Goal: Information Seeking & Learning: Learn about a topic

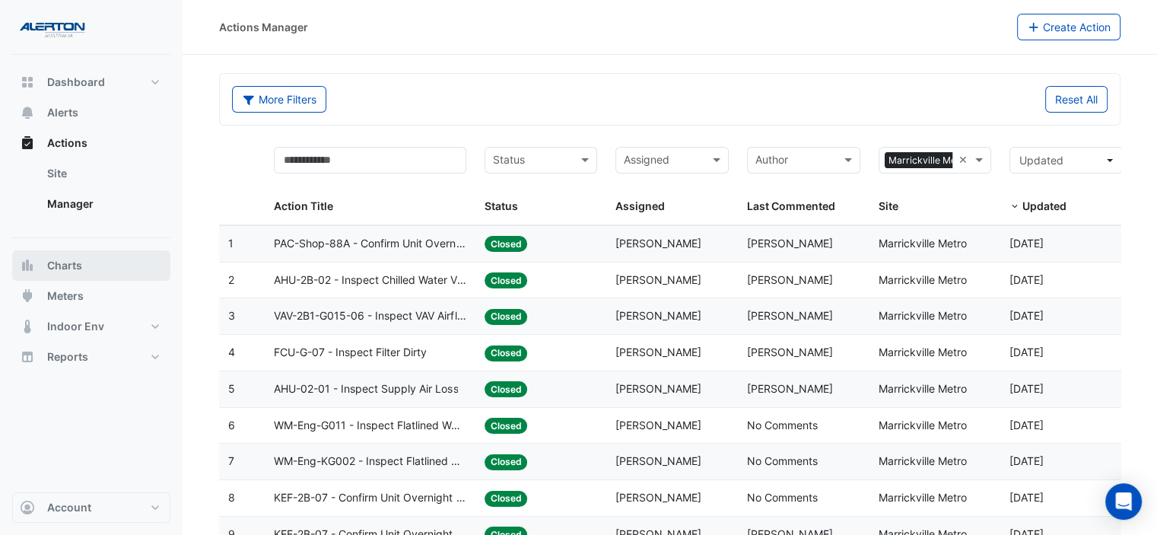
click at [75, 271] on span "Charts" at bounding box center [64, 265] width 35 height 15
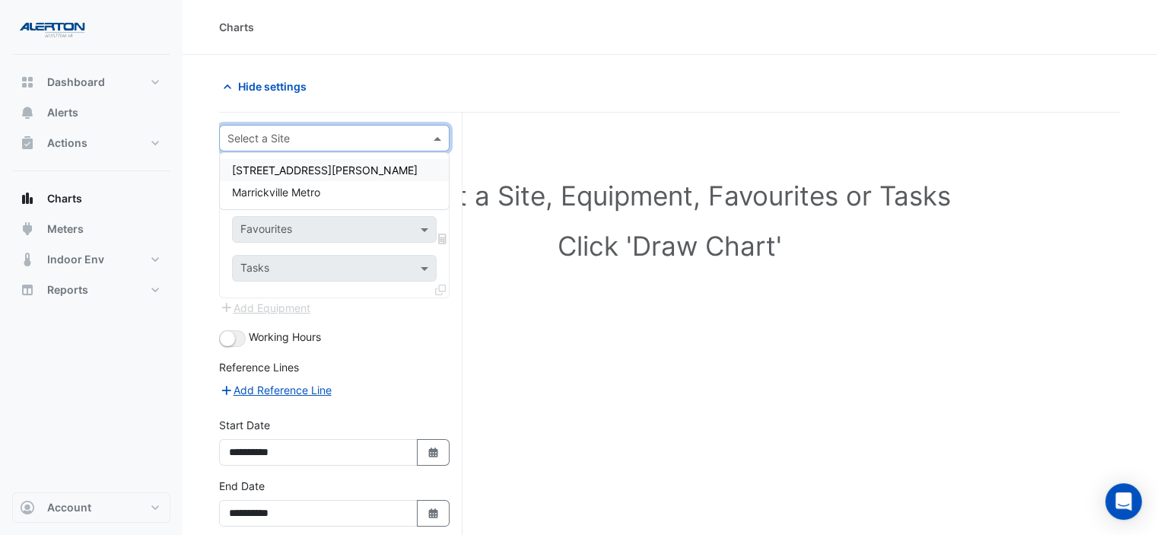
click at [425, 133] on div at bounding box center [334, 138] width 229 height 18
click at [295, 169] on span "[STREET_ADDRESS][PERSON_NAME]" at bounding box center [325, 170] width 186 height 13
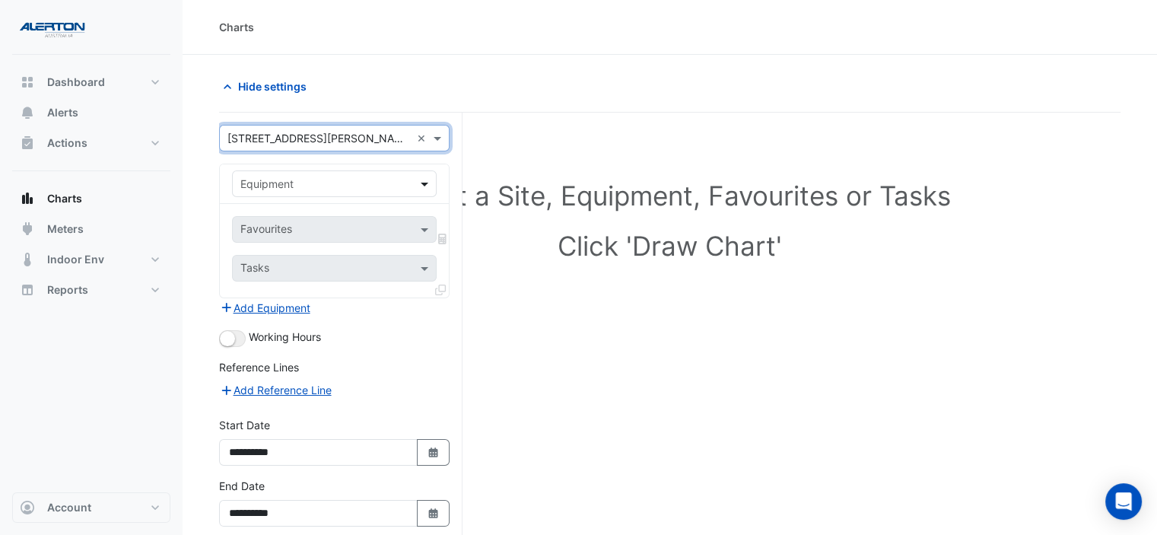
click at [429, 185] on span at bounding box center [426, 184] width 19 height 16
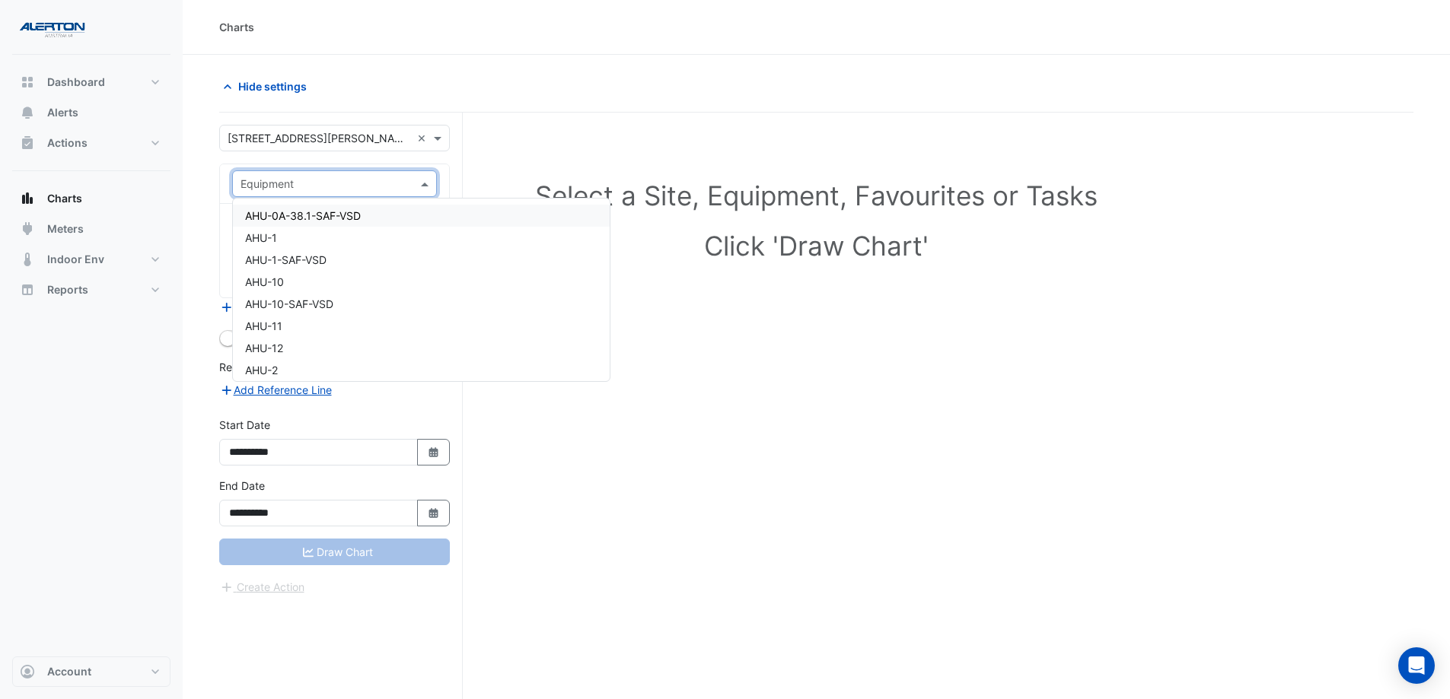
click at [286, 186] on input "text" at bounding box center [319, 185] width 158 height 16
type input "******"
click at [288, 317] on span "VAV-L6-7" at bounding box center [268, 320] width 46 height 13
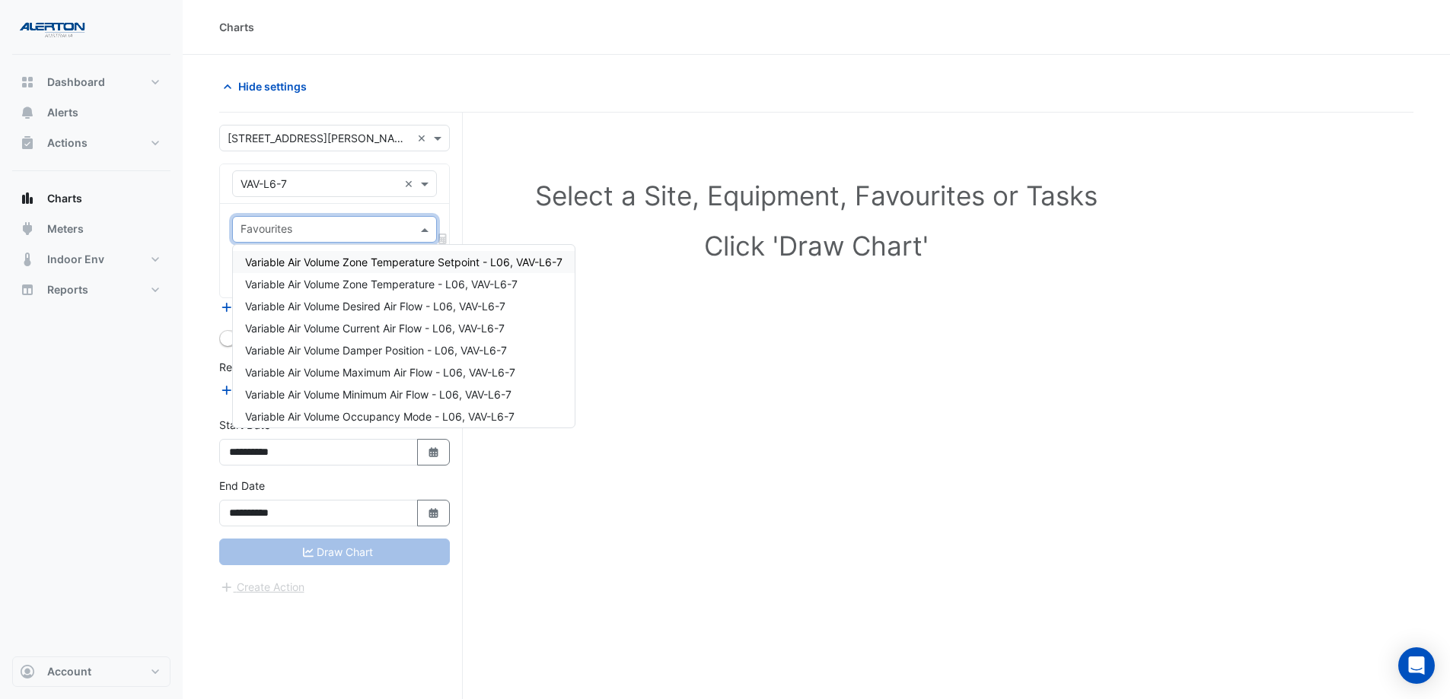
click at [416, 228] on div "Favourites" at bounding box center [334, 229] width 205 height 27
click at [401, 283] on span "Variable Air Volume Zone Temperature - L06, VAV-L6-7" at bounding box center [381, 284] width 272 height 13
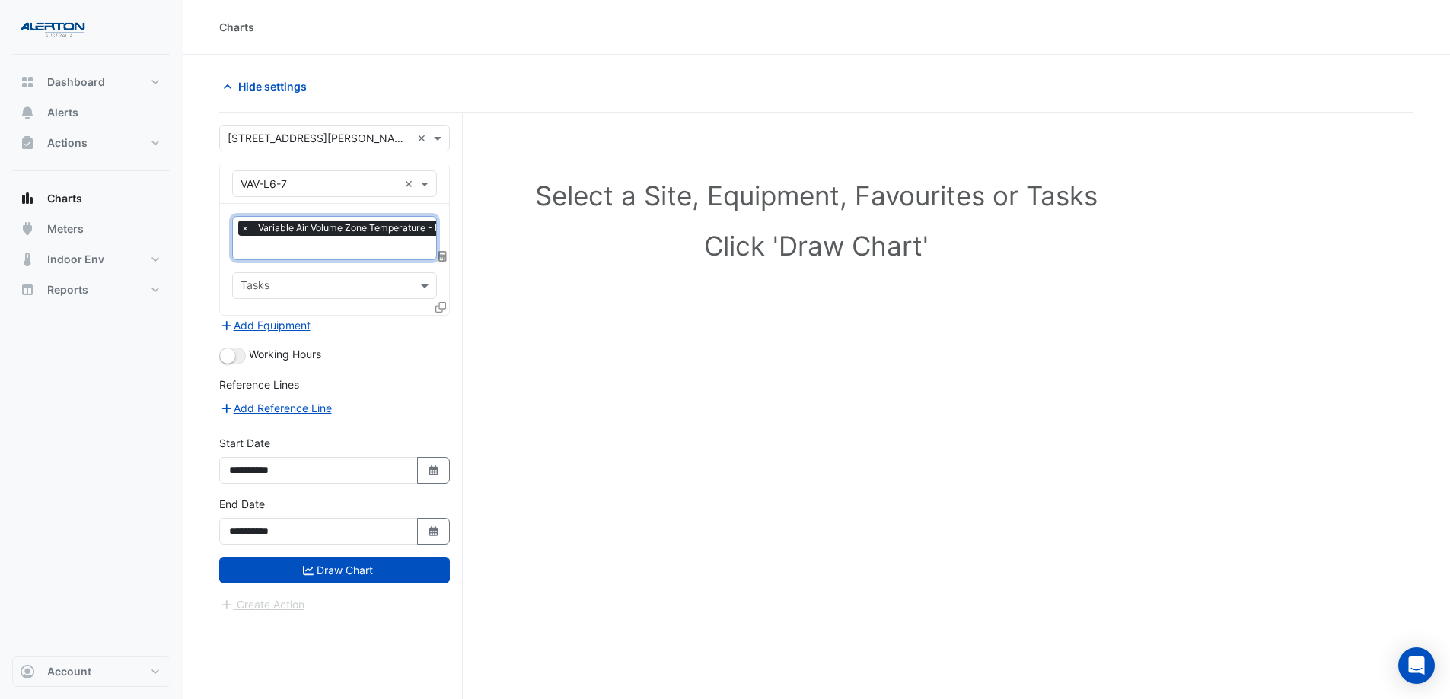
click at [411, 285] on div "Tasks" at bounding box center [334, 285] width 205 height 27
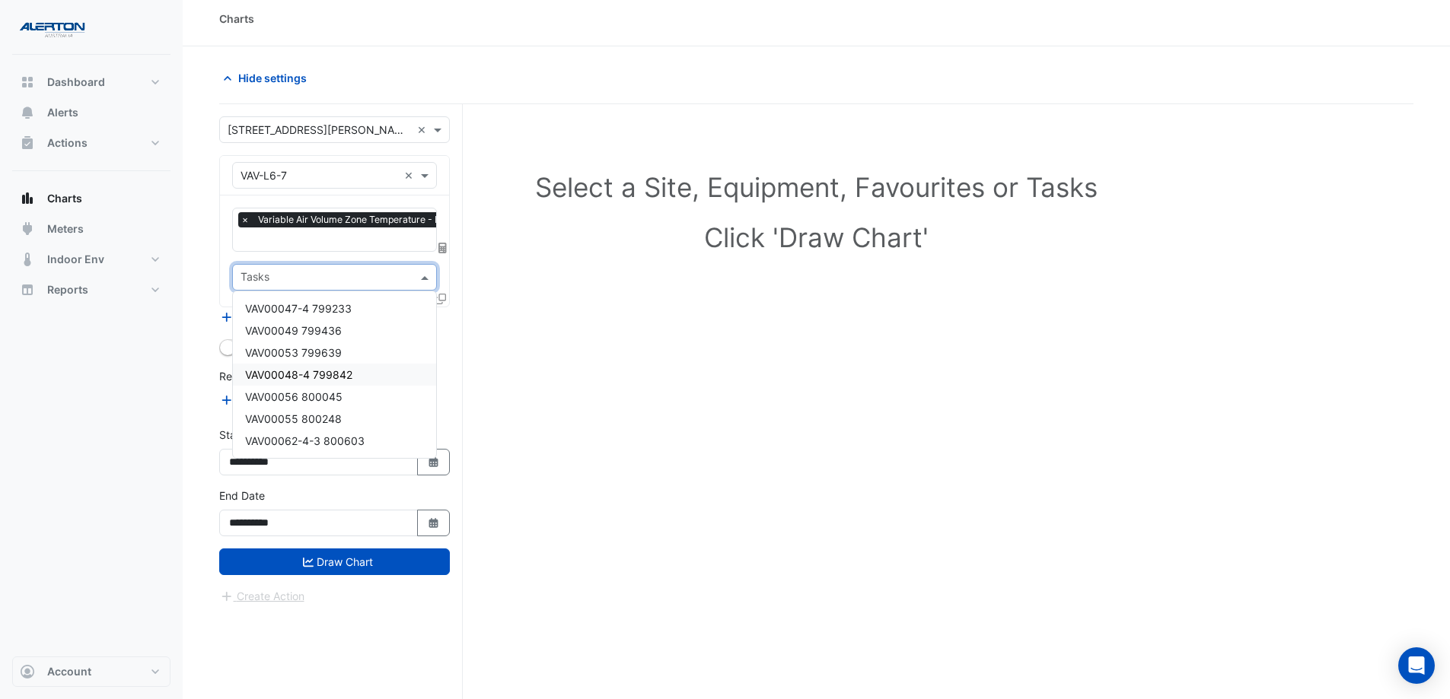
scroll to position [58, 0]
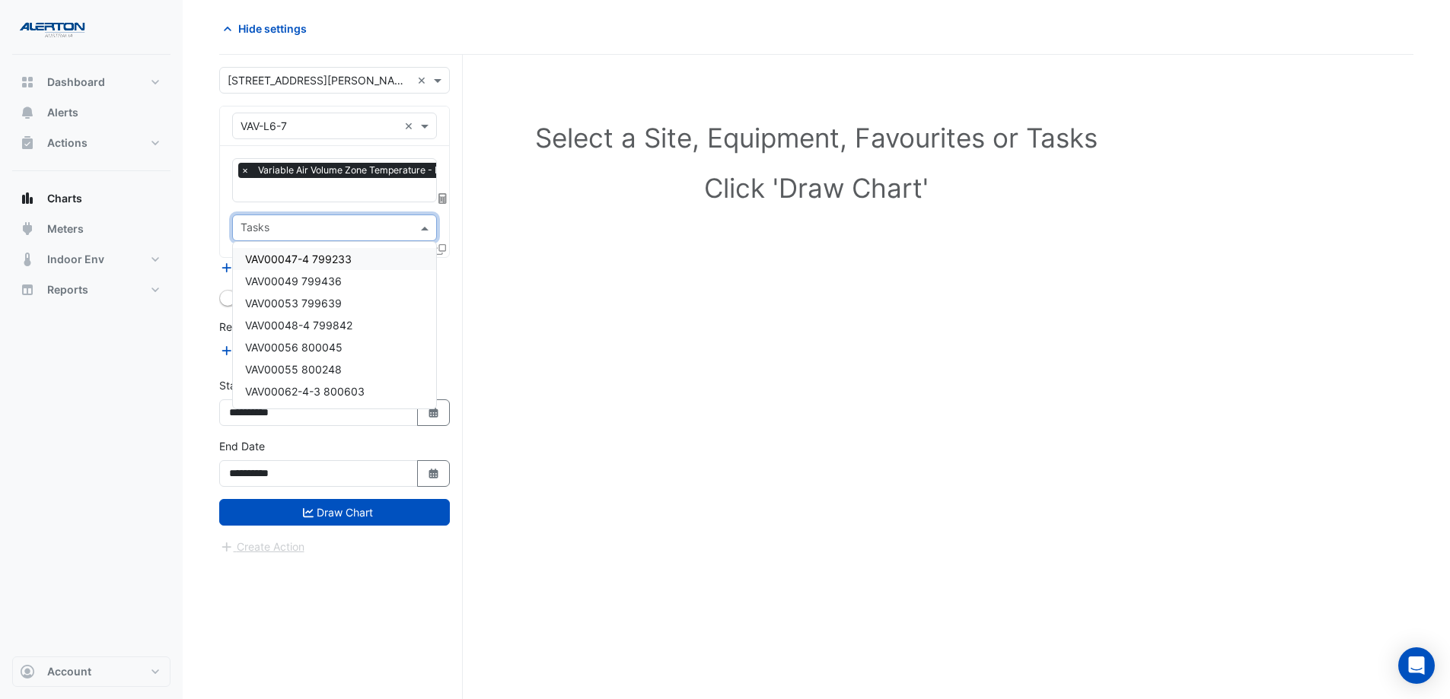
click at [422, 224] on span at bounding box center [426, 228] width 19 height 16
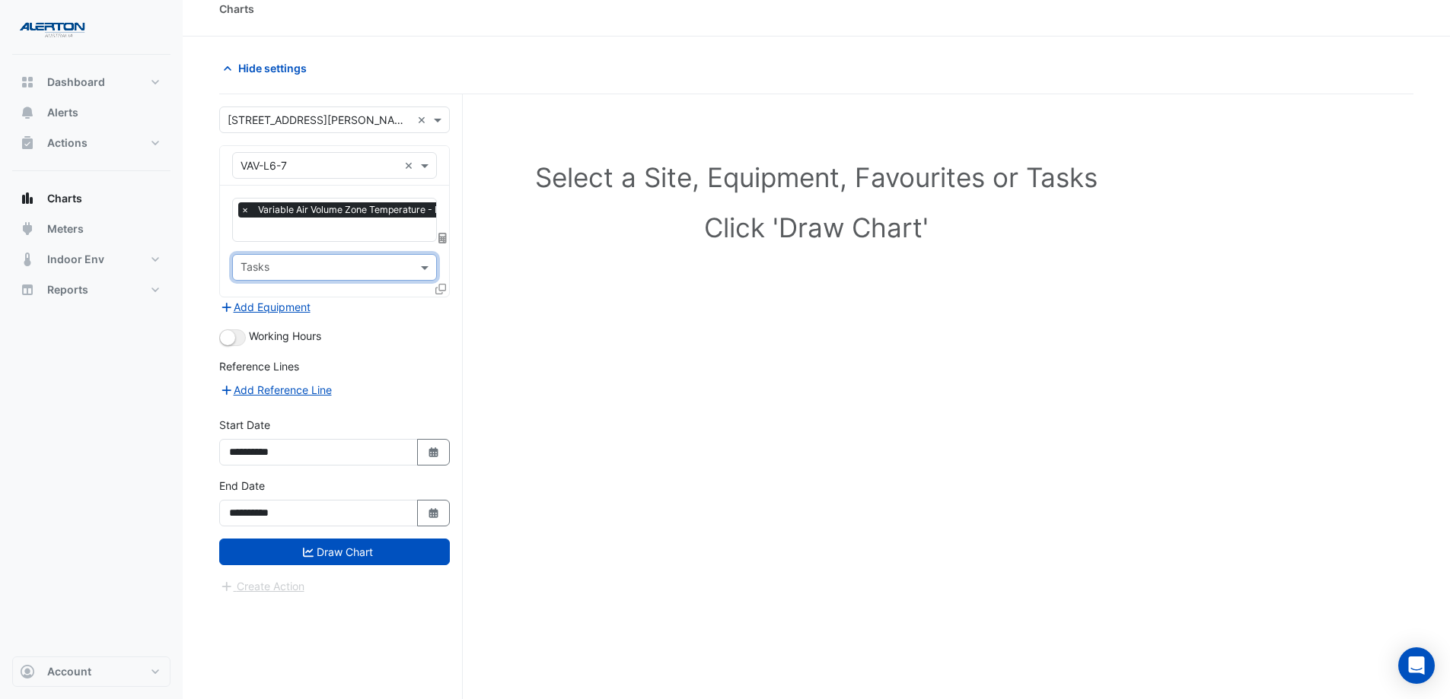
scroll to position [0, 0]
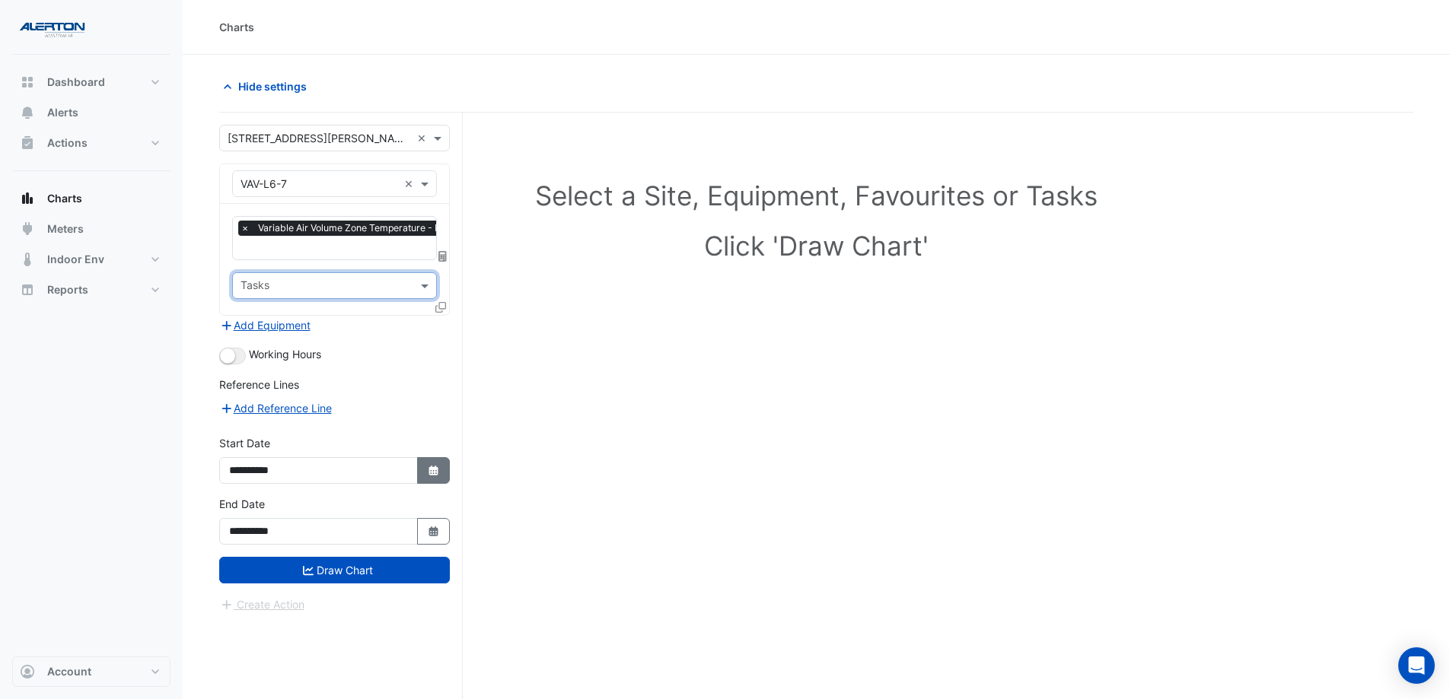
click at [437, 471] on icon "button" at bounding box center [432, 471] width 9 height 10
select select "*"
select select "****"
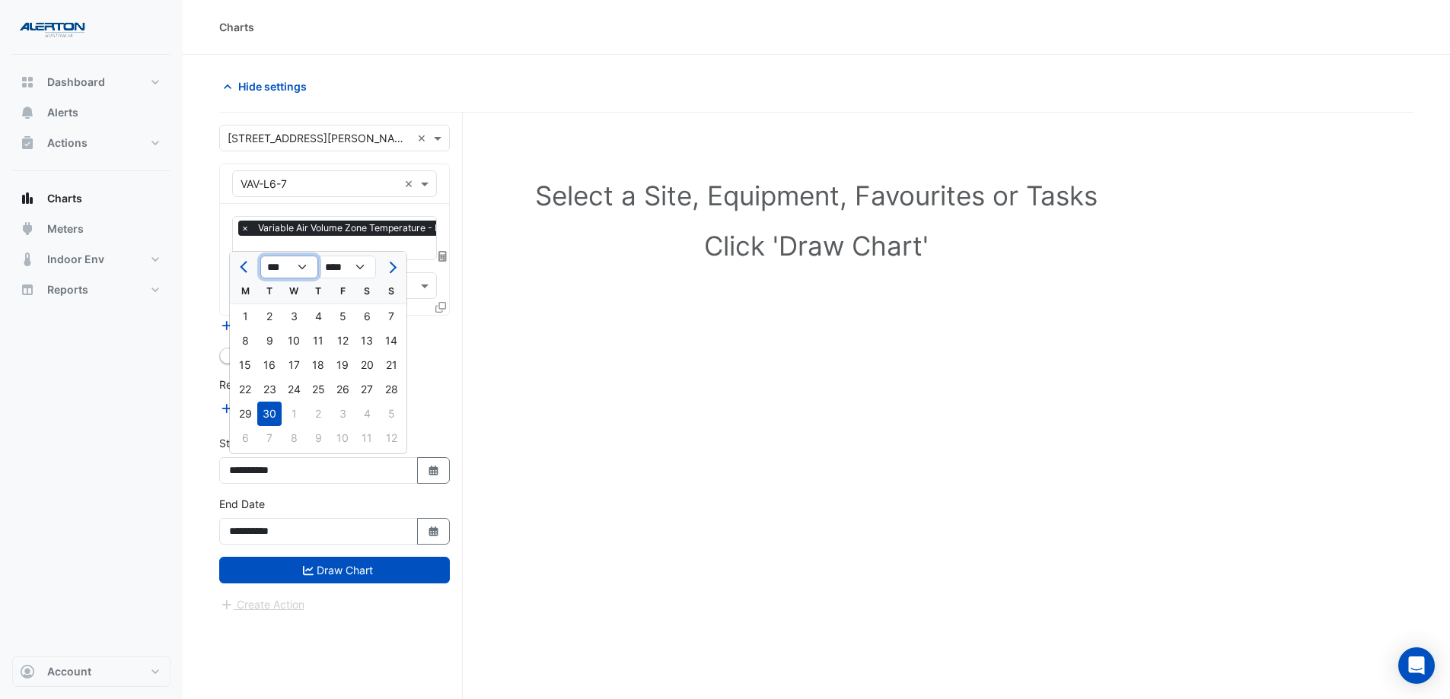
click at [265, 267] on select "*** *** *** *** *** *** *** *** *** ***" at bounding box center [289, 267] width 58 height 23
select select "*"
click at [260, 256] on select "*** *** *** *** *** *** *** *** *** ***" at bounding box center [289, 267] width 58 height 23
click at [291, 314] on div "1" at bounding box center [294, 316] width 24 height 24
type input "**********"
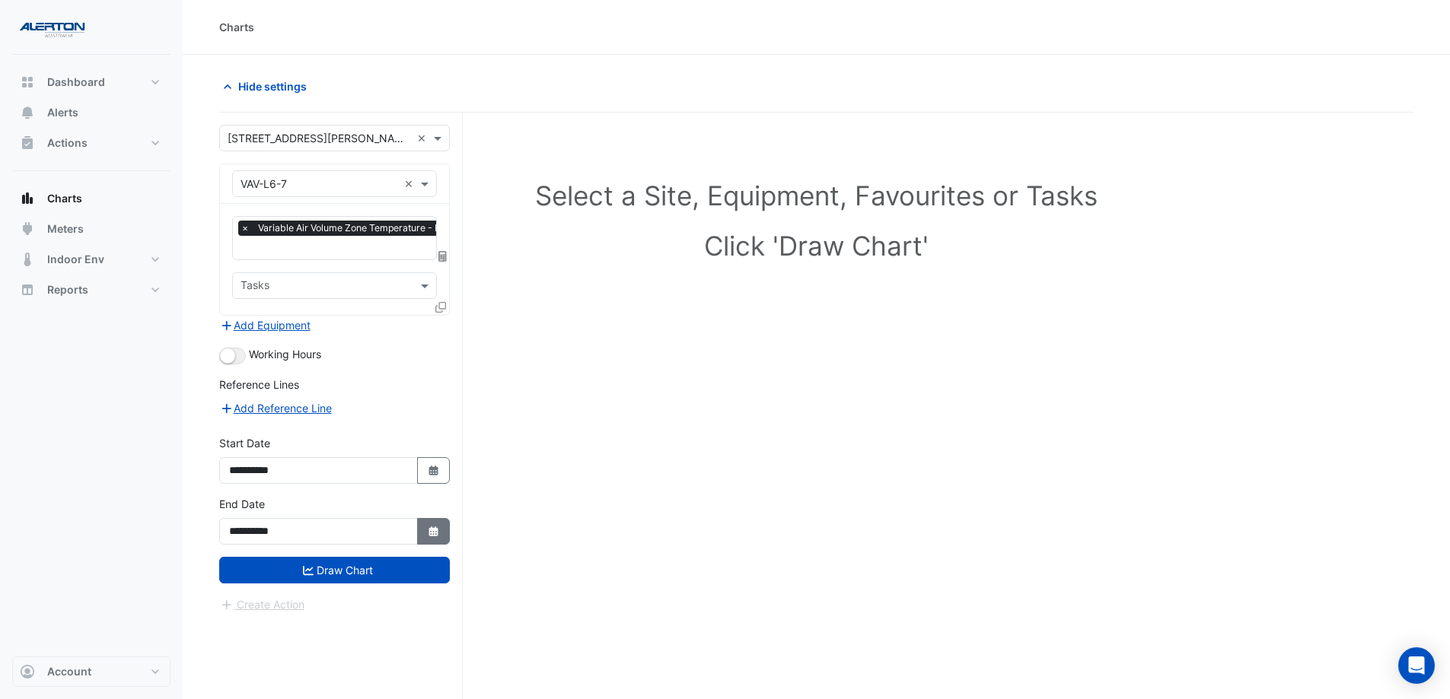
click at [439, 534] on icon "Select Date" at bounding box center [434, 532] width 14 height 11
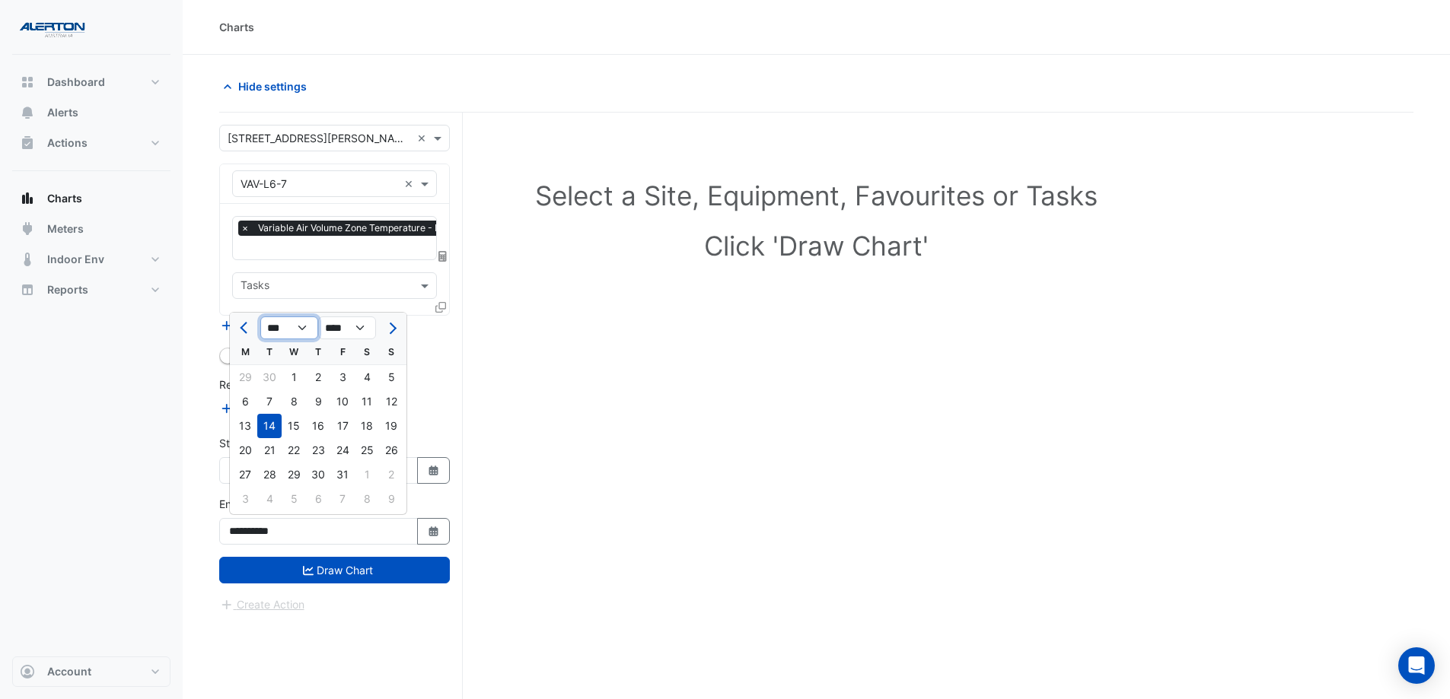
click at [298, 329] on select "*** *** *** *** *** *** *** *** *** *** *** ***" at bounding box center [289, 328] width 58 height 23
select select "*"
click at [260, 317] on select "*** *** *** *** *** *** *** *** *** *** *** ***" at bounding box center [289, 328] width 58 height 23
click at [290, 468] on div "30" at bounding box center [294, 475] width 24 height 24
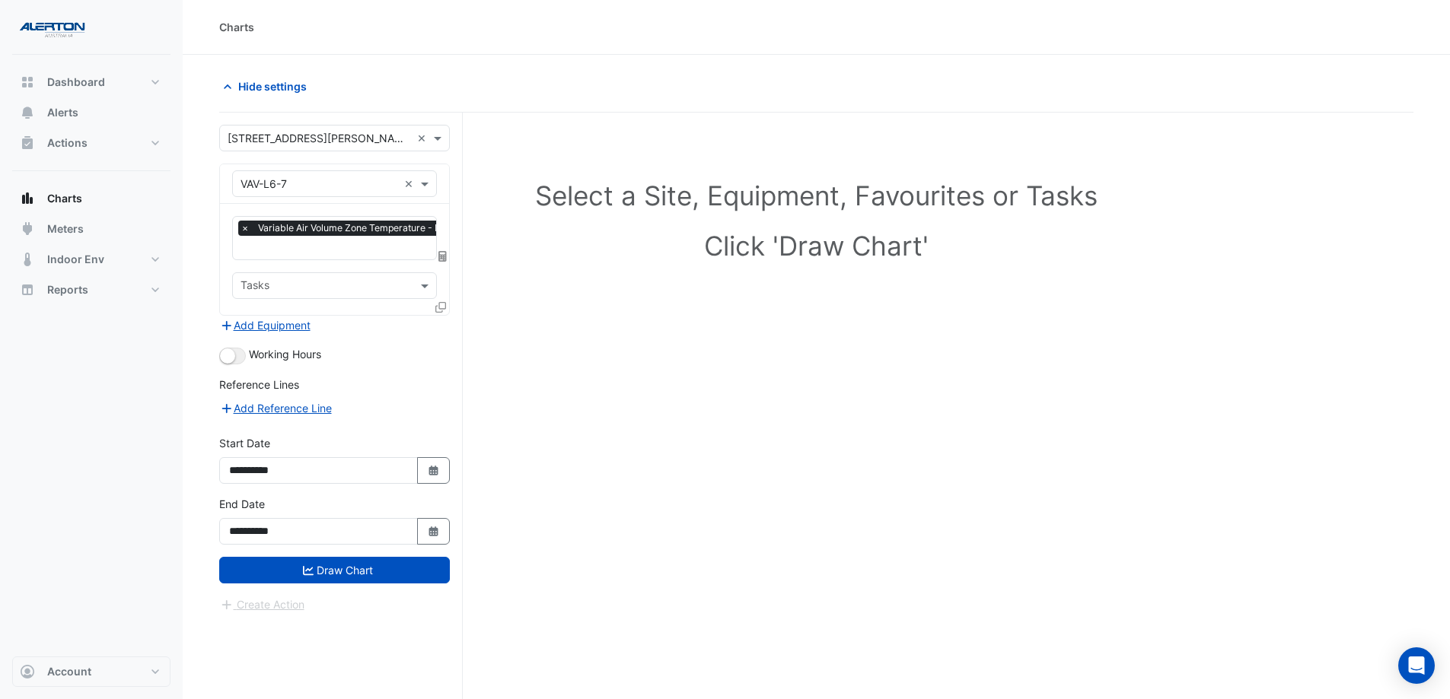
type input "**********"
click at [369, 534] on button "Draw Chart" at bounding box center [334, 570] width 231 height 27
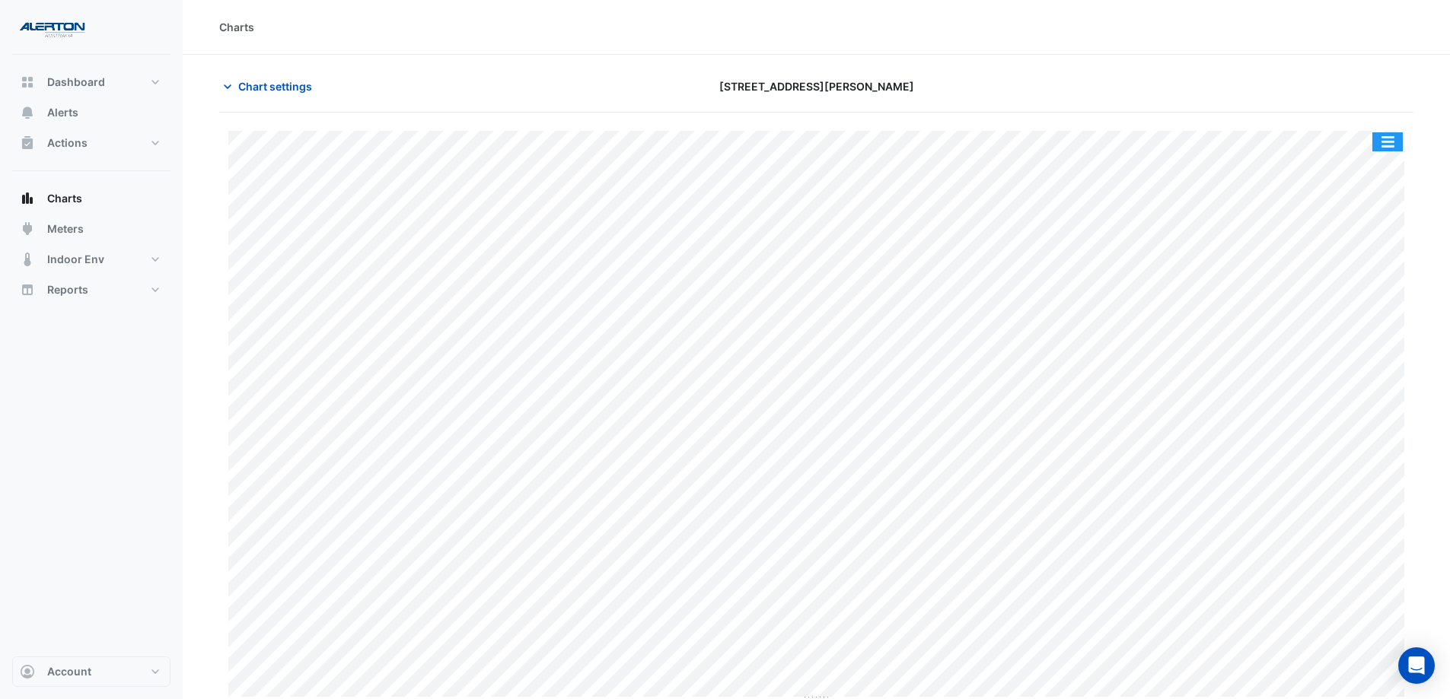
click at [1168, 148] on button "button" at bounding box center [1387, 141] width 30 height 19
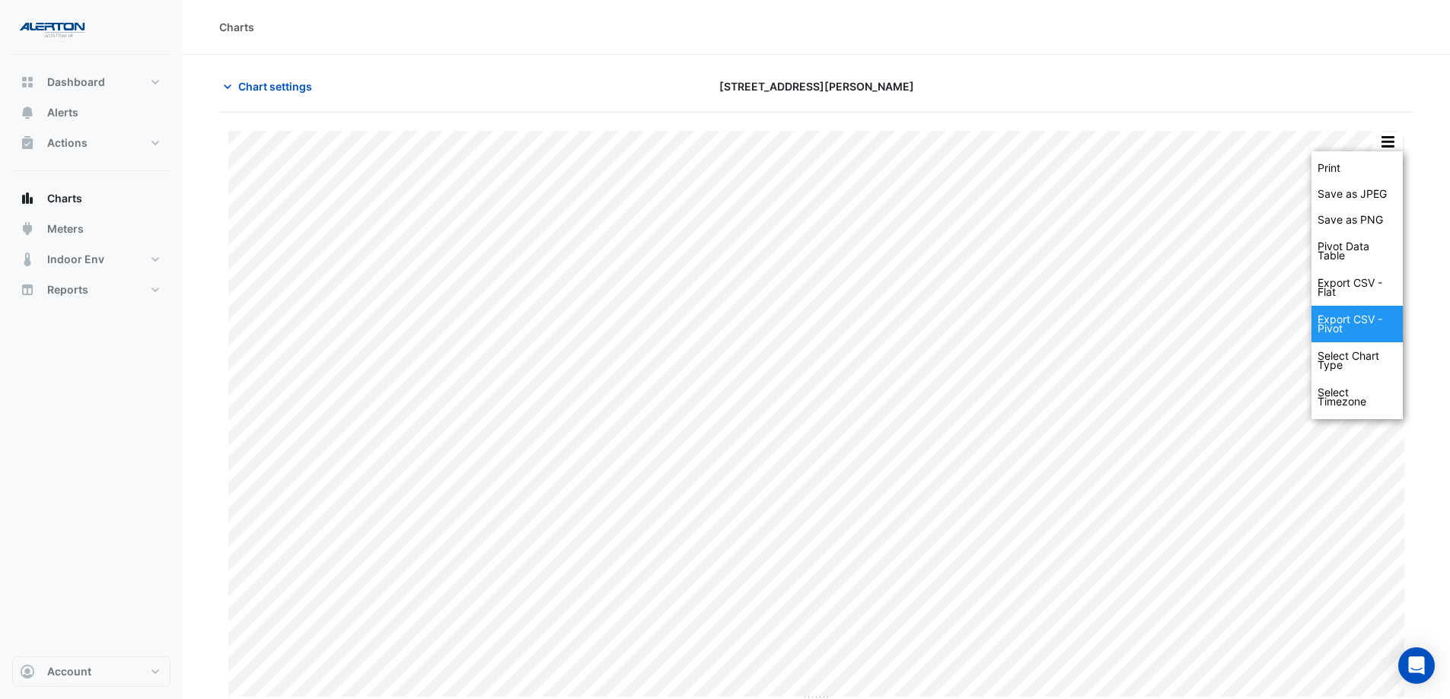
click at [1168, 318] on div "Export CSV - Pivot" at bounding box center [1356, 324] width 91 height 37
click at [1168, 285] on div "Export CSV - Flat" at bounding box center [1356, 287] width 91 height 37
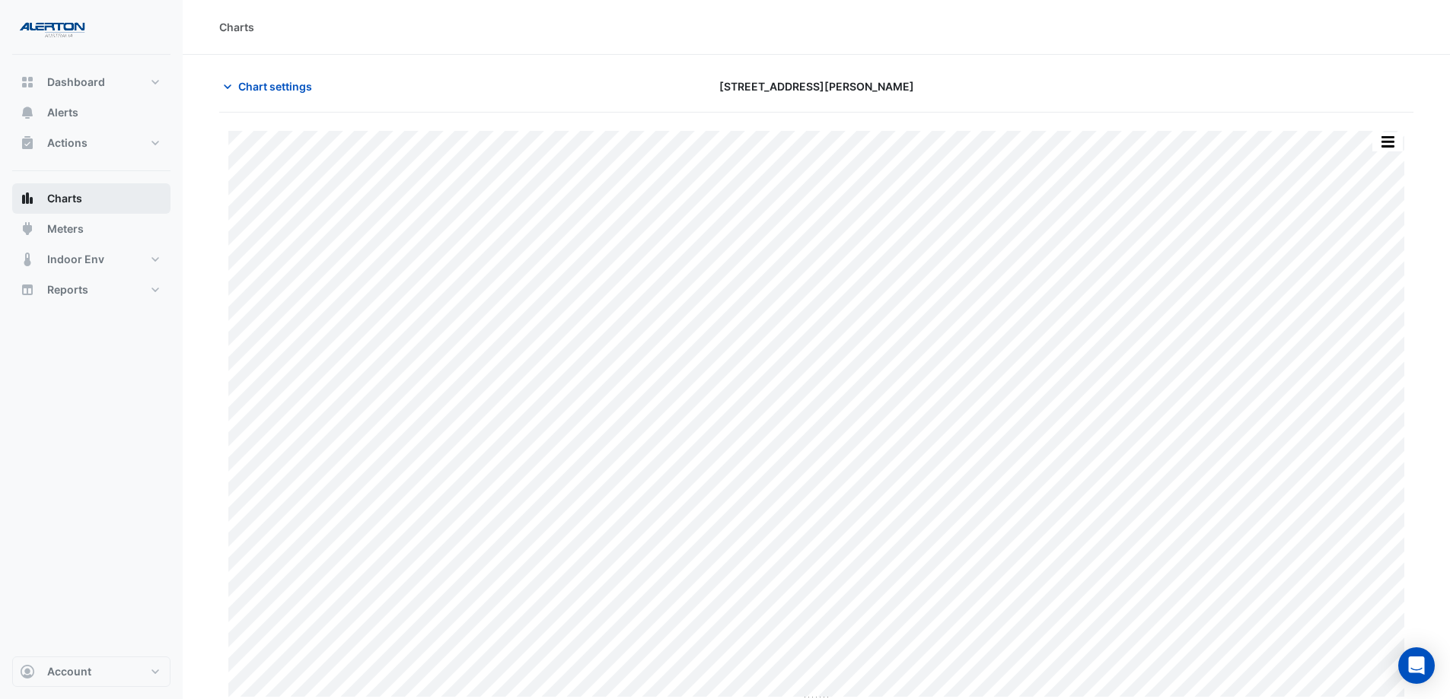
click at [63, 203] on span "Charts" at bounding box center [64, 198] width 35 height 15
click at [54, 203] on span "Charts" at bounding box center [64, 198] width 35 height 15
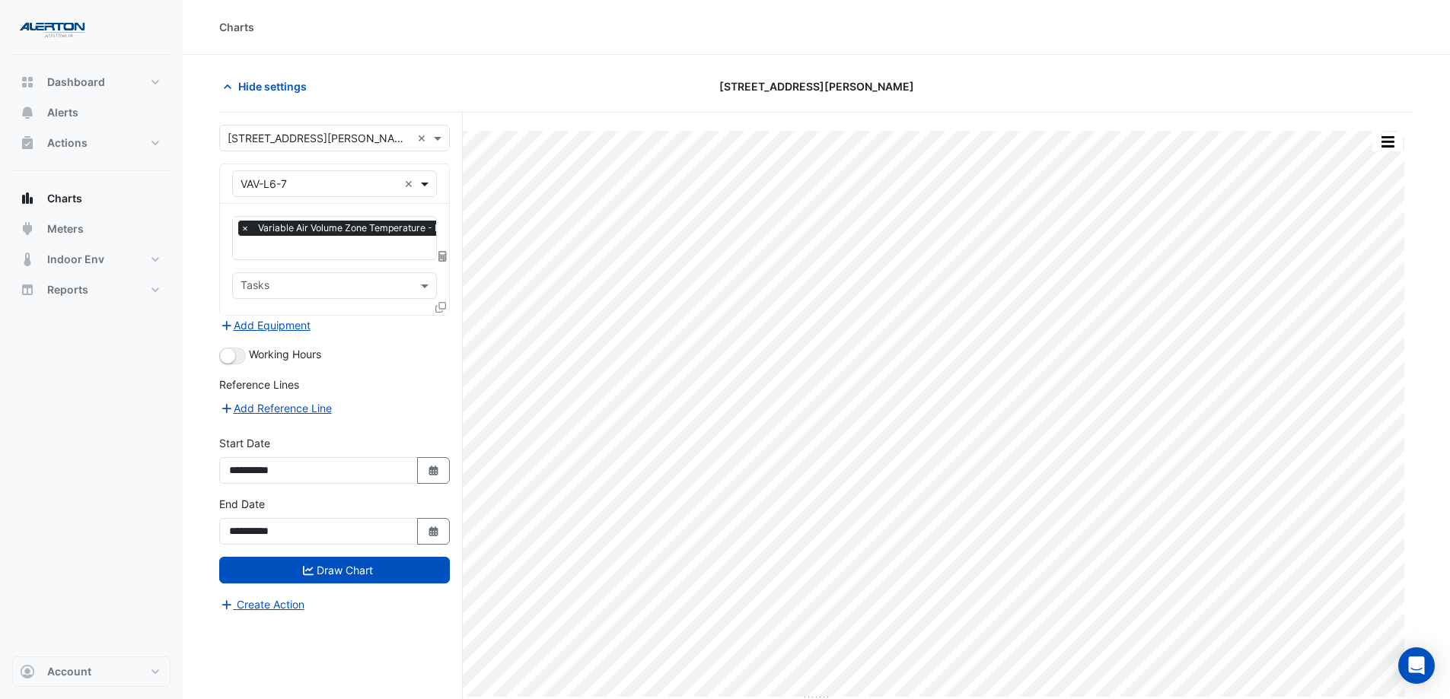
click at [422, 184] on span at bounding box center [426, 184] width 19 height 16
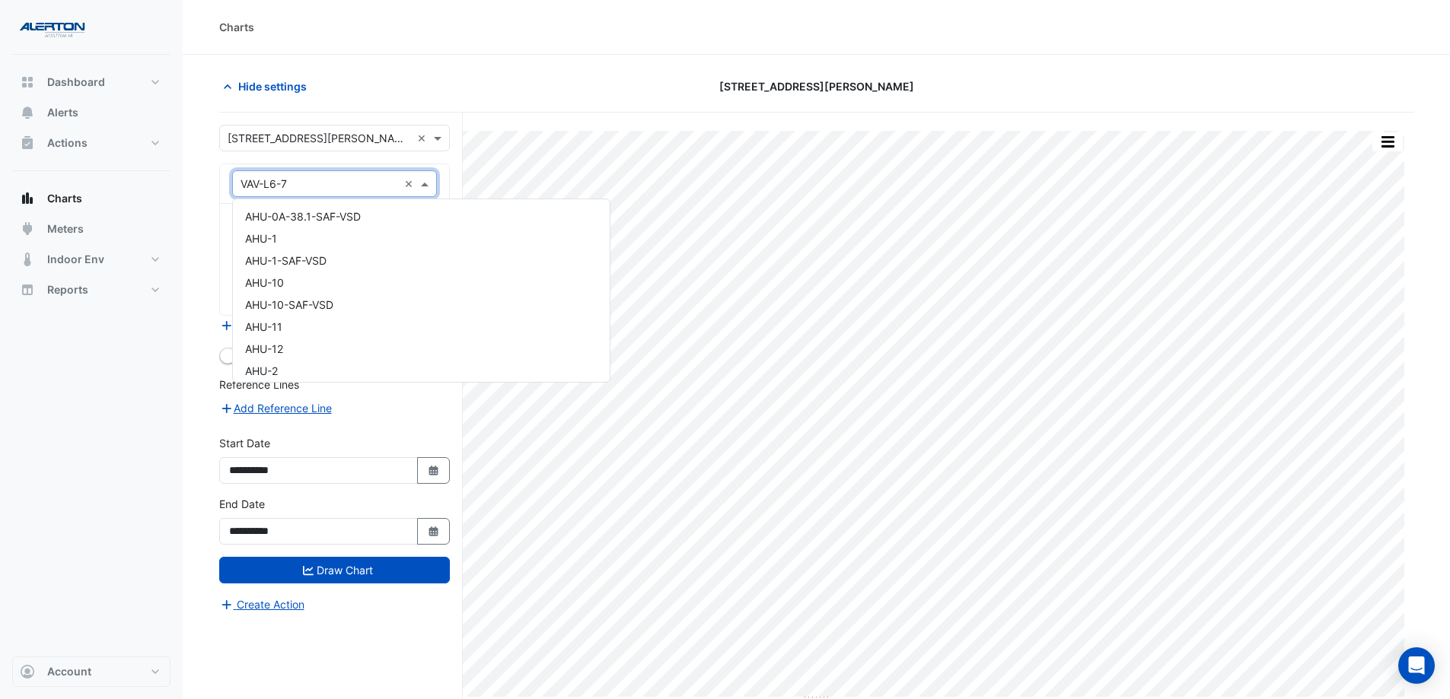
scroll to position [24568, 0]
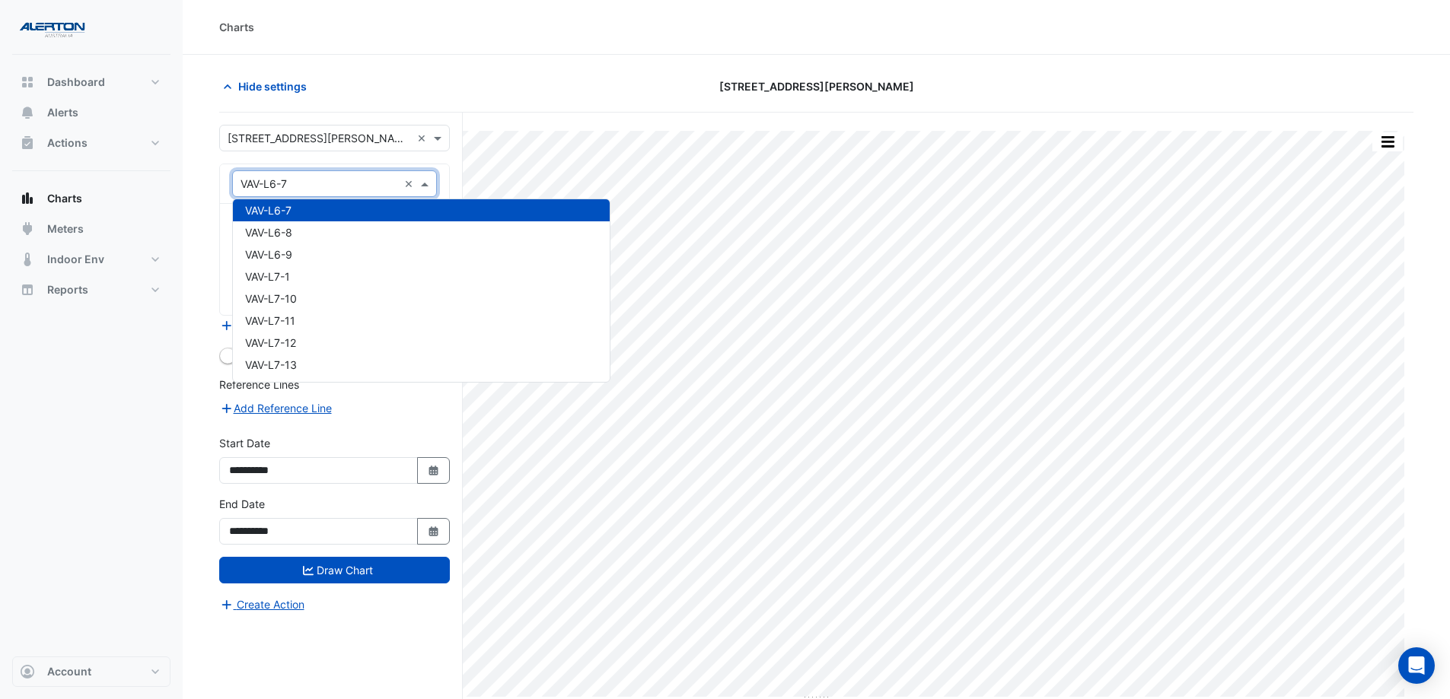
click at [336, 183] on input "text" at bounding box center [319, 185] width 158 height 16
click at [337, 181] on input "text" at bounding box center [319, 185] width 158 height 16
click at [302, 227] on div "VAV-L6-8" at bounding box center [421, 232] width 377 height 22
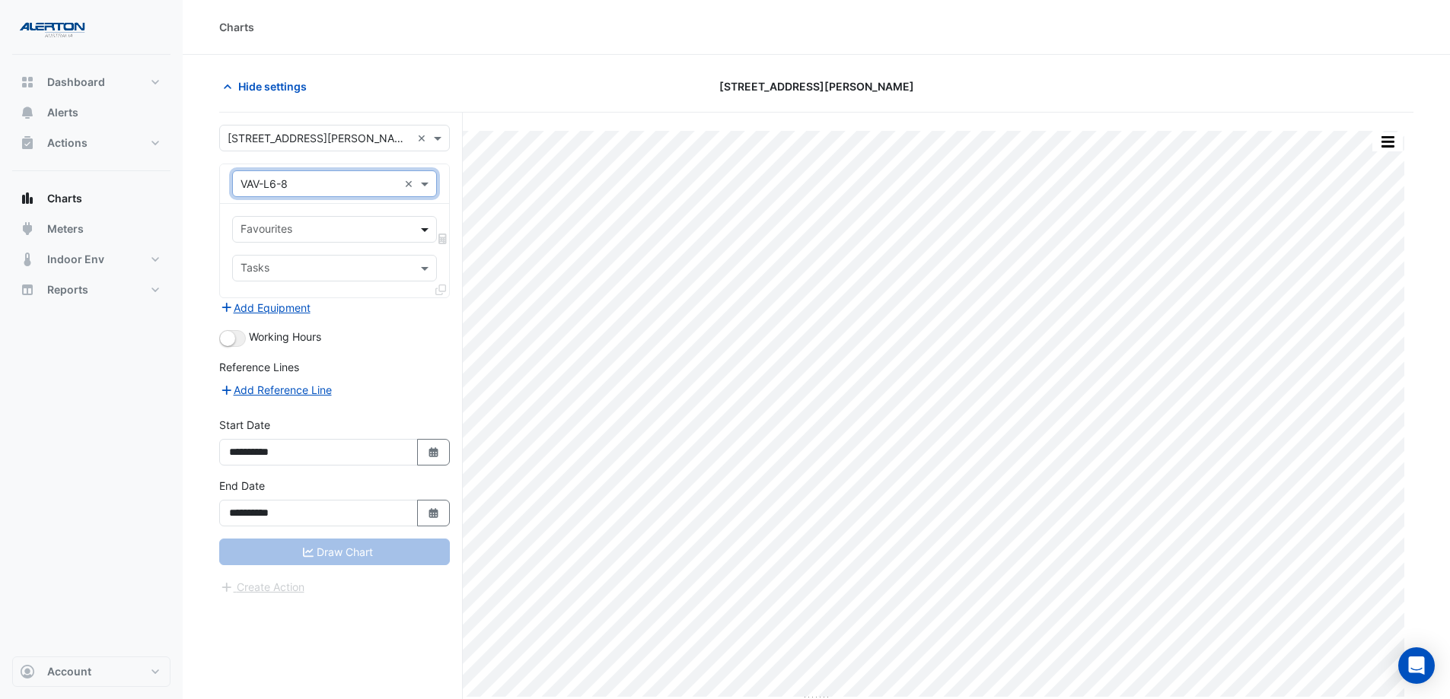
click at [422, 229] on span at bounding box center [426, 229] width 19 height 16
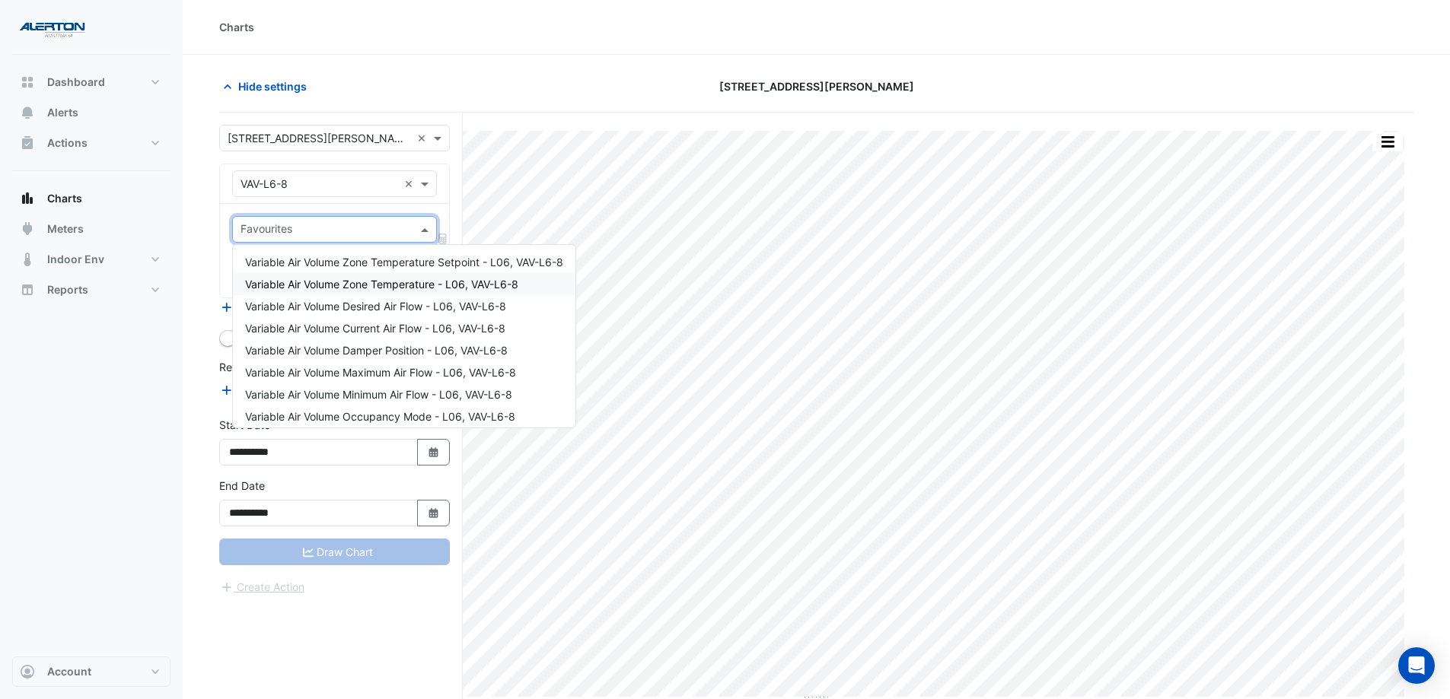
click at [400, 284] on span "Variable Air Volume Zone Temperature - L06, VAV-L6-8" at bounding box center [381, 284] width 273 height 13
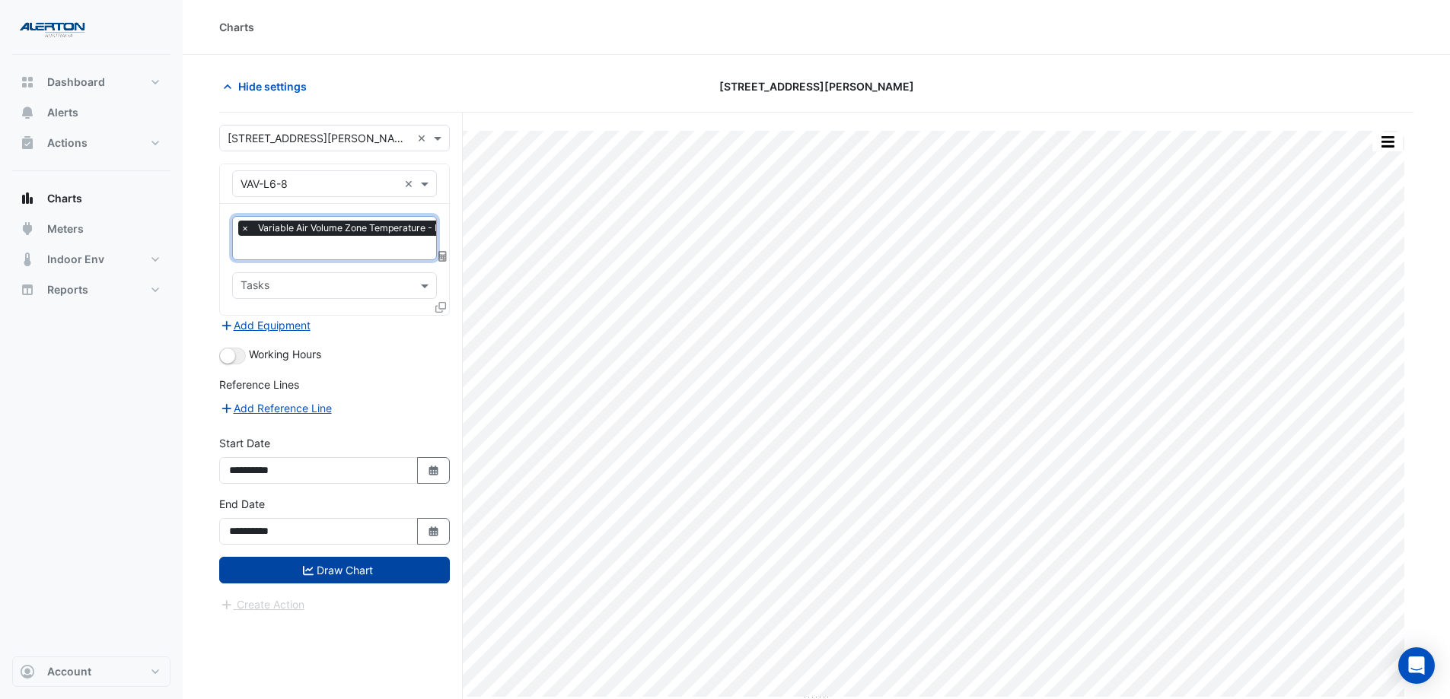
click at [351, 534] on button "Draw Chart" at bounding box center [334, 570] width 231 height 27
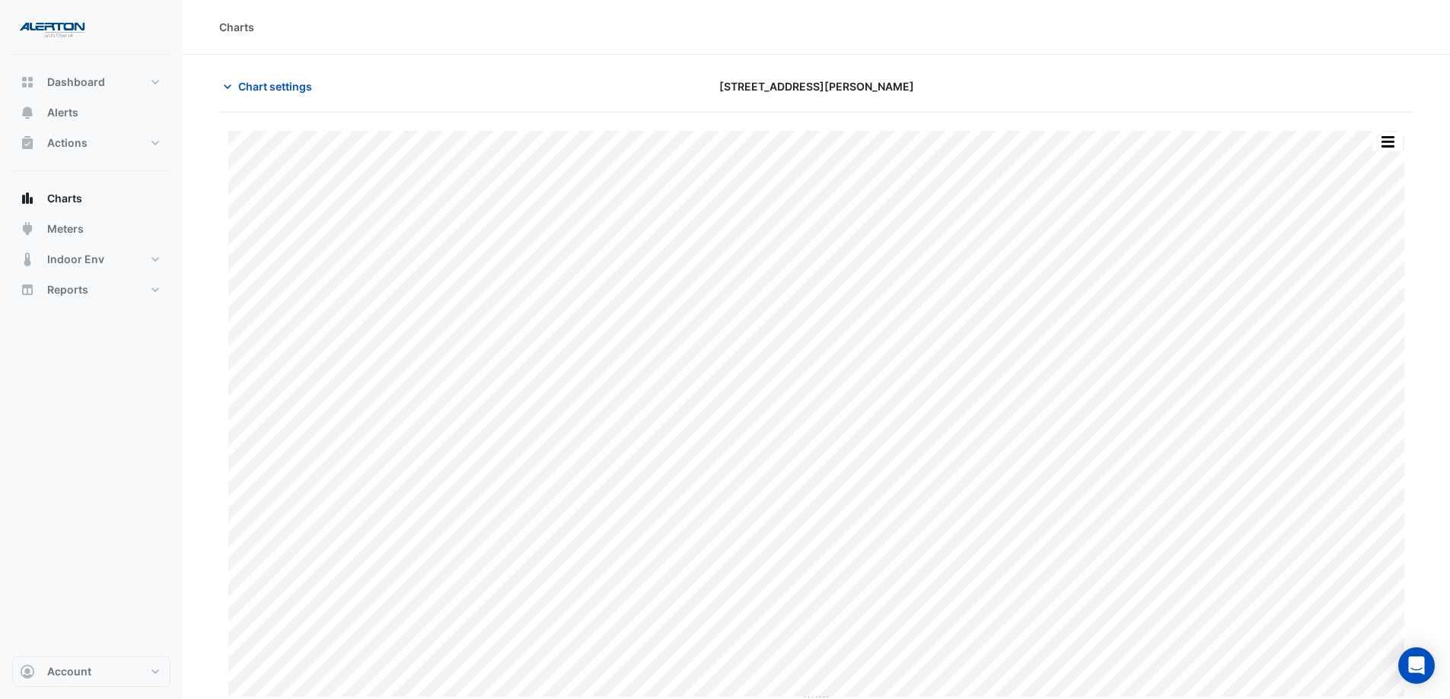
click at [1168, 144] on button "button" at bounding box center [1387, 141] width 30 height 19
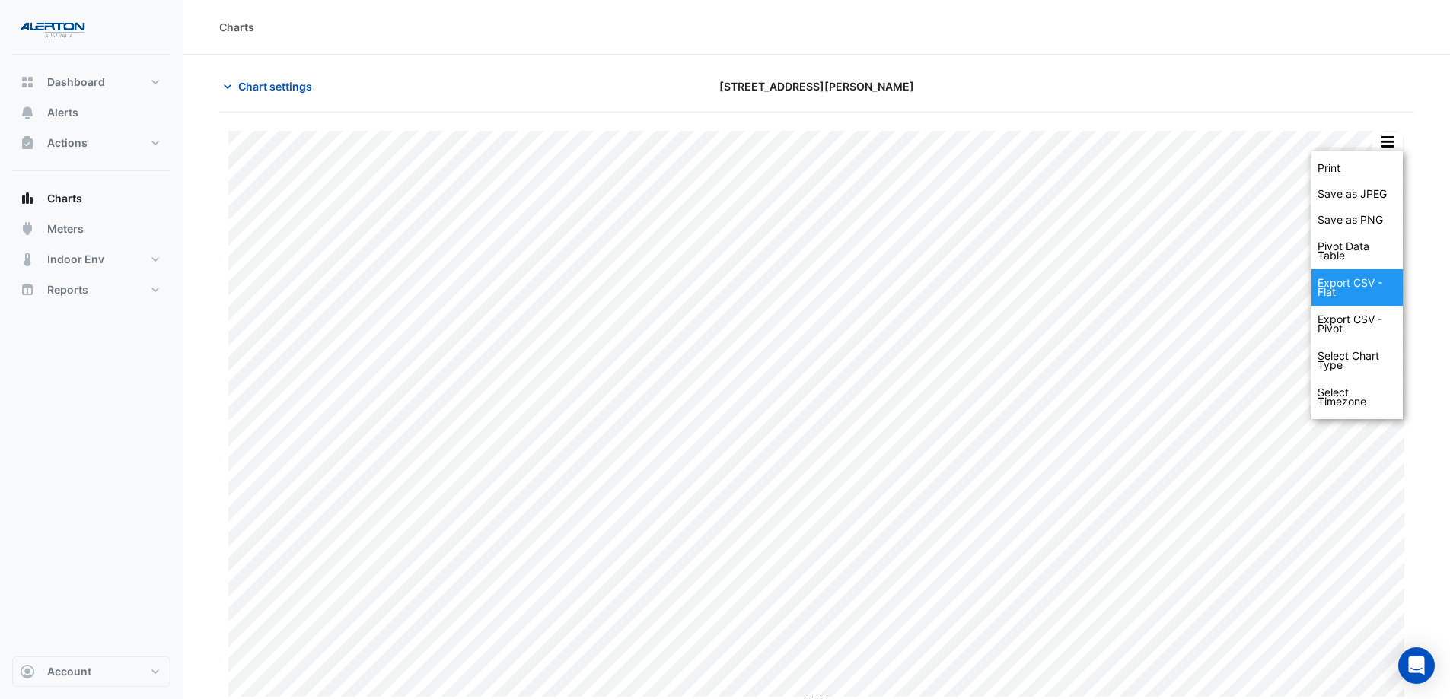
click at [1168, 284] on div "Export CSV - Flat" at bounding box center [1356, 287] width 91 height 37
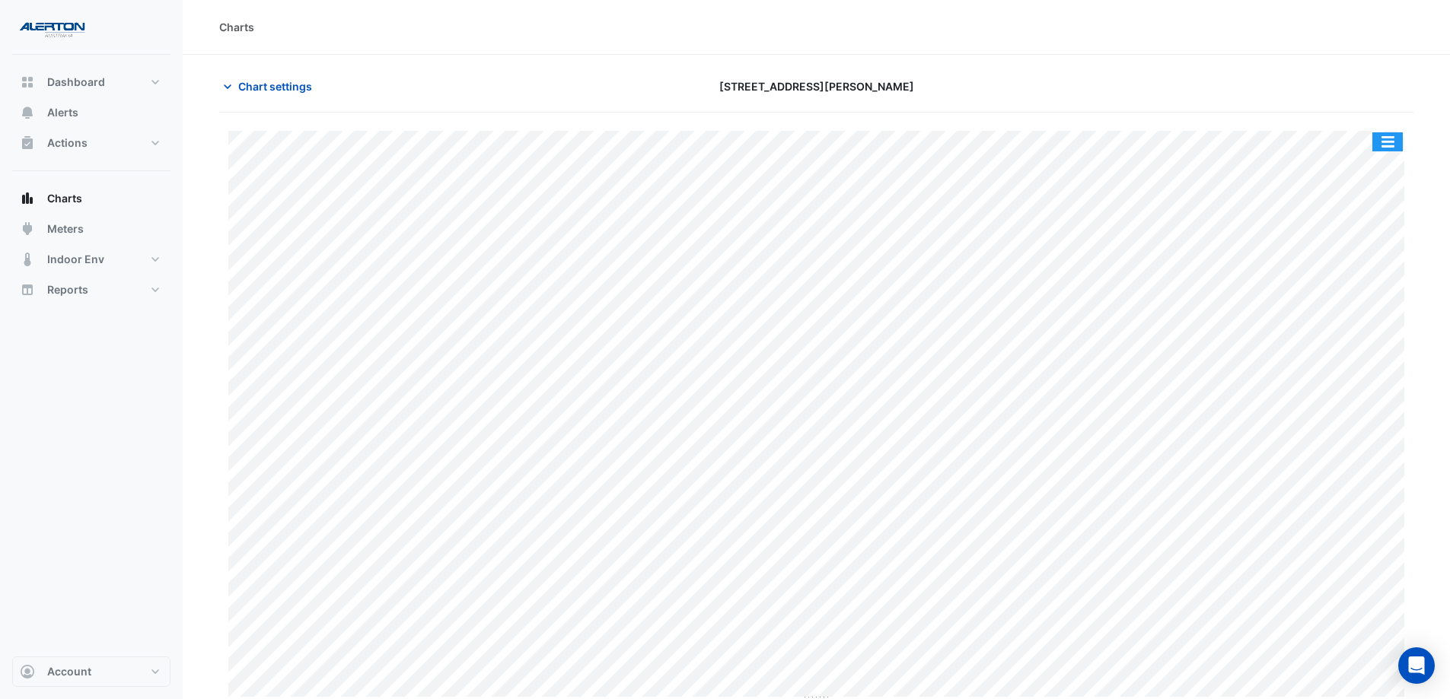
click at [1168, 146] on button "button" at bounding box center [1387, 141] width 30 height 19
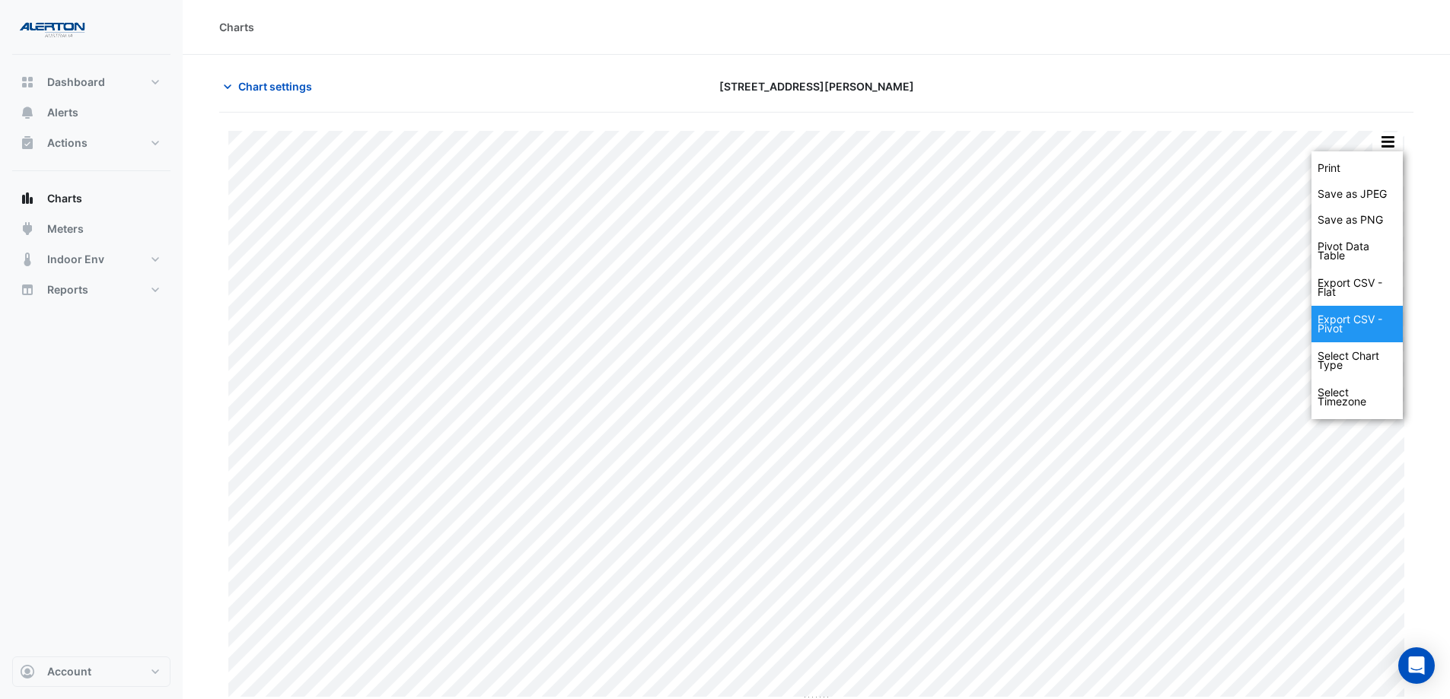
click at [1168, 322] on div "Export CSV - Pivot" at bounding box center [1356, 324] width 91 height 37
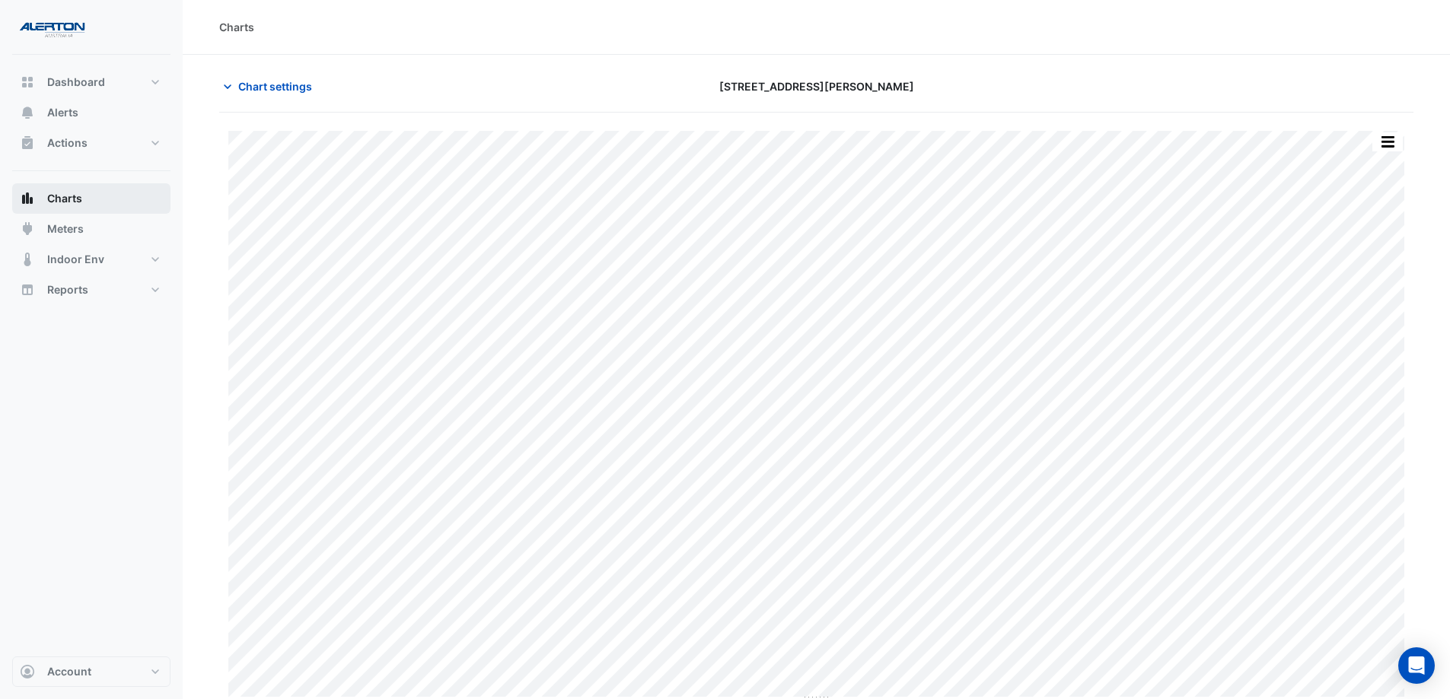
click at [71, 197] on span "Charts" at bounding box center [64, 198] width 35 height 15
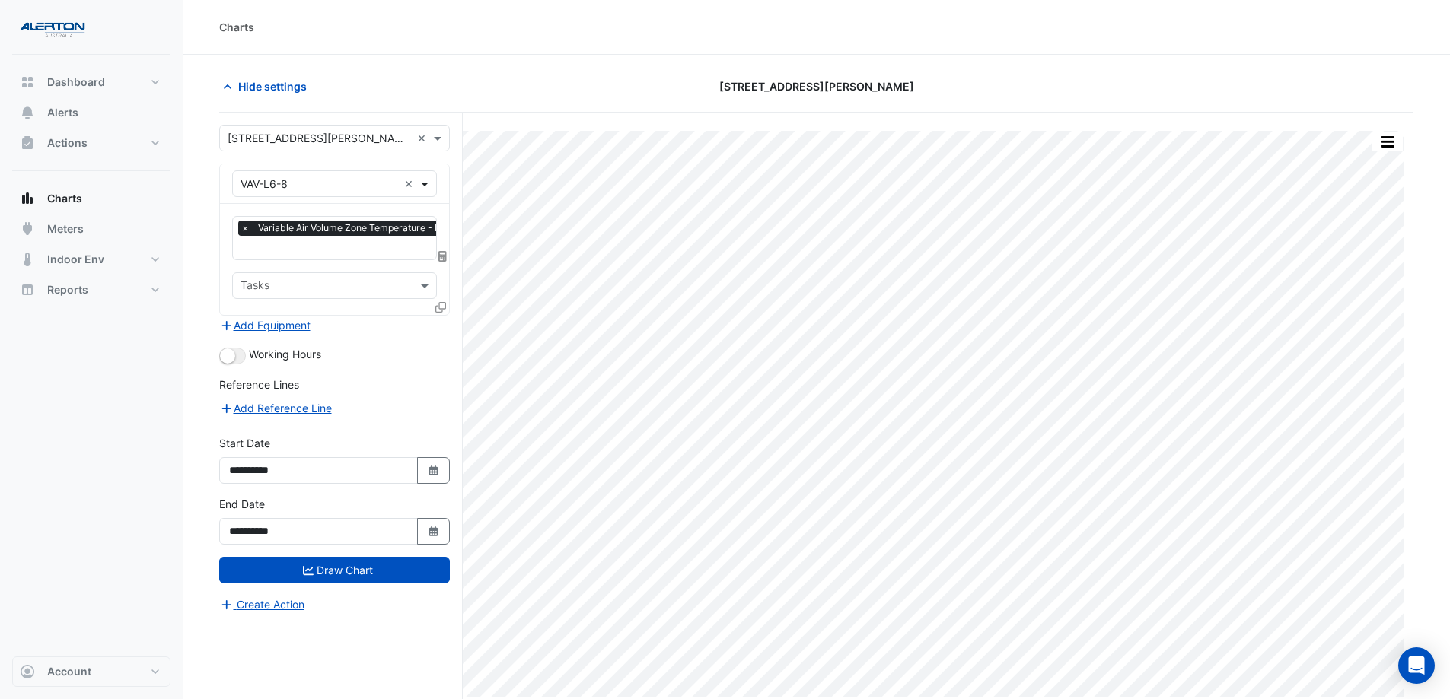
click at [421, 184] on span at bounding box center [426, 184] width 19 height 16
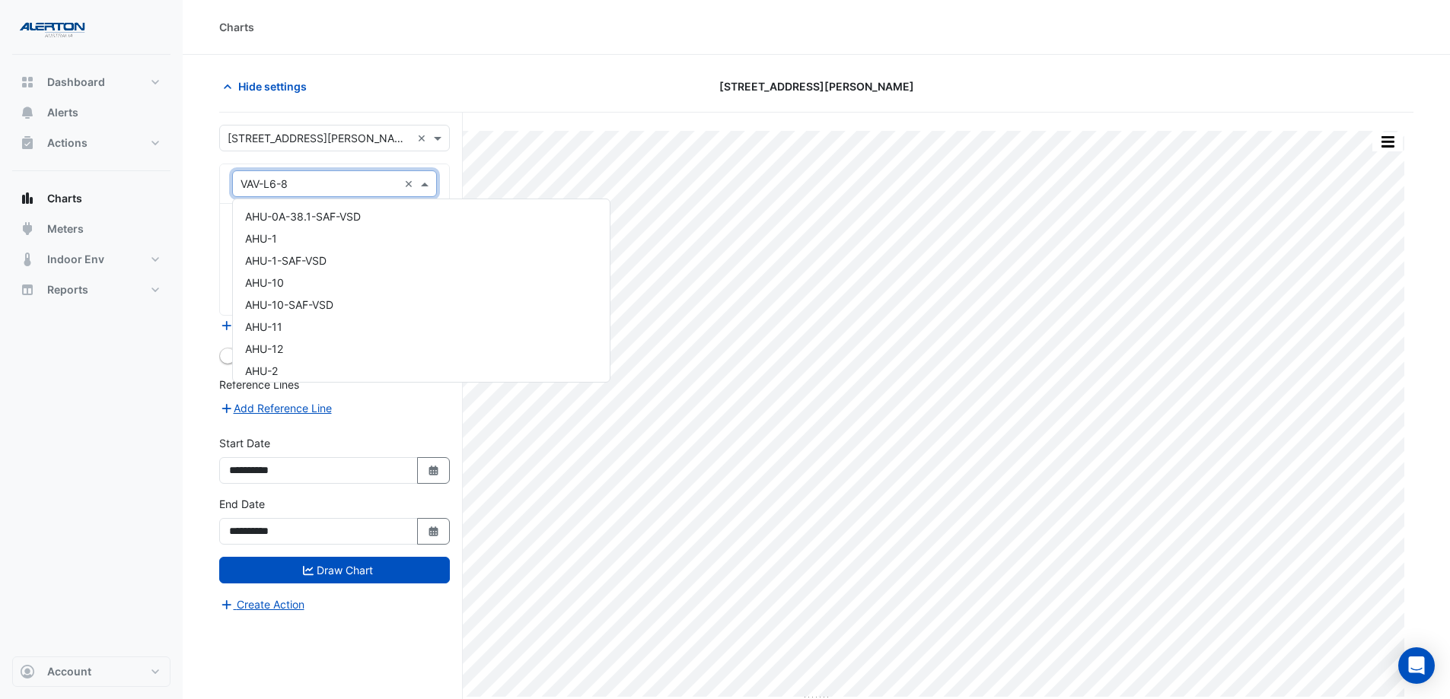
scroll to position [24590, 0]
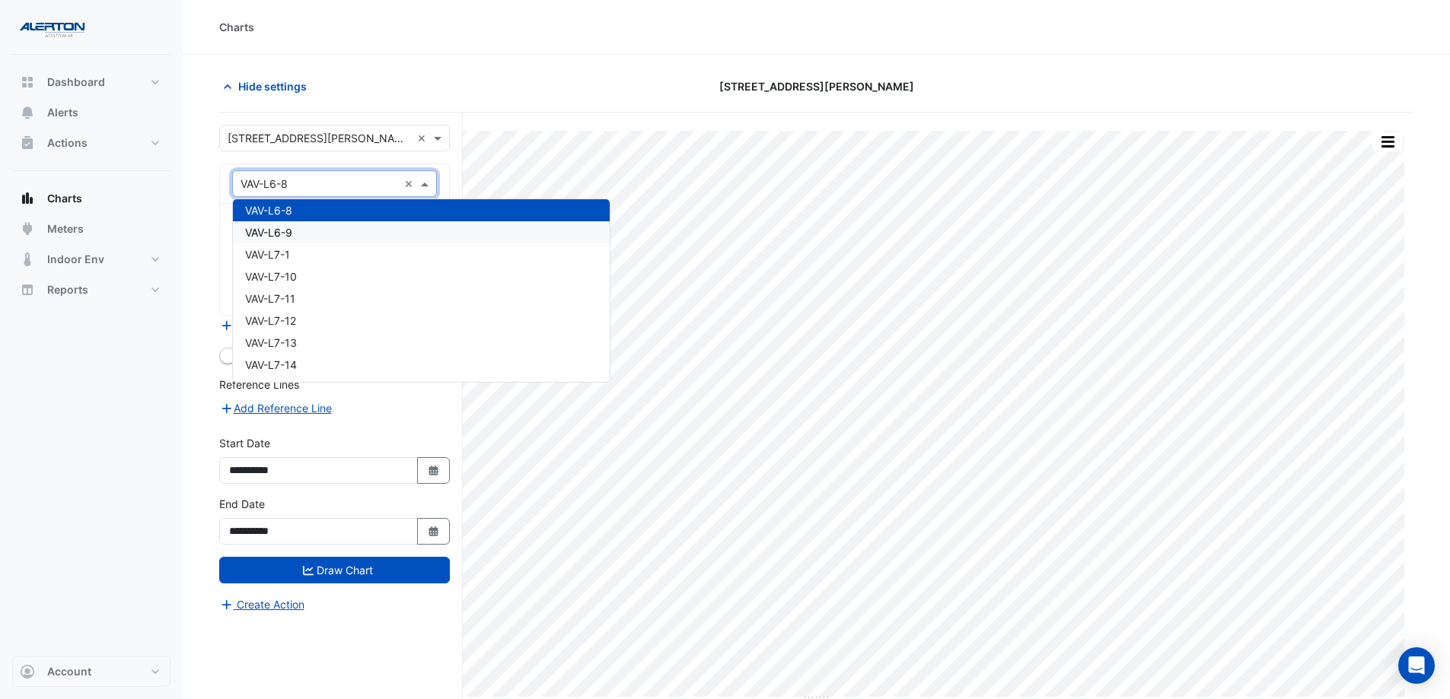
click at [379, 233] on div "VAV-L6-9" at bounding box center [421, 232] width 377 height 22
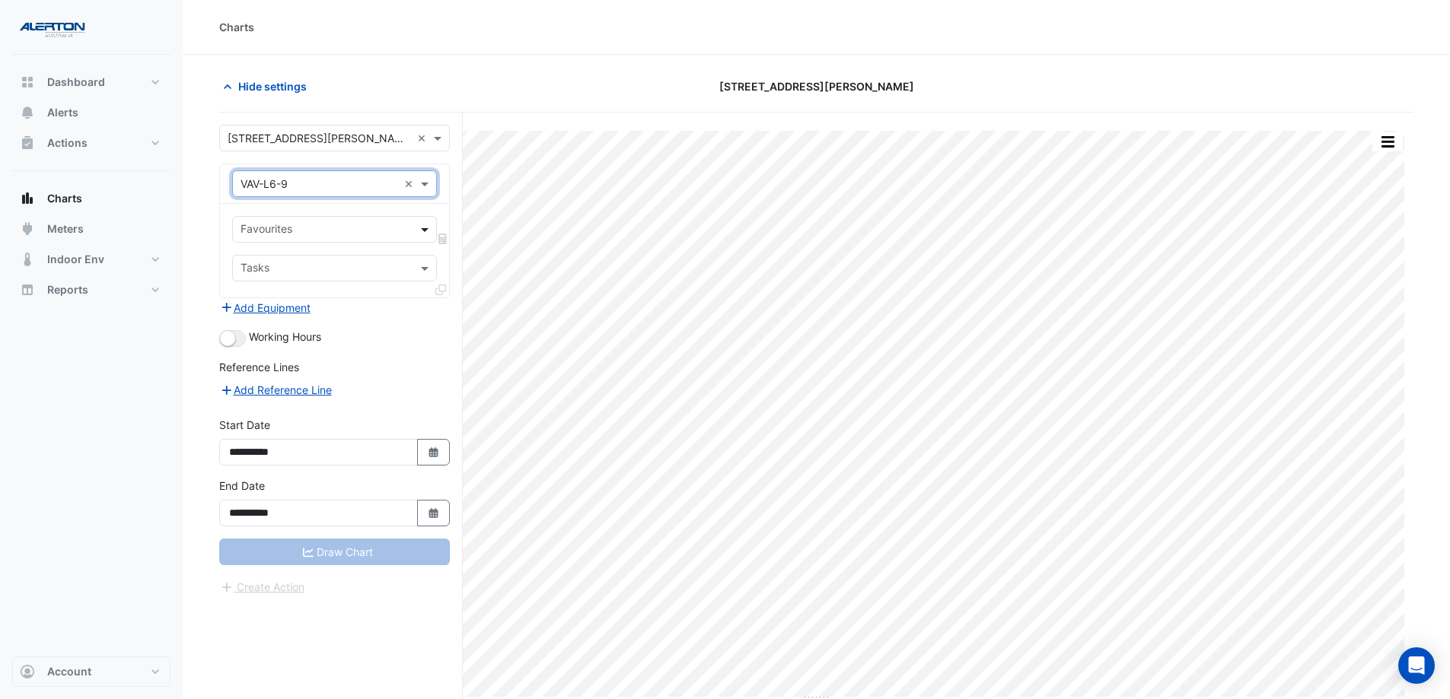
click at [419, 231] on span at bounding box center [426, 229] width 19 height 16
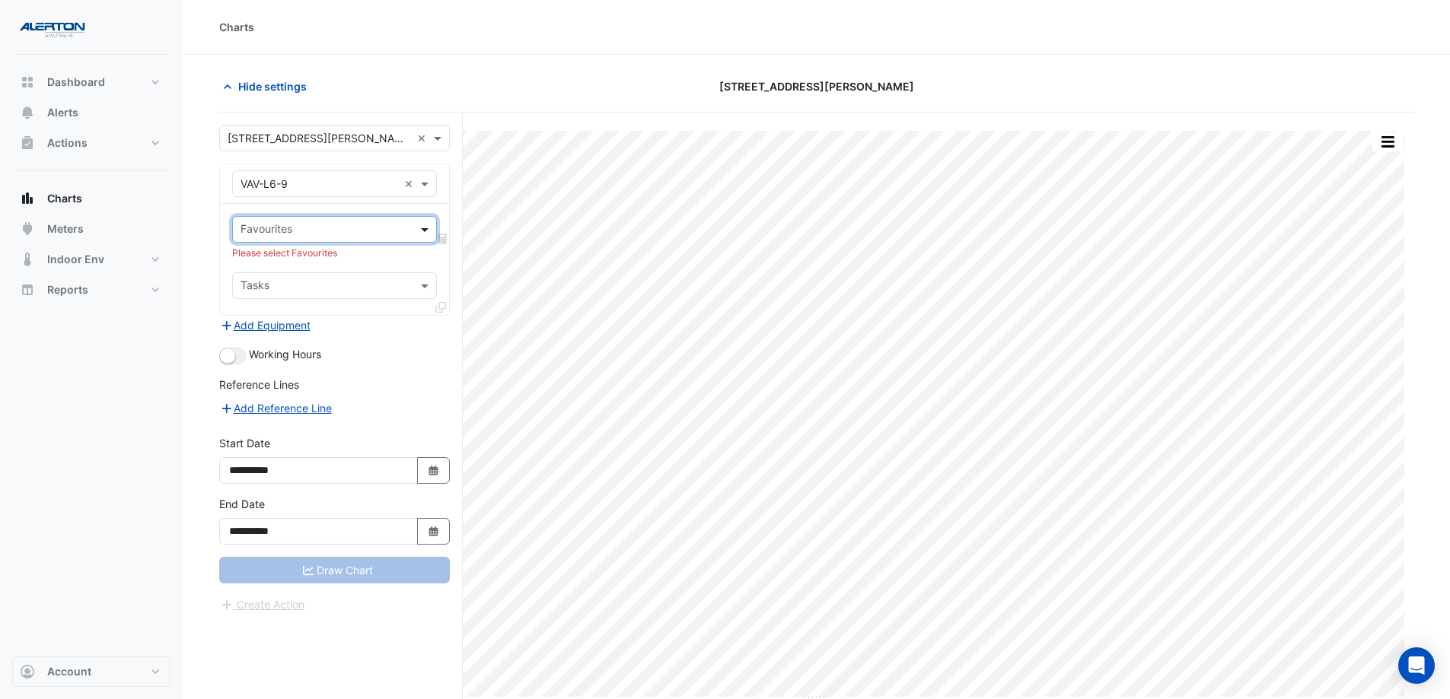
click at [420, 228] on span at bounding box center [426, 229] width 19 height 16
click at [428, 186] on span at bounding box center [426, 184] width 19 height 16
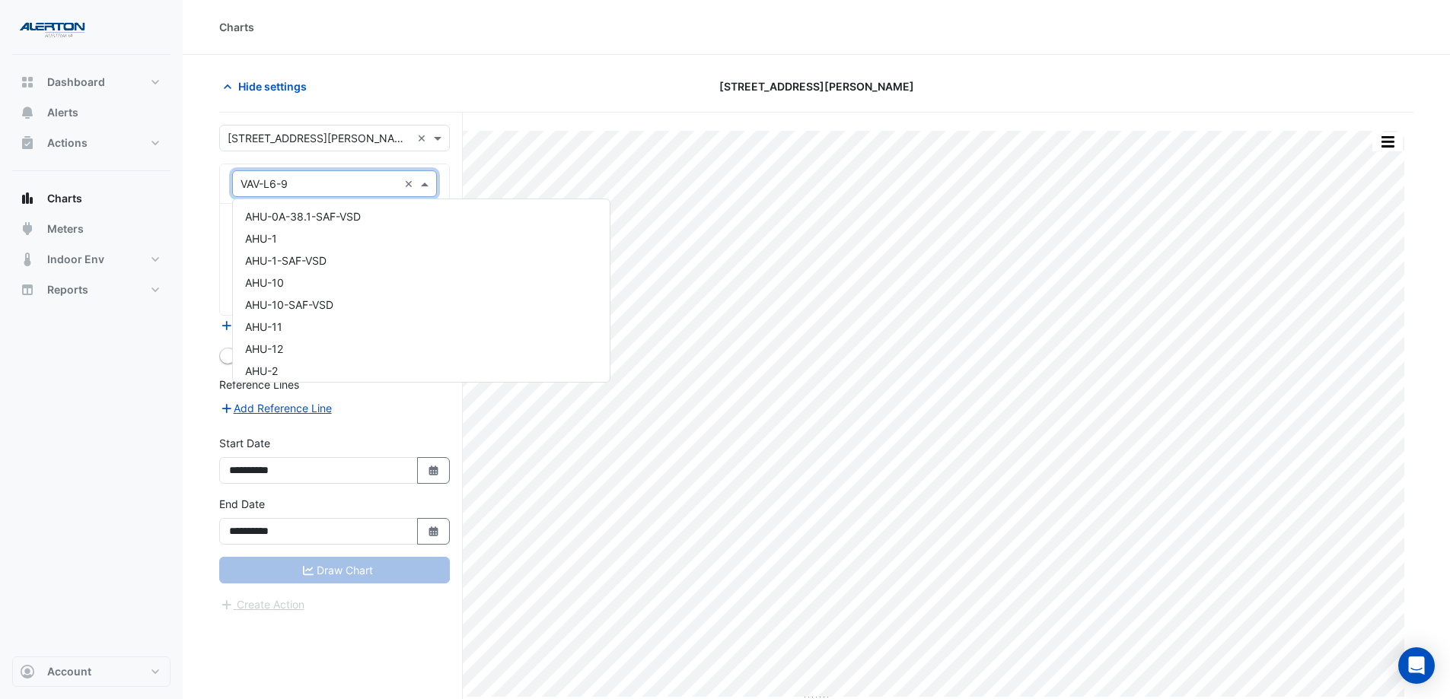
scroll to position [24612, 0]
click at [321, 206] on div "VAV-L6-9" at bounding box center [421, 210] width 377 height 22
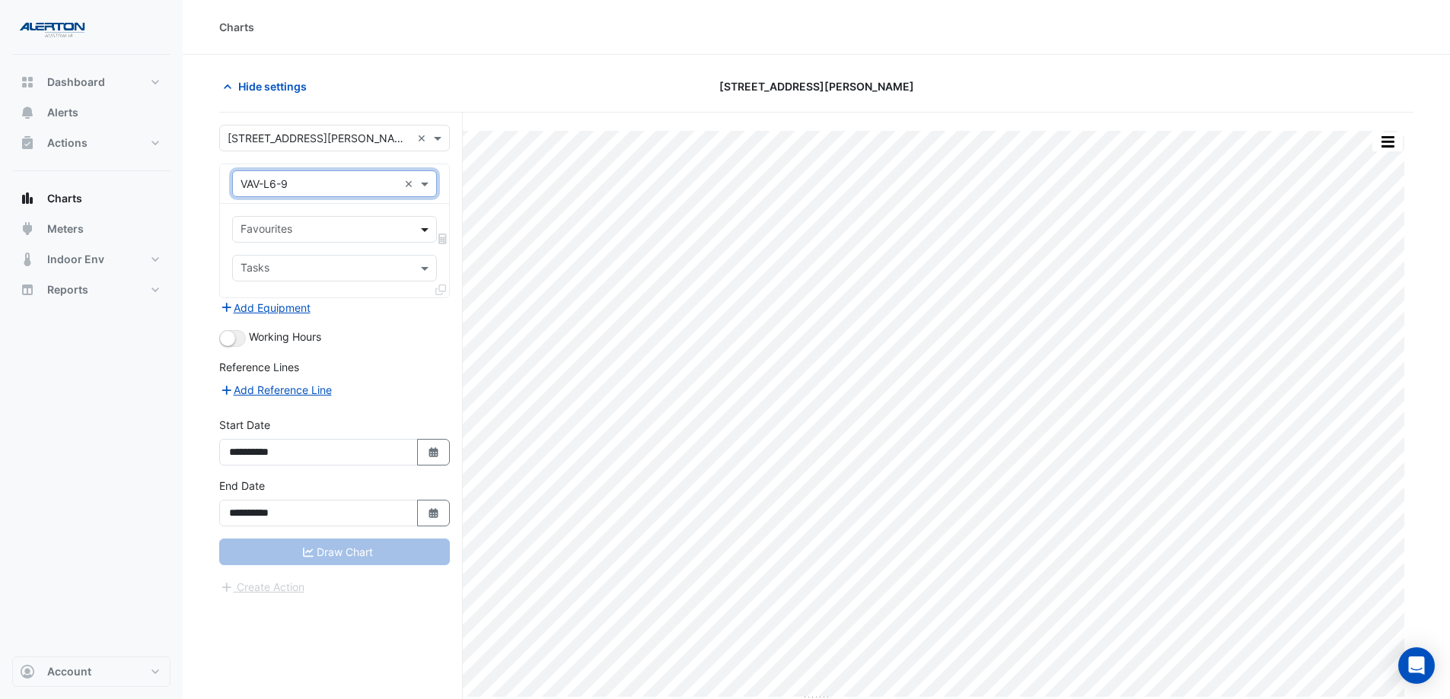
click at [421, 229] on span at bounding box center [426, 229] width 19 height 16
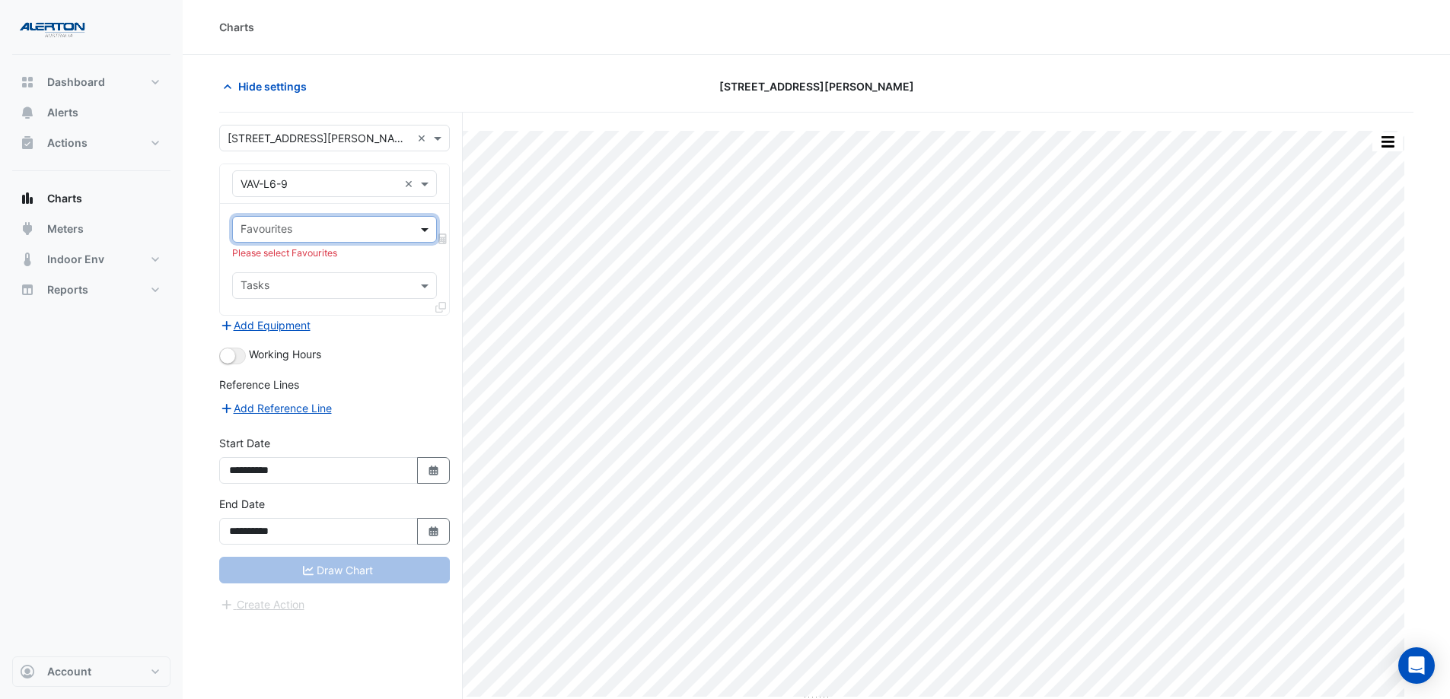
click at [421, 229] on span at bounding box center [426, 229] width 19 height 16
click at [431, 186] on span at bounding box center [426, 184] width 19 height 16
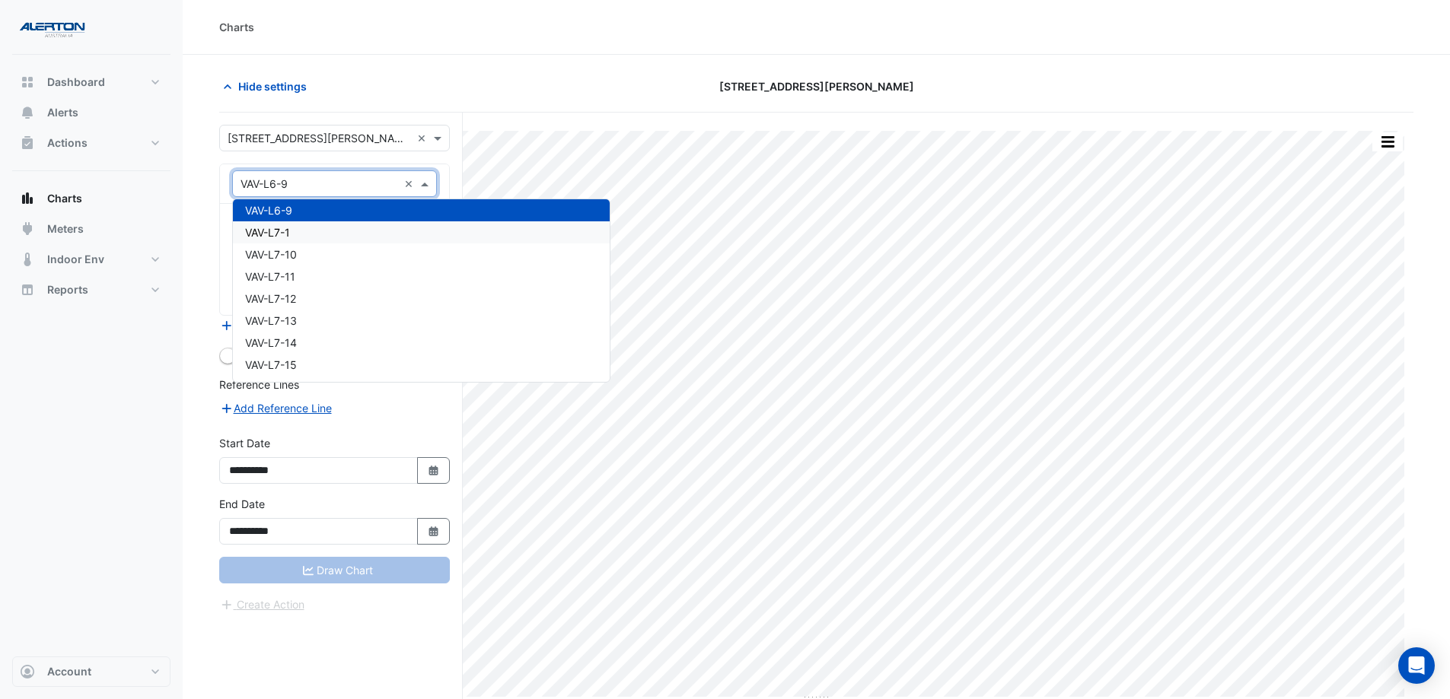
click at [385, 231] on div "VAV-L7-1" at bounding box center [421, 232] width 377 height 22
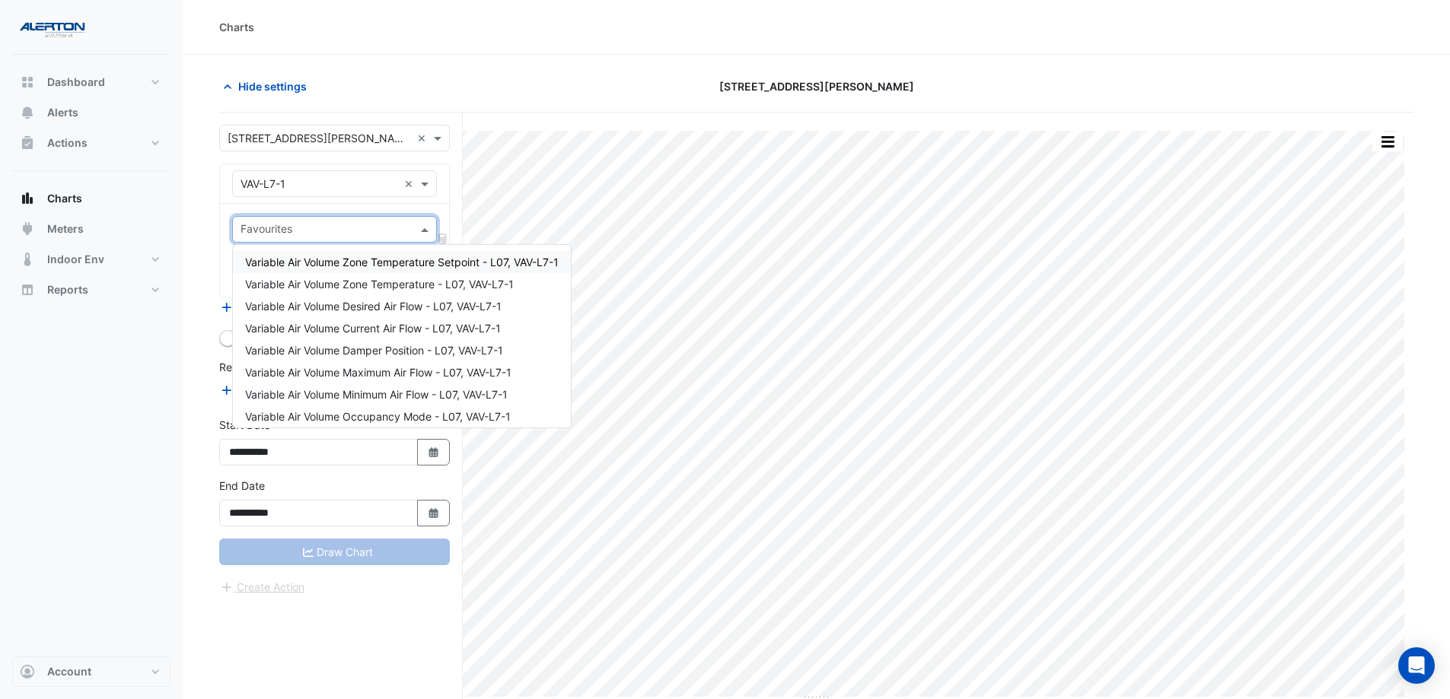
click at [419, 228] on span at bounding box center [426, 229] width 19 height 16
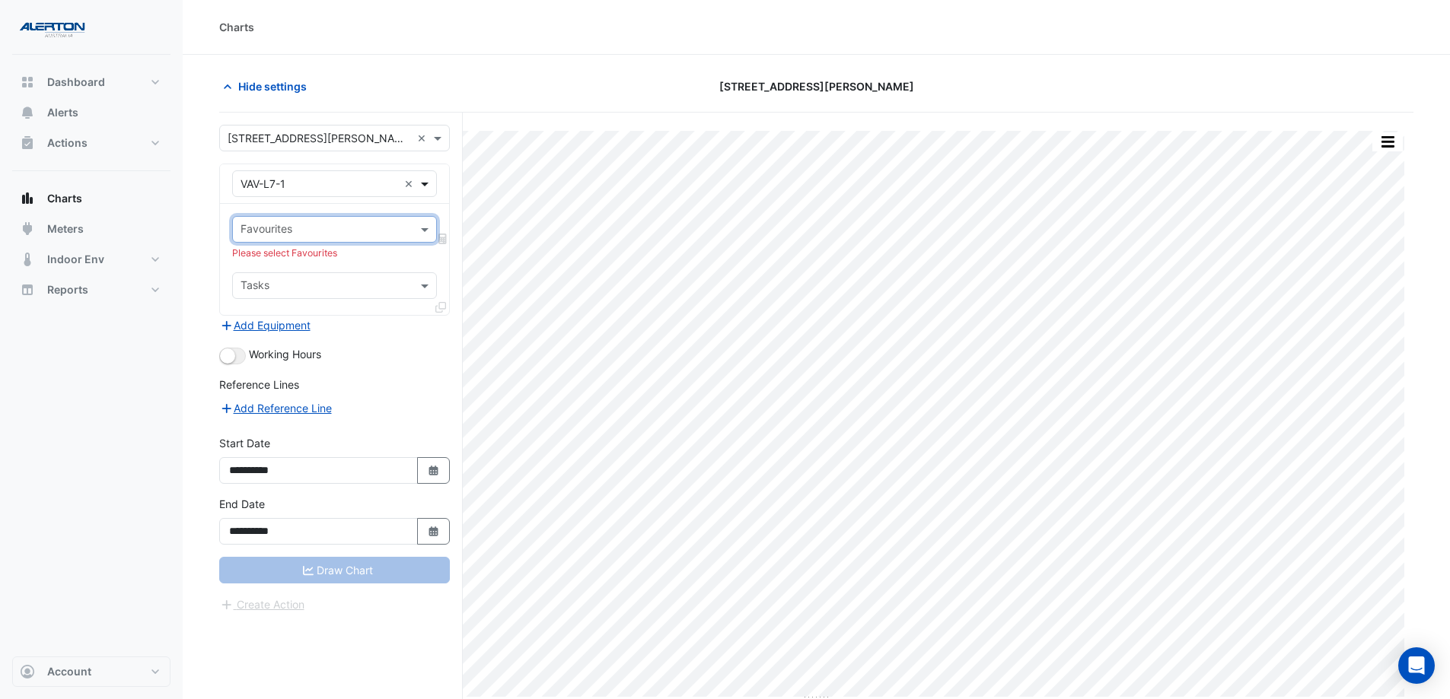
click at [425, 181] on span at bounding box center [426, 184] width 19 height 16
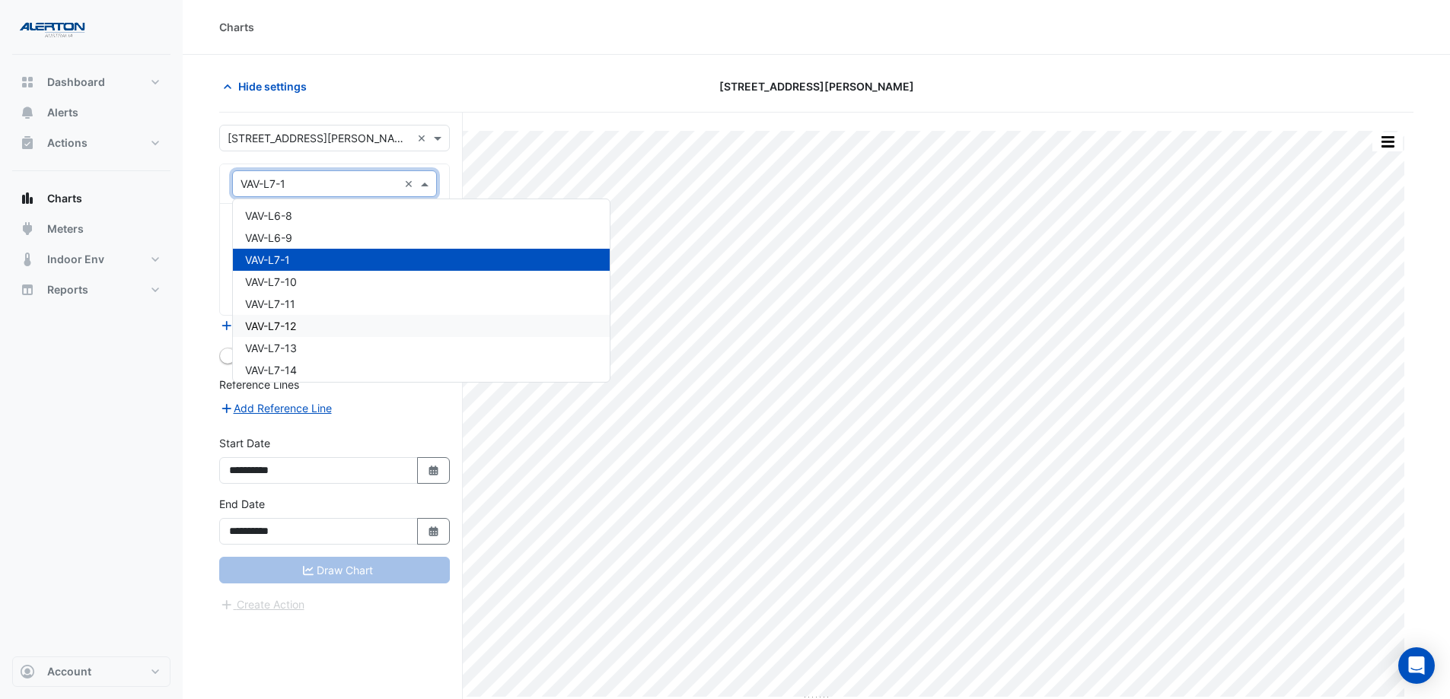
scroll to position [24558, 0]
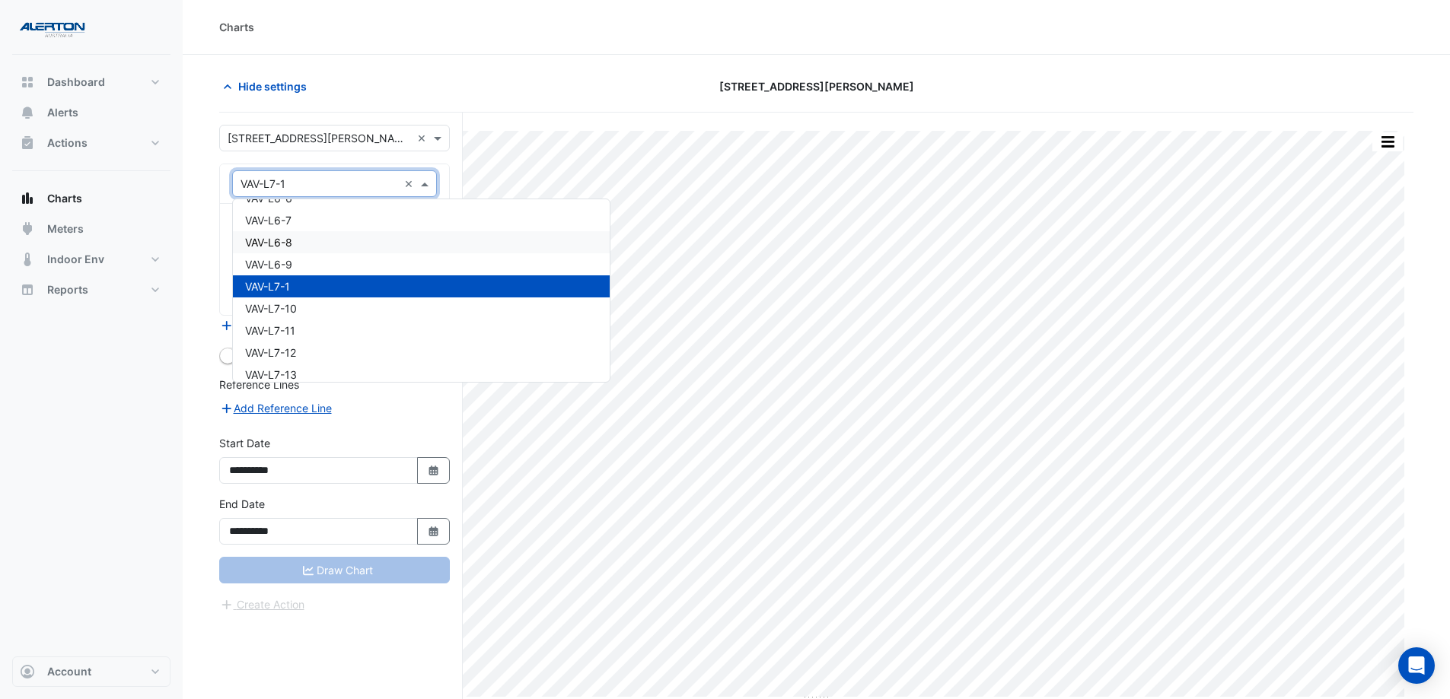
click at [473, 253] on div "VAV-L6-8" at bounding box center [421, 242] width 377 height 22
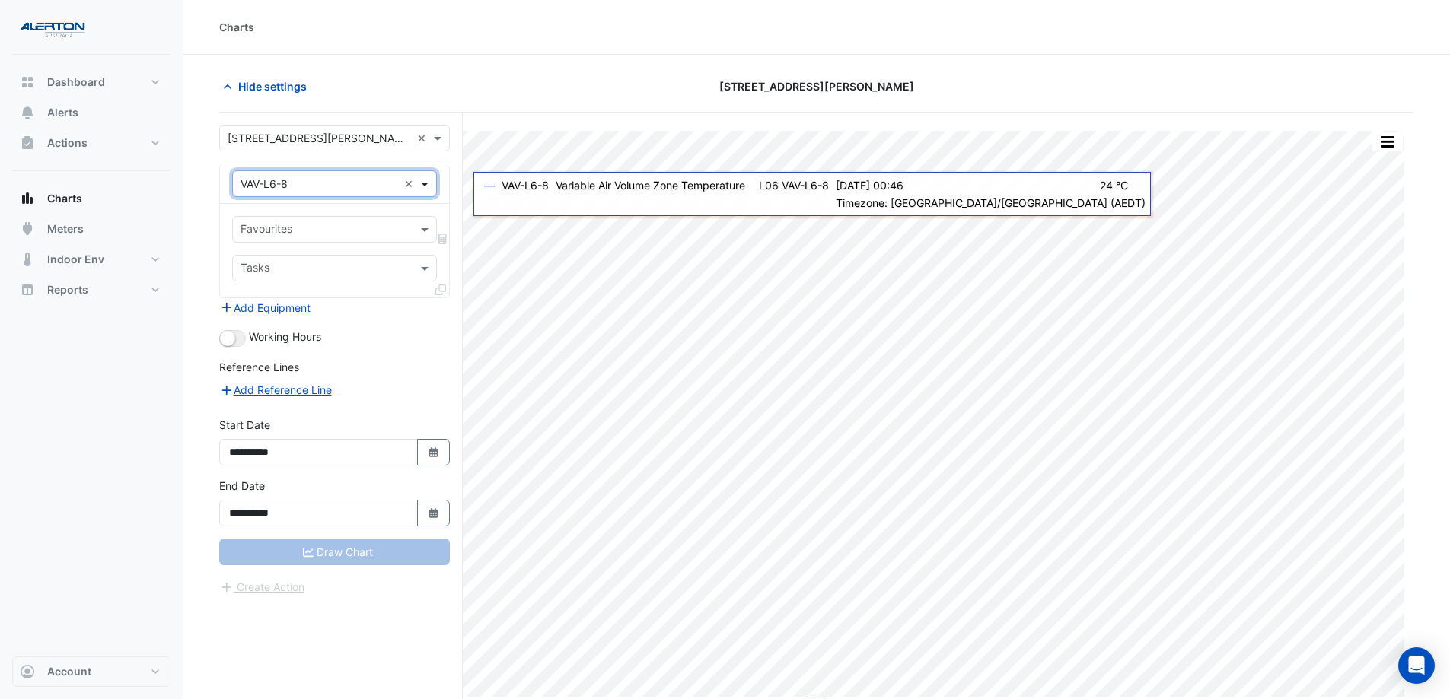
click at [429, 183] on span at bounding box center [426, 184] width 19 height 16
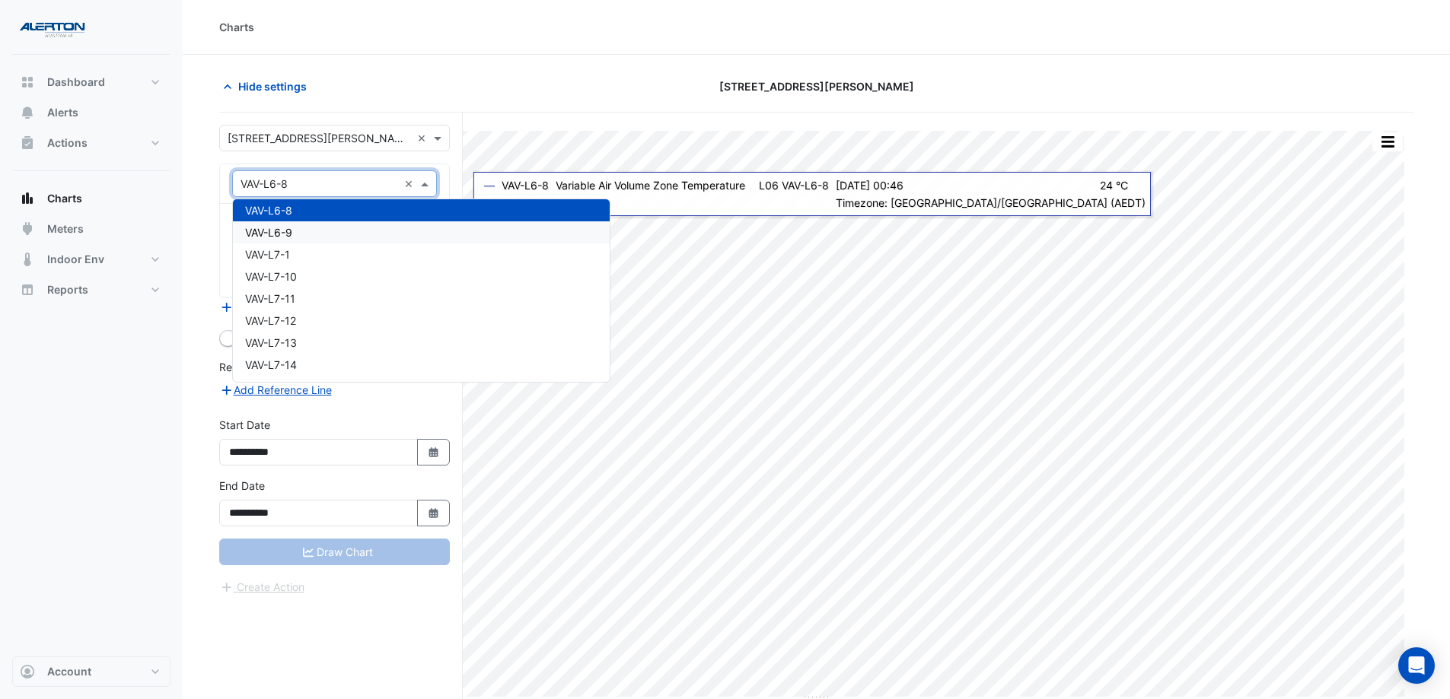
click at [396, 231] on div "VAV-L6-9" at bounding box center [421, 232] width 377 height 22
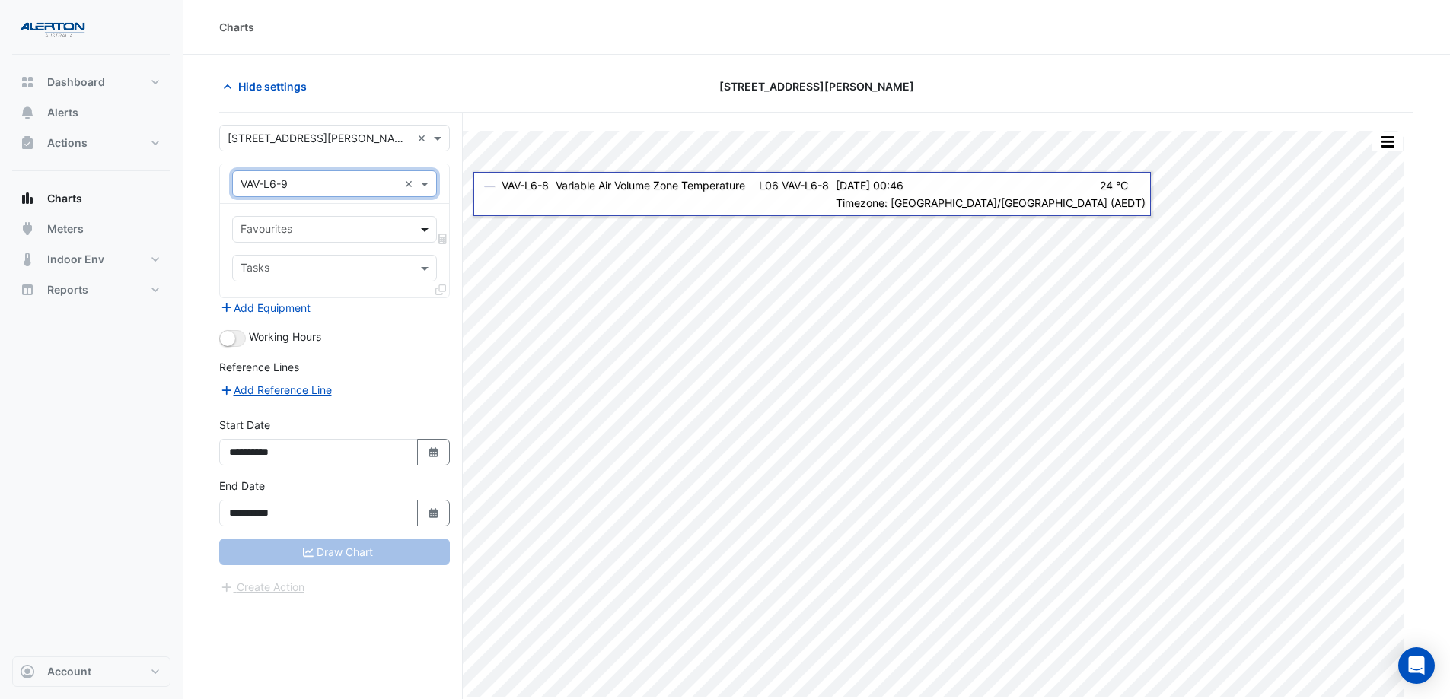
click at [422, 227] on span at bounding box center [426, 229] width 19 height 16
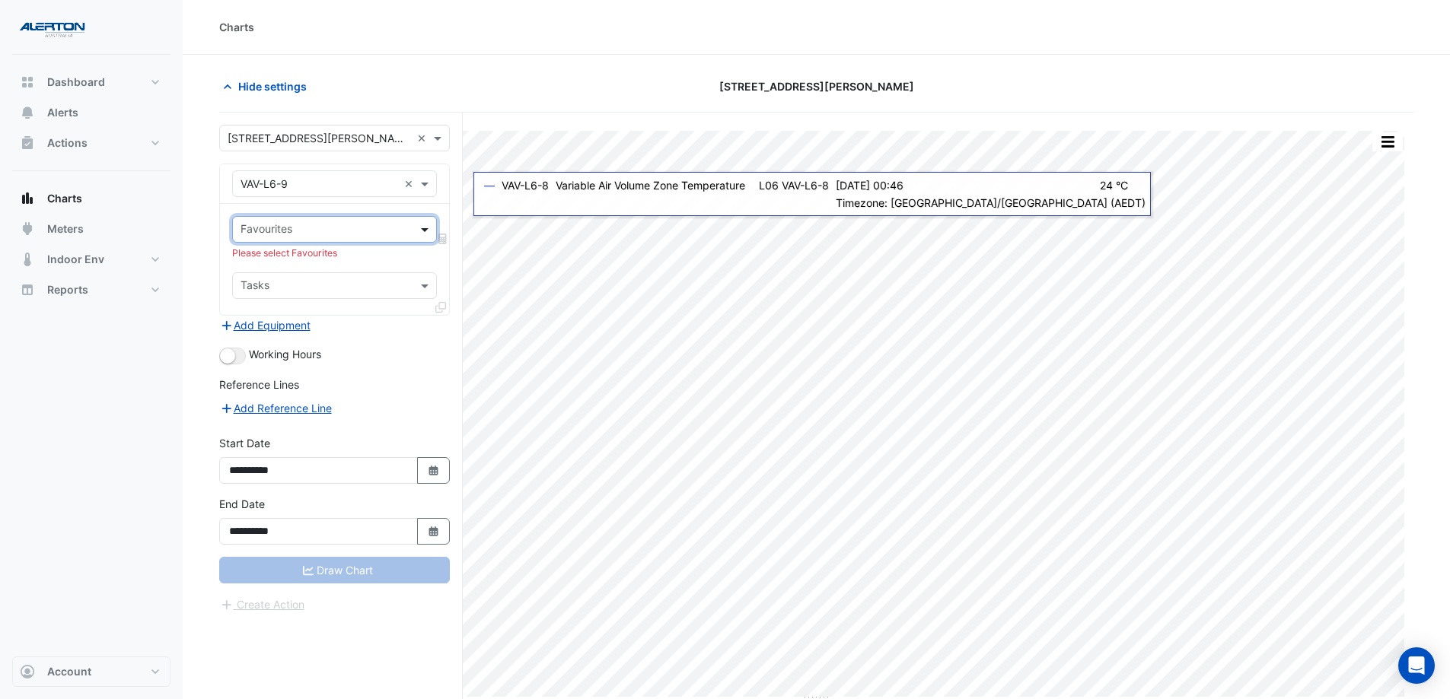
click at [422, 227] on span at bounding box center [426, 229] width 19 height 16
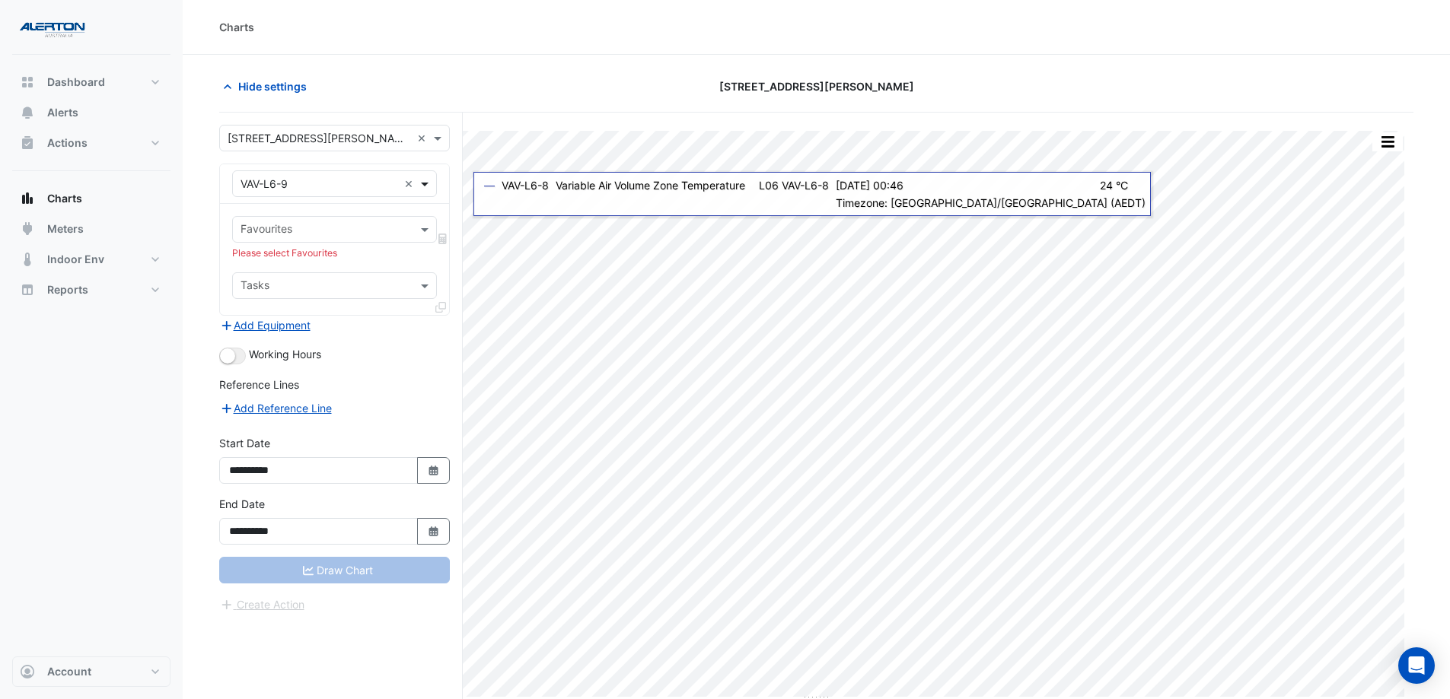
click at [425, 183] on span at bounding box center [426, 184] width 19 height 16
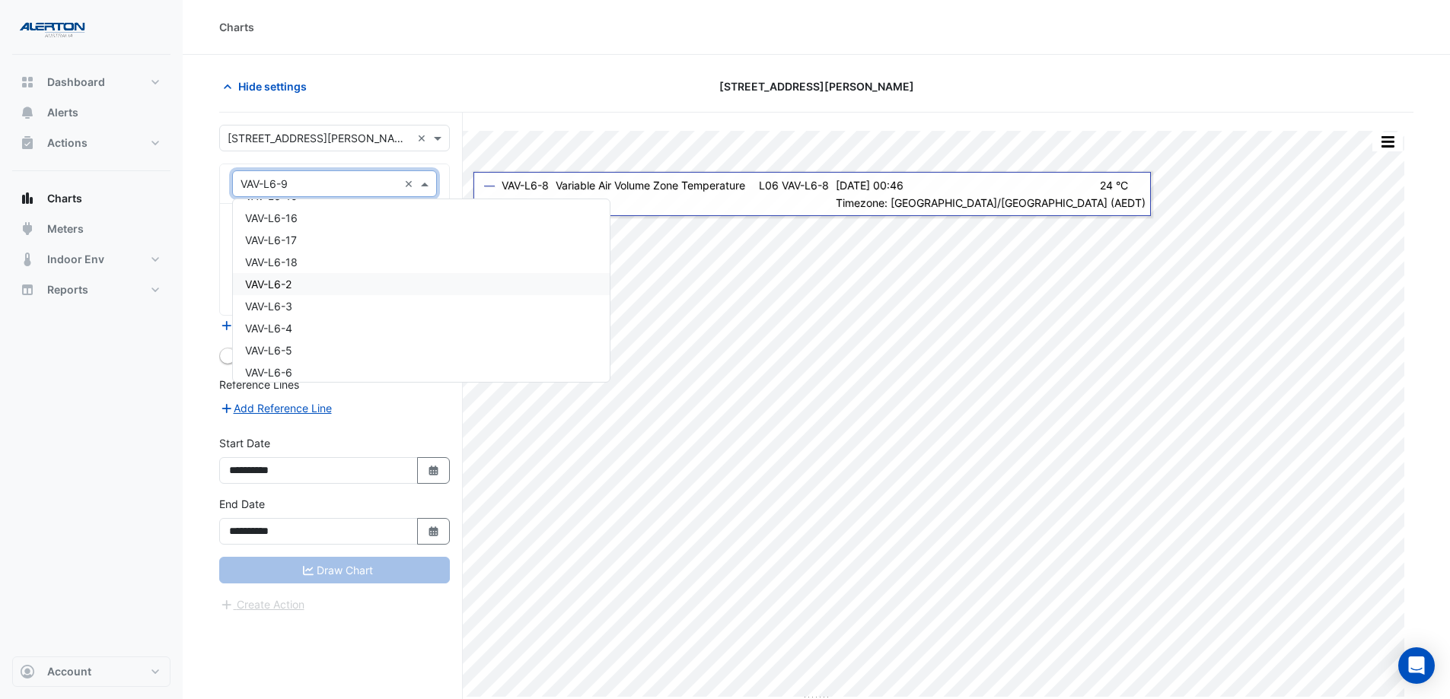
scroll to position [24232, 0]
click at [384, 298] on div "VAV-L6-13" at bounding box center [421, 304] width 377 height 22
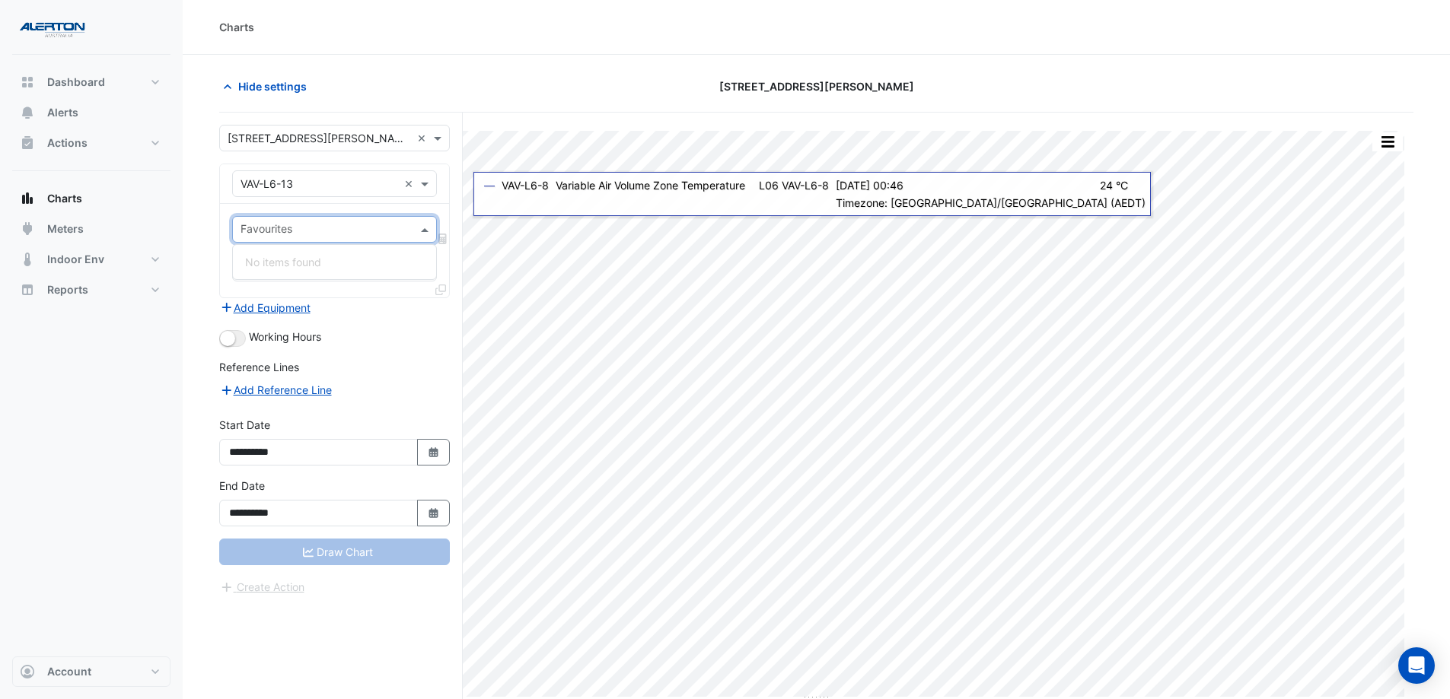
click at [425, 235] on span at bounding box center [426, 229] width 19 height 16
click at [422, 227] on span at bounding box center [426, 229] width 19 height 16
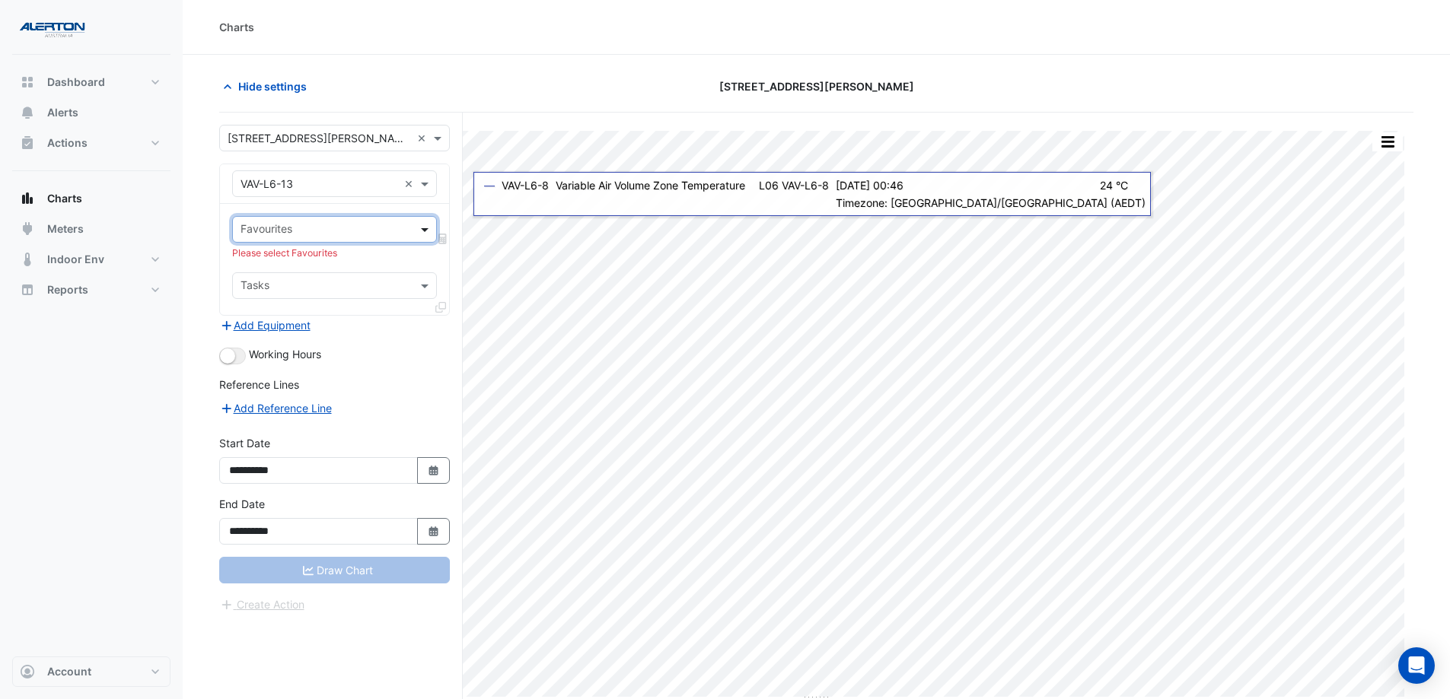
click at [422, 227] on span at bounding box center [426, 229] width 19 height 16
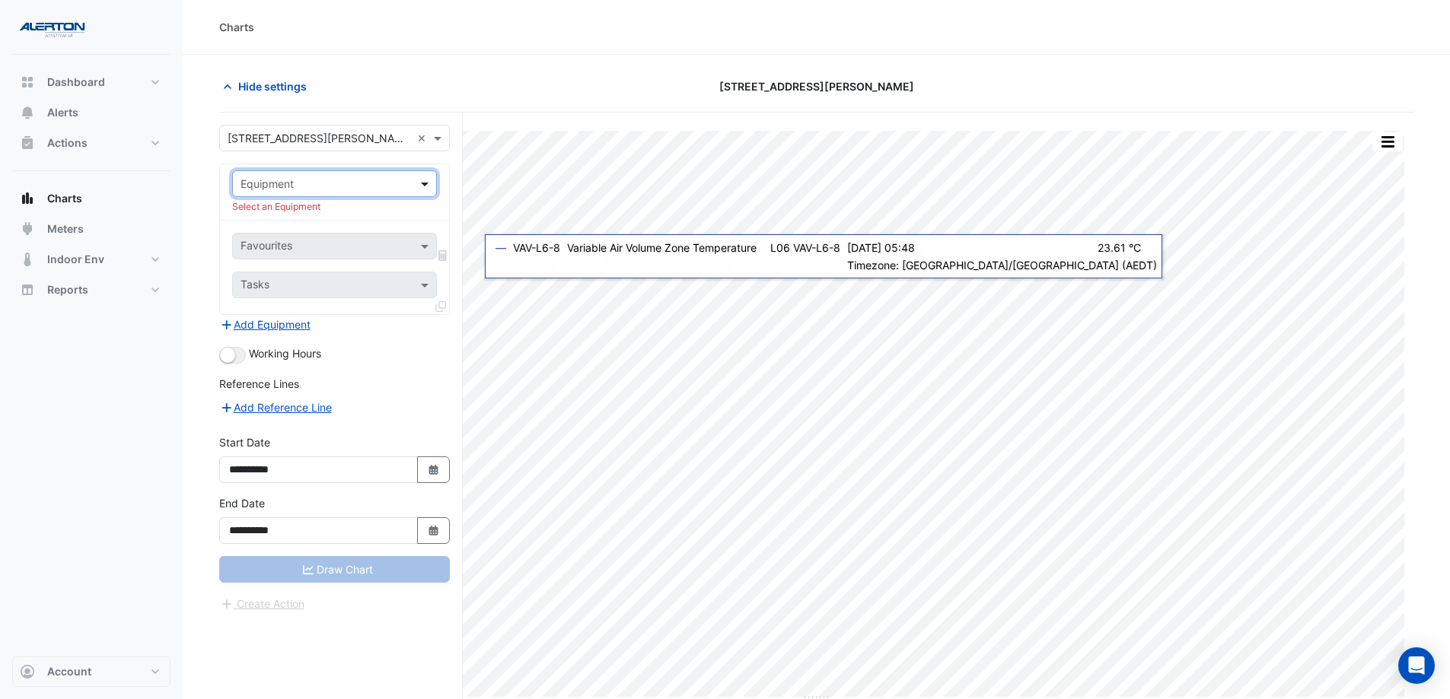
click at [427, 183] on span at bounding box center [426, 184] width 19 height 16
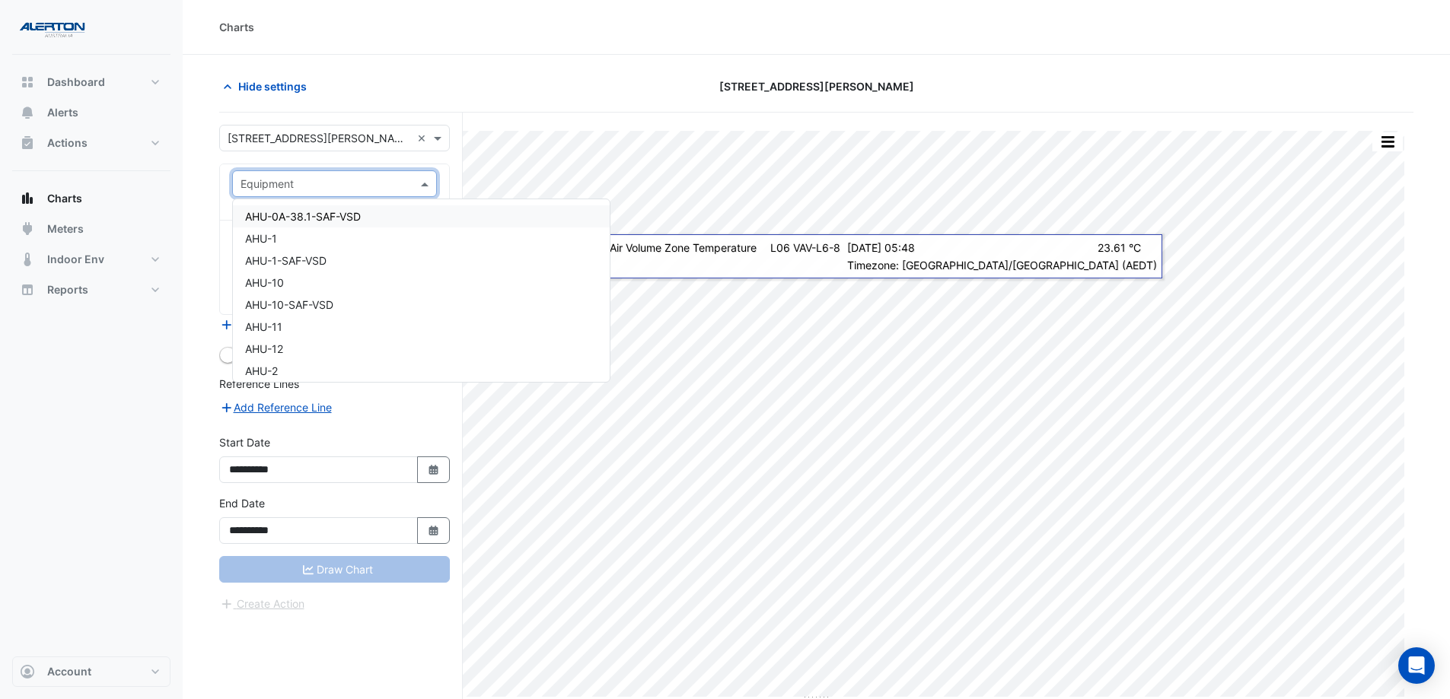
click at [351, 185] on input "text" at bounding box center [319, 185] width 158 height 16
type input "******"
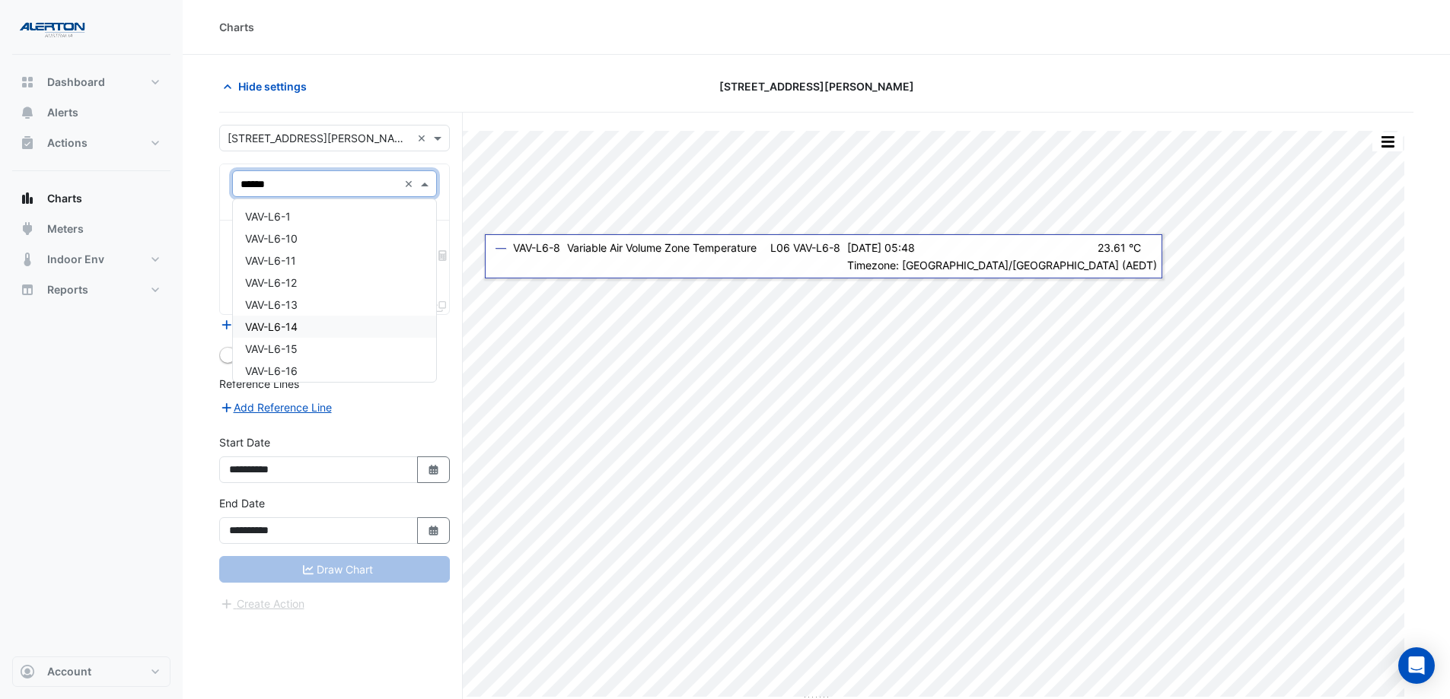
click at [339, 335] on div "VAV-L6-14" at bounding box center [334, 327] width 203 height 22
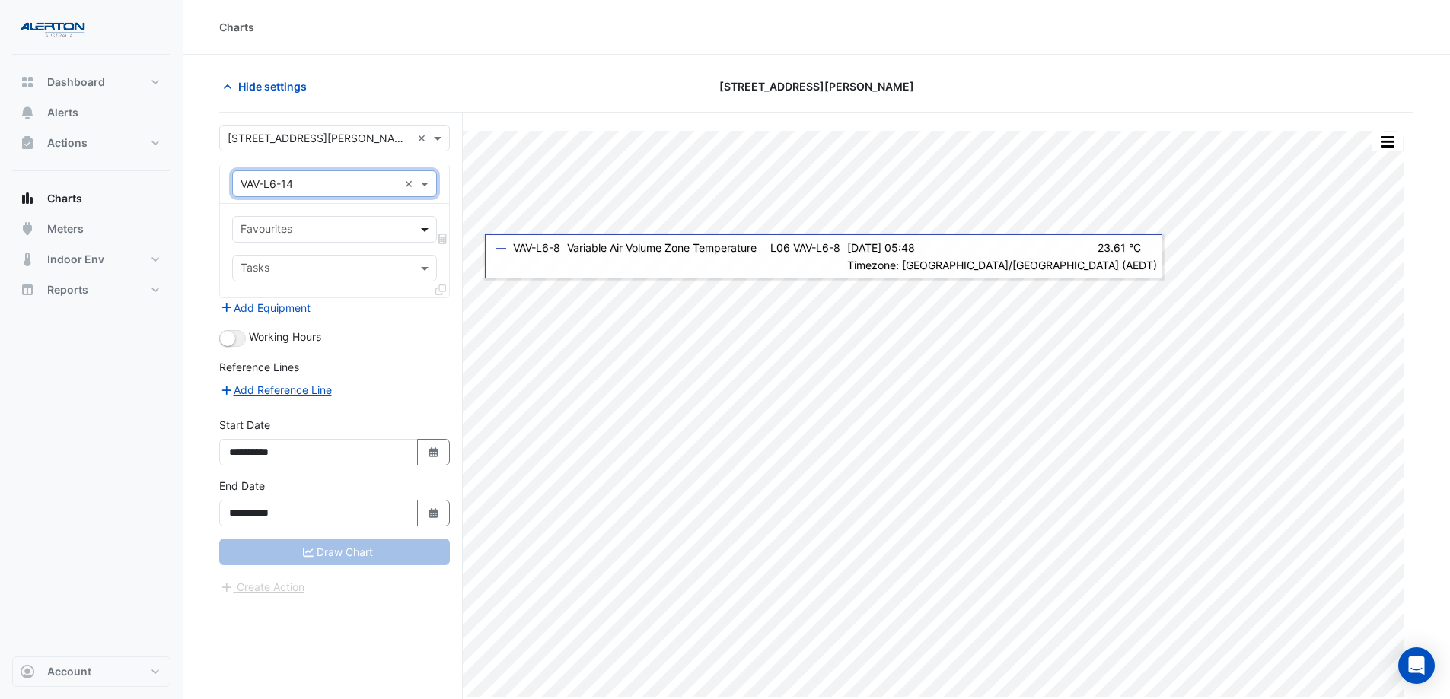
click at [424, 226] on span at bounding box center [426, 229] width 19 height 16
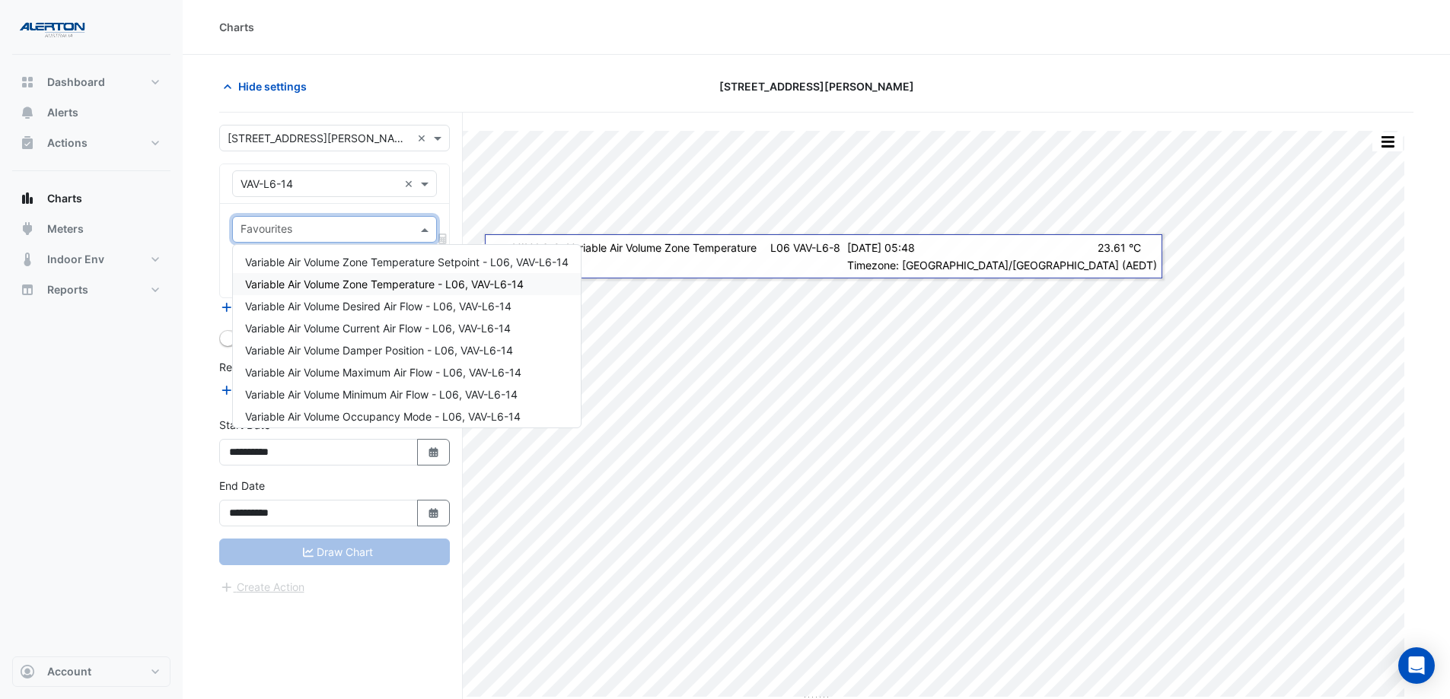
click at [411, 279] on span "Variable Air Volume Zone Temperature - L06, VAV-L6-14" at bounding box center [384, 284] width 279 height 13
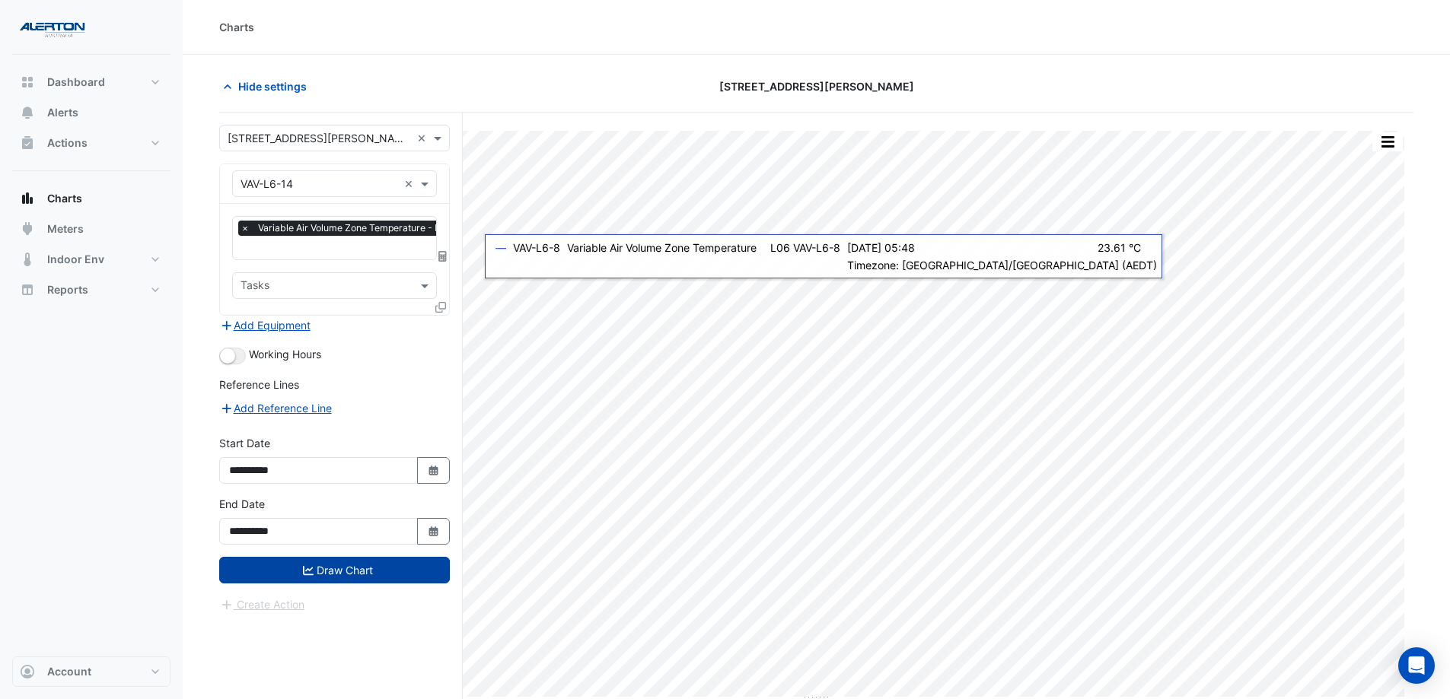
click at [380, 534] on button "Draw Chart" at bounding box center [334, 570] width 231 height 27
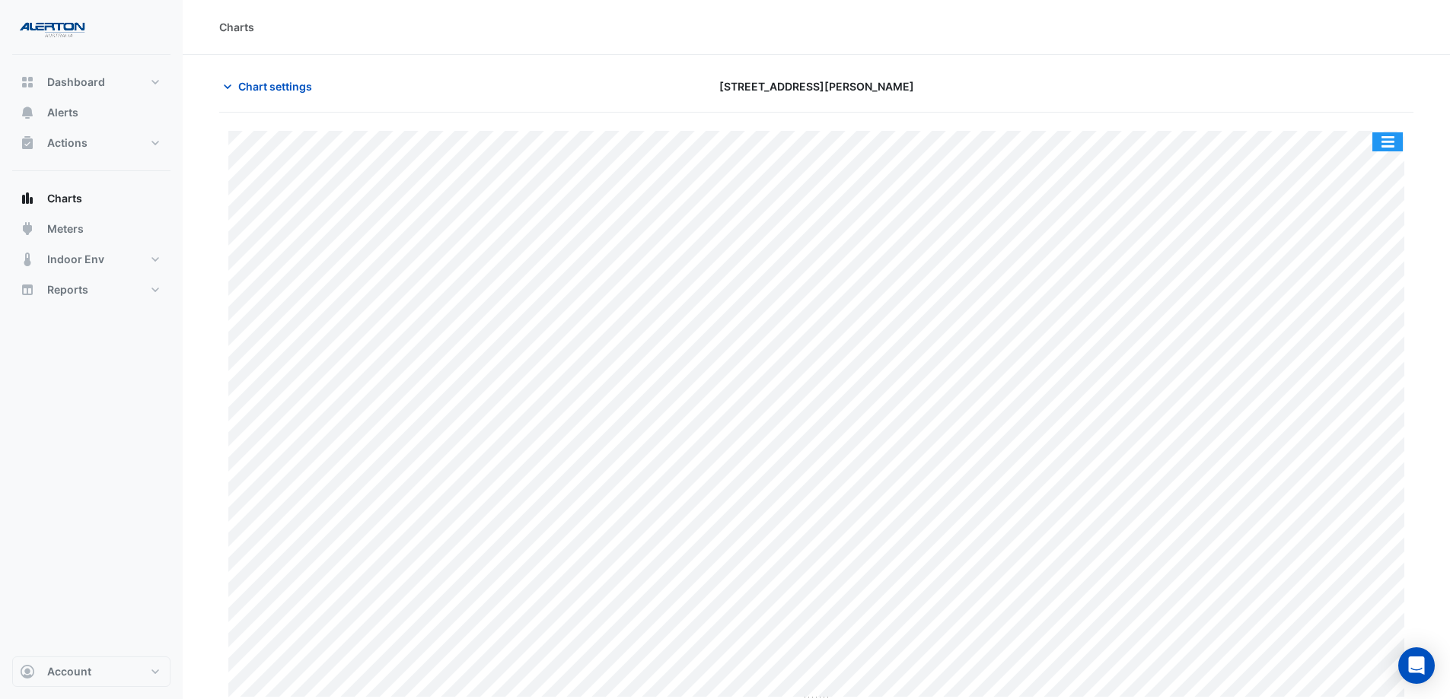
click at [1168, 142] on button "button" at bounding box center [1387, 141] width 30 height 19
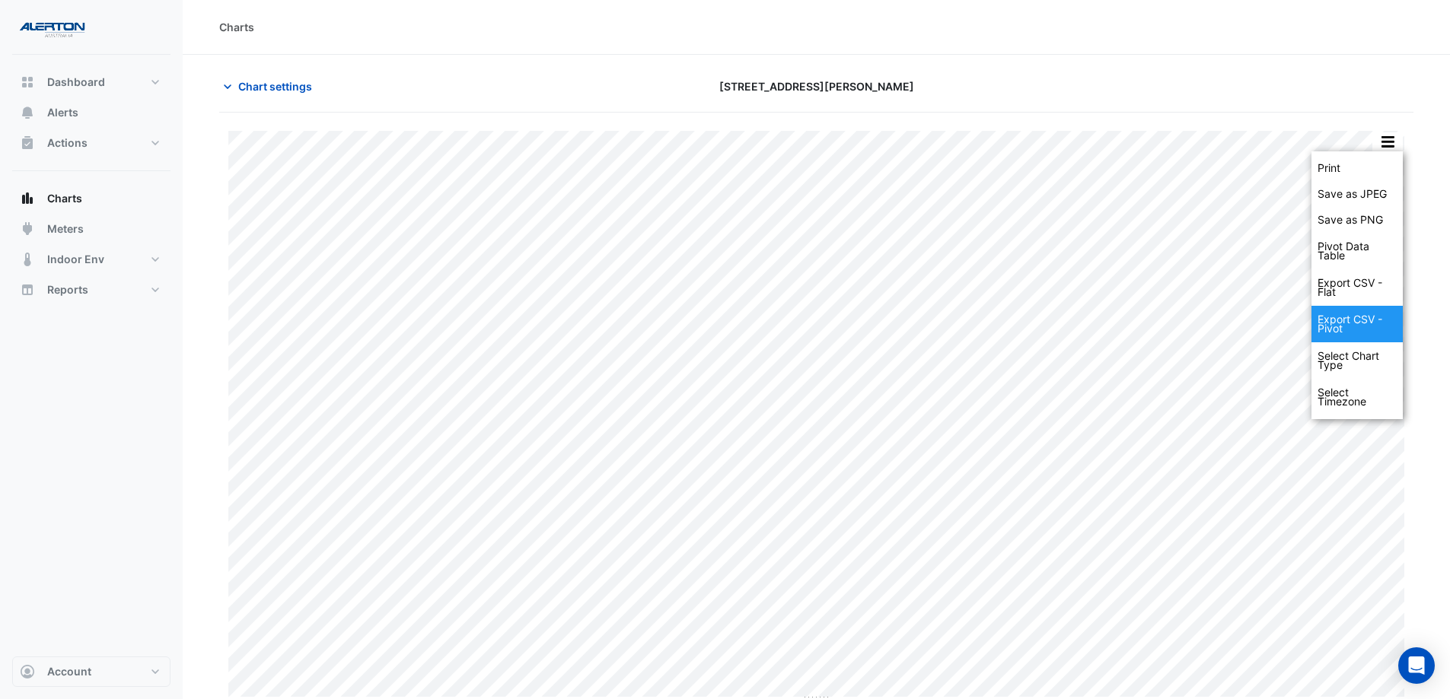
click at [1168, 314] on div "Export CSV - Pivot" at bounding box center [1356, 324] width 91 height 37
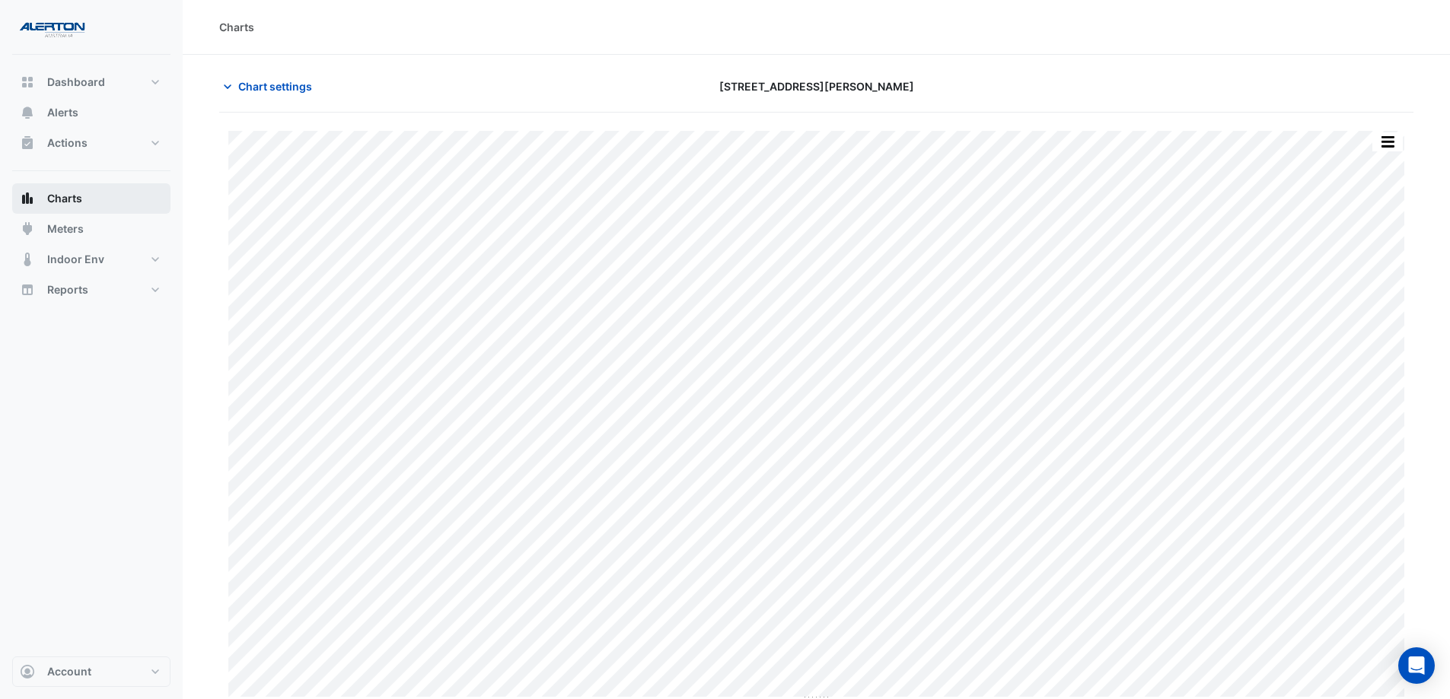
click at [49, 195] on span "Charts" at bounding box center [64, 198] width 35 height 15
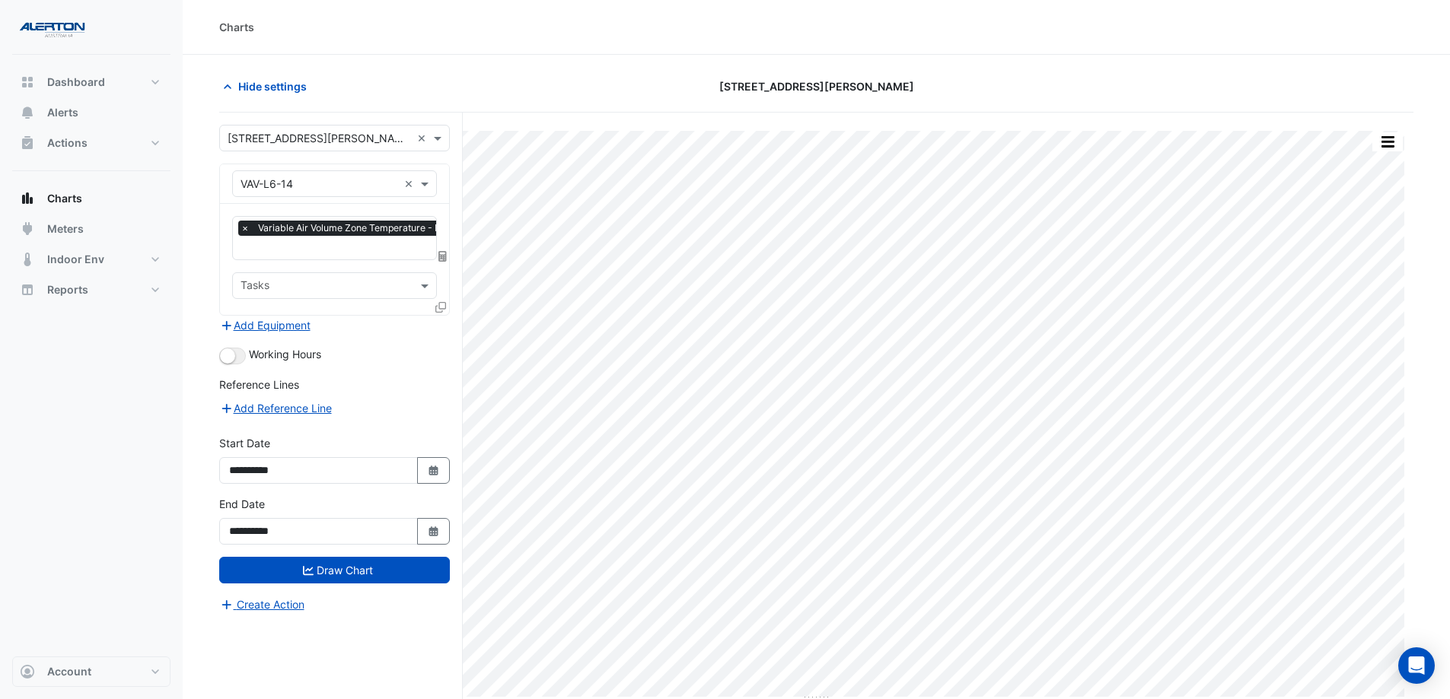
click at [403, 183] on div at bounding box center [334, 184] width 203 height 18
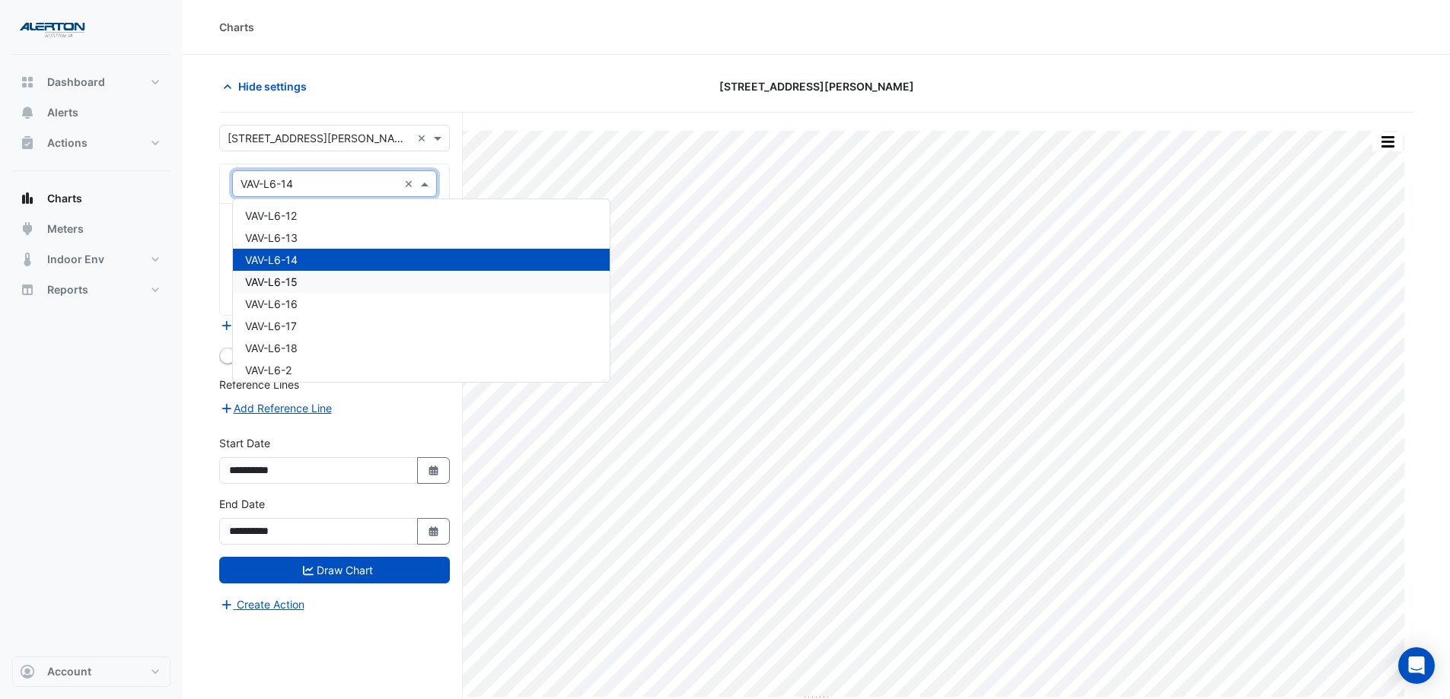
scroll to position [24271, 0]
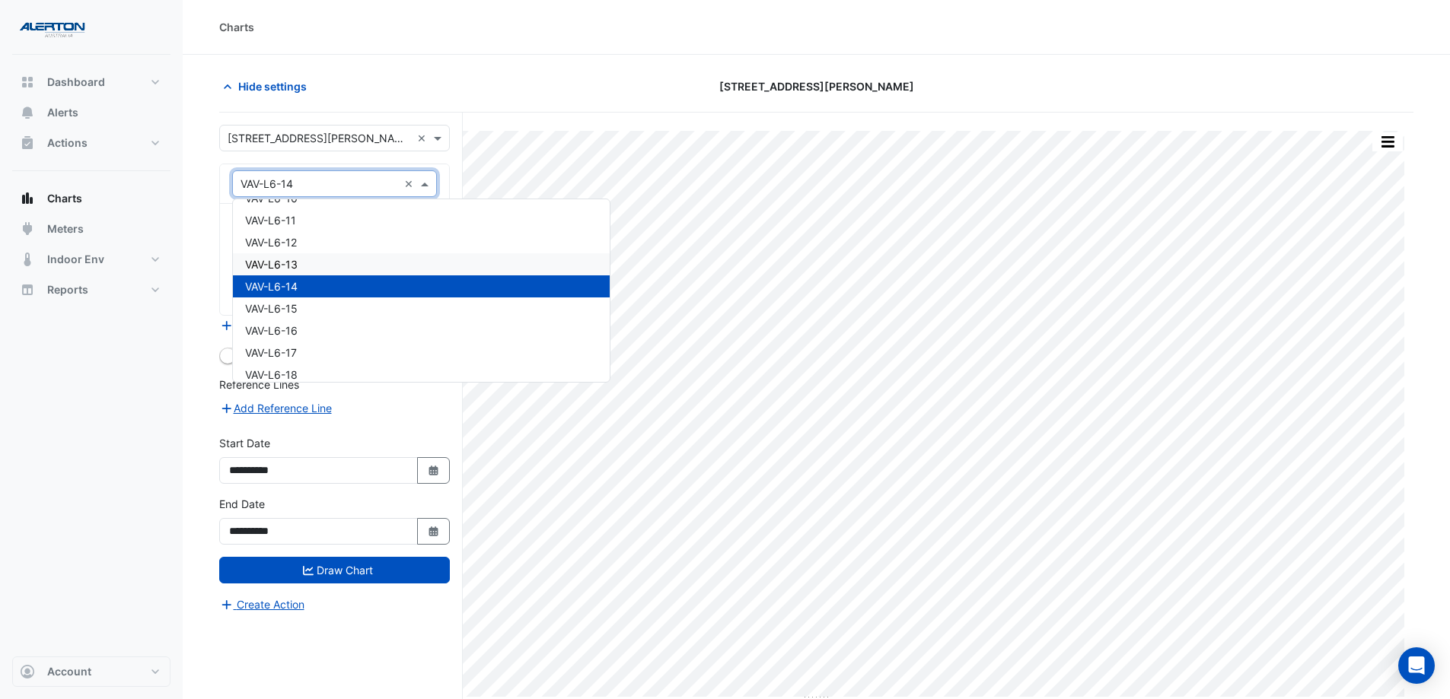
click at [328, 270] on div "VAV-L6-13" at bounding box center [421, 264] width 377 height 22
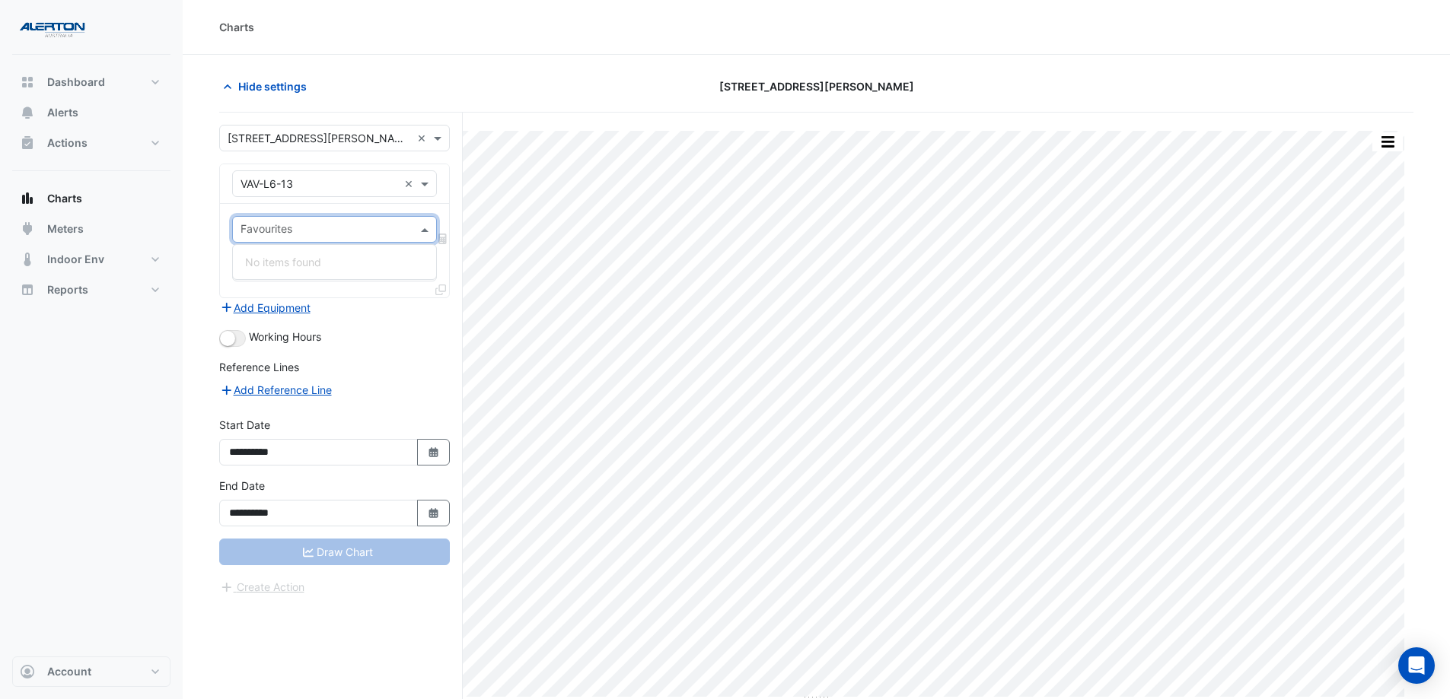
click at [430, 234] on span at bounding box center [426, 229] width 19 height 16
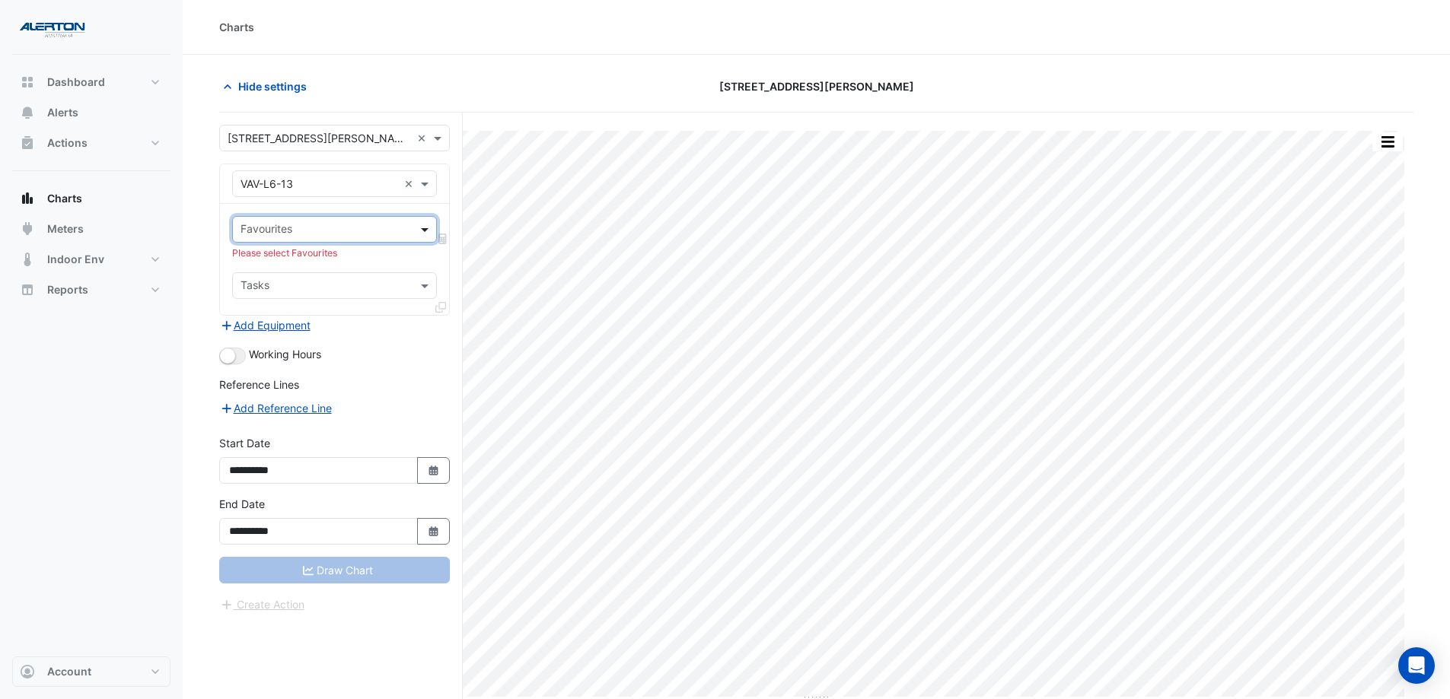
click at [425, 227] on span at bounding box center [426, 229] width 19 height 16
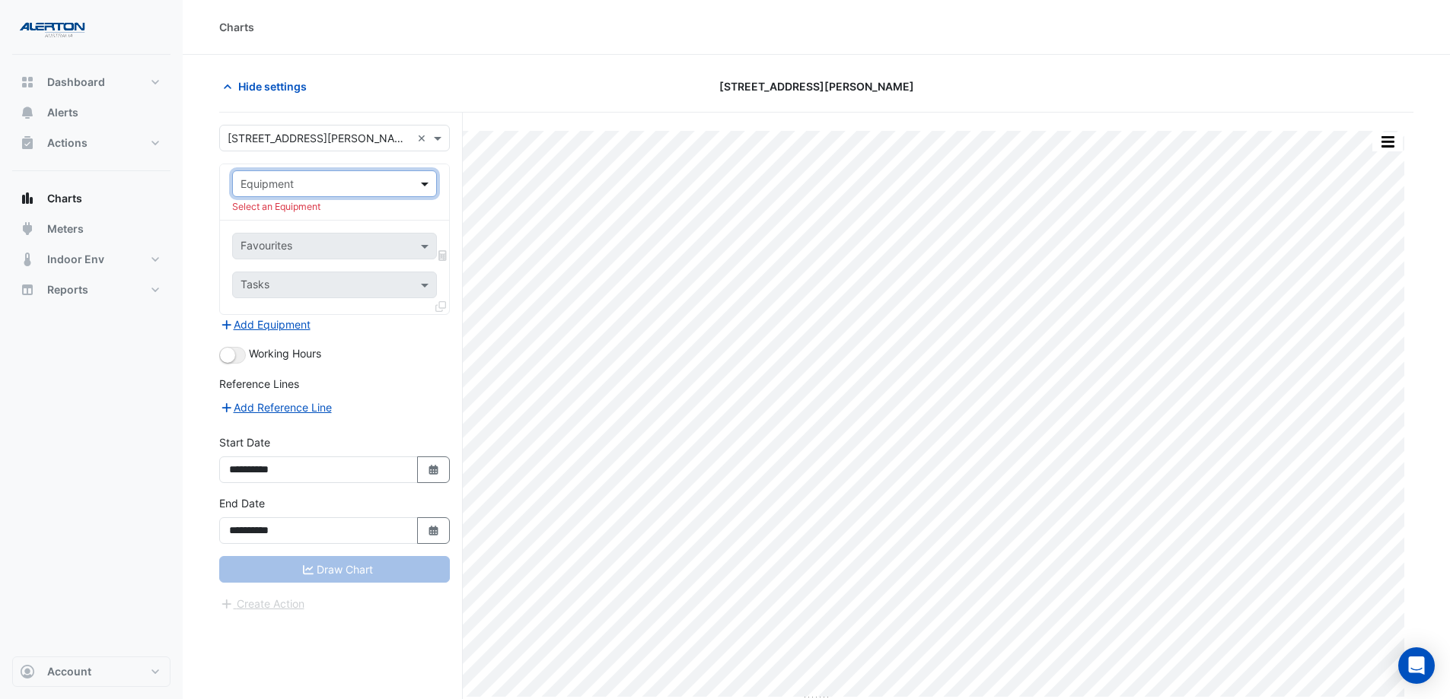
click at [422, 183] on span at bounding box center [426, 184] width 19 height 16
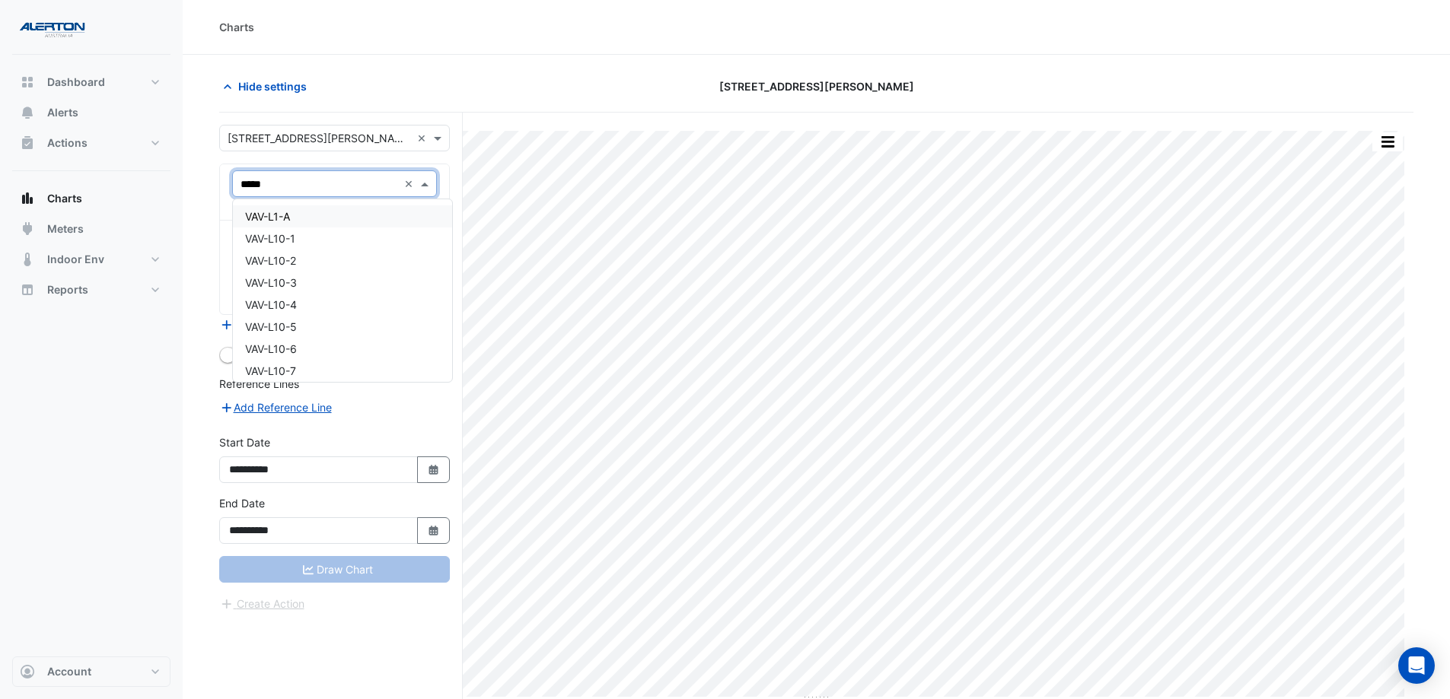
type input "******"
click at [287, 305] on span "VAV-L6-13" at bounding box center [271, 304] width 53 height 13
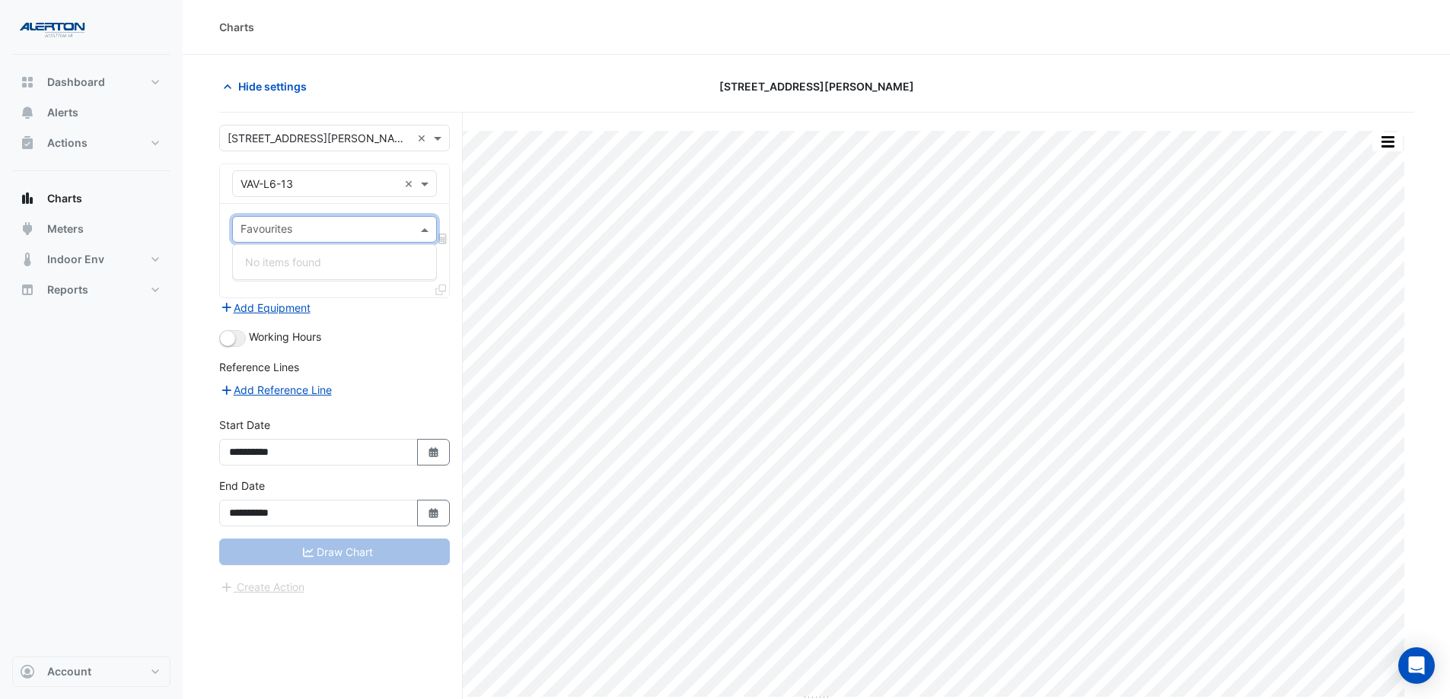
click at [421, 230] on span at bounding box center [426, 229] width 19 height 16
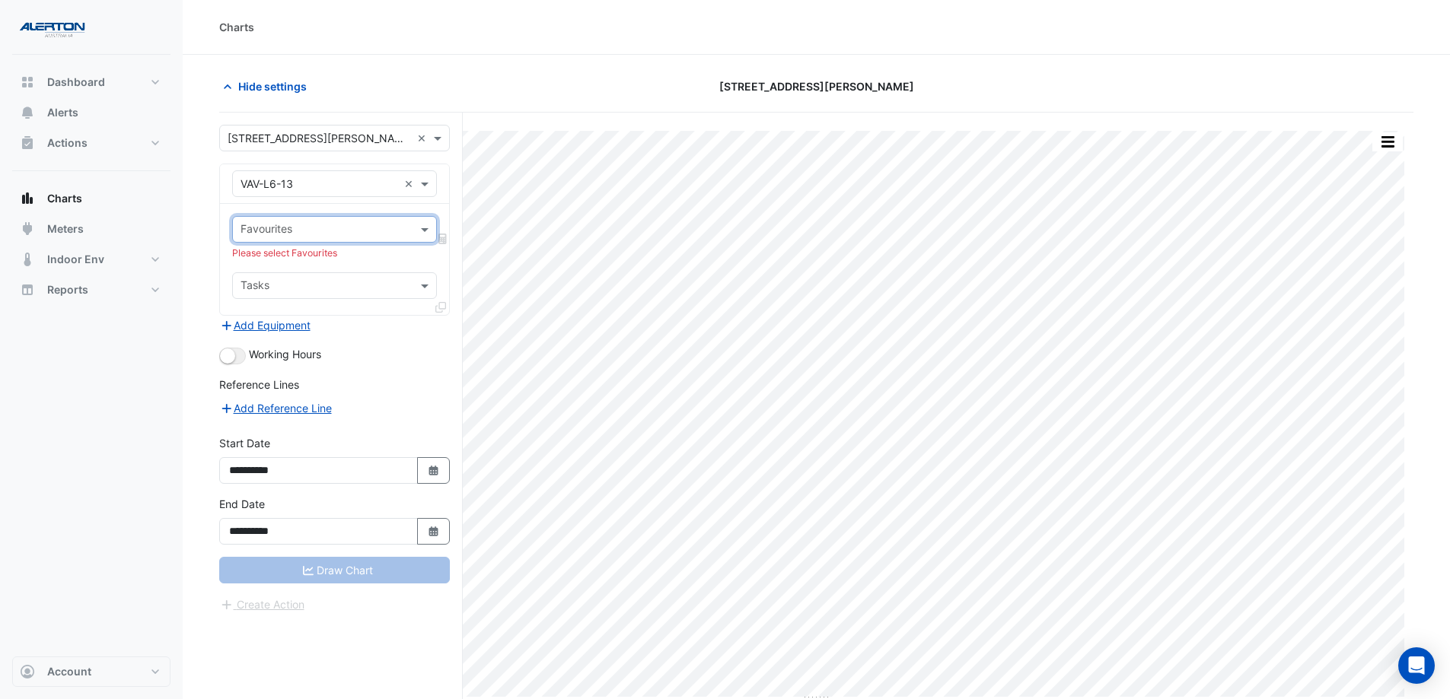
click at [362, 183] on input "text" at bounding box center [319, 185] width 158 height 16
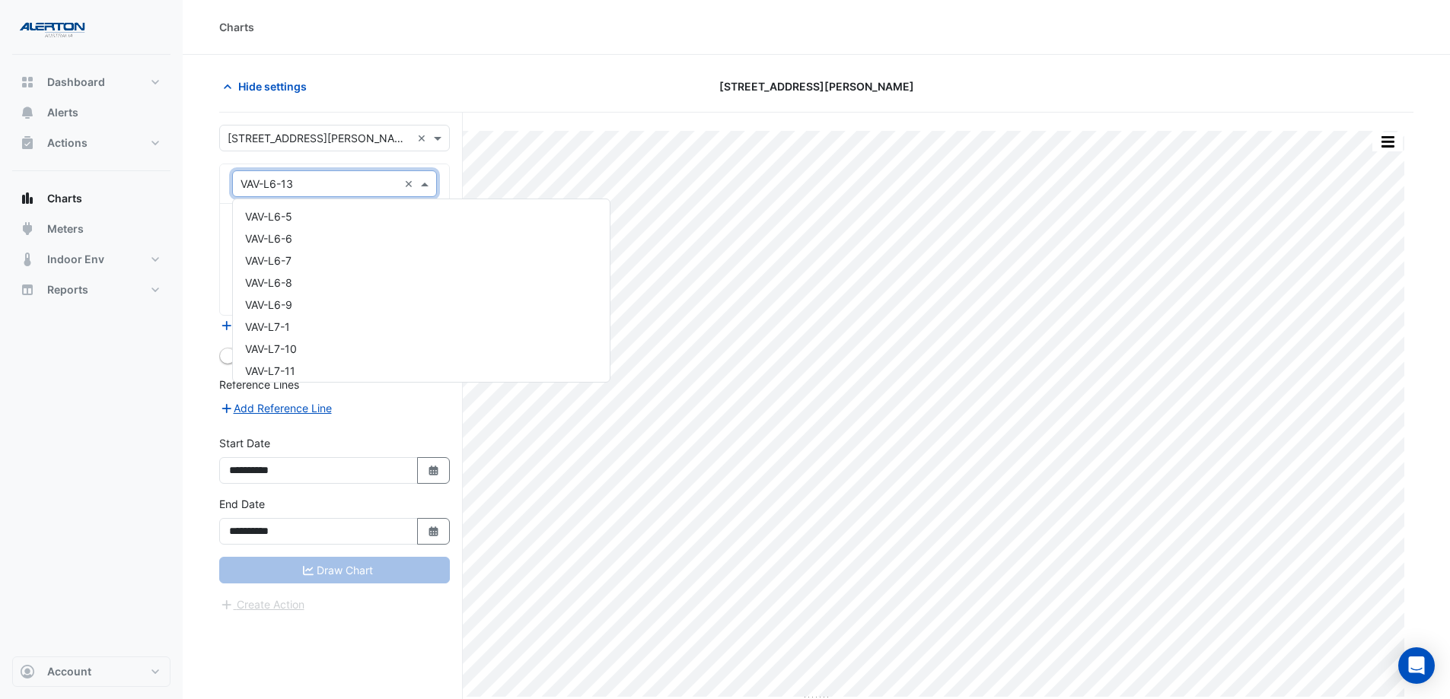
scroll to position [24554, 0]
click at [335, 272] on div "VAV-L6-9" at bounding box center [421, 269] width 377 height 22
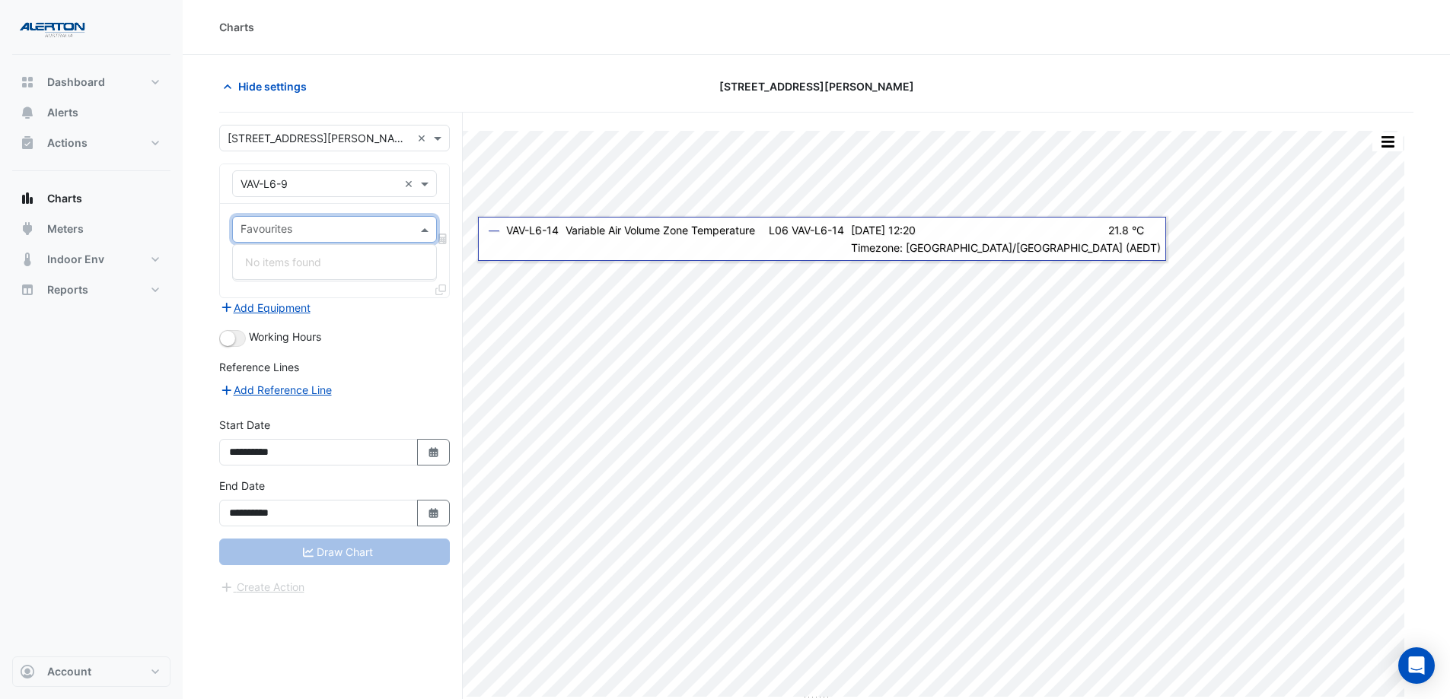
click at [416, 233] on div "Favourites" at bounding box center [334, 229] width 205 height 27
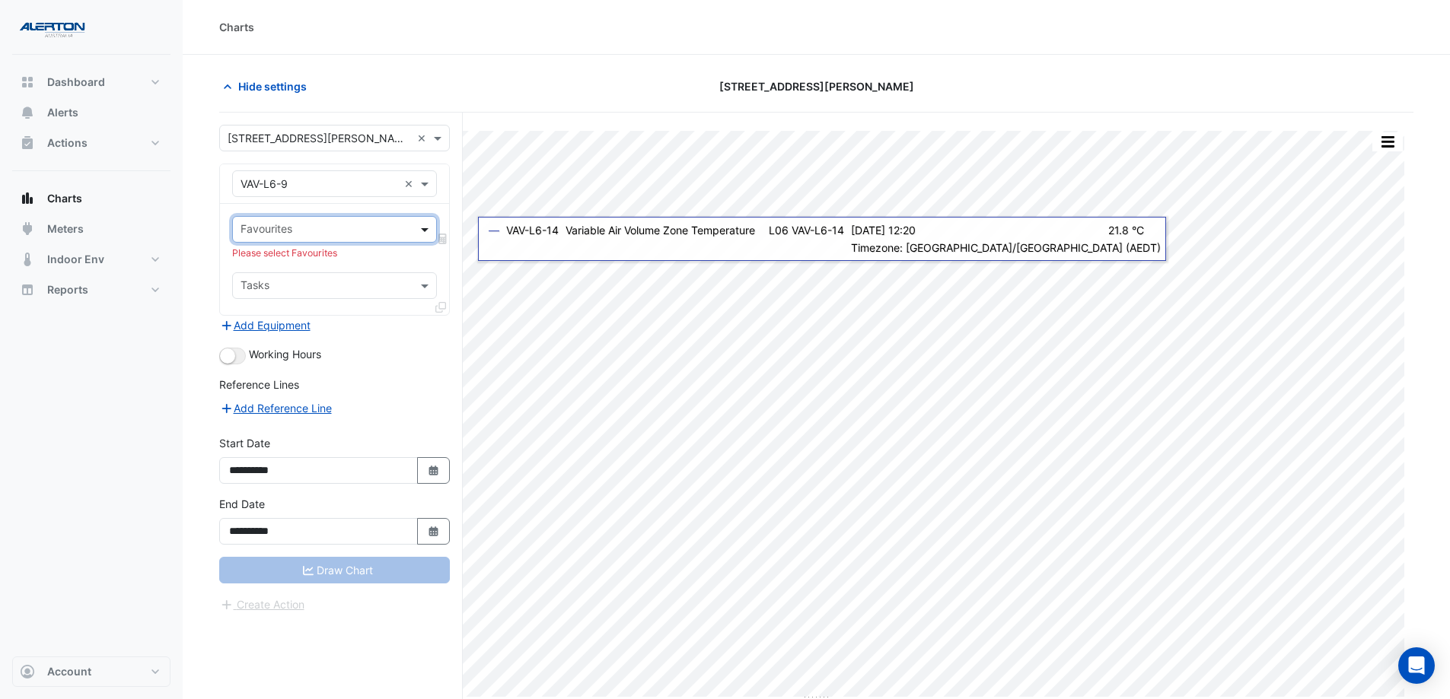
click at [421, 235] on span at bounding box center [426, 229] width 19 height 16
click at [439, 135] on span at bounding box center [439, 138] width 19 height 16
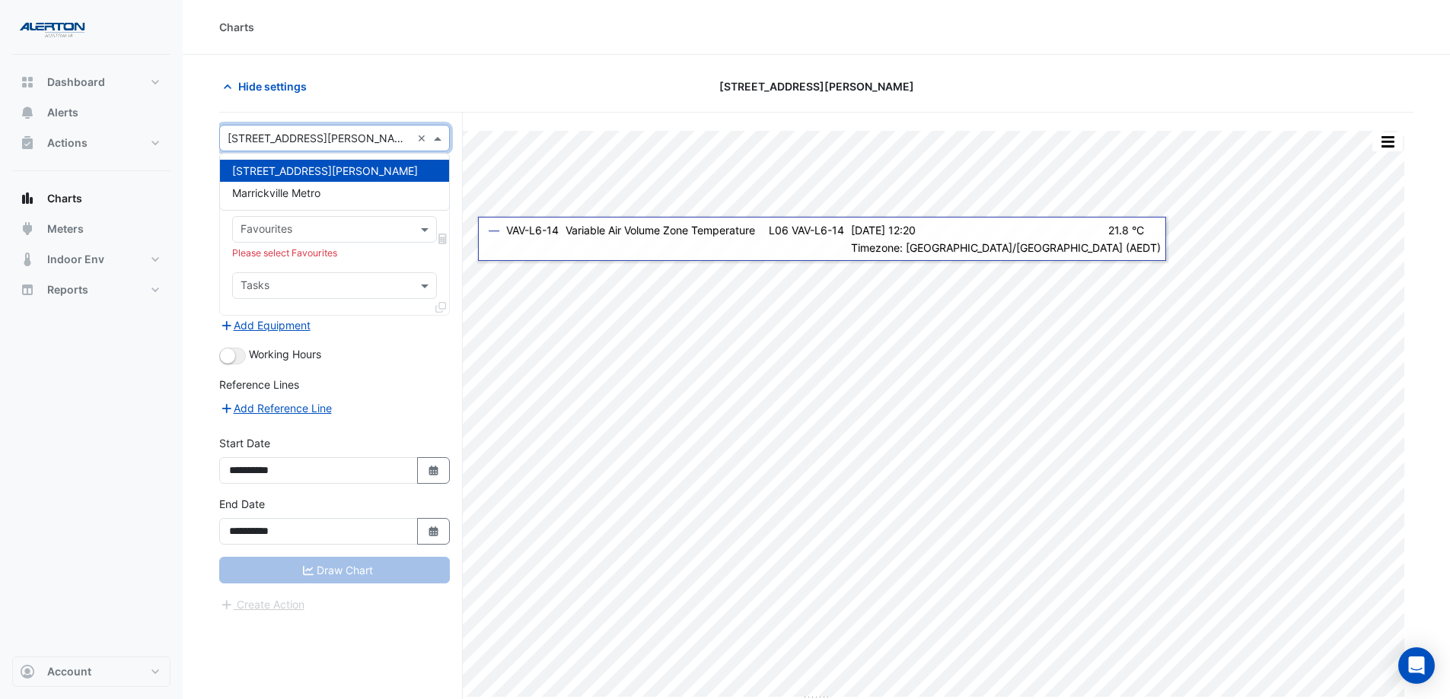
click at [315, 178] on div "[STREET_ADDRESS][PERSON_NAME]" at bounding box center [334, 171] width 229 height 22
click at [439, 143] on span at bounding box center [439, 138] width 19 height 16
click at [272, 170] on span "[STREET_ADDRESS][PERSON_NAME]" at bounding box center [325, 170] width 186 height 13
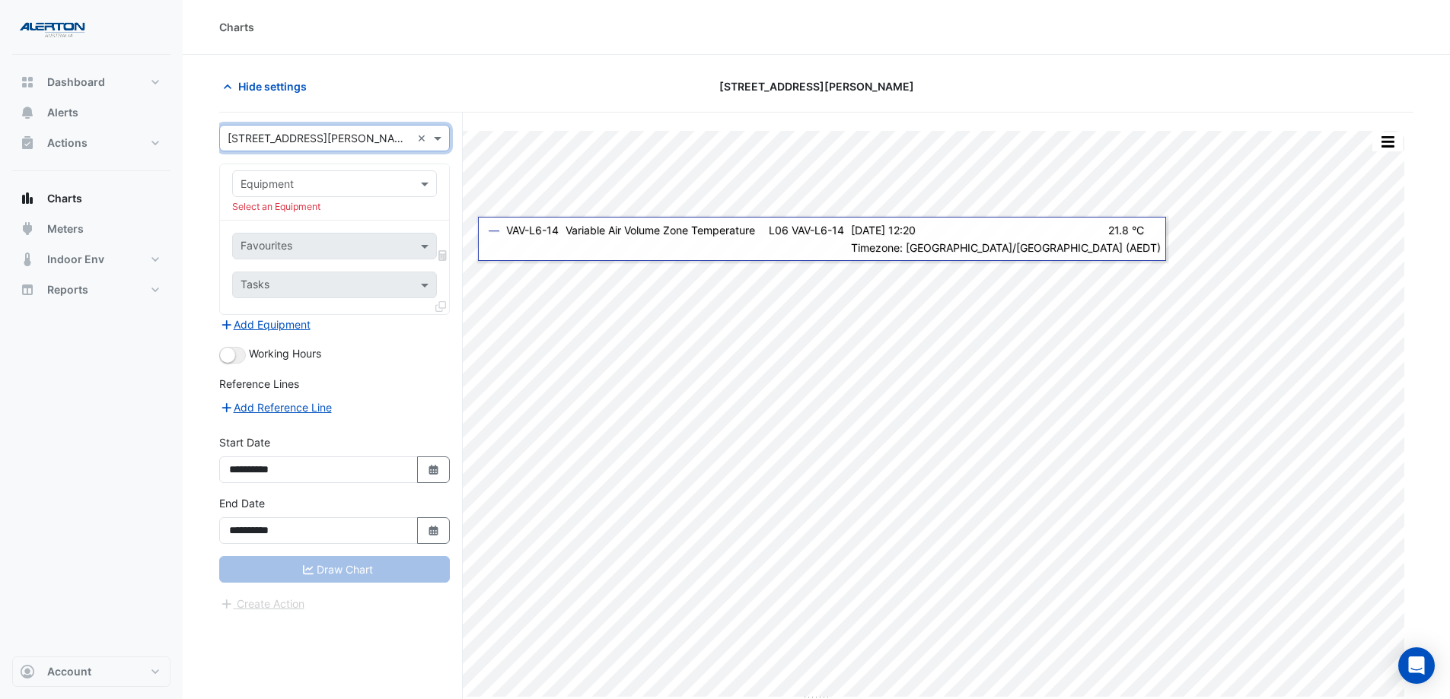
click at [387, 185] on input "text" at bounding box center [319, 185] width 158 height 16
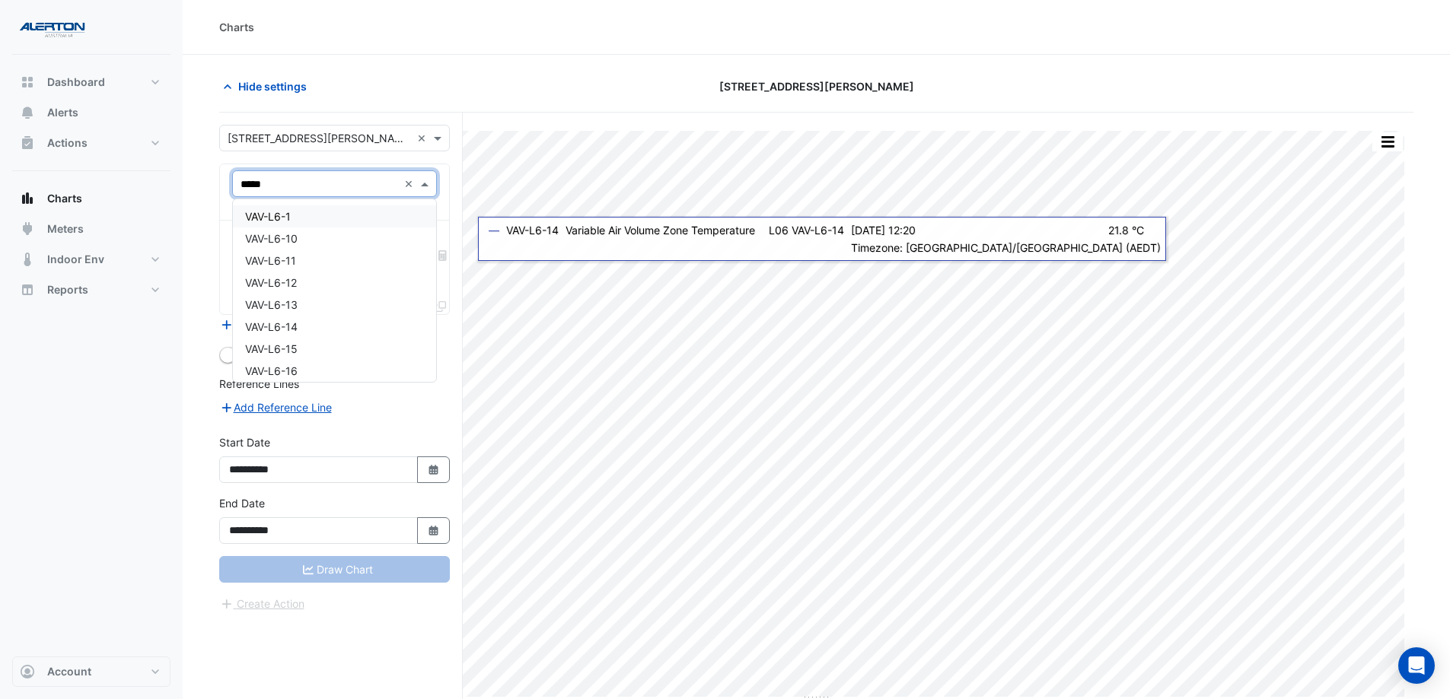
type input "******"
click at [310, 366] on div "VAV-L6-9" at bounding box center [334, 365] width 203 height 22
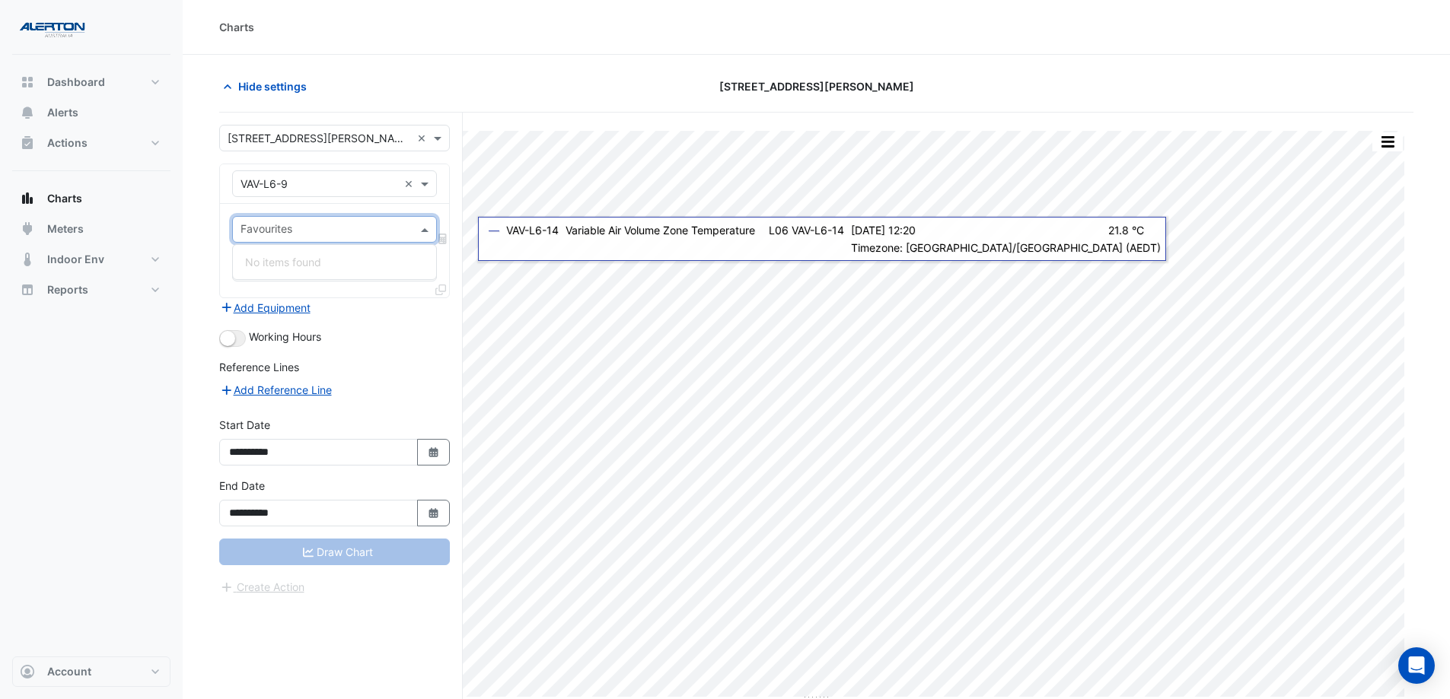
click at [427, 231] on span at bounding box center [426, 229] width 19 height 16
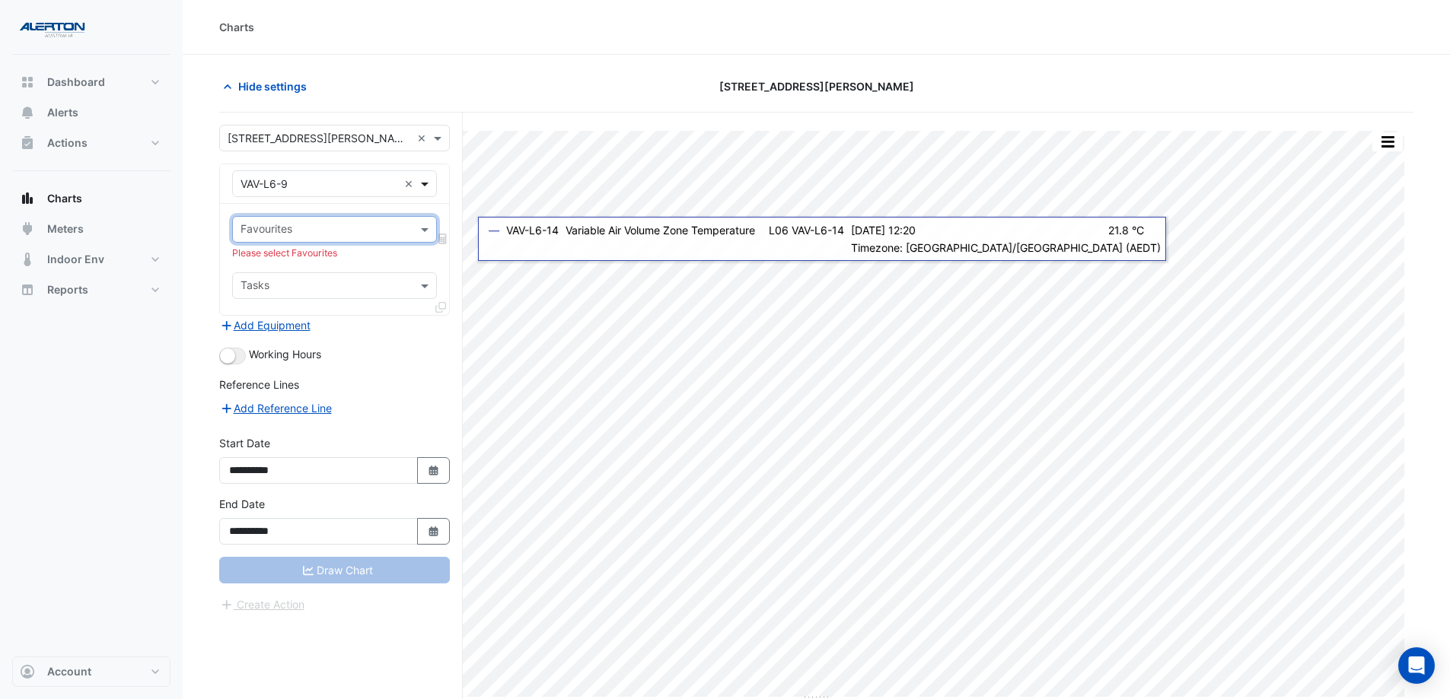
click at [427, 182] on span at bounding box center [426, 184] width 19 height 16
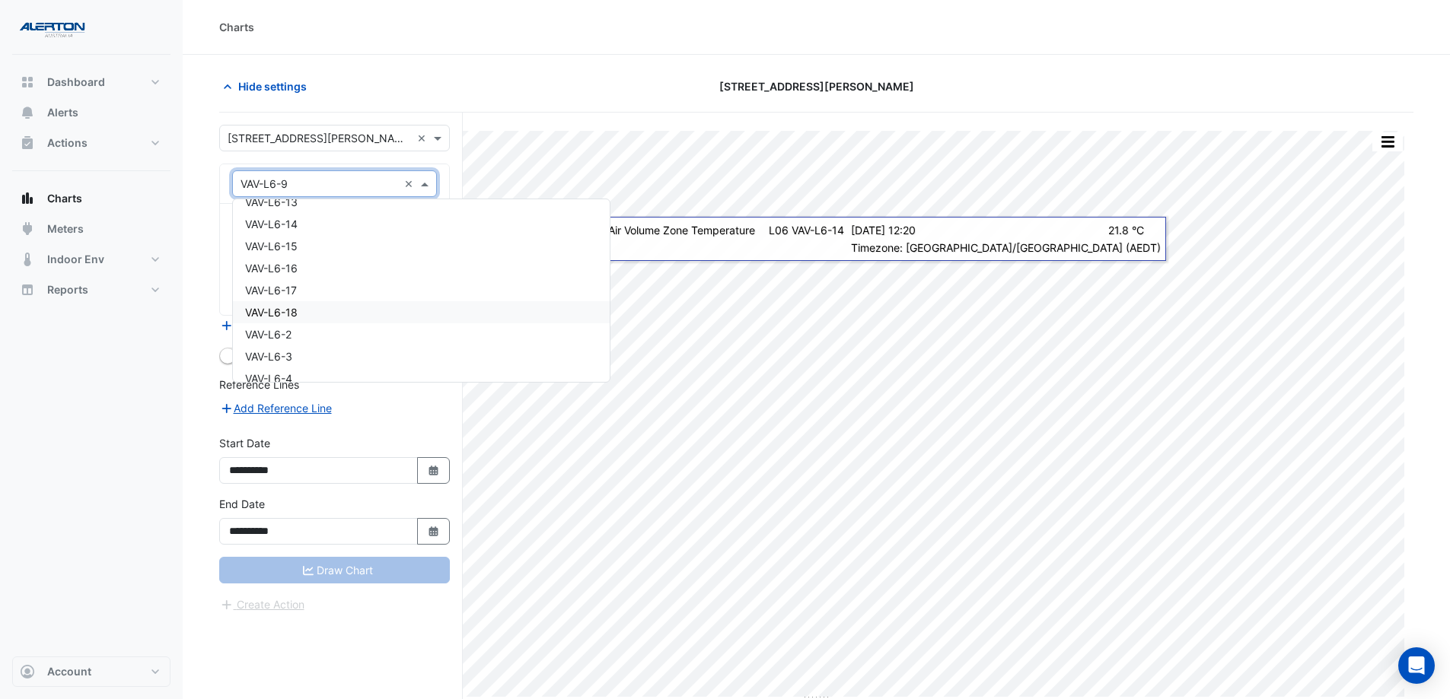
scroll to position [24308, 0]
click at [387, 240] on div "VAV-L6-14" at bounding box center [421, 250] width 377 height 22
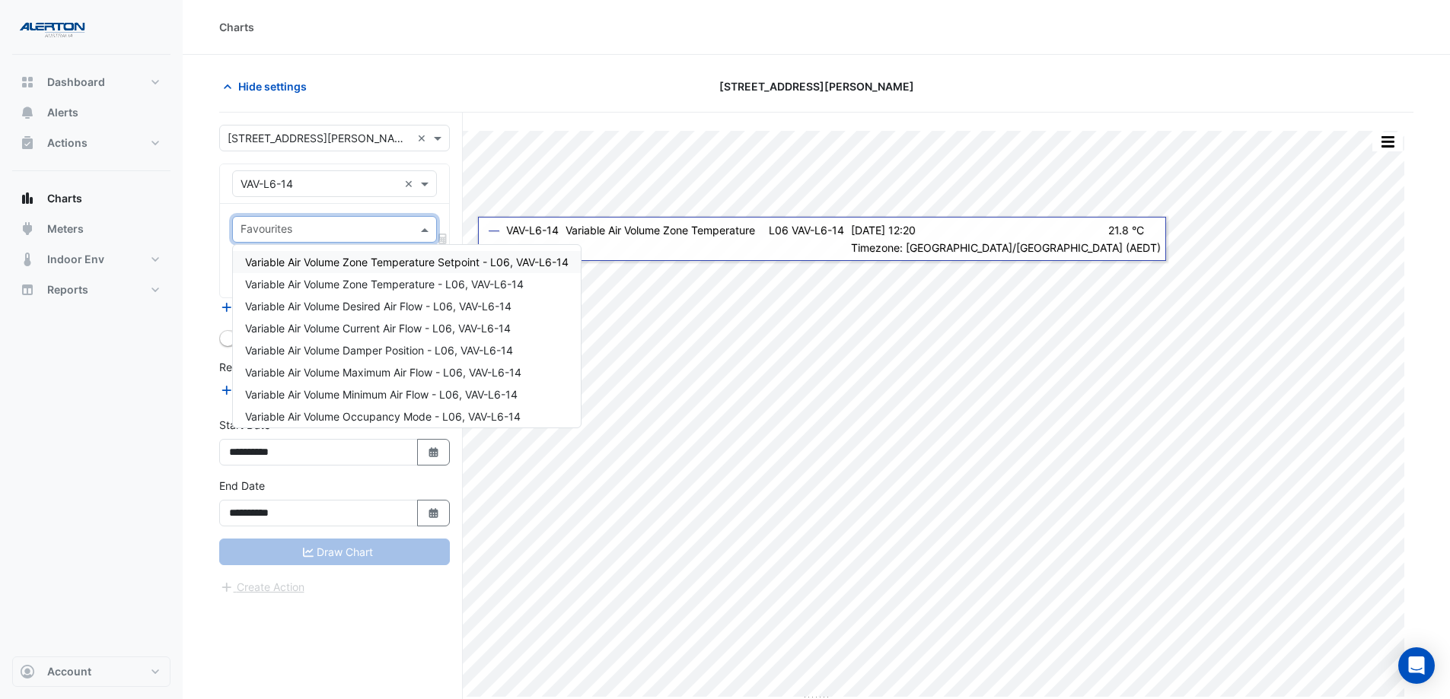
click at [419, 223] on span at bounding box center [426, 229] width 19 height 16
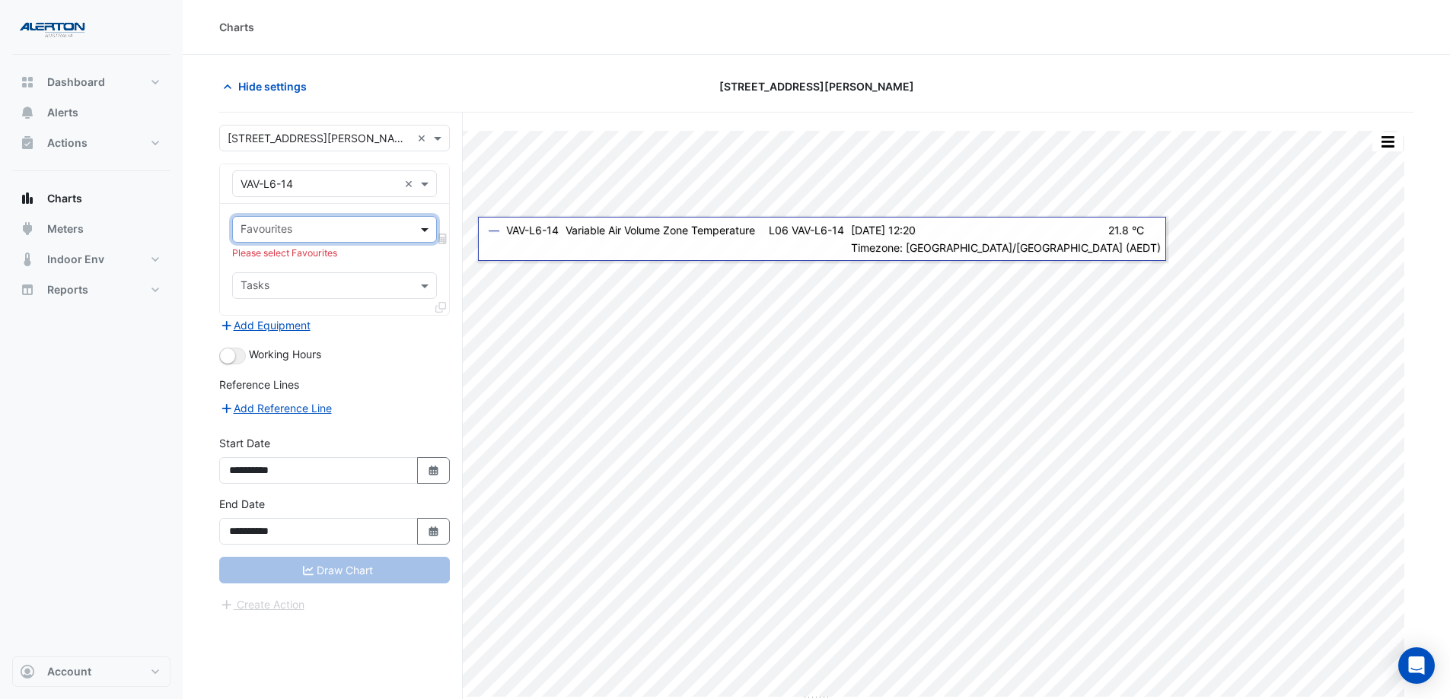
click at [419, 223] on span at bounding box center [426, 229] width 19 height 16
click at [425, 185] on span at bounding box center [426, 184] width 19 height 16
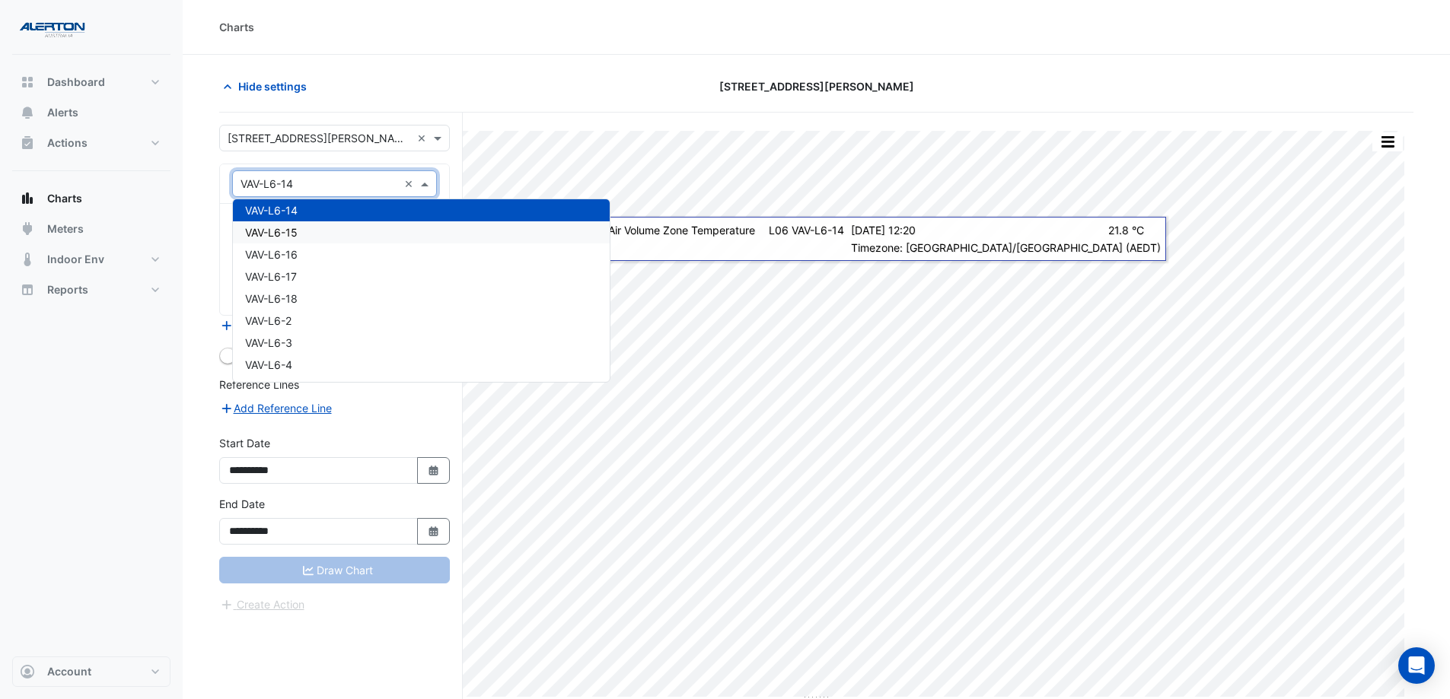
scroll to position [24271, 0]
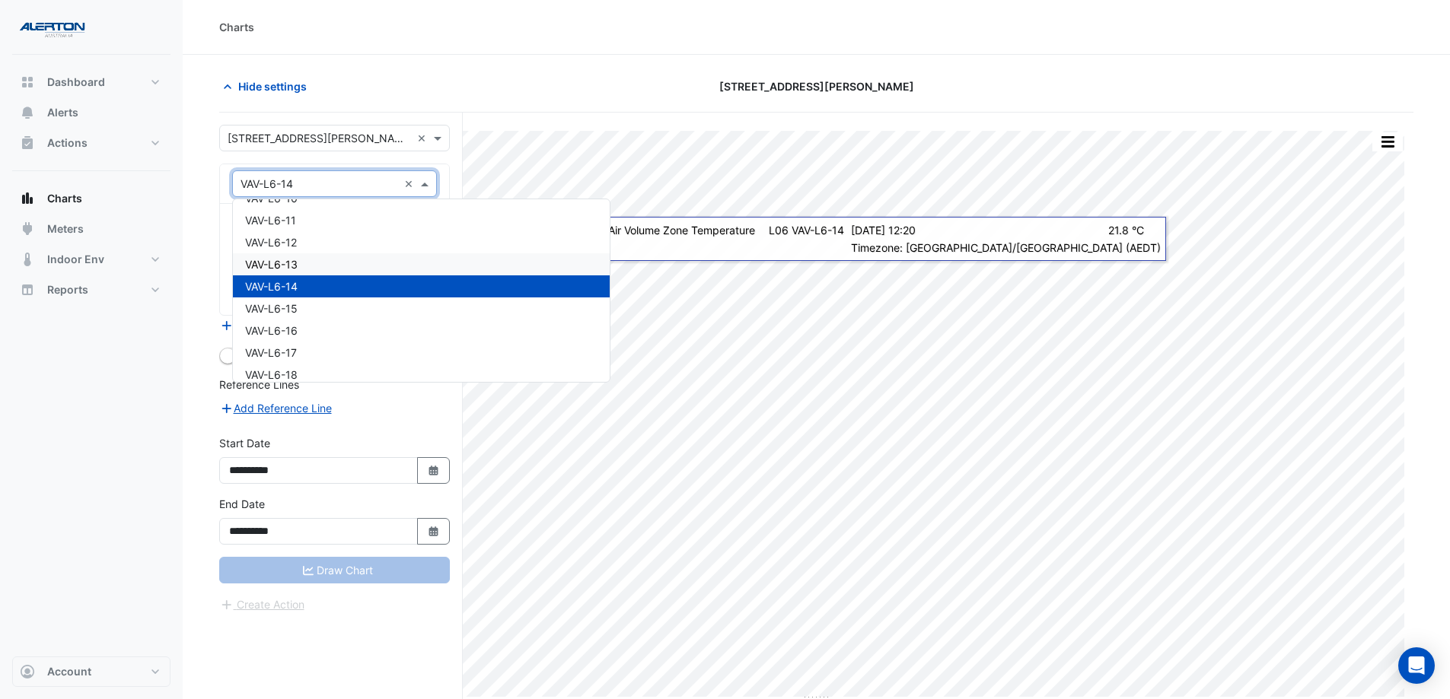
click at [349, 259] on div "VAV-L6-13" at bounding box center [421, 264] width 377 height 22
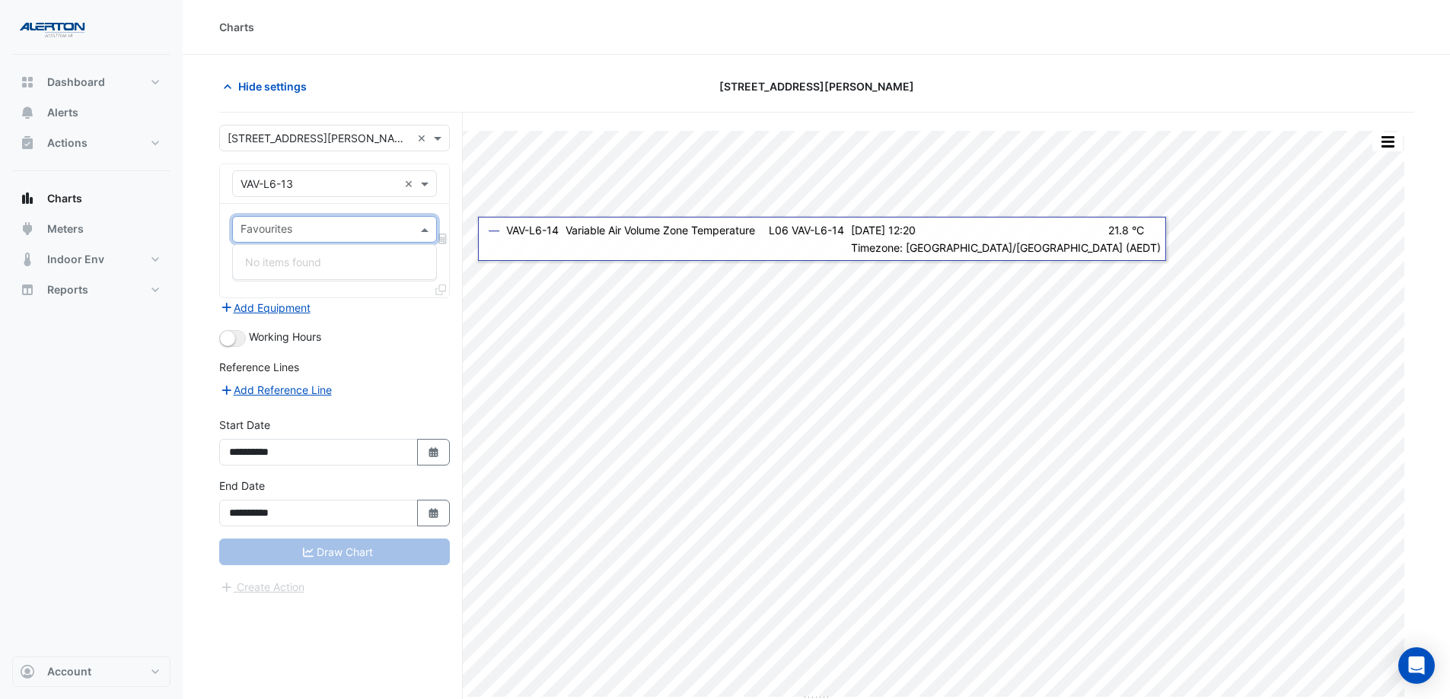
click at [419, 228] on span at bounding box center [426, 229] width 19 height 16
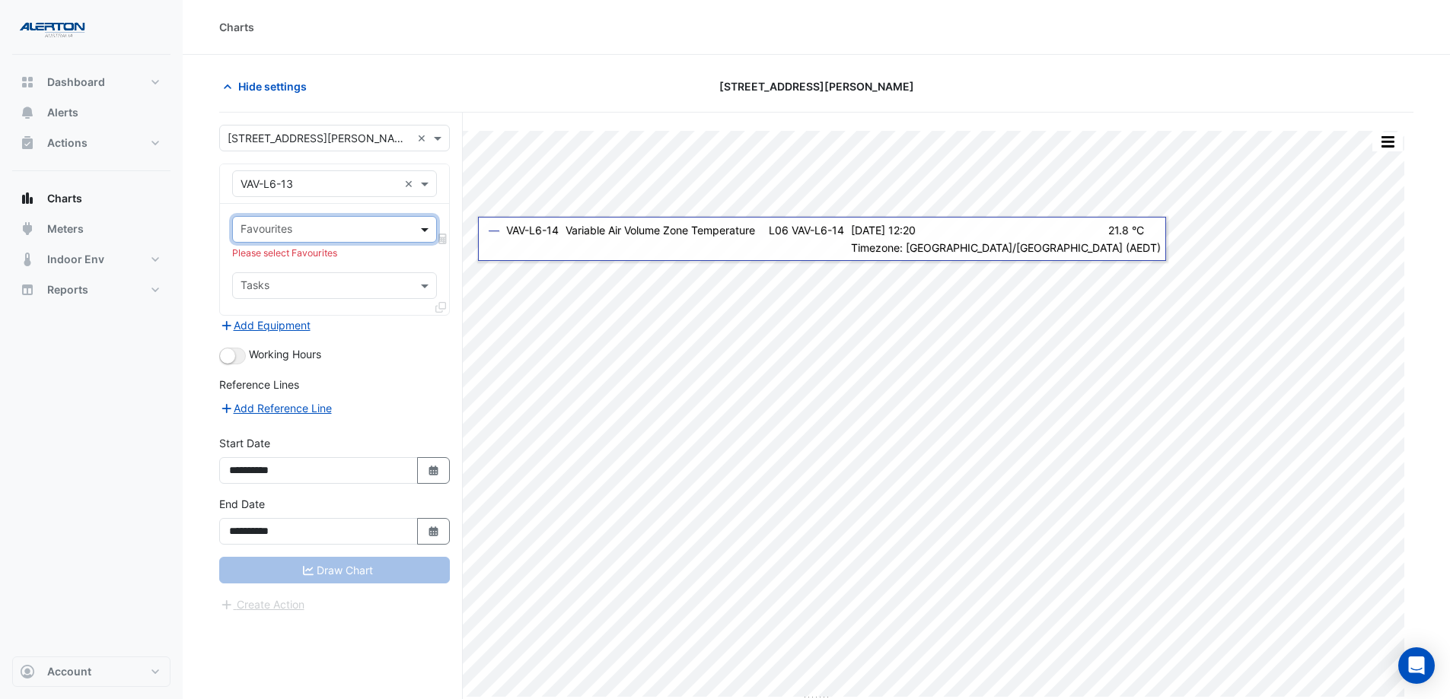
click at [419, 228] on span at bounding box center [426, 229] width 19 height 16
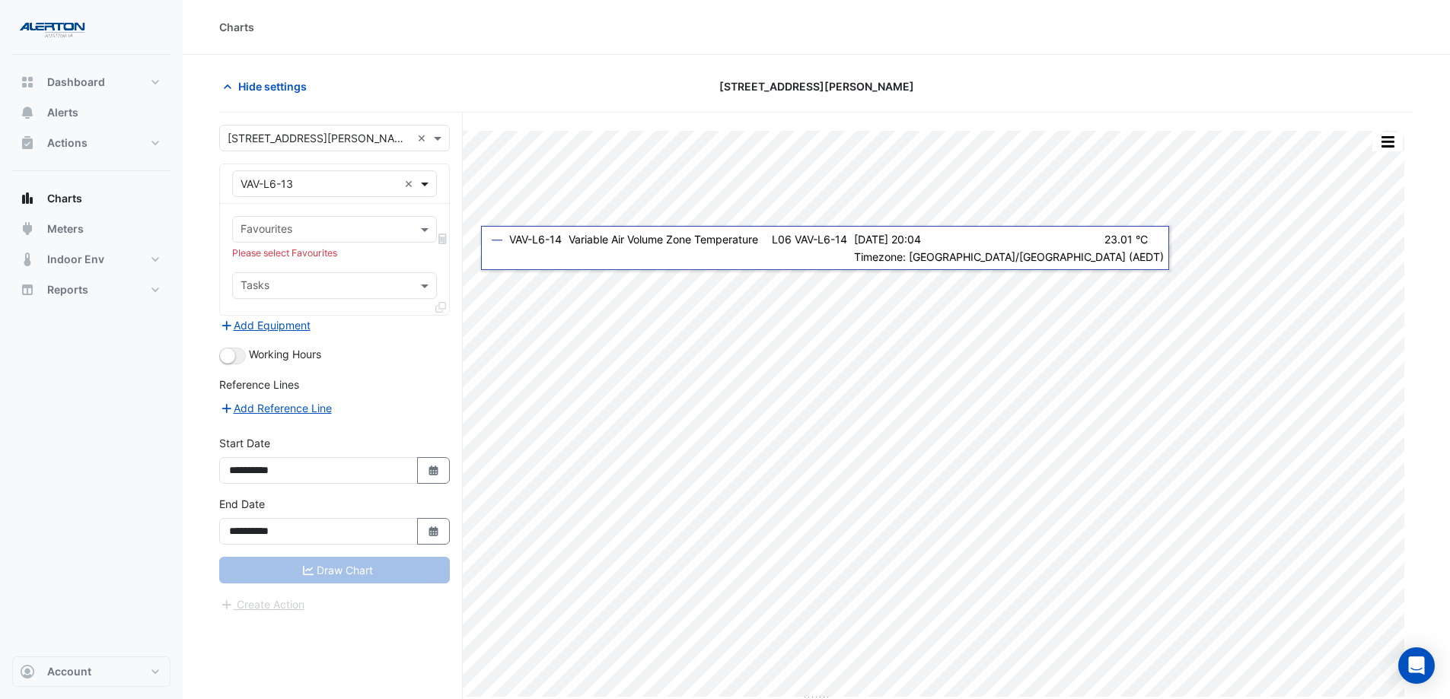
click at [428, 185] on span at bounding box center [426, 184] width 19 height 16
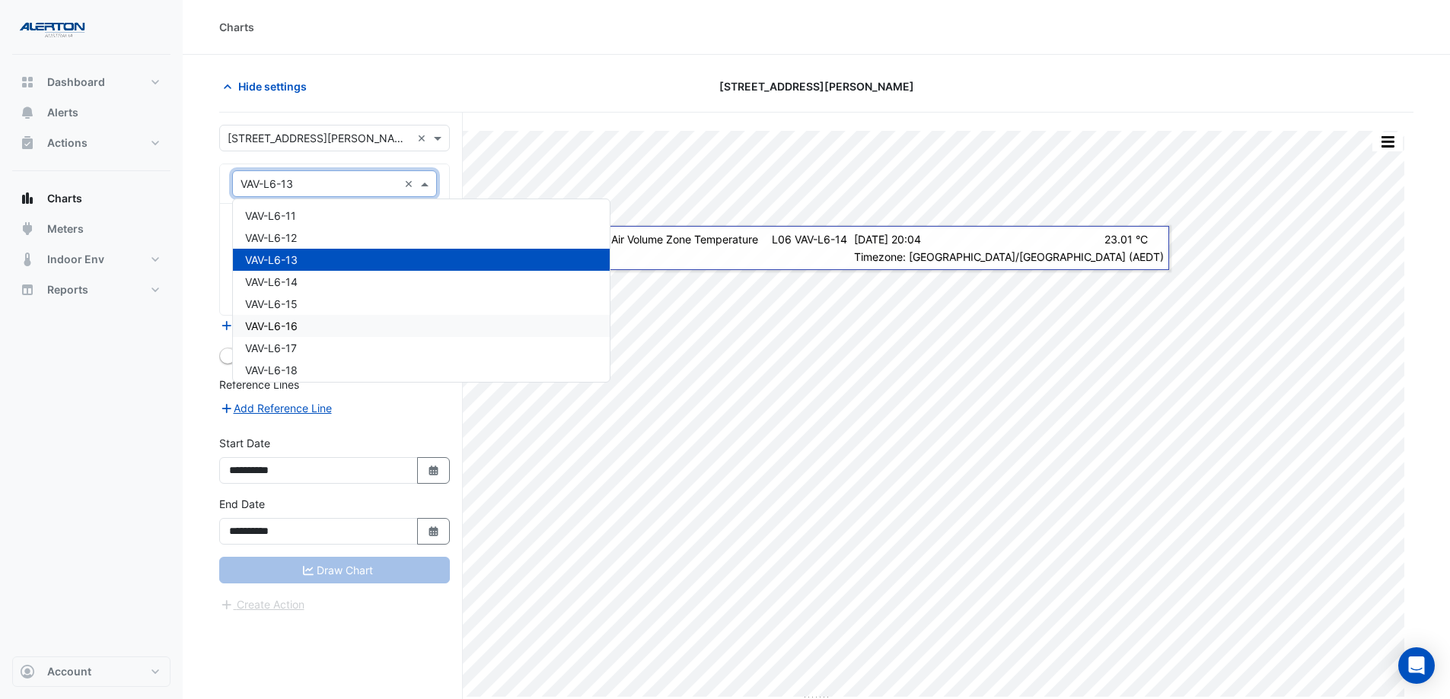
scroll to position [24249, 0]
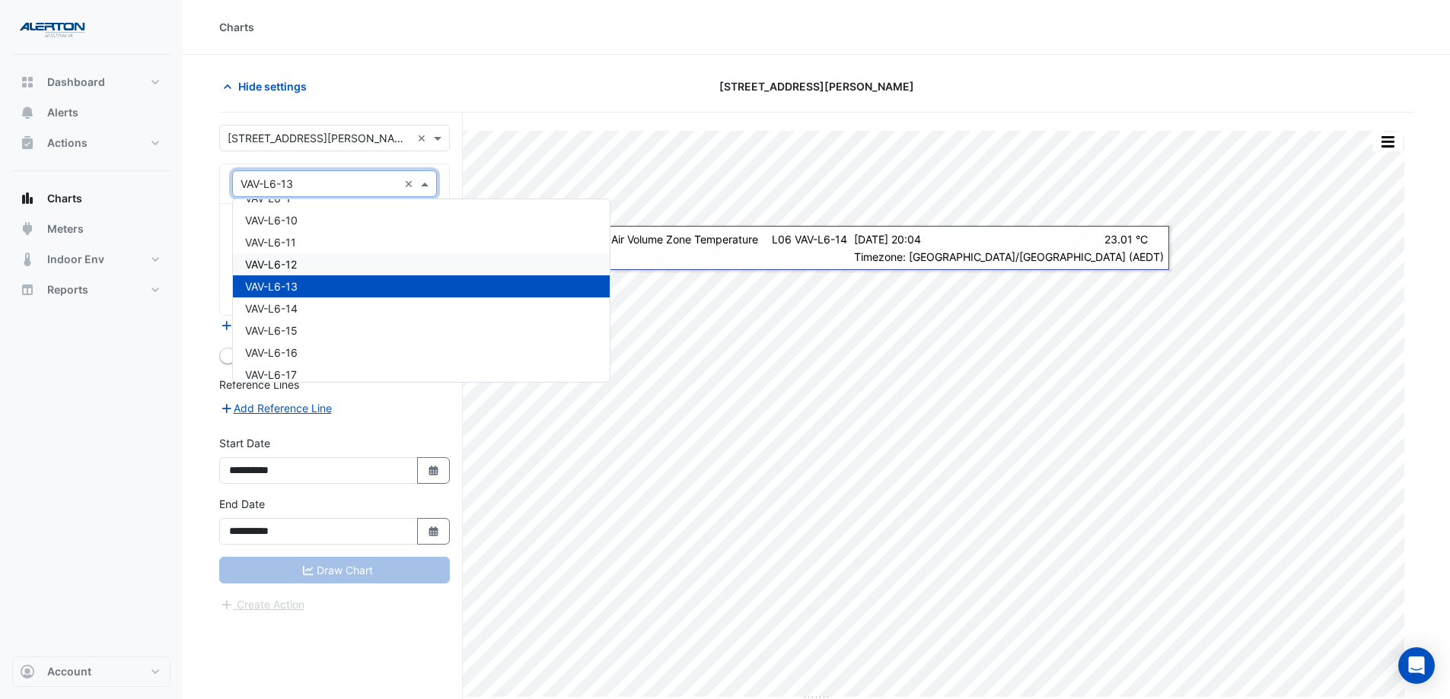
click at [388, 261] on div "VAV-L6-12" at bounding box center [421, 264] width 377 height 22
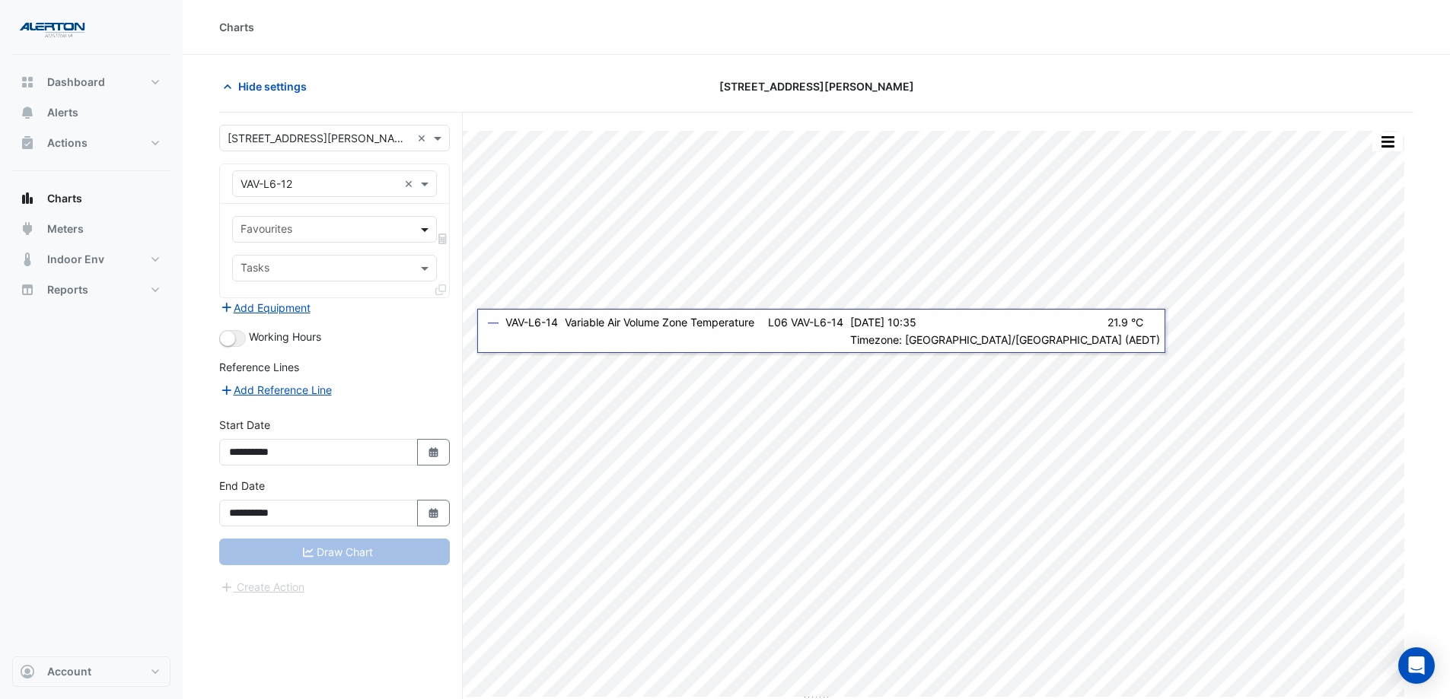
click at [420, 231] on span at bounding box center [426, 229] width 19 height 16
click at [407, 231] on input "text" at bounding box center [325, 231] width 170 height 16
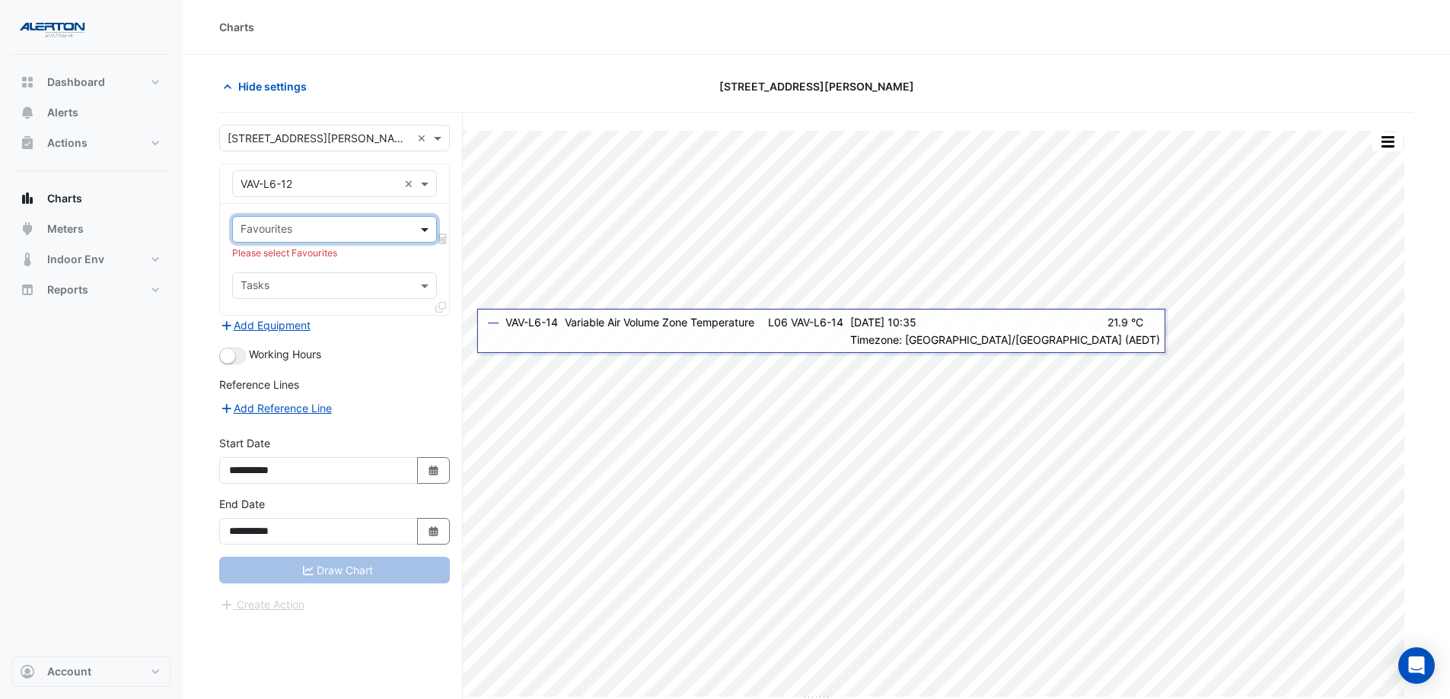
click at [424, 225] on span at bounding box center [426, 229] width 19 height 16
click at [424, 231] on span at bounding box center [426, 229] width 19 height 16
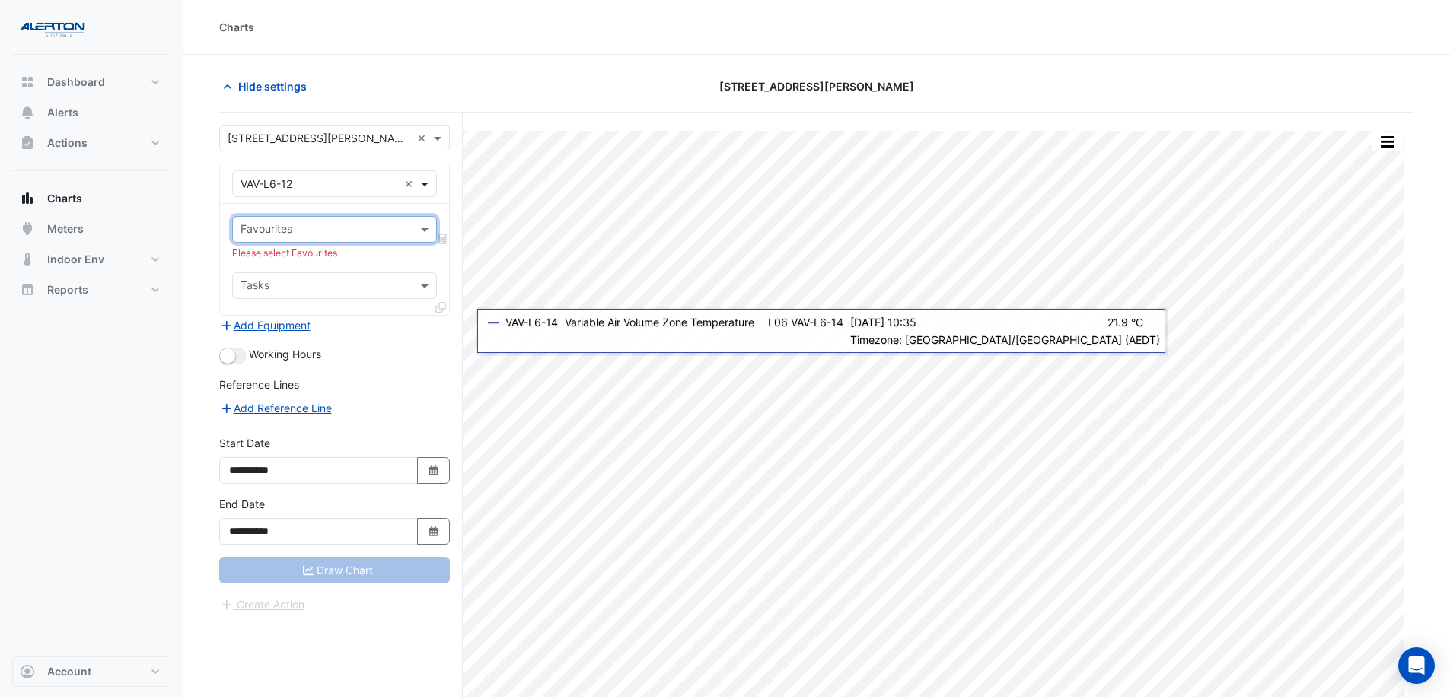
click at [420, 181] on span at bounding box center [426, 184] width 19 height 16
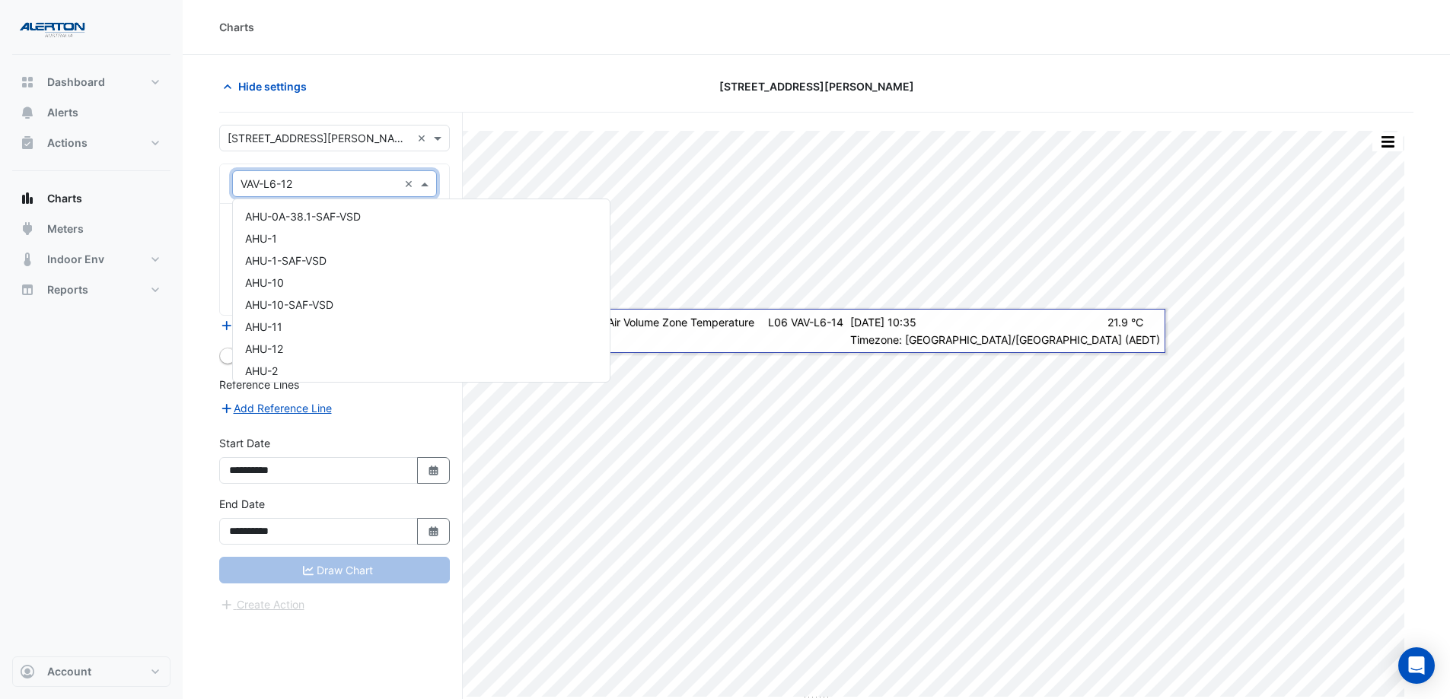
scroll to position [24303, 0]
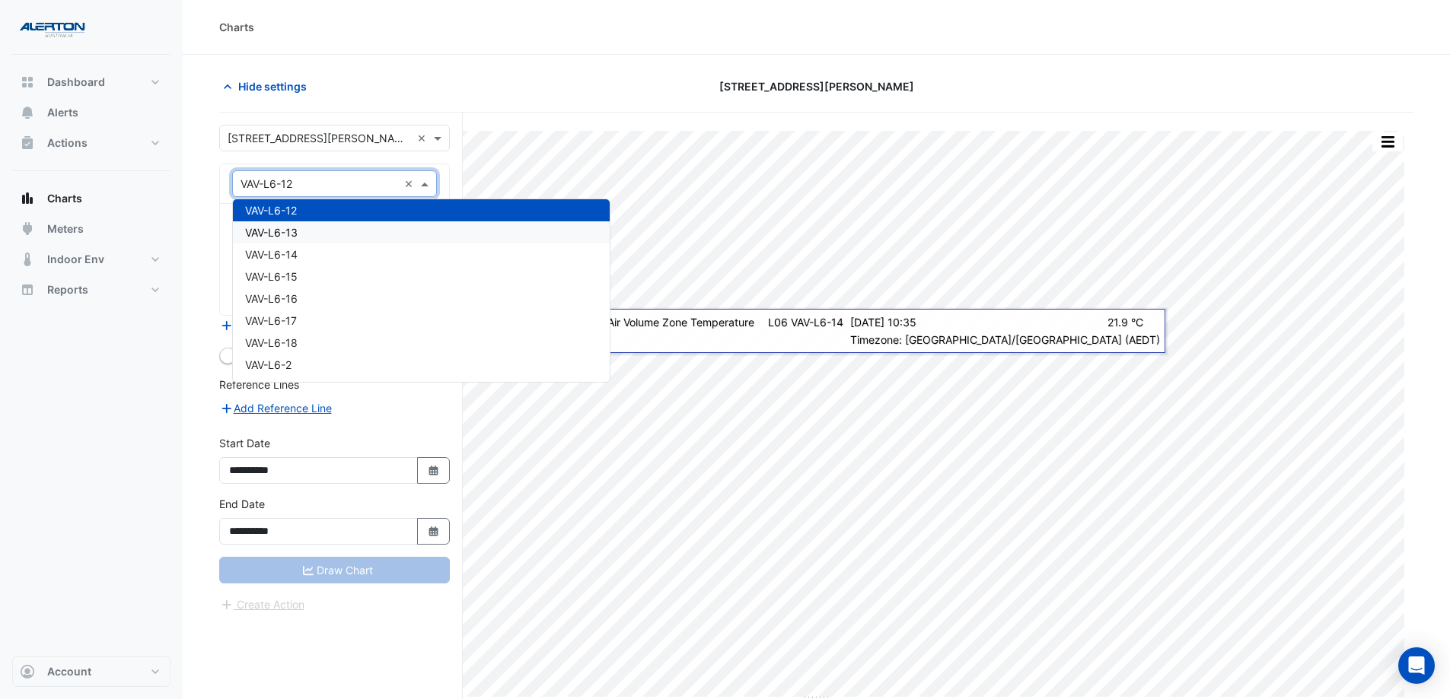
click at [409, 235] on div "VAV-L6-13" at bounding box center [421, 232] width 377 height 22
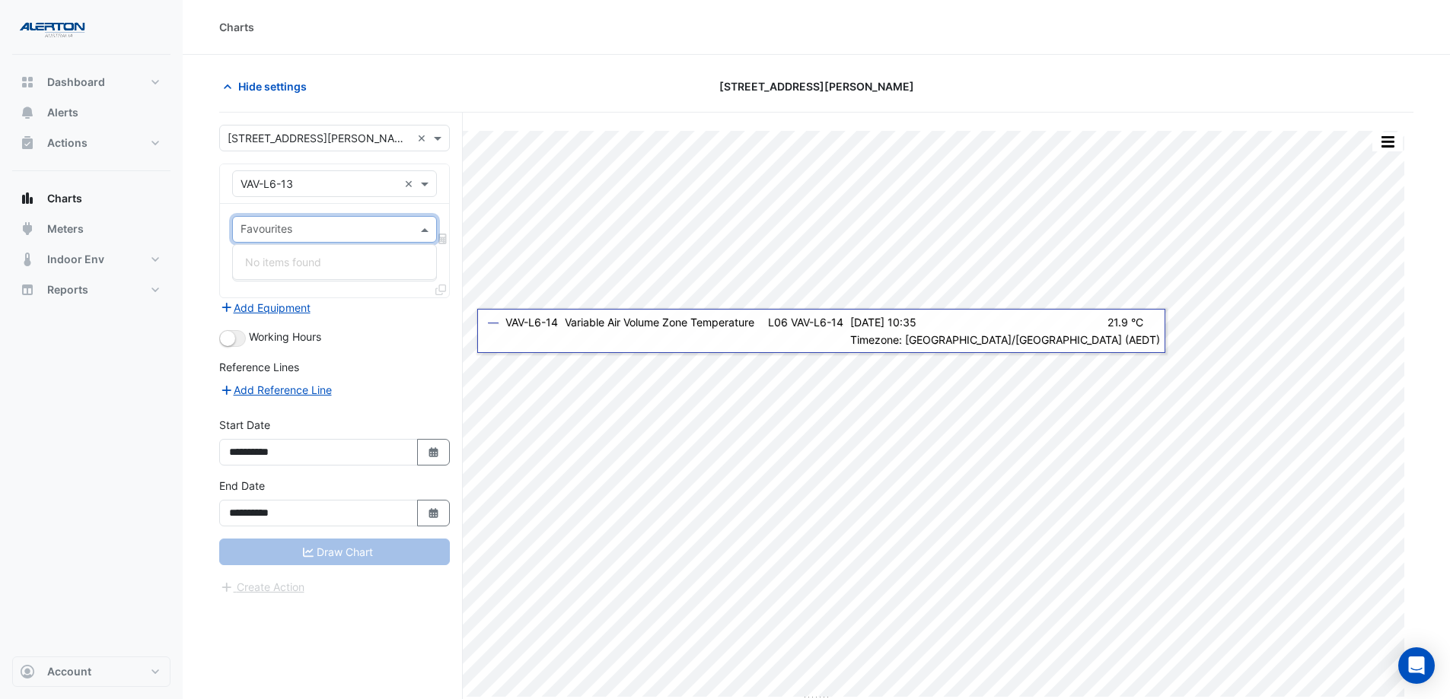
click at [431, 231] on span at bounding box center [426, 229] width 19 height 16
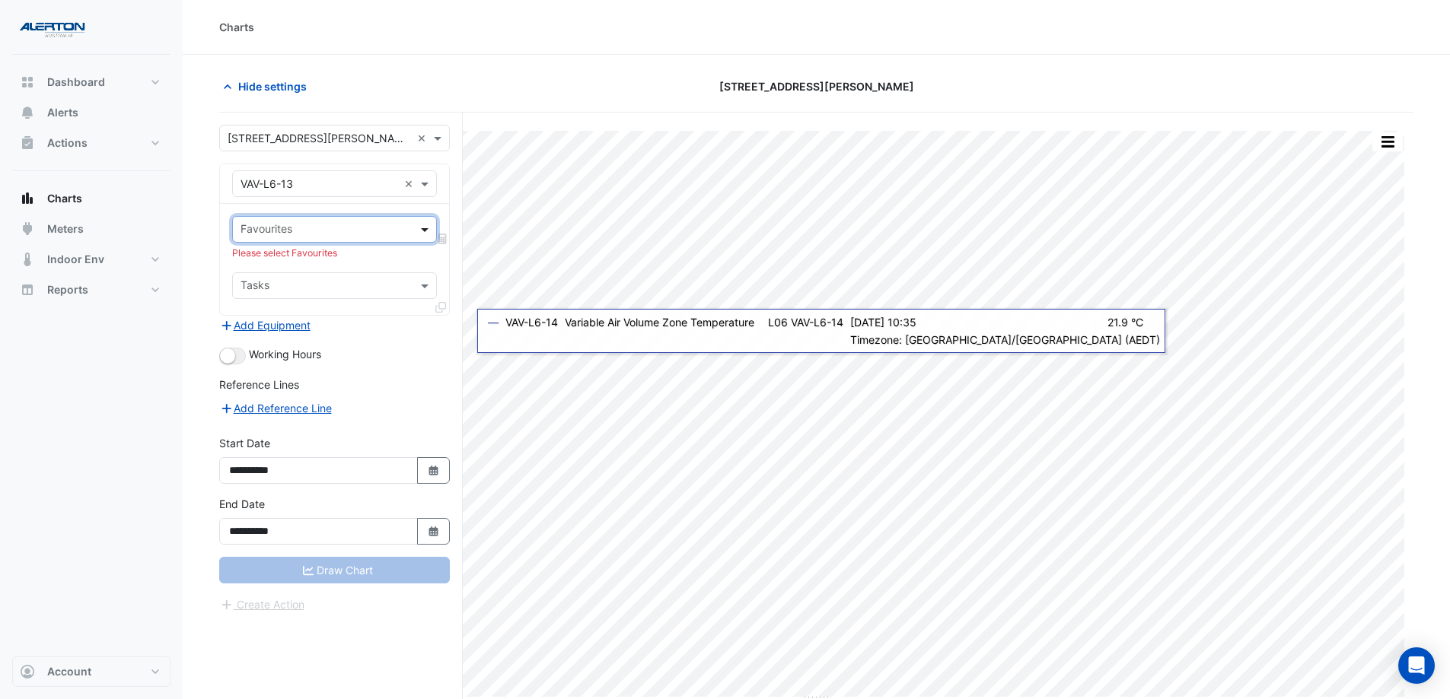
click at [430, 231] on span at bounding box center [426, 229] width 19 height 16
click at [423, 178] on span at bounding box center [426, 184] width 19 height 16
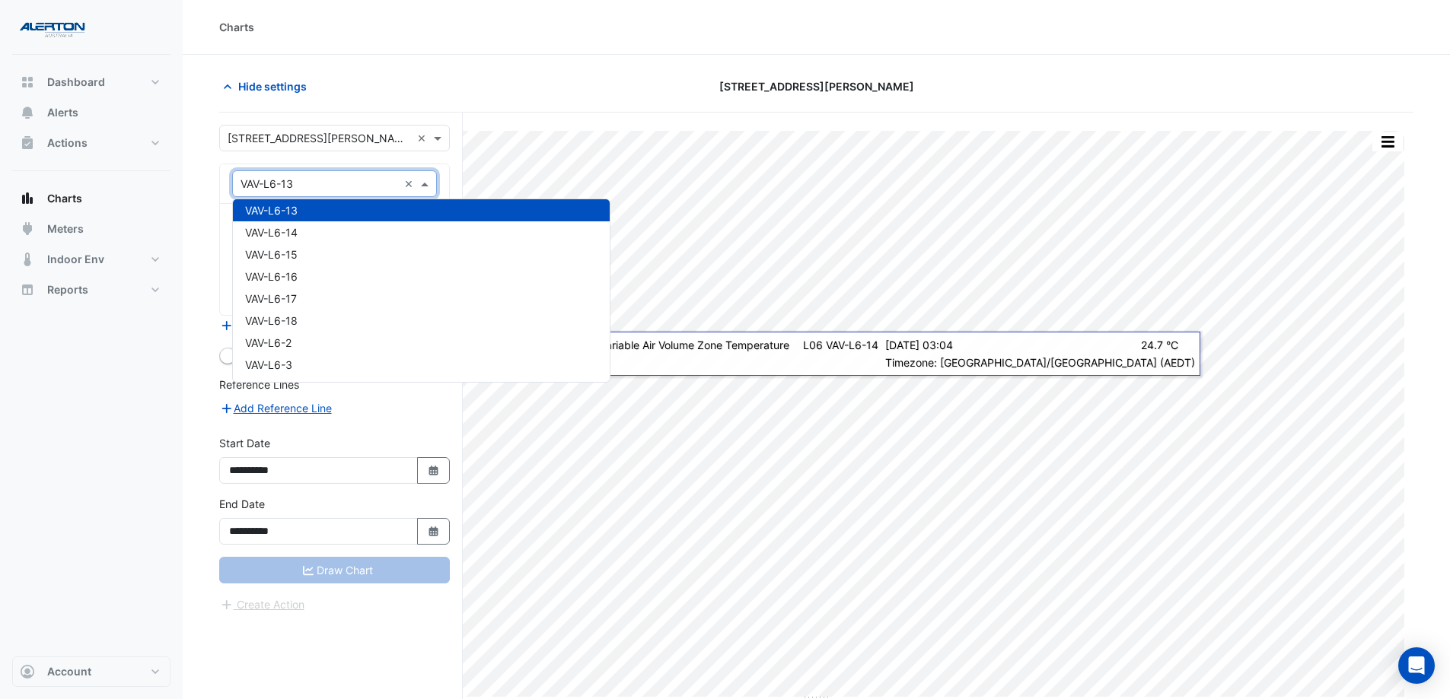
scroll to position [24249, 0]
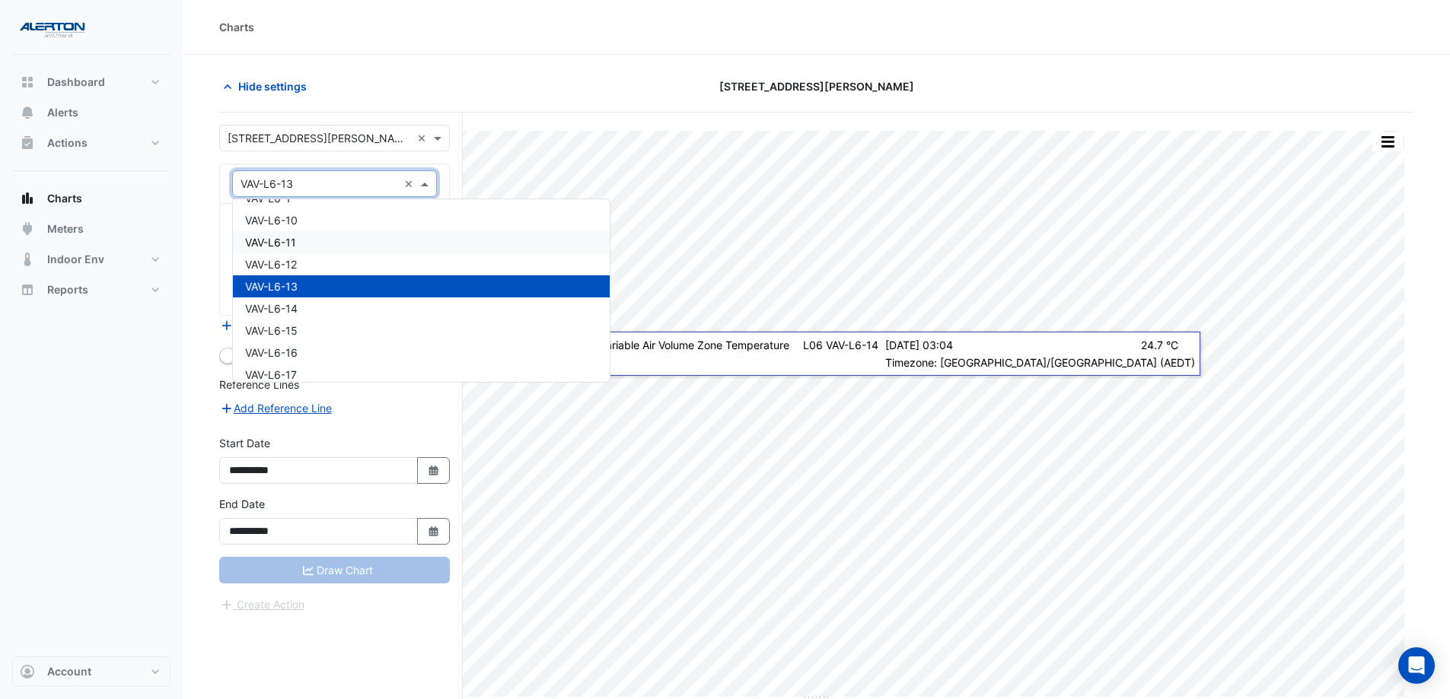
click at [330, 238] on div "VAV-L6-11" at bounding box center [421, 242] width 377 height 22
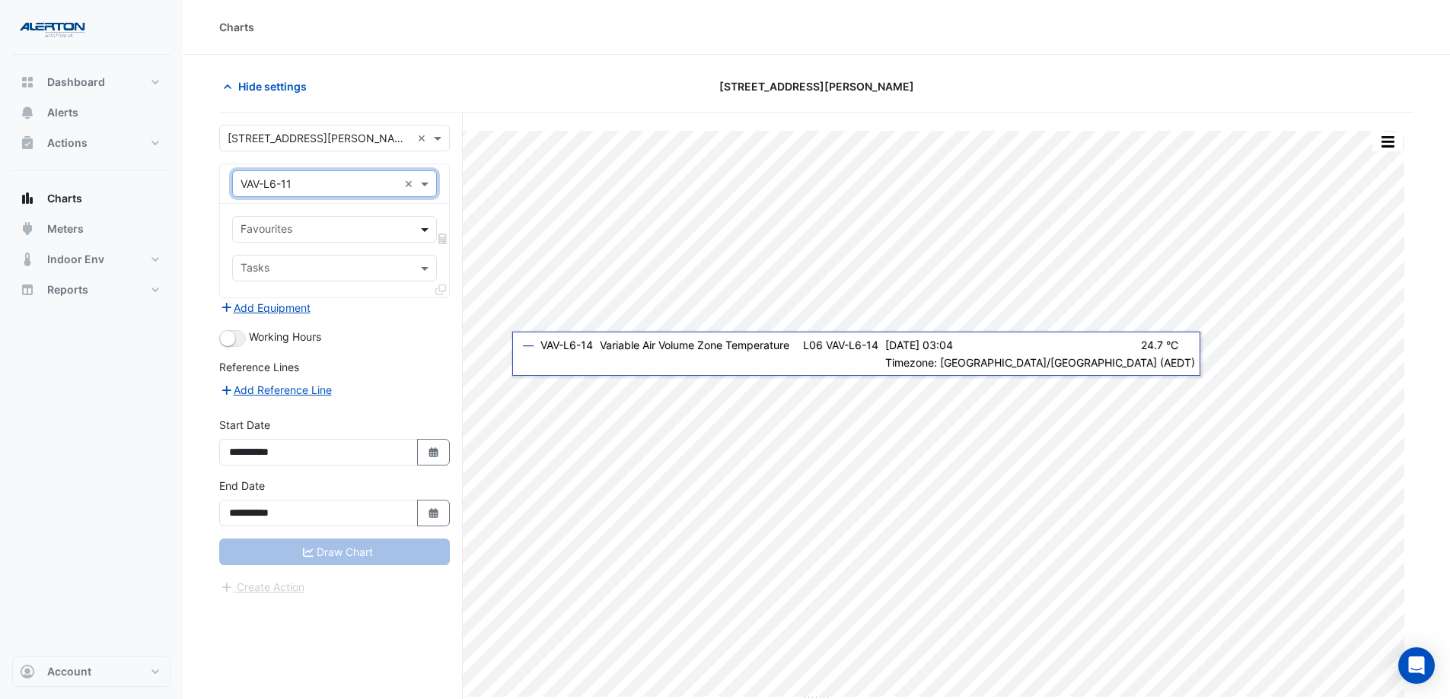
click at [420, 229] on span at bounding box center [426, 229] width 19 height 16
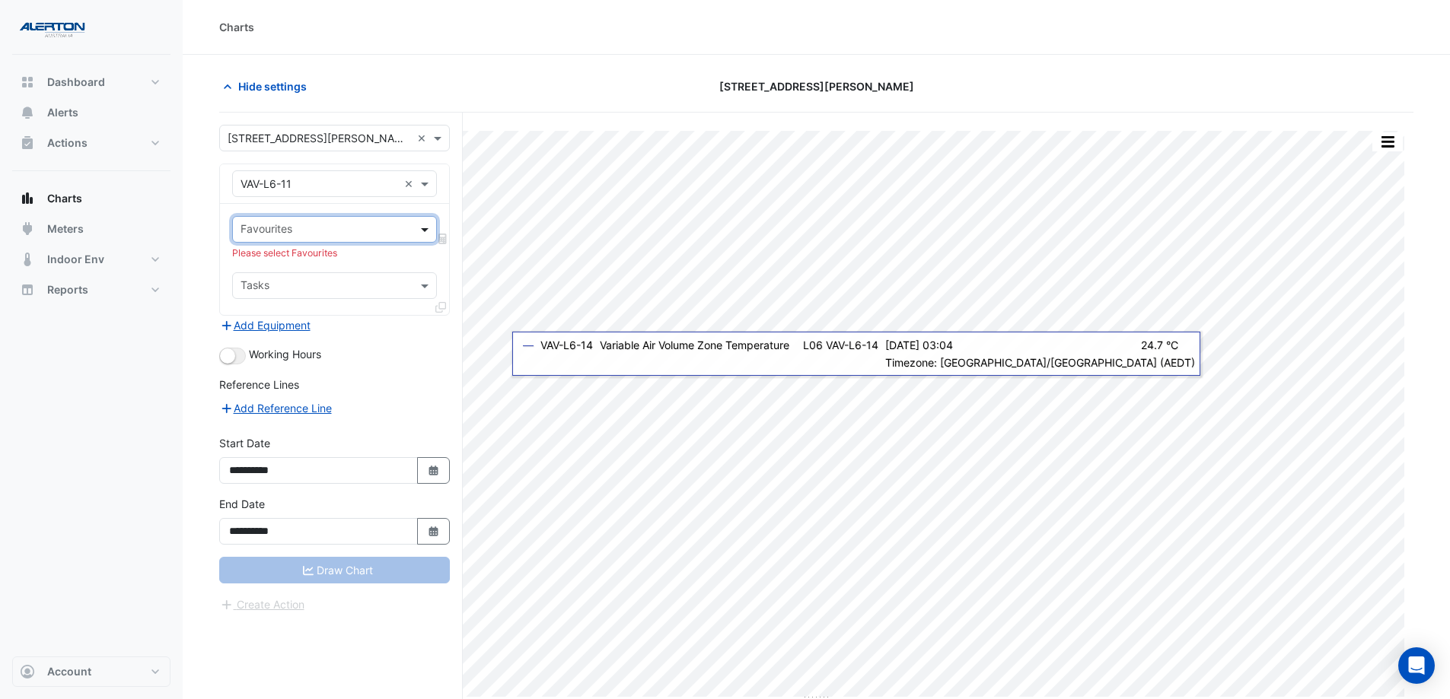
click at [420, 229] on span at bounding box center [426, 229] width 19 height 16
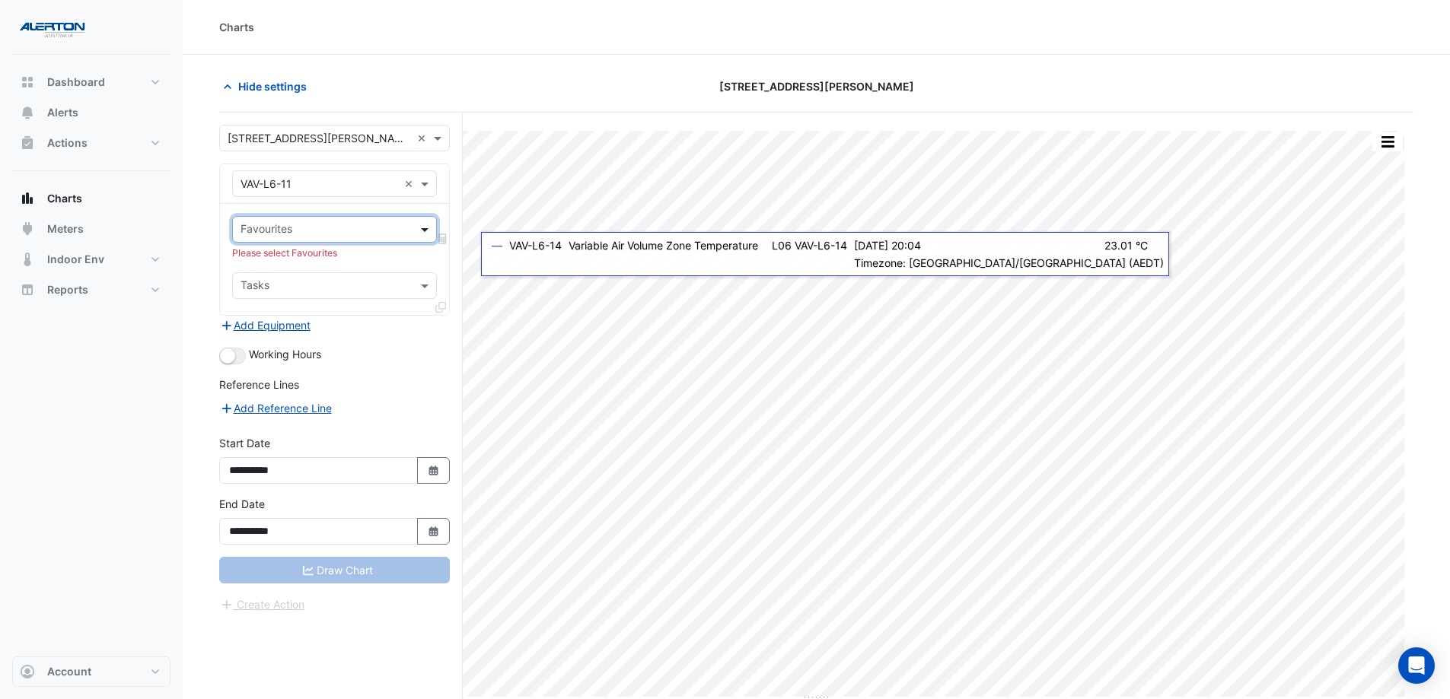
click at [430, 225] on span at bounding box center [426, 229] width 19 height 16
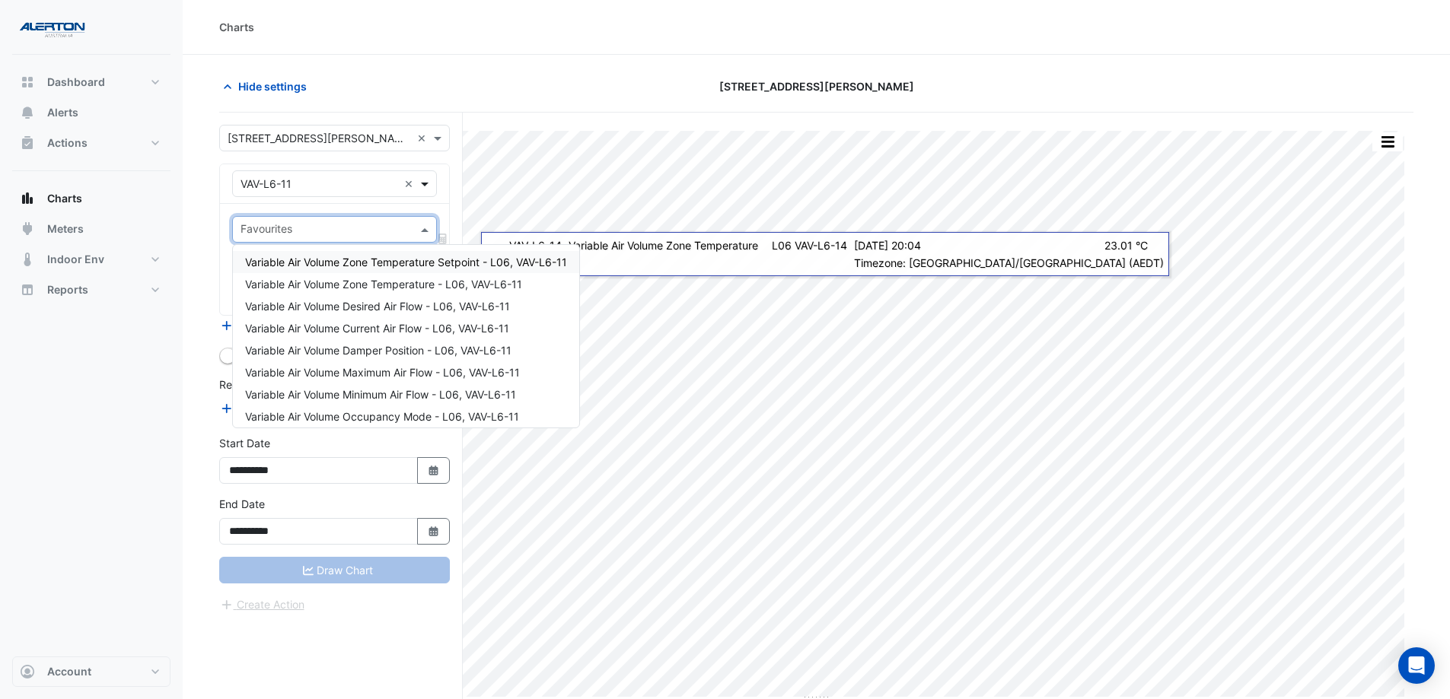
click at [420, 183] on span at bounding box center [426, 184] width 19 height 16
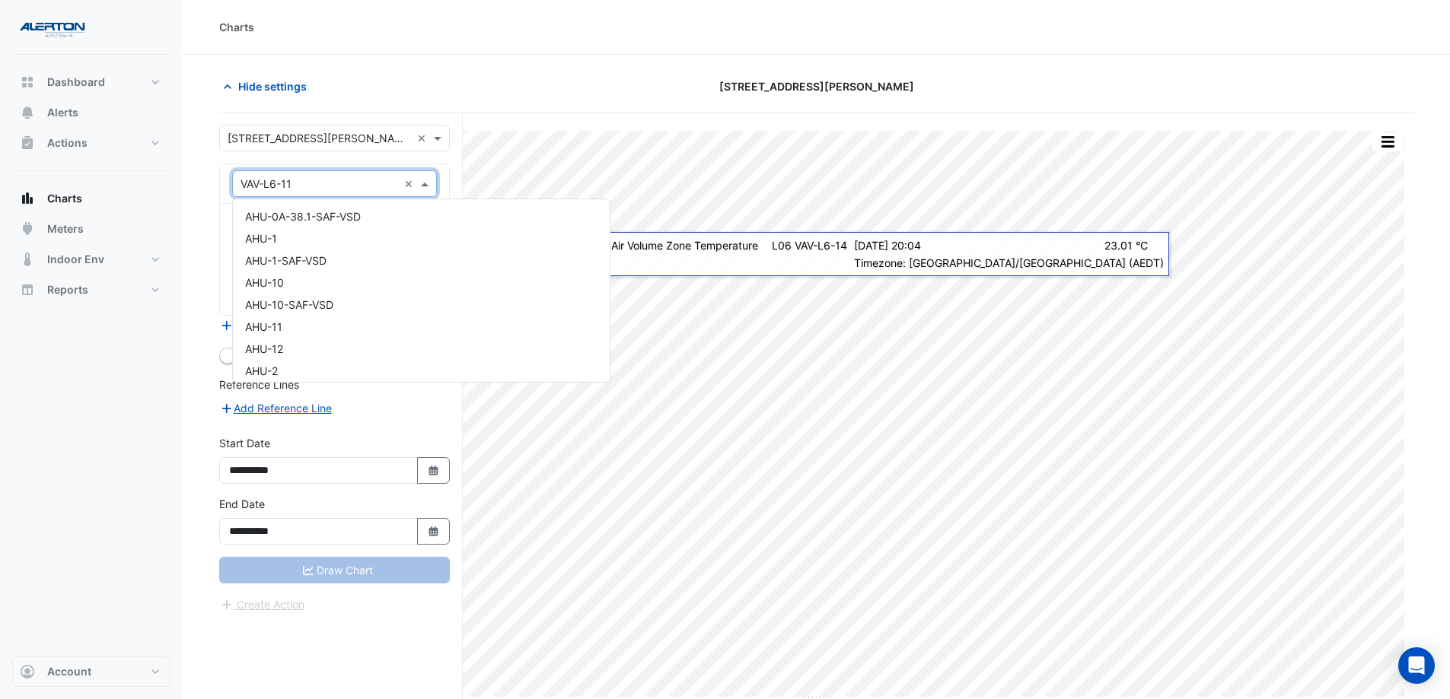
scroll to position [24281, 0]
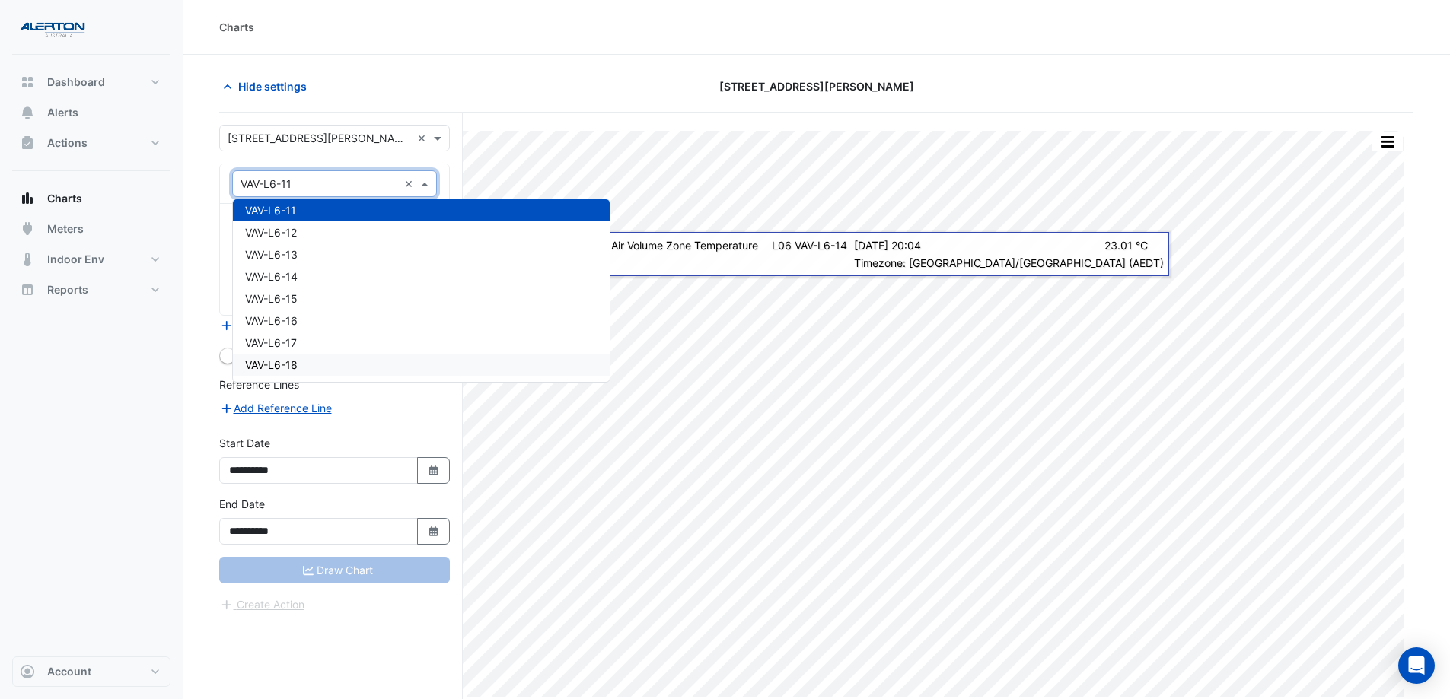
click at [380, 365] on div "VAV-L6-18" at bounding box center [421, 365] width 377 height 22
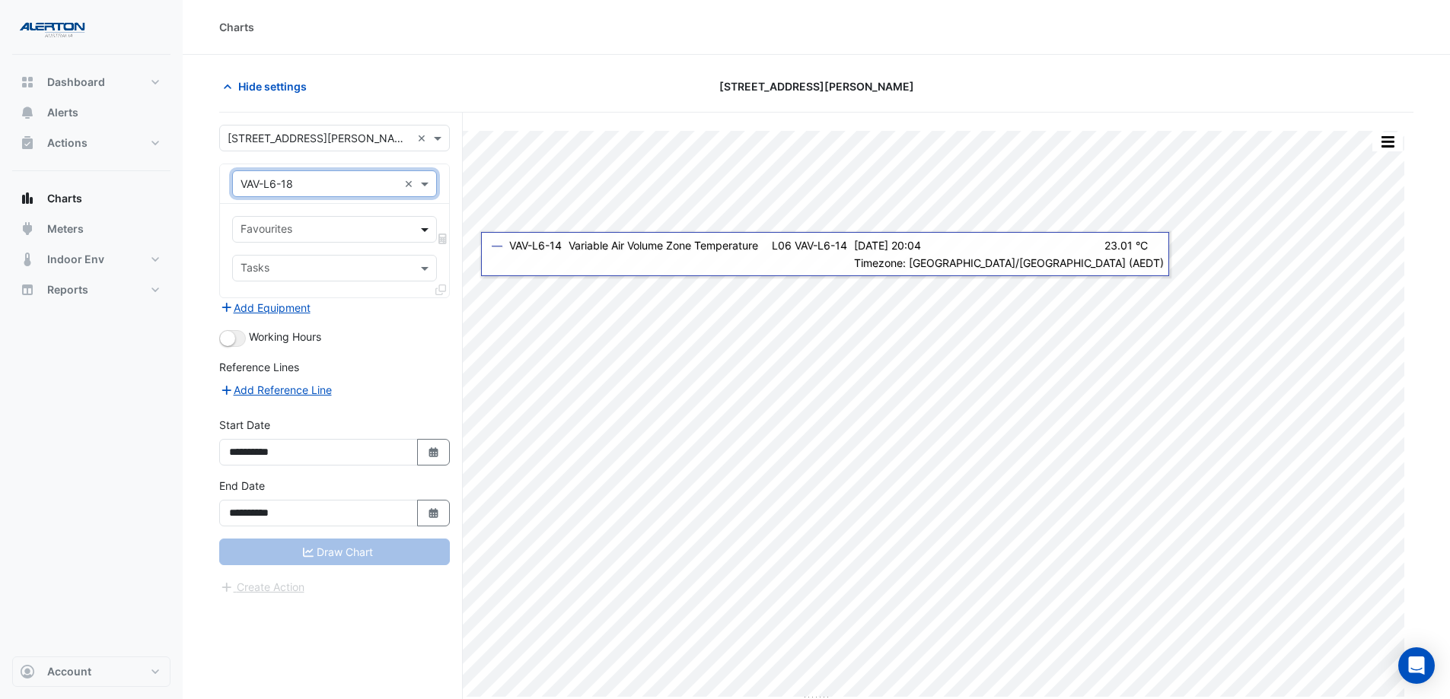
click at [422, 226] on span at bounding box center [426, 229] width 19 height 16
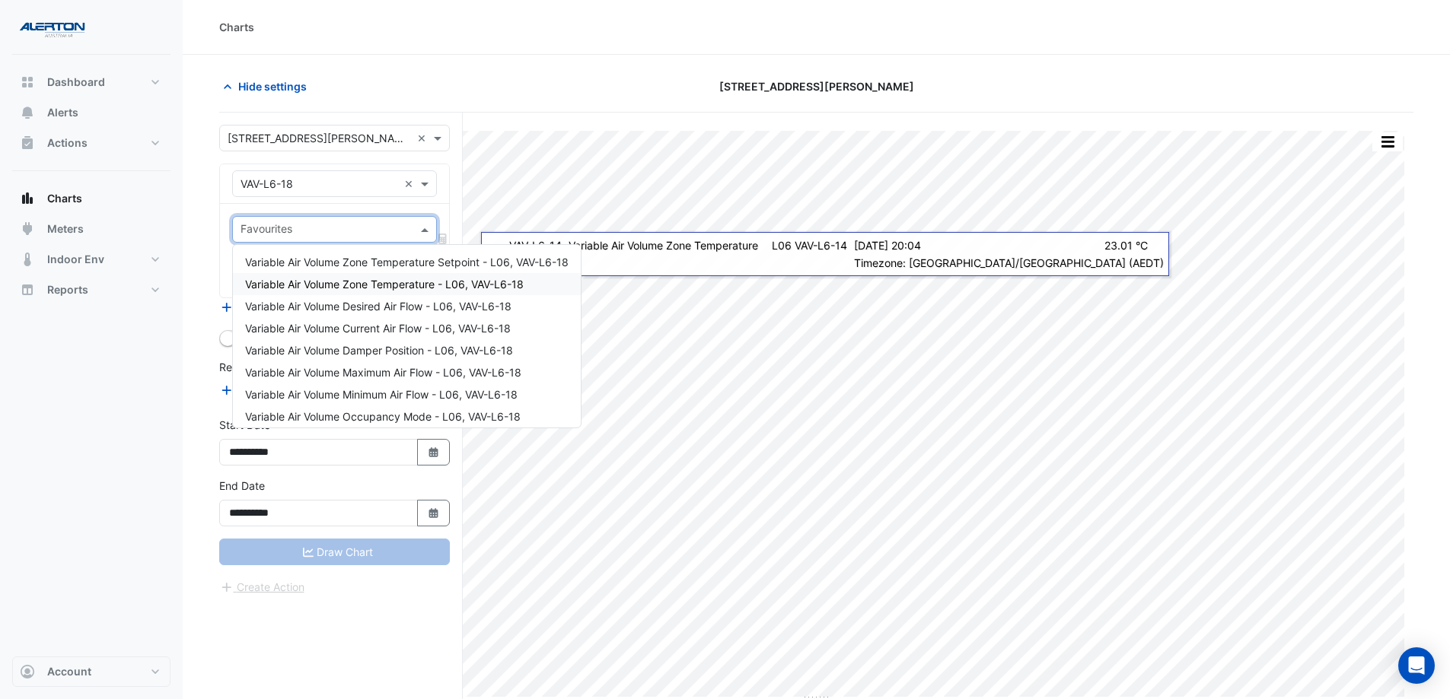
click at [415, 285] on span "Variable Air Volume Zone Temperature - L06, VAV-L6-18" at bounding box center [384, 284] width 279 height 13
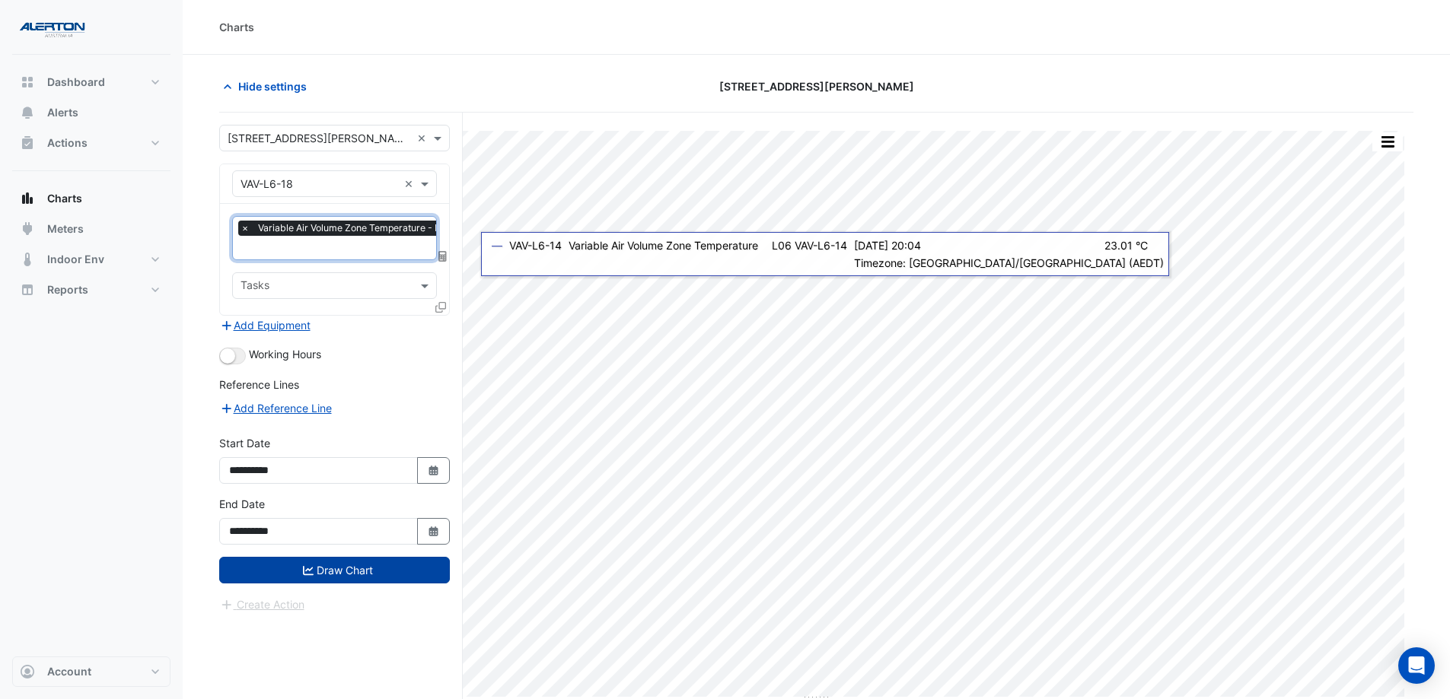
click at [304, 534] on icon "submit" at bounding box center [308, 569] width 11 height 9
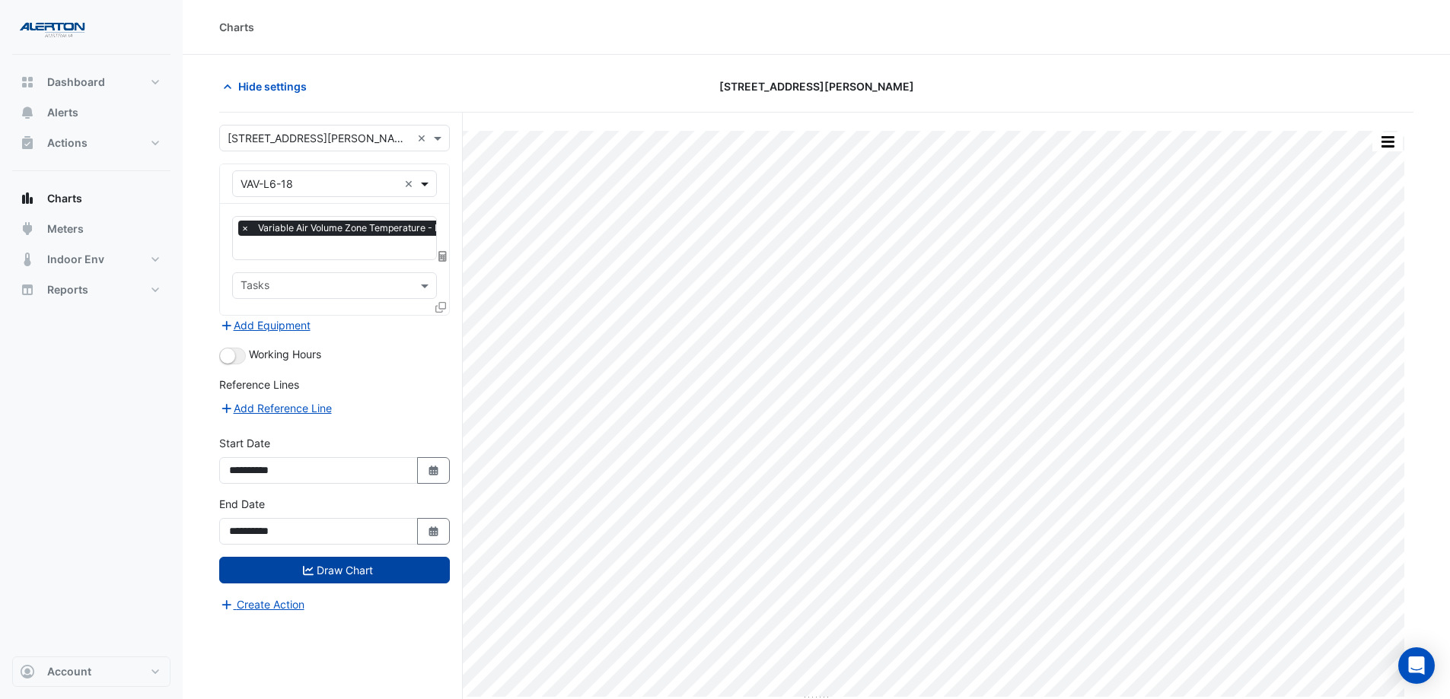
click at [430, 182] on span at bounding box center [426, 184] width 19 height 16
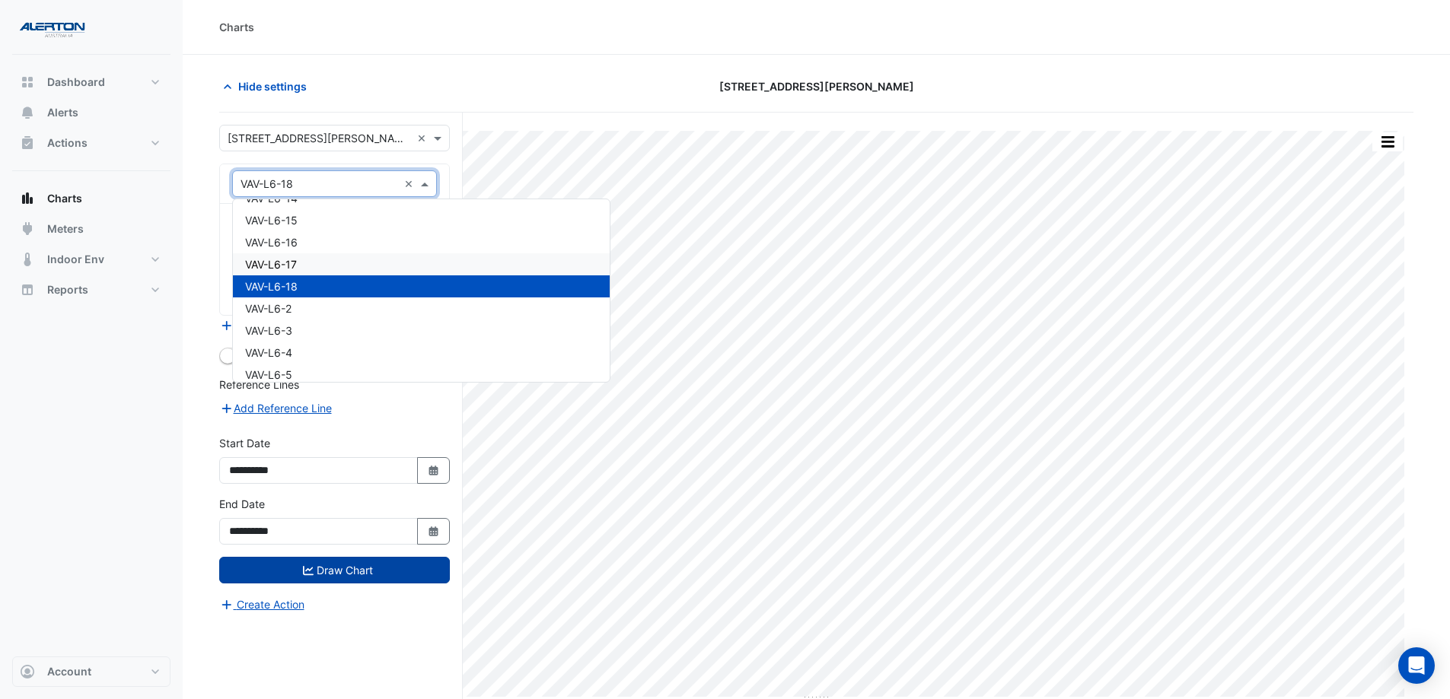
scroll to position [24284, 0]
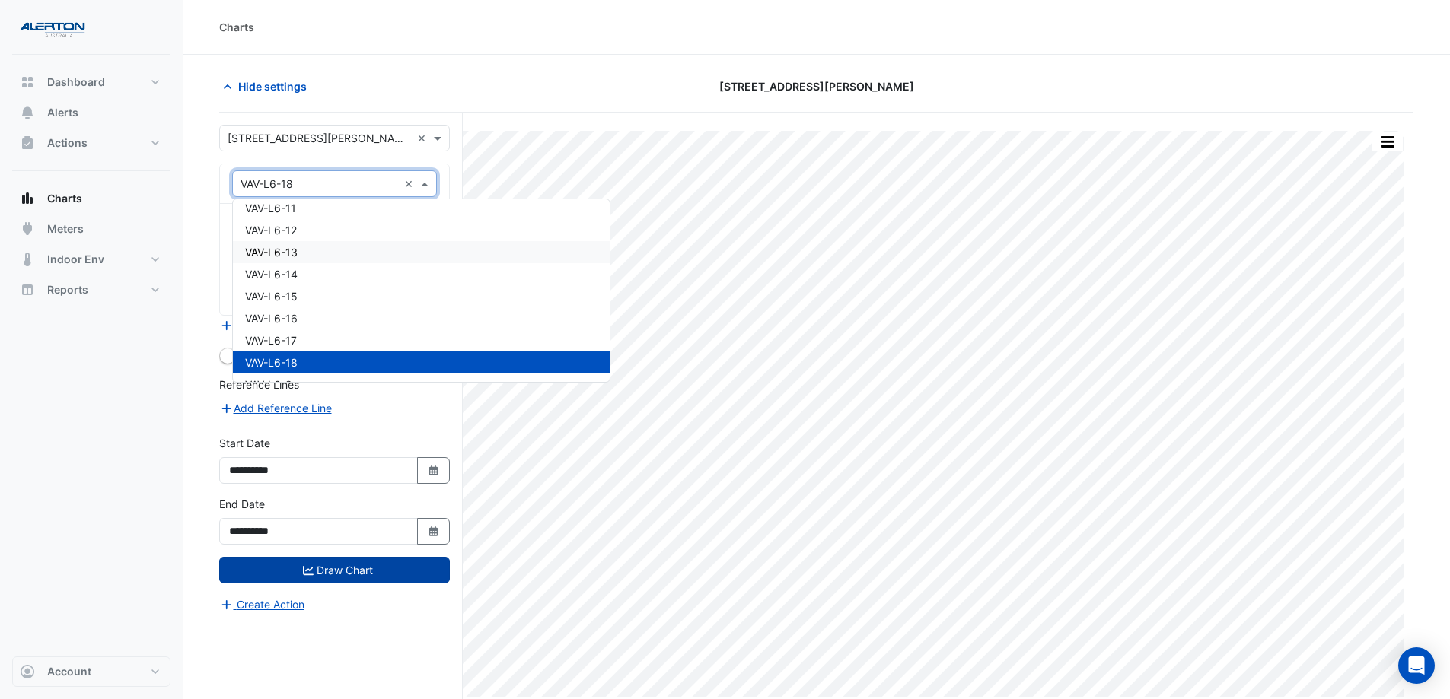
click at [365, 250] on div "VAV-L6-13" at bounding box center [421, 252] width 377 height 22
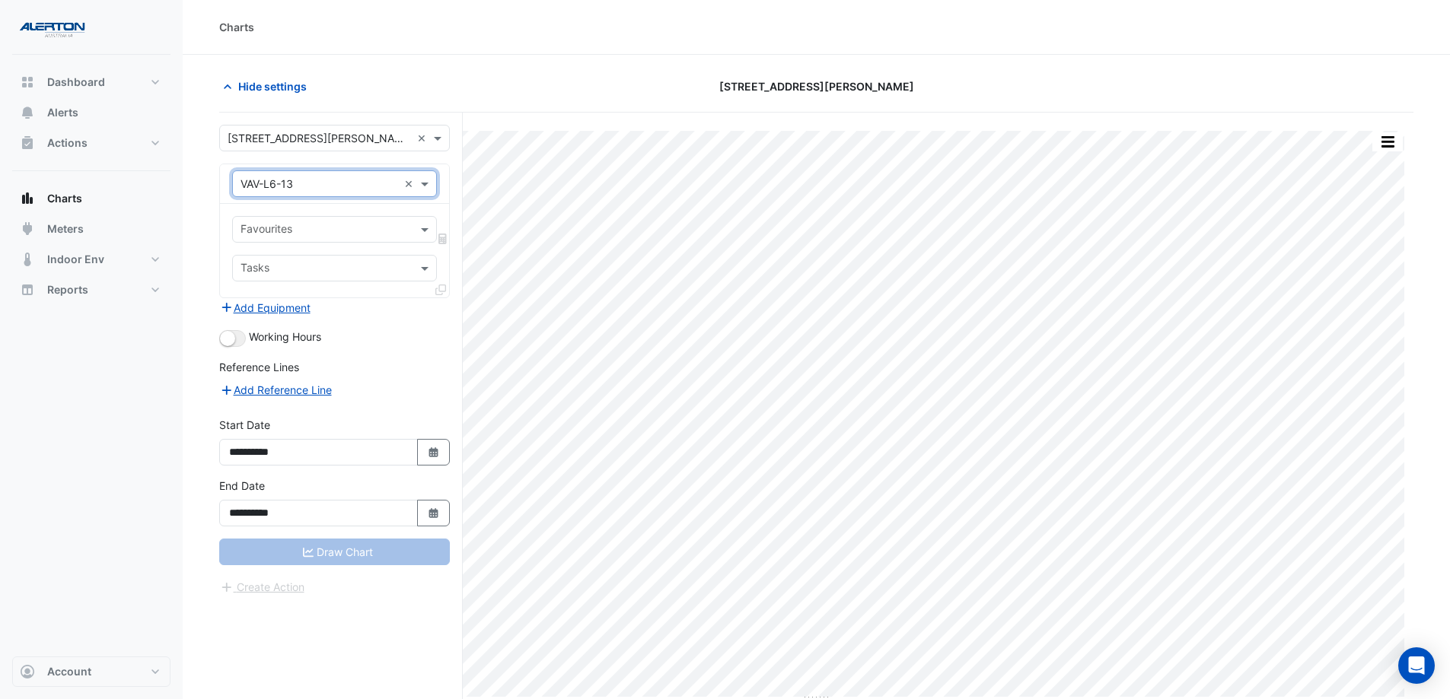
click at [416, 226] on div "Favourites" at bounding box center [334, 229] width 205 height 27
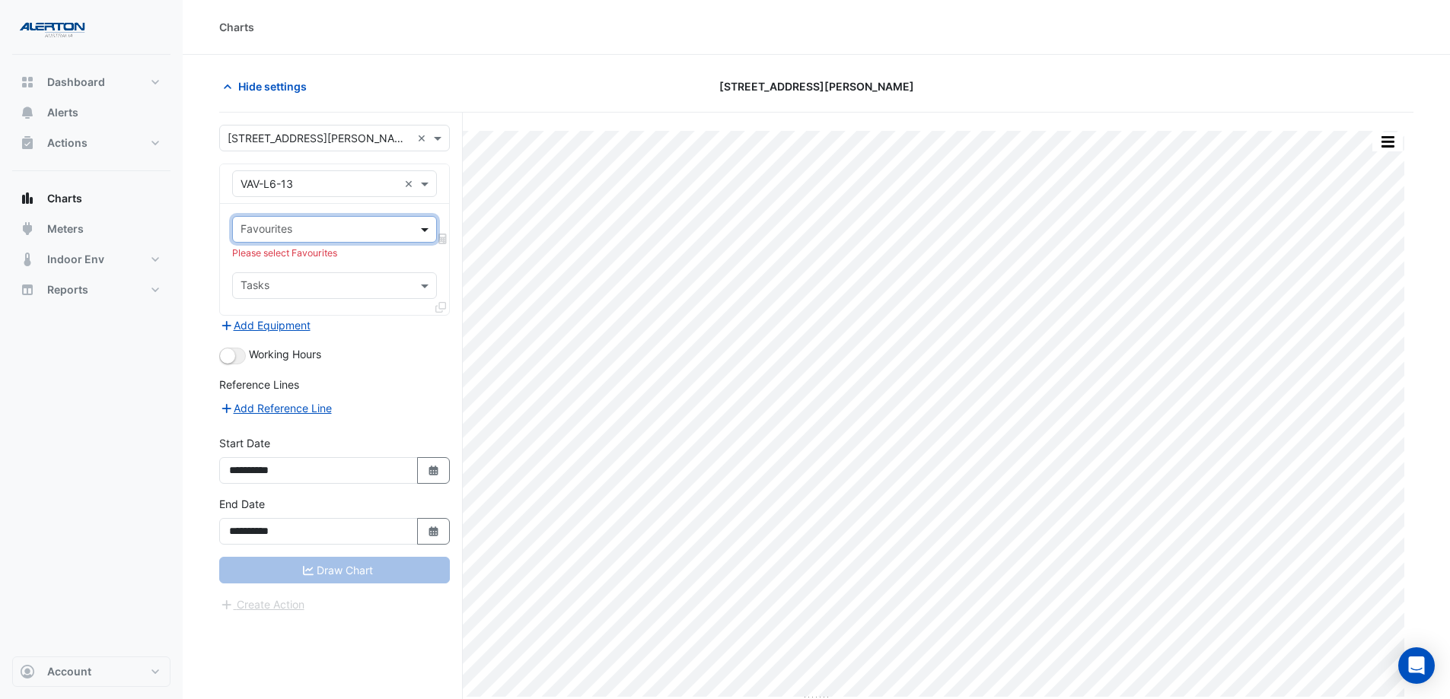
click at [428, 226] on span at bounding box center [426, 229] width 19 height 16
click at [426, 183] on span at bounding box center [426, 184] width 19 height 16
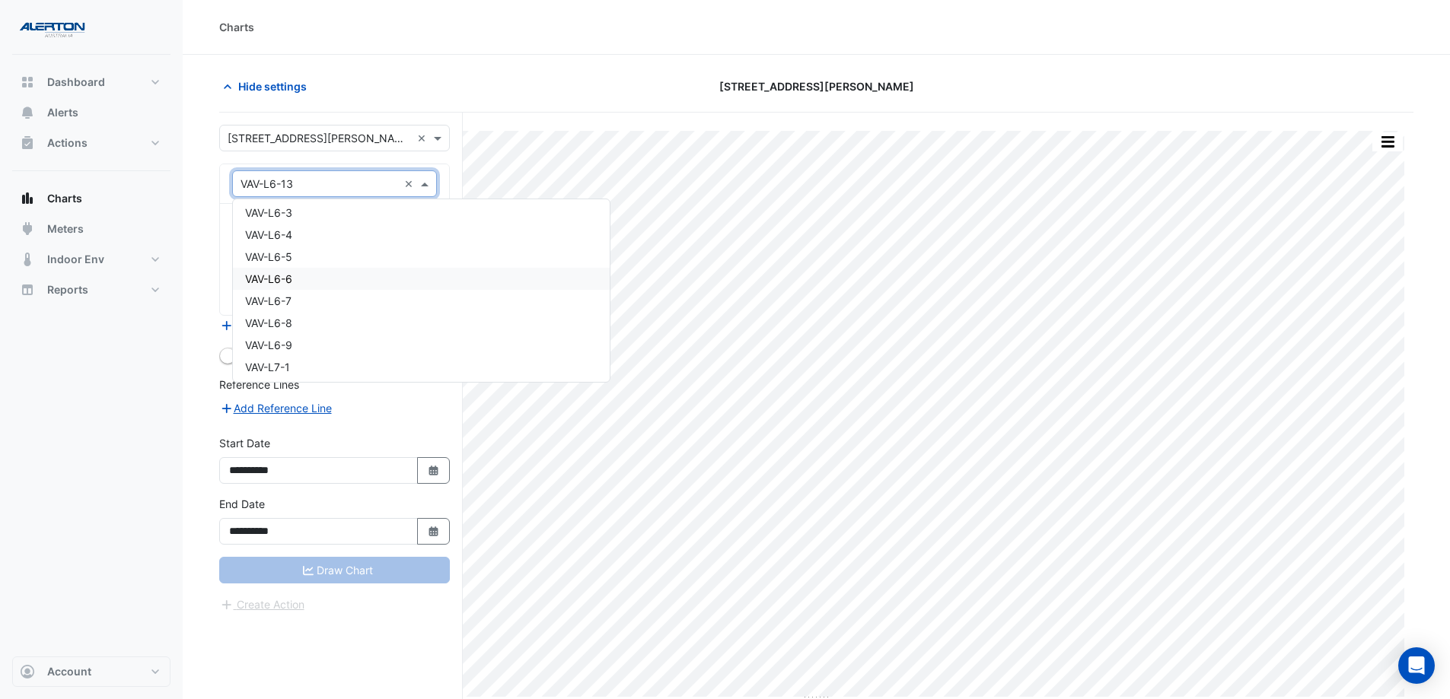
scroll to position [24554, 0]
click at [387, 269] on div "VAV-L6-9" at bounding box center [421, 269] width 377 height 22
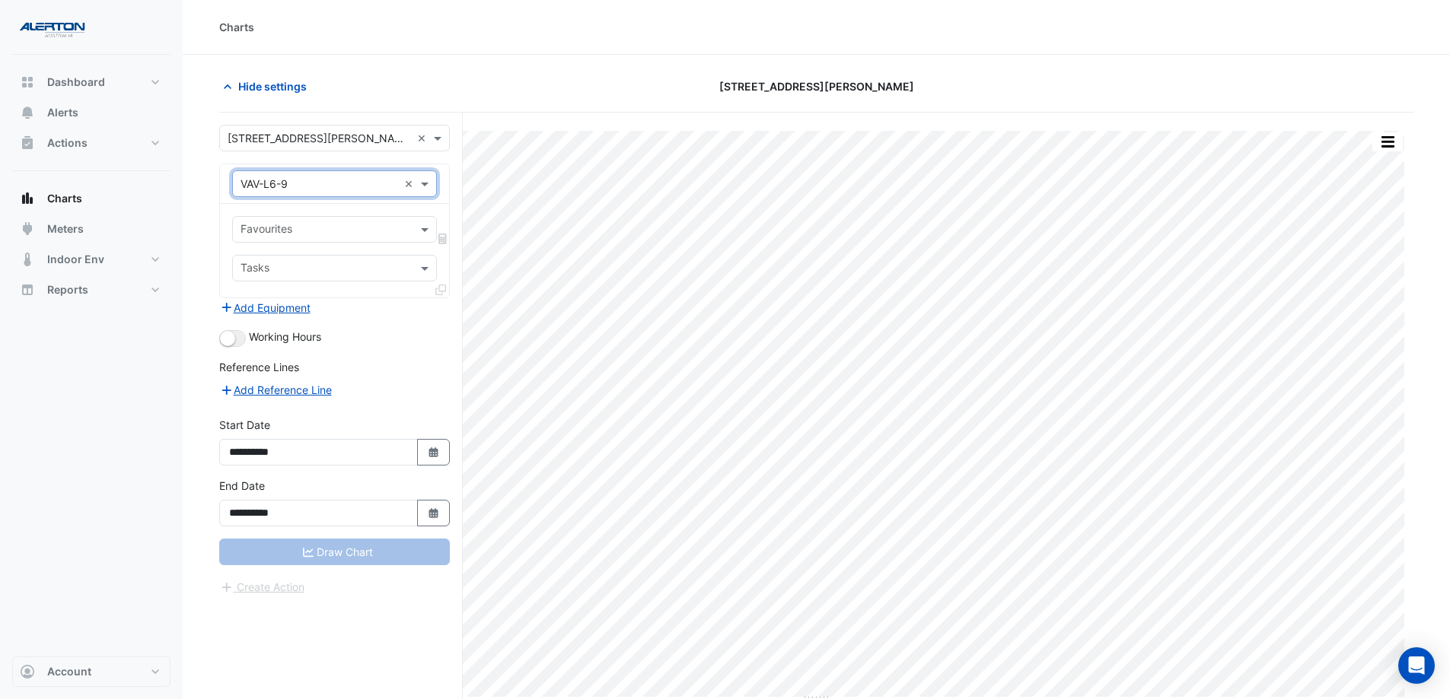
click at [414, 228] on div "Favourites" at bounding box center [334, 229] width 205 height 27
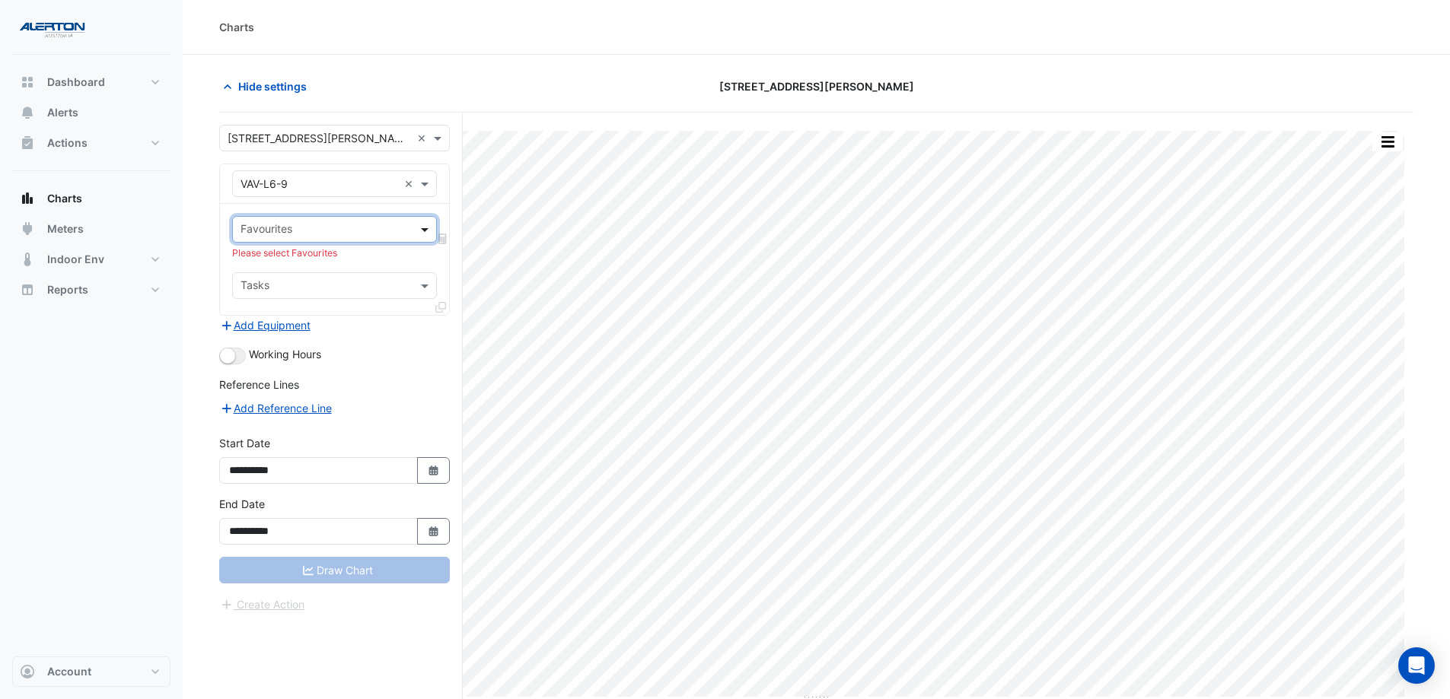
click at [423, 227] on span at bounding box center [426, 229] width 19 height 16
click at [418, 223] on span at bounding box center [426, 229] width 19 height 16
click at [428, 231] on span at bounding box center [426, 229] width 19 height 16
click at [425, 192] on div "× VAV-L6-9 ×" at bounding box center [334, 183] width 205 height 27
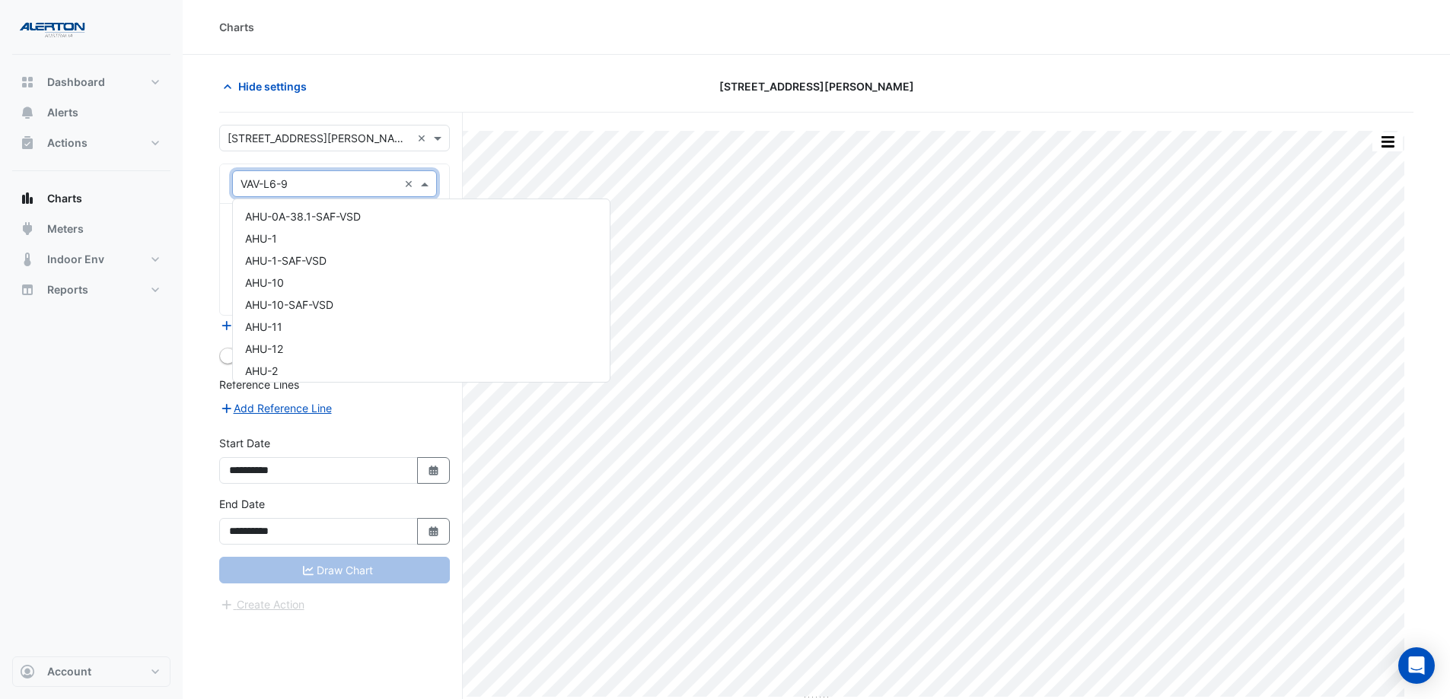
scroll to position [24612, 0]
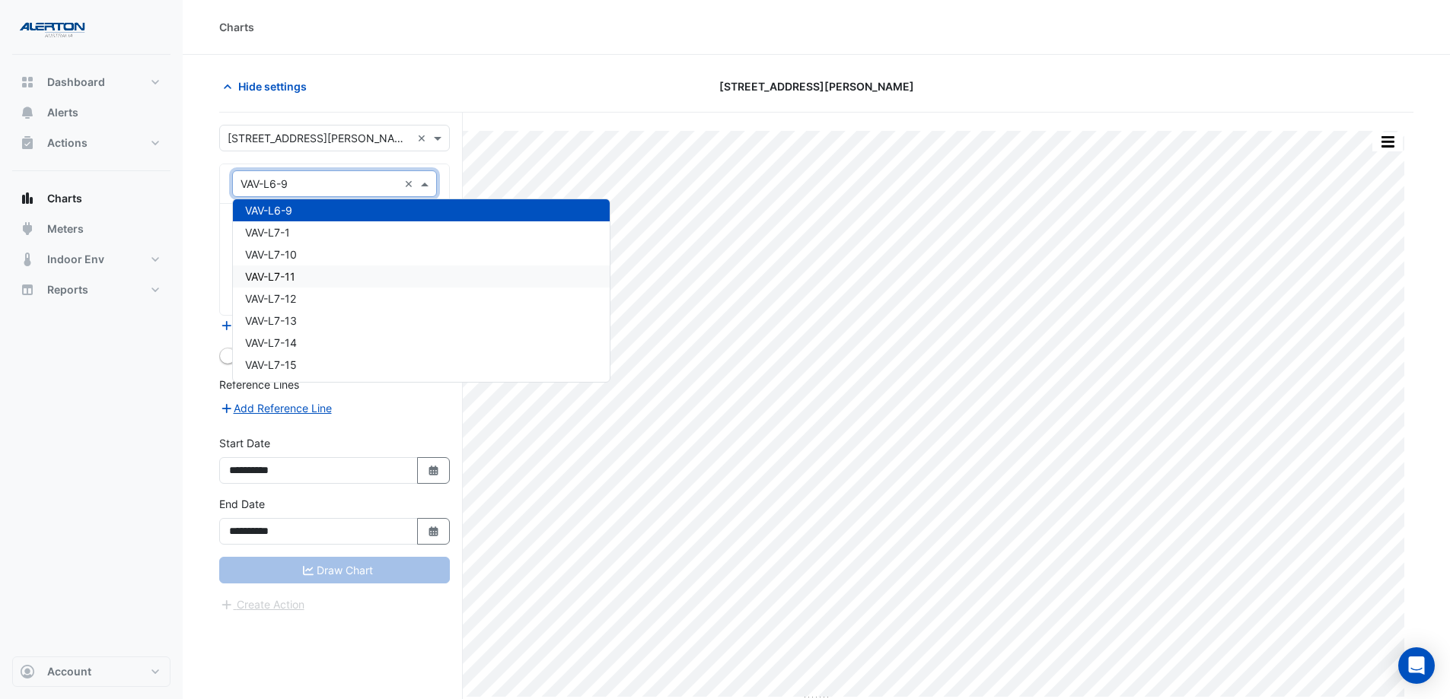
click at [393, 270] on div "VAV-L7-11" at bounding box center [421, 277] width 377 height 22
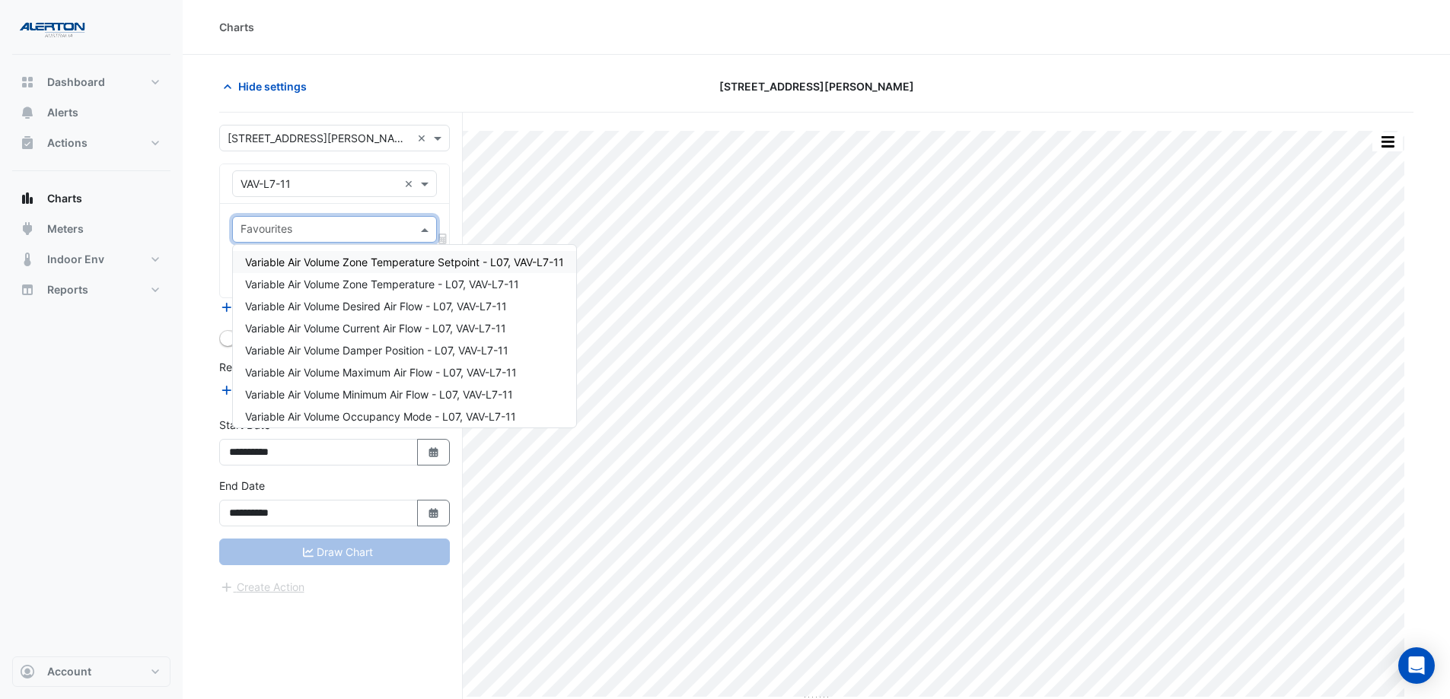
click at [425, 226] on span at bounding box center [426, 229] width 19 height 16
click at [405, 285] on span "Variable Air Volume Zone Temperature - L07, VAV-L7-11" at bounding box center [382, 284] width 274 height 13
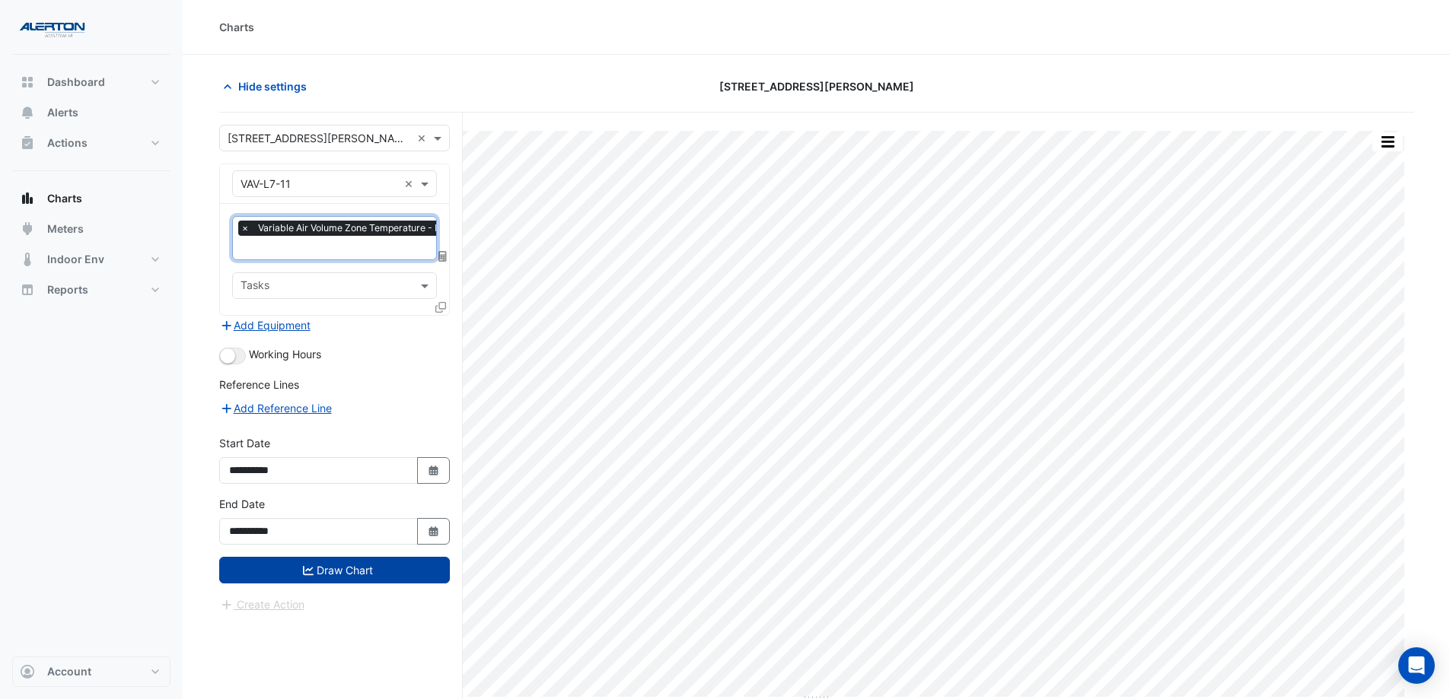
click at [389, 534] on button "Draw Chart" at bounding box center [334, 570] width 231 height 27
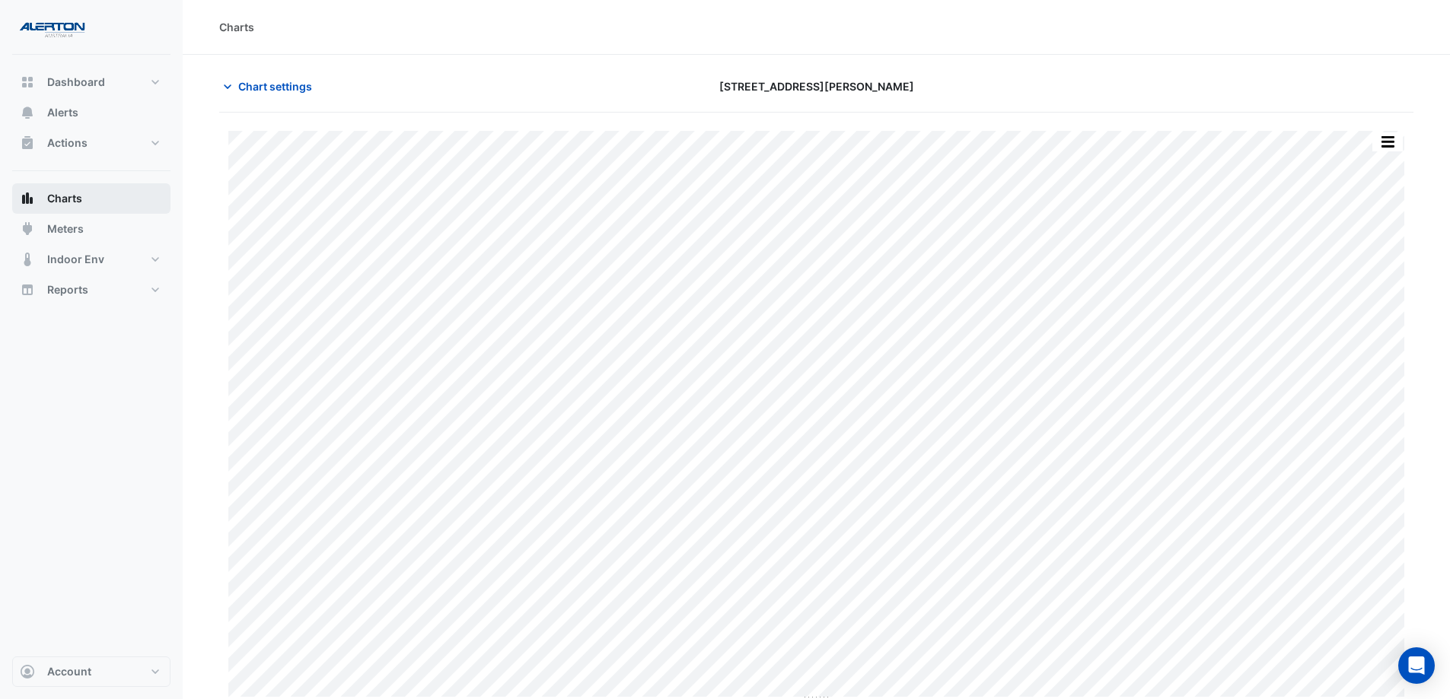
click at [64, 192] on span "Charts" at bounding box center [64, 198] width 35 height 15
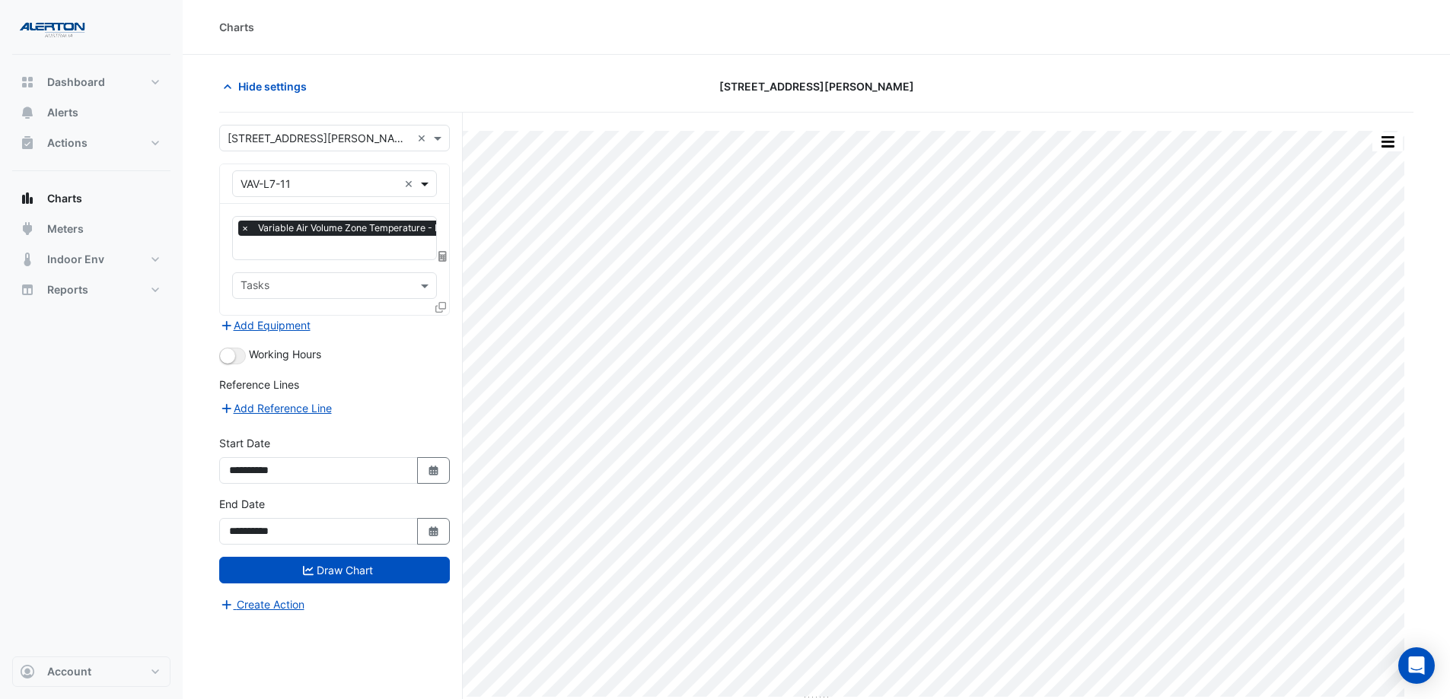
drag, startPoint x: 406, startPoint y: 183, endPoint x: 425, endPoint y: 181, distance: 19.2
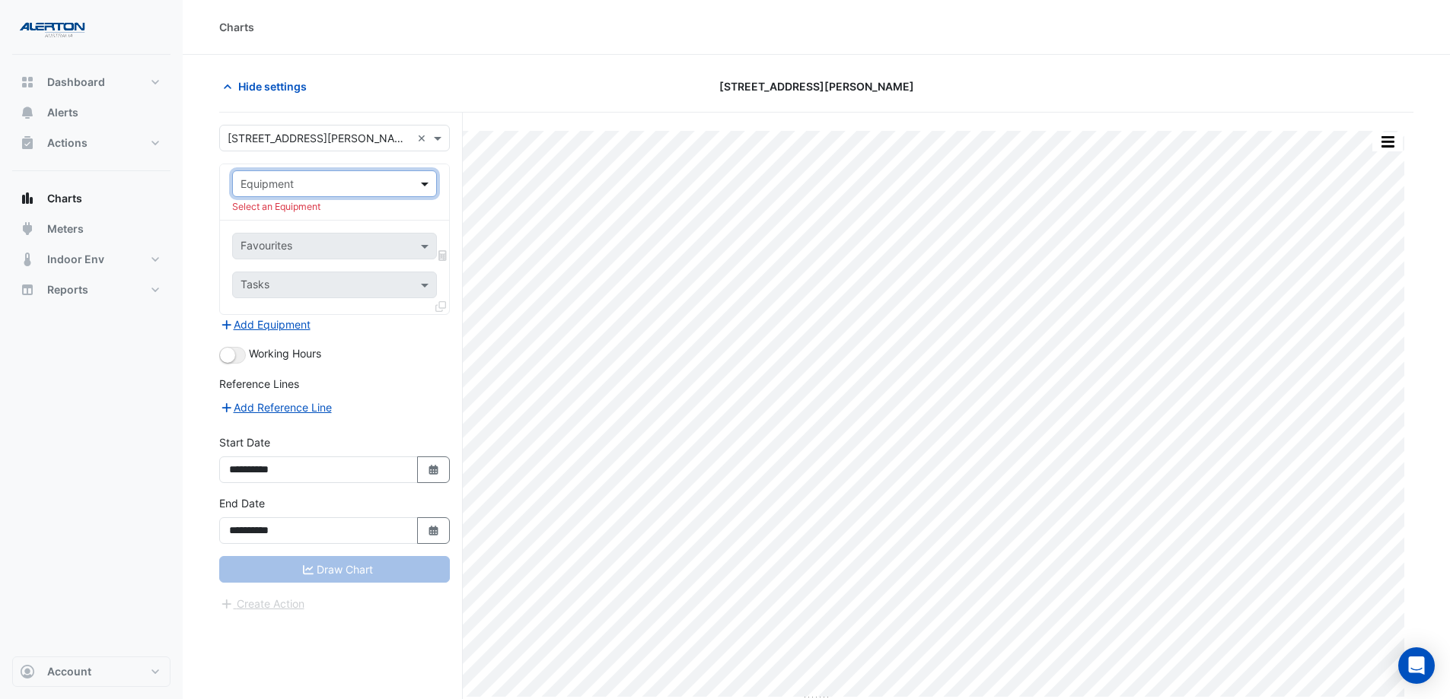
click at [428, 182] on span at bounding box center [426, 184] width 19 height 16
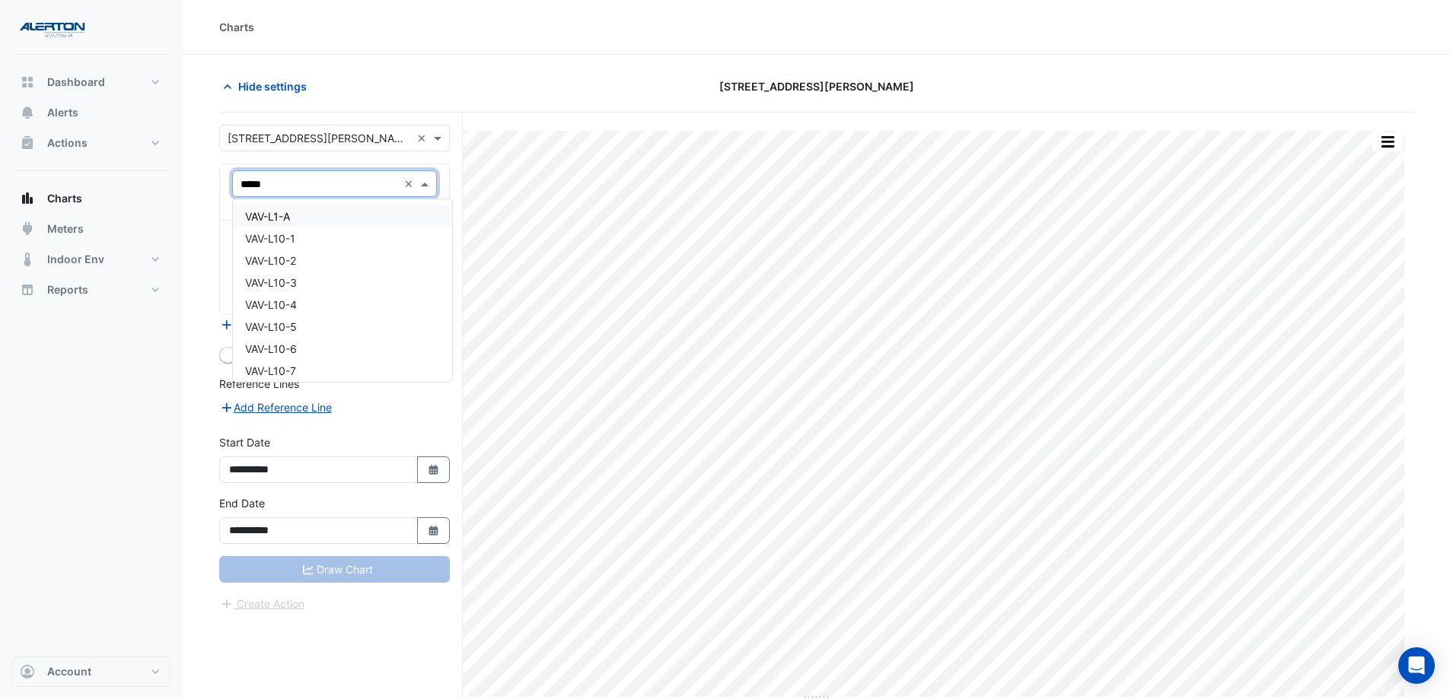
type input "******"
click at [328, 265] on div "VAV-L6-11" at bounding box center [334, 261] width 203 height 22
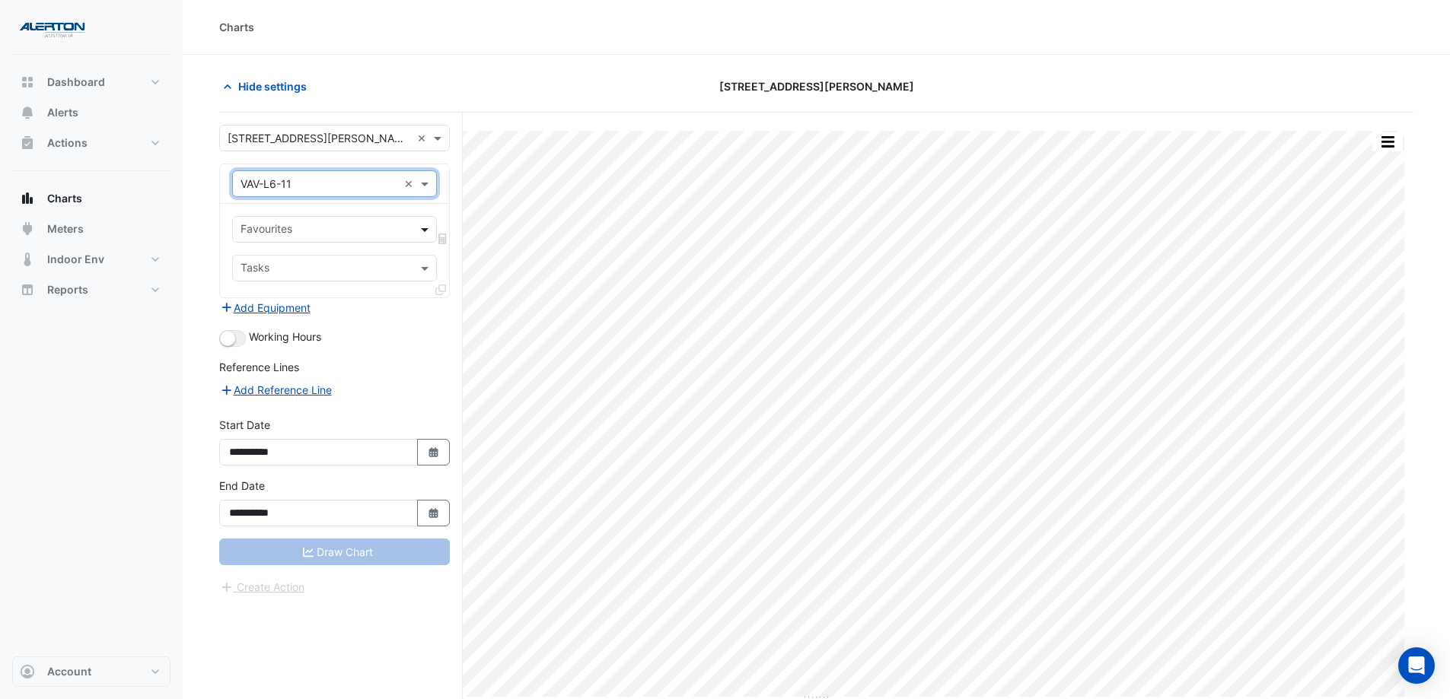
click at [422, 230] on span at bounding box center [426, 229] width 19 height 16
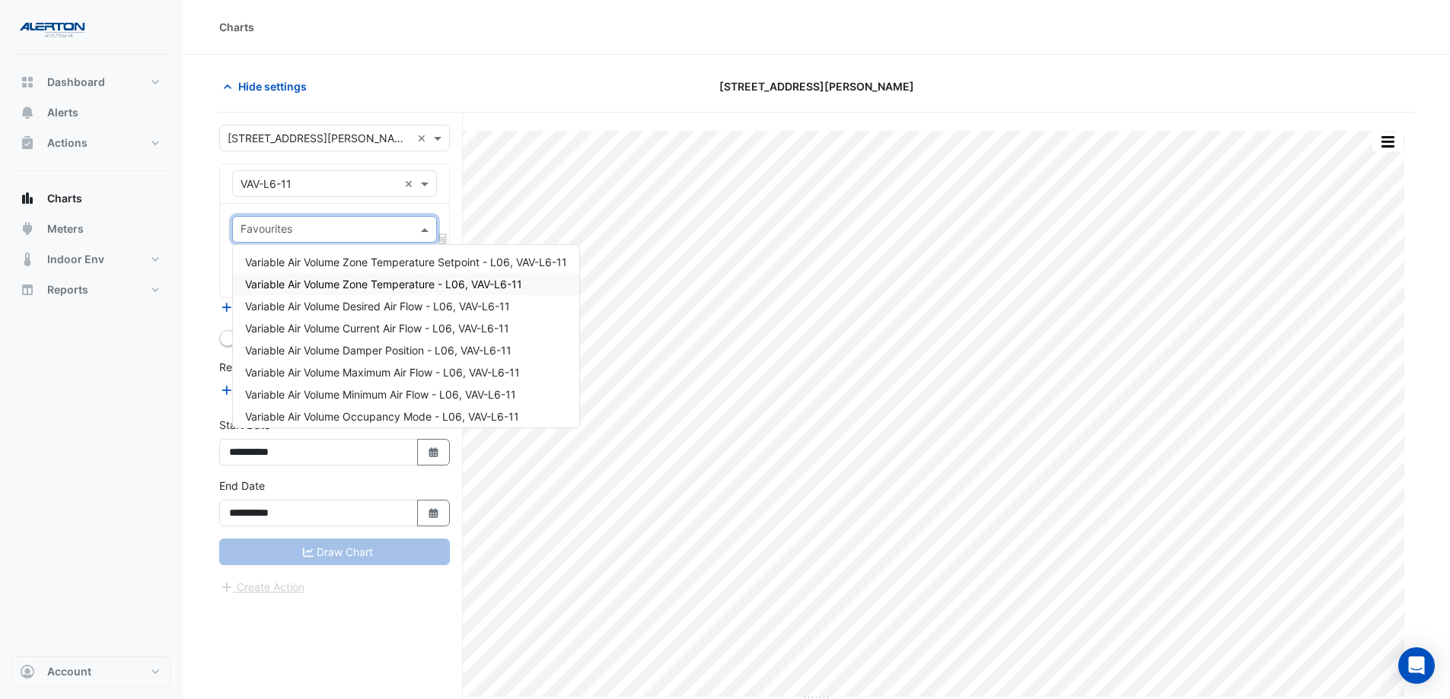
click at [408, 282] on span "Variable Air Volume Zone Temperature - L06, VAV-L6-11" at bounding box center [383, 284] width 277 height 13
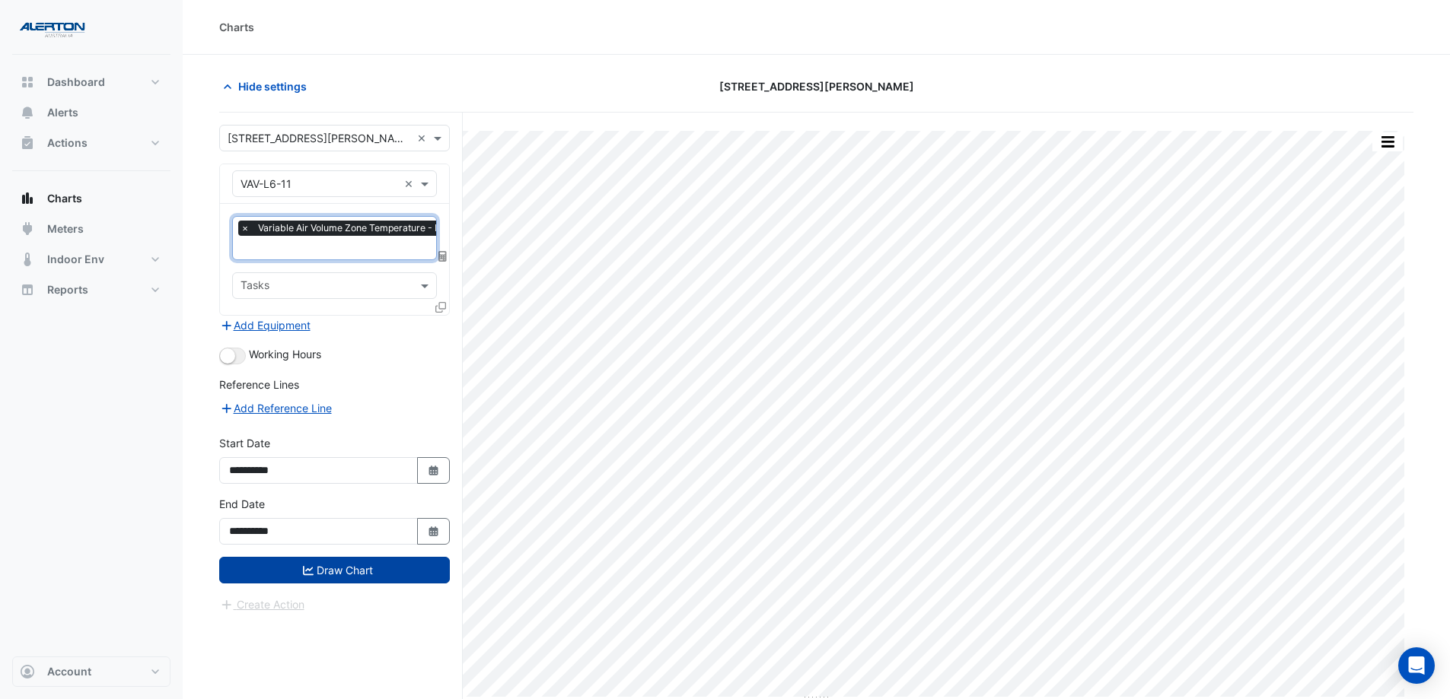
click at [393, 534] on button "Draw Chart" at bounding box center [334, 570] width 231 height 27
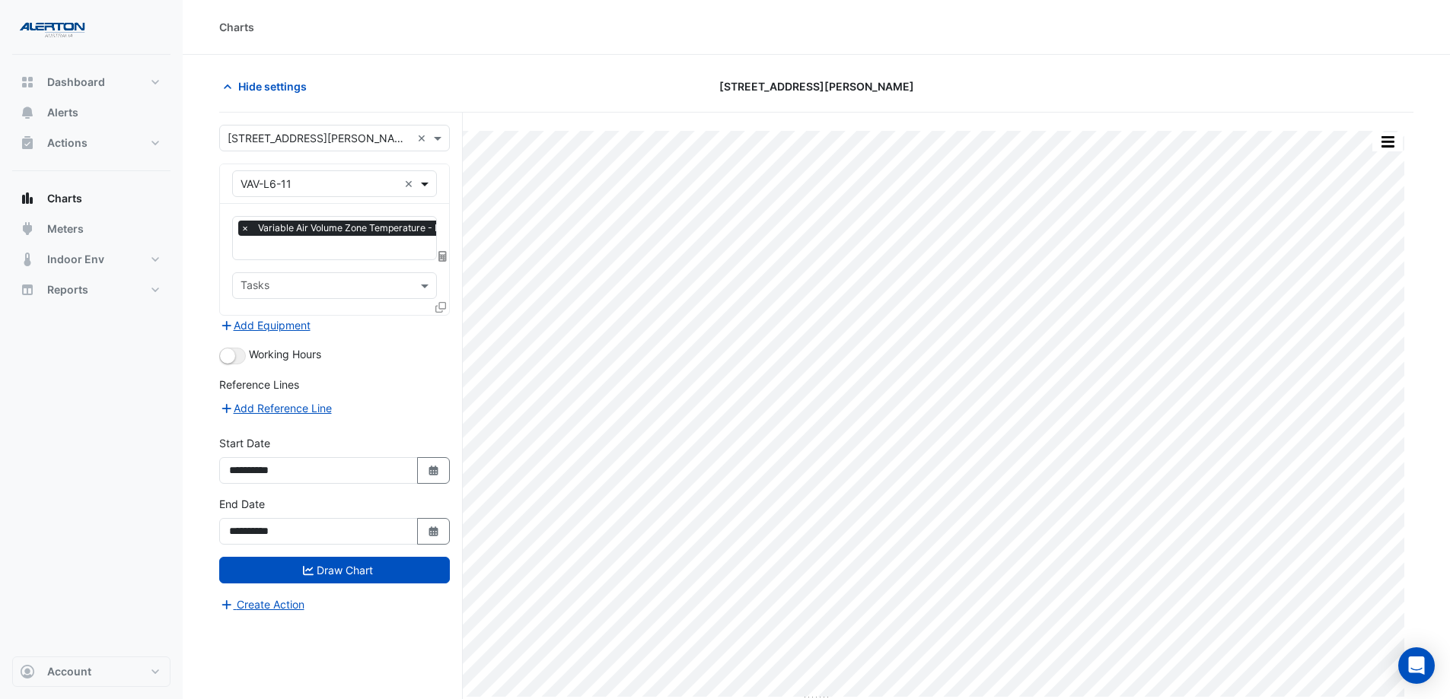
click at [425, 184] on span at bounding box center [426, 184] width 19 height 16
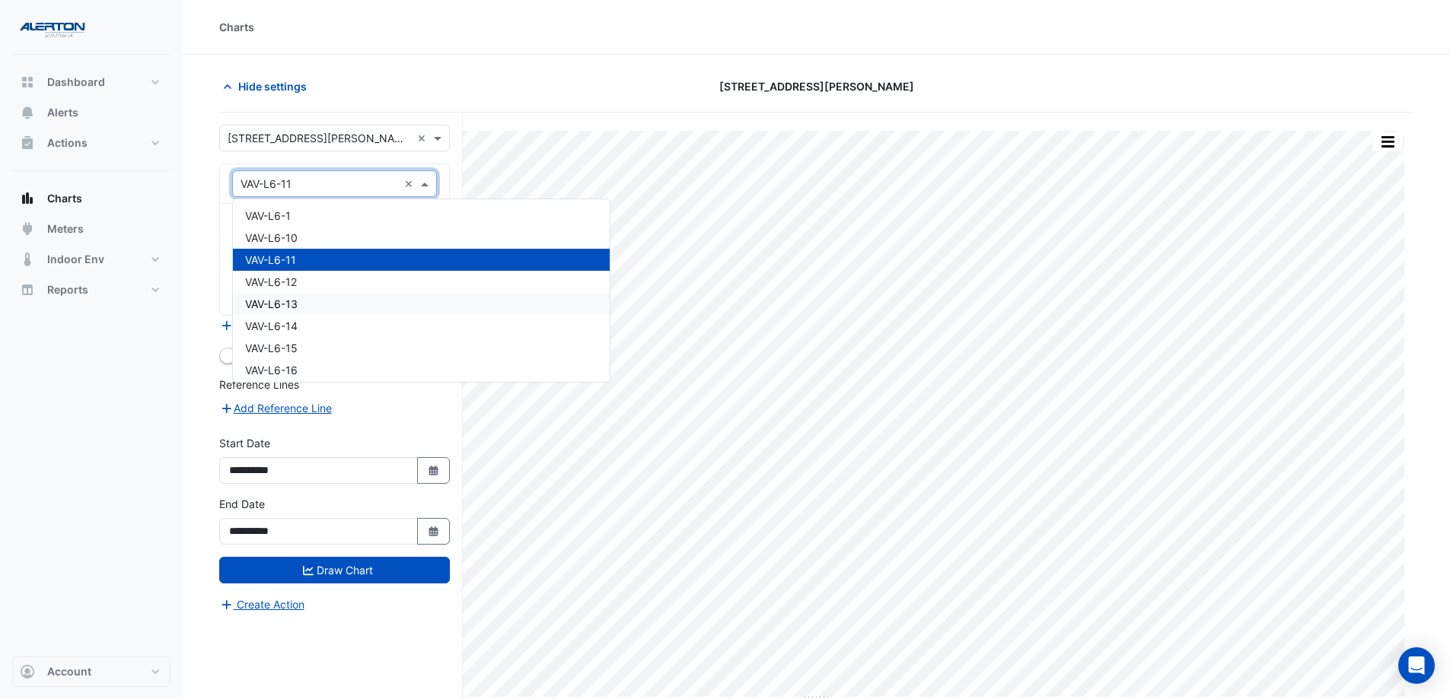
scroll to position [24205, 0]
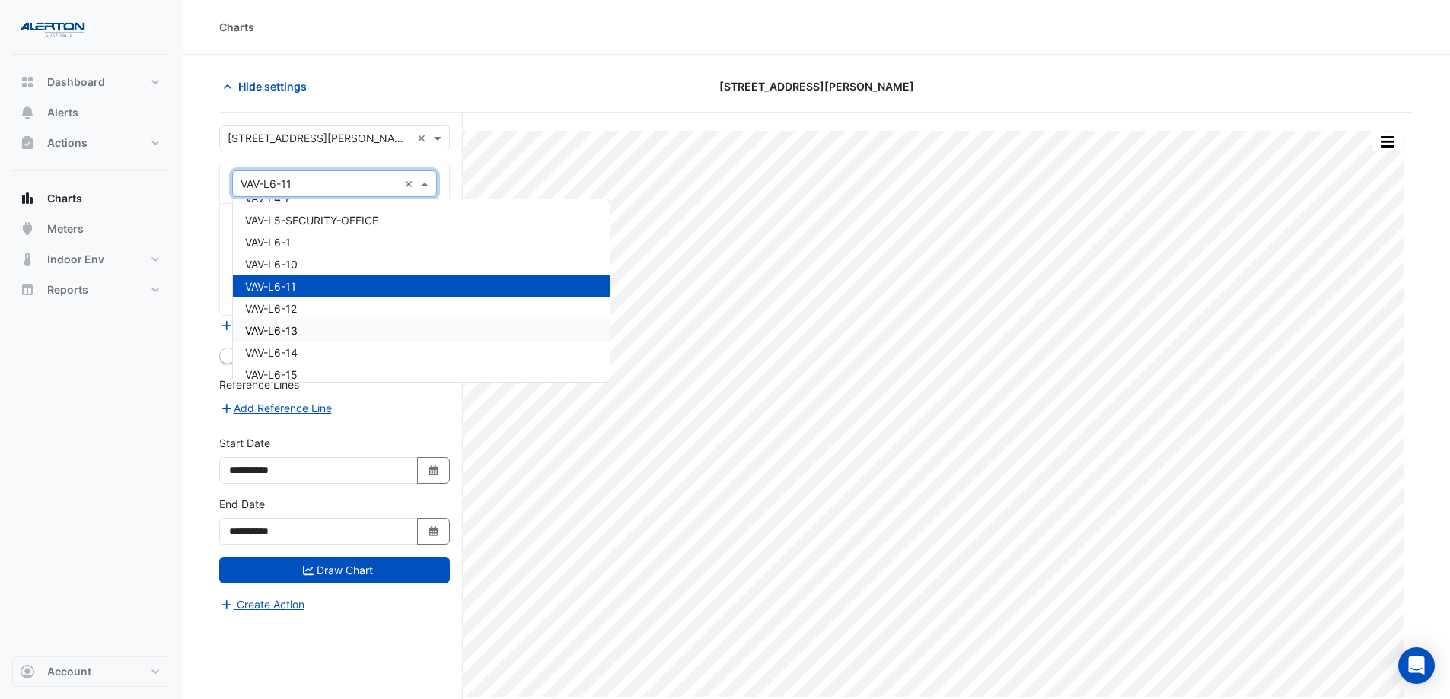
click at [361, 325] on div "VAV-L6-13" at bounding box center [421, 331] width 377 height 22
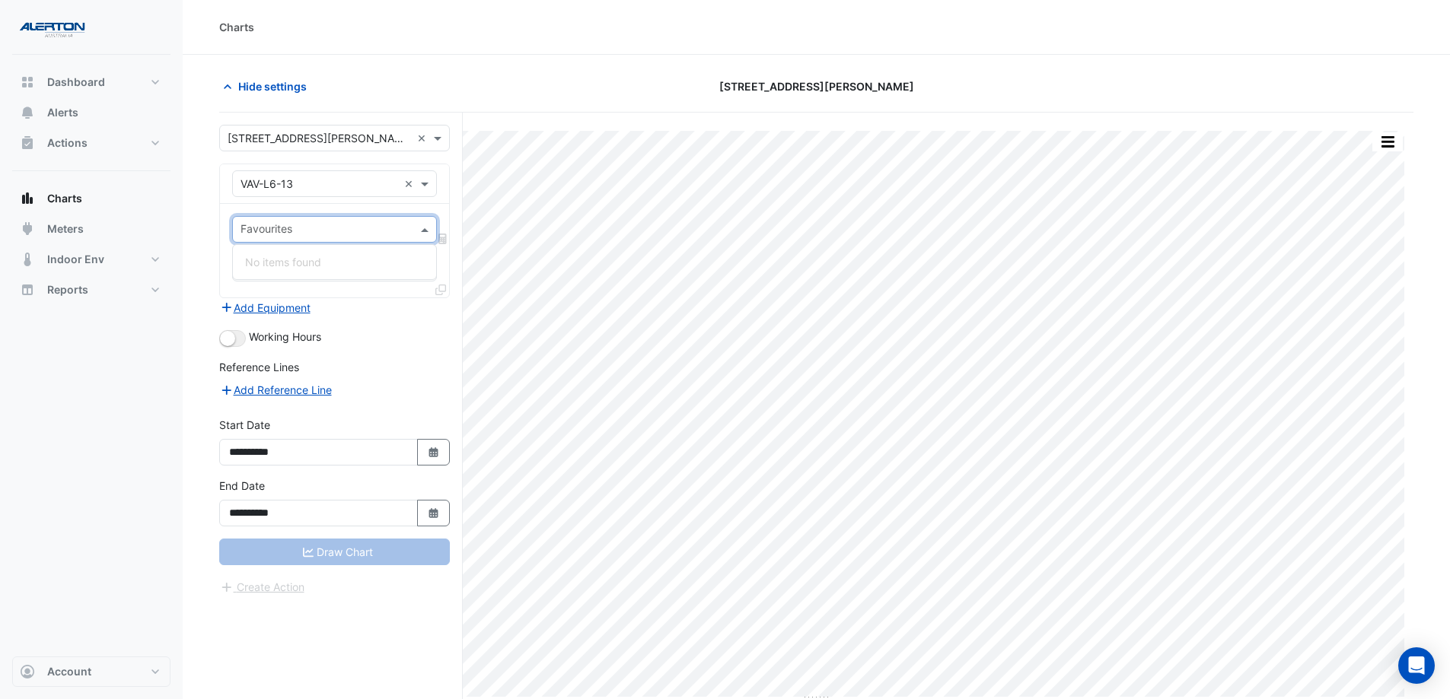
click at [419, 231] on span at bounding box center [426, 229] width 19 height 16
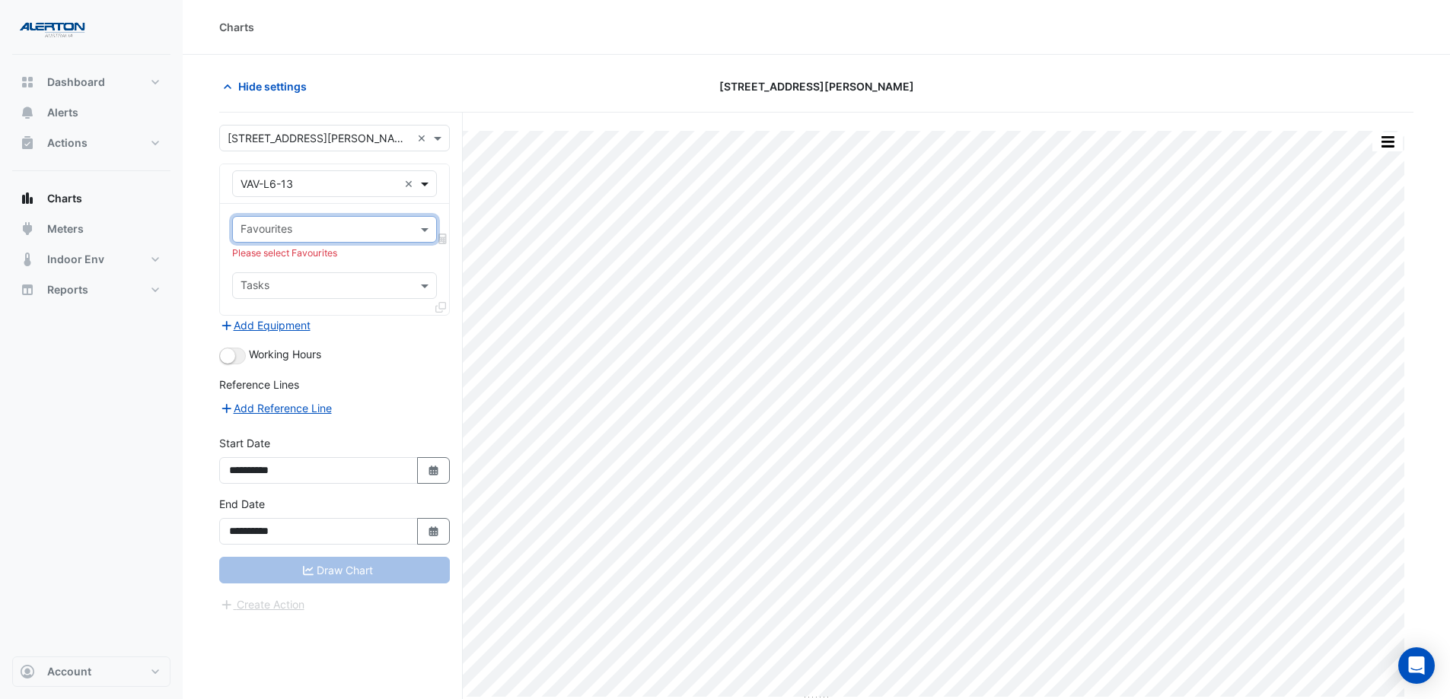
click at [424, 187] on span at bounding box center [426, 184] width 19 height 16
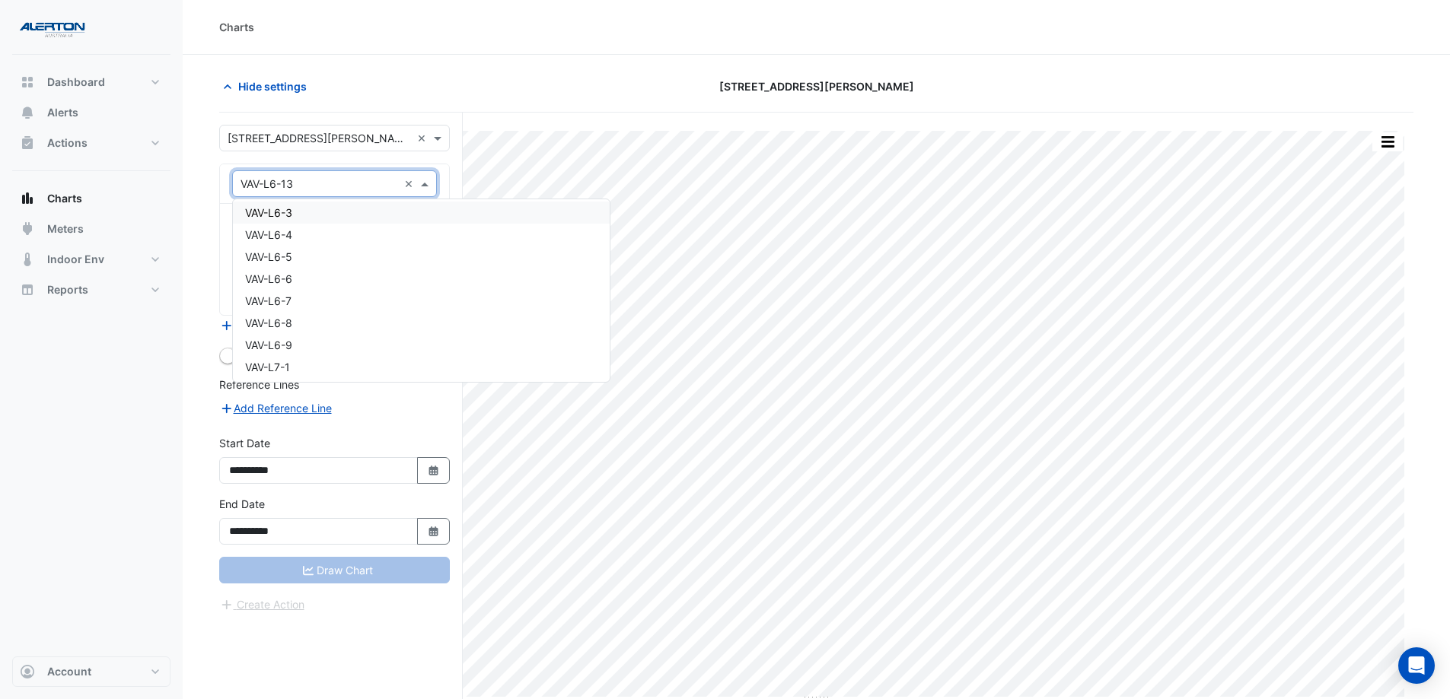
scroll to position [24554, 0]
click at [384, 268] on div "VAV-L6-9" at bounding box center [421, 269] width 377 height 22
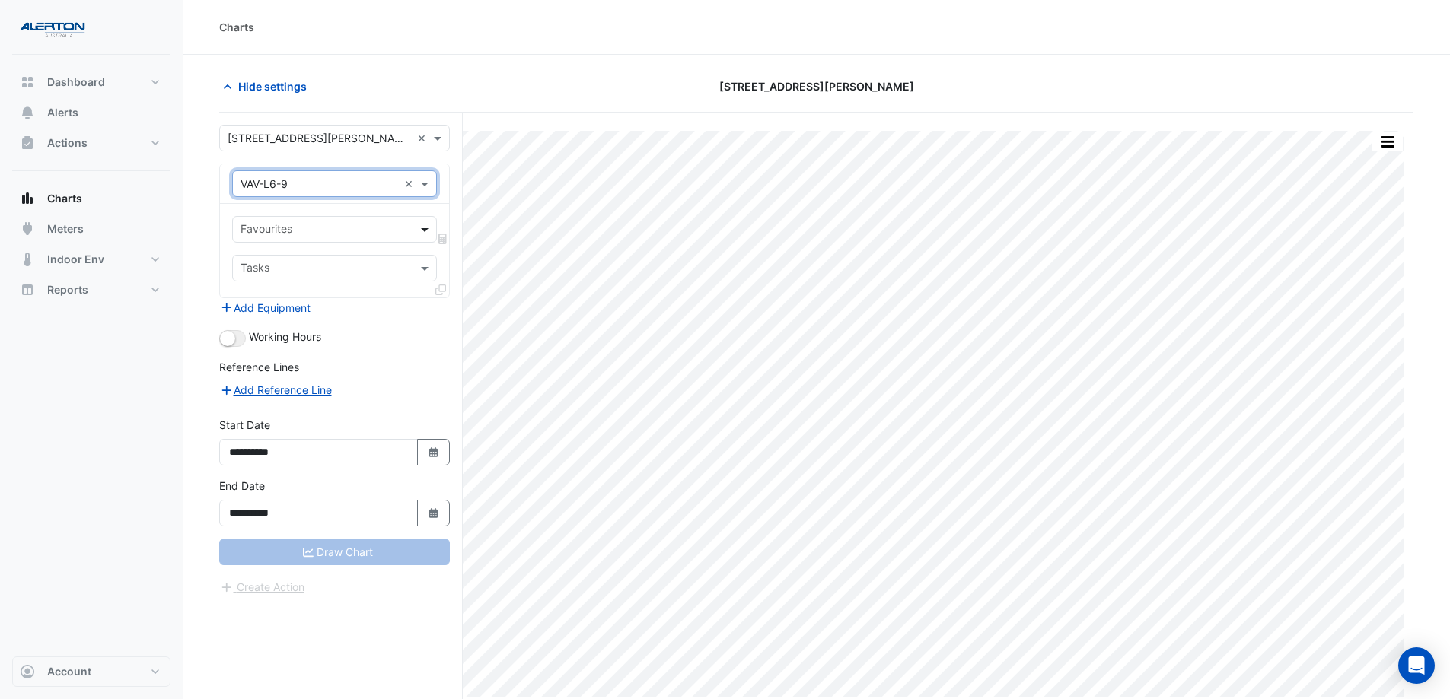
click at [428, 225] on span at bounding box center [426, 229] width 19 height 16
click at [421, 225] on span at bounding box center [426, 229] width 19 height 16
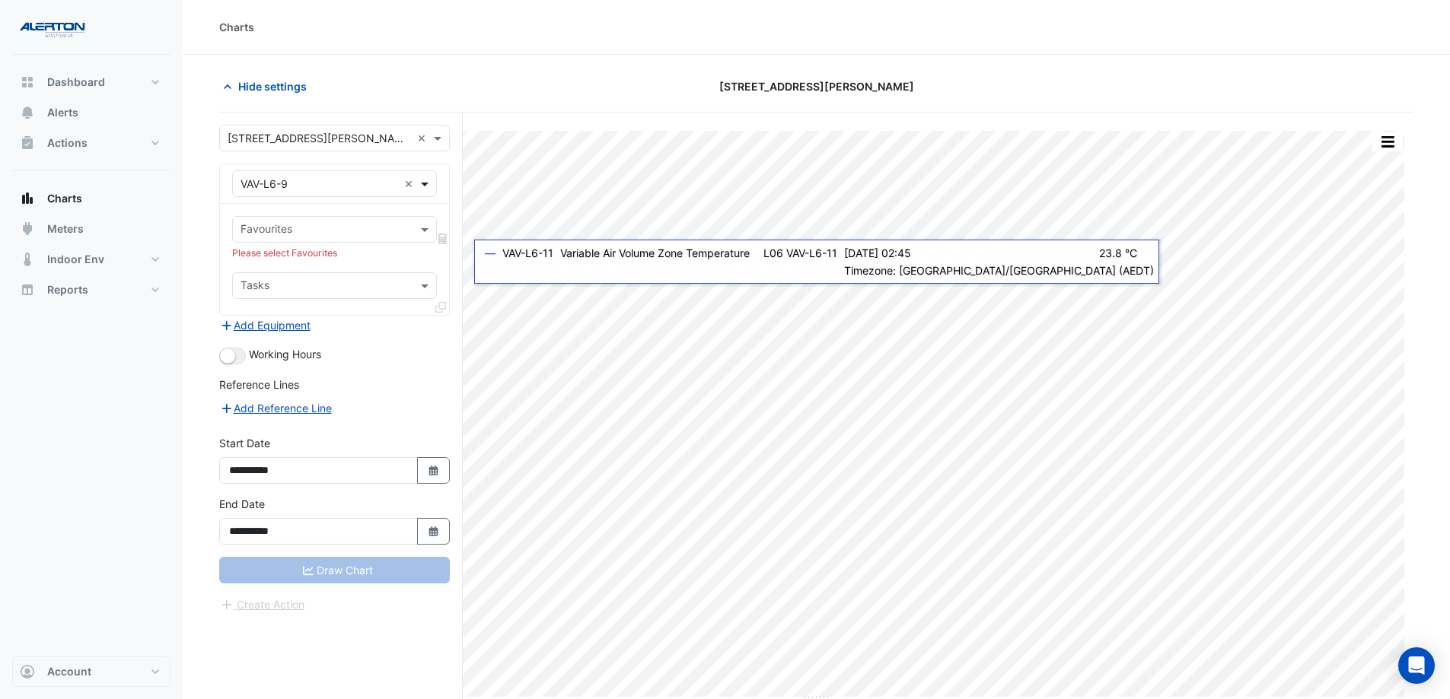
click at [420, 184] on span at bounding box center [426, 184] width 19 height 16
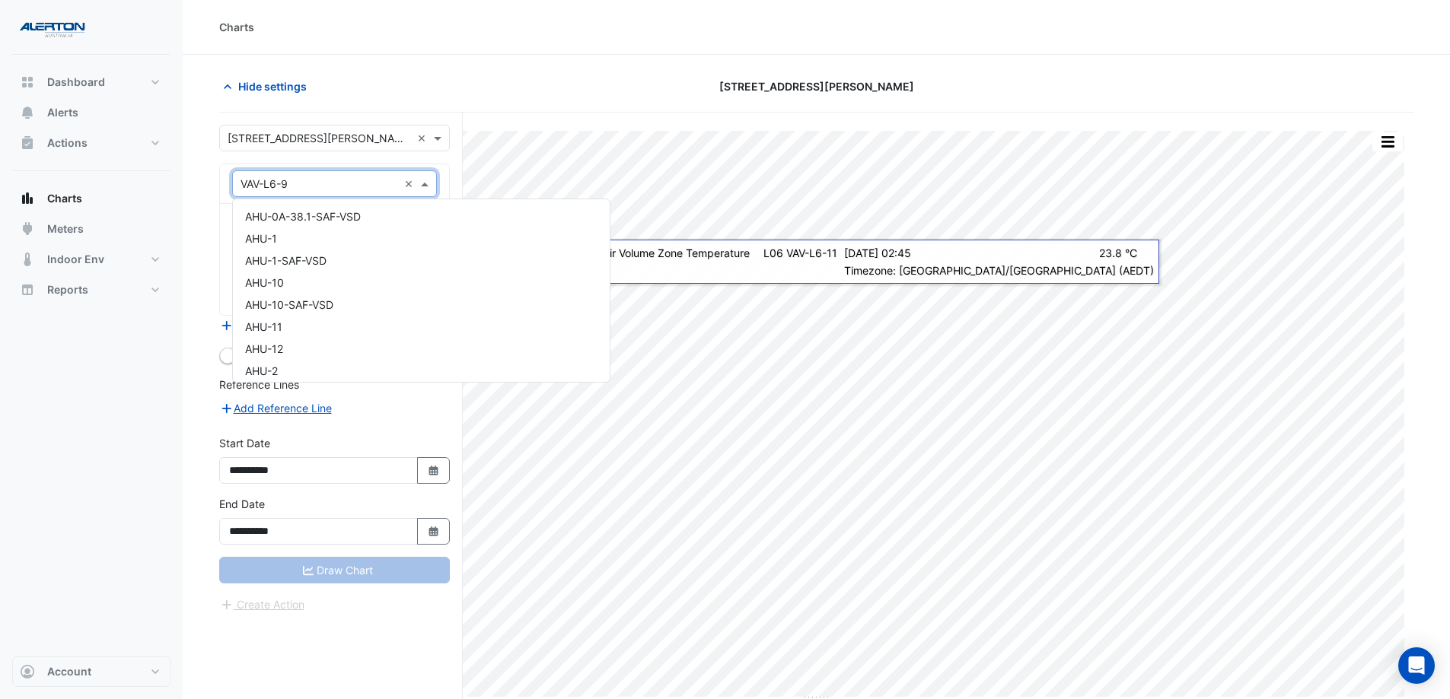
scroll to position [24612, 0]
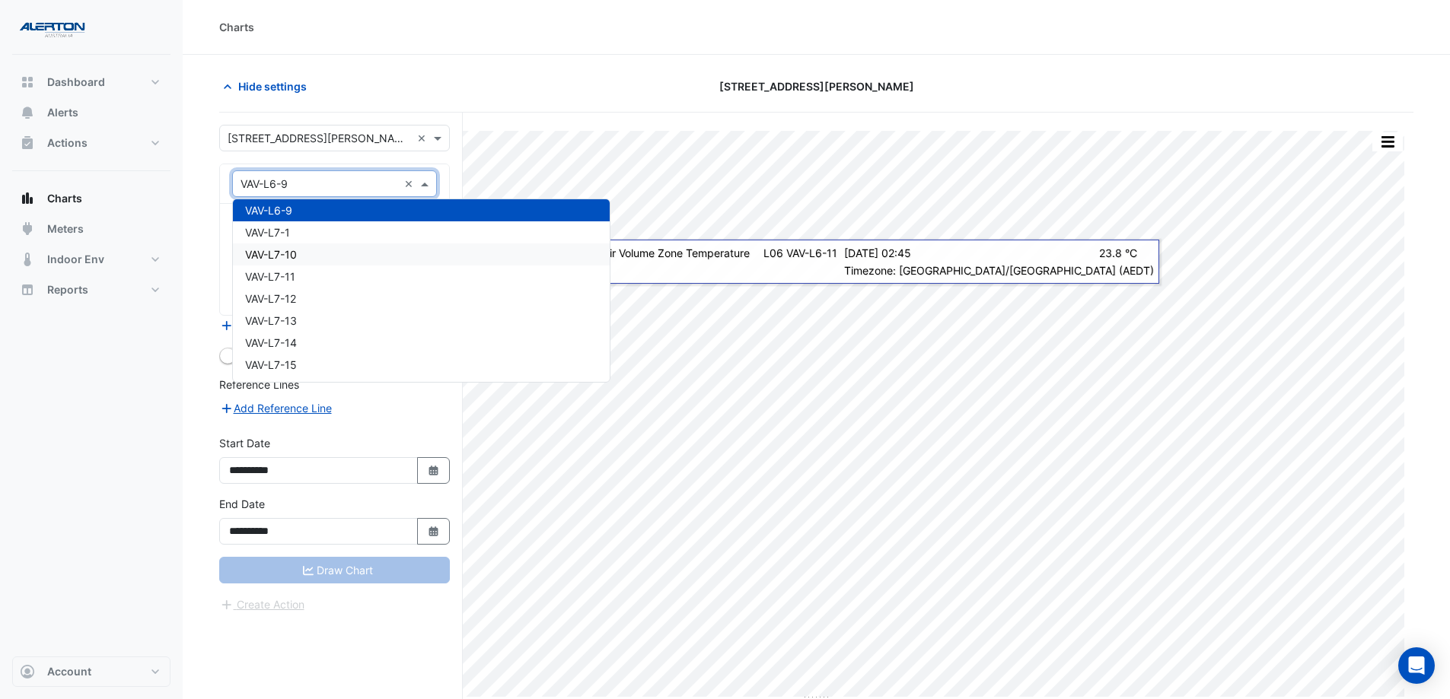
click at [396, 254] on div "VAV-L7-10" at bounding box center [421, 255] width 377 height 22
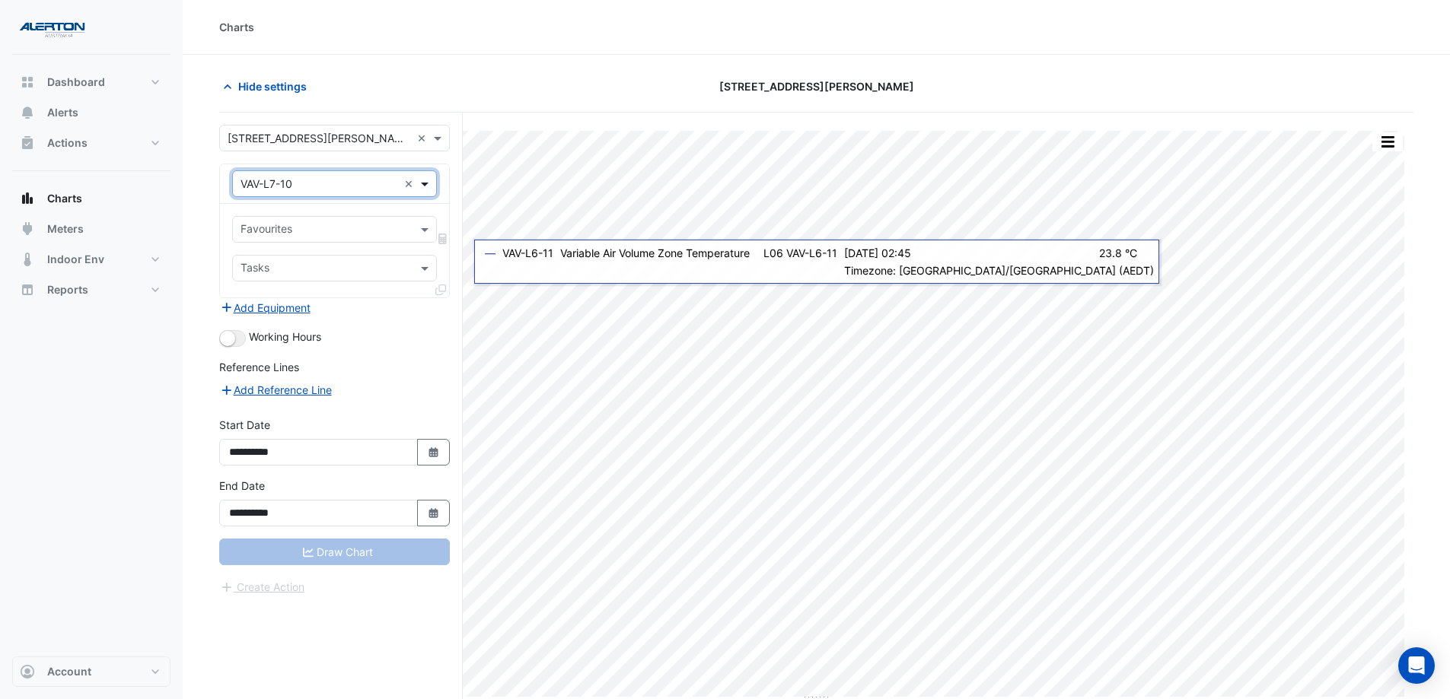
click at [428, 177] on span at bounding box center [426, 184] width 19 height 16
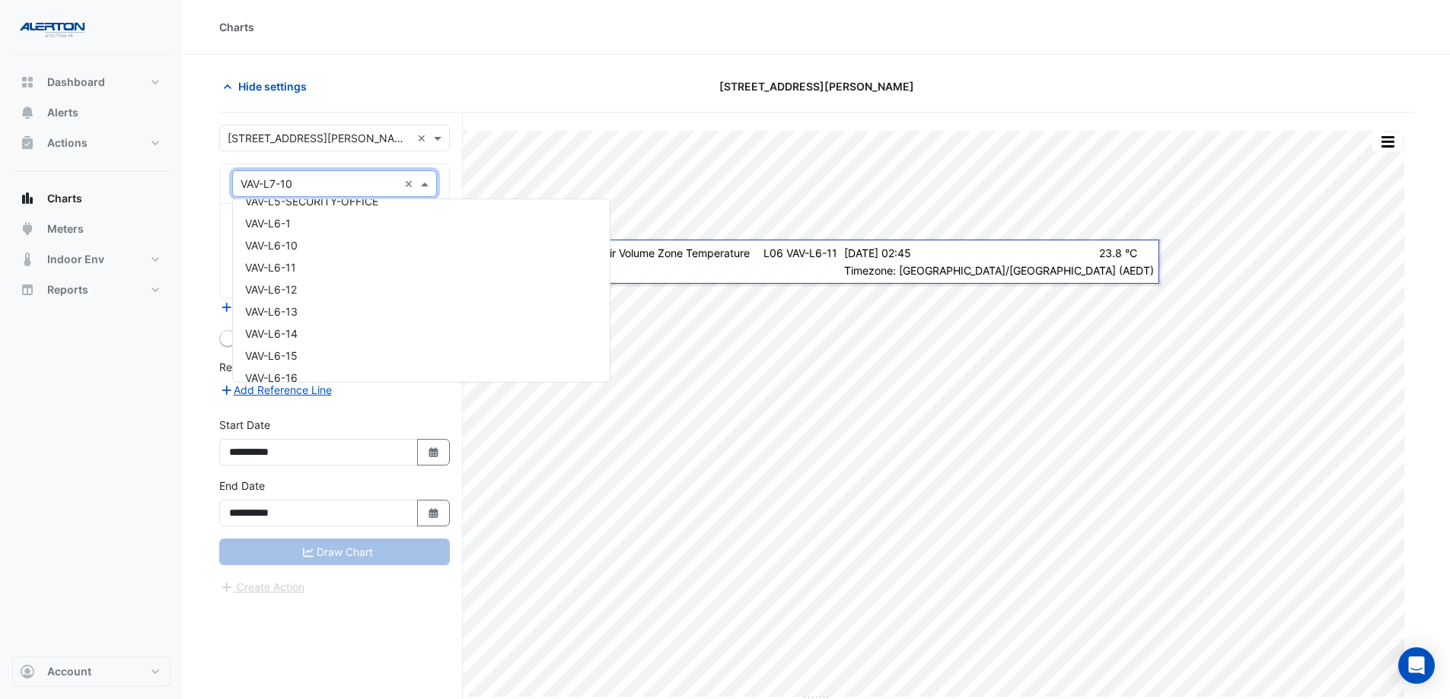
scroll to position [24200, 0]
click at [355, 271] on div "VAV-L6-10" at bounding box center [421, 270] width 377 height 22
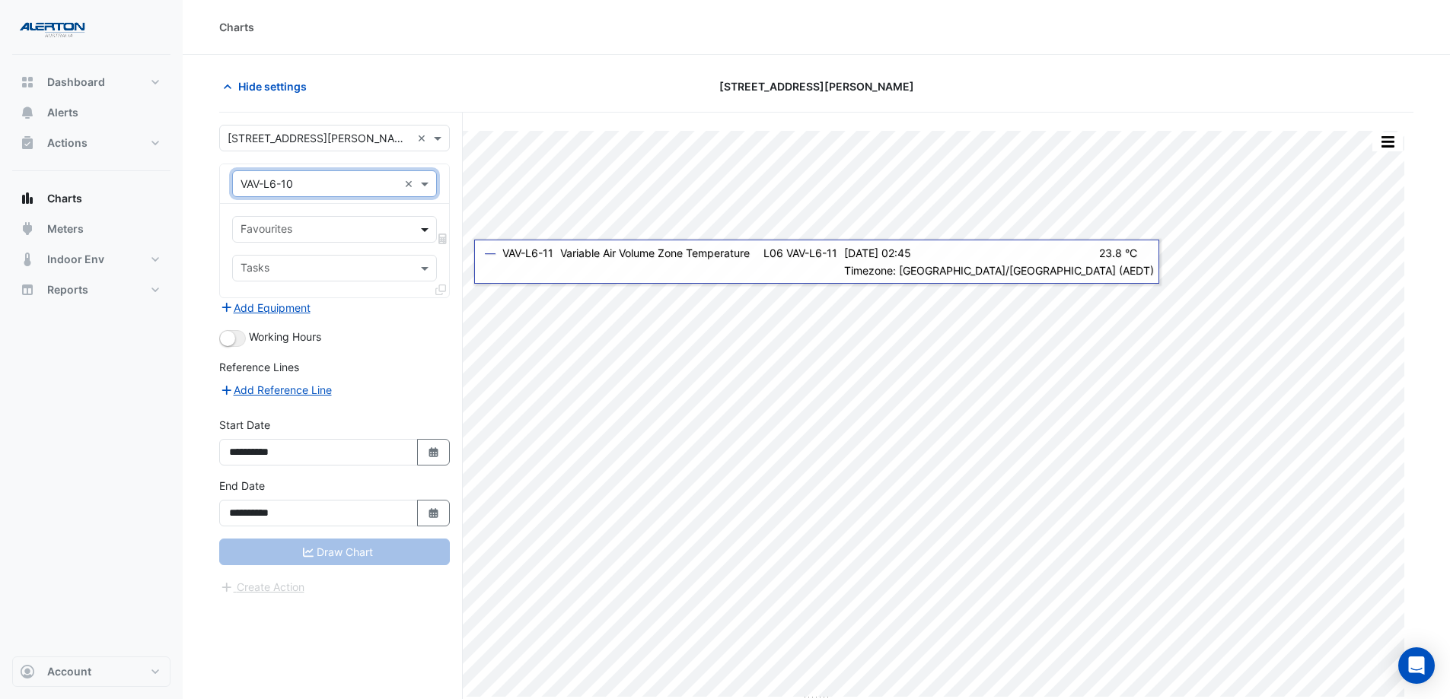
click at [427, 228] on span at bounding box center [426, 229] width 19 height 16
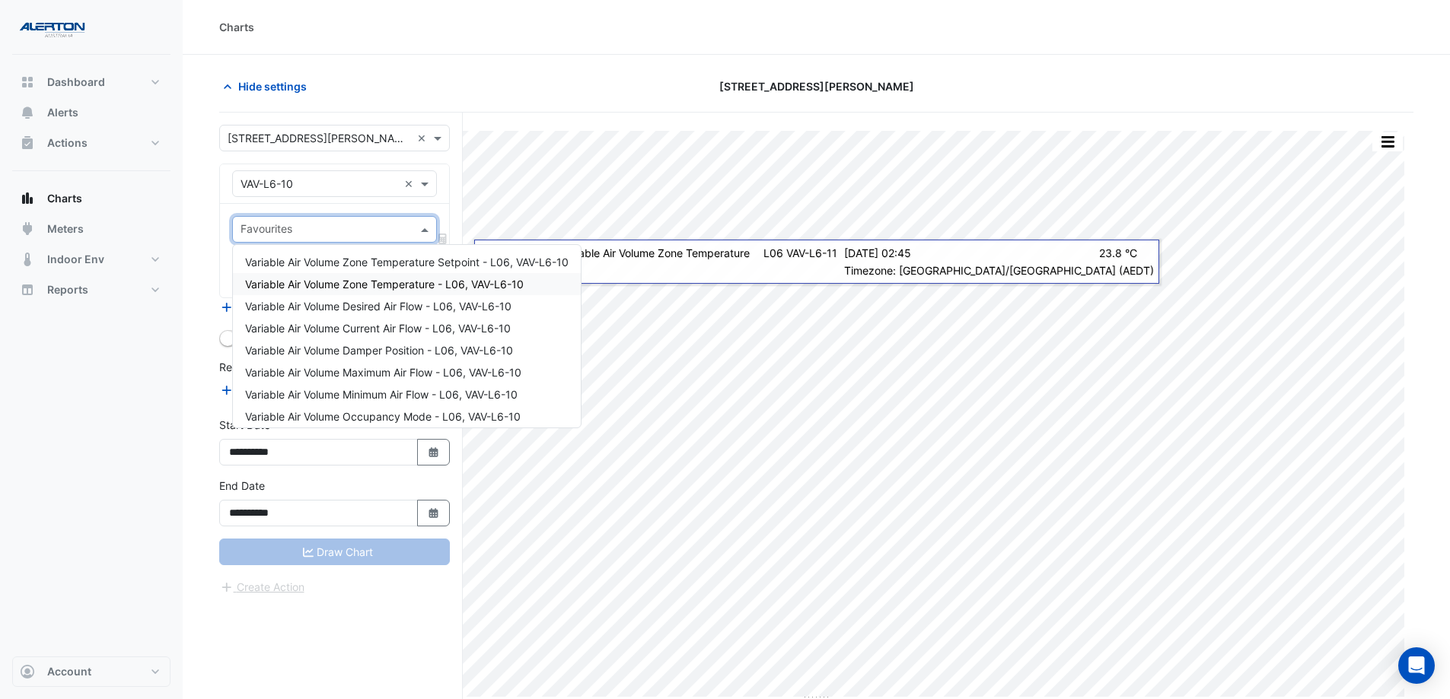
click at [422, 280] on span "Variable Air Volume Zone Temperature - L06, VAV-L6-10" at bounding box center [384, 284] width 279 height 13
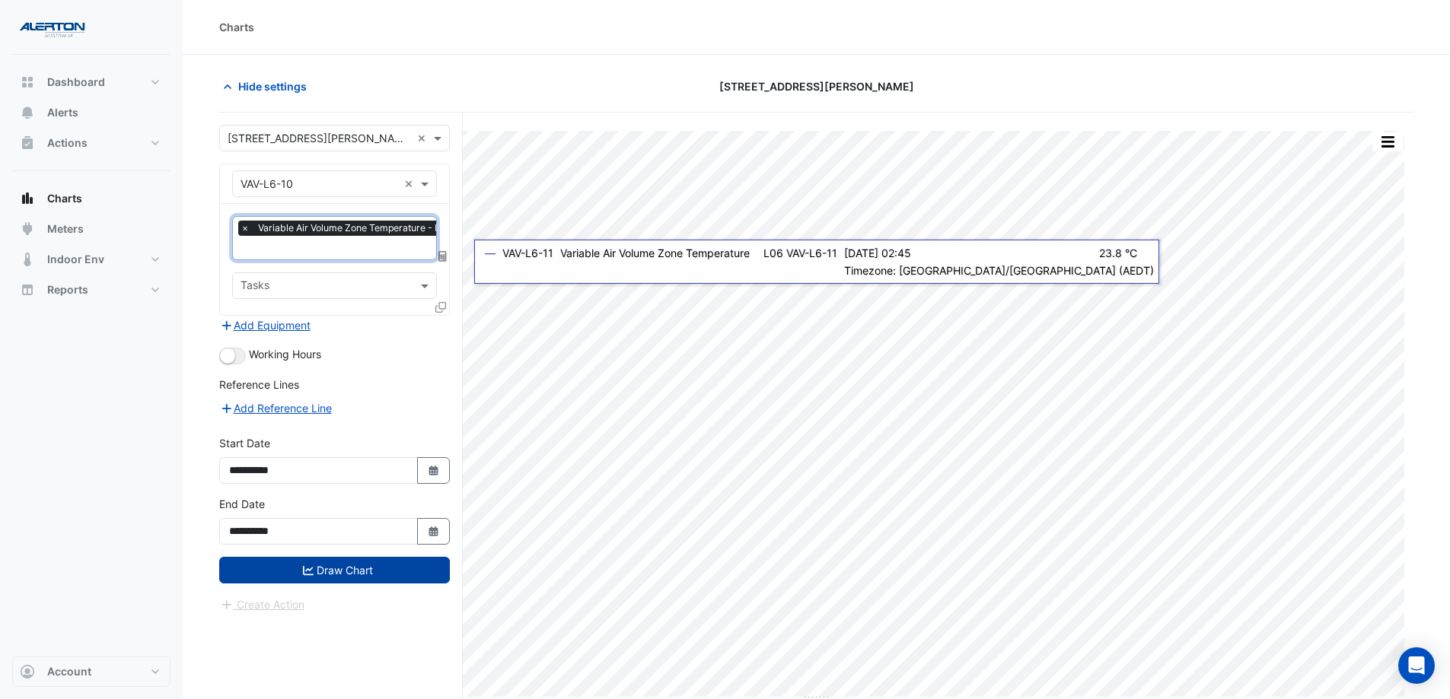
click at [354, 534] on button "Draw Chart" at bounding box center [334, 570] width 231 height 27
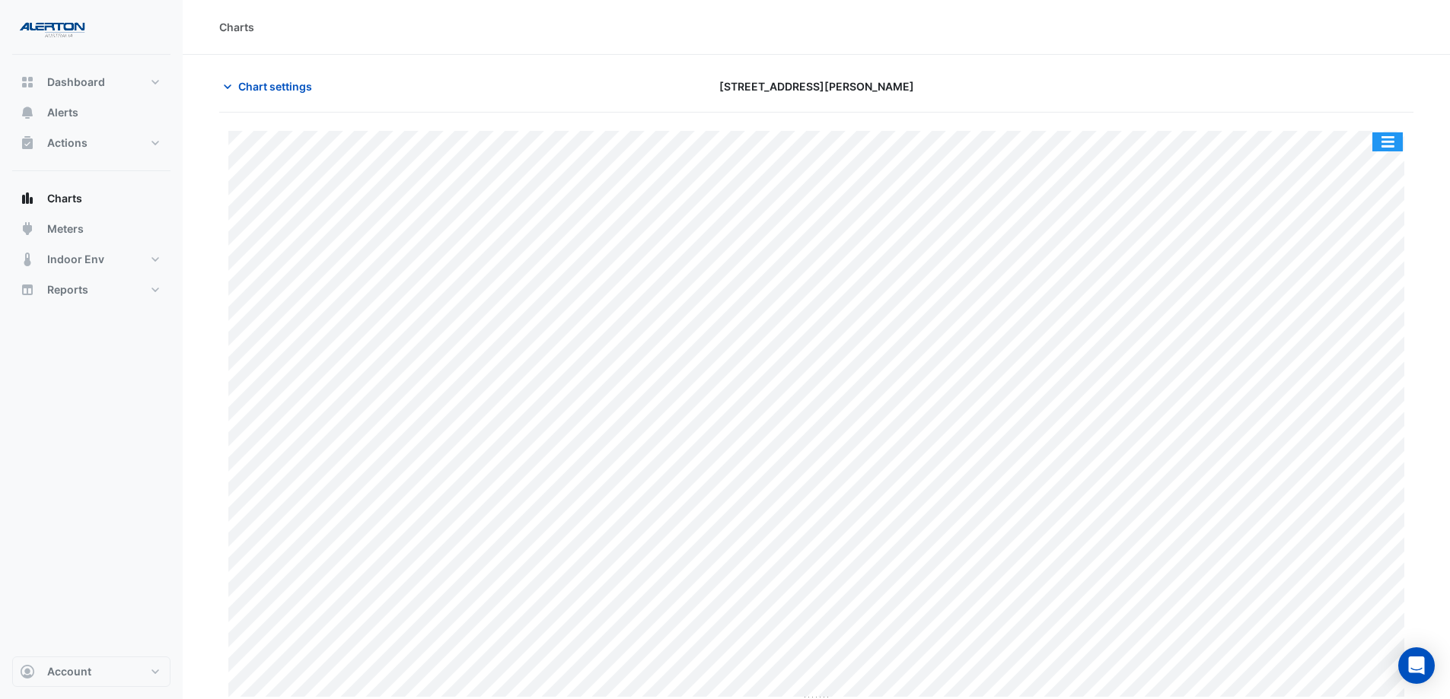
click at [1168, 148] on button "button" at bounding box center [1387, 141] width 30 height 19
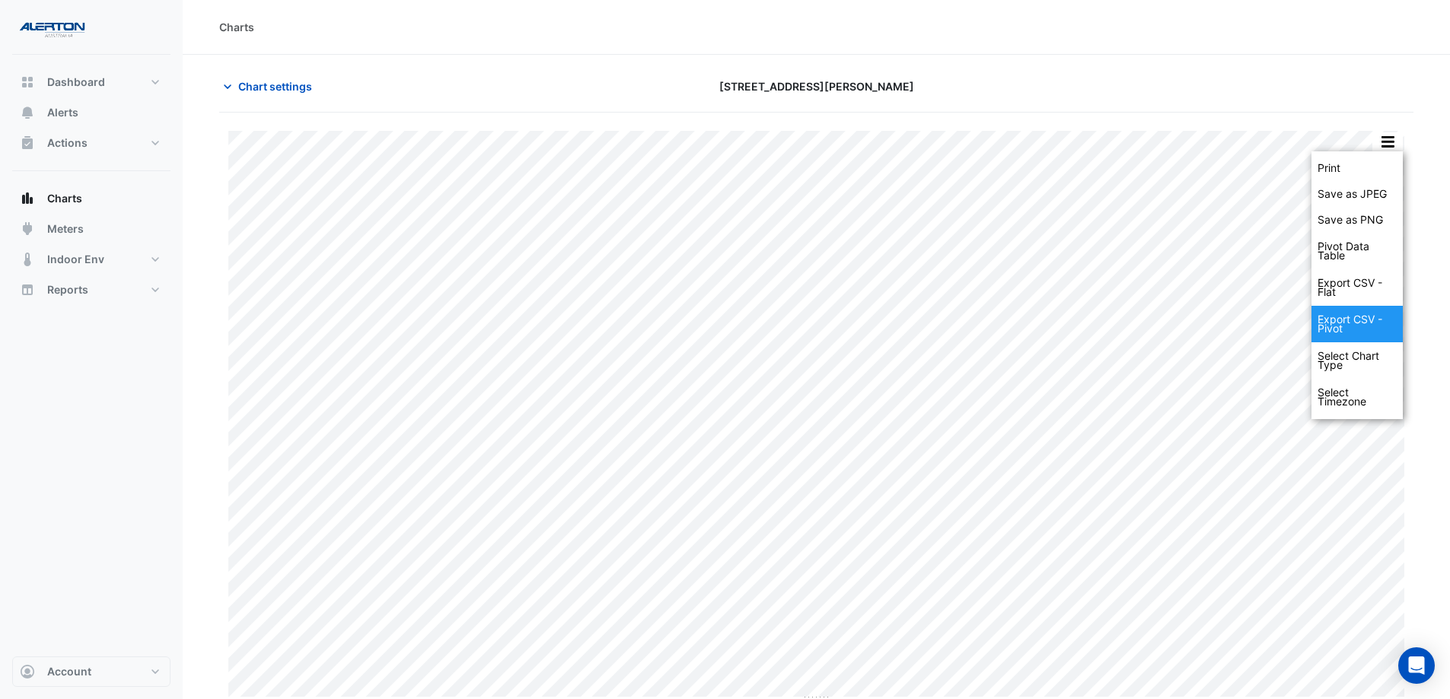
click at [1168, 328] on div "Export CSV - Pivot" at bounding box center [1356, 324] width 91 height 37
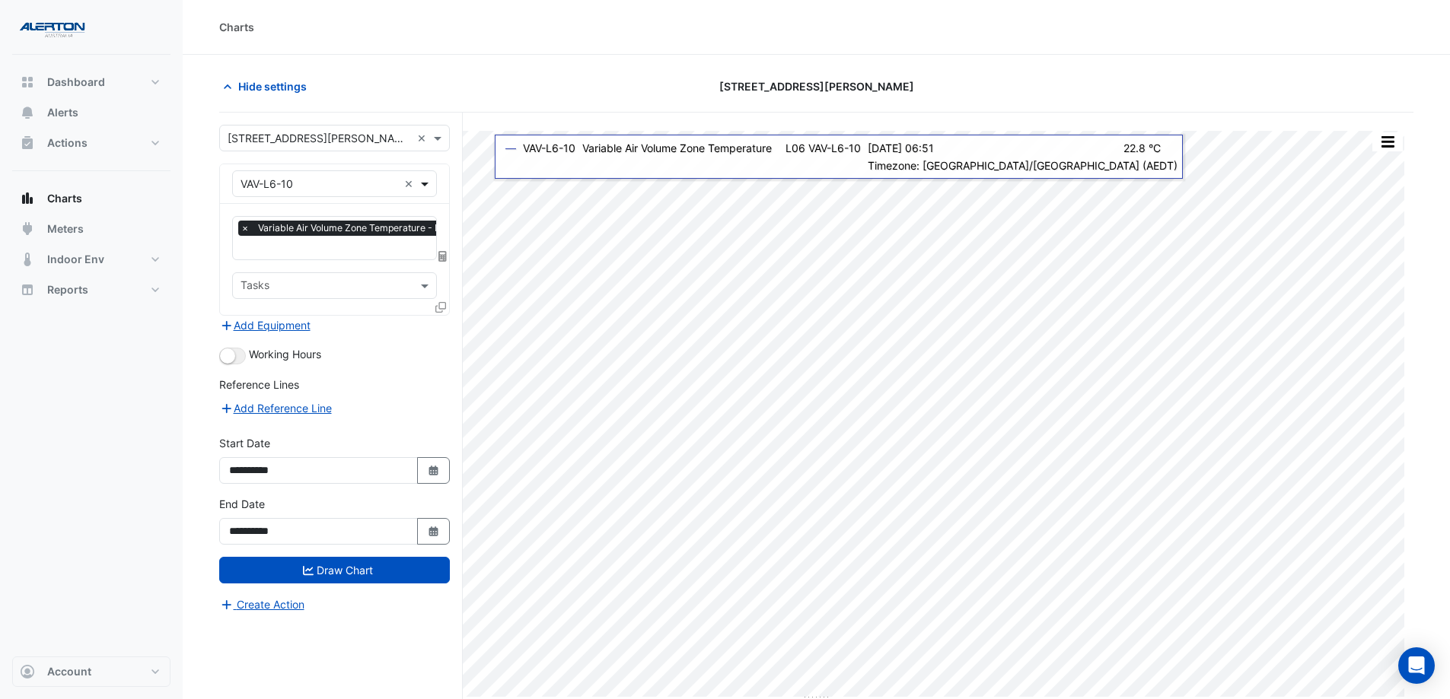
click at [428, 181] on span at bounding box center [426, 184] width 19 height 16
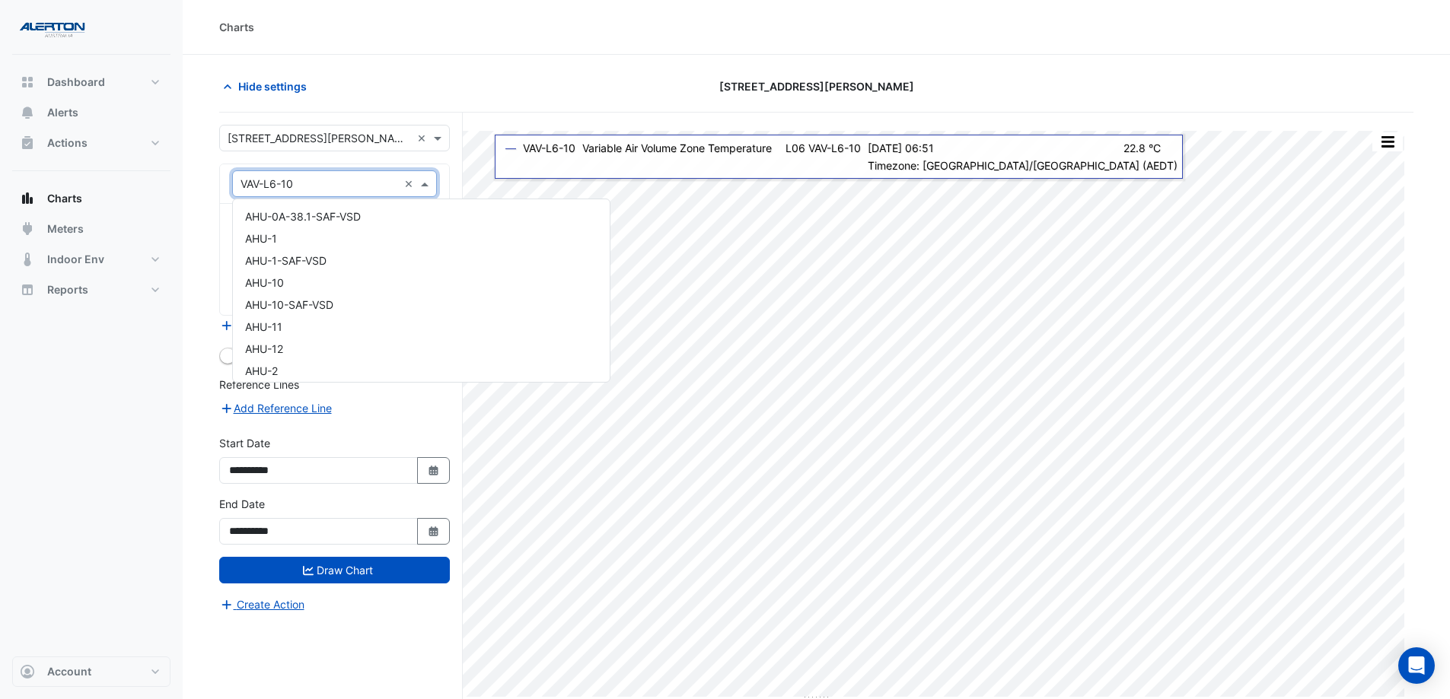
scroll to position [24259, 0]
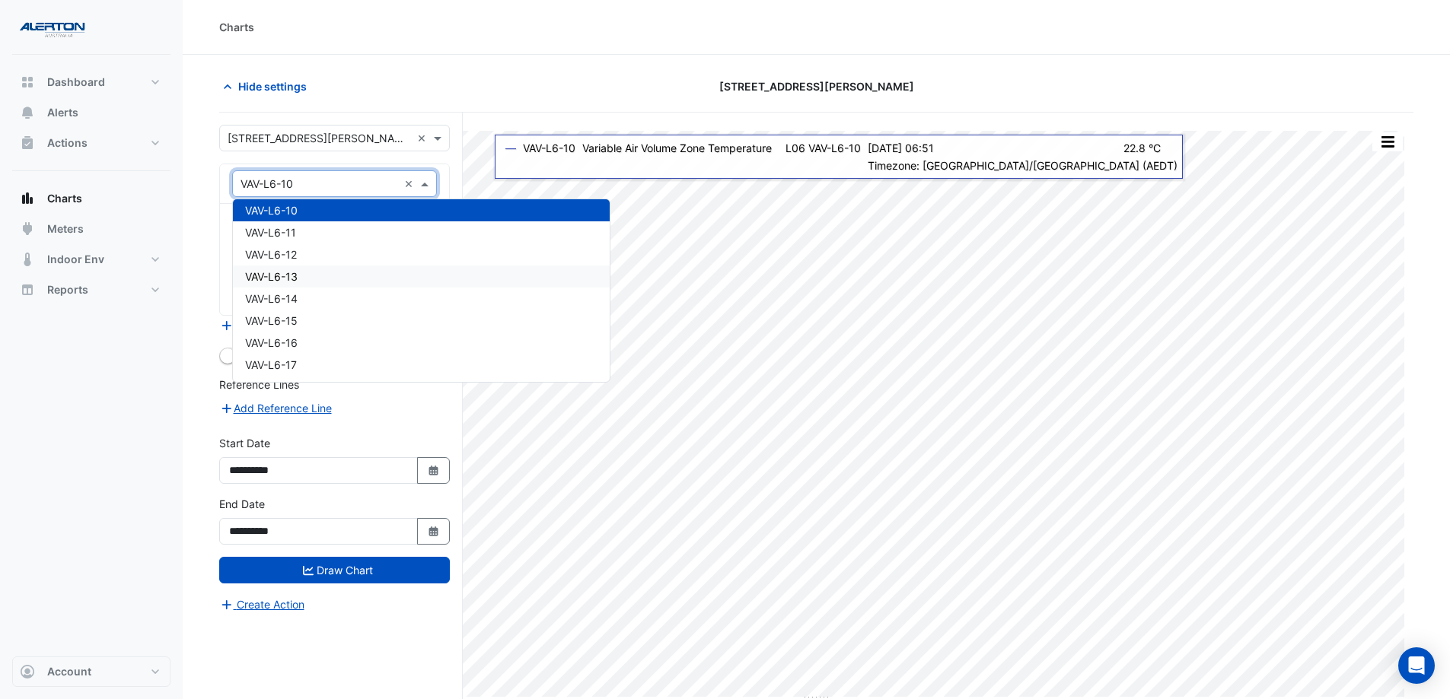
click at [430, 268] on div "VAV-L6-13" at bounding box center [421, 277] width 377 height 22
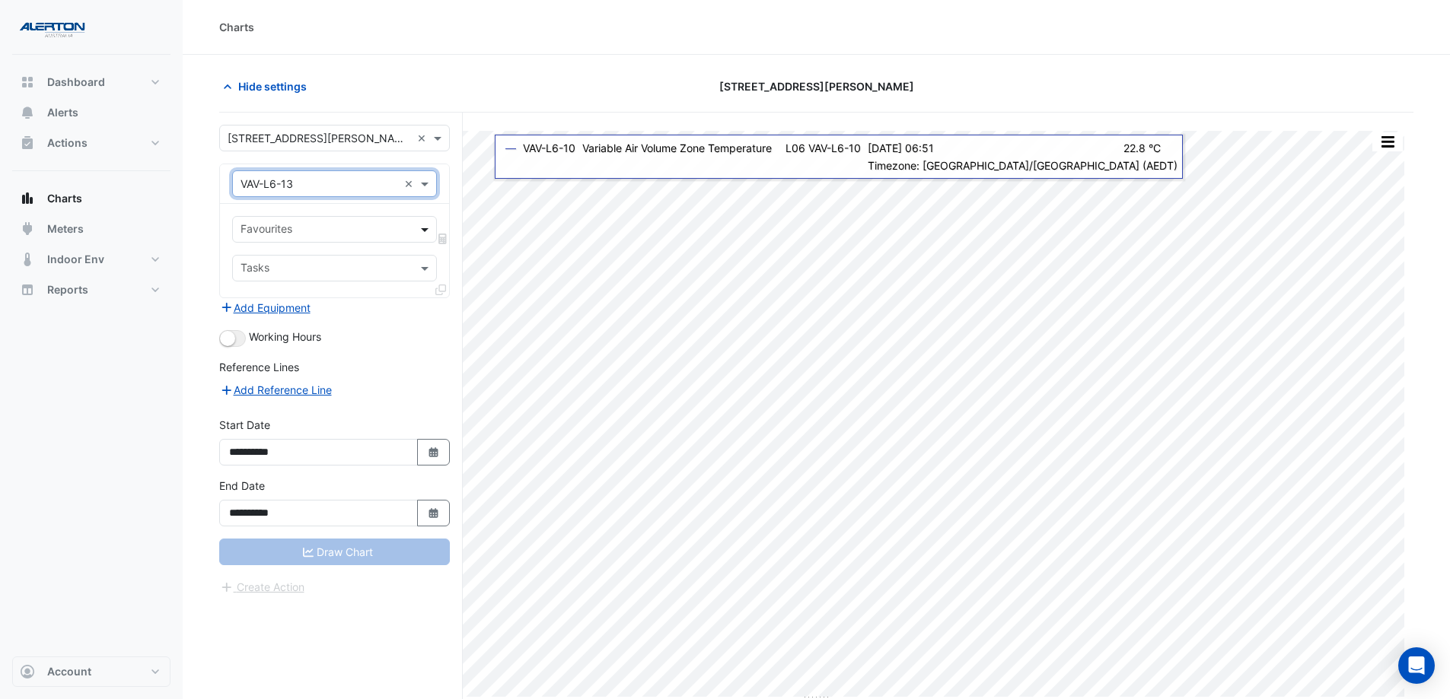
click at [426, 228] on span at bounding box center [426, 229] width 19 height 16
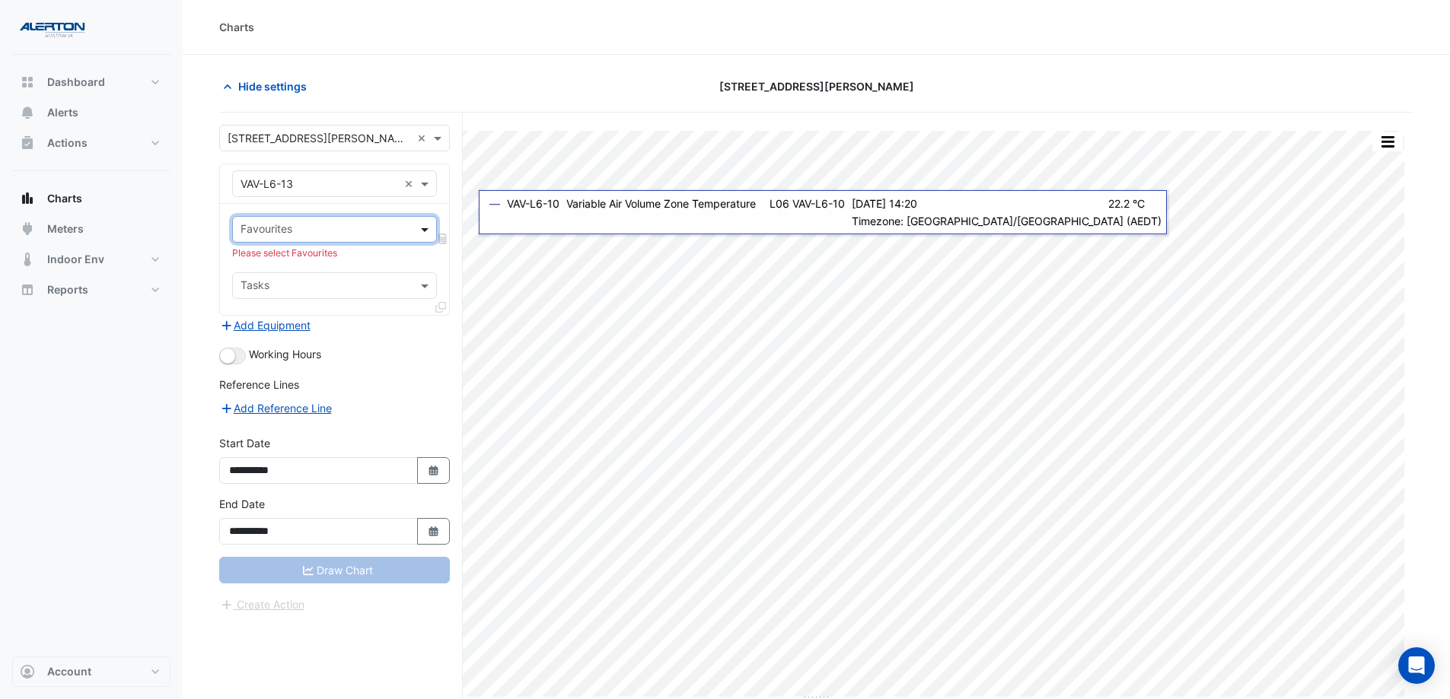
click at [423, 230] on span at bounding box center [426, 229] width 19 height 16
click at [429, 191] on span at bounding box center [426, 184] width 19 height 16
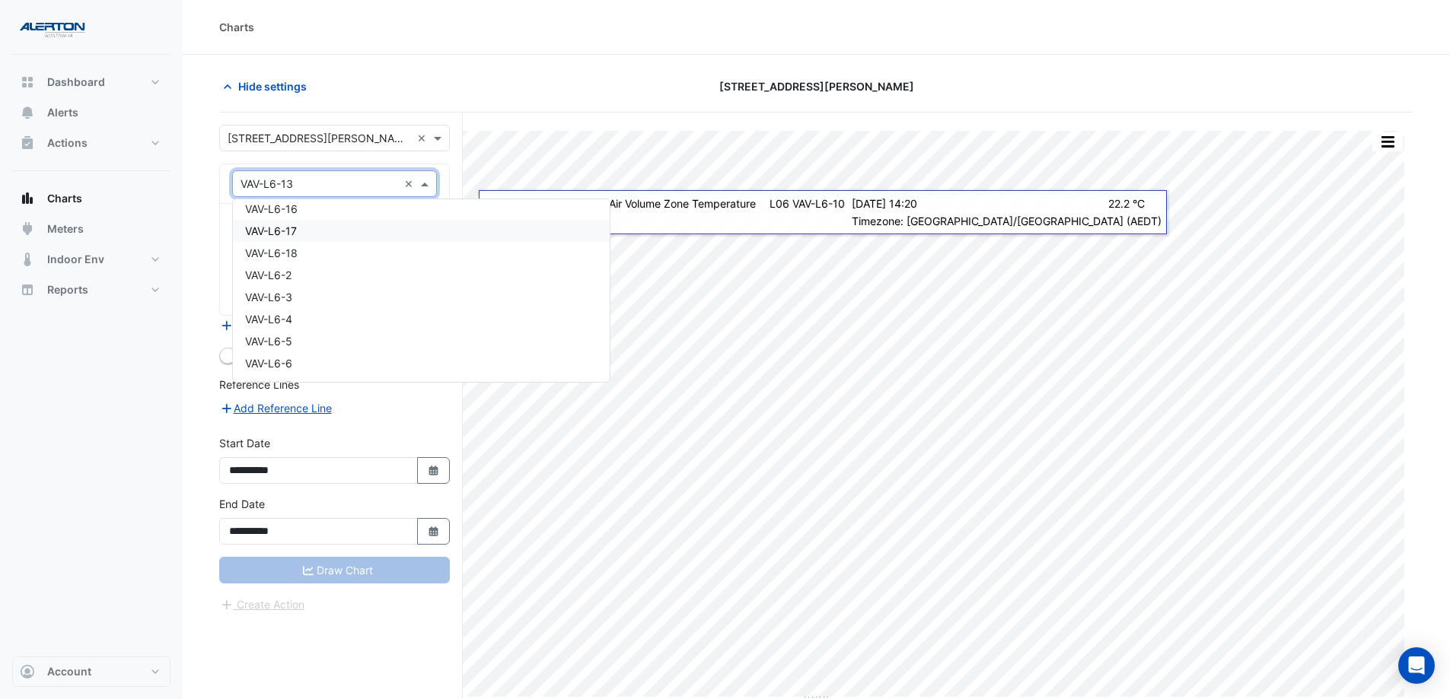
scroll to position [24402, 0]
click at [387, 294] on div "VAV-L6-3" at bounding box center [421, 289] width 377 height 22
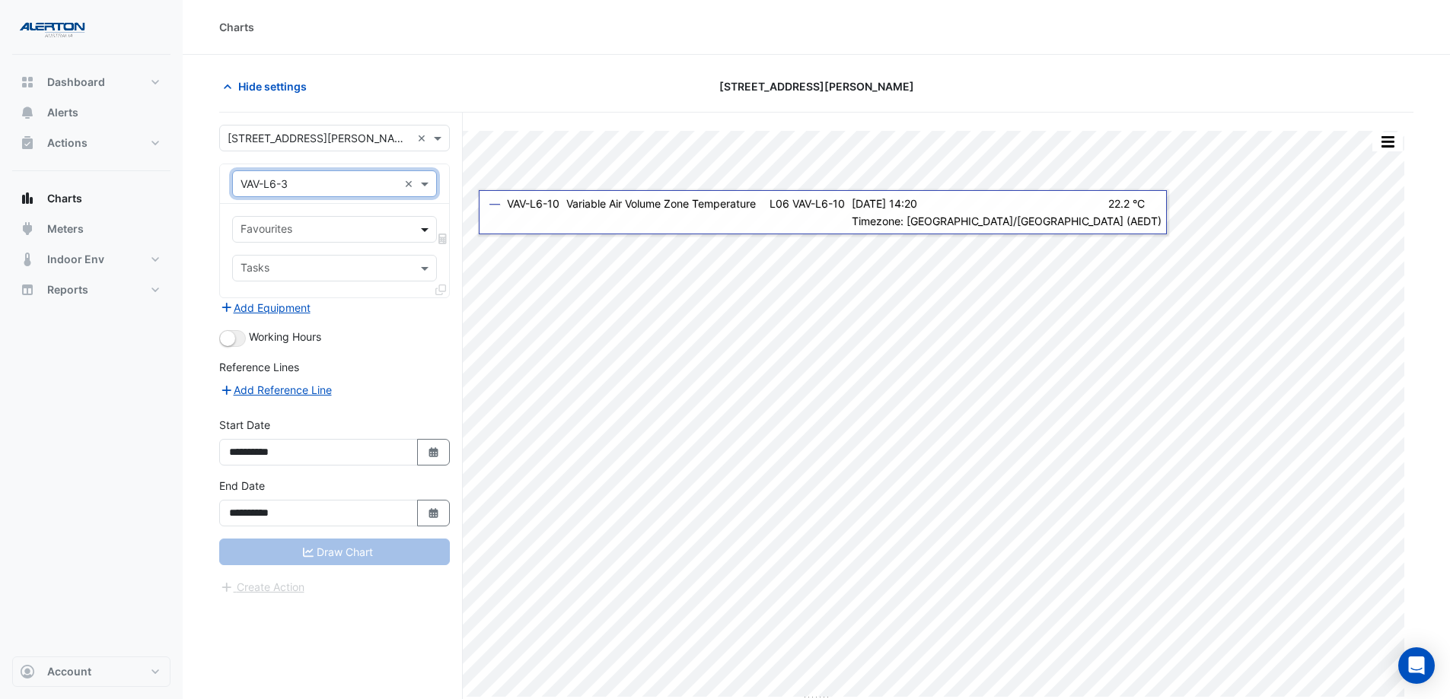
click at [419, 228] on span at bounding box center [426, 229] width 19 height 16
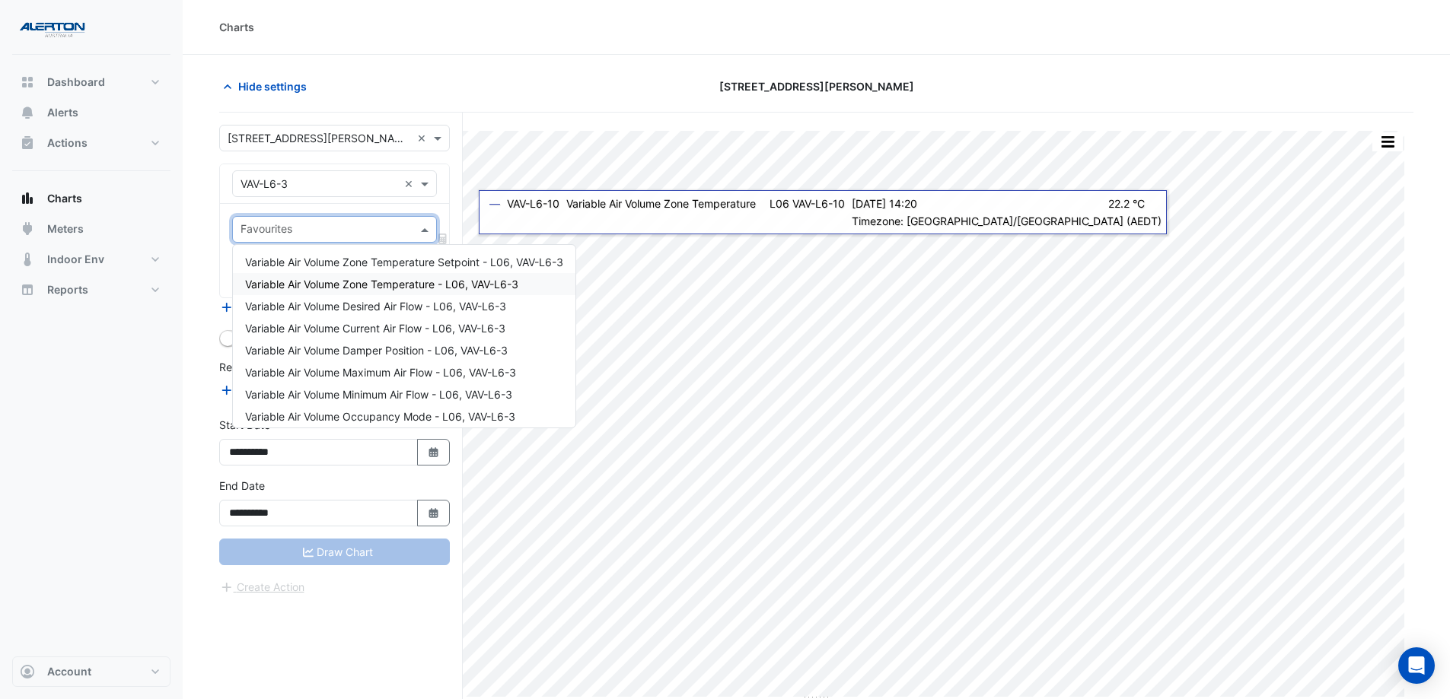
click at [422, 281] on span "Variable Air Volume Zone Temperature - L06, VAV-L6-3" at bounding box center [381, 284] width 273 height 13
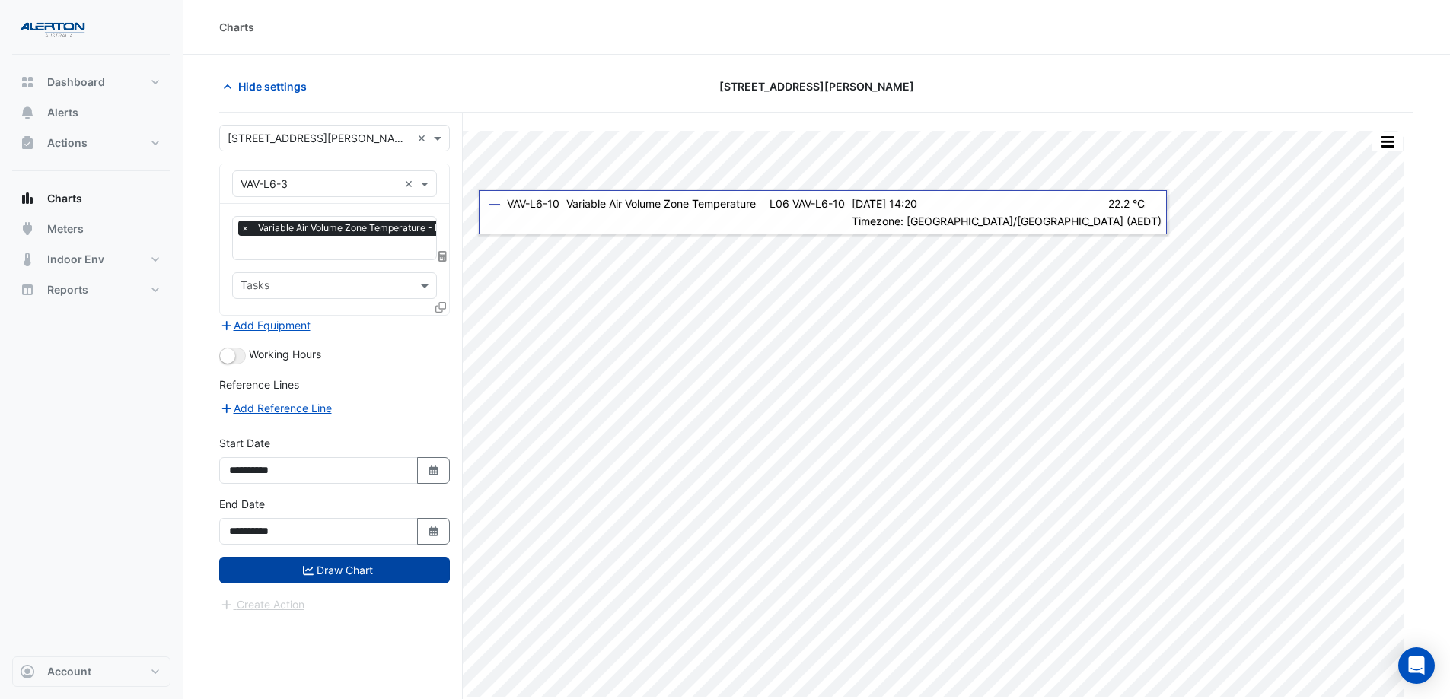
click at [349, 534] on button "Draw Chart" at bounding box center [334, 570] width 231 height 27
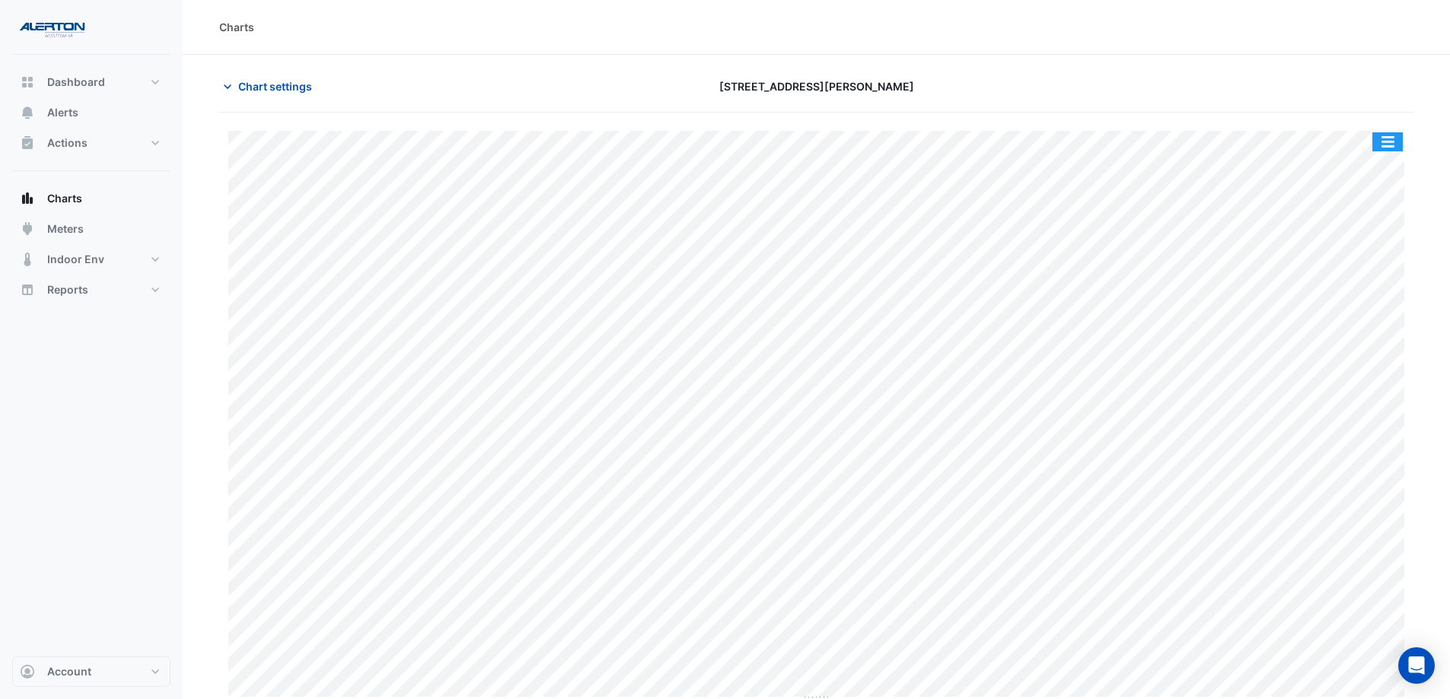
click at [1168, 138] on button "button" at bounding box center [1387, 141] width 30 height 19
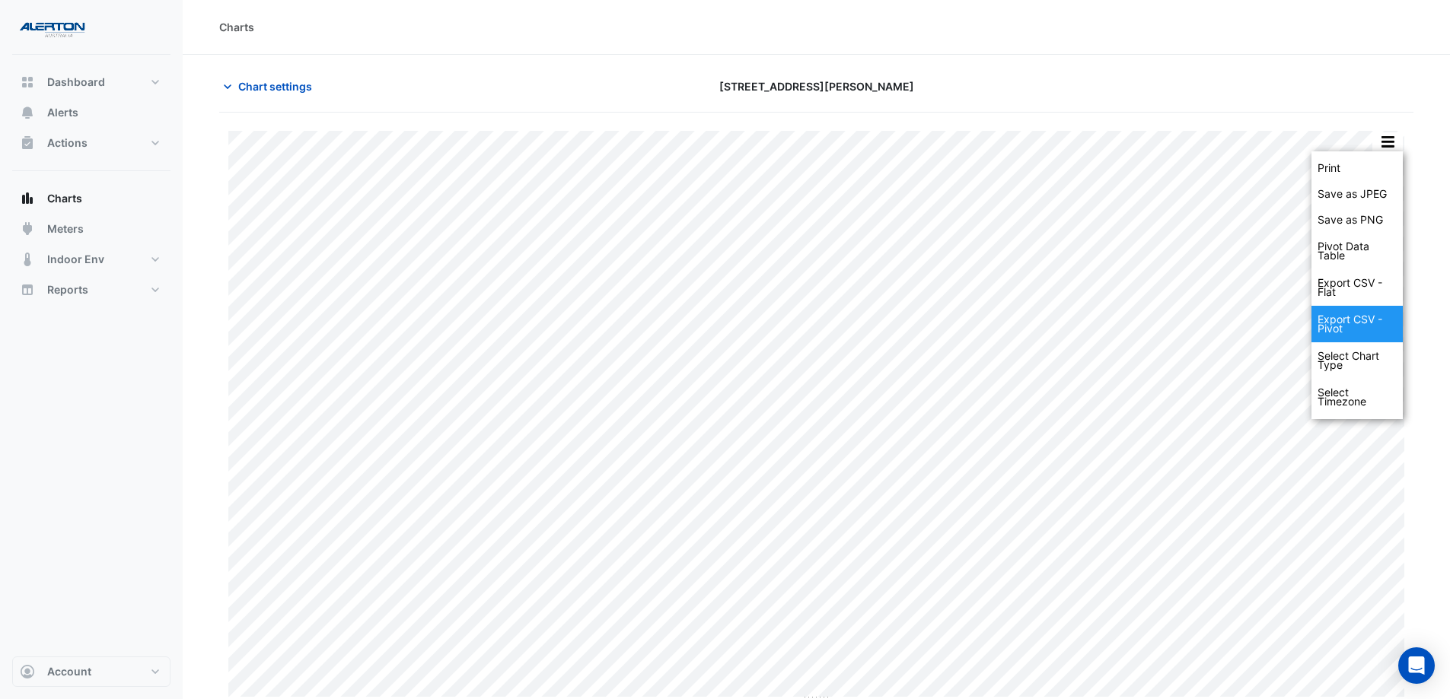
click at [1168, 324] on div "Export CSV - Pivot" at bounding box center [1356, 324] width 91 height 37
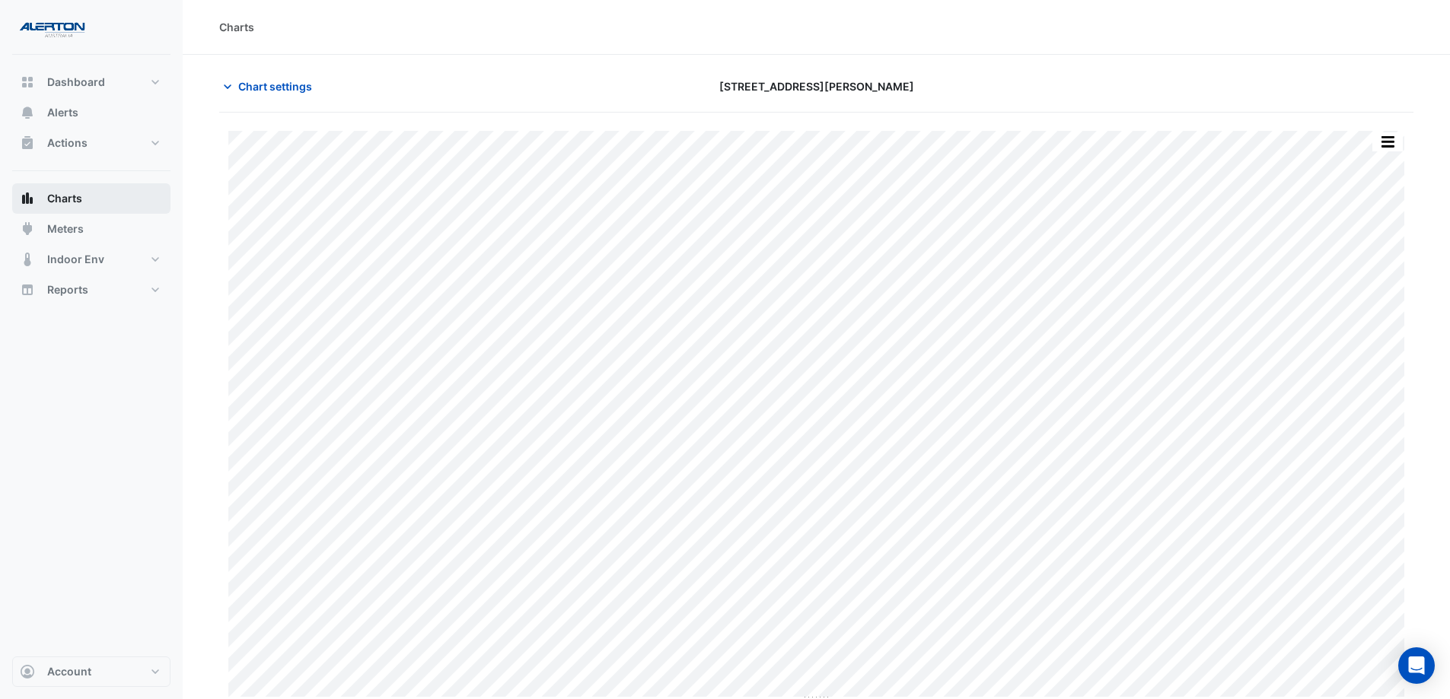
click at [78, 196] on span "Charts" at bounding box center [64, 198] width 35 height 15
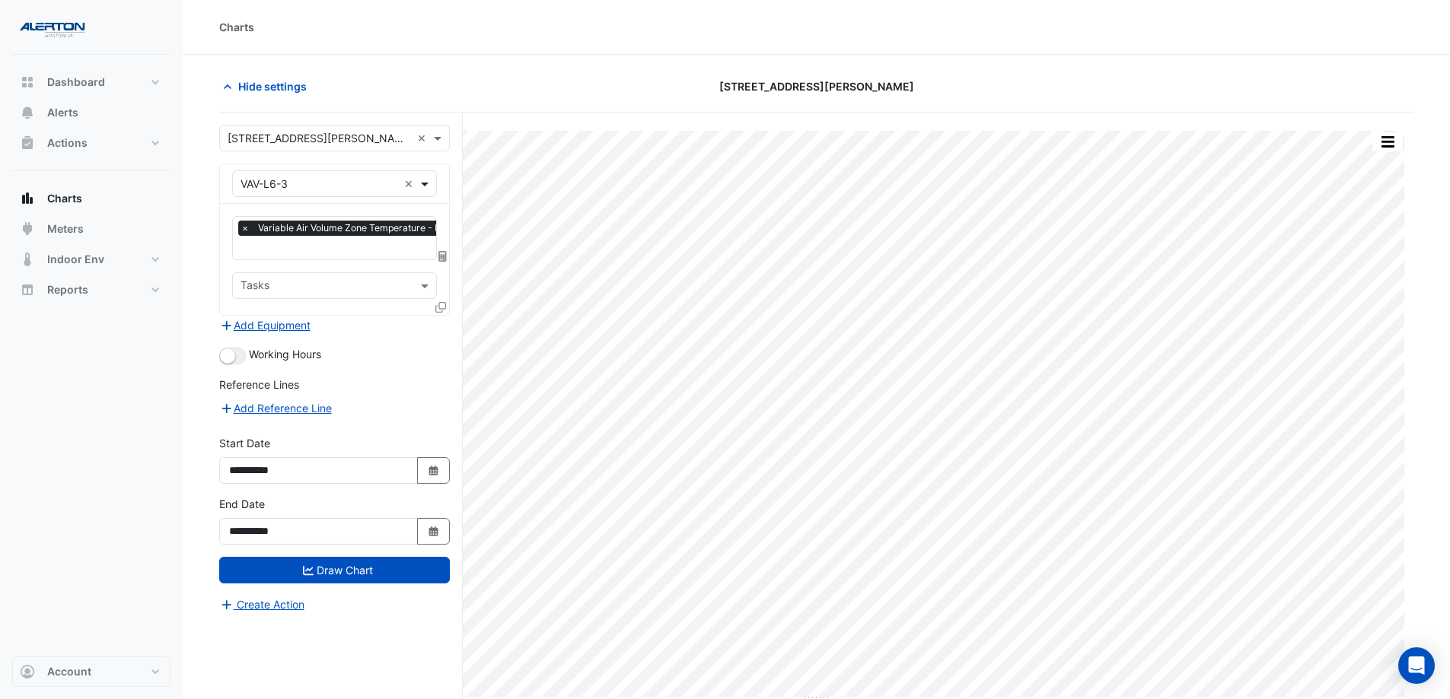
click at [423, 187] on span at bounding box center [426, 184] width 19 height 16
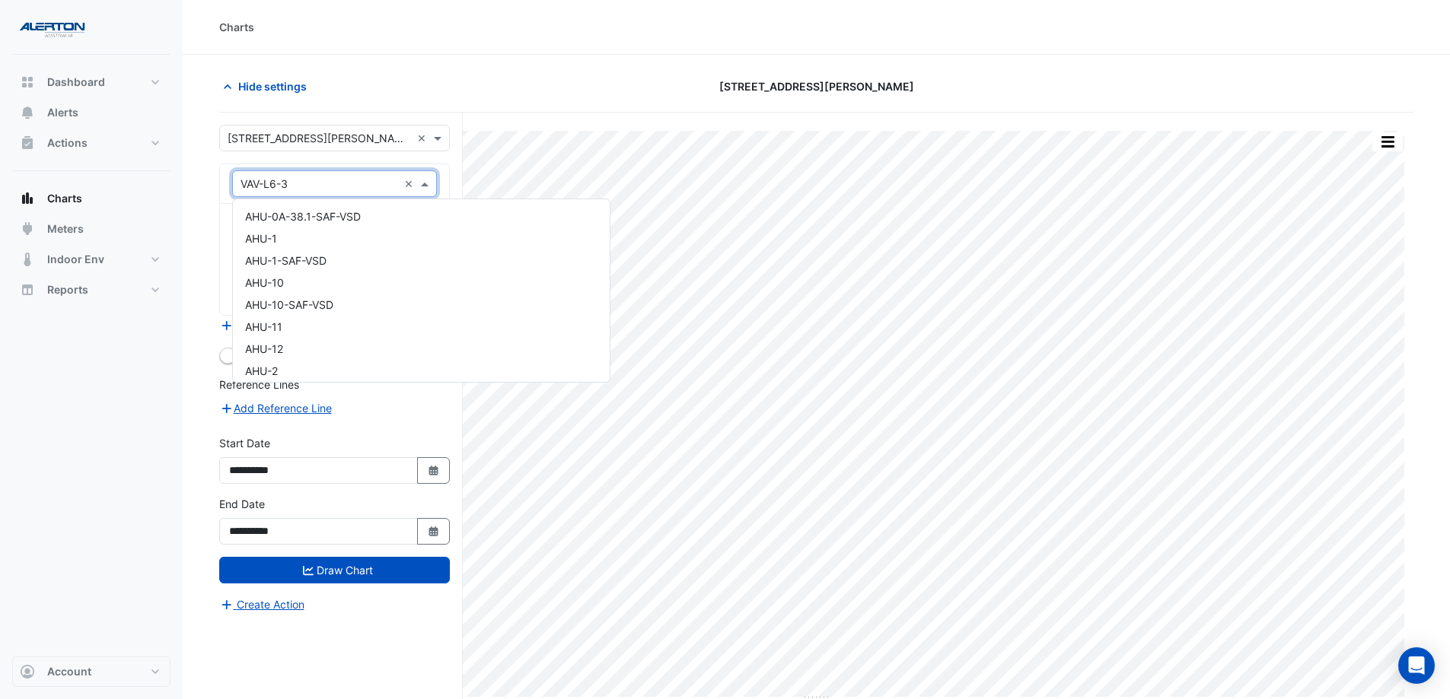
scroll to position [24480, 0]
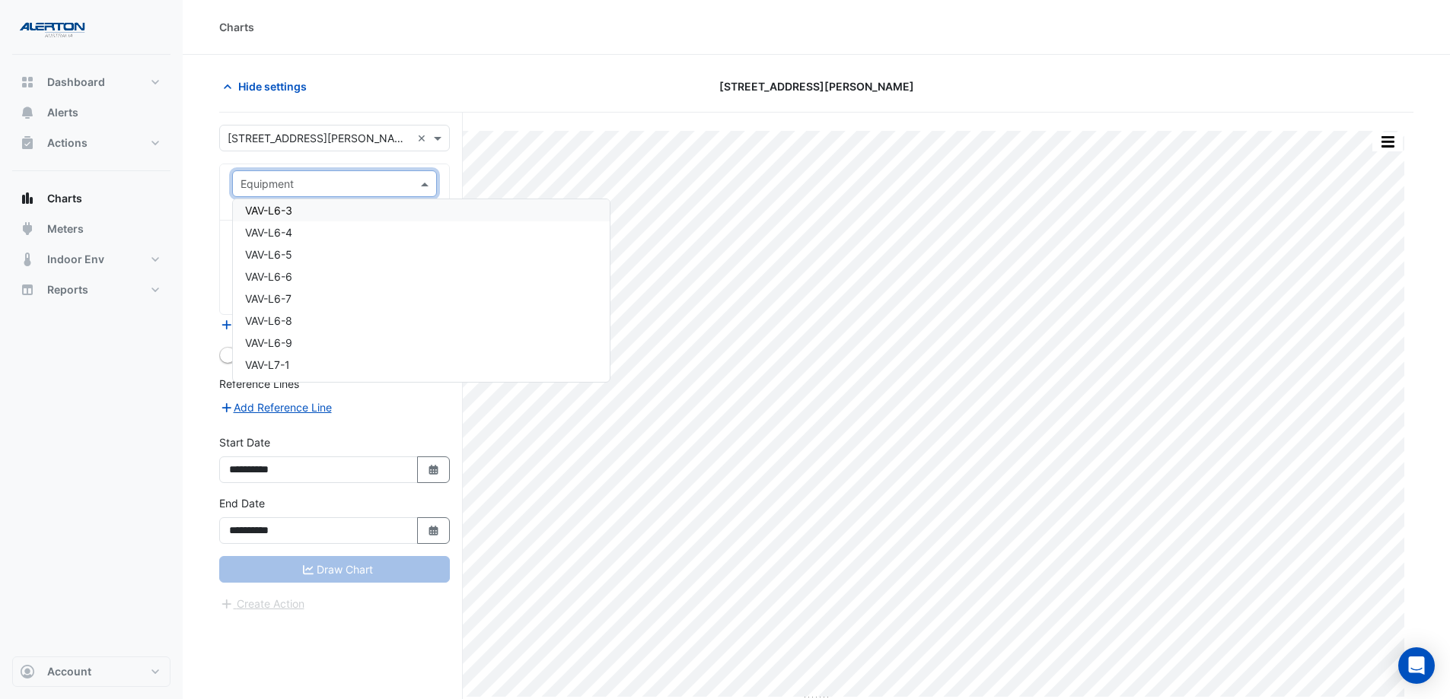
click at [334, 184] on input "text" at bounding box center [319, 185] width 158 height 16
type input "********"
click at [343, 215] on div "VAV-L10-C1" at bounding box center [334, 216] width 203 height 22
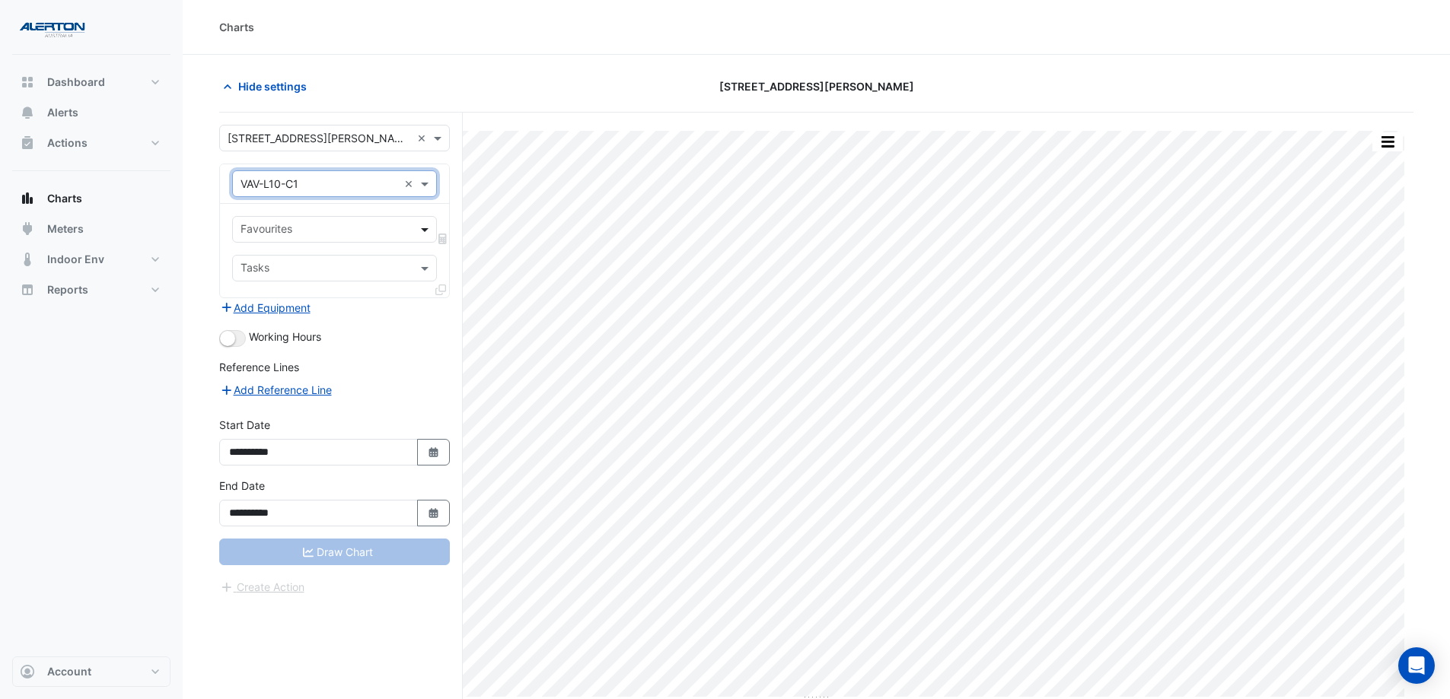
click at [427, 228] on span at bounding box center [426, 229] width 19 height 16
click at [424, 225] on span at bounding box center [426, 229] width 19 height 16
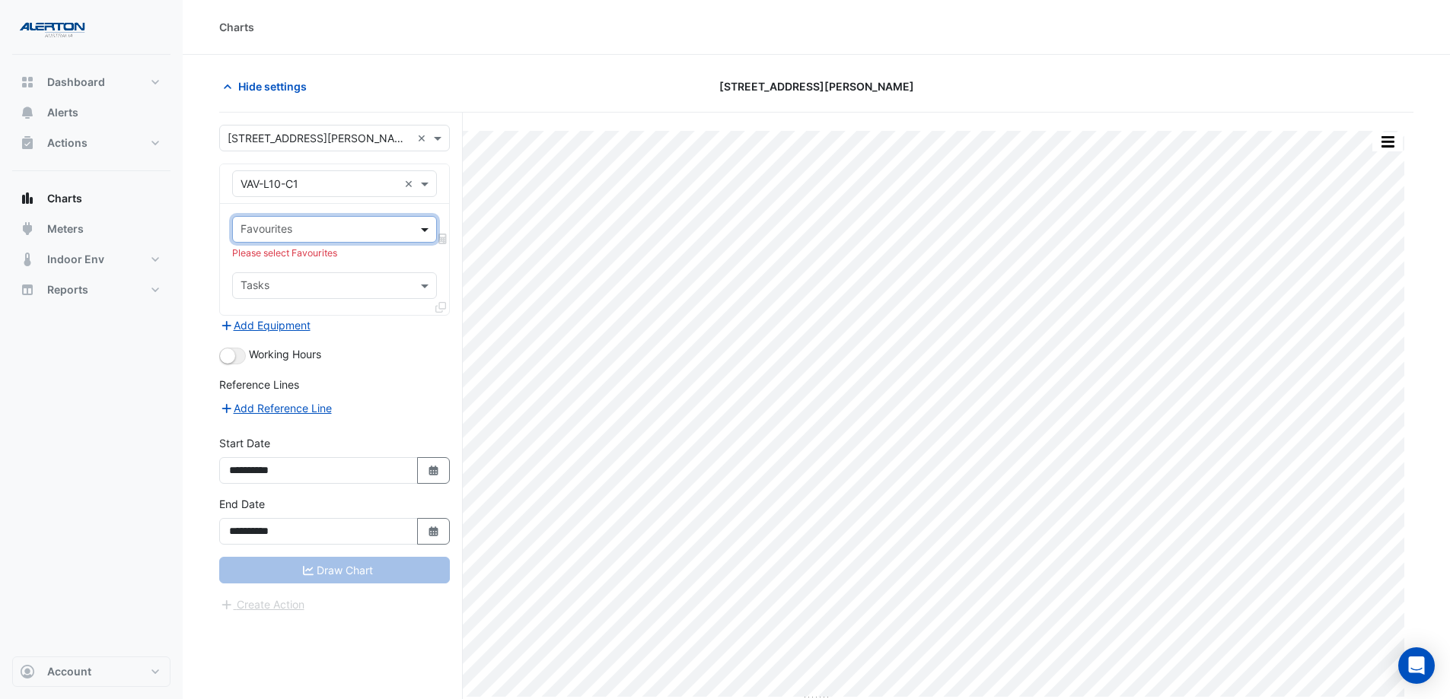
click at [425, 224] on span at bounding box center [426, 229] width 19 height 16
click at [420, 227] on span at bounding box center [426, 229] width 19 height 16
click at [428, 183] on span at bounding box center [426, 184] width 19 height 16
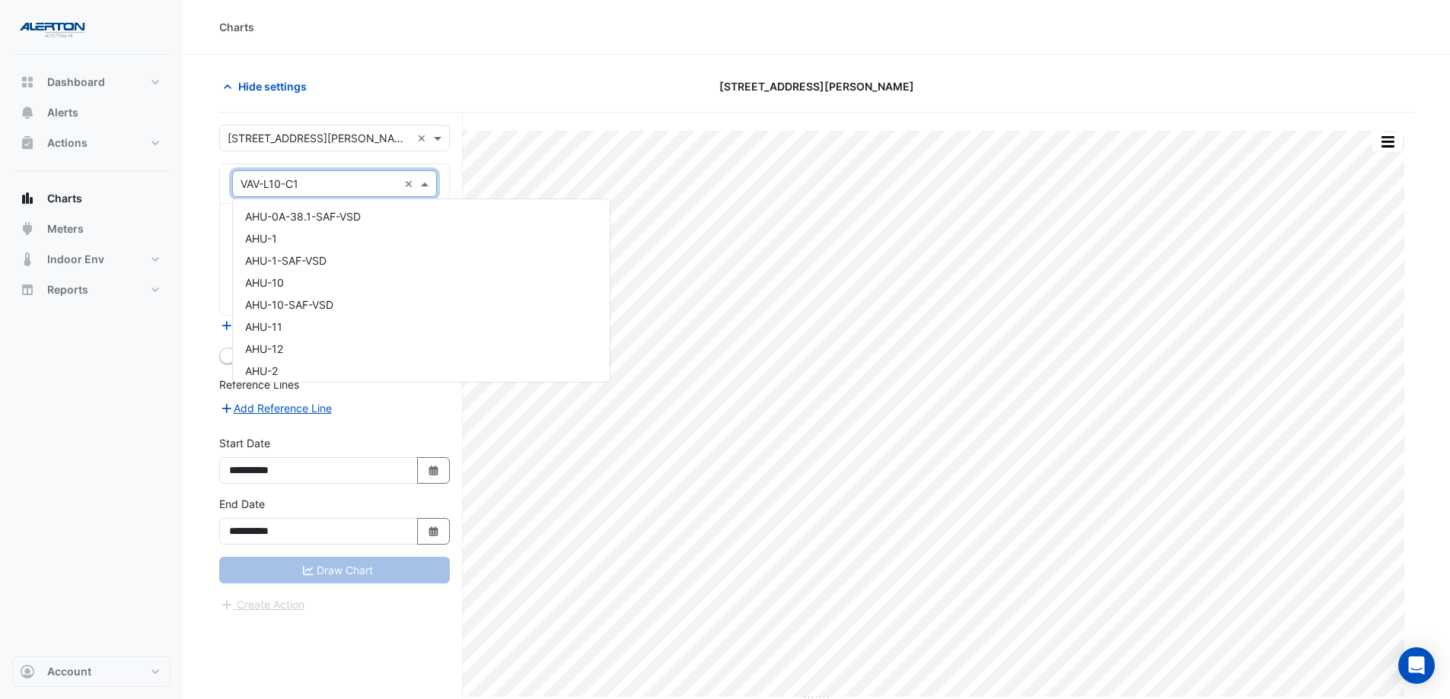
scroll to position [15785, 0]
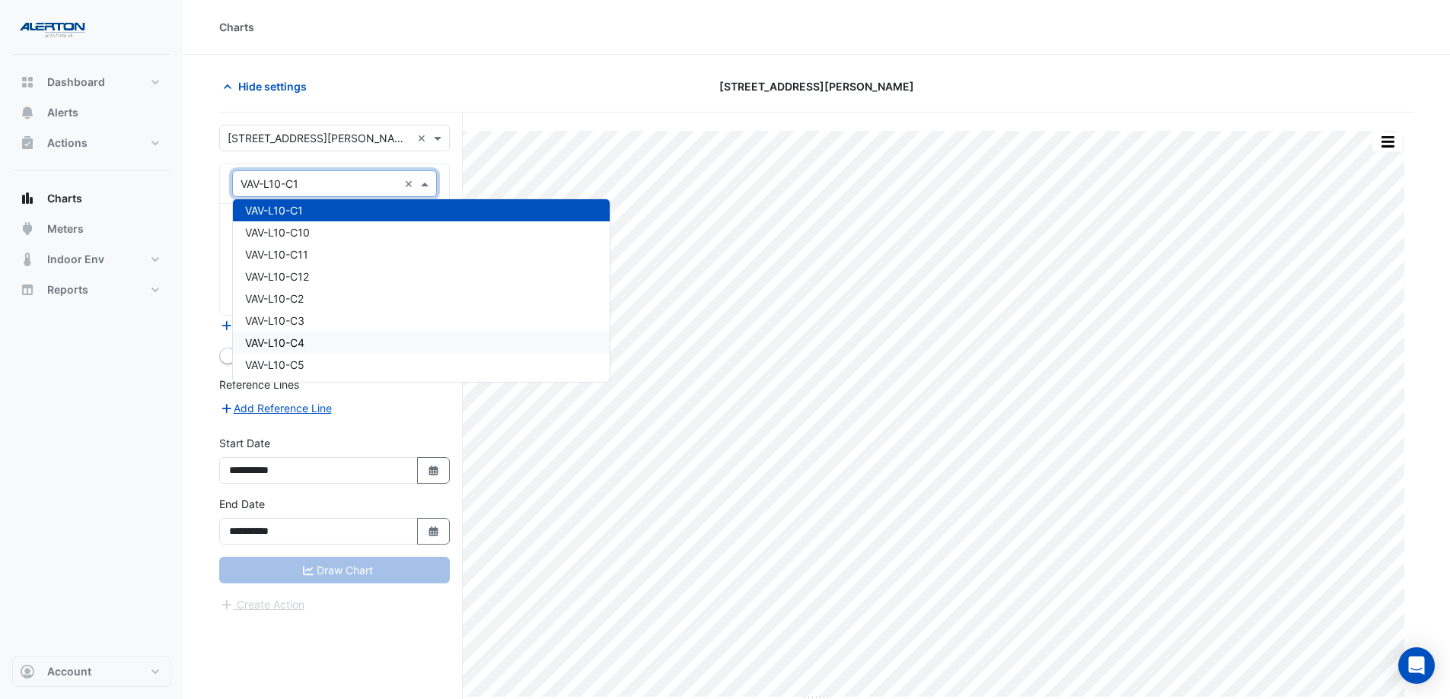
click at [368, 333] on div "VAV-L10-C4" at bounding box center [421, 343] width 377 height 22
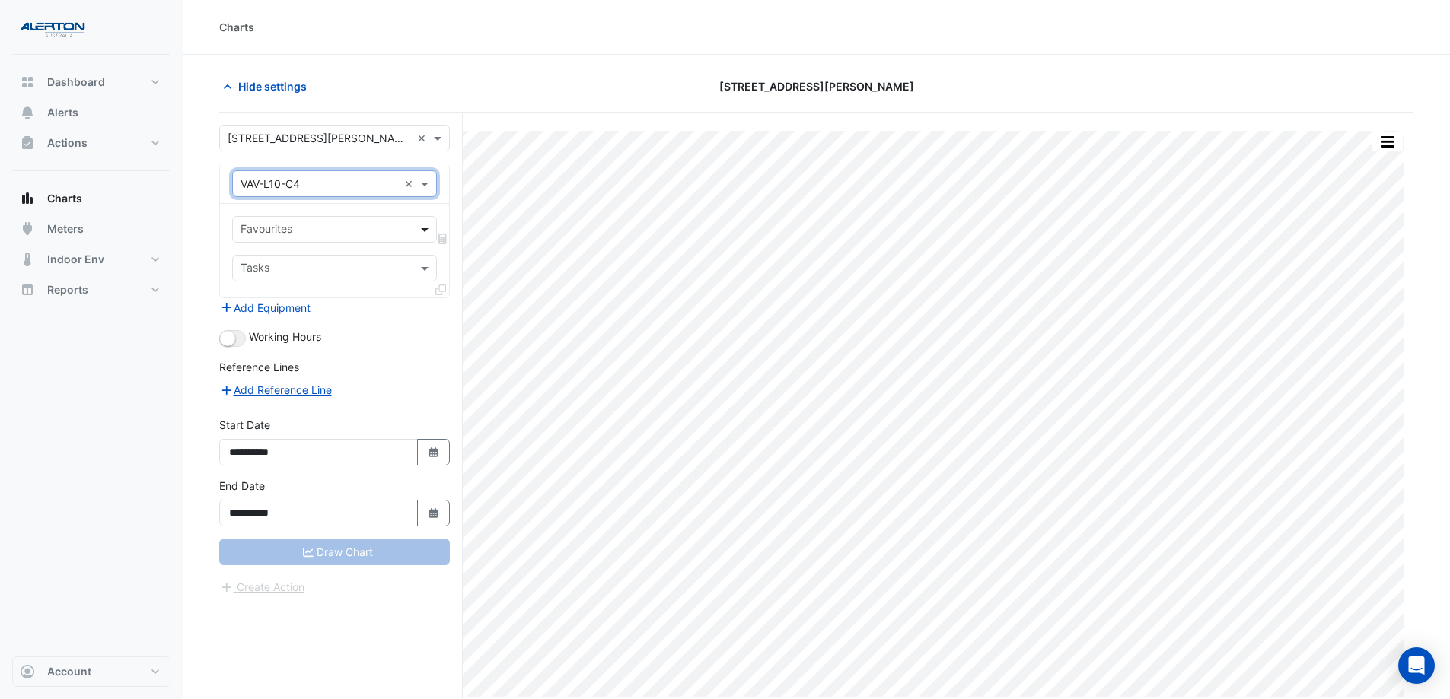
click at [422, 231] on span at bounding box center [426, 229] width 19 height 16
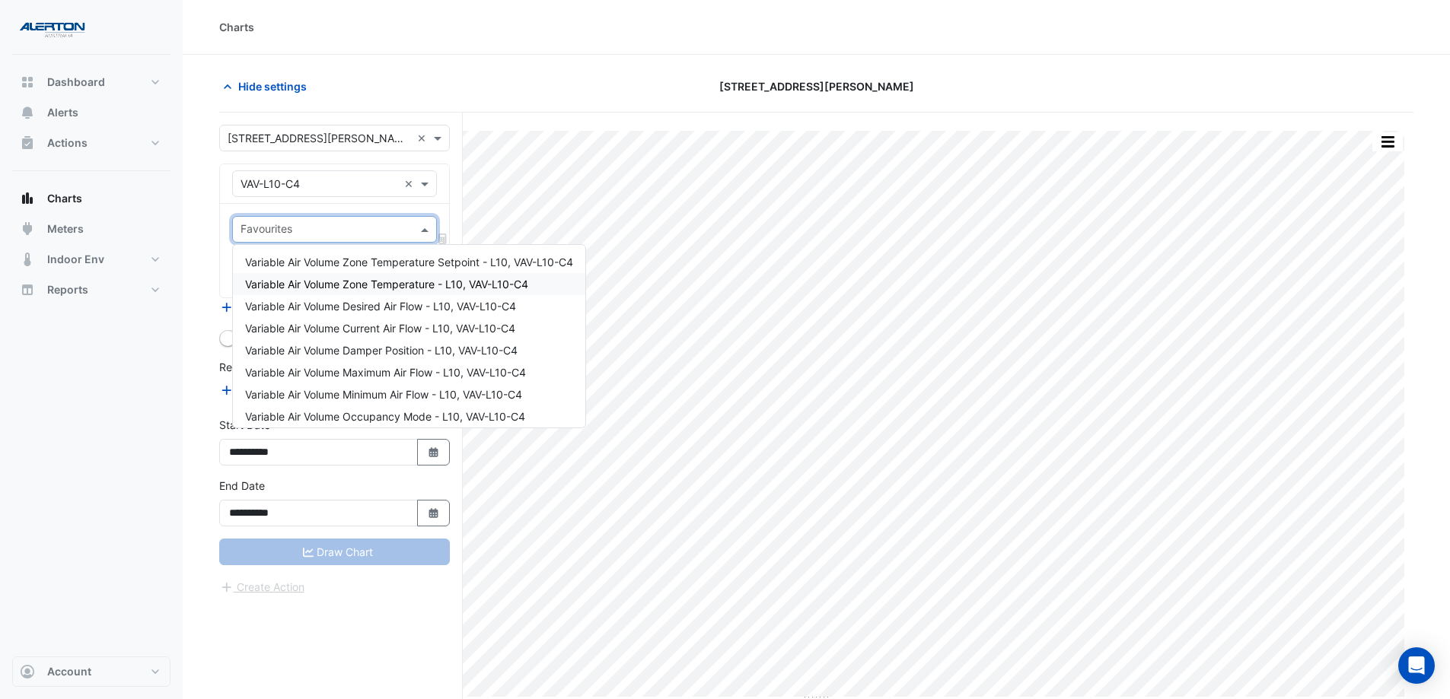
click at [407, 291] on div "Variable Air Volume Zone Temperature - L10, VAV-L10-C4" at bounding box center [409, 284] width 352 height 22
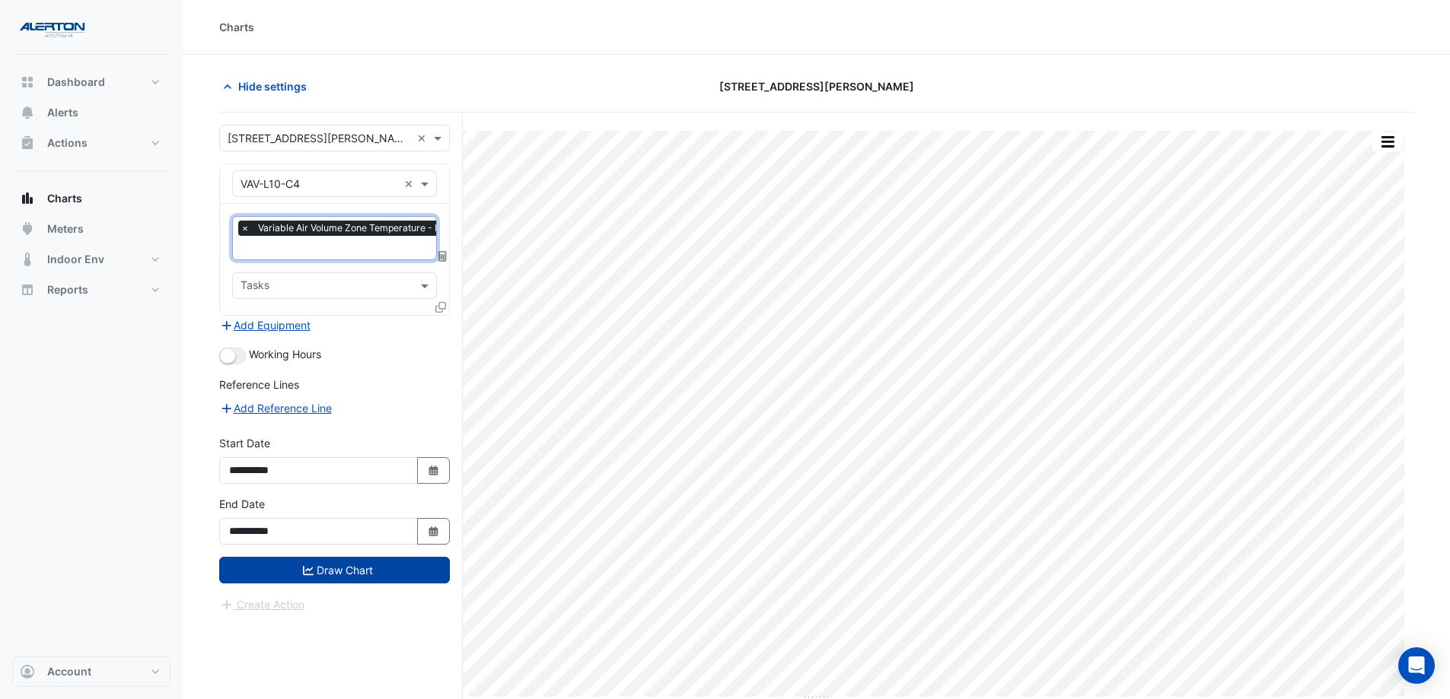
click at [368, 534] on button "Draw Chart" at bounding box center [334, 570] width 231 height 27
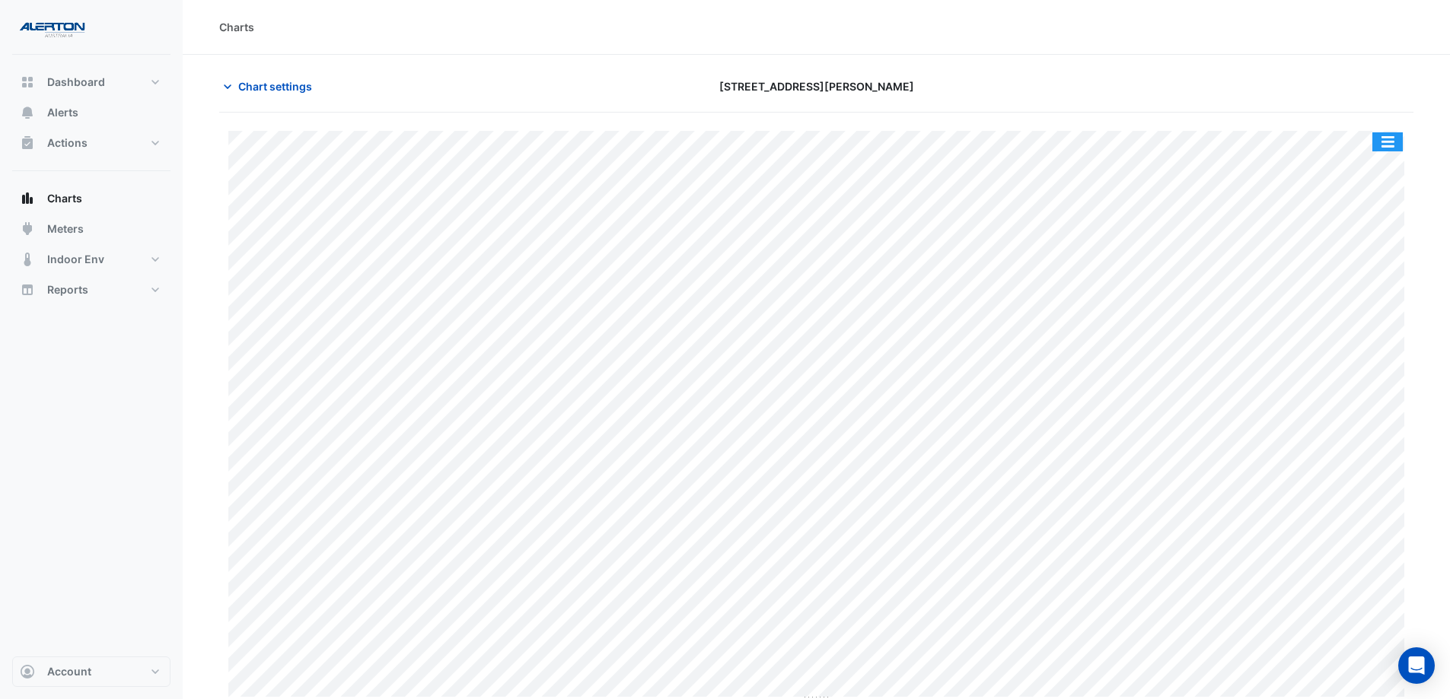
click at [1168, 138] on button "button" at bounding box center [1387, 141] width 30 height 19
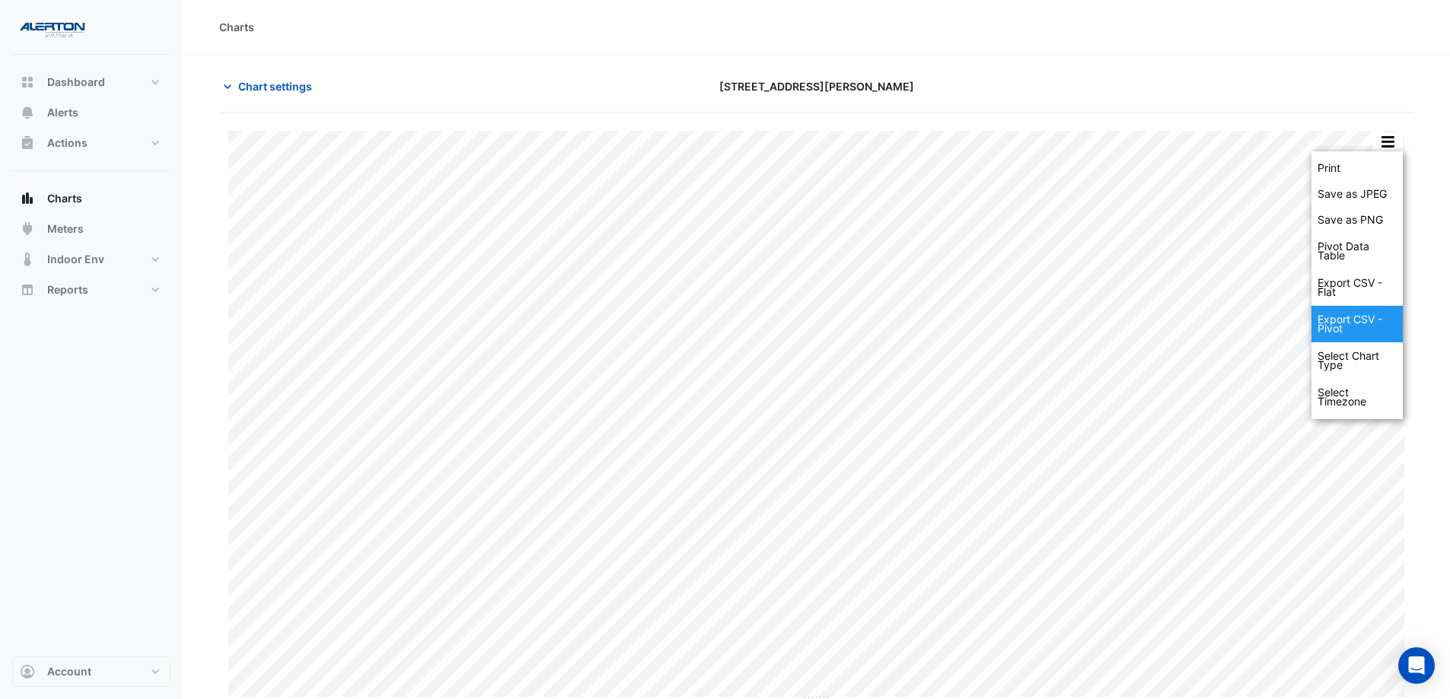
click at [1168, 323] on div "Export CSV - Pivot" at bounding box center [1356, 324] width 91 height 37
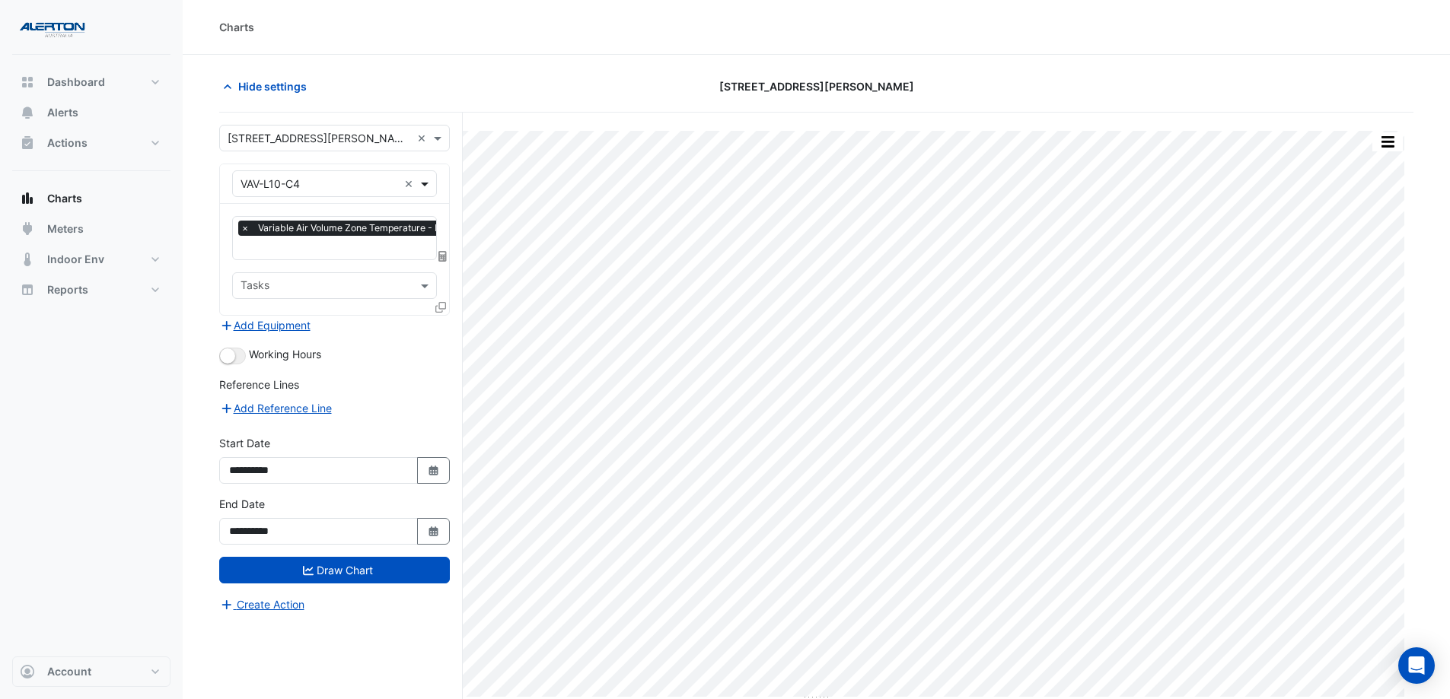
click at [428, 189] on span at bounding box center [426, 184] width 19 height 16
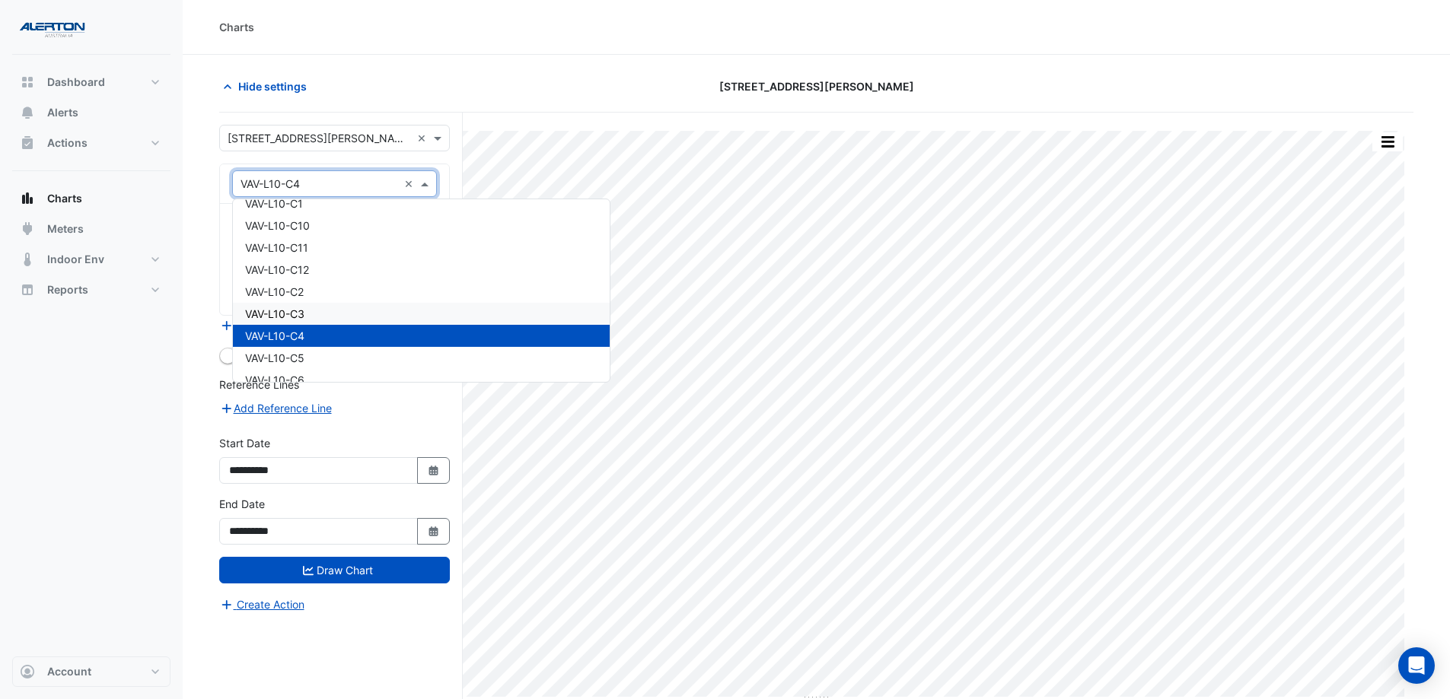
scroll to position [15765, 0]
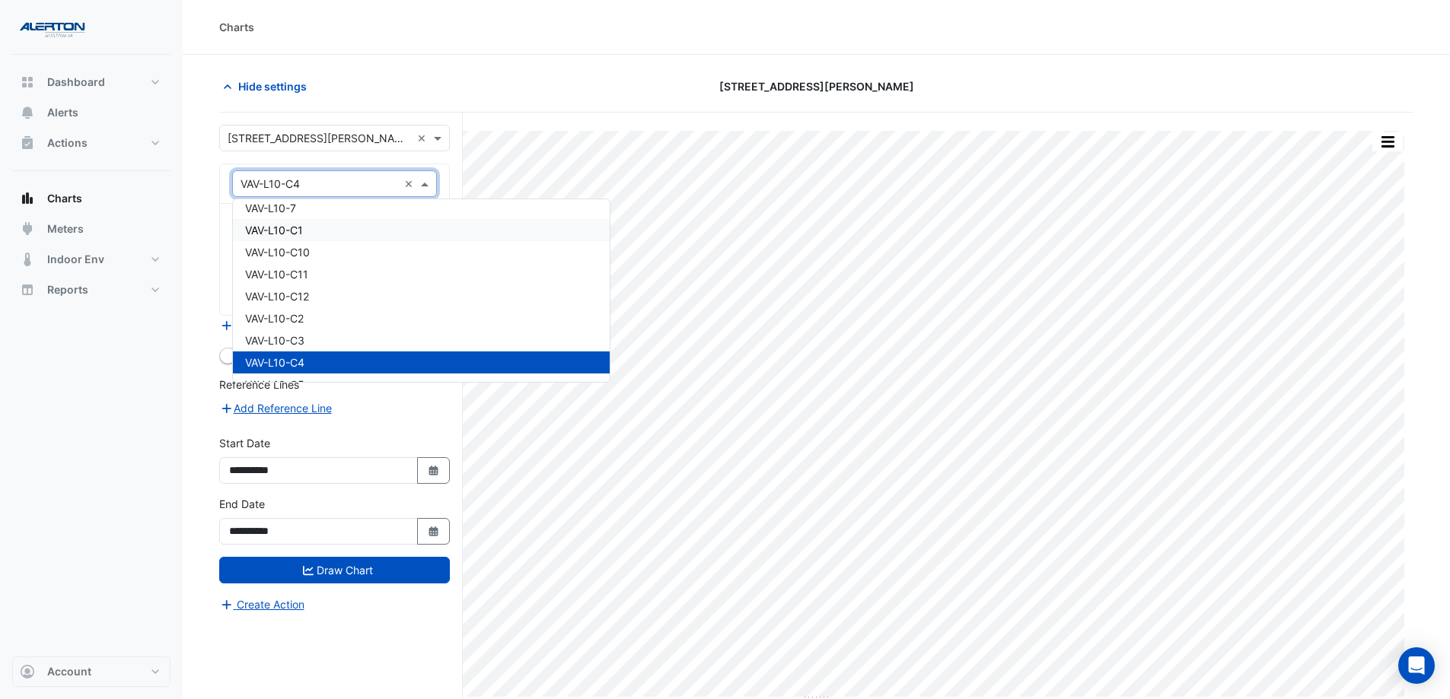
click at [371, 231] on div "VAV-L10-C1" at bounding box center [421, 230] width 377 height 22
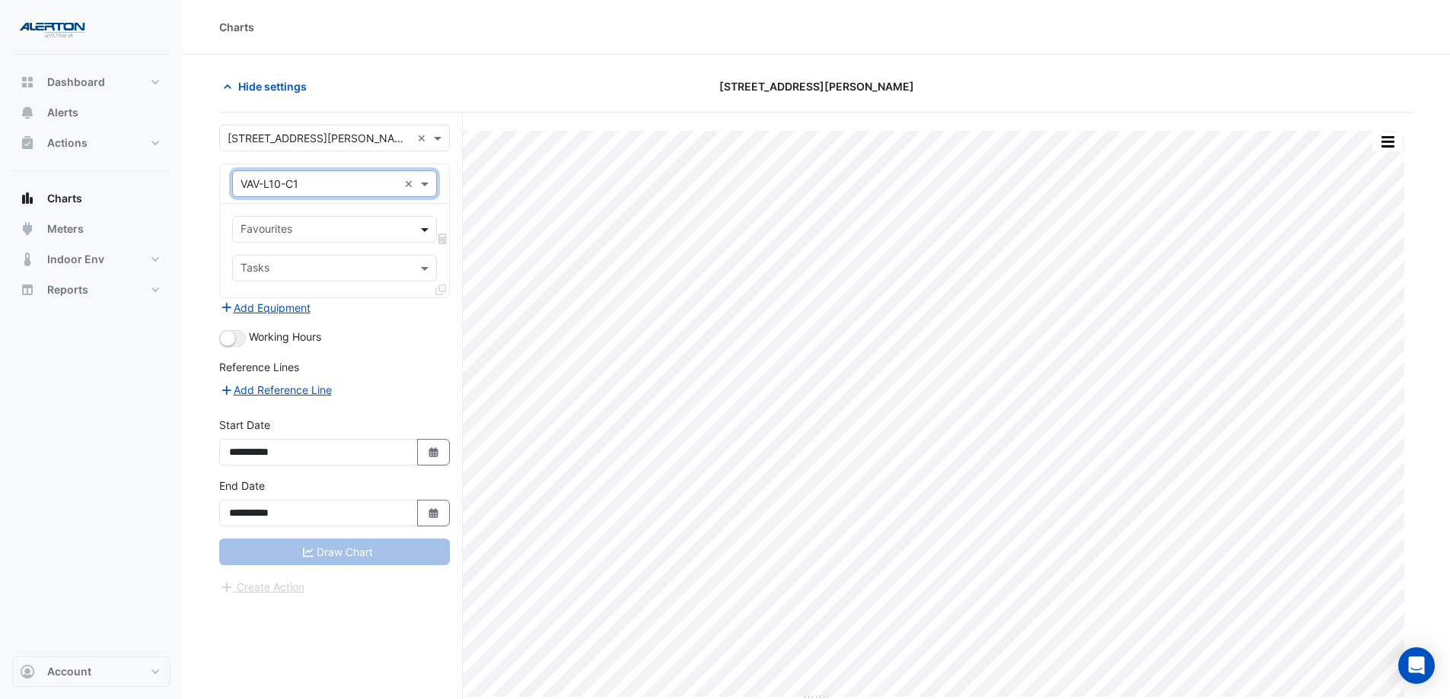
click at [426, 228] on span at bounding box center [426, 229] width 19 height 16
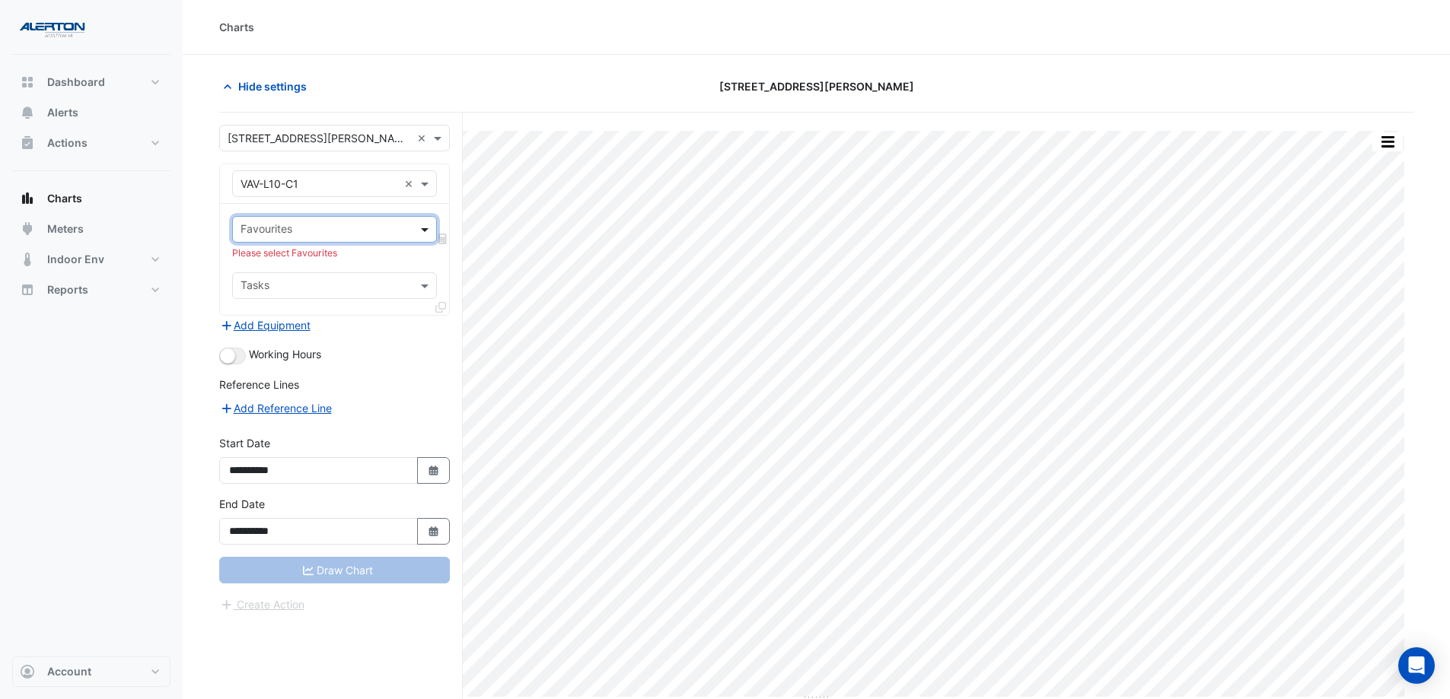
click at [426, 228] on span at bounding box center [426, 229] width 19 height 16
click at [431, 186] on span at bounding box center [426, 184] width 19 height 16
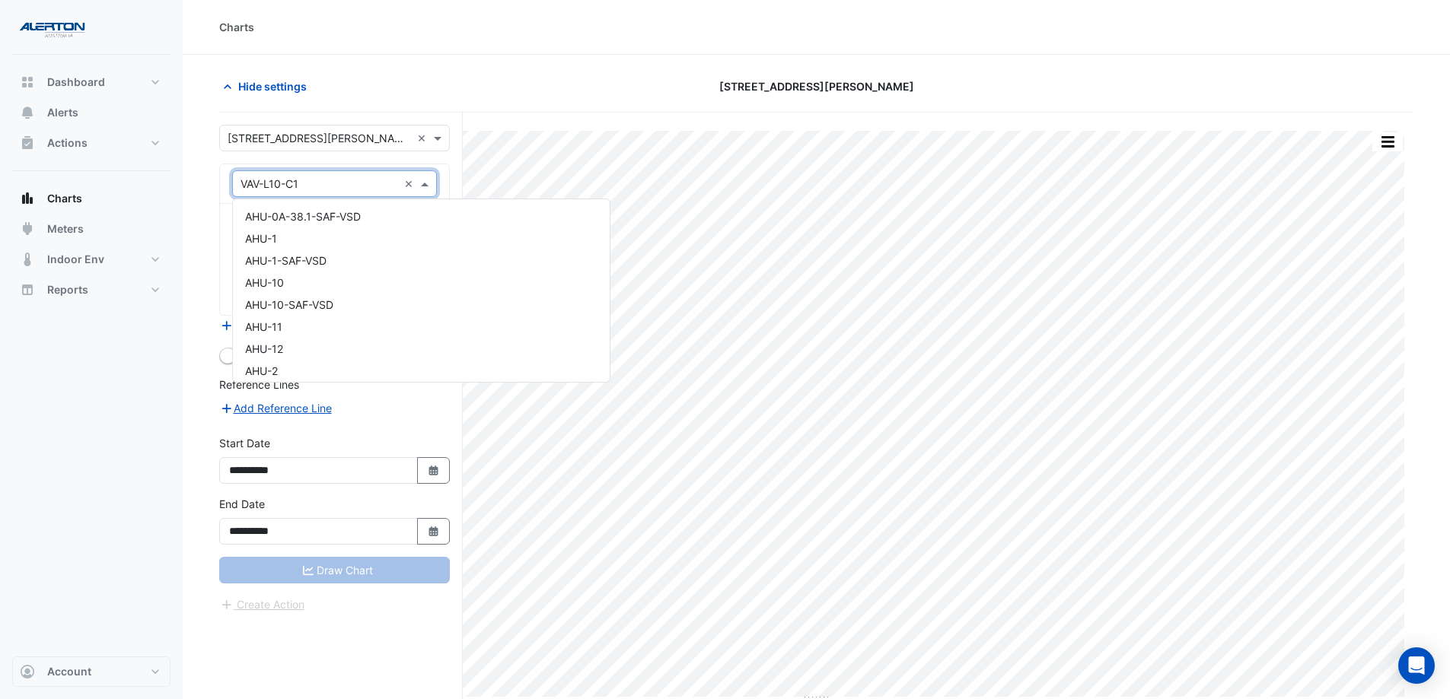
scroll to position [15785, 0]
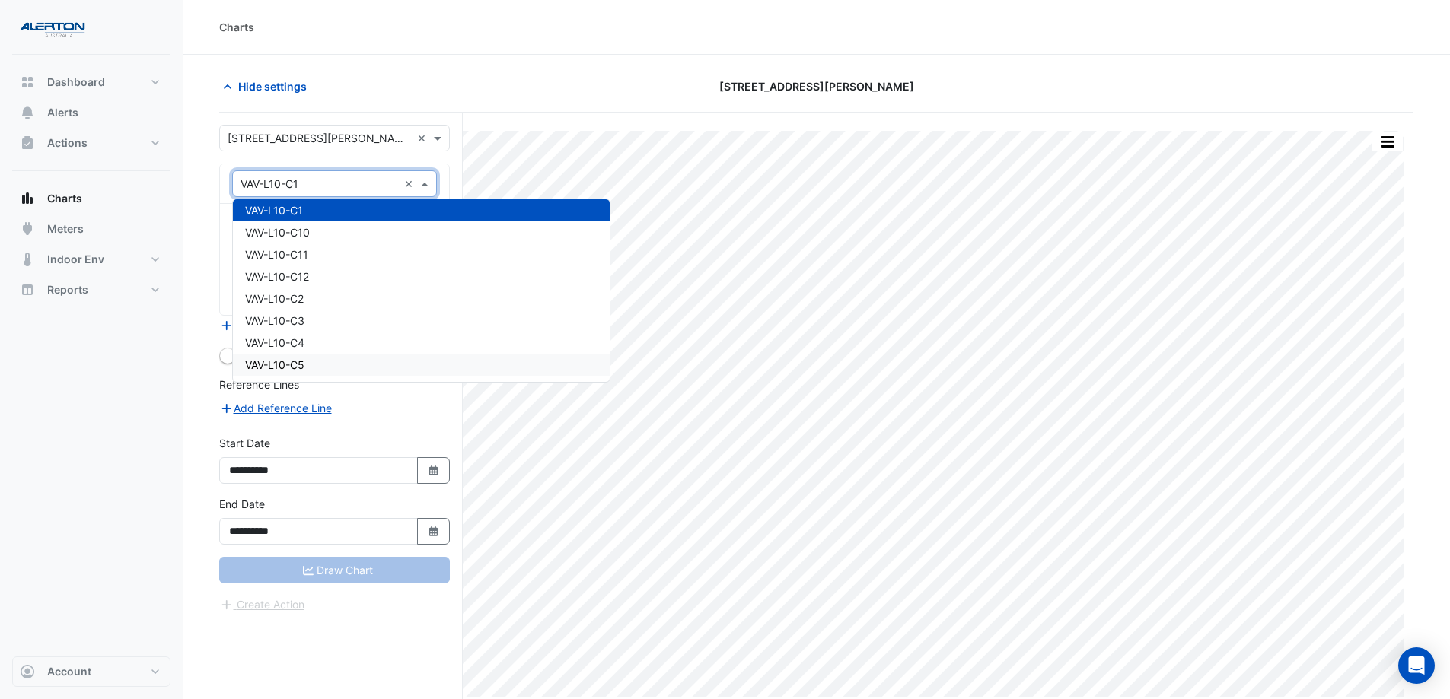
click at [349, 362] on div "VAV-L10-C5" at bounding box center [421, 365] width 377 height 22
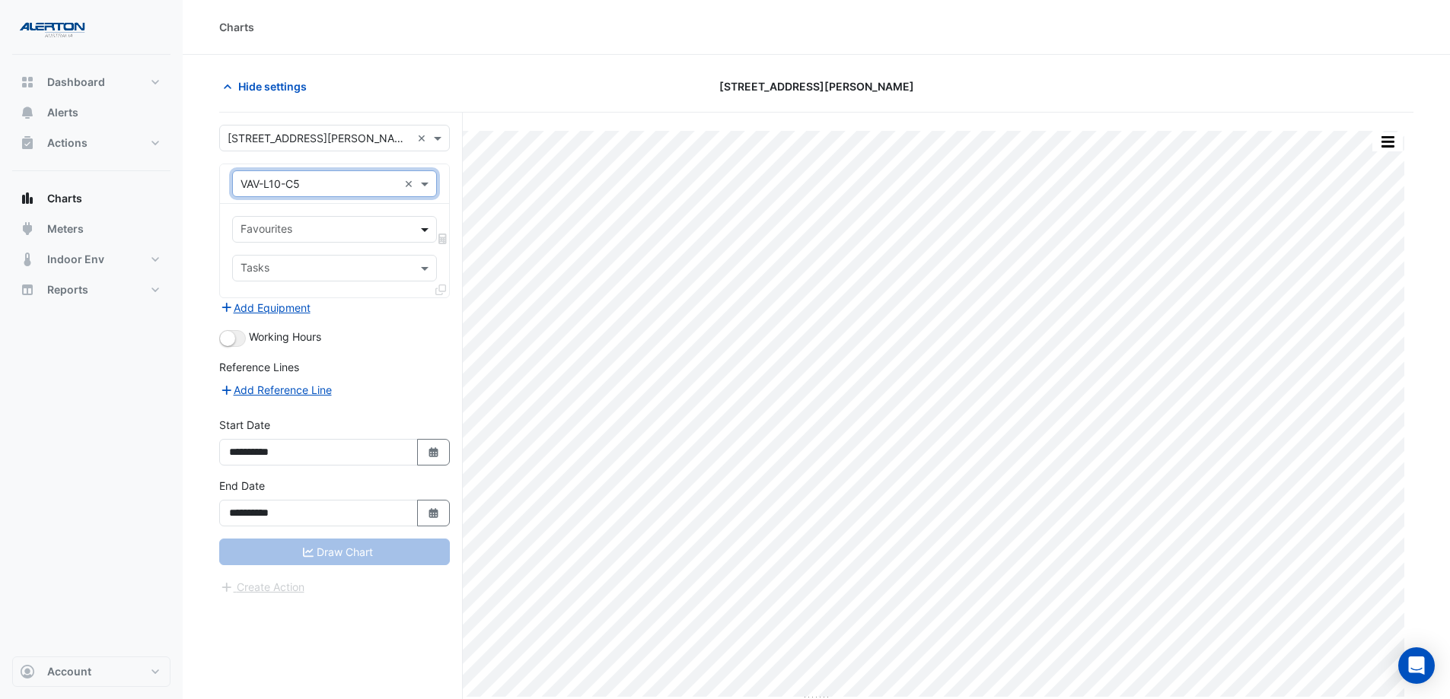
click at [419, 233] on span at bounding box center [426, 229] width 19 height 16
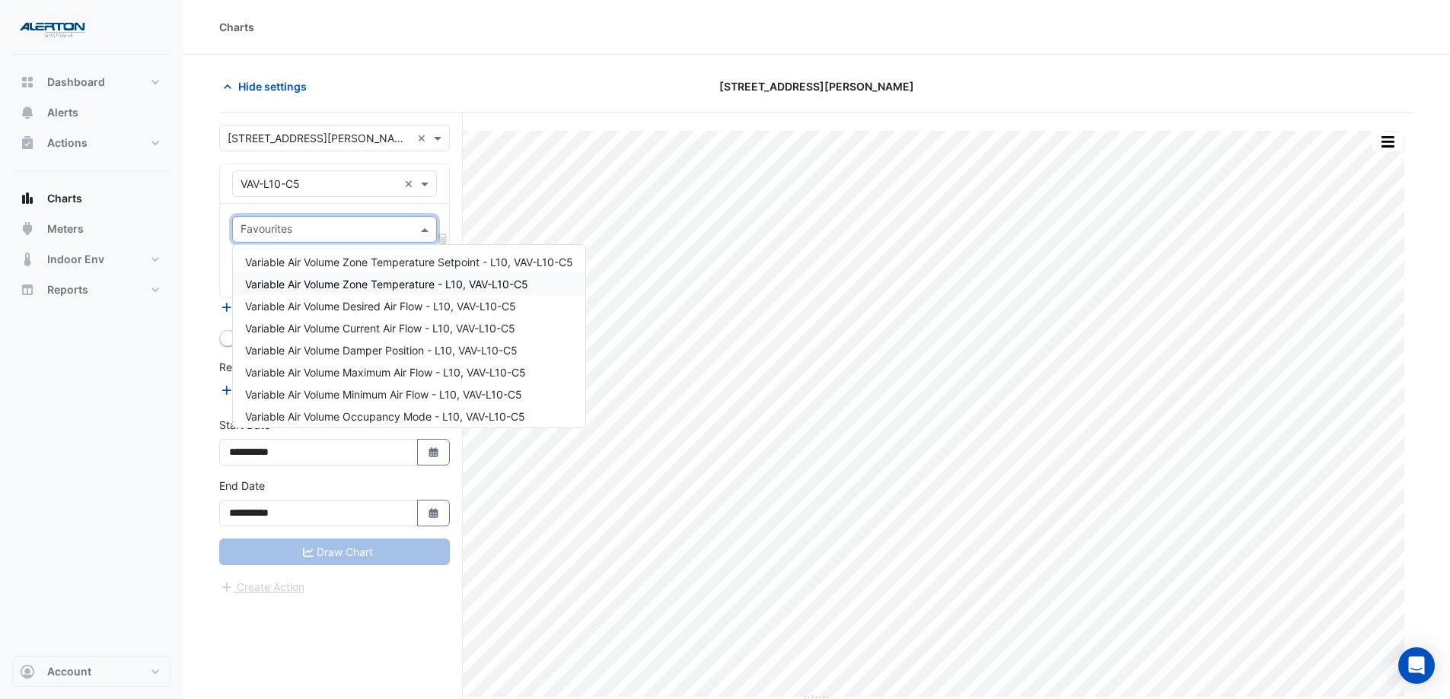
click at [403, 277] on div "Variable Air Volume Zone Temperature - L10, VAV-L10-C5" at bounding box center [409, 284] width 352 height 22
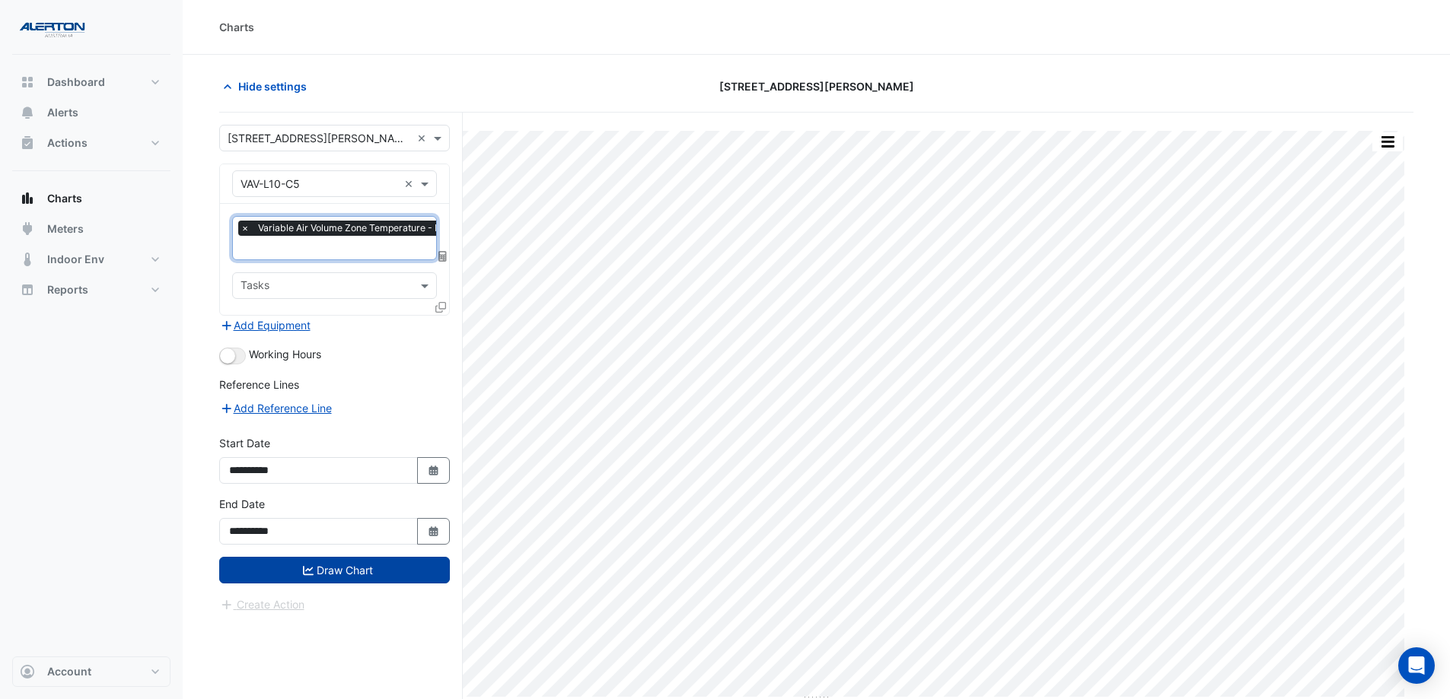
click at [361, 534] on button "Draw Chart" at bounding box center [334, 570] width 231 height 27
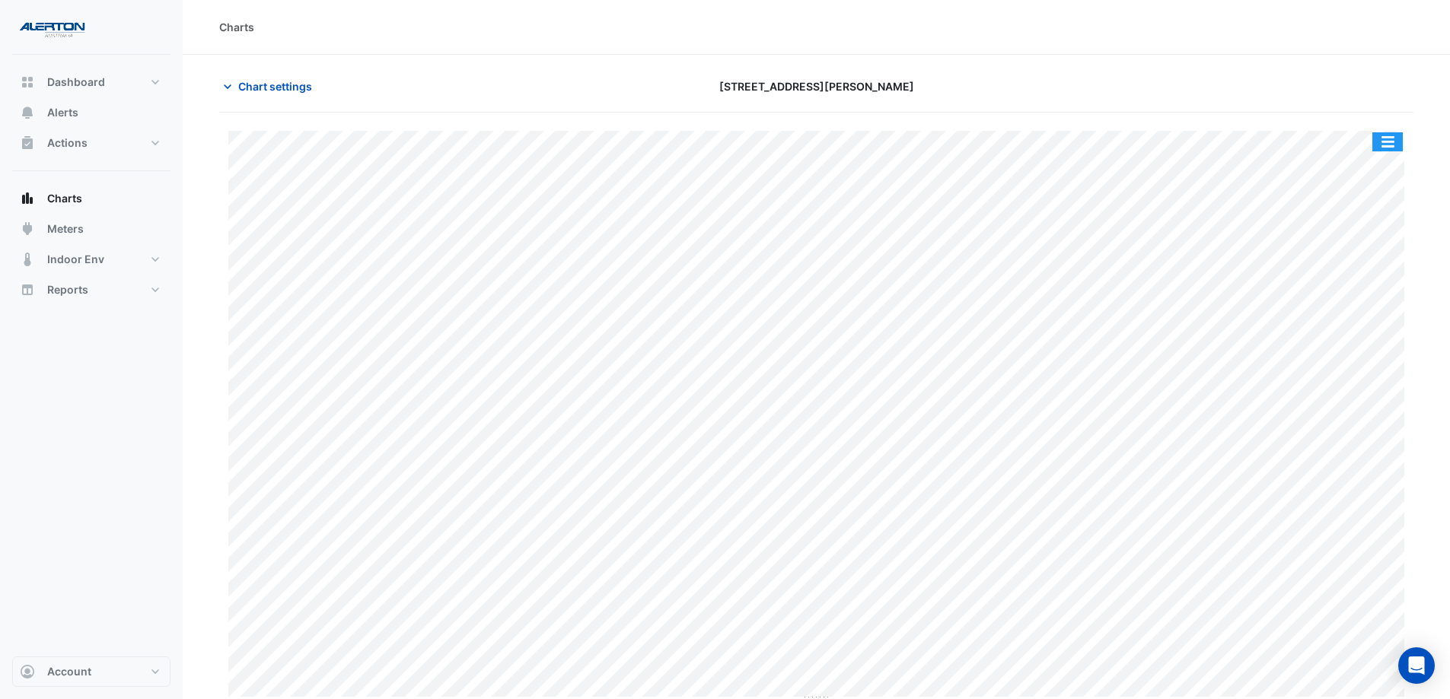
click at [1168, 141] on button "button" at bounding box center [1387, 141] width 30 height 19
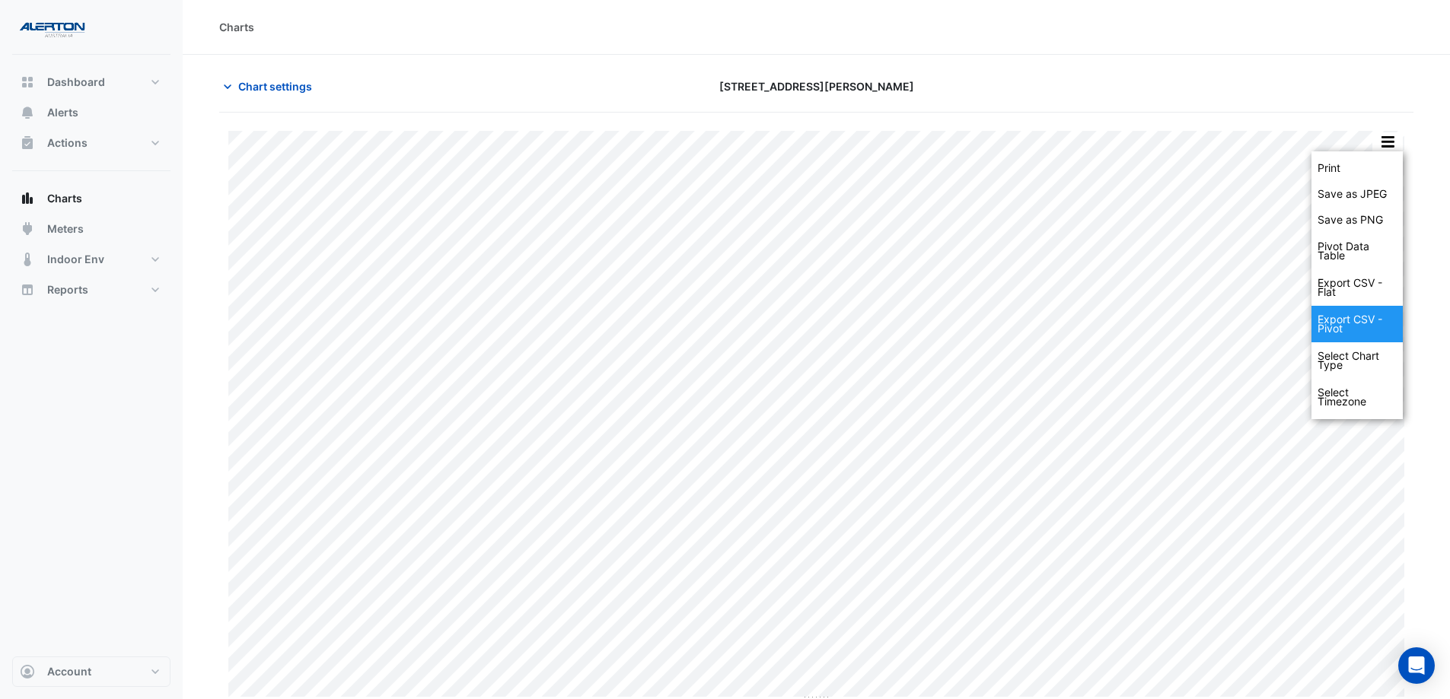
click at [1168, 319] on div "Export CSV - Pivot" at bounding box center [1356, 324] width 91 height 37
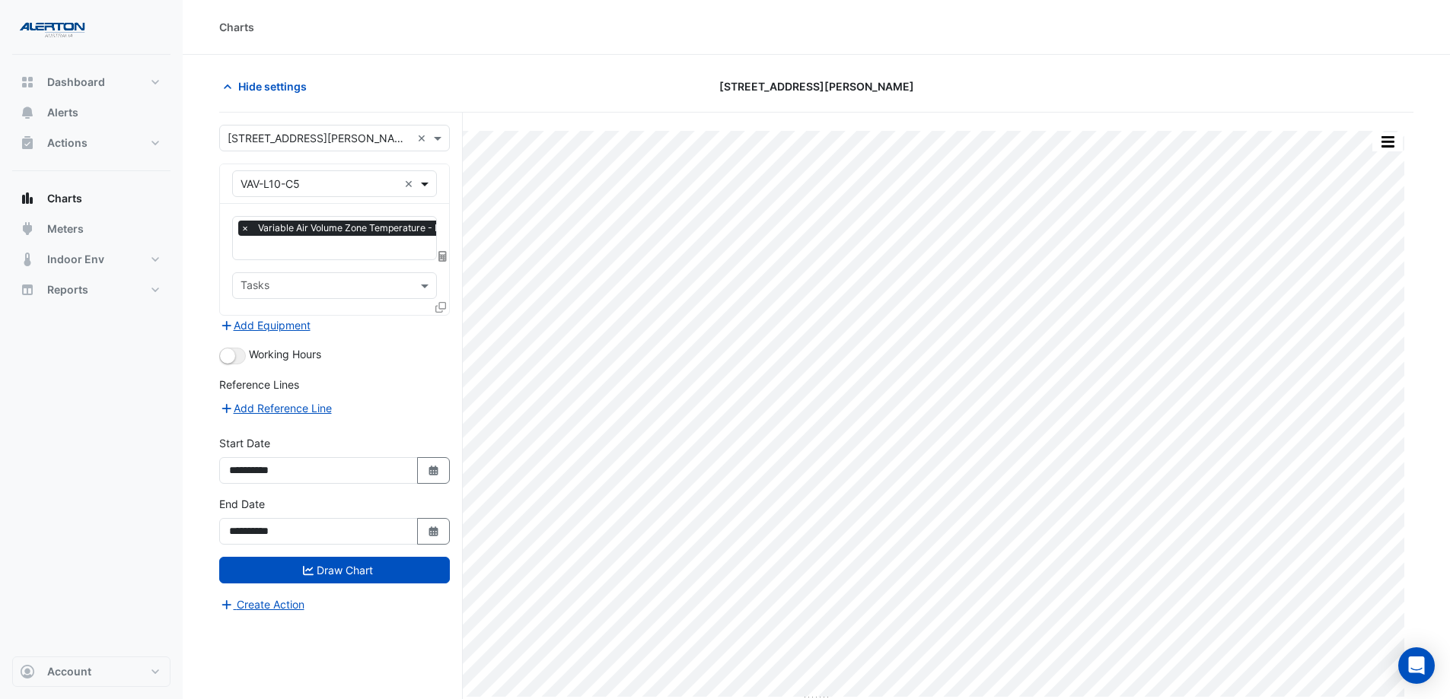
click at [423, 182] on span at bounding box center [426, 184] width 19 height 16
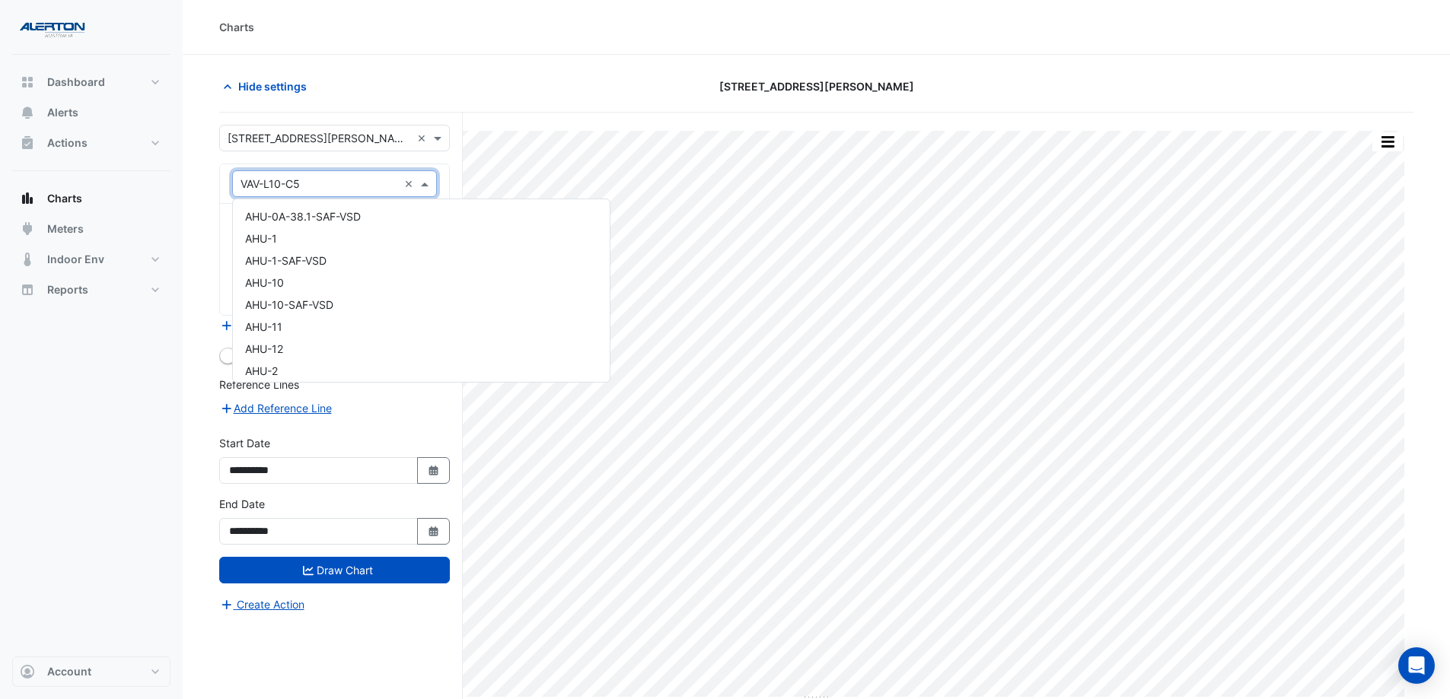
scroll to position [15940, 0]
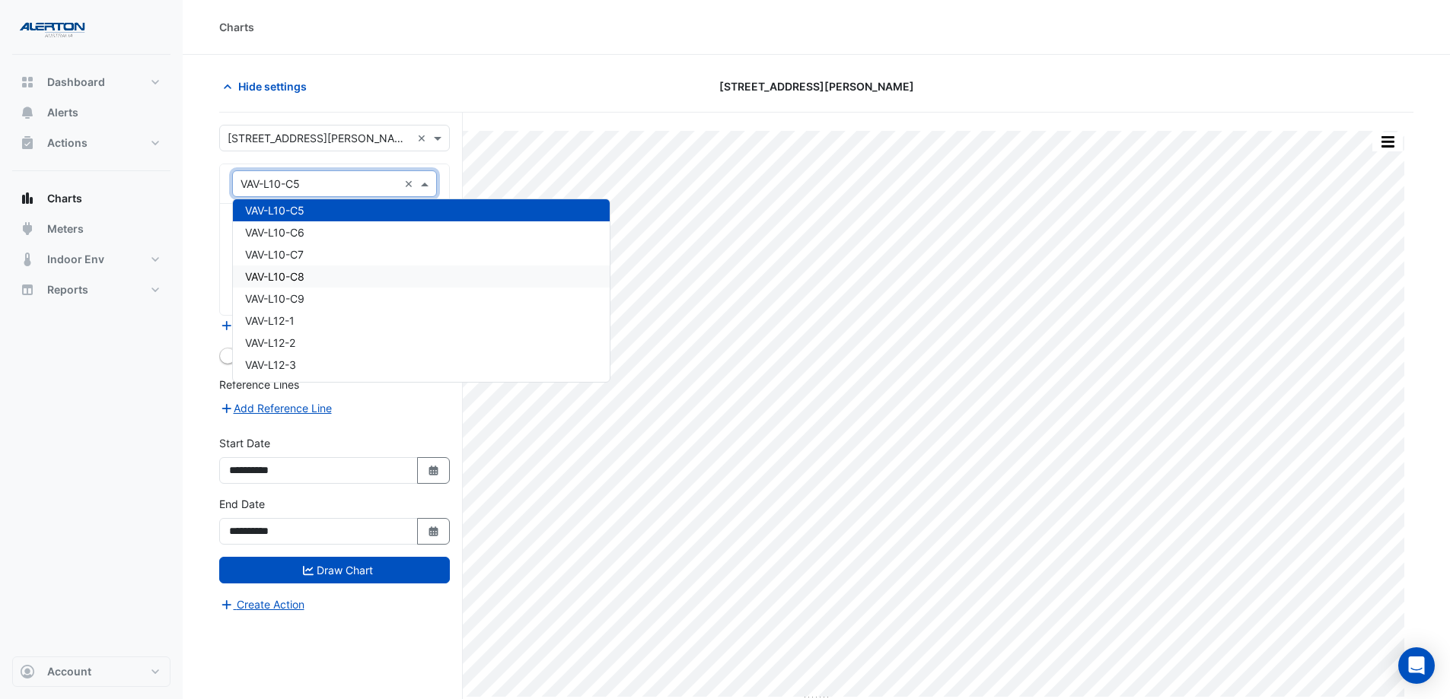
click at [382, 269] on div "VAV-L10-C8" at bounding box center [421, 277] width 377 height 22
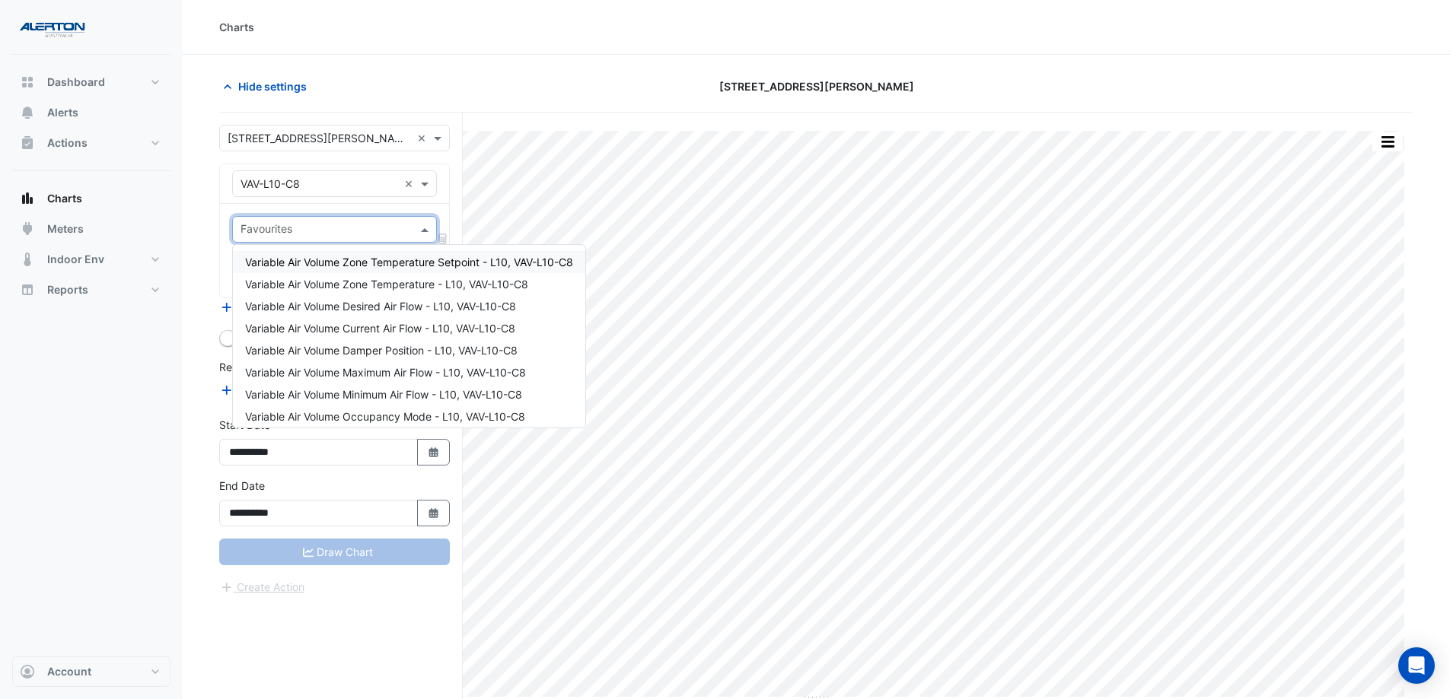
click at [418, 230] on span at bounding box center [426, 229] width 19 height 16
click at [413, 288] on span "Variable Air Volume Zone Temperature - L10, VAV-L10-C8" at bounding box center [386, 284] width 283 height 13
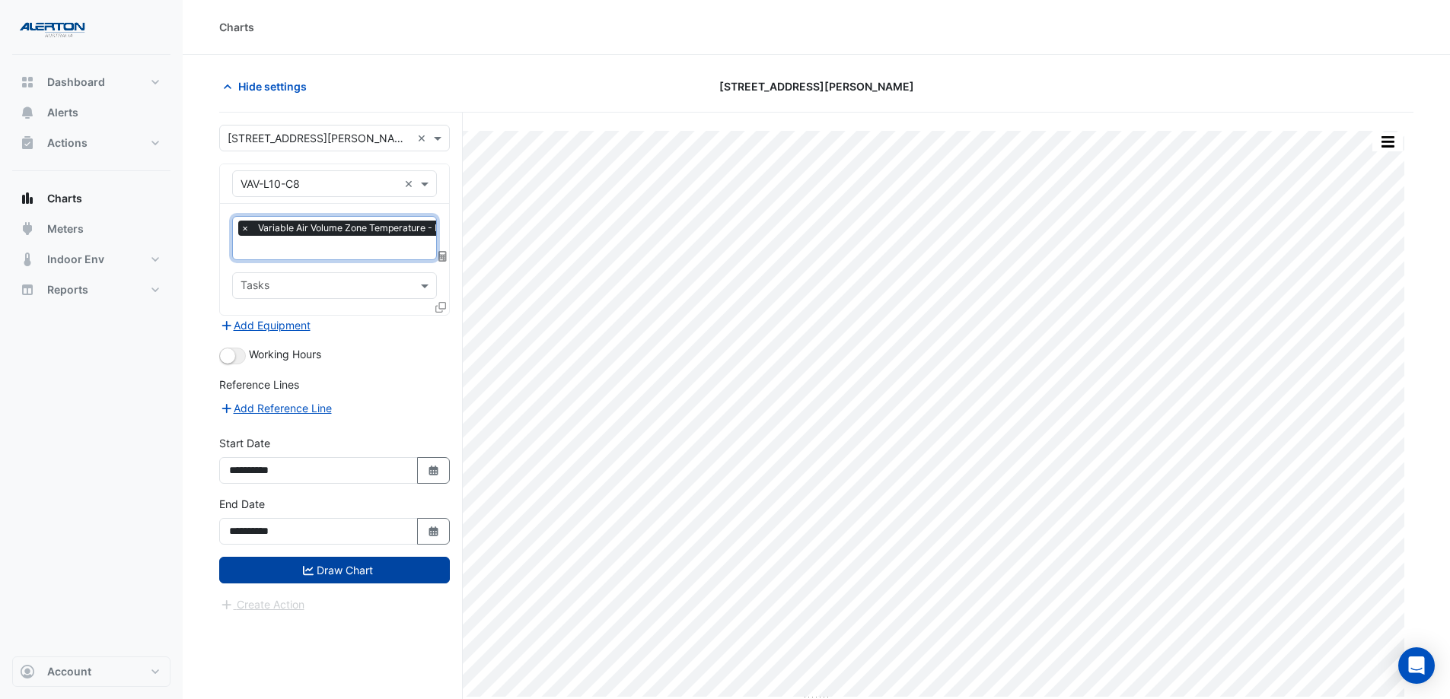
click at [366, 534] on button "Draw Chart" at bounding box center [334, 570] width 231 height 27
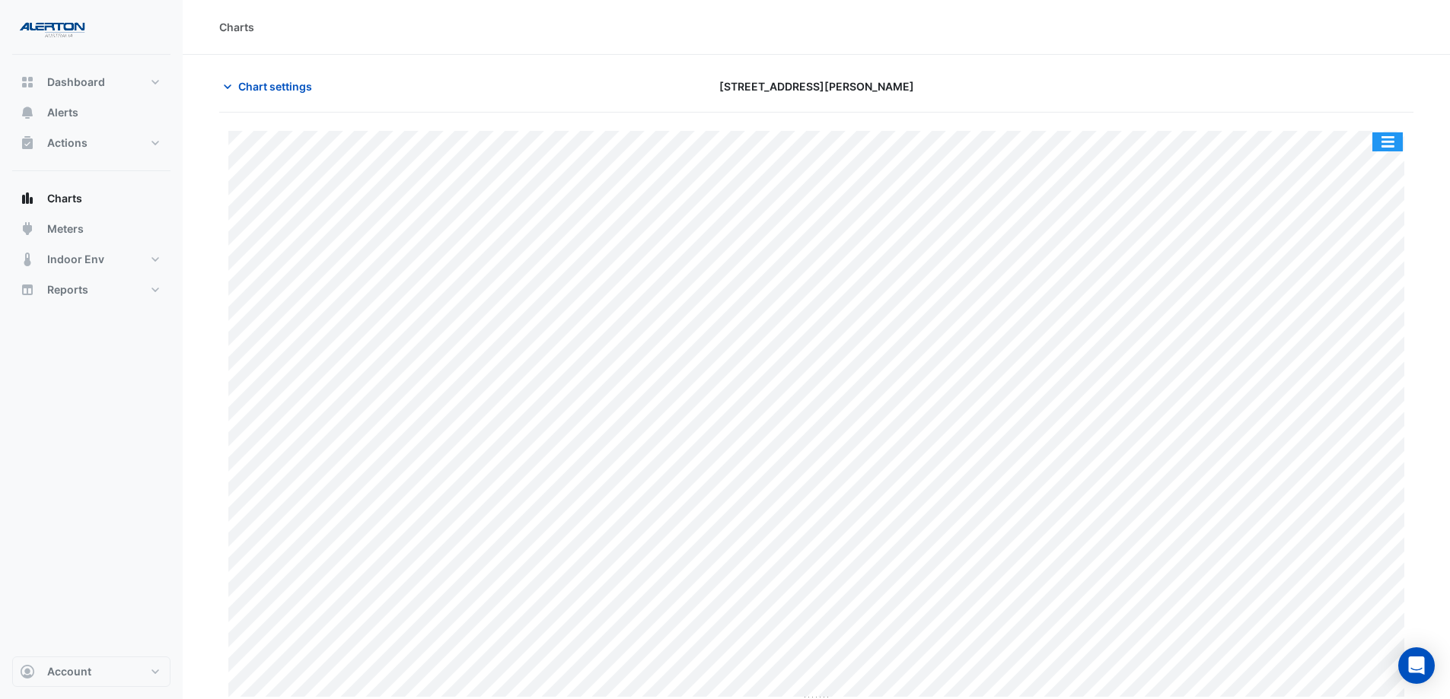
click at [1168, 145] on button "button" at bounding box center [1387, 141] width 30 height 19
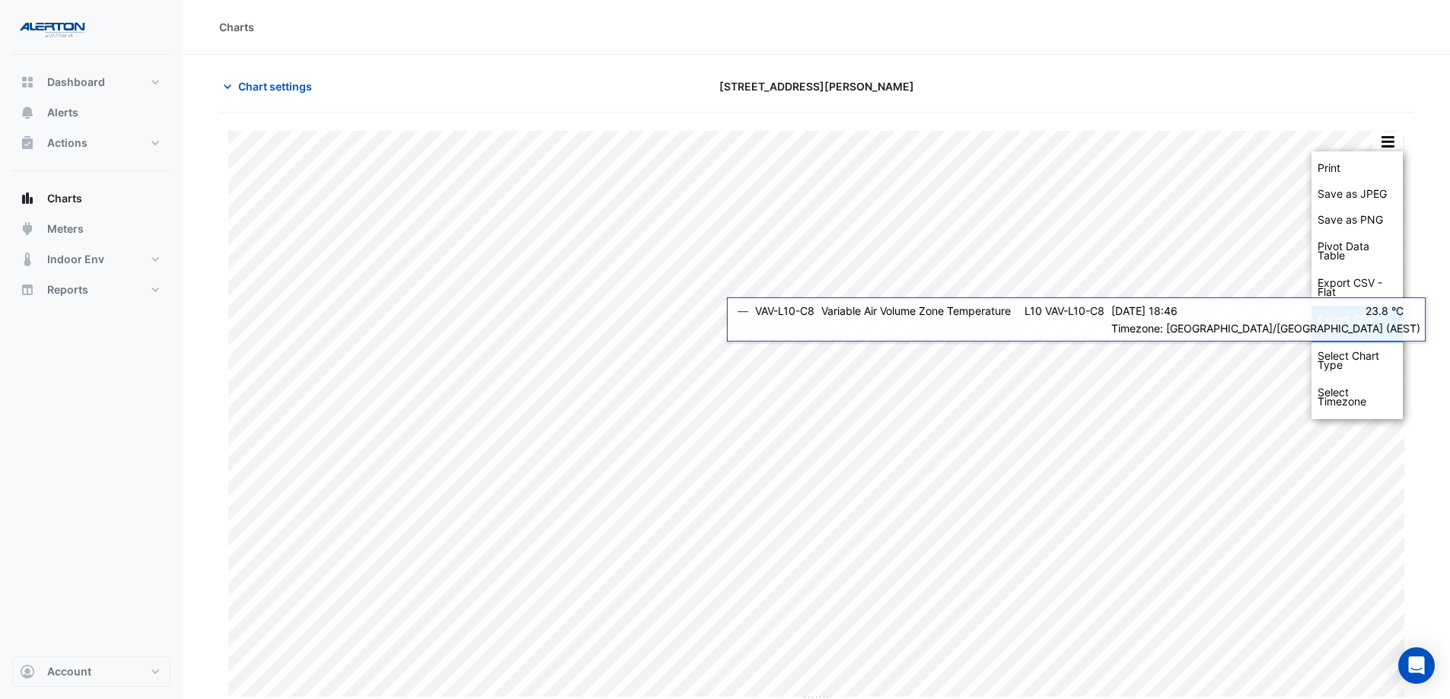
click at [1168, 331] on div "Export CSV - Pivot" at bounding box center [1356, 324] width 91 height 37
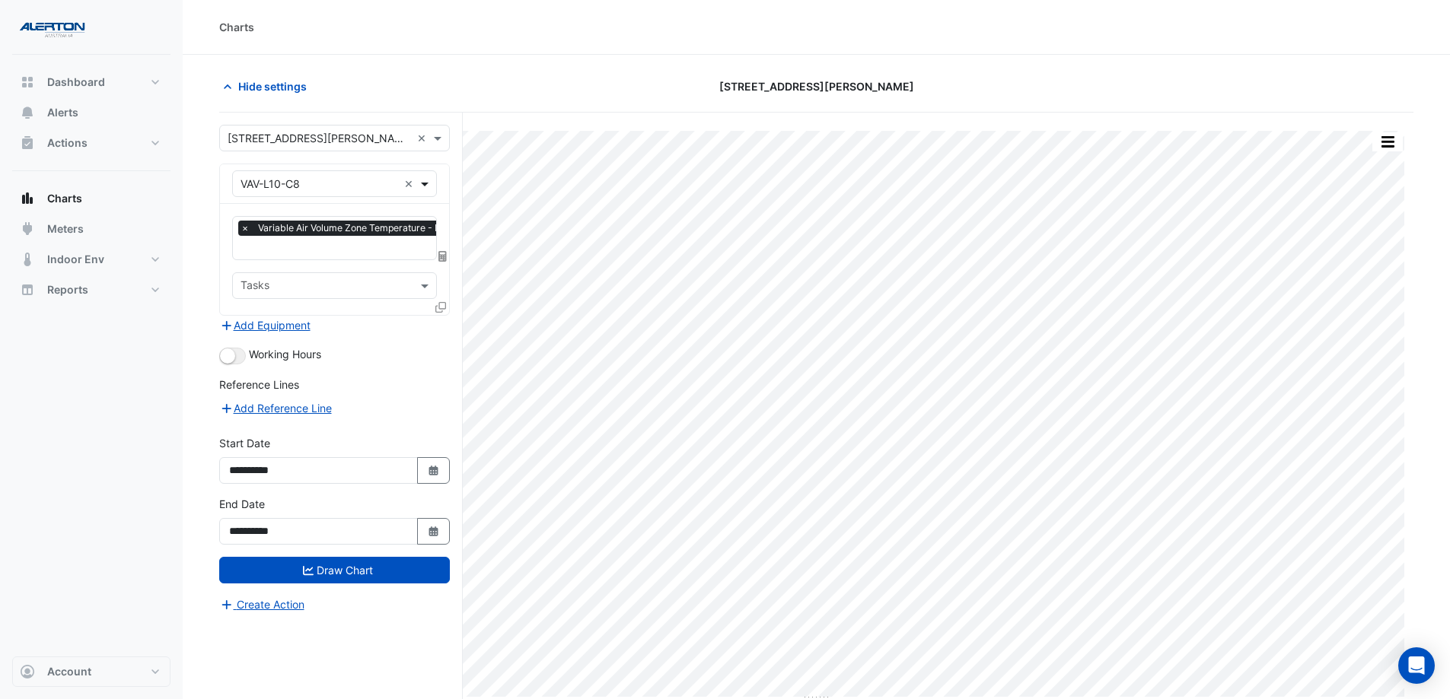
click at [424, 183] on span at bounding box center [426, 184] width 19 height 16
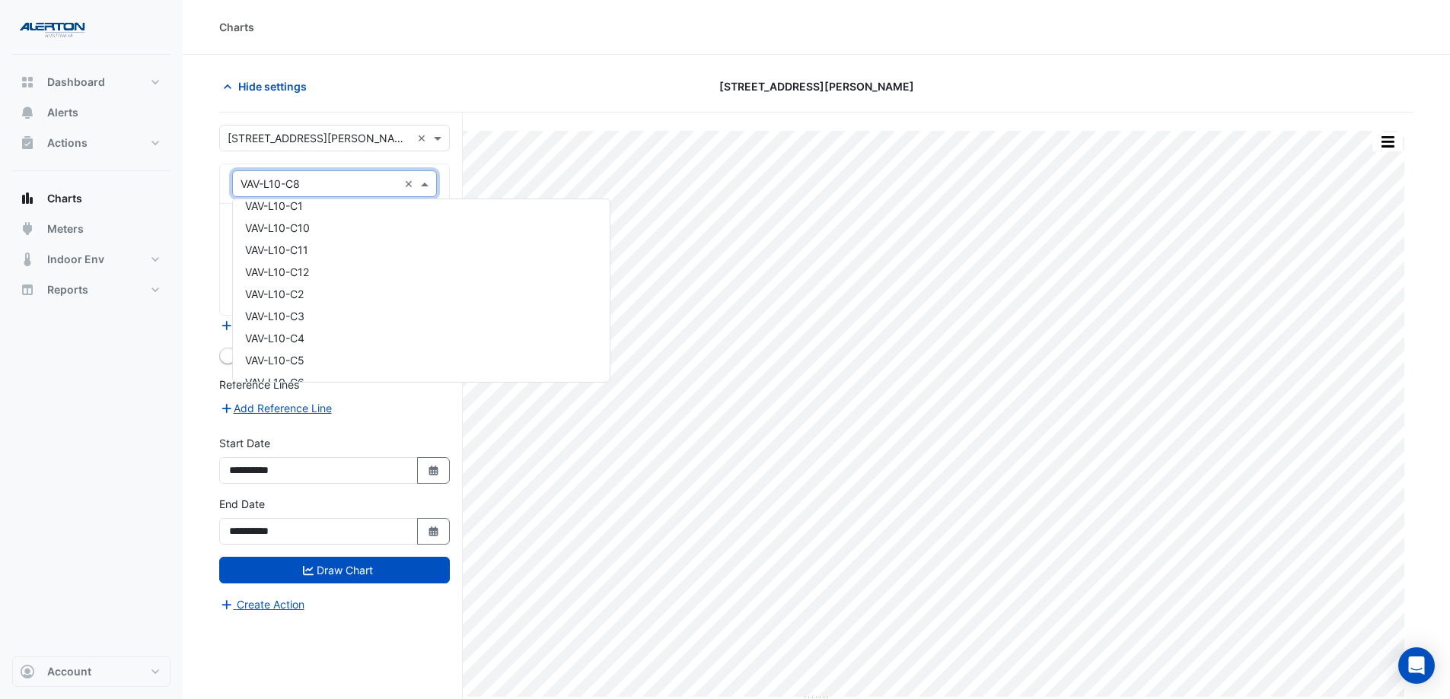
scroll to position [15777, 0]
click at [336, 244] on div "VAV-L10-C10" at bounding box center [421, 240] width 377 height 22
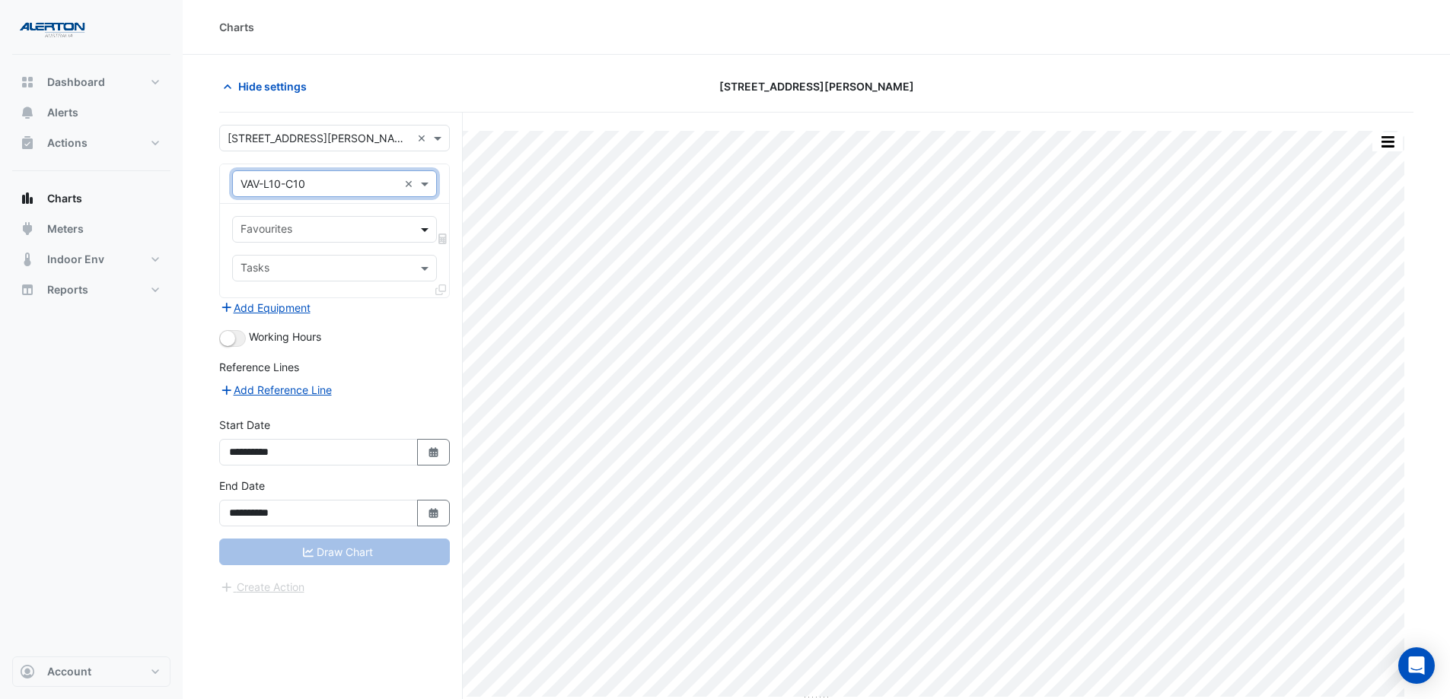
click at [419, 230] on span at bounding box center [426, 229] width 19 height 16
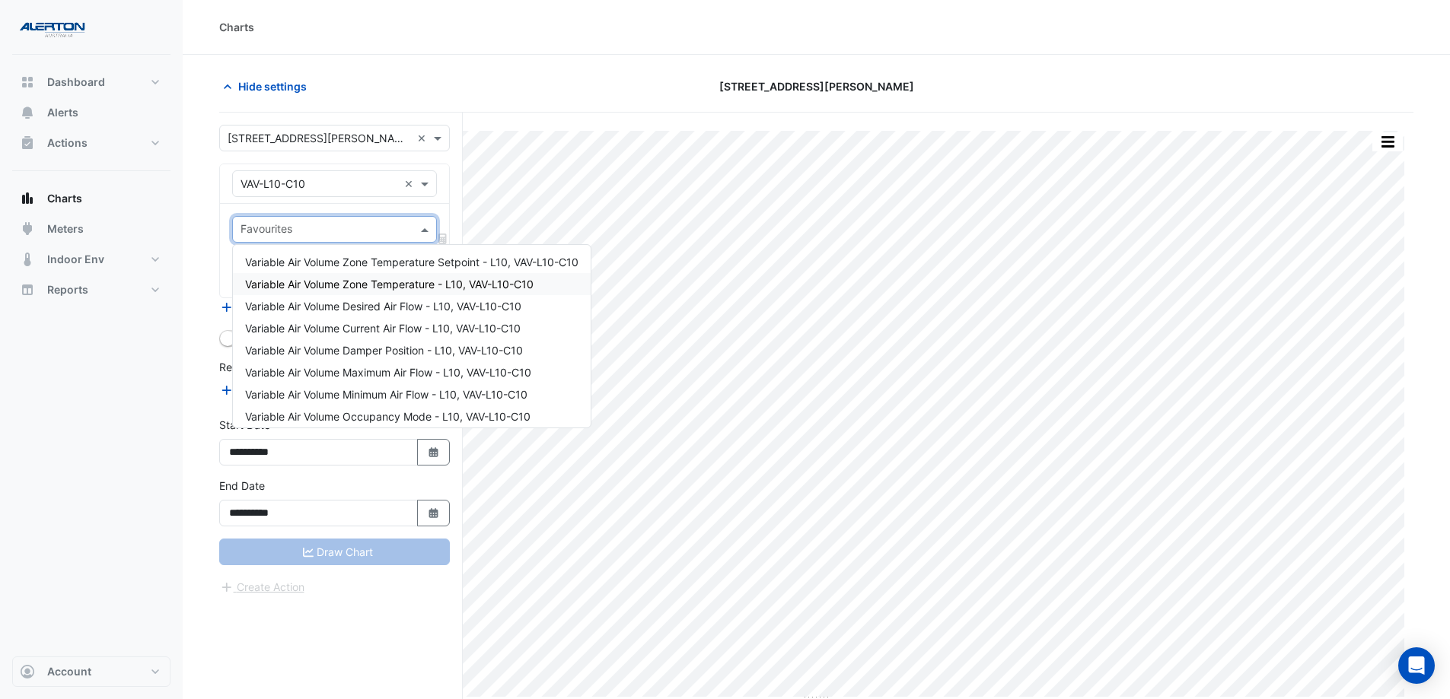
click at [414, 281] on span "Variable Air Volume Zone Temperature - L10, VAV-L10-C10" at bounding box center [389, 284] width 288 height 13
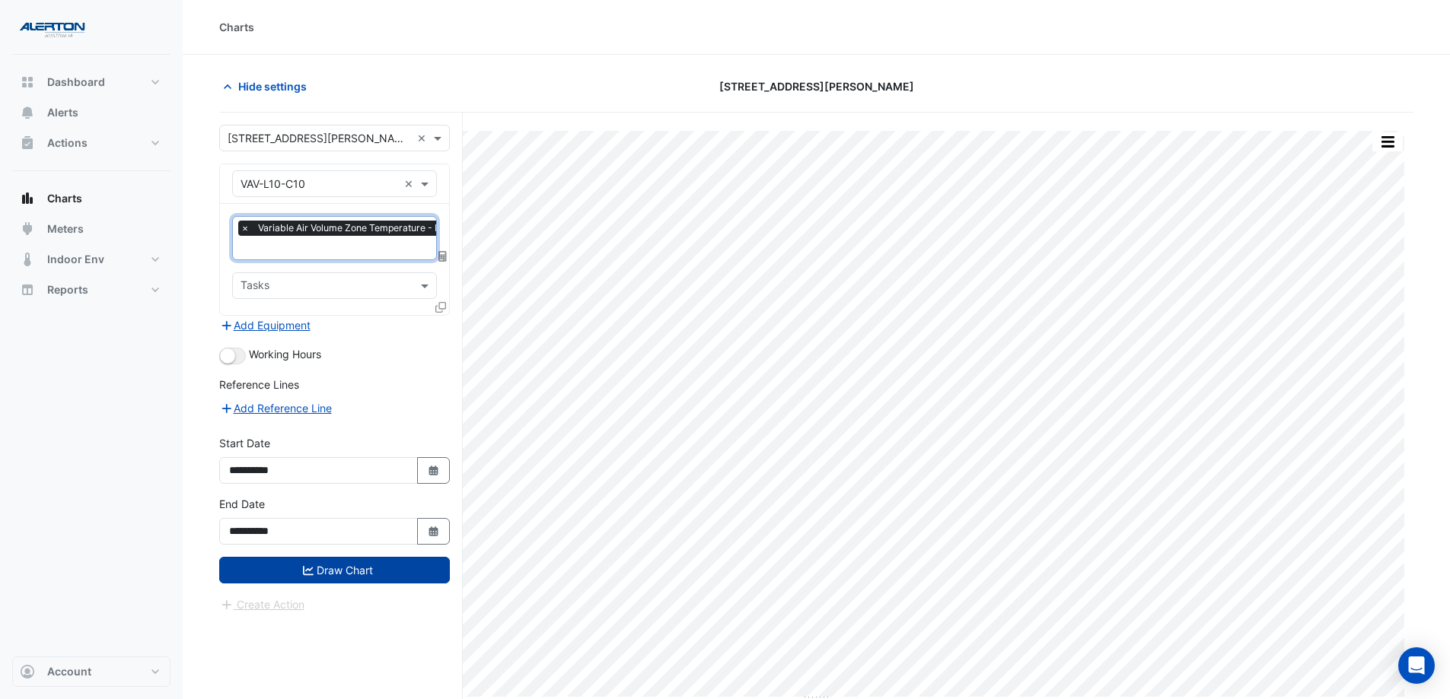
click at [364, 534] on button "Draw Chart" at bounding box center [334, 570] width 231 height 27
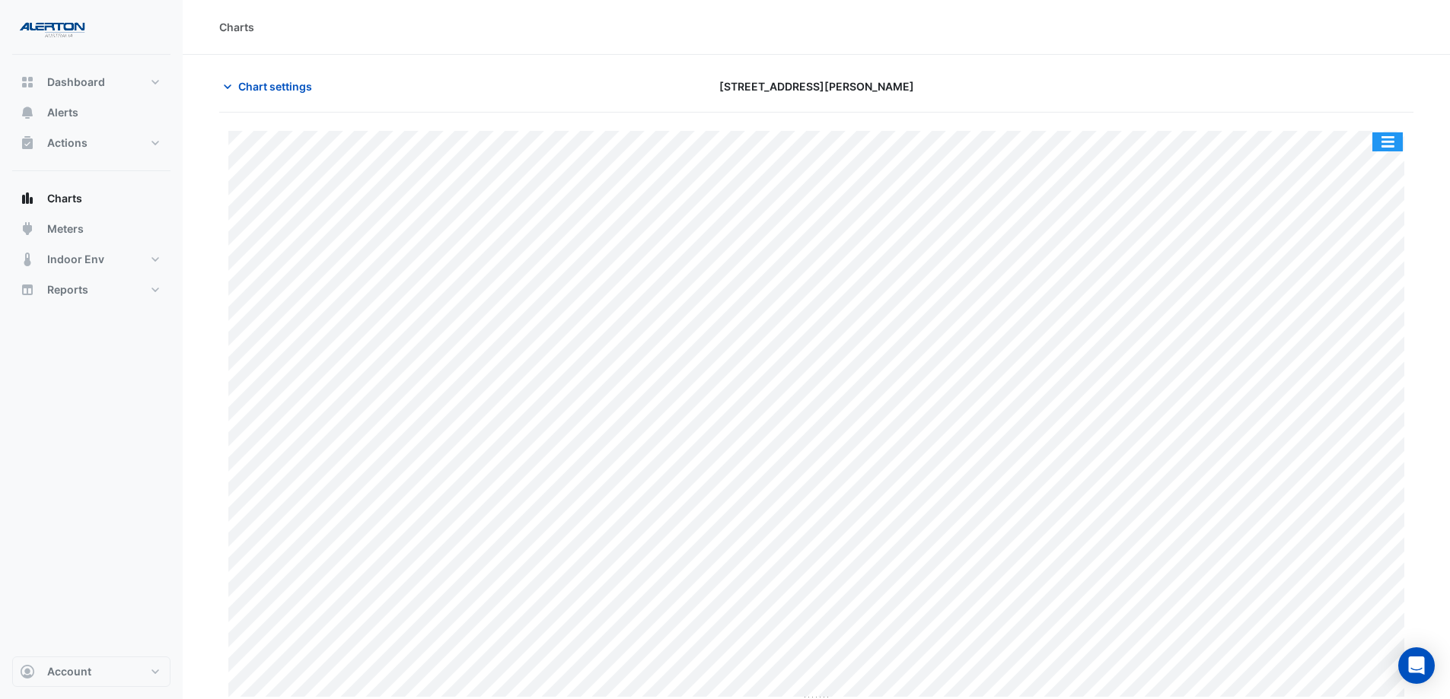
click at [1168, 139] on button "button" at bounding box center [1387, 141] width 30 height 19
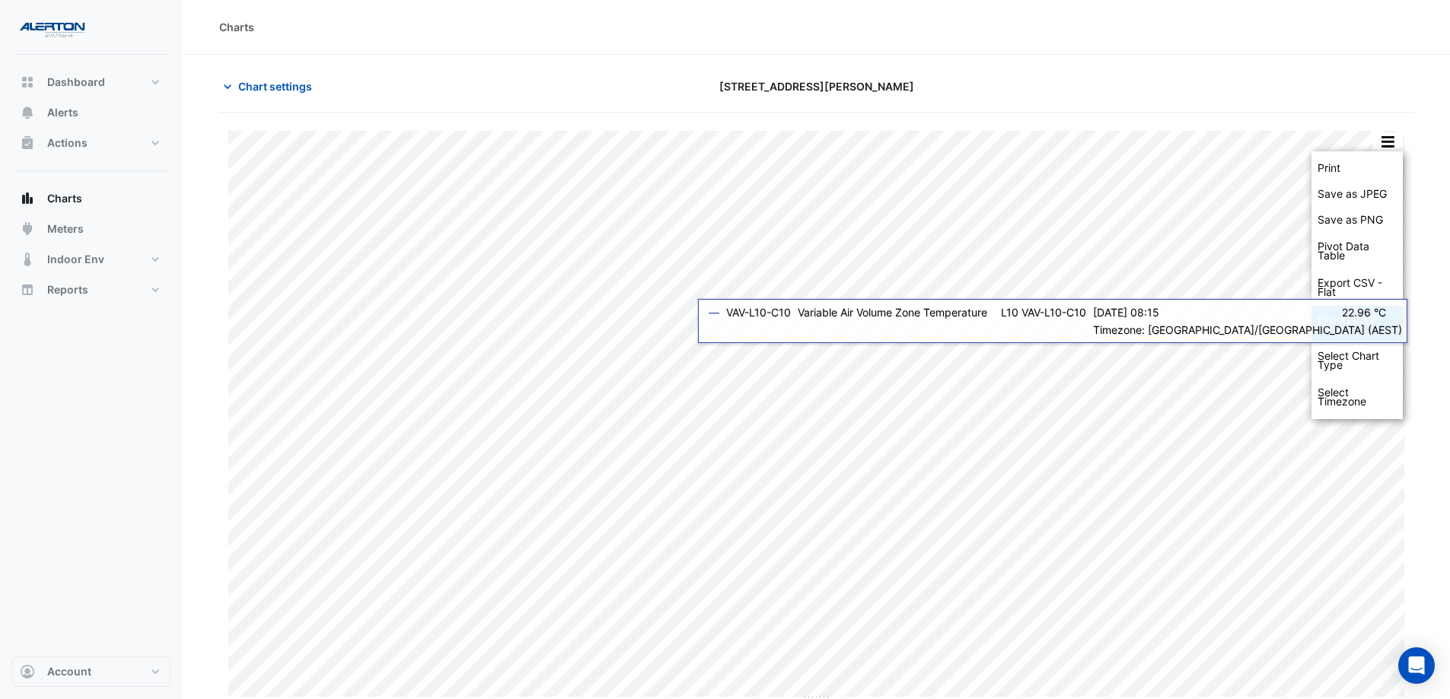
click at [1168, 318] on div "Export CSV - Pivot" at bounding box center [1356, 324] width 91 height 37
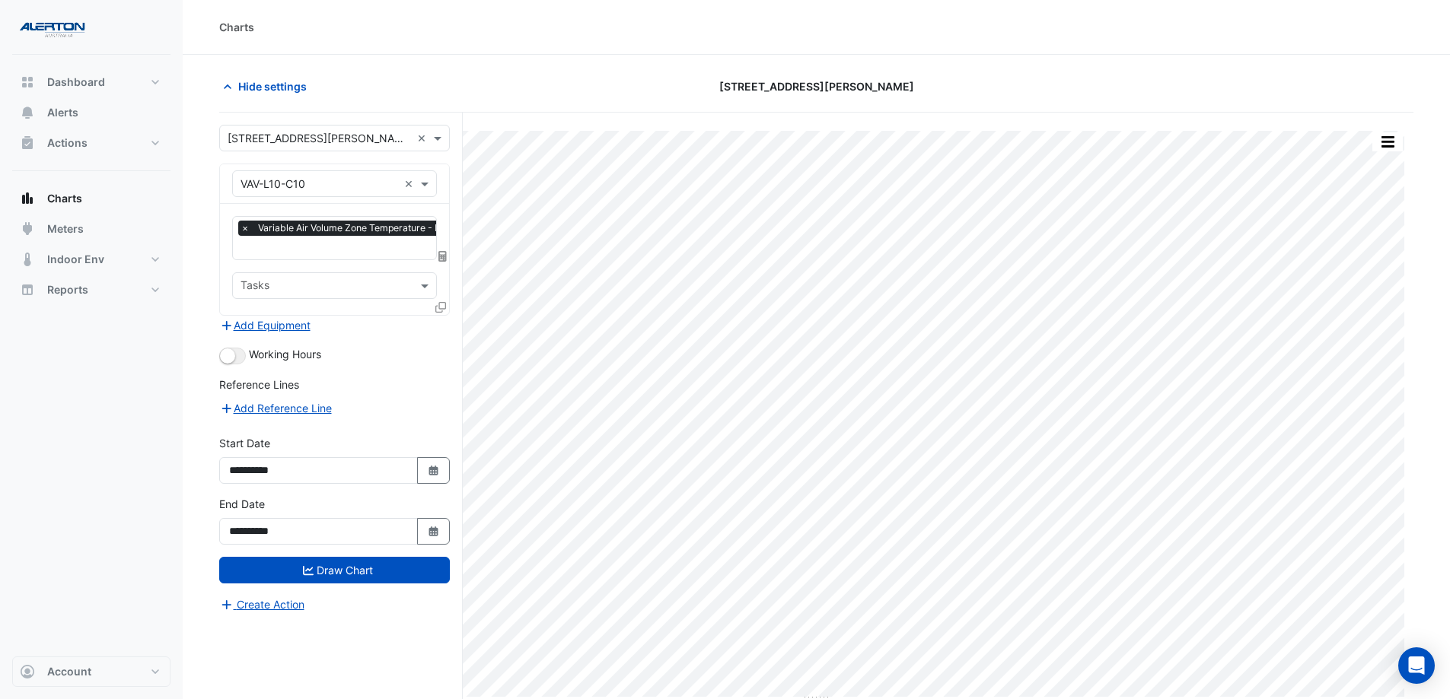
click at [314, 181] on input "text" at bounding box center [319, 185] width 158 height 16
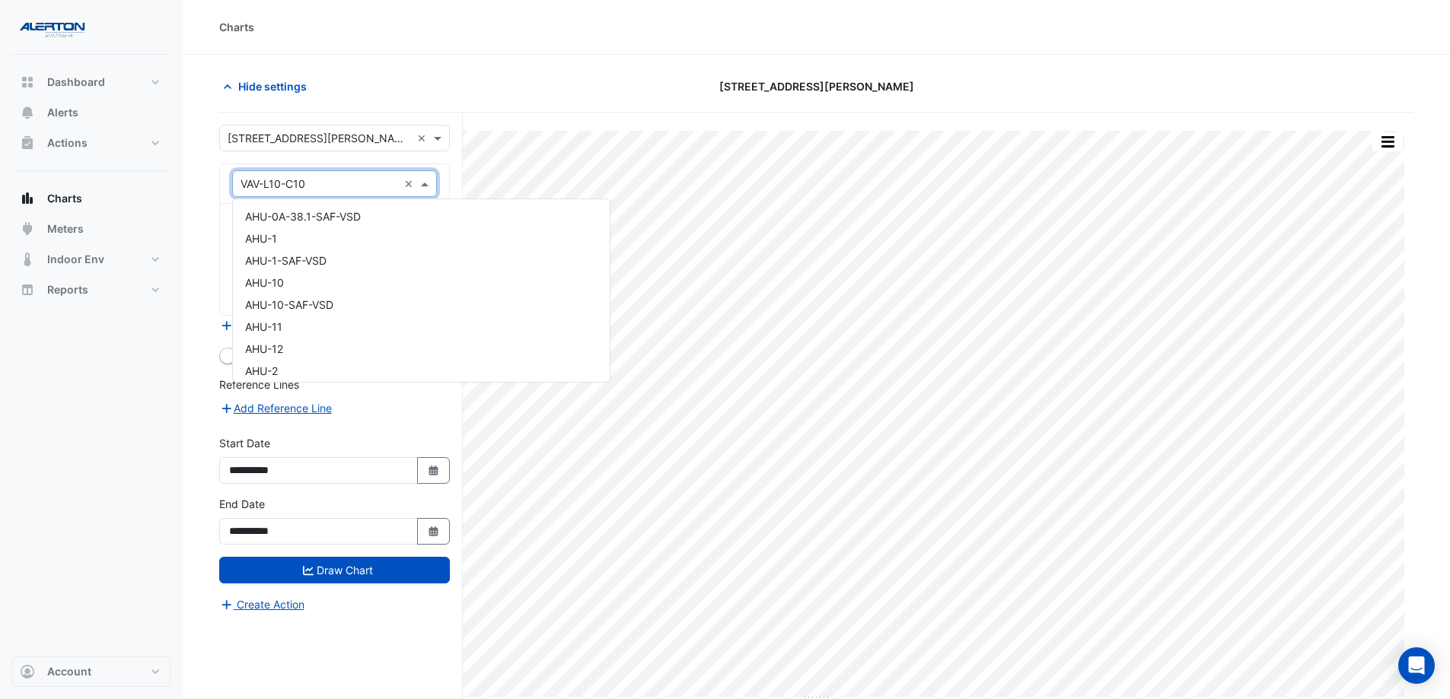
scroll to position [15807, 0]
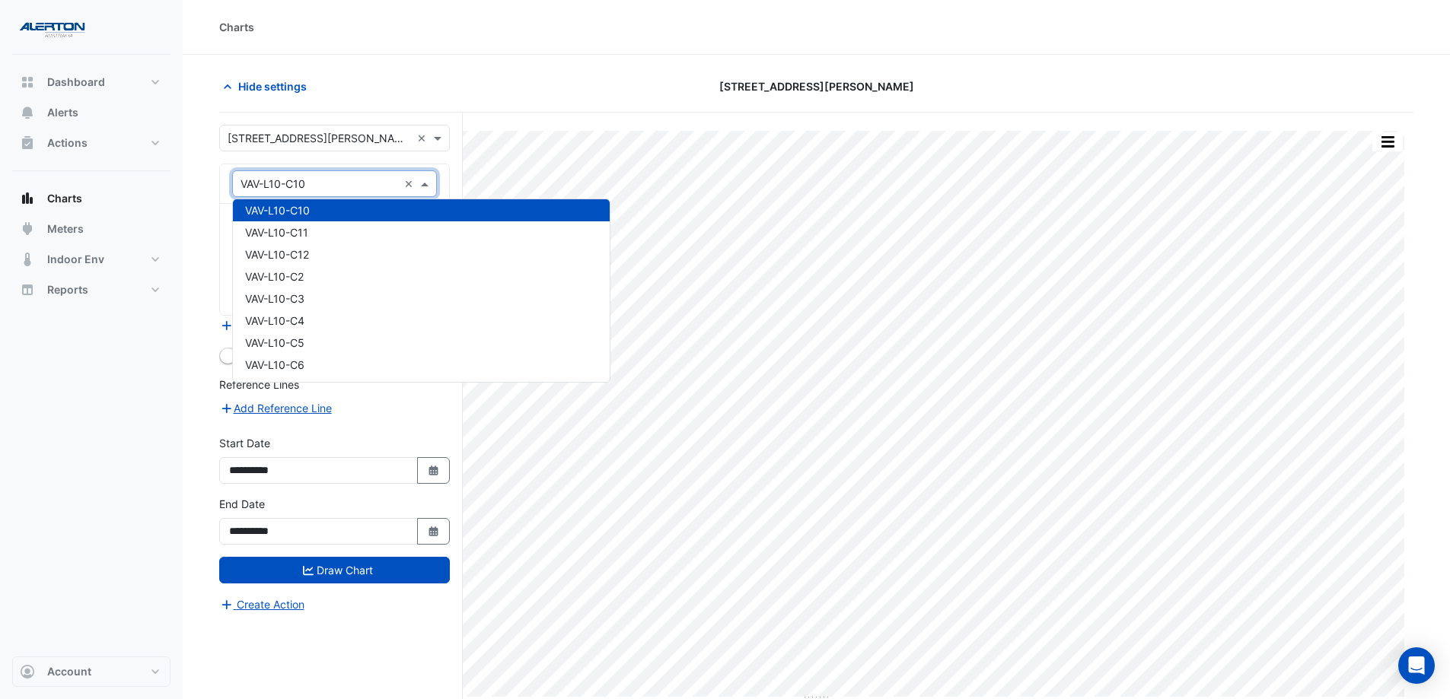
click at [337, 183] on input "text" at bounding box center [319, 185] width 158 height 16
click at [374, 177] on input "text" at bounding box center [319, 185] width 158 height 16
click at [349, 183] on input "text" at bounding box center [319, 185] width 158 height 16
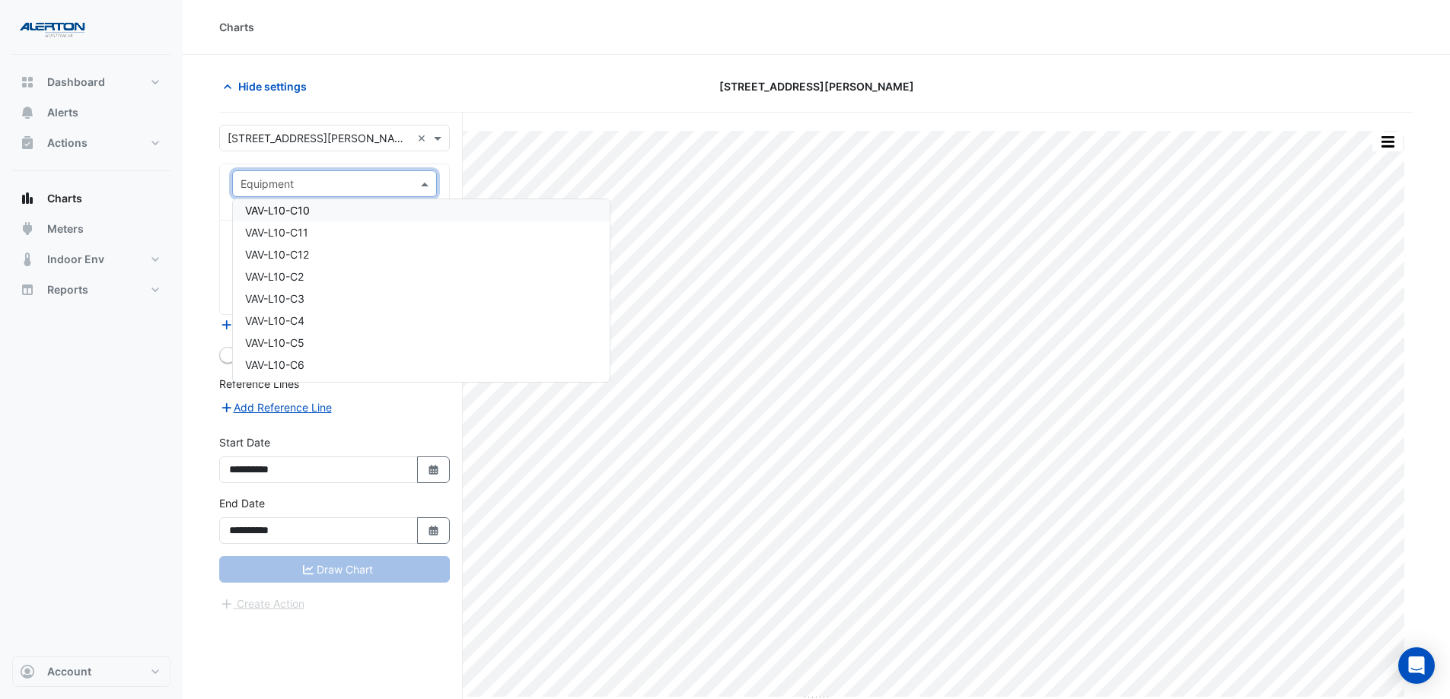
click at [342, 179] on input "text" at bounding box center [319, 185] width 158 height 16
type input "*******"
click at [343, 264] on div "VAV-L10-C1" at bounding box center [334, 264] width 203 height 22
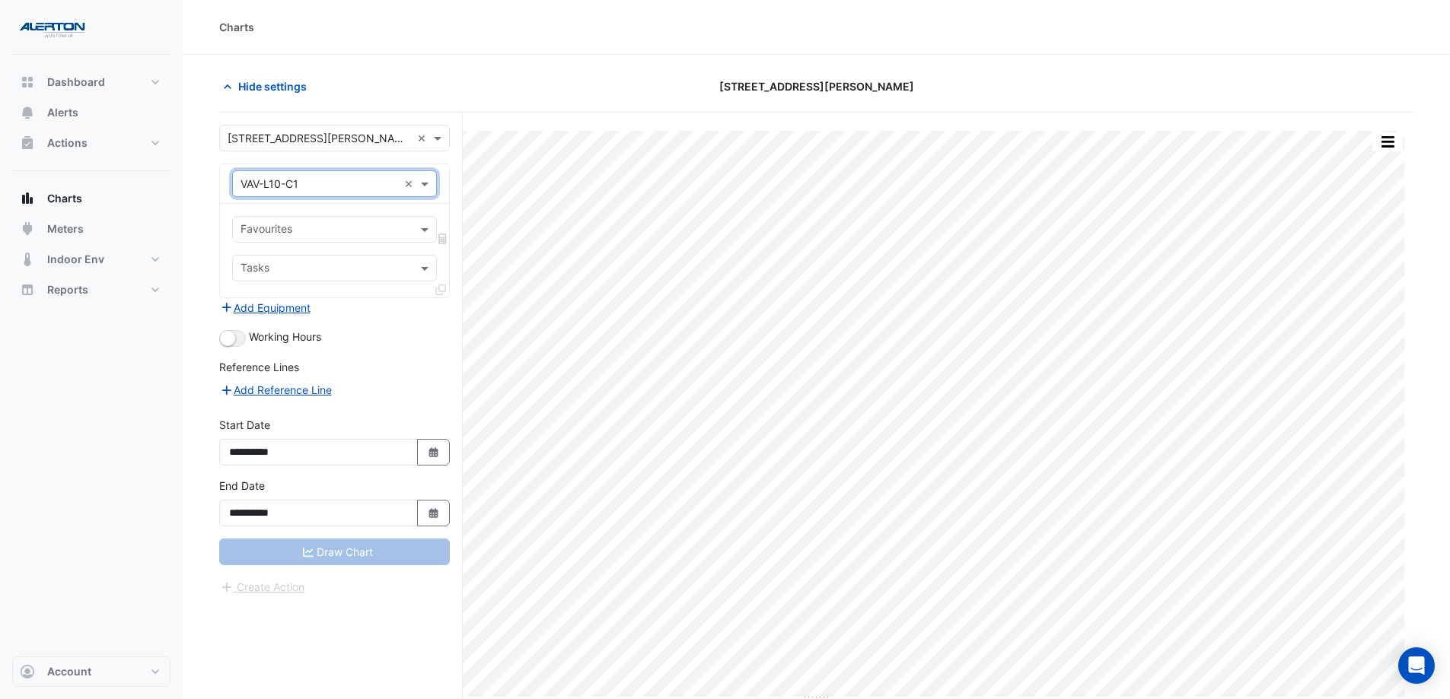
click at [411, 228] on div "Favourites" at bounding box center [334, 229] width 205 height 27
click at [416, 231] on div "Favourites" at bounding box center [334, 229] width 205 height 27
click at [379, 183] on input "text" at bounding box center [319, 185] width 158 height 16
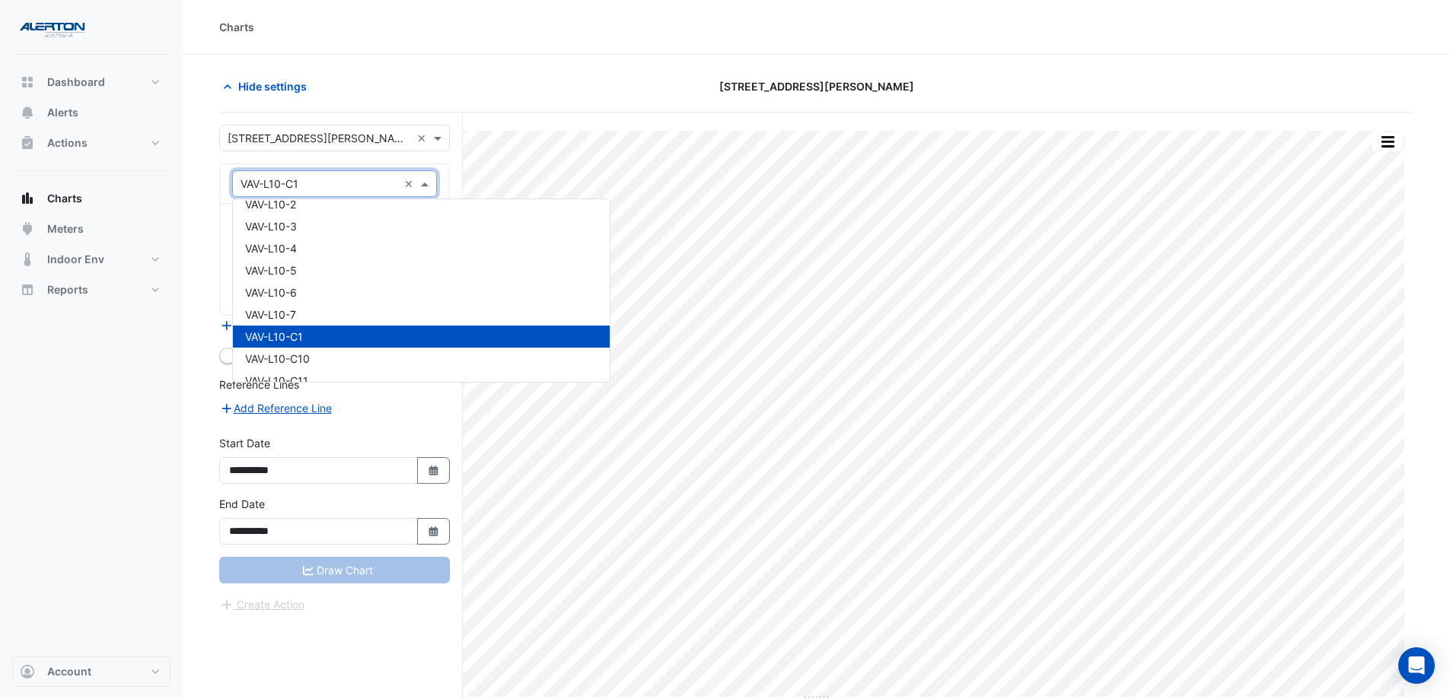
scroll to position [15633, 0]
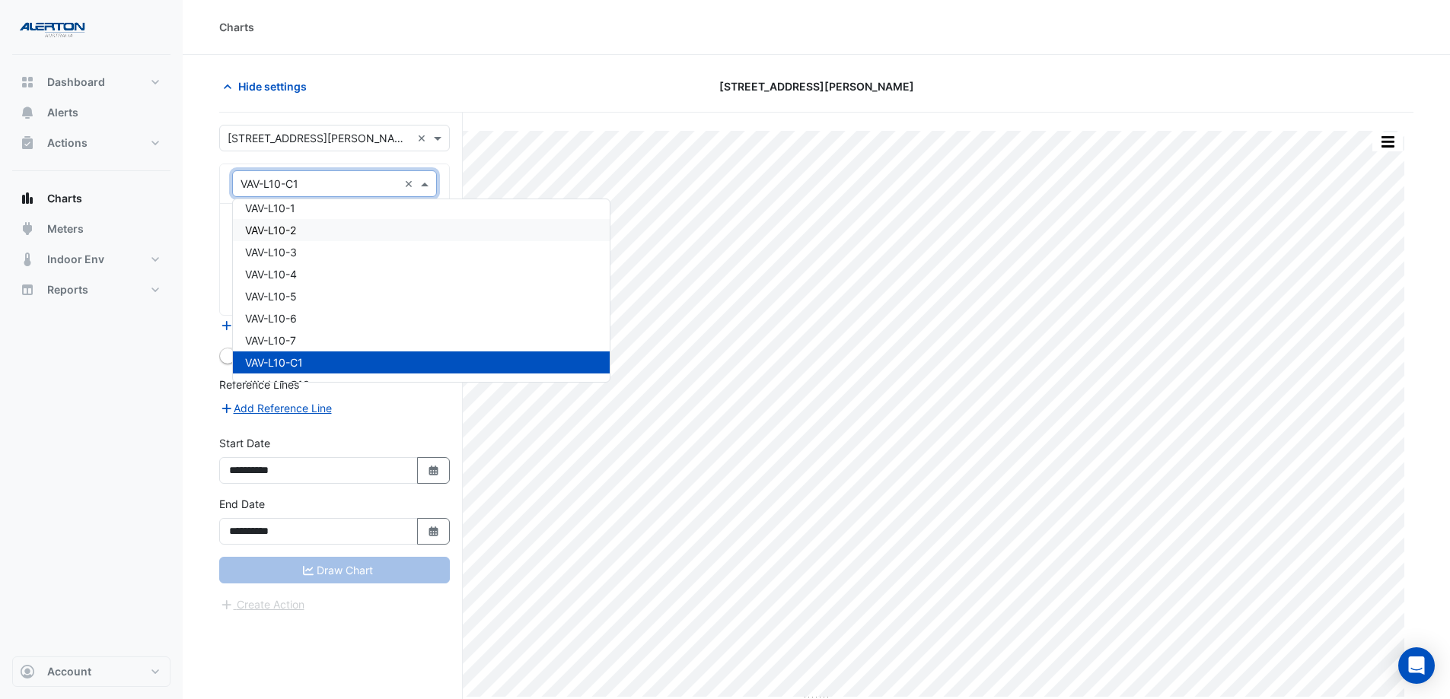
click at [379, 230] on div "VAV-L10-2" at bounding box center [421, 230] width 377 height 22
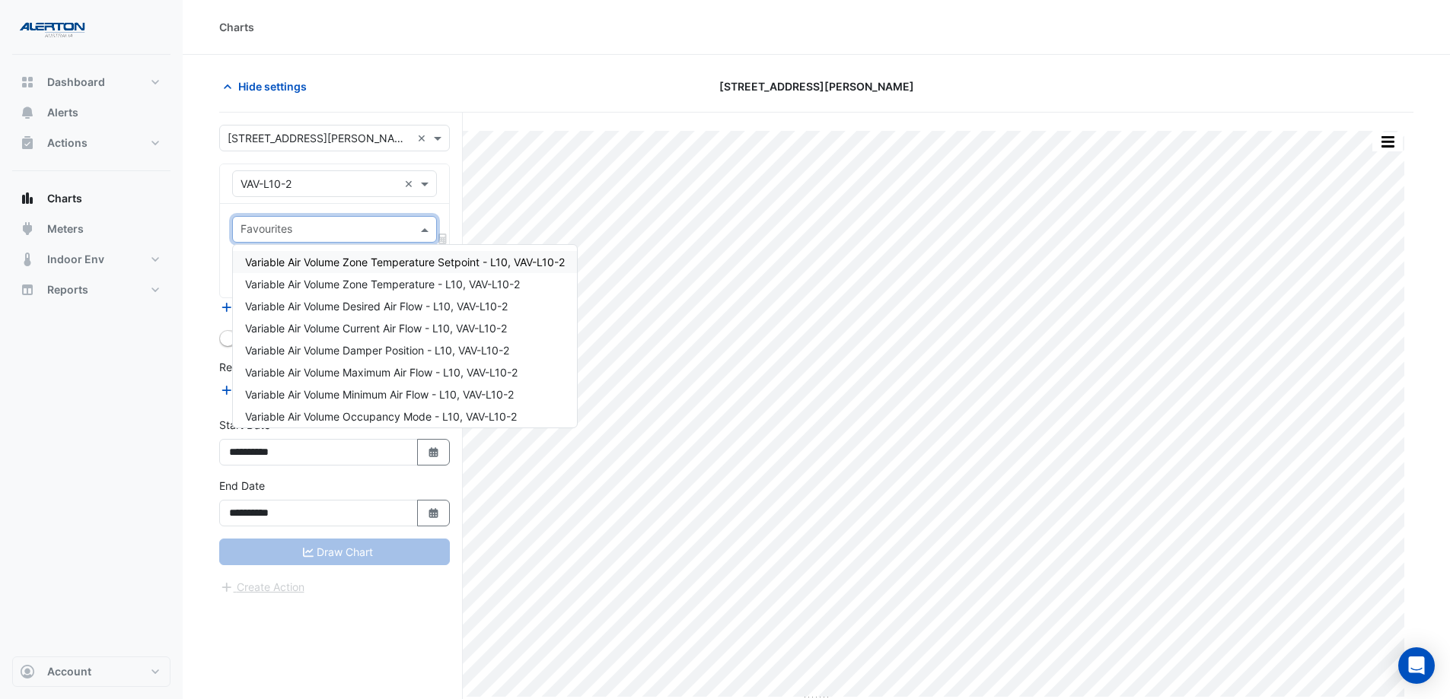
click at [416, 233] on div "Favourites" at bounding box center [334, 229] width 205 height 27
click at [413, 284] on span "Variable Air Volume Zone Temperature - L10, VAV-L10-2" at bounding box center [382, 284] width 275 height 13
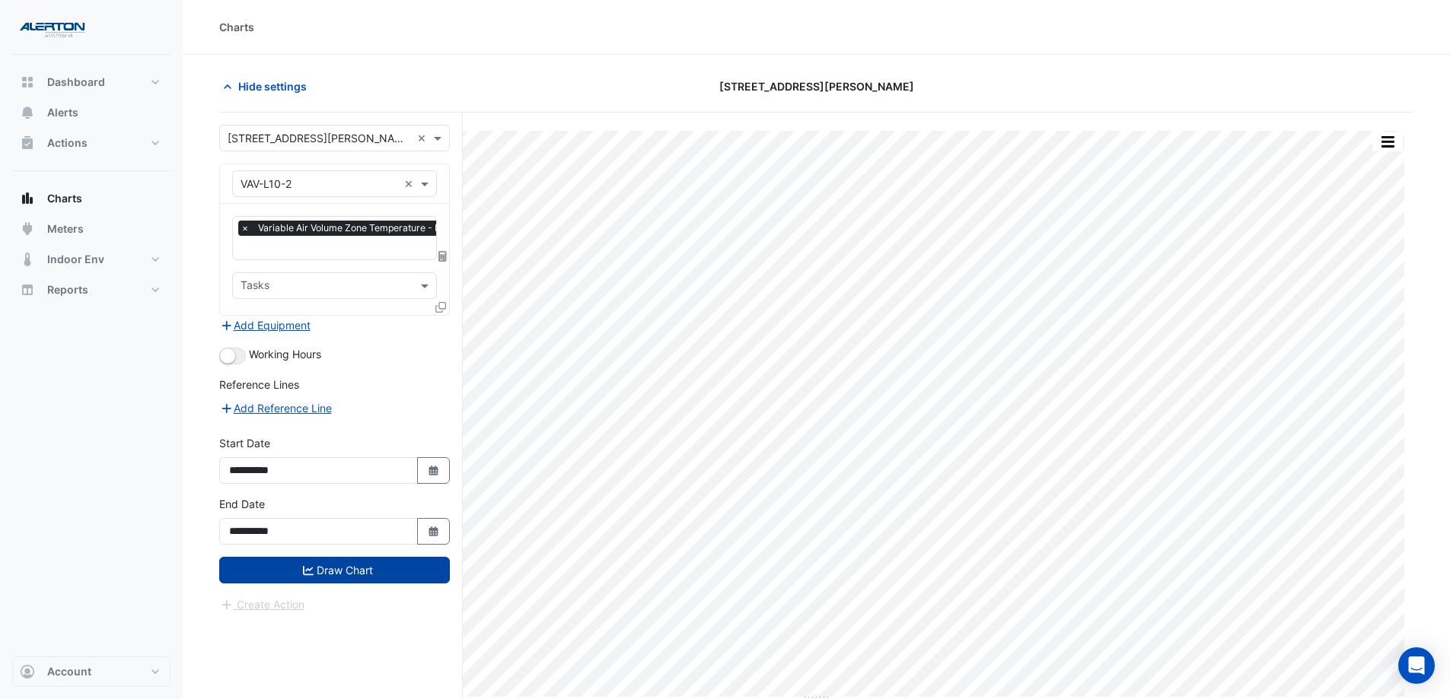
click at [349, 534] on button "Draw Chart" at bounding box center [334, 570] width 231 height 27
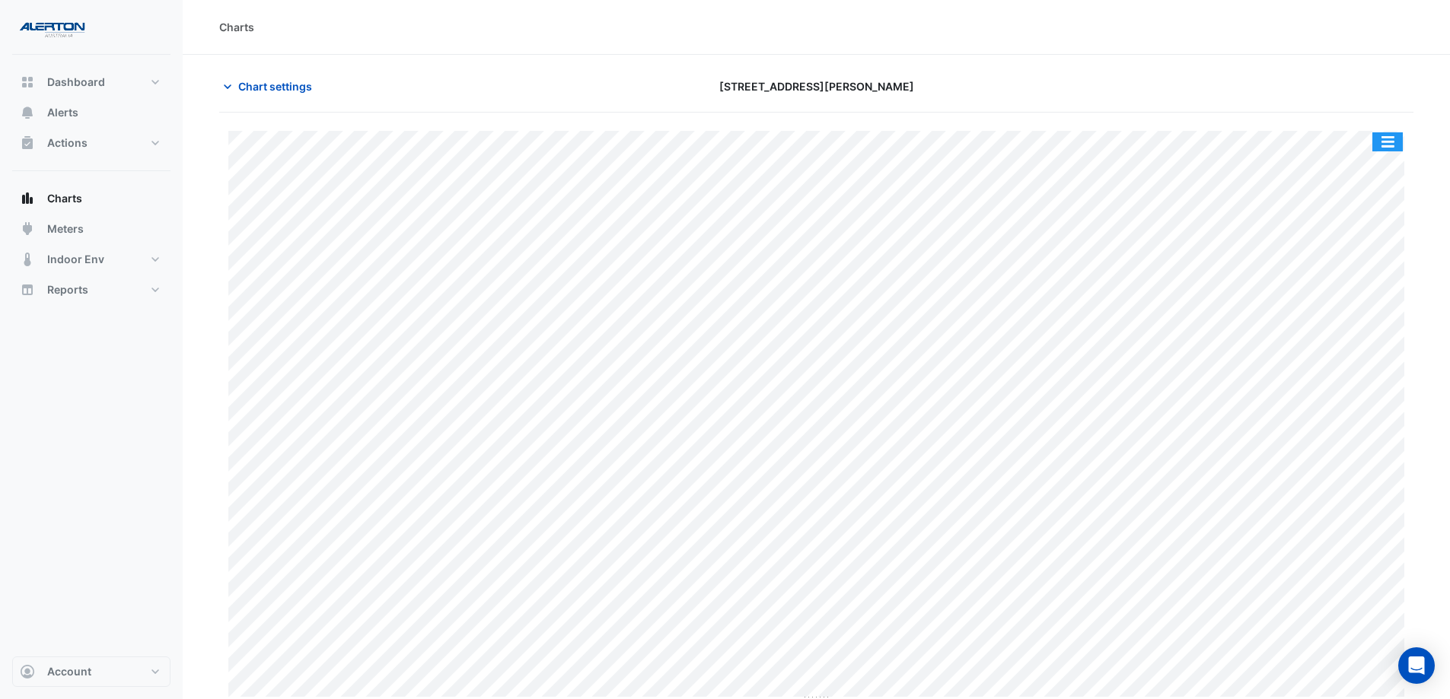
click at [1168, 139] on button "button" at bounding box center [1387, 141] width 30 height 19
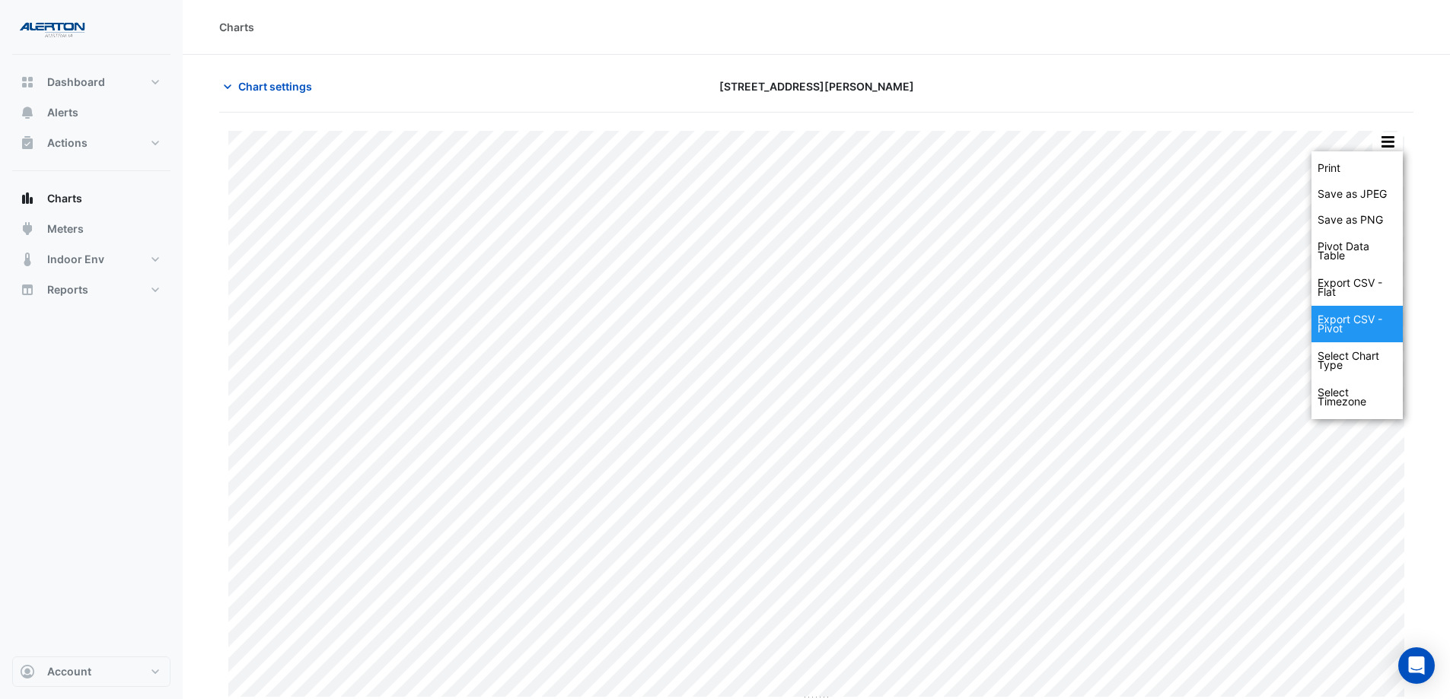
click at [1168, 320] on div "Export CSV - Pivot" at bounding box center [1356, 324] width 91 height 37
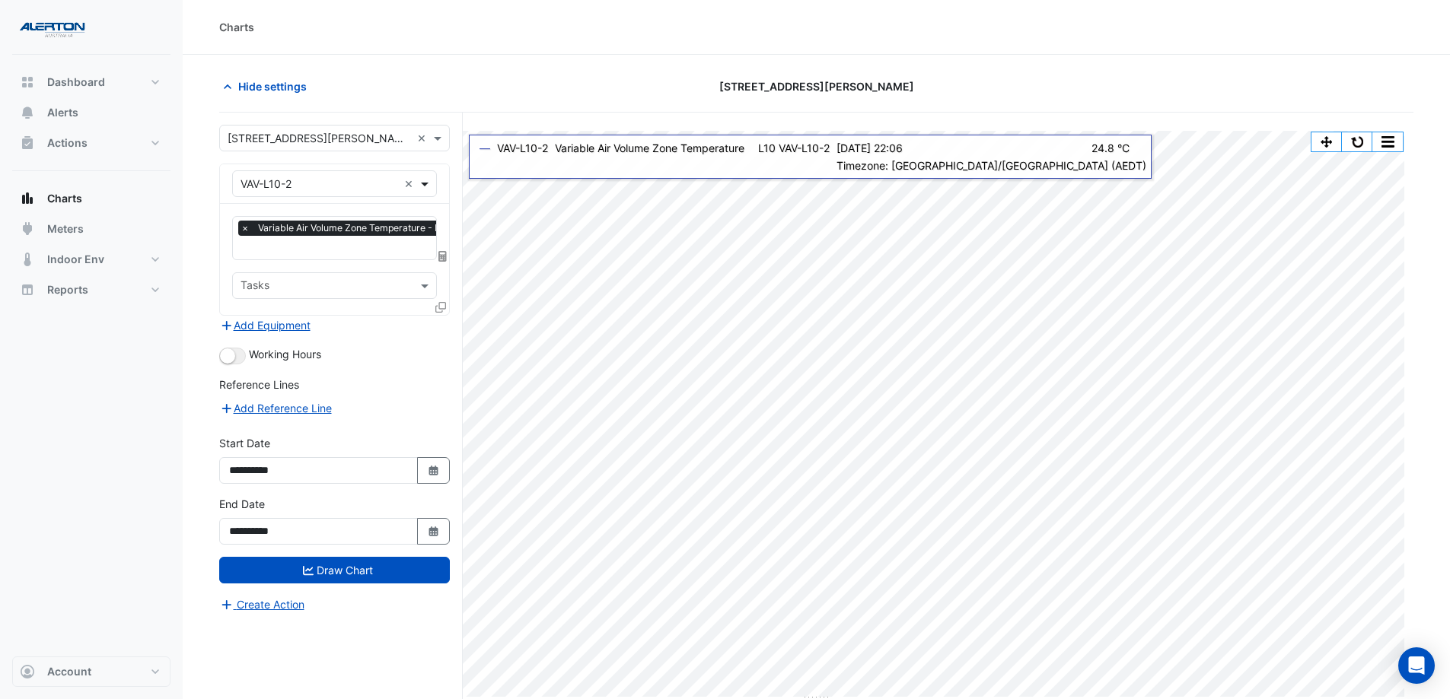
click at [428, 184] on span at bounding box center [426, 184] width 19 height 16
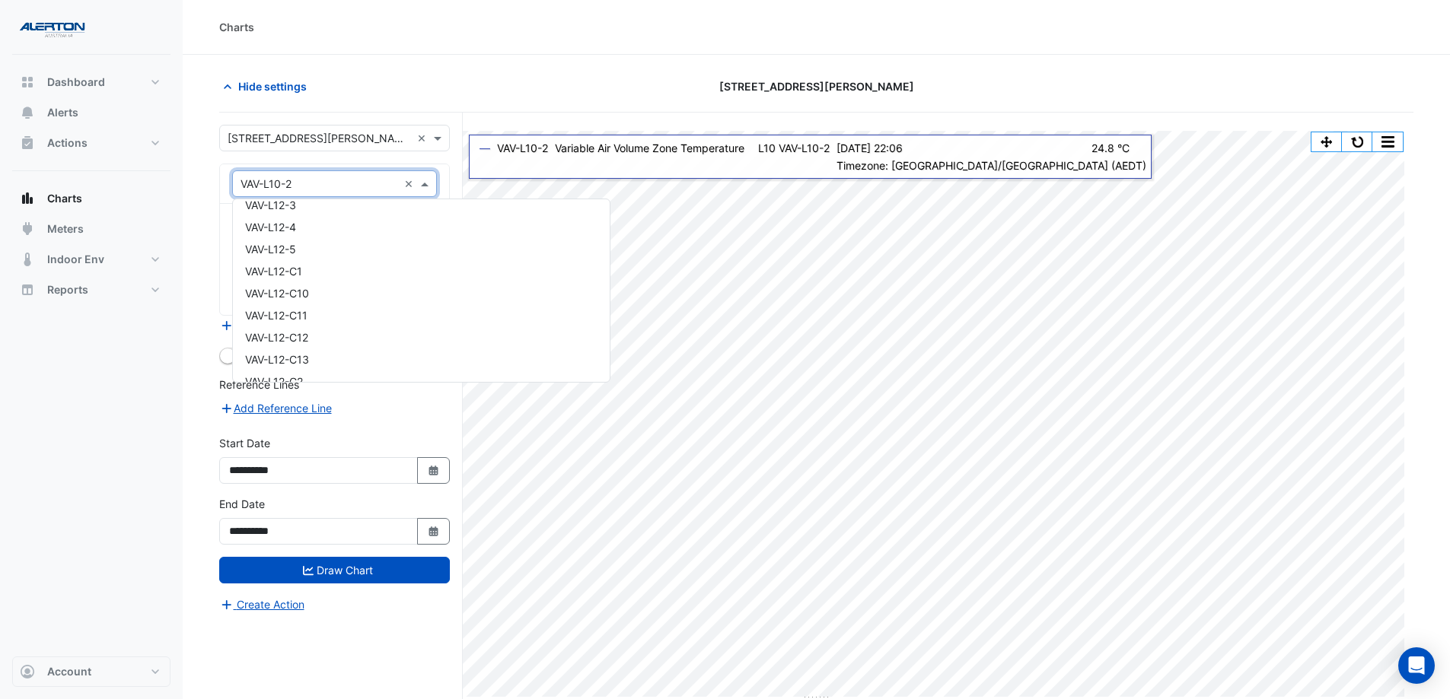
scroll to position [16109, 0]
click at [409, 282] on div "VAV-L12-C10" at bounding box center [421, 283] width 377 height 22
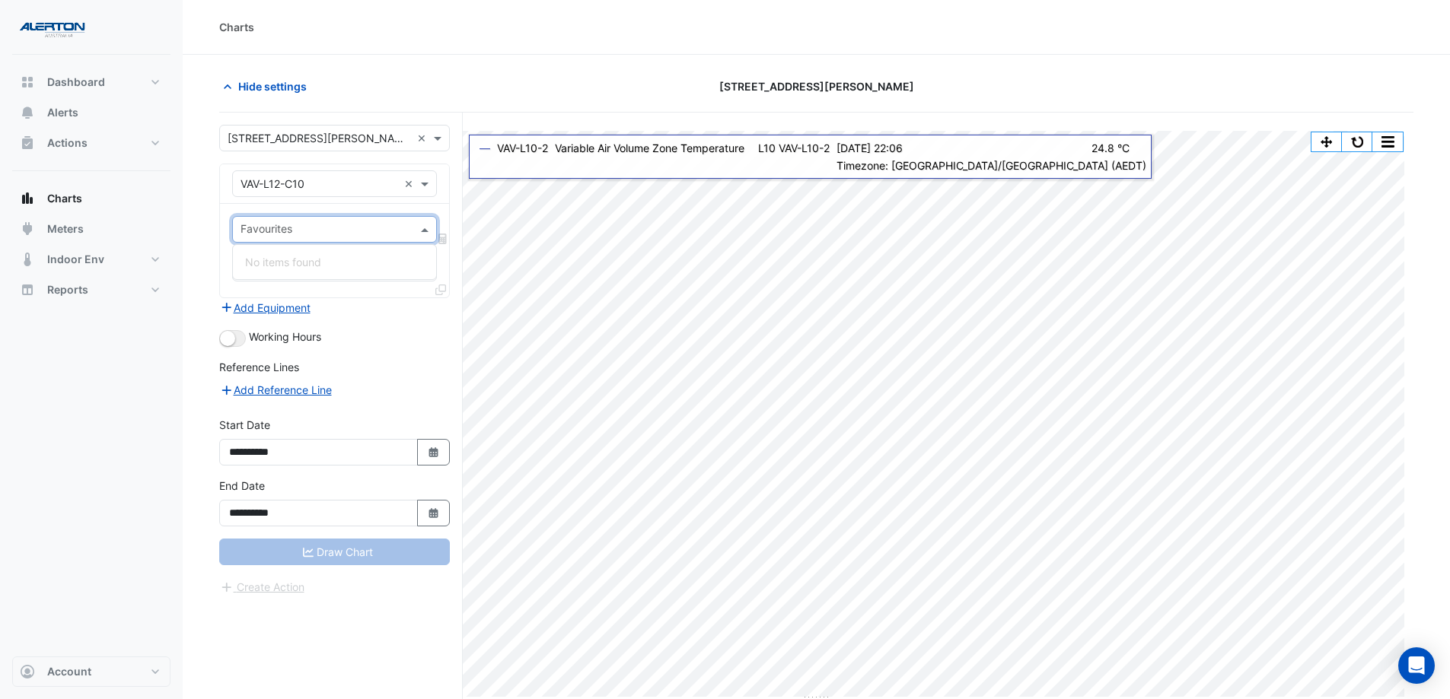
click at [421, 230] on span at bounding box center [426, 229] width 19 height 16
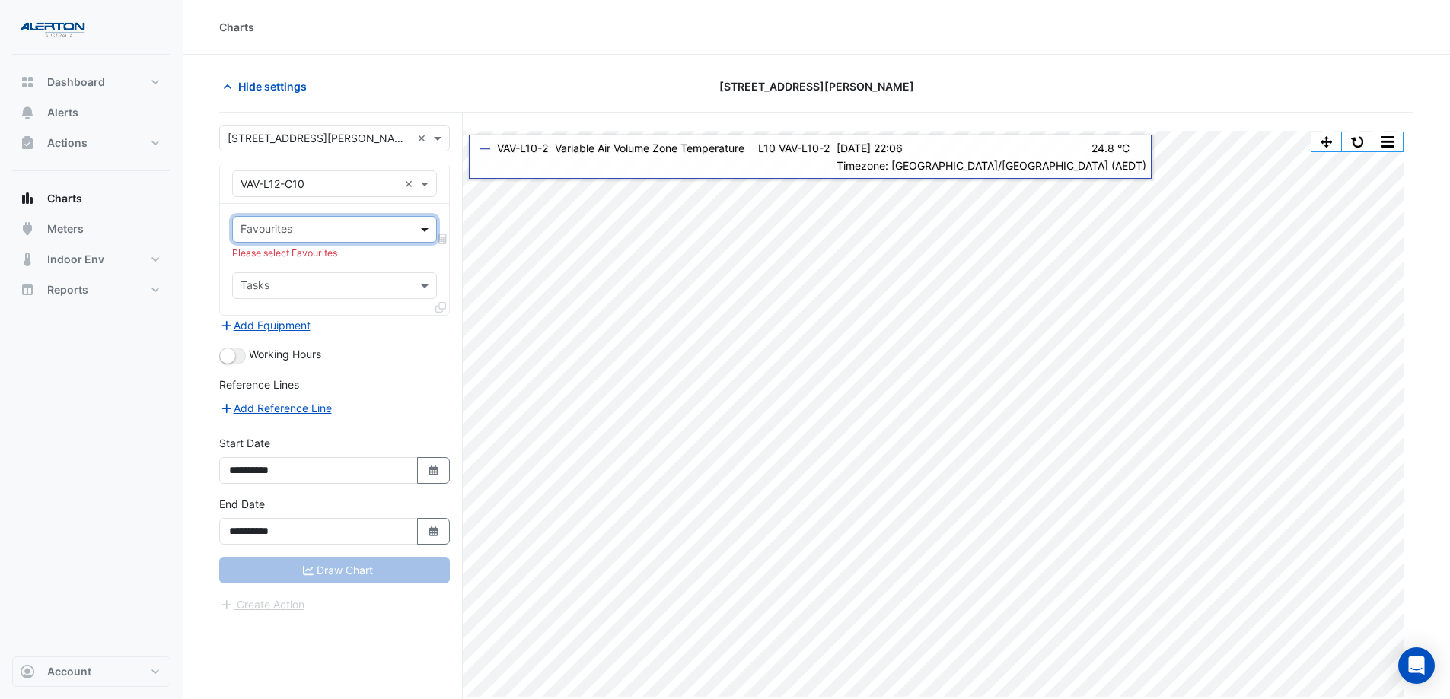
click at [421, 233] on span at bounding box center [426, 229] width 19 height 16
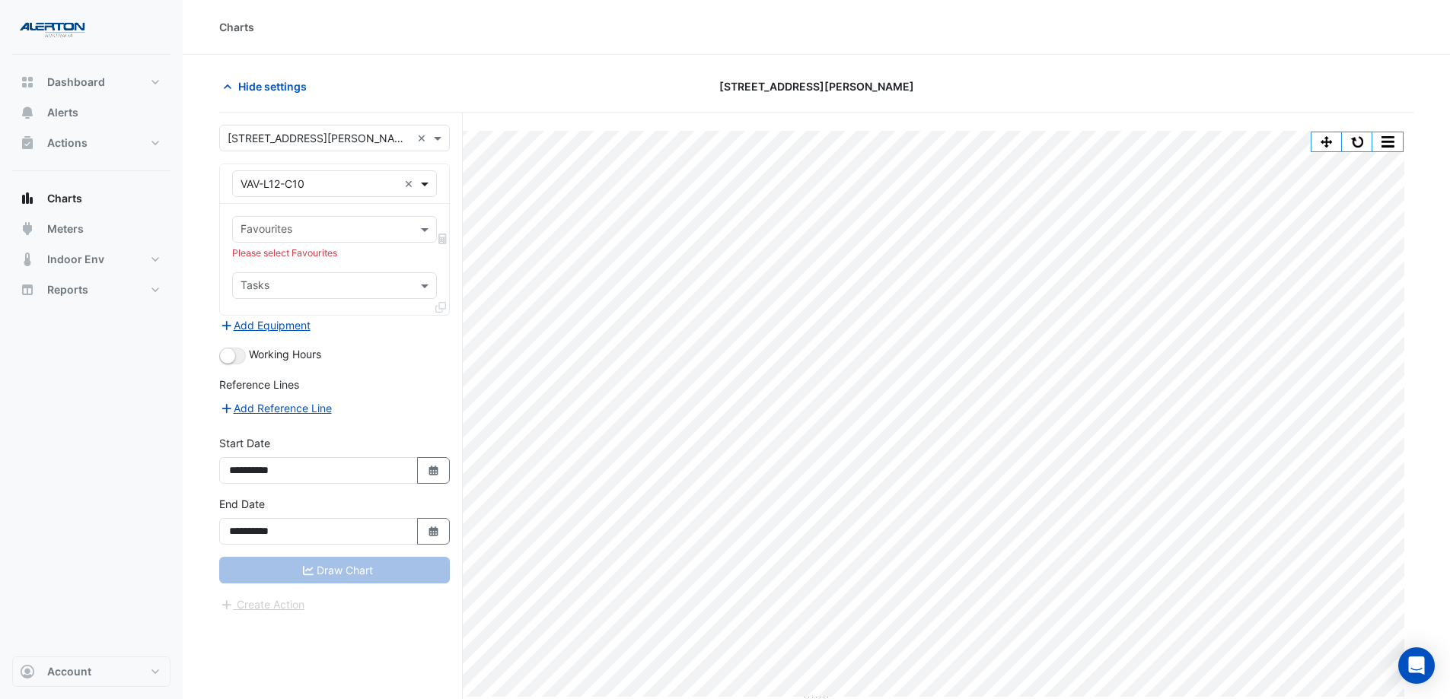
click at [423, 183] on span at bounding box center [426, 184] width 19 height 16
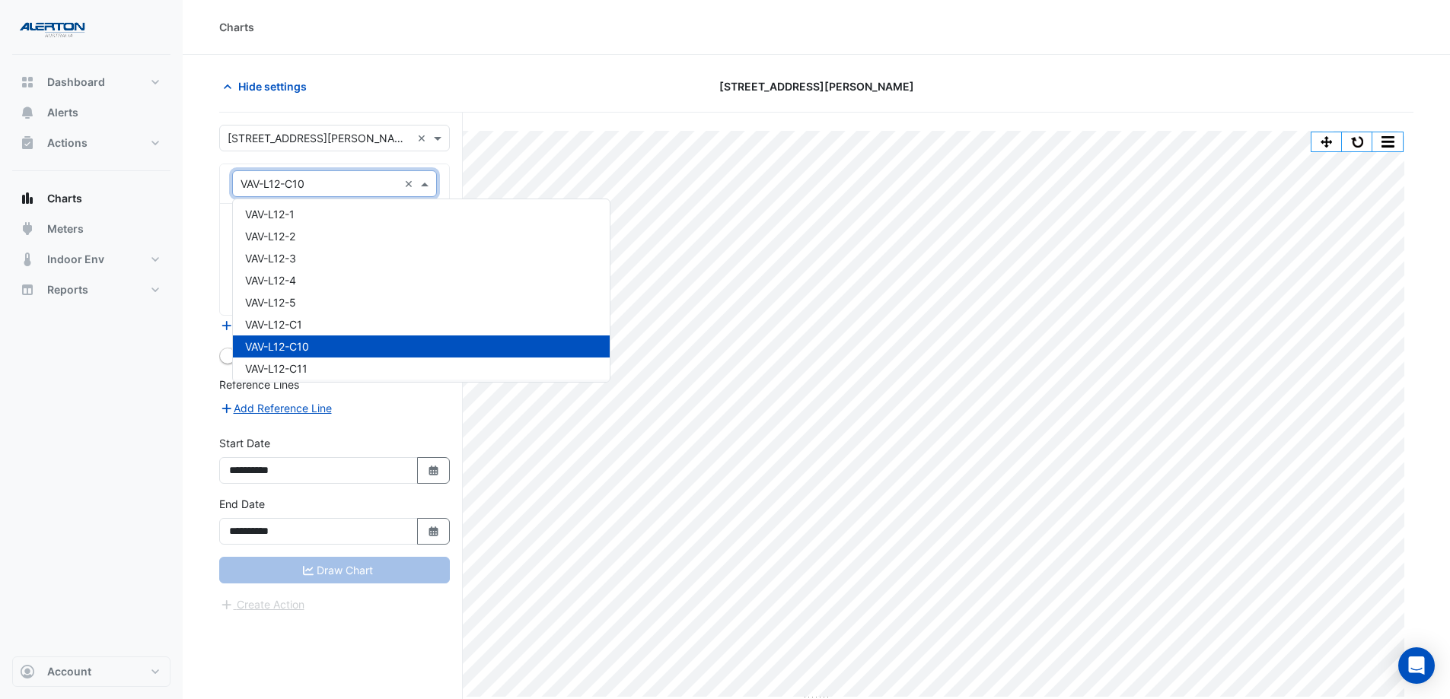
scroll to position [16030, 0]
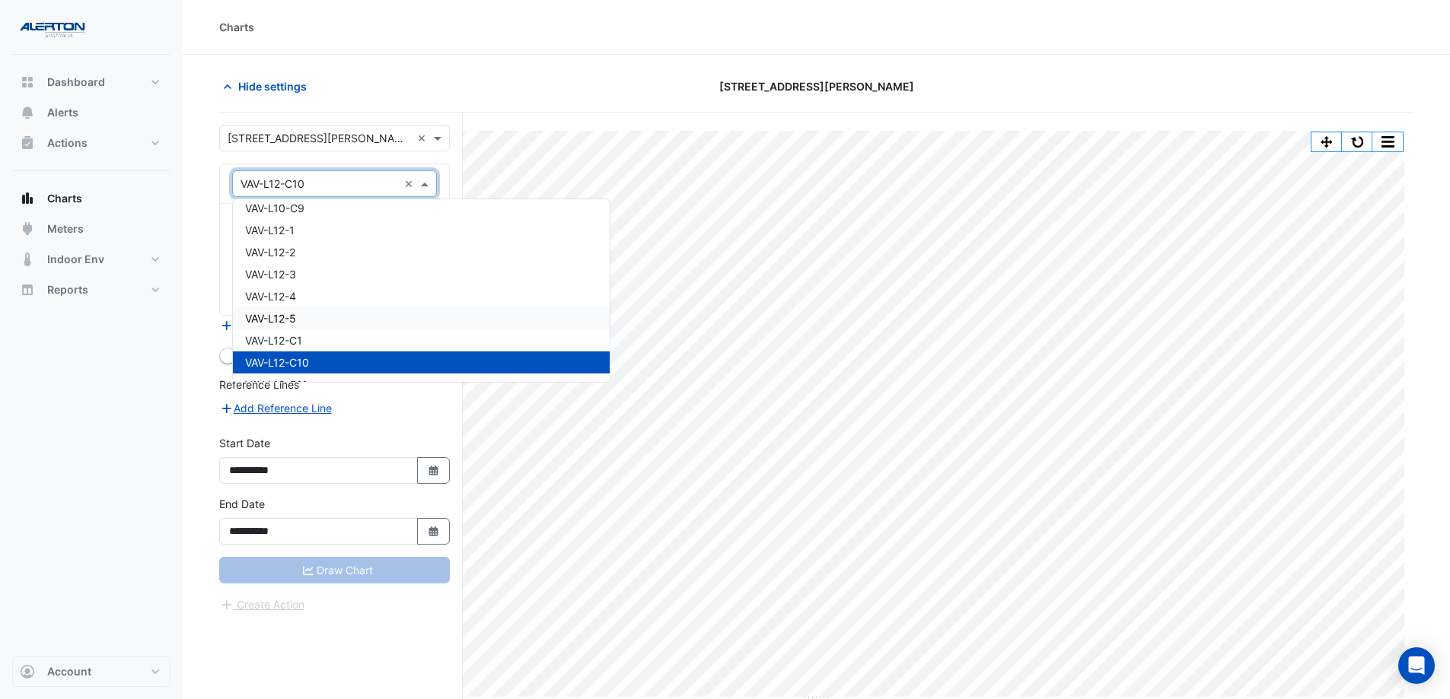
click at [377, 323] on div "VAV-L12-5" at bounding box center [421, 318] width 377 height 22
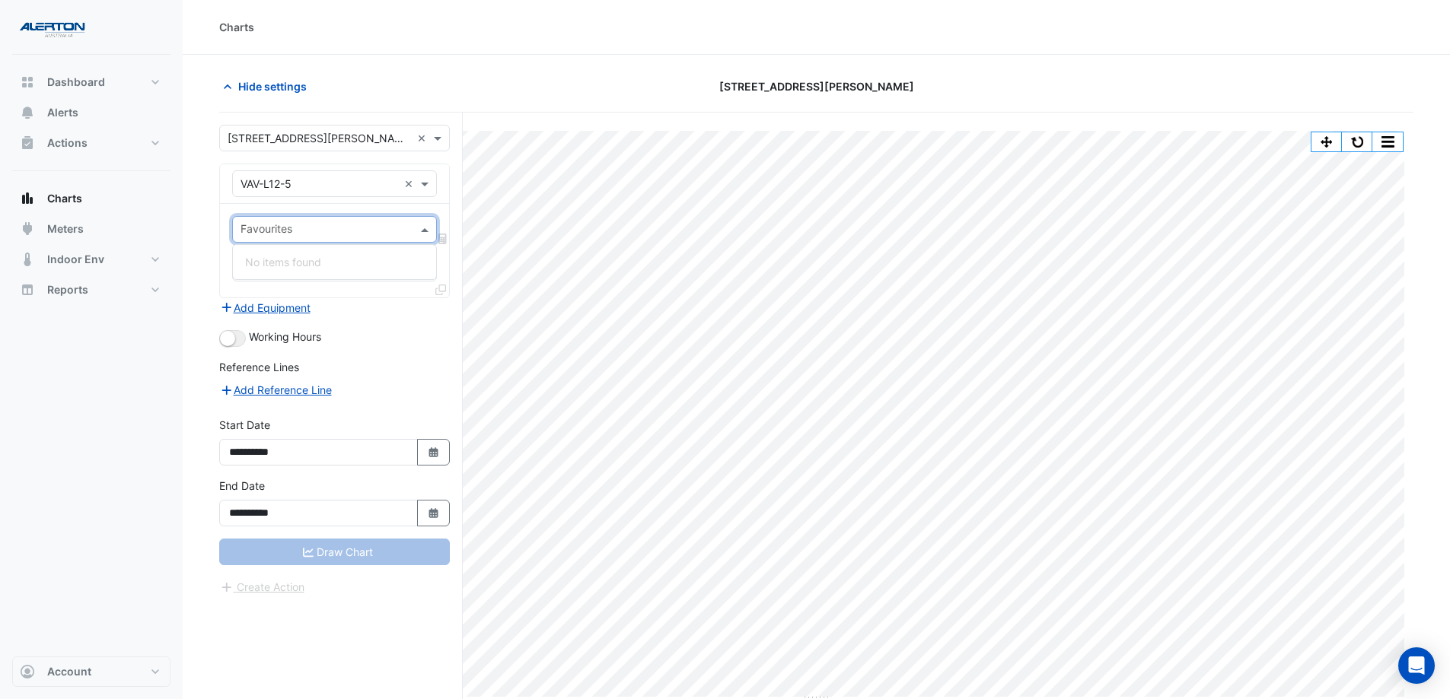
click at [418, 228] on span at bounding box center [426, 229] width 19 height 16
click at [423, 230] on span at bounding box center [426, 229] width 19 height 16
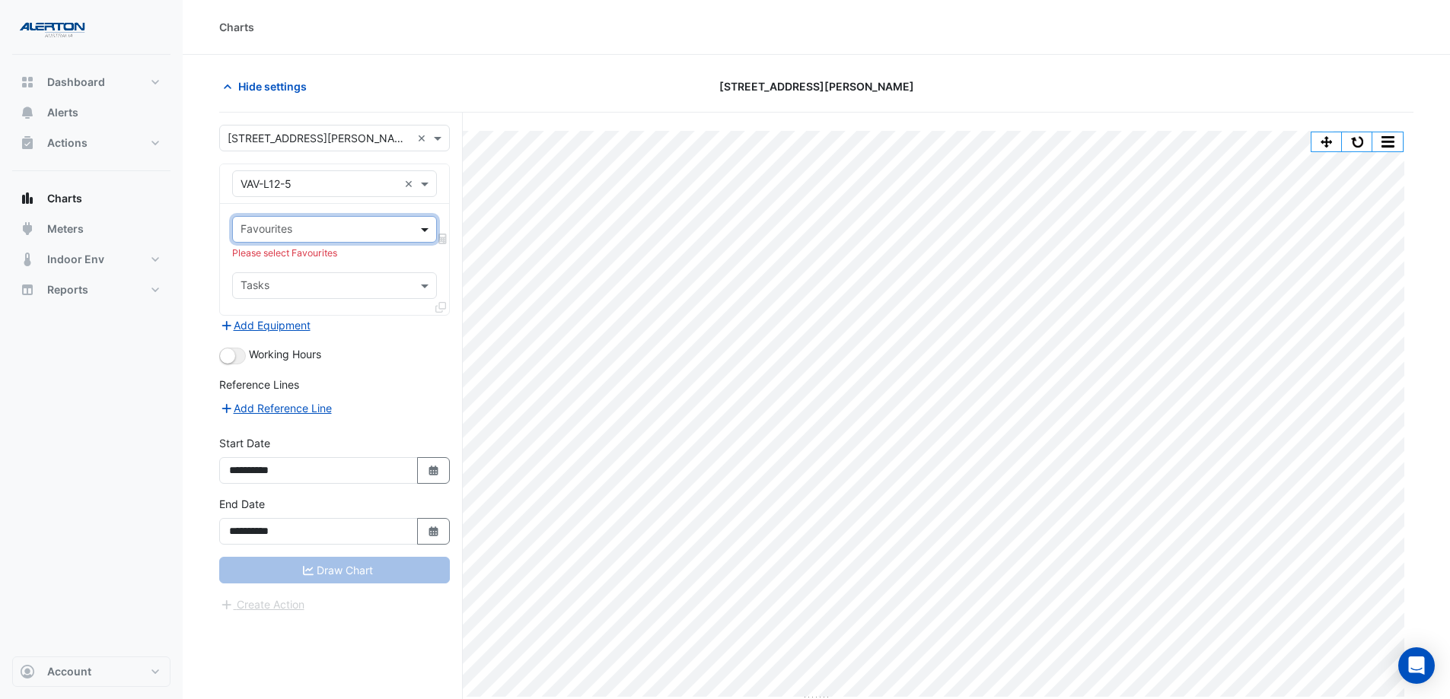
click at [423, 230] on span at bounding box center [426, 229] width 19 height 16
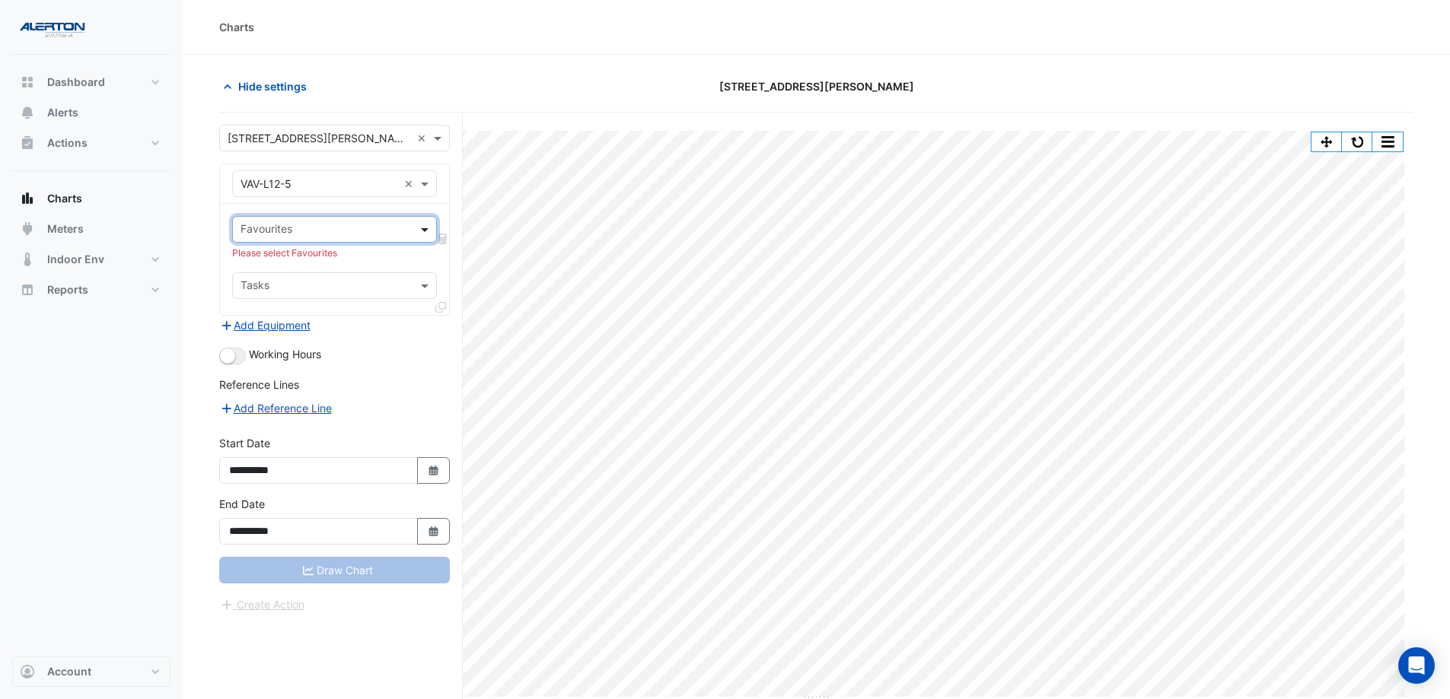
click at [423, 230] on span at bounding box center [426, 229] width 19 height 16
click at [260, 131] on input "text" at bounding box center [319, 139] width 183 height 16
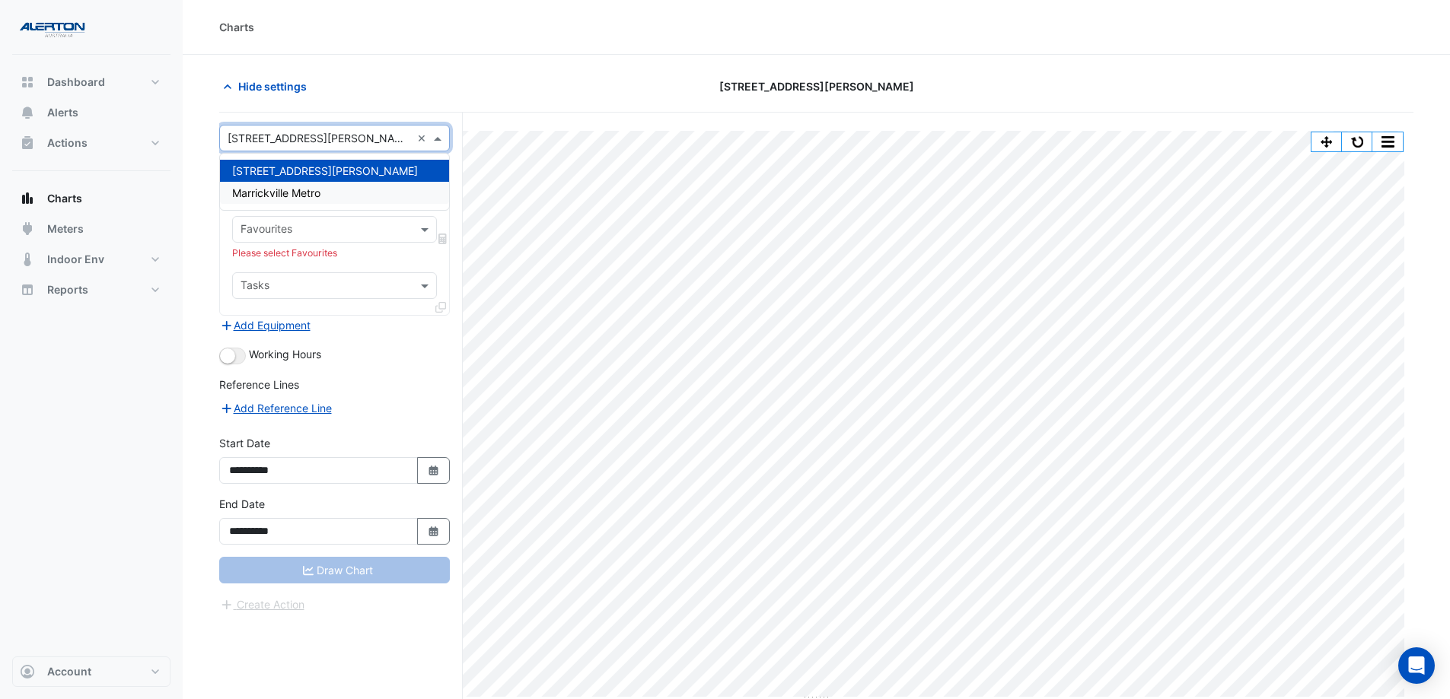
click at [261, 186] on span "Marrickville Metro" at bounding box center [276, 192] width 88 height 13
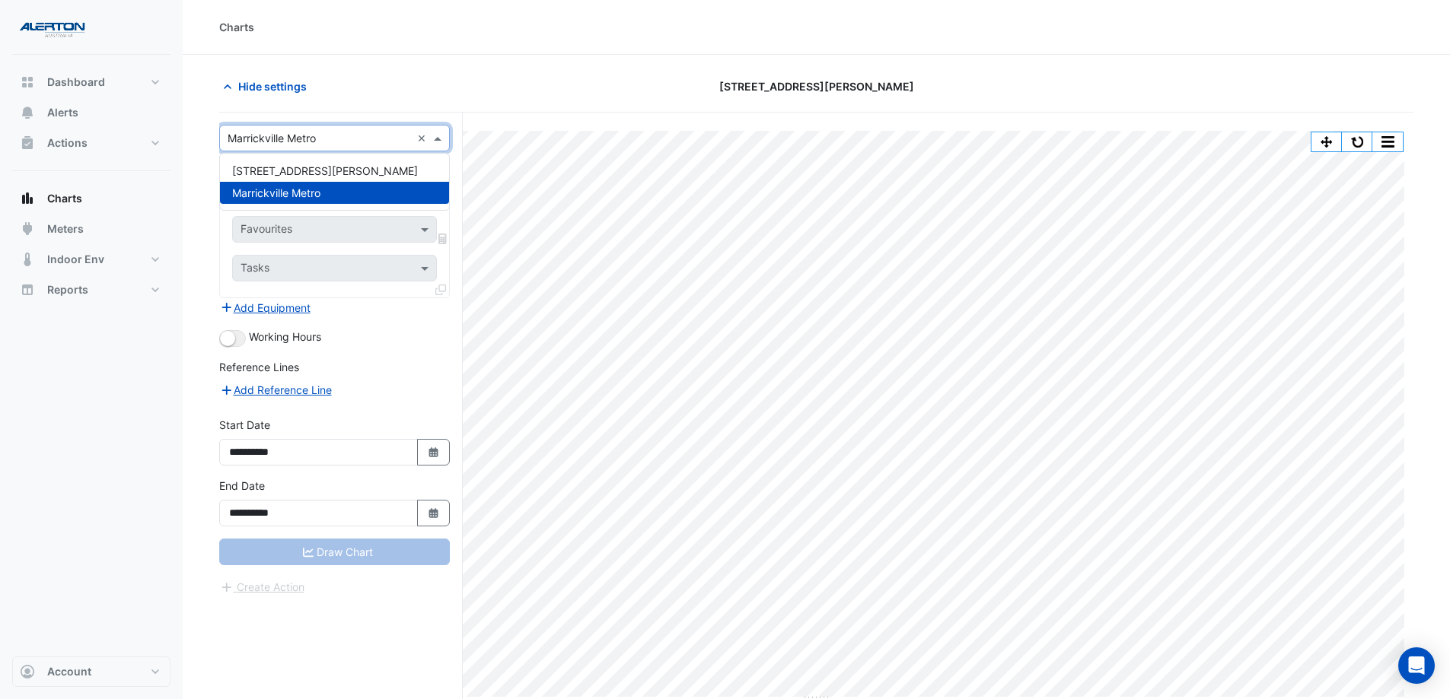
click at [315, 133] on input "text" at bounding box center [319, 139] width 183 height 16
click at [301, 166] on span "[STREET_ADDRESS][PERSON_NAME]" at bounding box center [325, 170] width 186 height 13
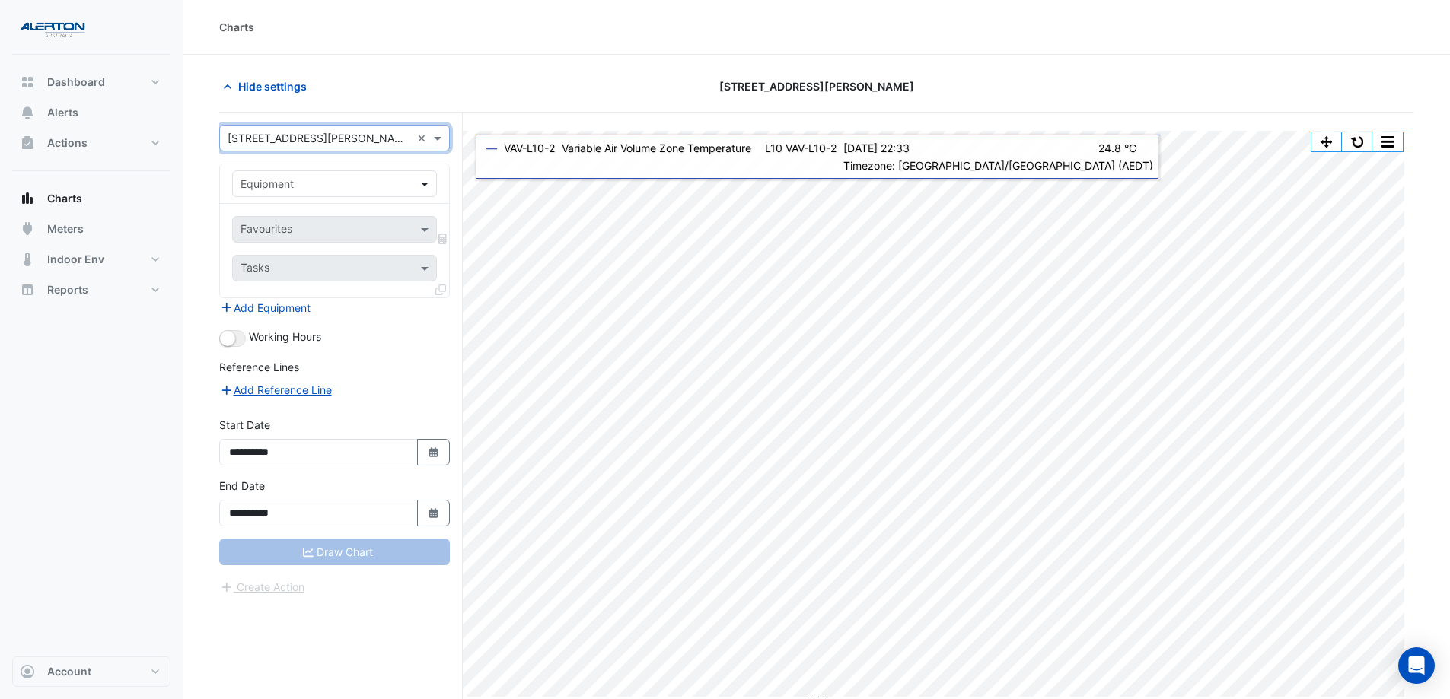
click at [430, 184] on span at bounding box center [426, 184] width 19 height 16
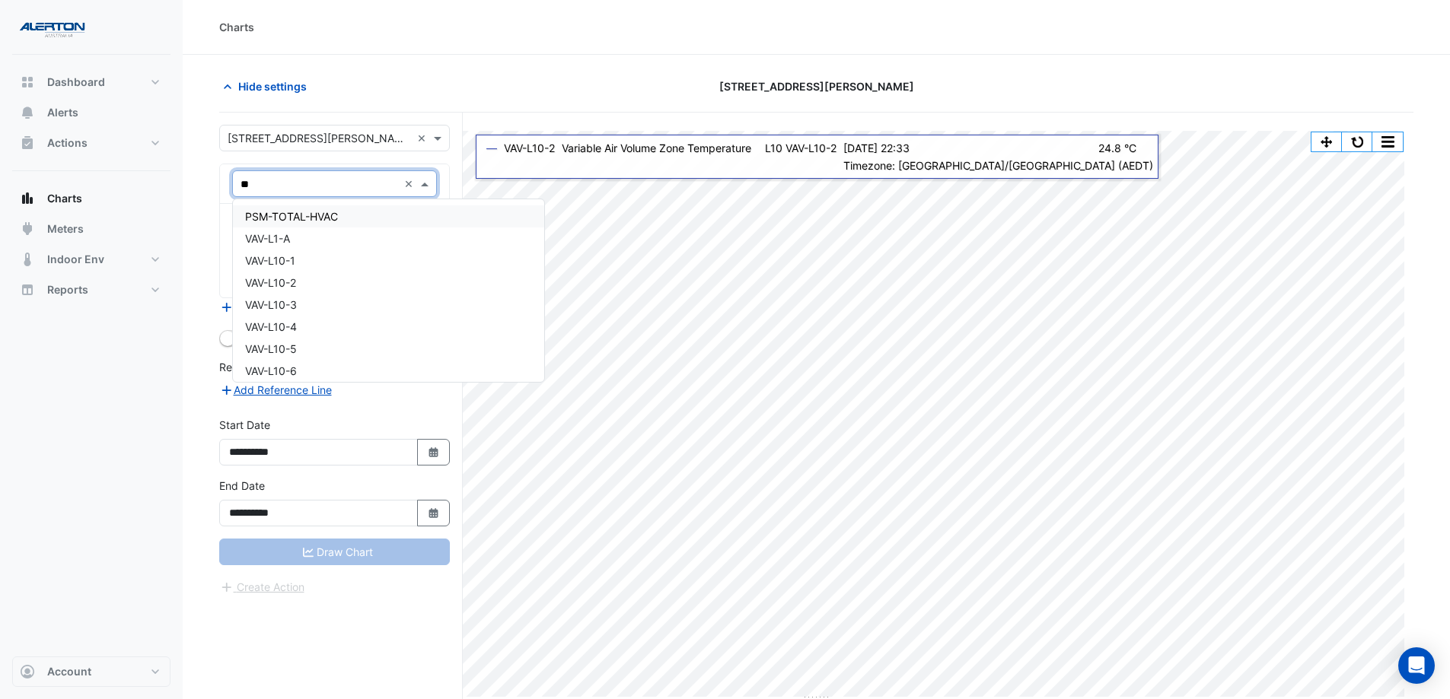
type input "***"
click at [340, 251] on div "VAV-L12-C10" at bounding box center [342, 258] width 219 height 22
click at [422, 234] on span at bounding box center [426, 229] width 19 height 16
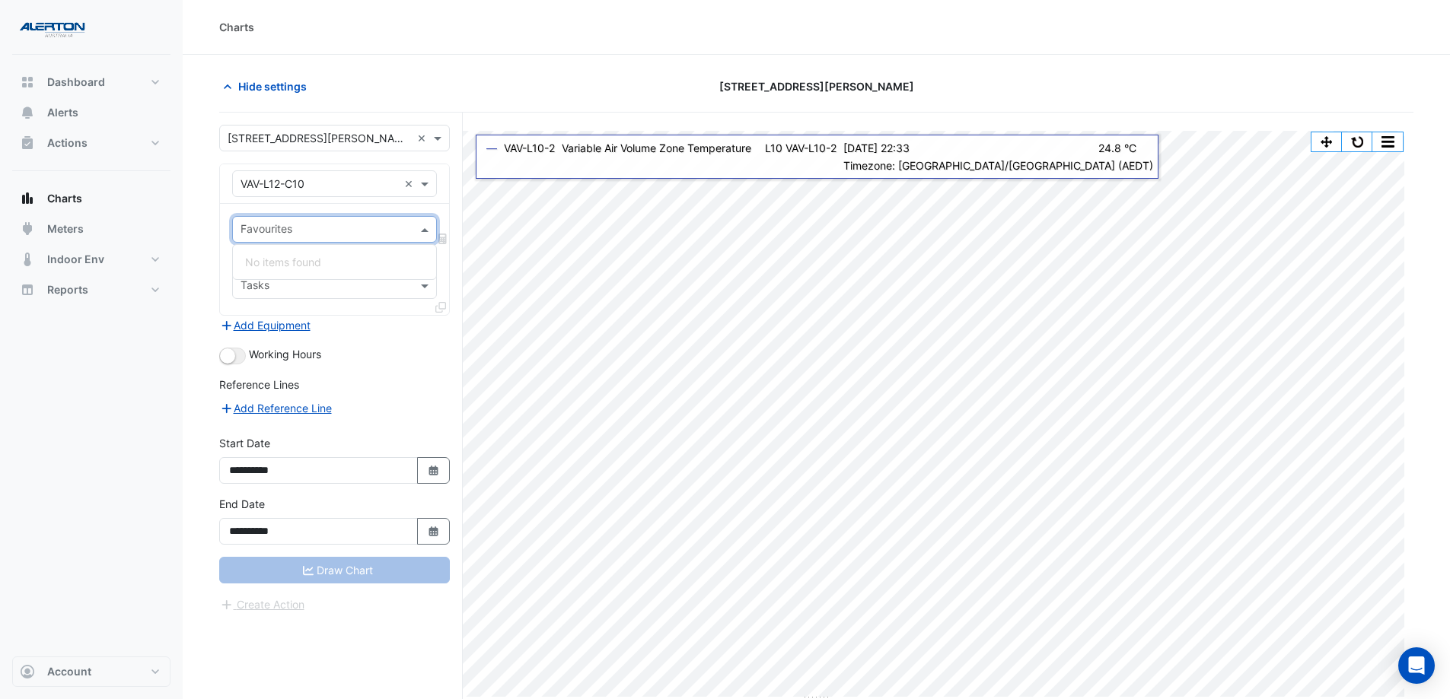
click at [422, 234] on span at bounding box center [426, 229] width 19 height 16
click at [342, 186] on input "text" at bounding box center [319, 185] width 158 height 16
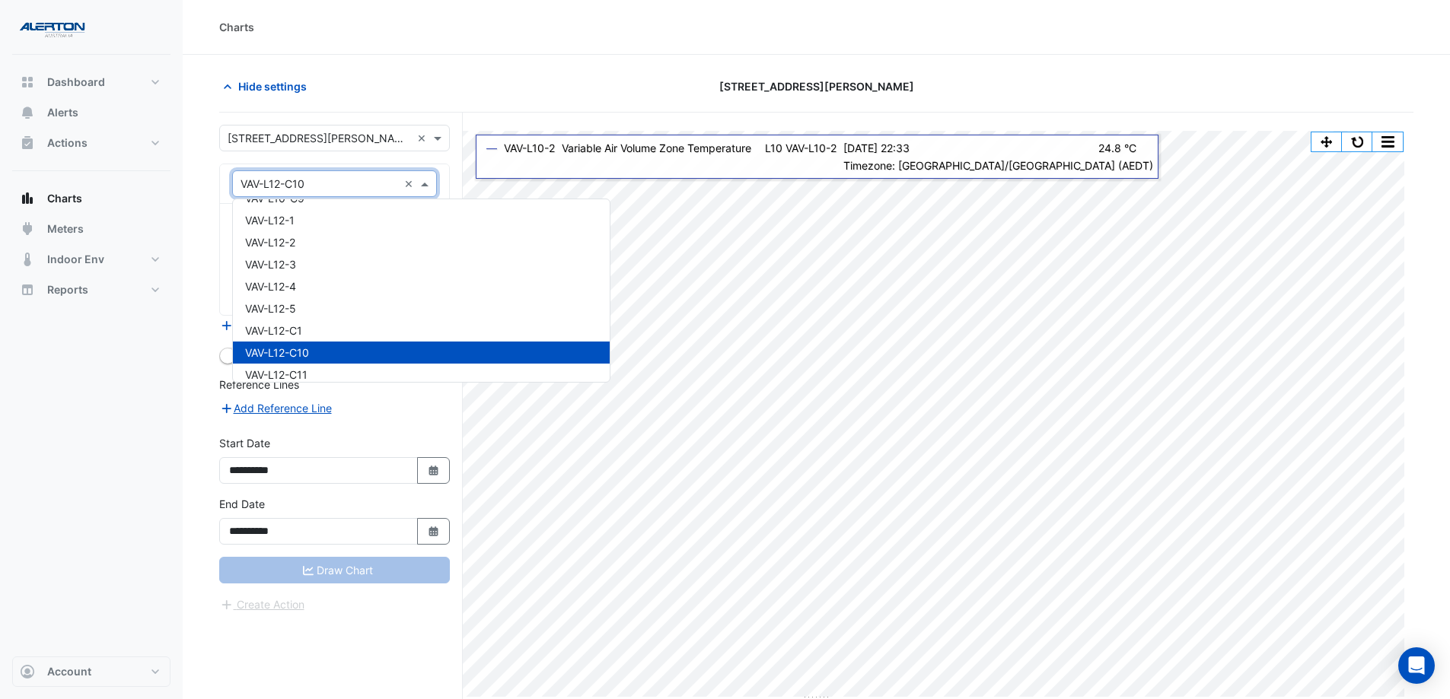
scroll to position [16030, 0]
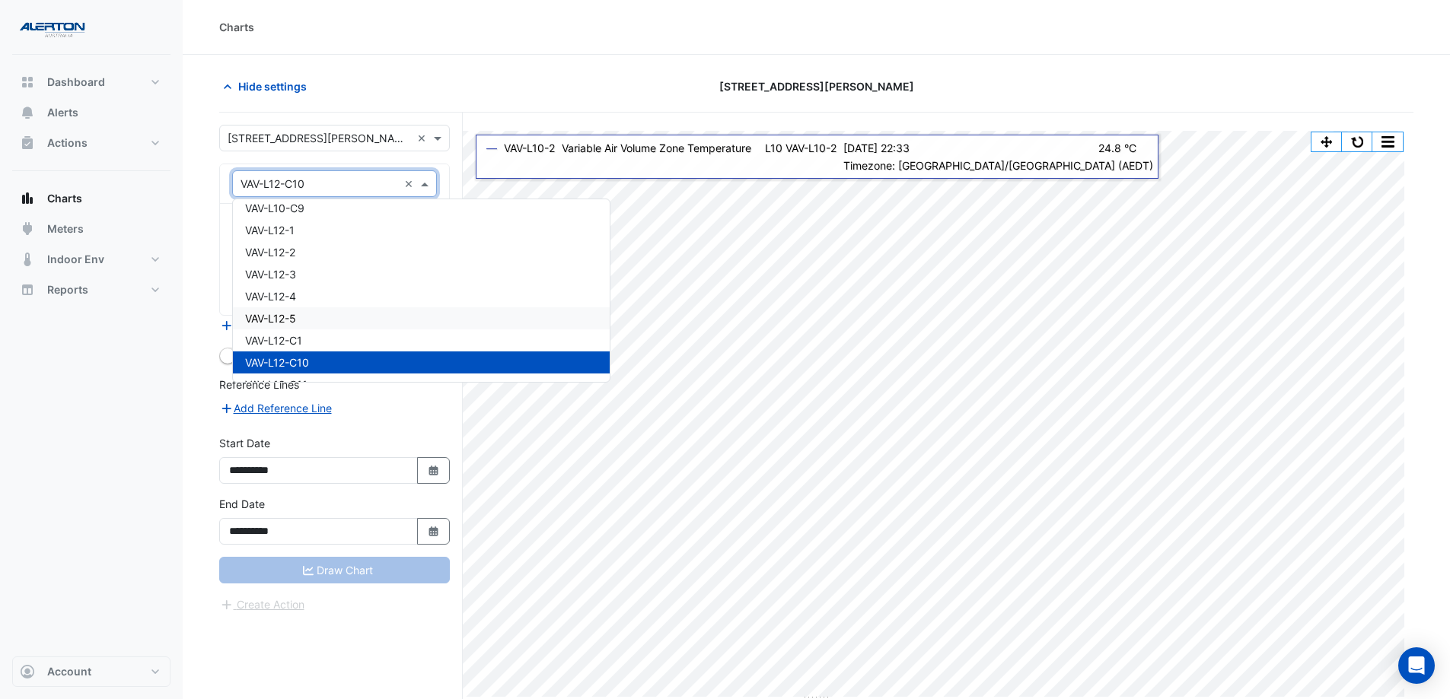
click at [396, 319] on div "VAV-L12-5" at bounding box center [421, 318] width 377 height 22
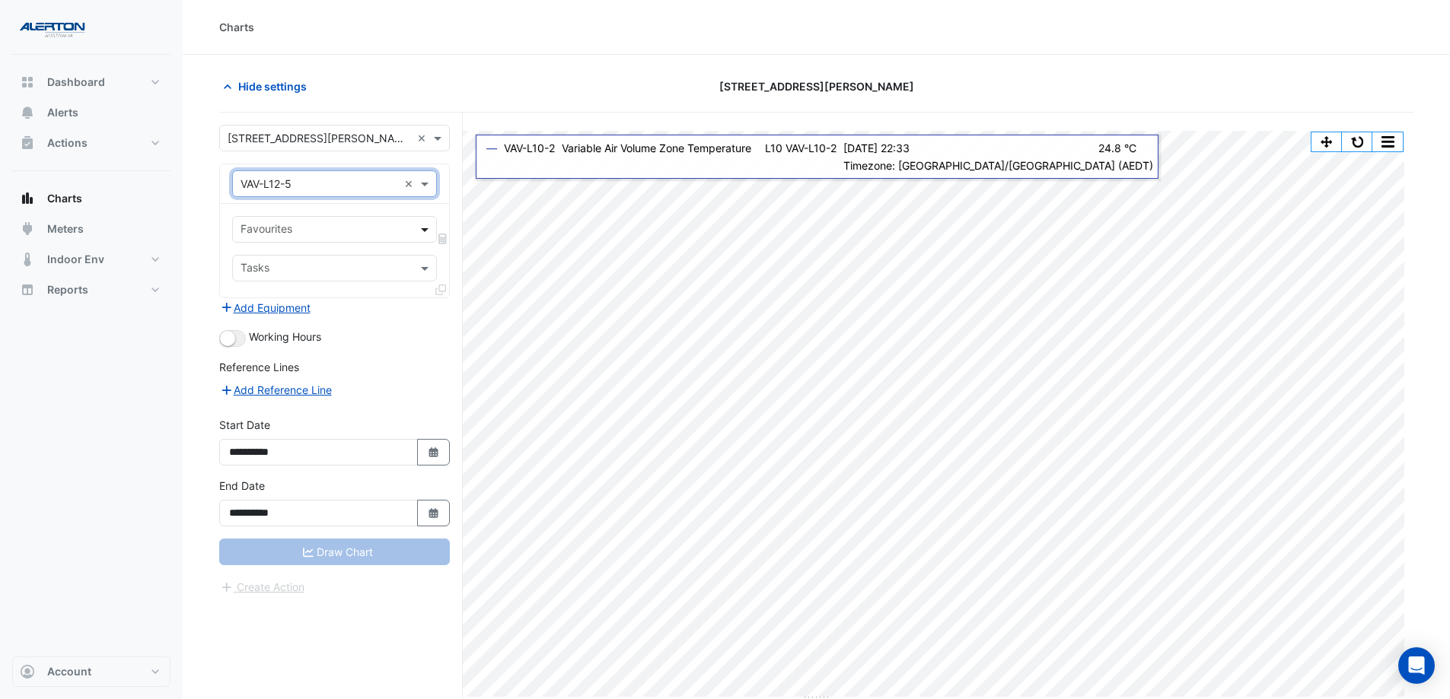
click at [425, 226] on span at bounding box center [426, 229] width 19 height 16
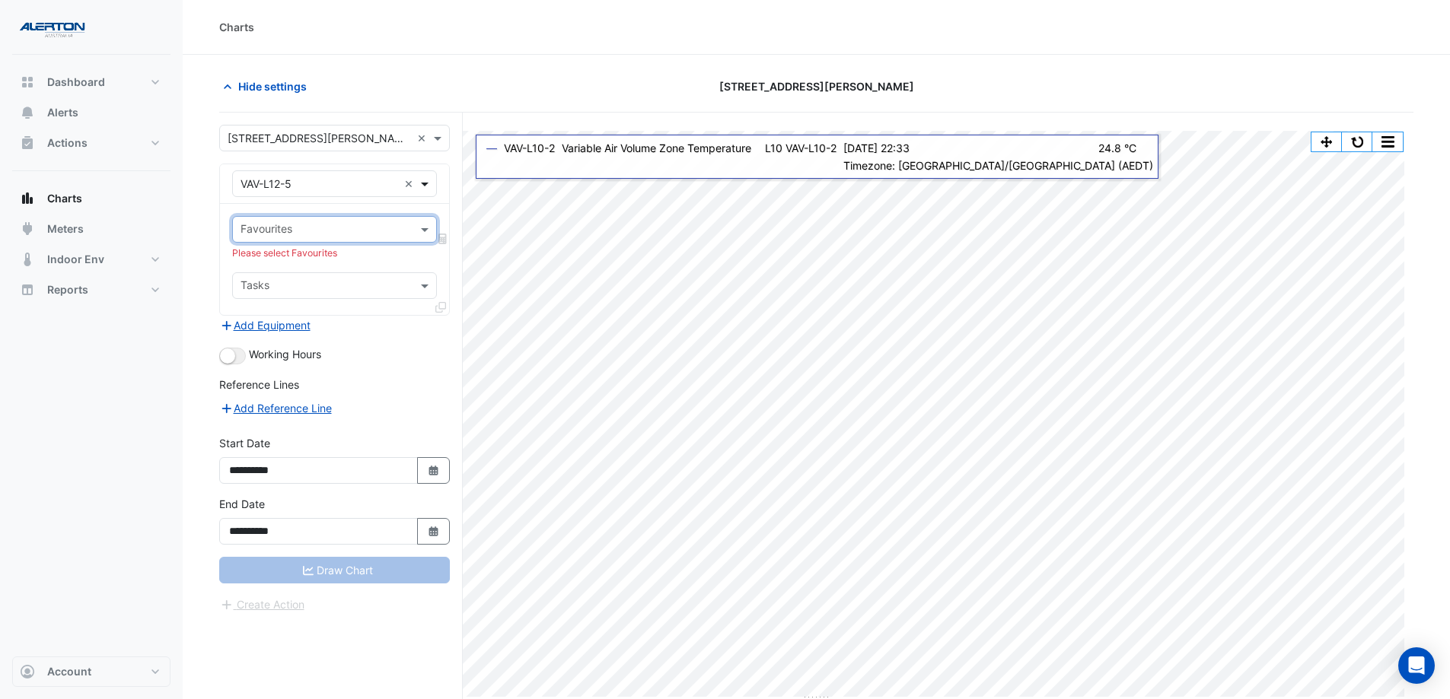
click at [426, 180] on span at bounding box center [426, 184] width 19 height 16
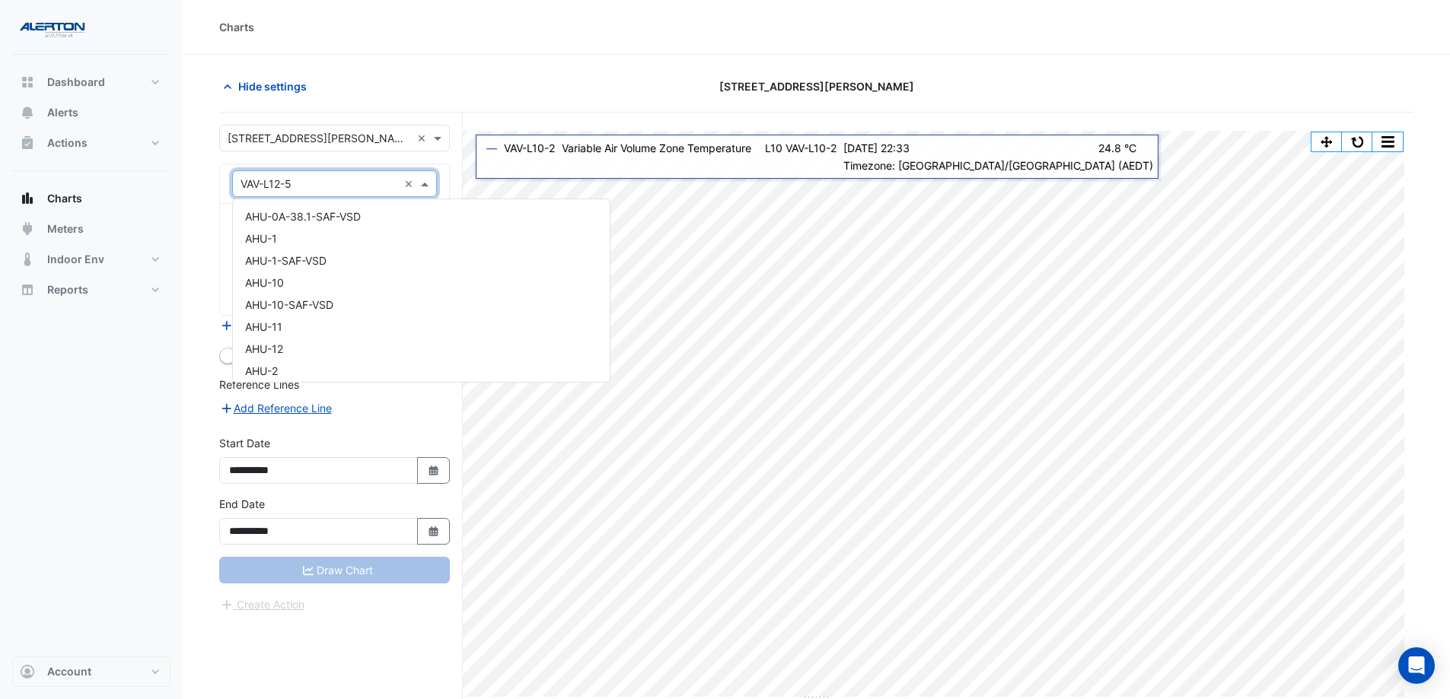
scroll to position [16138, 0]
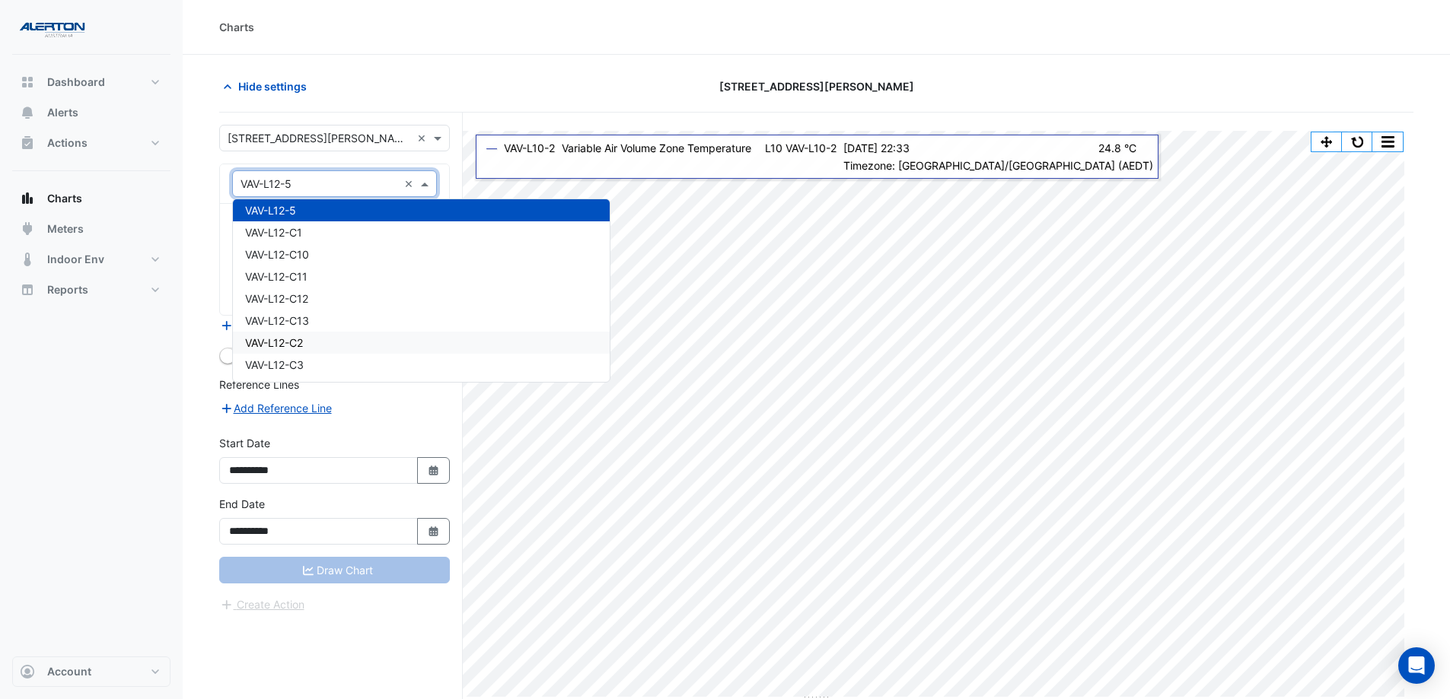
click at [333, 348] on div "VAV-L12-C2" at bounding box center [421, 343] width 377 height 22
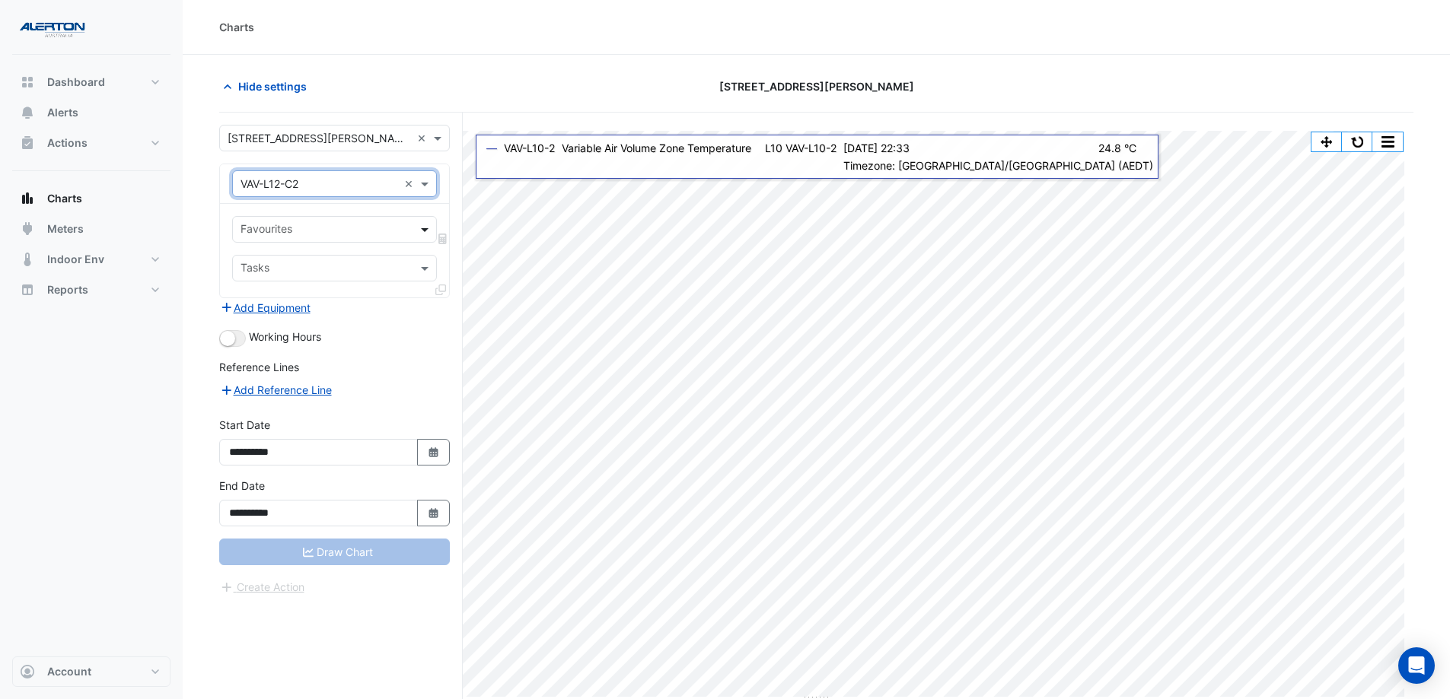
click at [427, 229] on span at bounding box center [426, 229] width 19 height 16
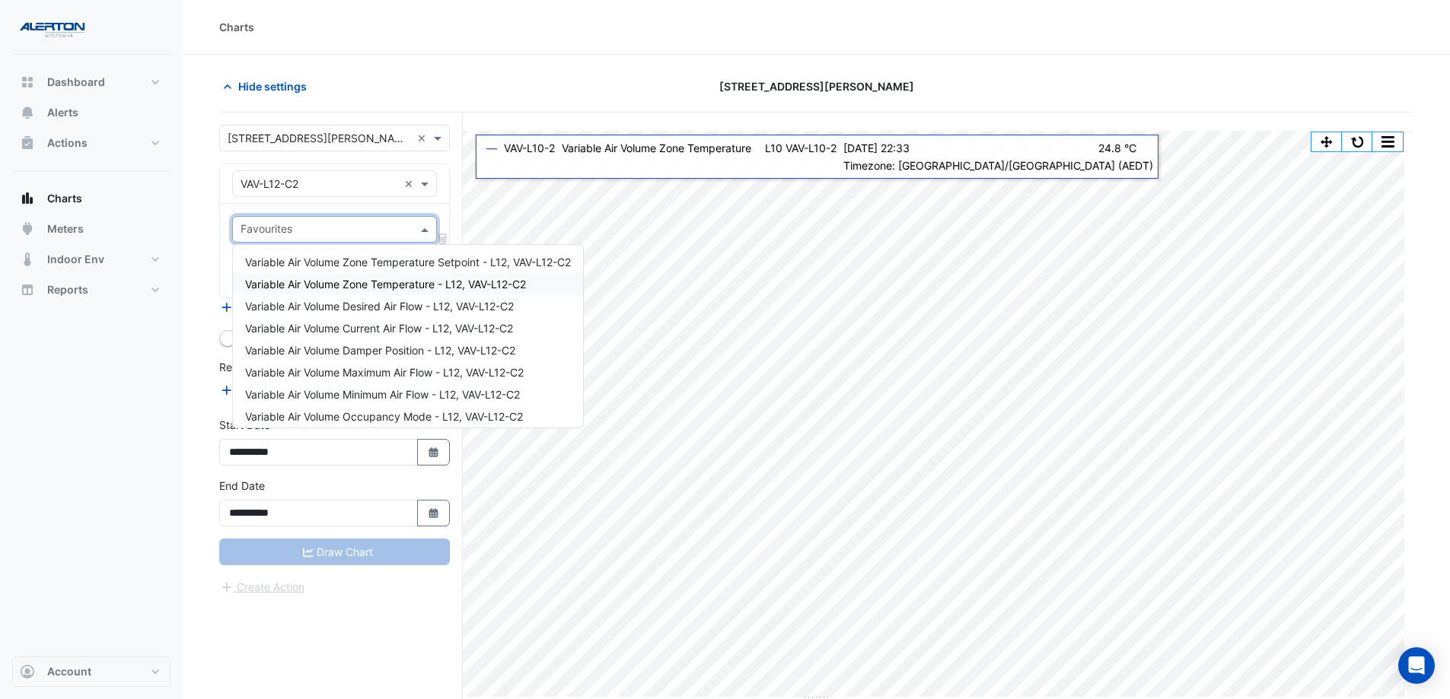
click at [414, 290] on span "Variable Air Volume Zone Temperature - L12, VAV-L12-C2" at bounding box center [385, 284] width 281 height 13
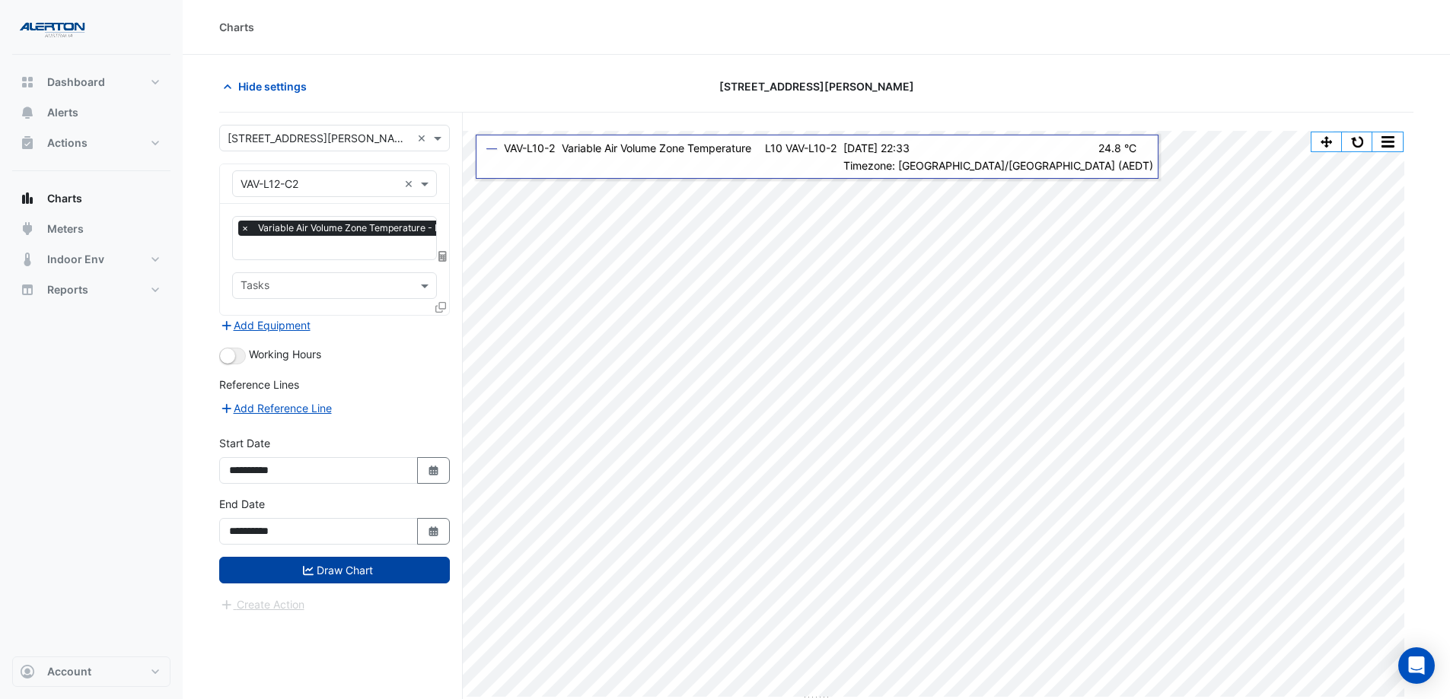
click at [374, 534] on button "Draw Chart" at bounding box center [334, 570] width 231 height 27
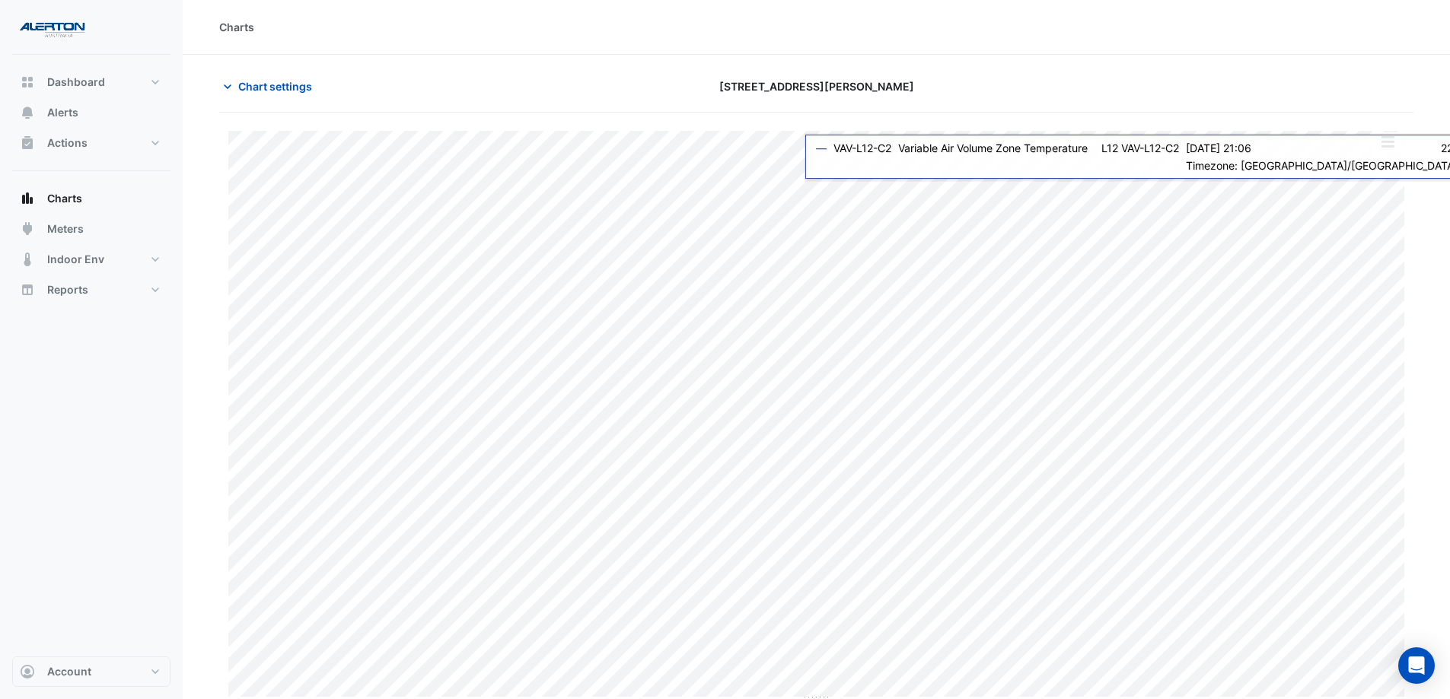
click at [1168, 142] on button "button" at bounding box center [1387, 141] width 30 height 19
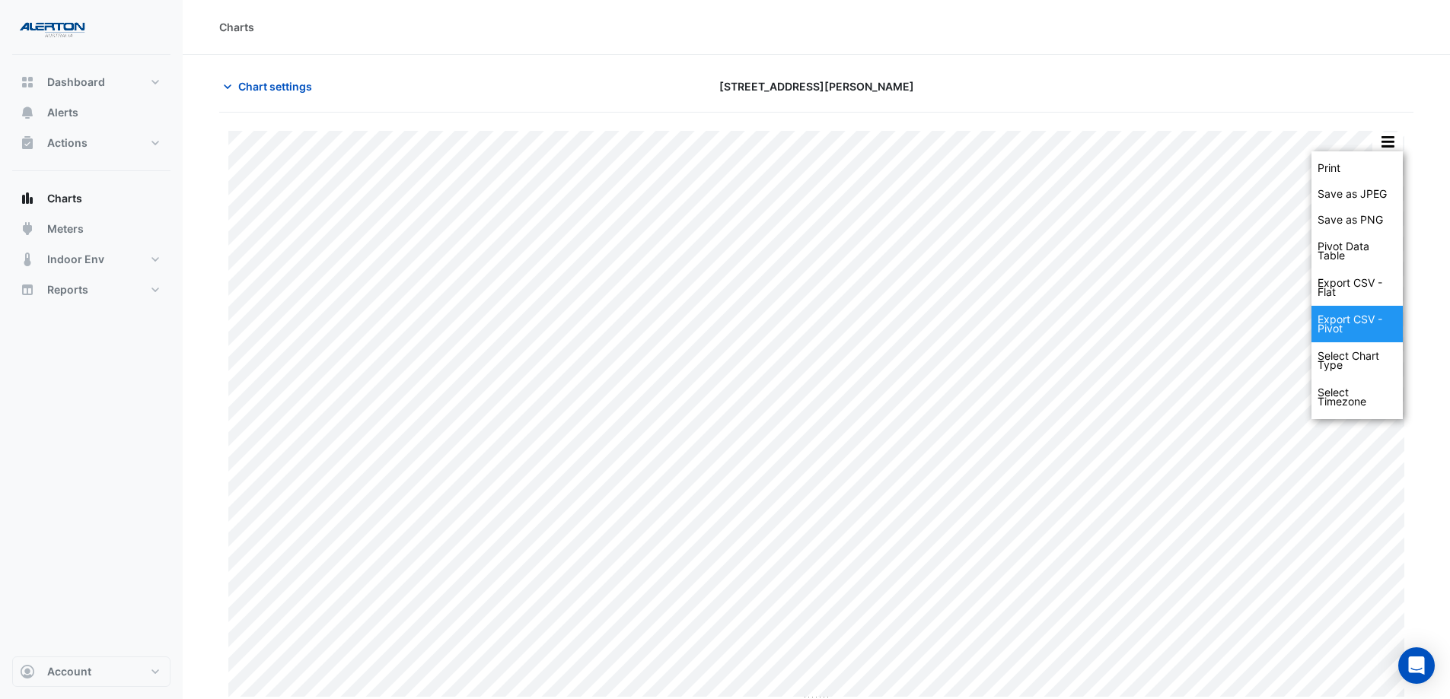
click at [1168, 320] on div "Export CSV - Pivot" at bounding box center [1356, 324] width 91 height 37
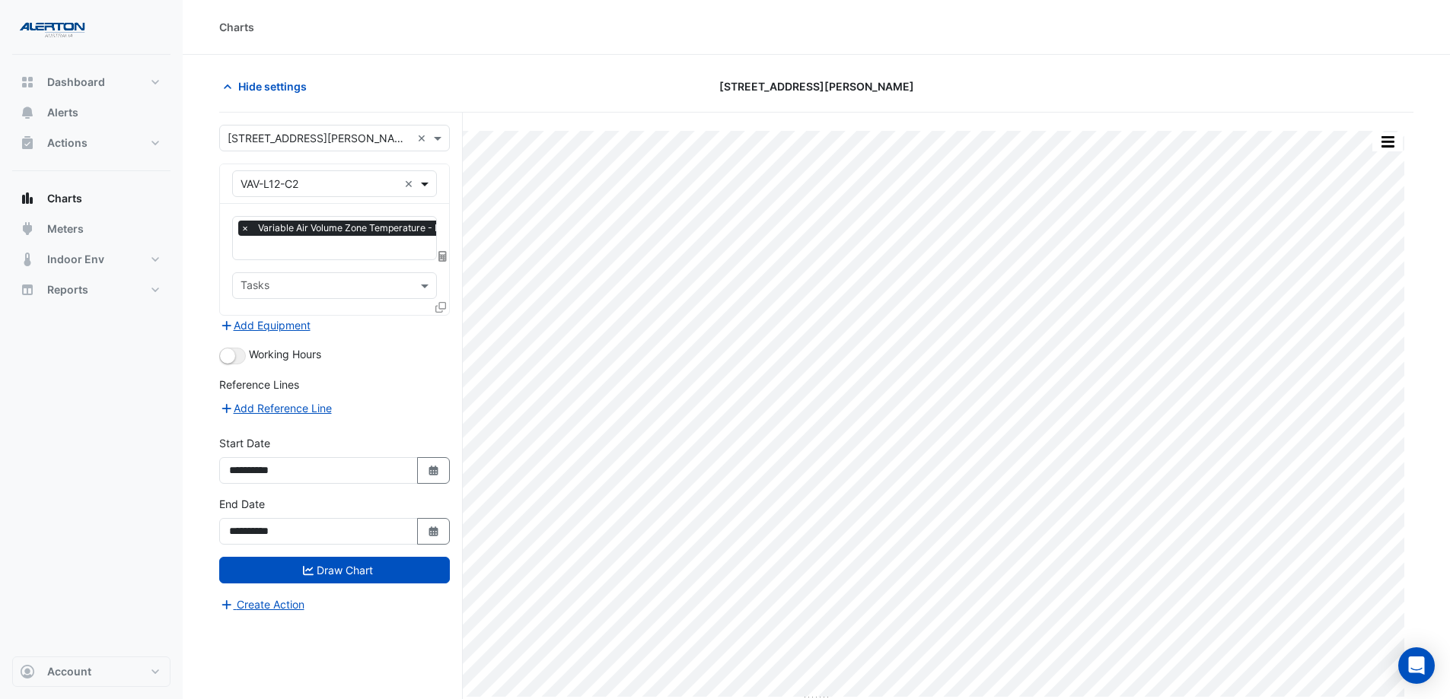
click at [421, 186] on span at bounding box center [426, 184] width 19 height 16
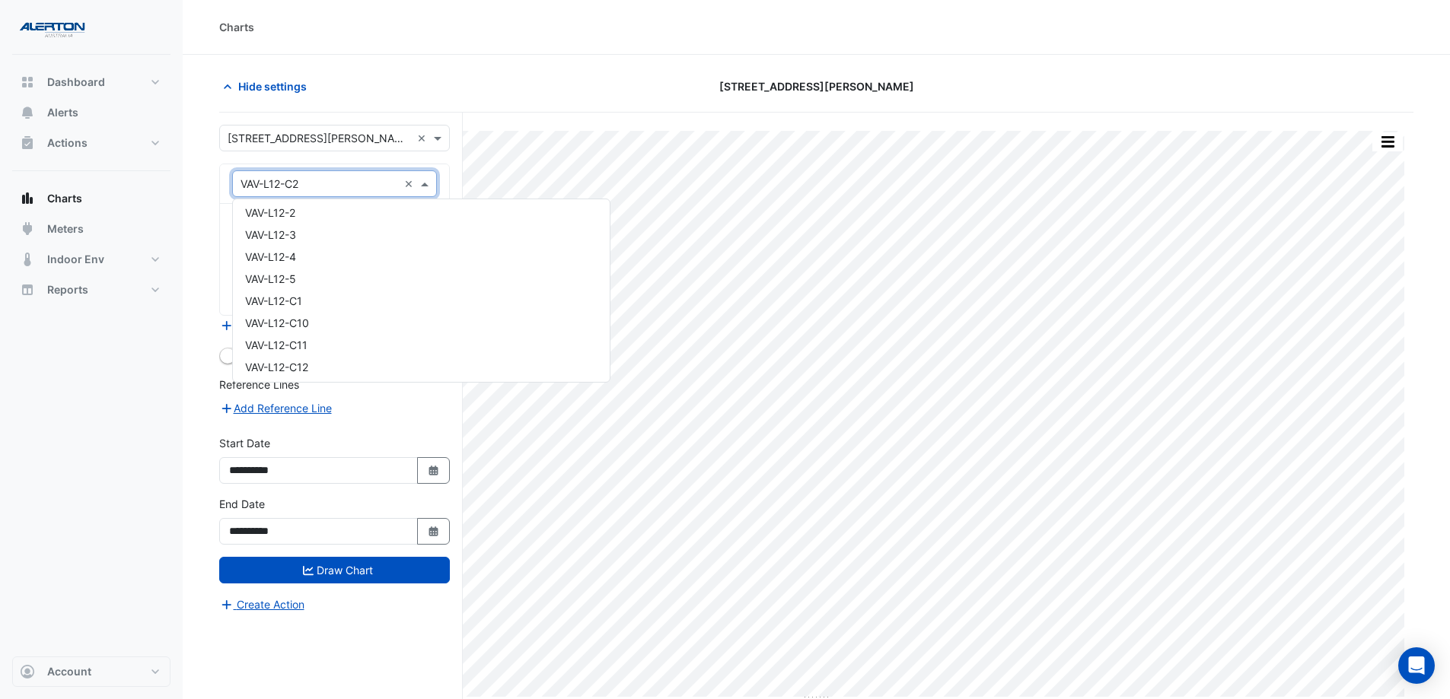
scroll to position [16042, 0]
click at [331, 333] on div "VAV-L12-C1" at bounding box center [421, 328] width 377 height 22
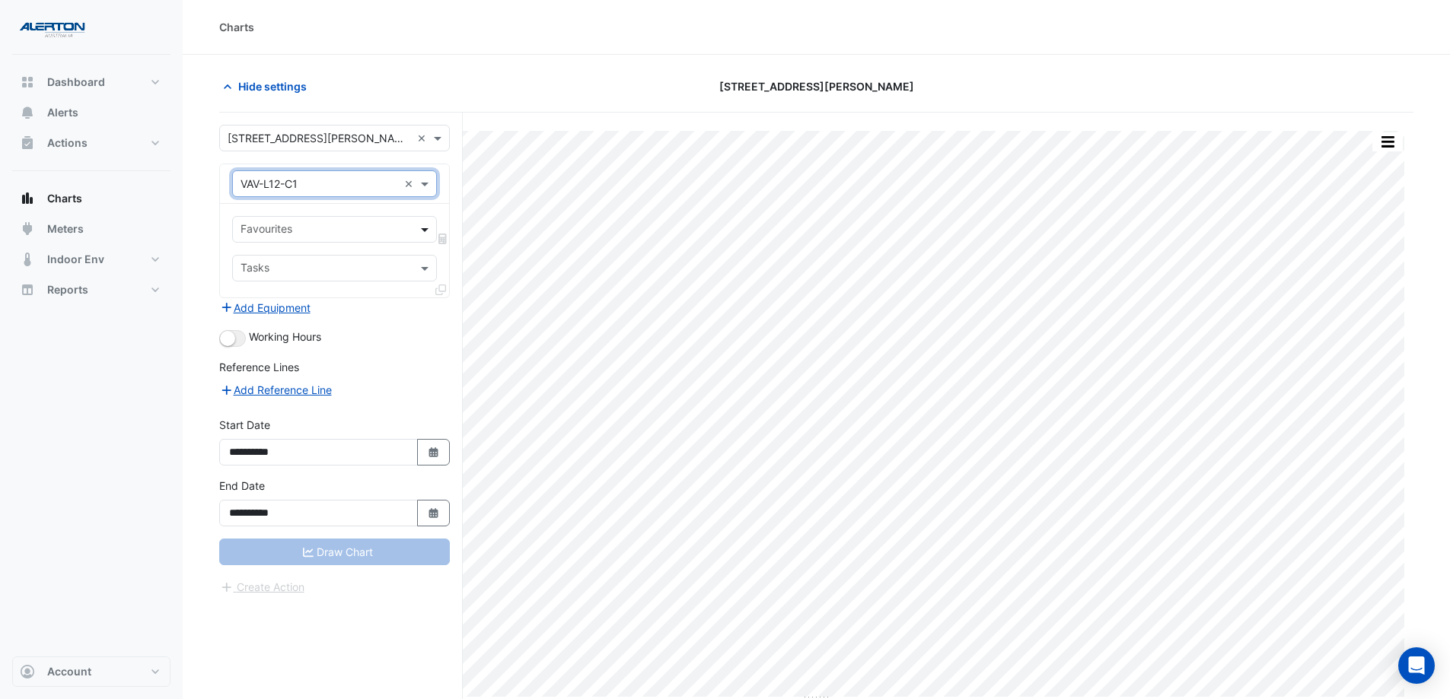
click at [425, 229] on span at bounding box center [426, 229] width 19 height 16
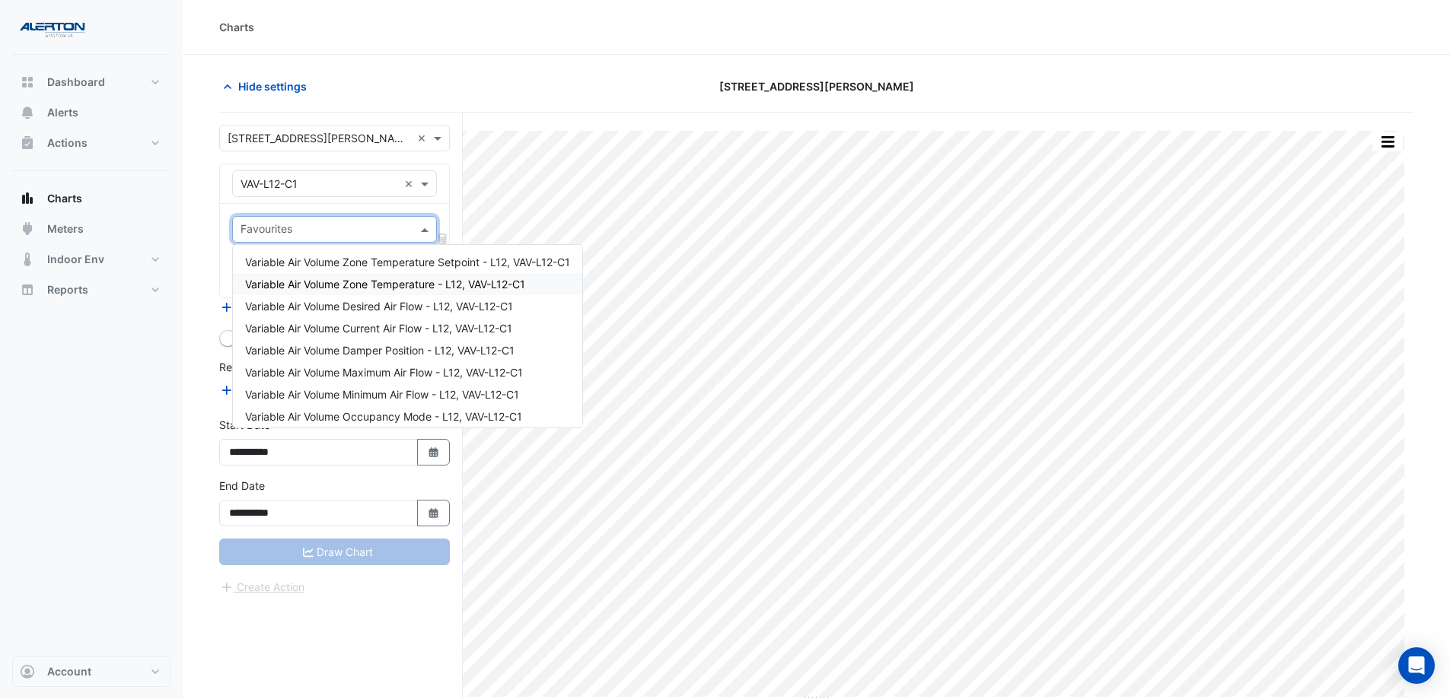
click at [406, 286] on span "Variable Air Volume Zone Temperature - L12, VAV-L12-C1" at bounding box center [385, 284] width 280 height 13
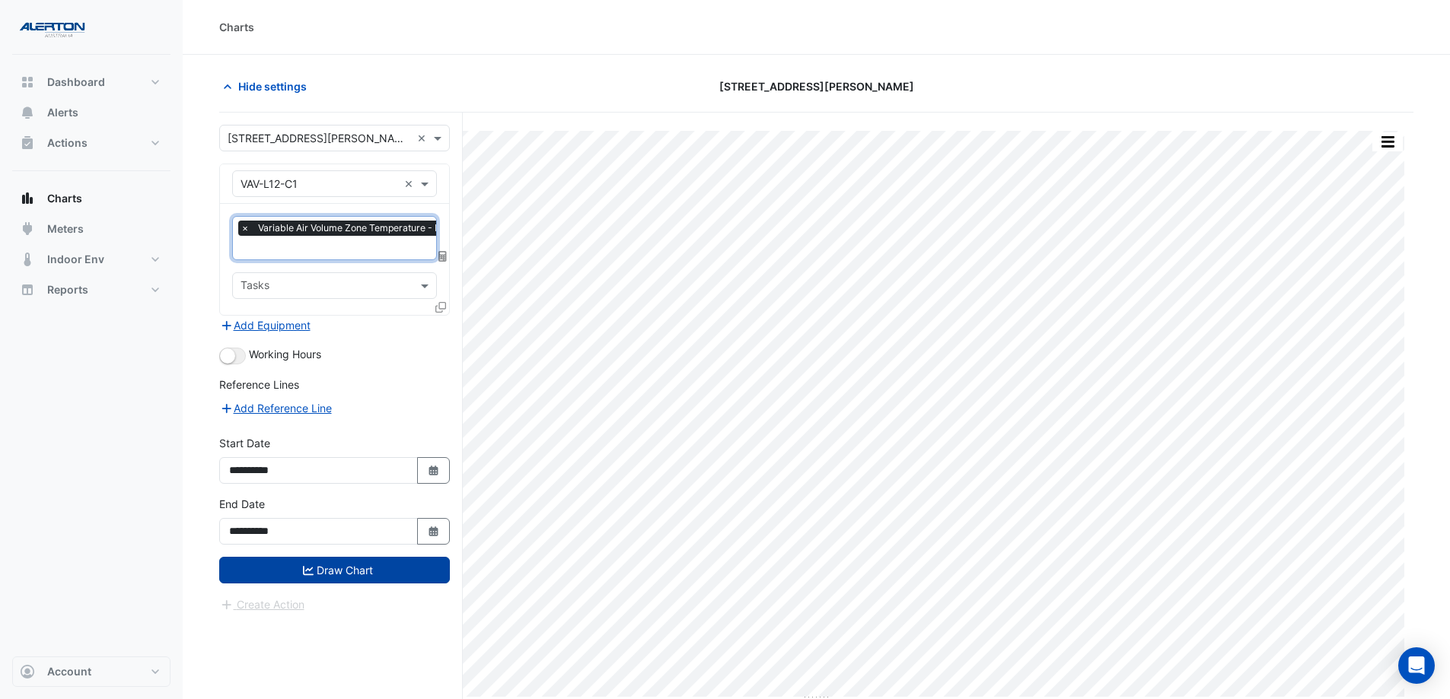
click at [365, 534] on button "Draw Chart" at bounding box center [334, 570] width 231 height 27
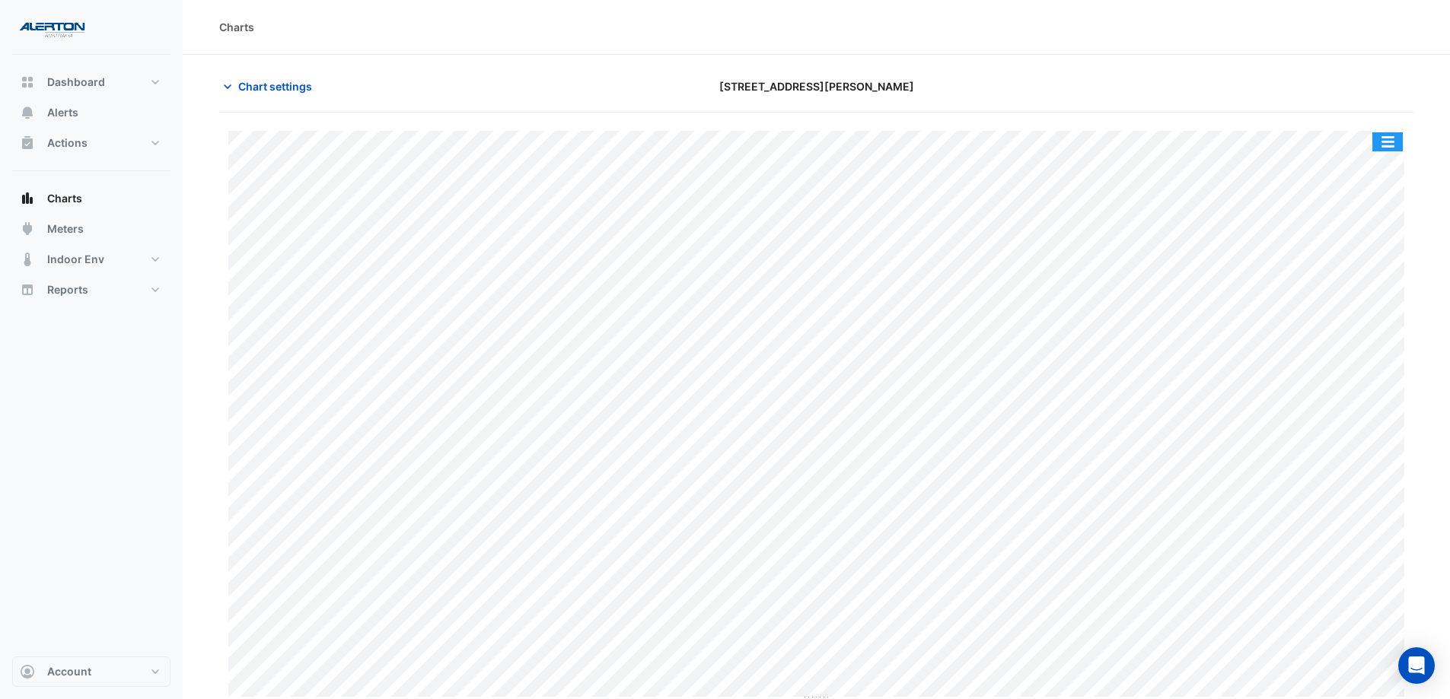
click at [1168, 133] on button "button" at bounding box center [1387, 141] width 30 height 19
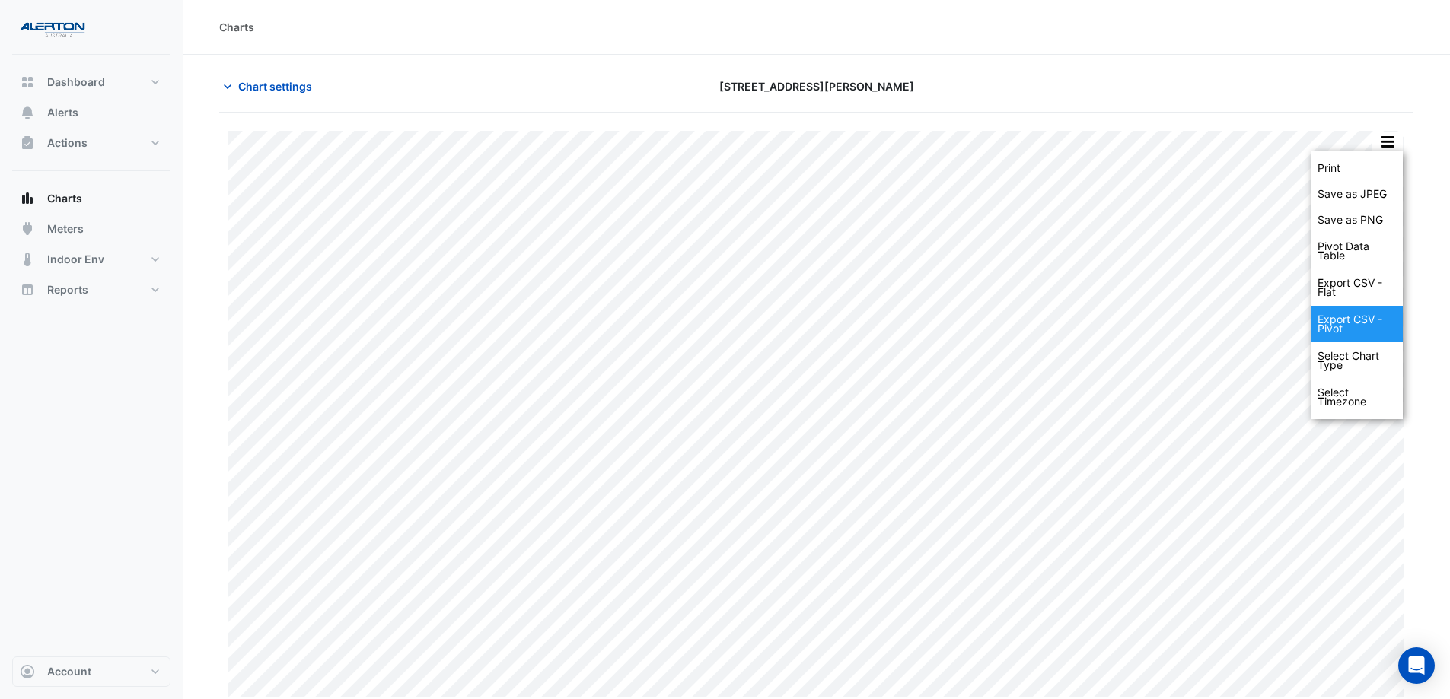
click at [1168, 314] on div "Export CSV - Pivot" at bounding box center [1356, 324] width 91 height 37
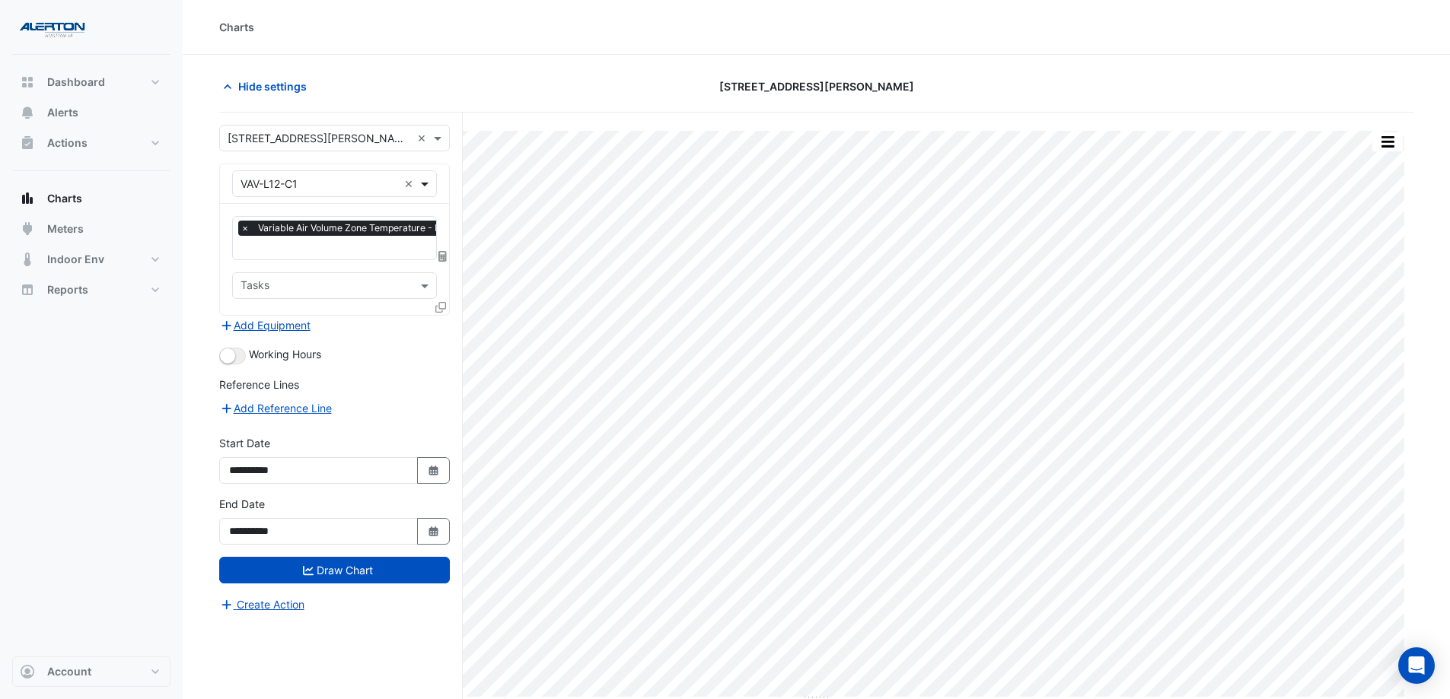
click at [428, 185] on span at bounding box center [426, 184] width 19 height 16
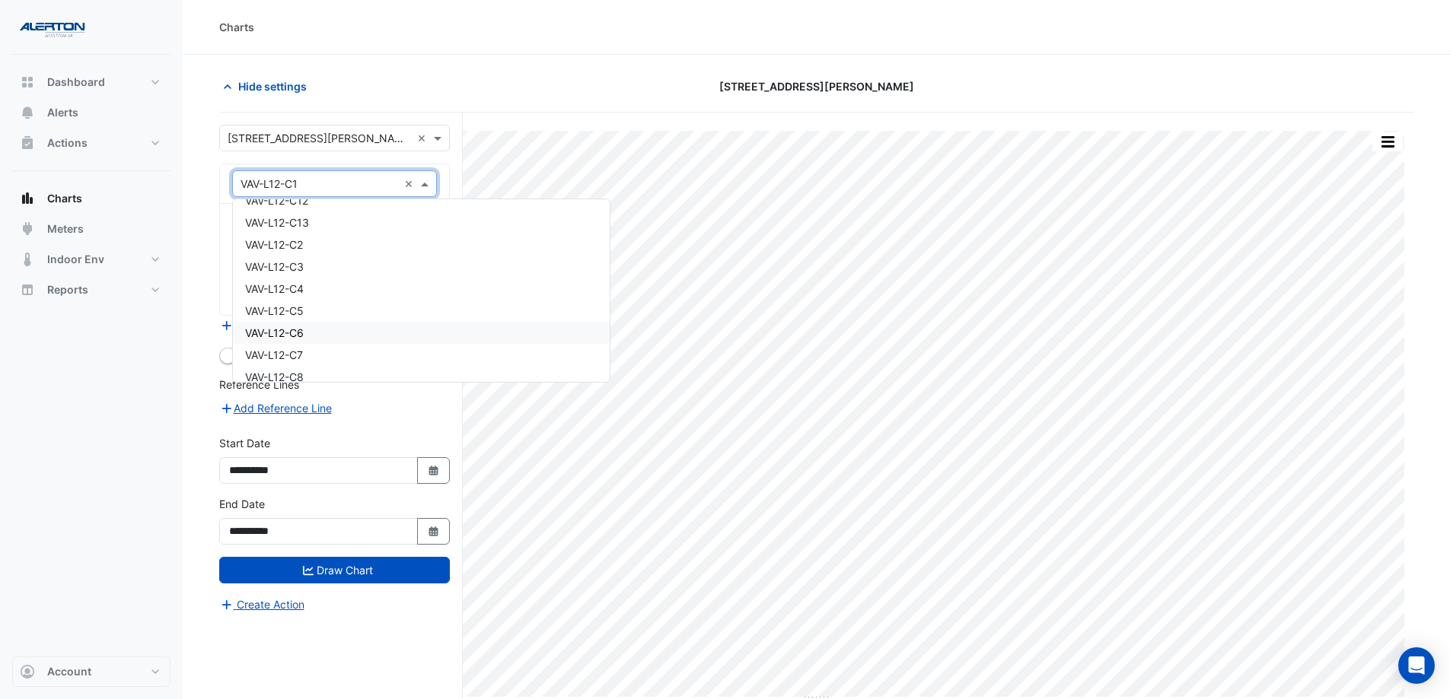
scroll to position [16312, 0]
click at [378, 326] on div "VAV-L12-C9" at bounding box center [421, 323] width 377 height 22
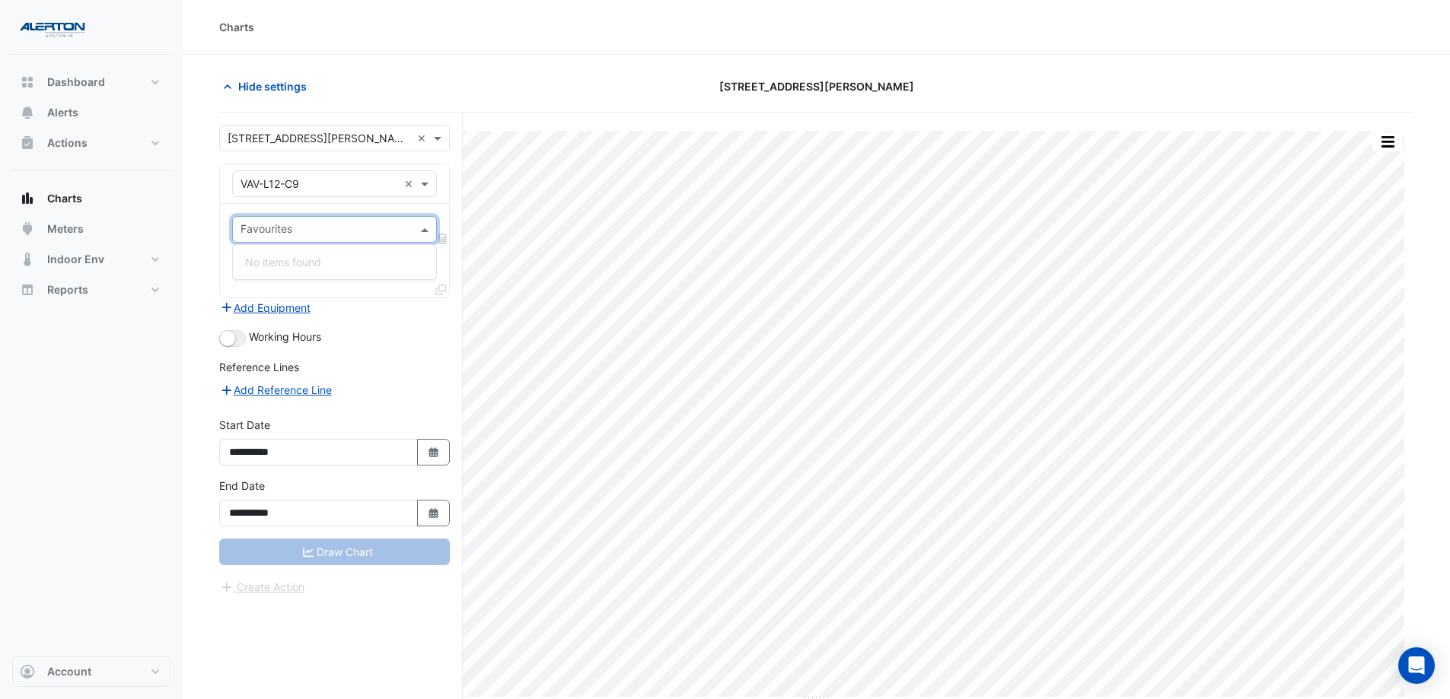
click at [426, 229] on span at bounding box center [426, 229] width 19 height 16
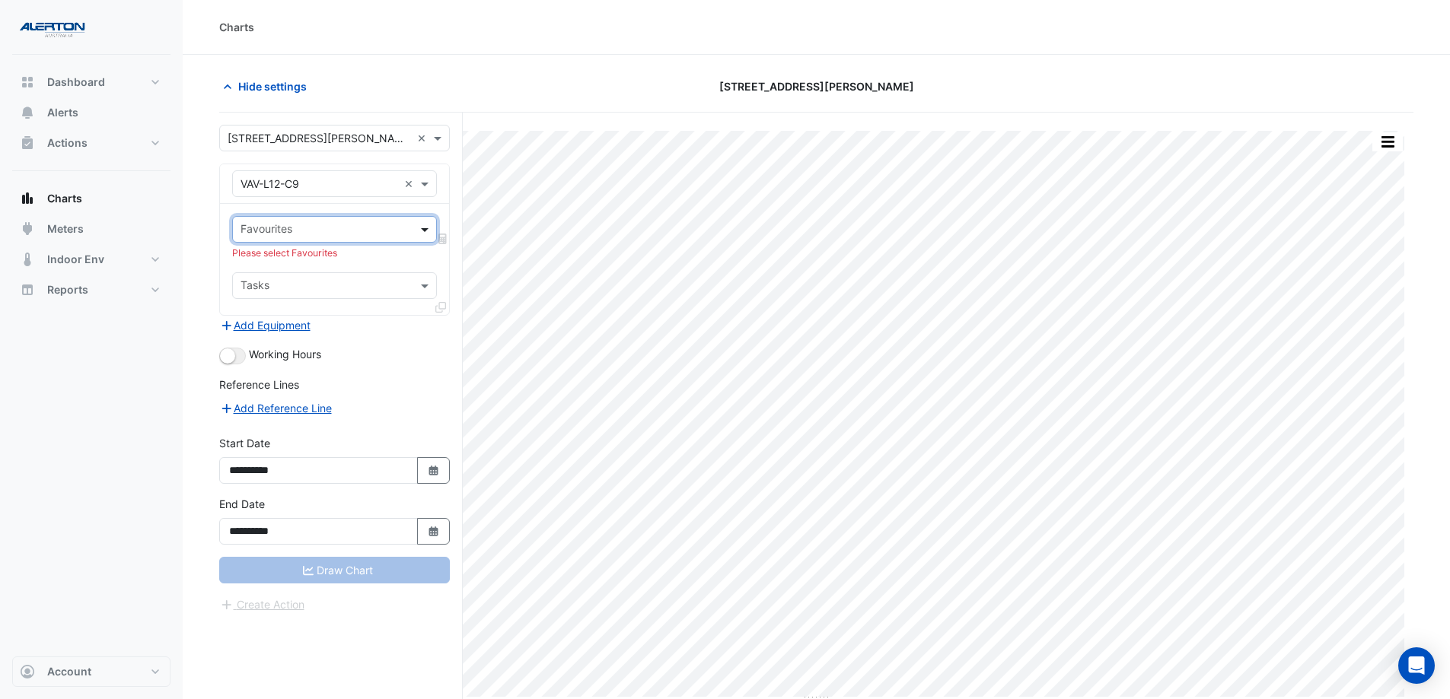
click at [426, 229] on span at bounding box center [426, 229] width 19 height 16
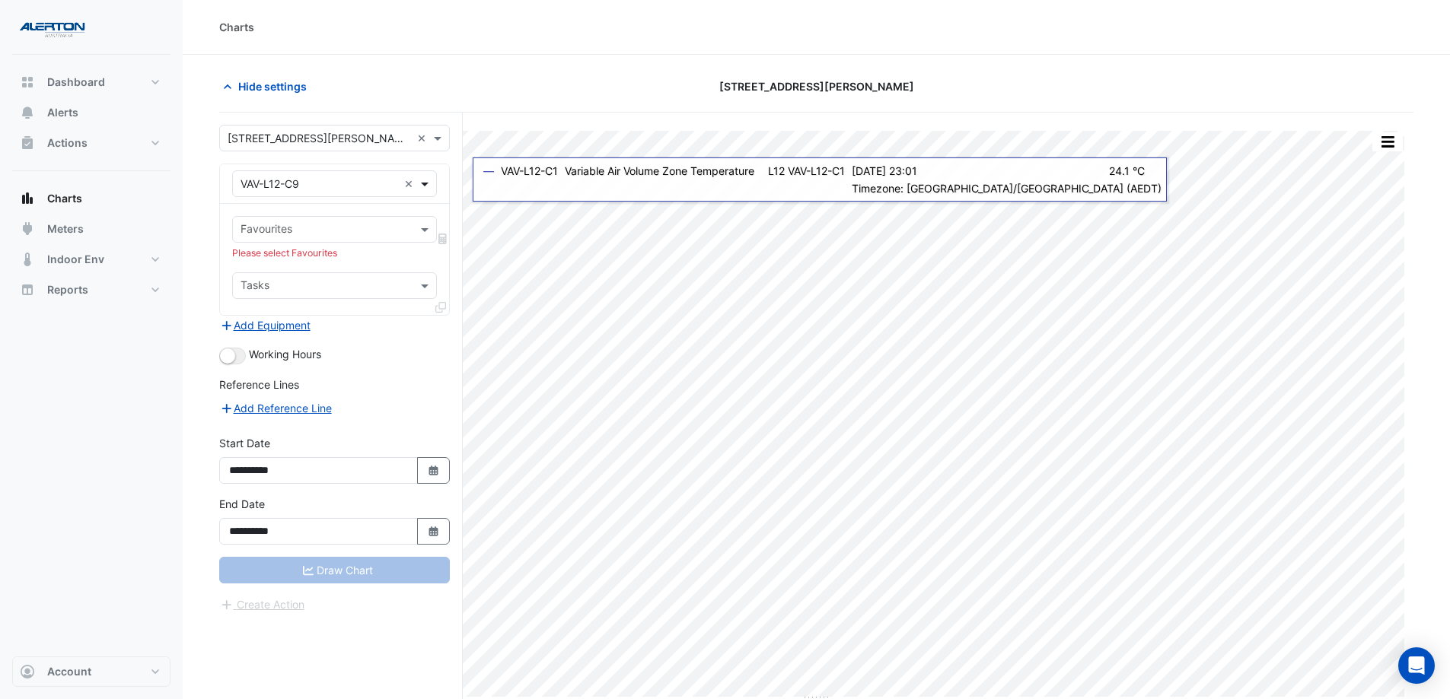
click at [425, 186] on span at bounding box center [426, 184] width 19 height 16
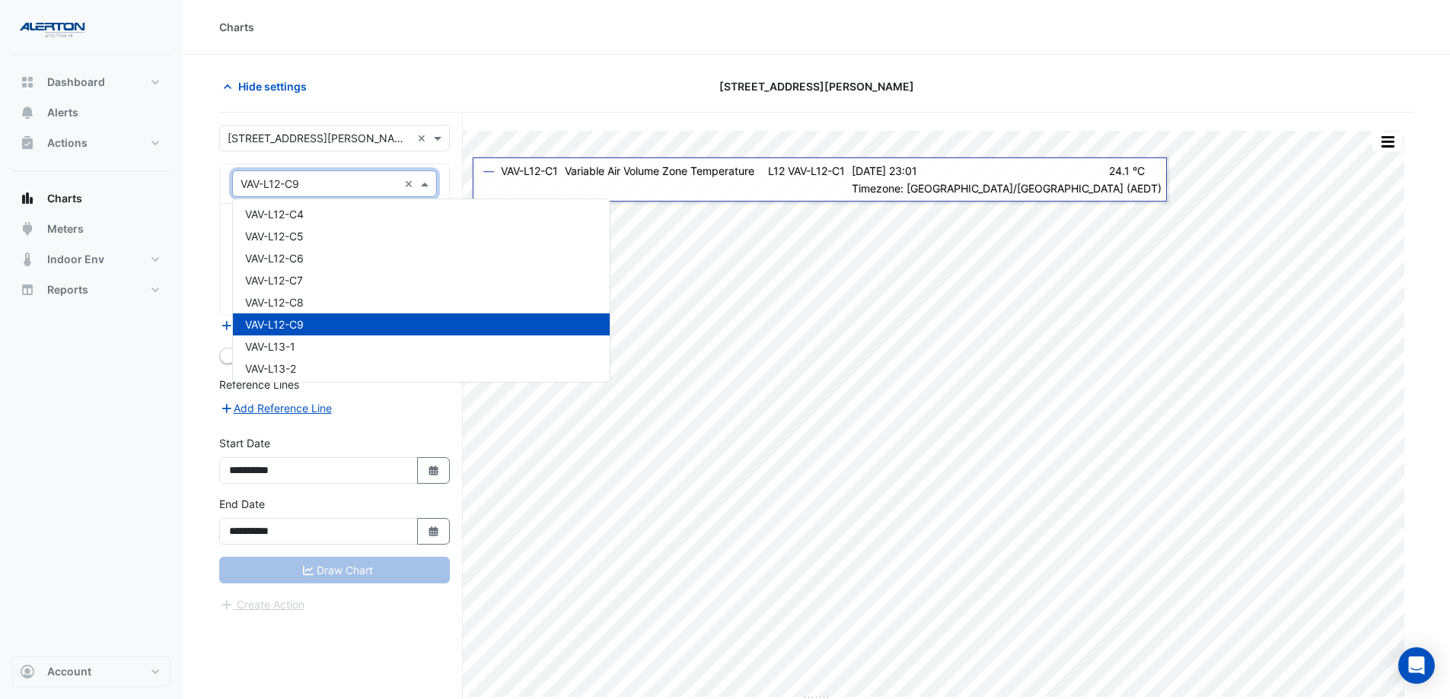
scroll to position [16273, 0]
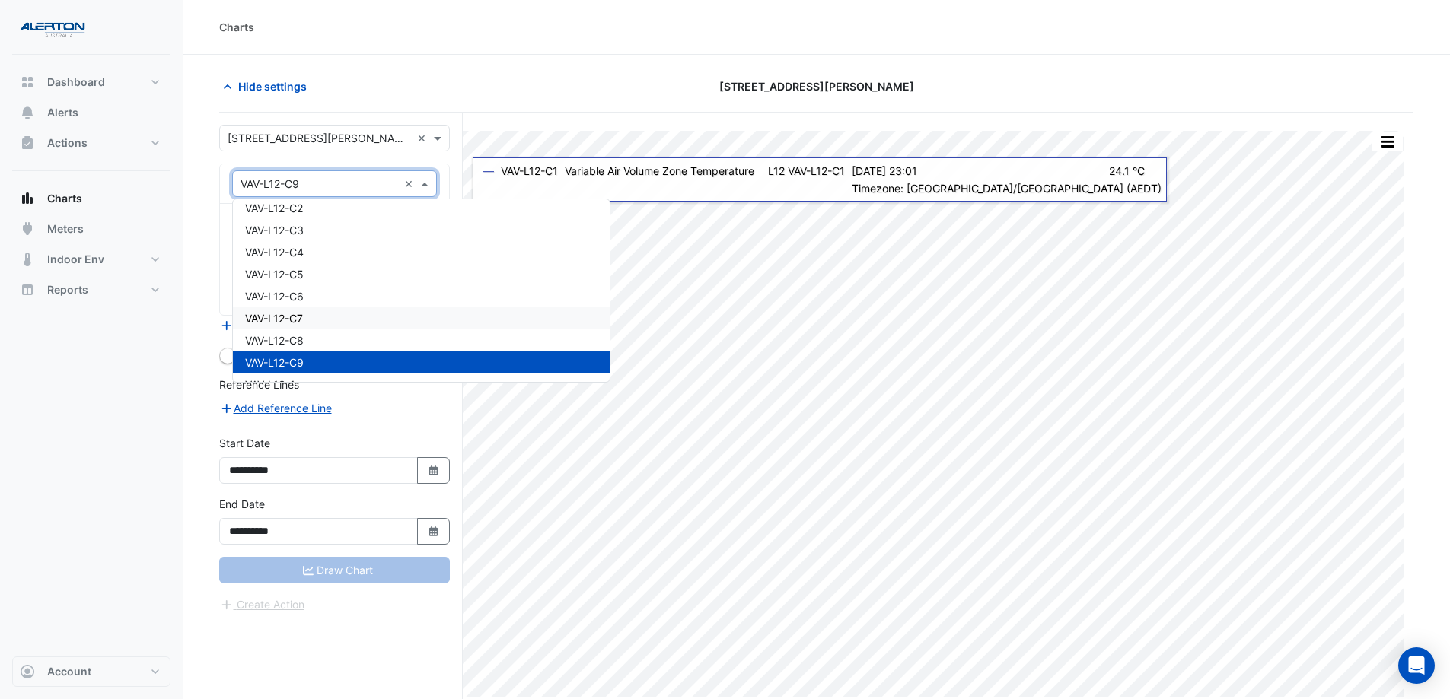
click at [435, 315] on div "VAV-L12-C7" at bounding box center [421, 318] width 377 height 22
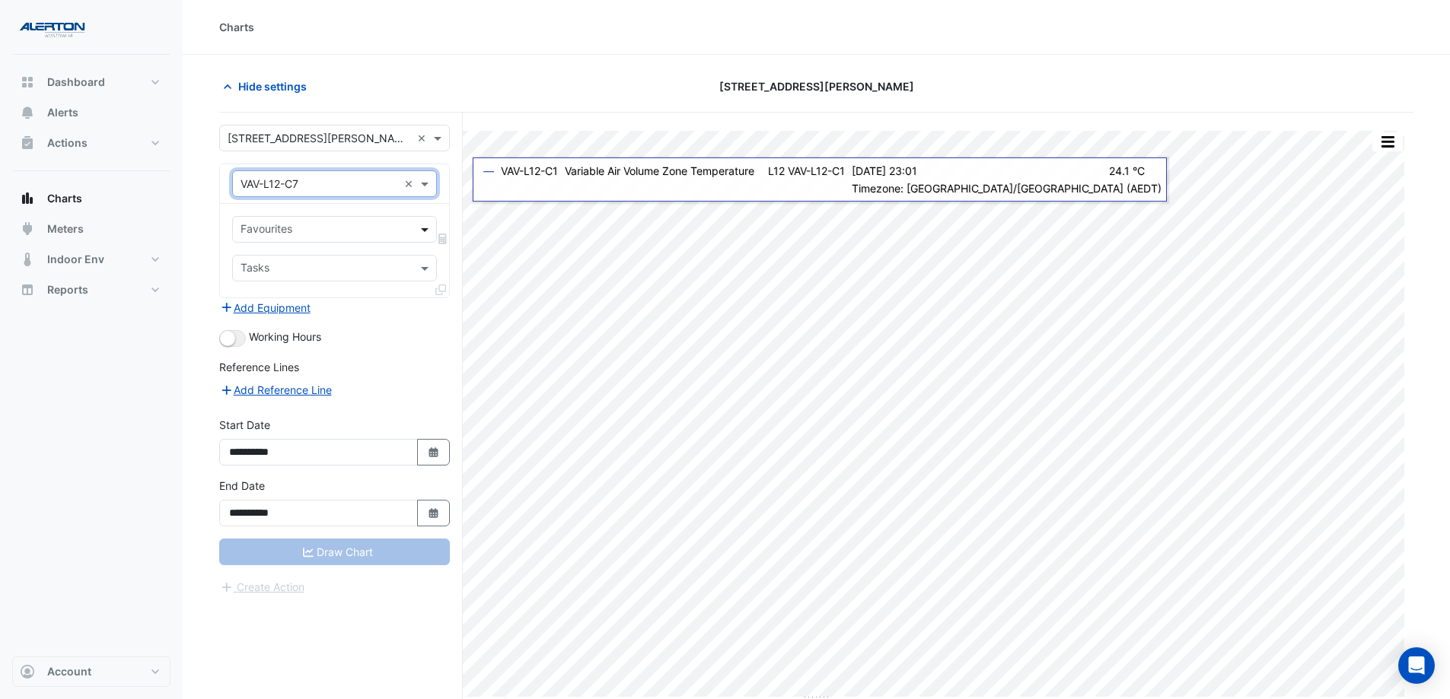
click at [420, 227] on span at bounding box center [426, 229] width 19 height 16
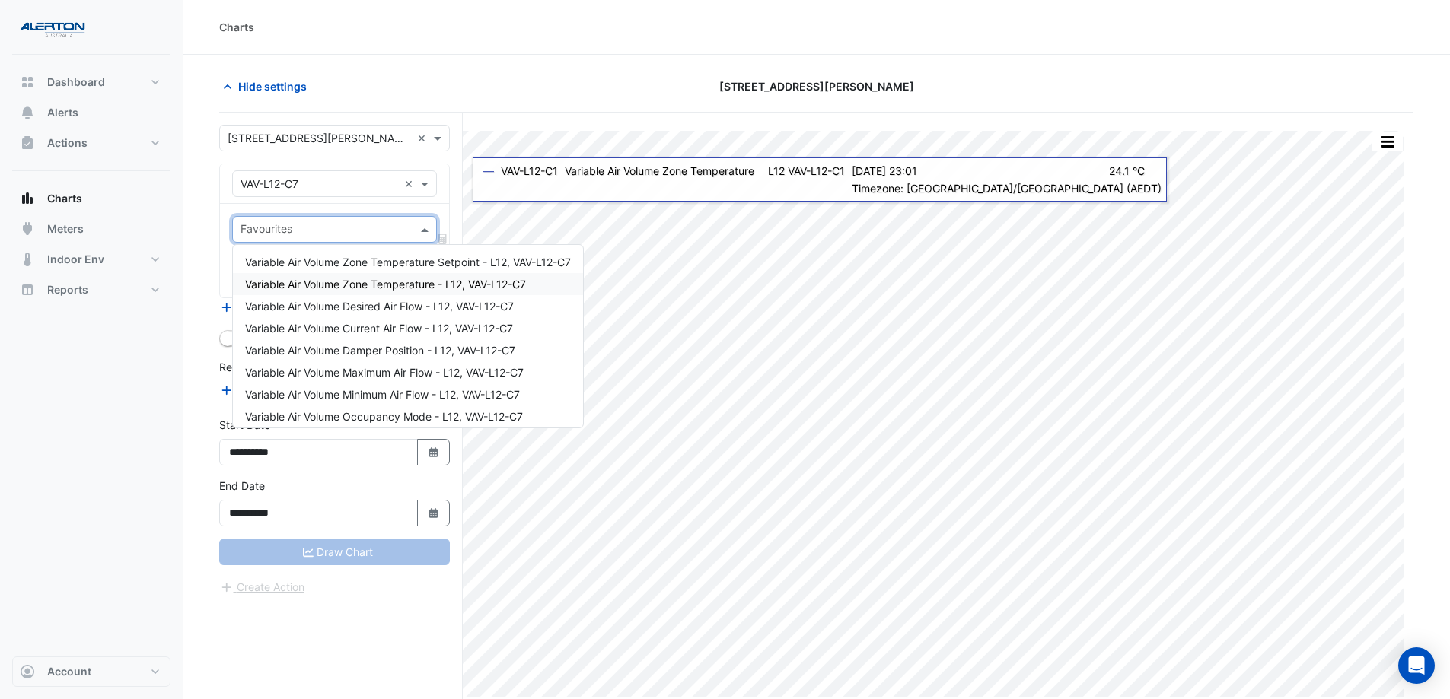
click at [410, 288] on span "Variable Air Volume Zone Temperature - L12, VAV-L12-C7" at bounding box center [385, 284] width 281 height 13
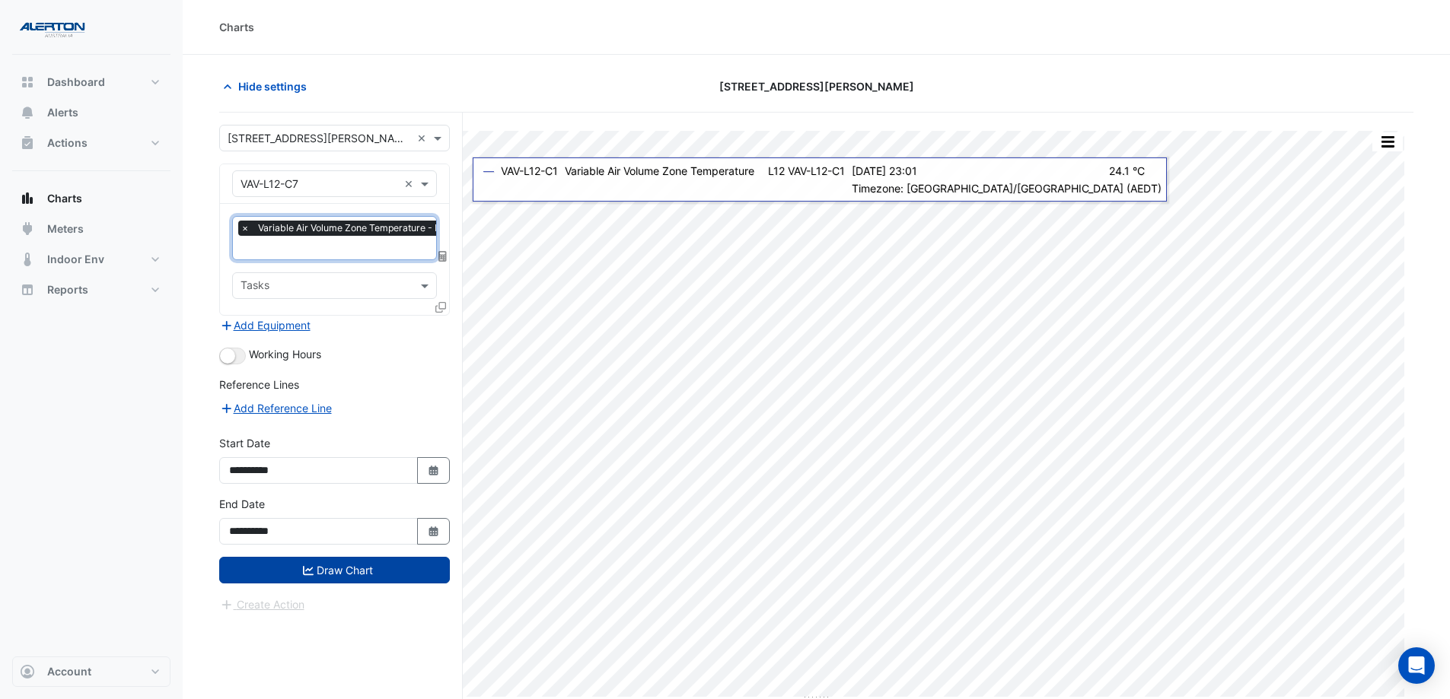
click at [378, 534] on button "Draw Chart" at bounding box center [334, 570] width 231 height 27
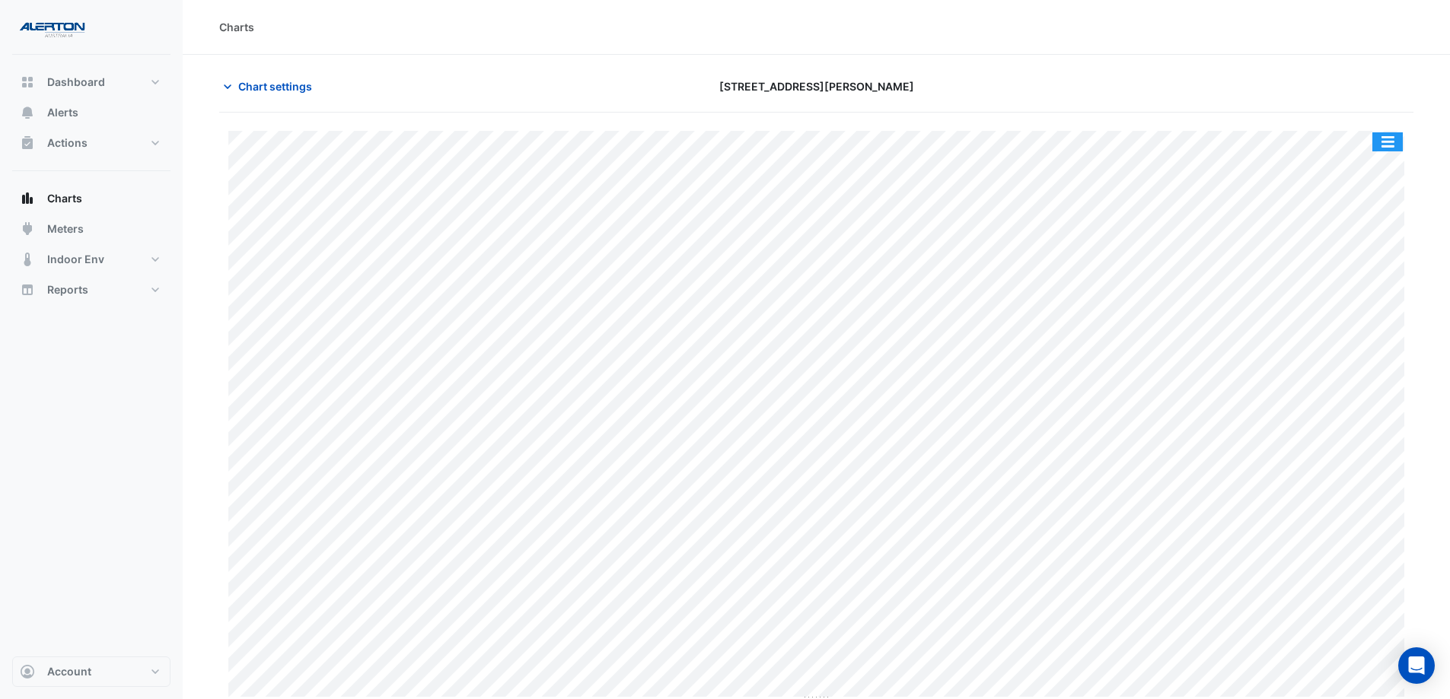
click at [1168, 138] on button "button" at bounding box center [1387, 141] width 30 height 19
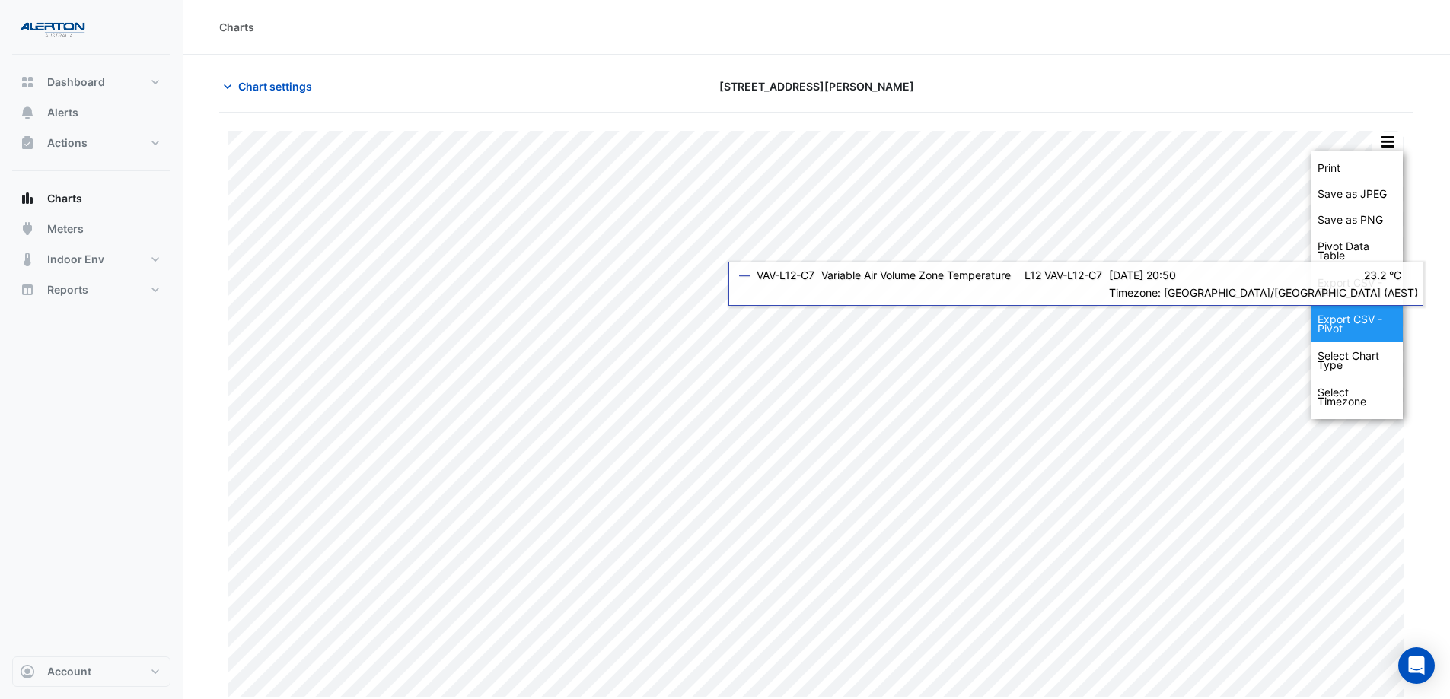
click at [1168, 320] on div "Export CSV - Pivot" at bounding box center [1356, 324] width 91 height 37
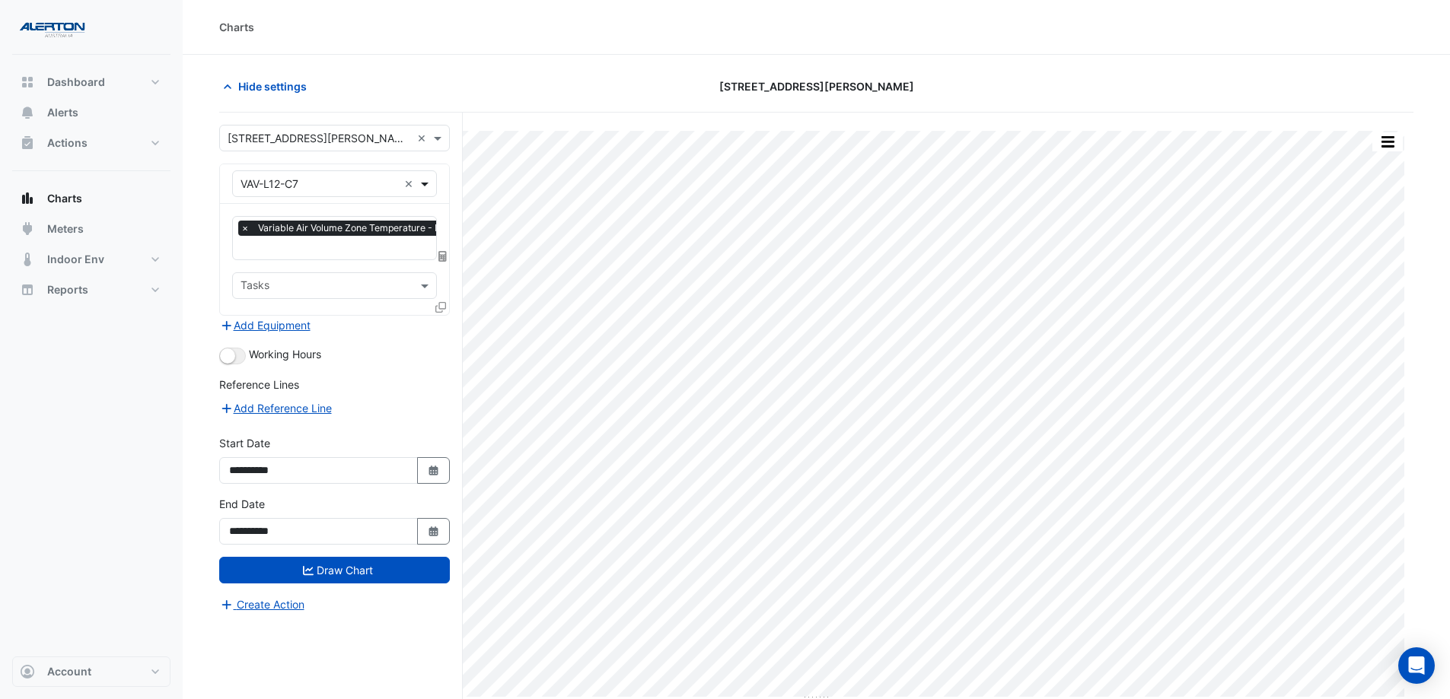
click at [431, 184] on span at bounding box center [426, 184] width 19 height 16
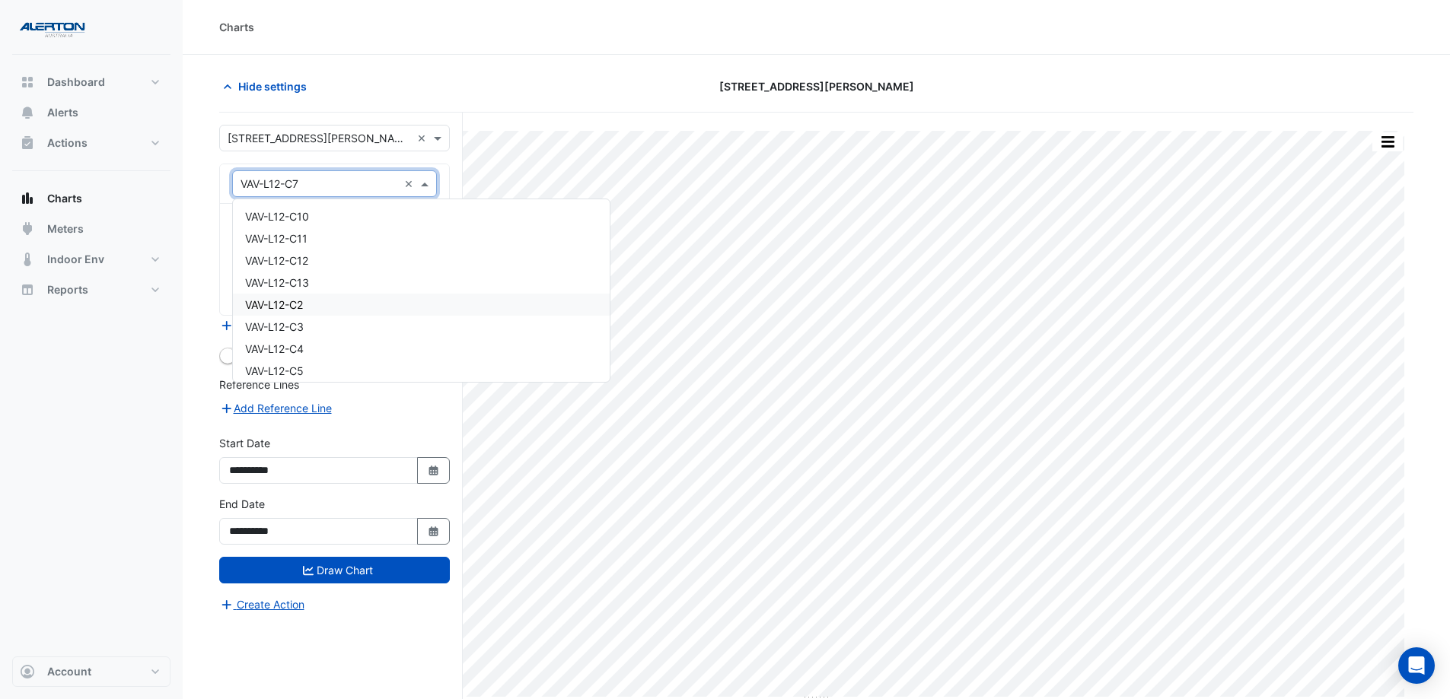
scroll to position [16153, 0]
click at [393, 234] on div "VAV-L12-C10" at bounding box center [421, 240] width 377 height 22
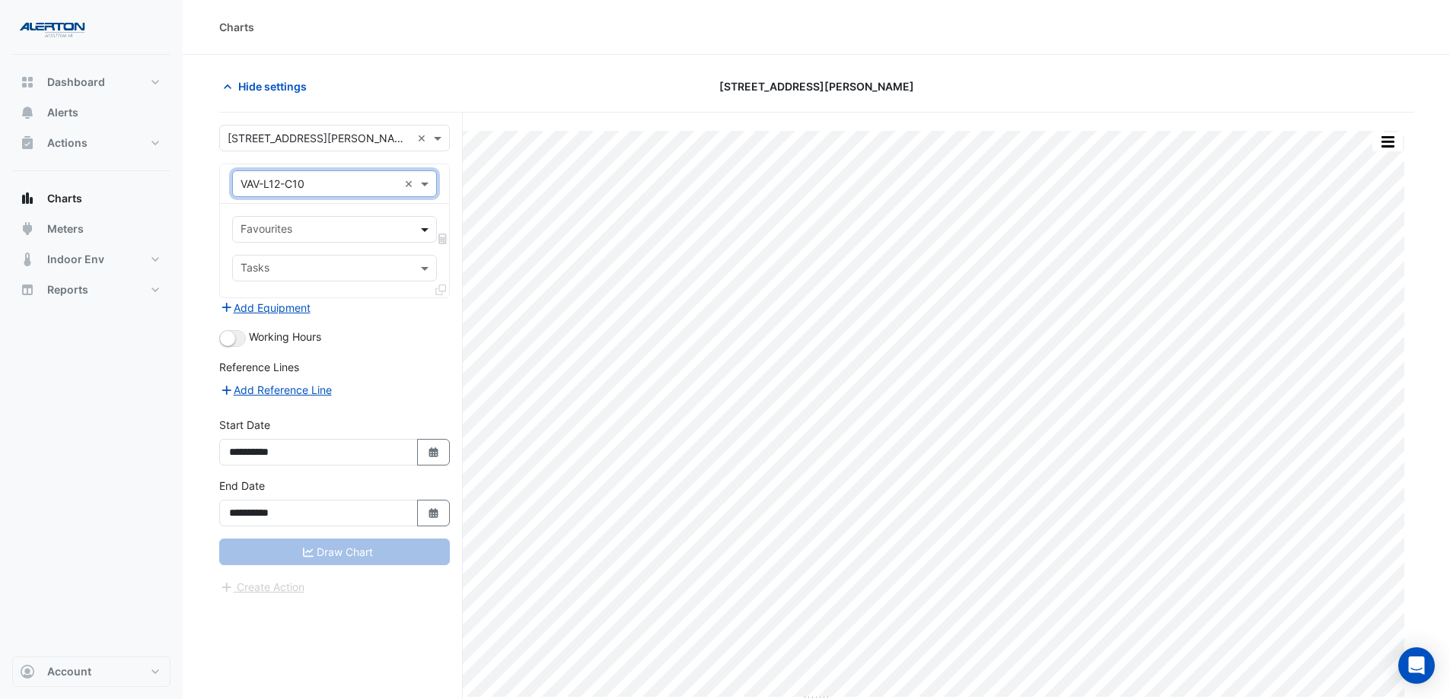
click at [420, 228] on span at bounding box center [426, 229] width 19 height 16
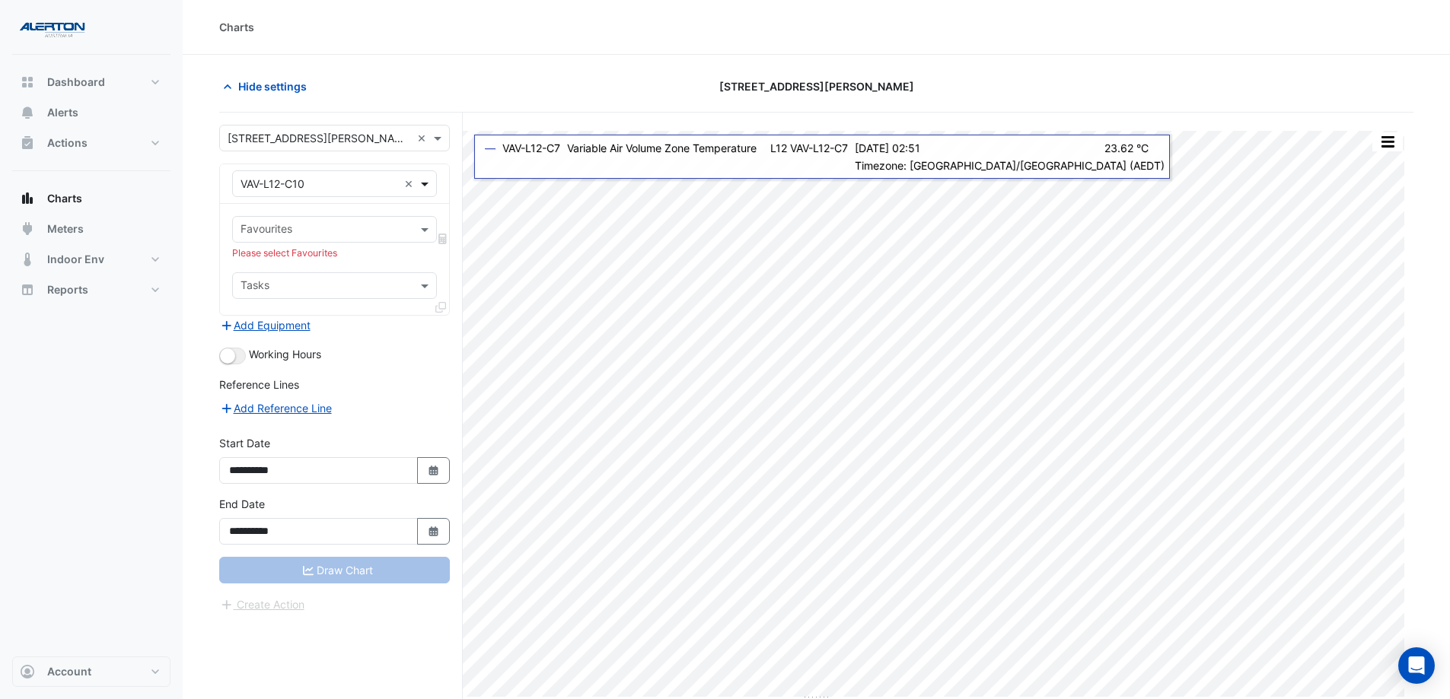
click at [425, 187] on span at bounding box center [426, 184] width 19 height 16
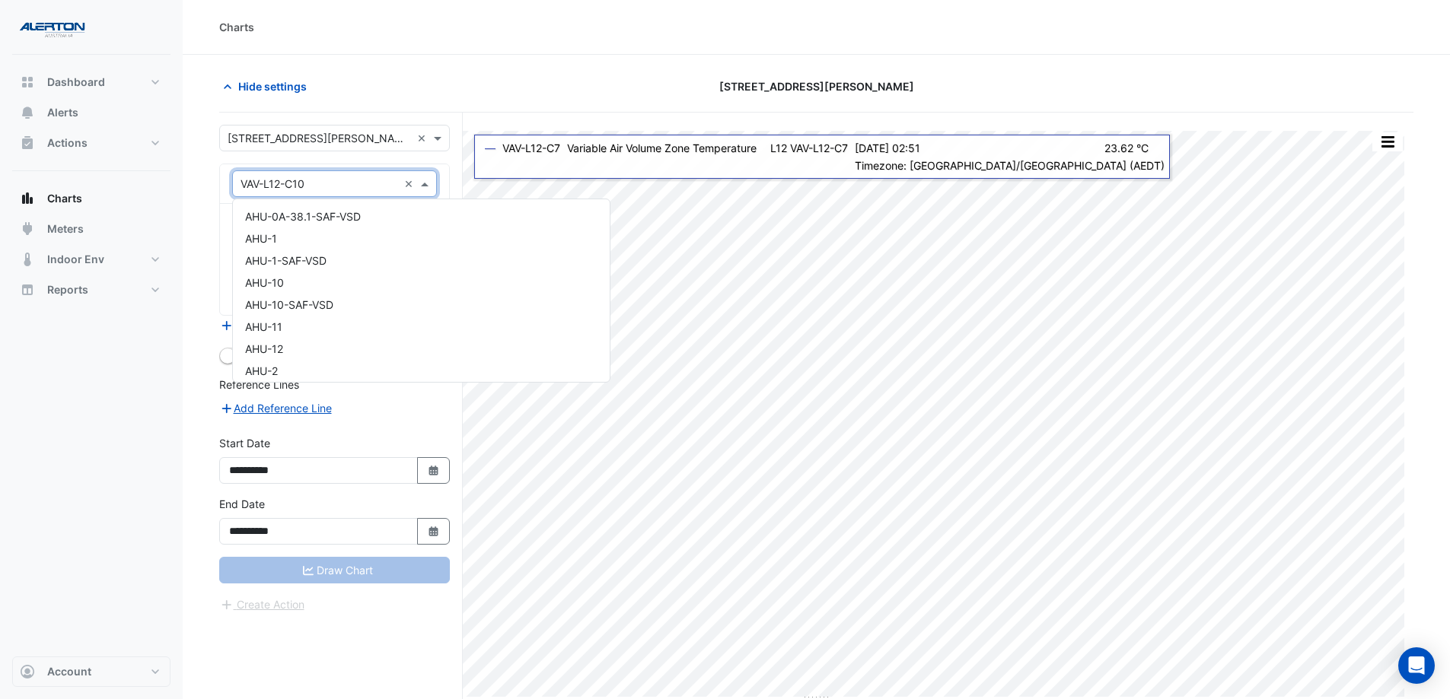
scroll to position [16182, 0]
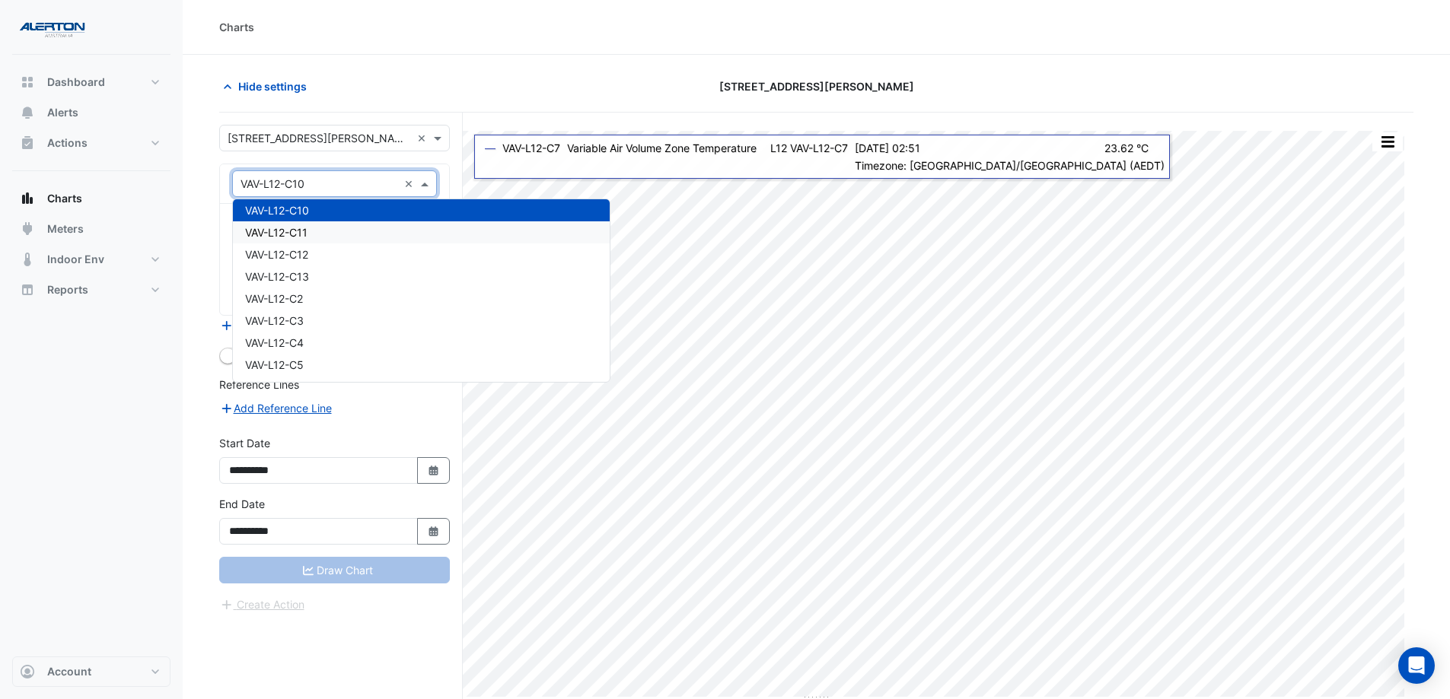
click at [406, 226] on div "VAV-L12-C11" at bounding box center [421, 232] width 377 height 22
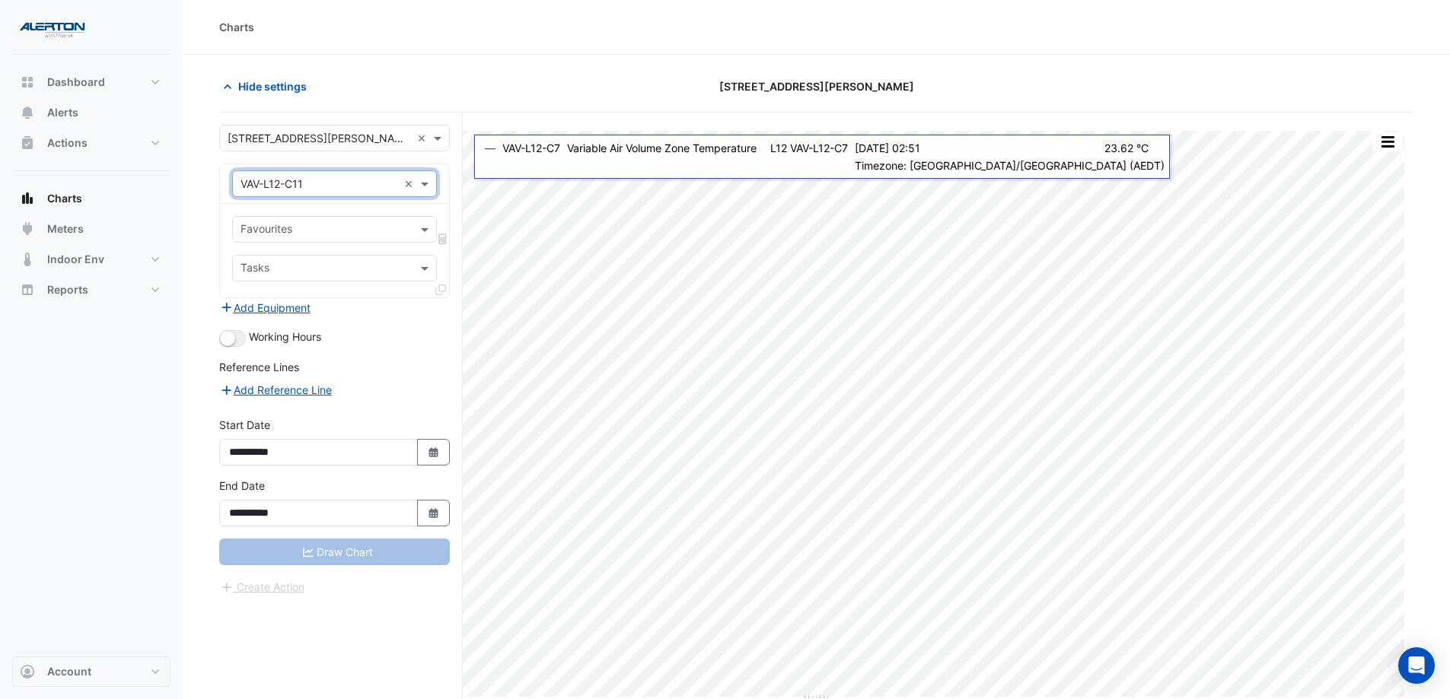
click at [412, 231] on div "Favourites" at bounding box center [334, 229] width 205 height 27
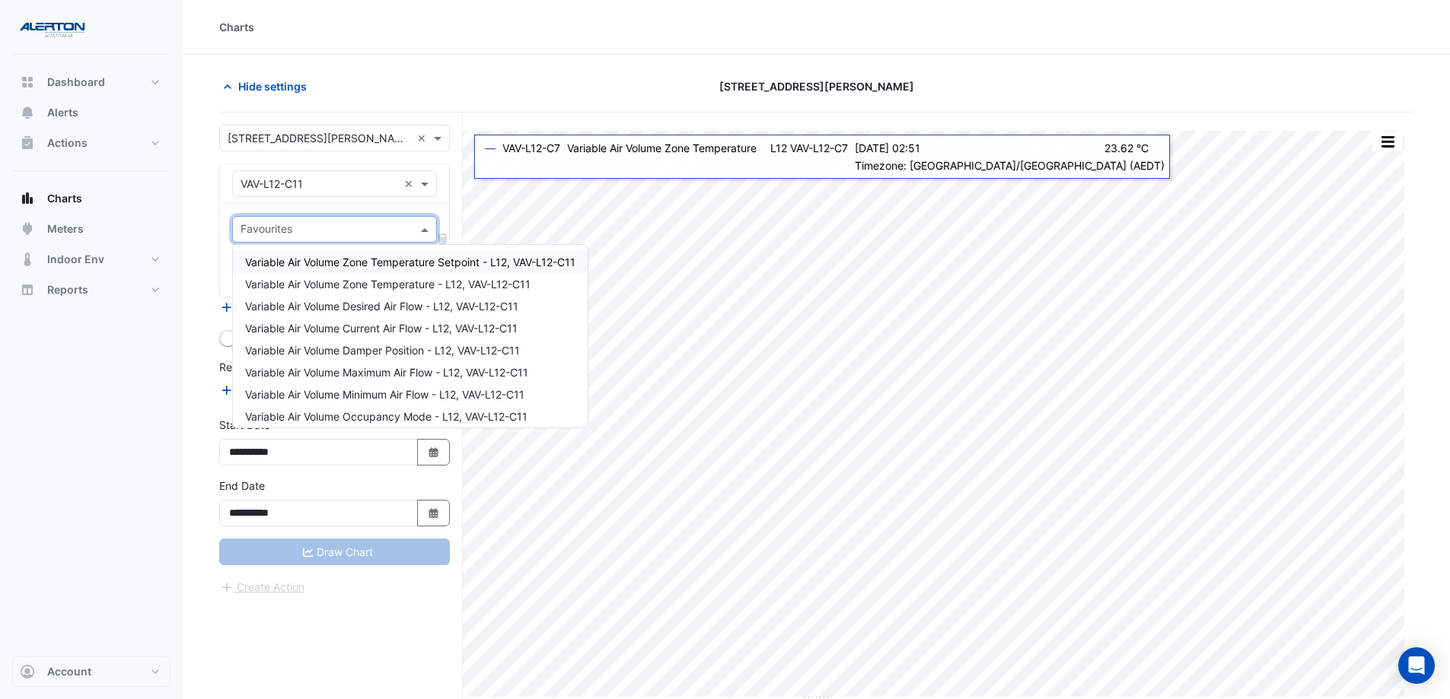
click at [422, 175] on div at bounding box center [334, 184] width 203 height 18
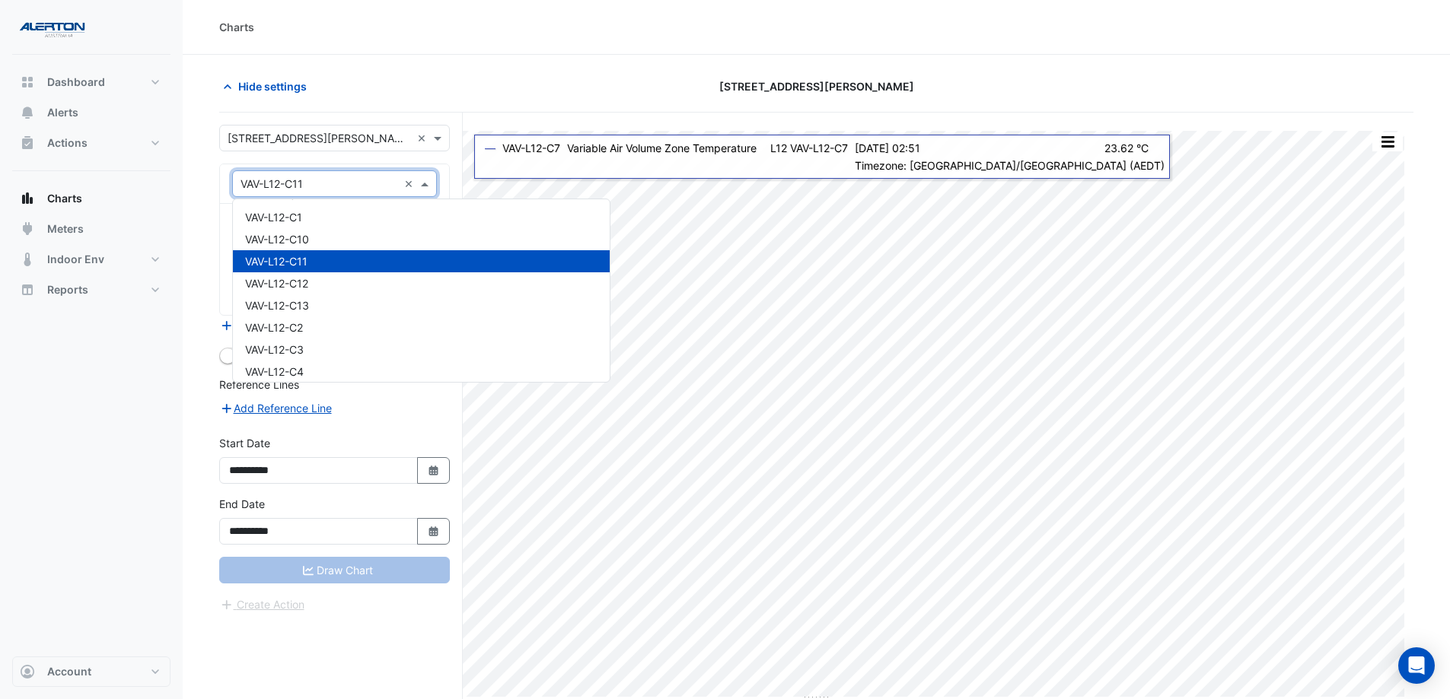
scroll to position [16128, 0]
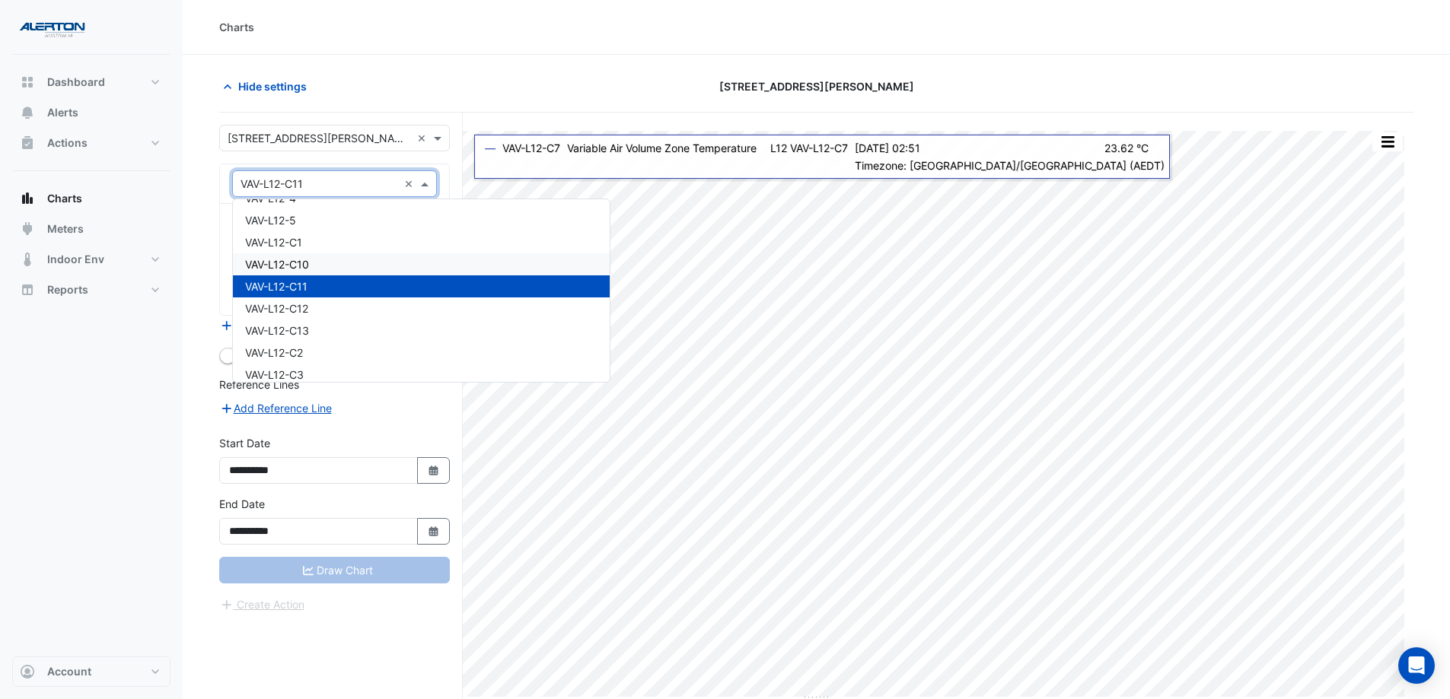
click at [377, 259] on div "VAV-L12-C10" at bounding box center [421, 264] width 377 height 22
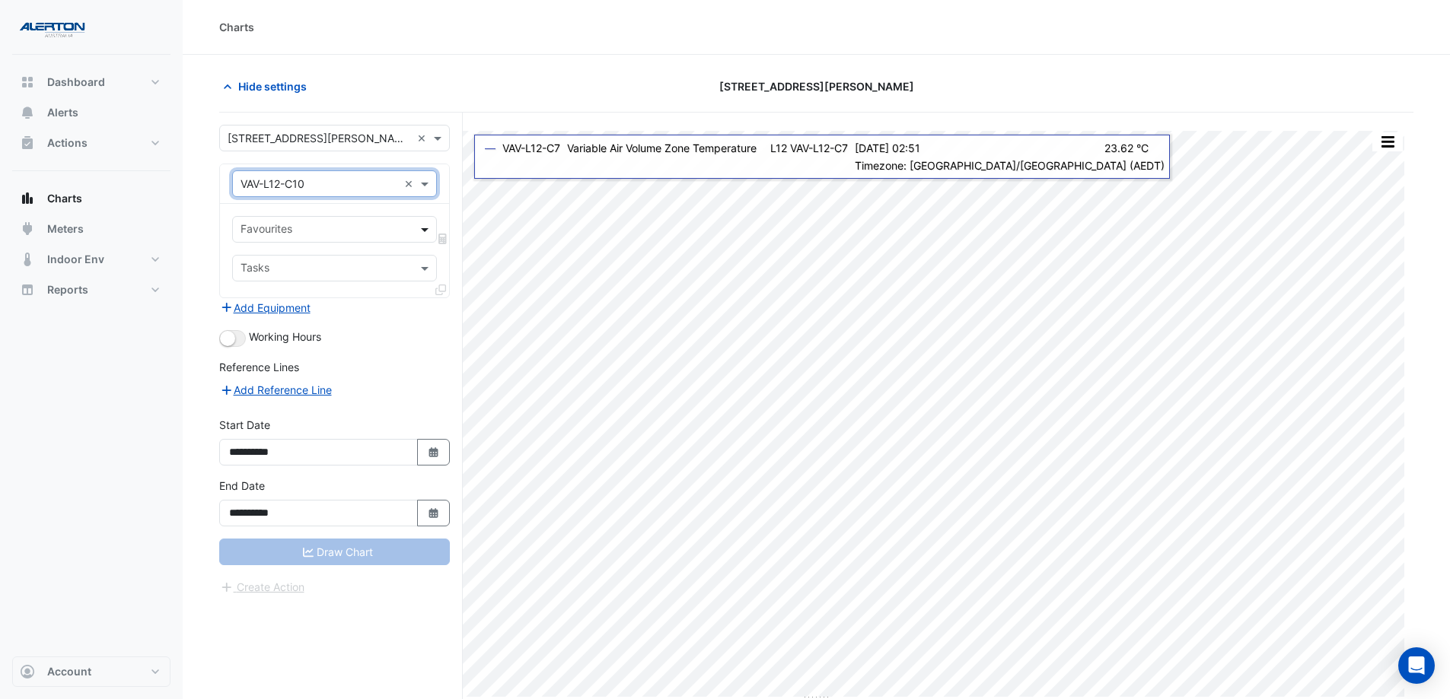
click at [428, 232] on span at bounding box center [426, 229] width 19 height 16
click at [414, 231] on div "Favourites" at bounding box center [334, 229] width 205 height 27
click at [425, 190] on span at bounding box center [426, 184] width 19 height 16
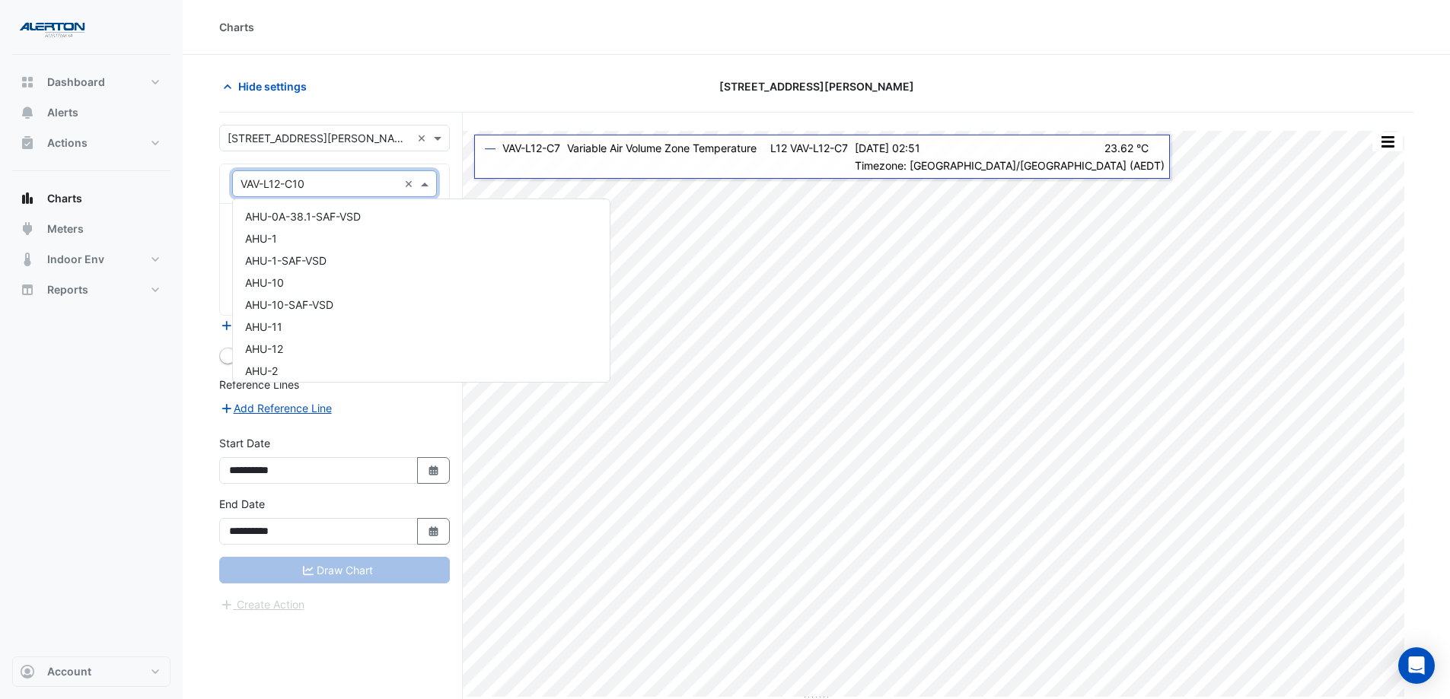
scroll to position [16182, 0]
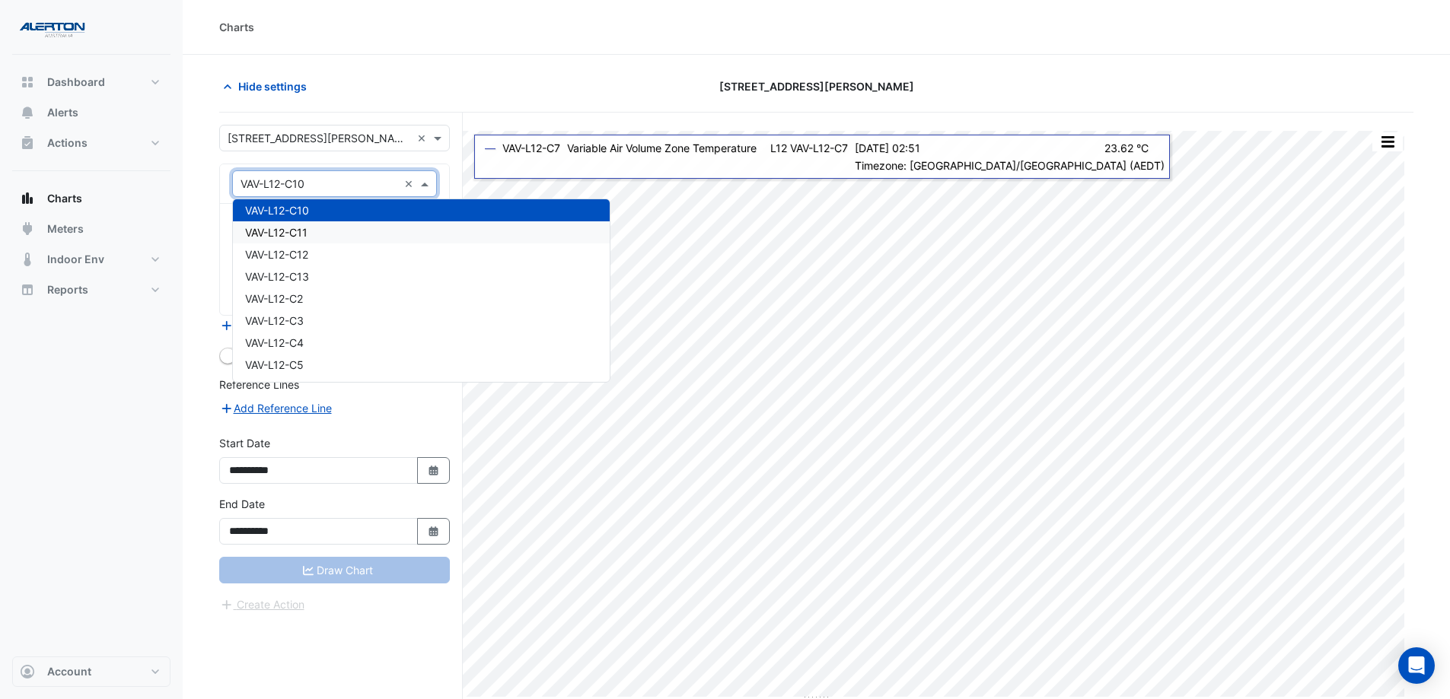
click at [391, 236] on div "VAV-L12-C11" at bounding box center [421, 232] width 377 height 22
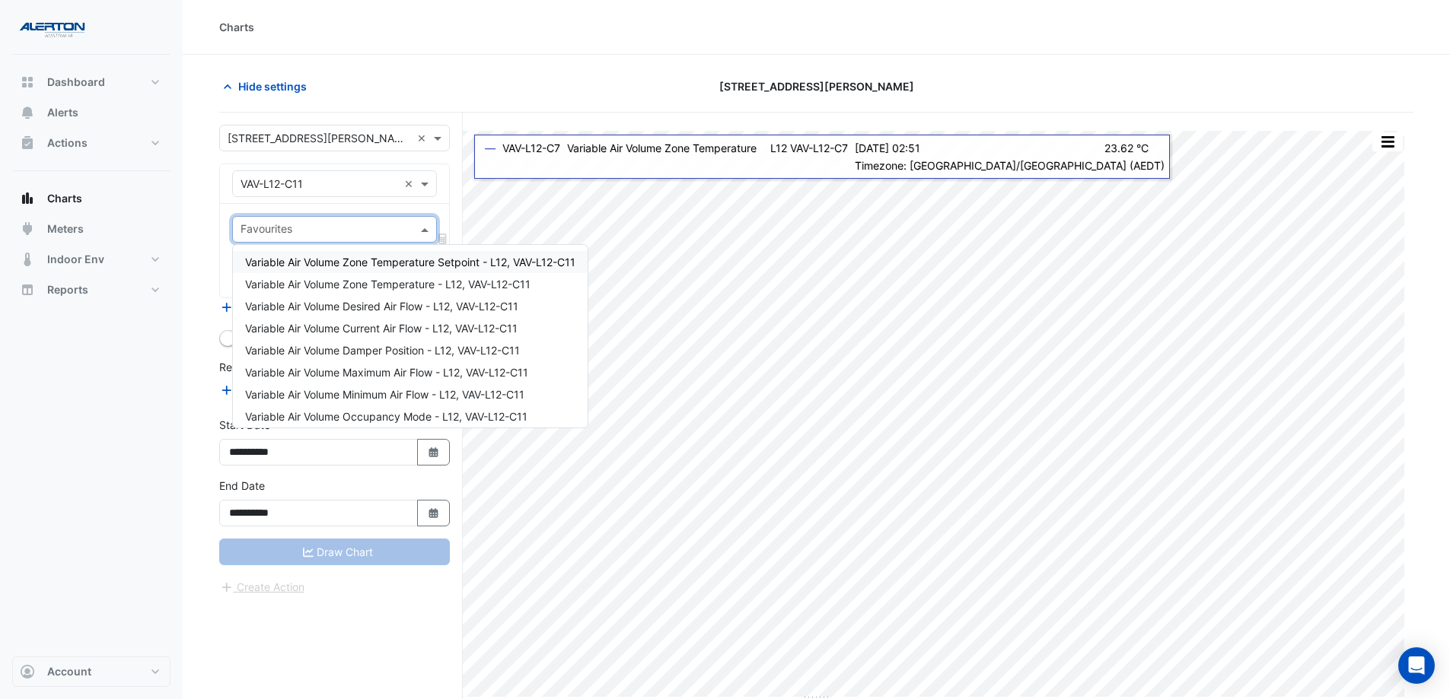
click at [412, 234] on div "Favourites" at bounding box center [334, 229] width 205 height 27
click at [416, 285] on span "Variable Air Volume Zone Temperature - L12, VAV-L12-C11" at bounding box center [387, 284] width 285 height 13
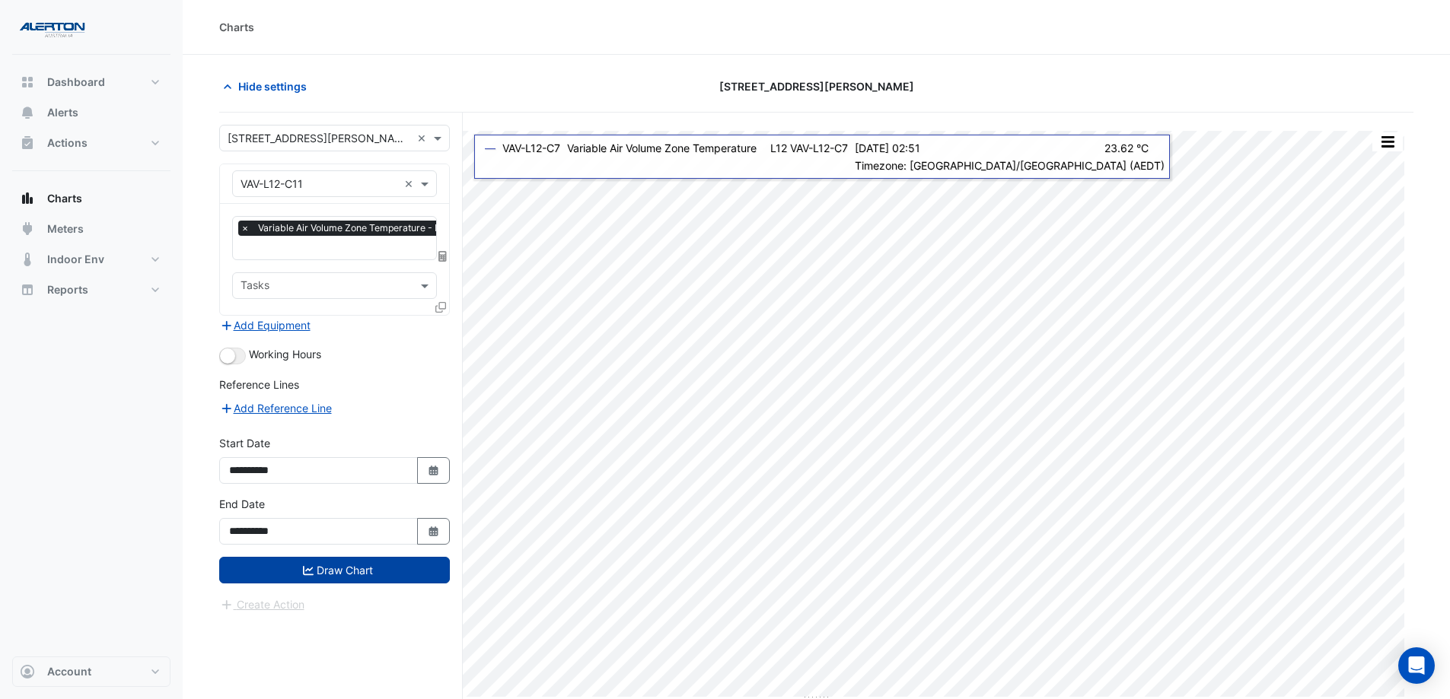
click at [331, 534] on button "Draw Chart" at bounding box center [334, 570] width 231 height 27
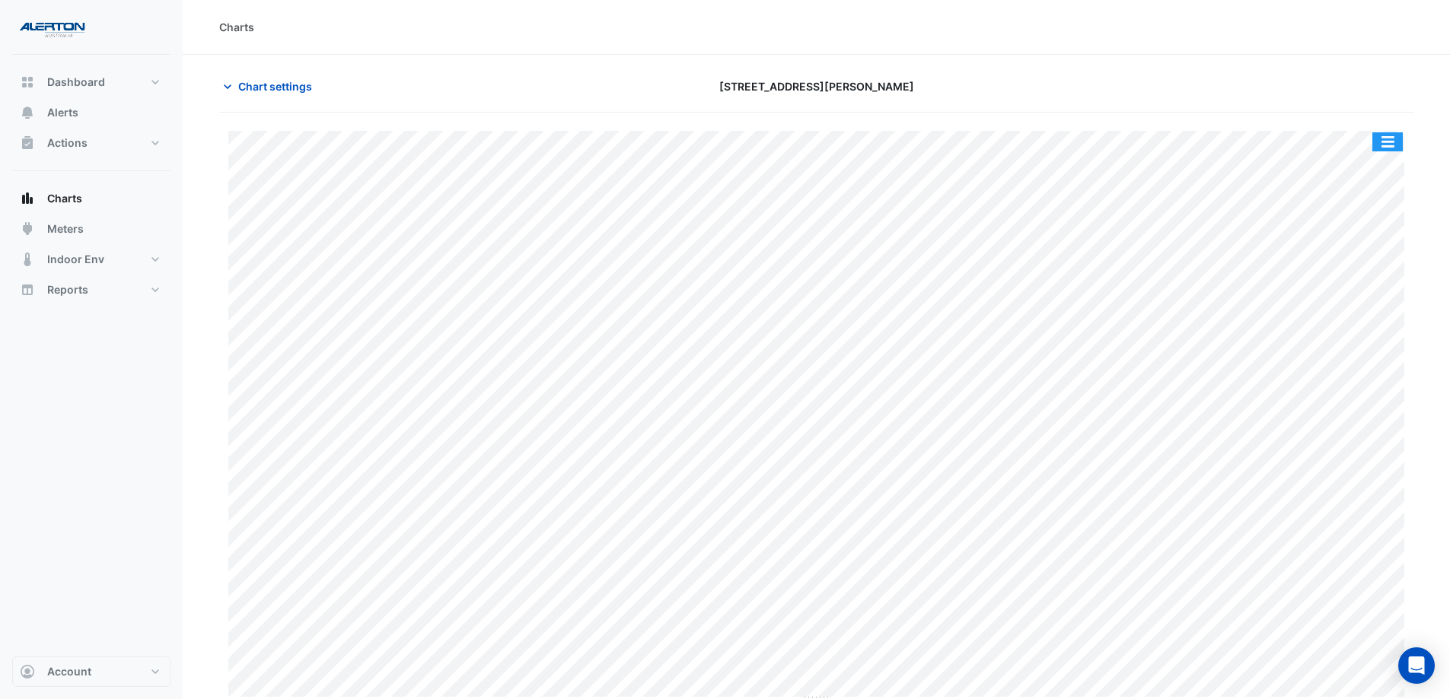
click at [1168, 150] on button "button" at bounding box center [1387, 141] width 30 height 19
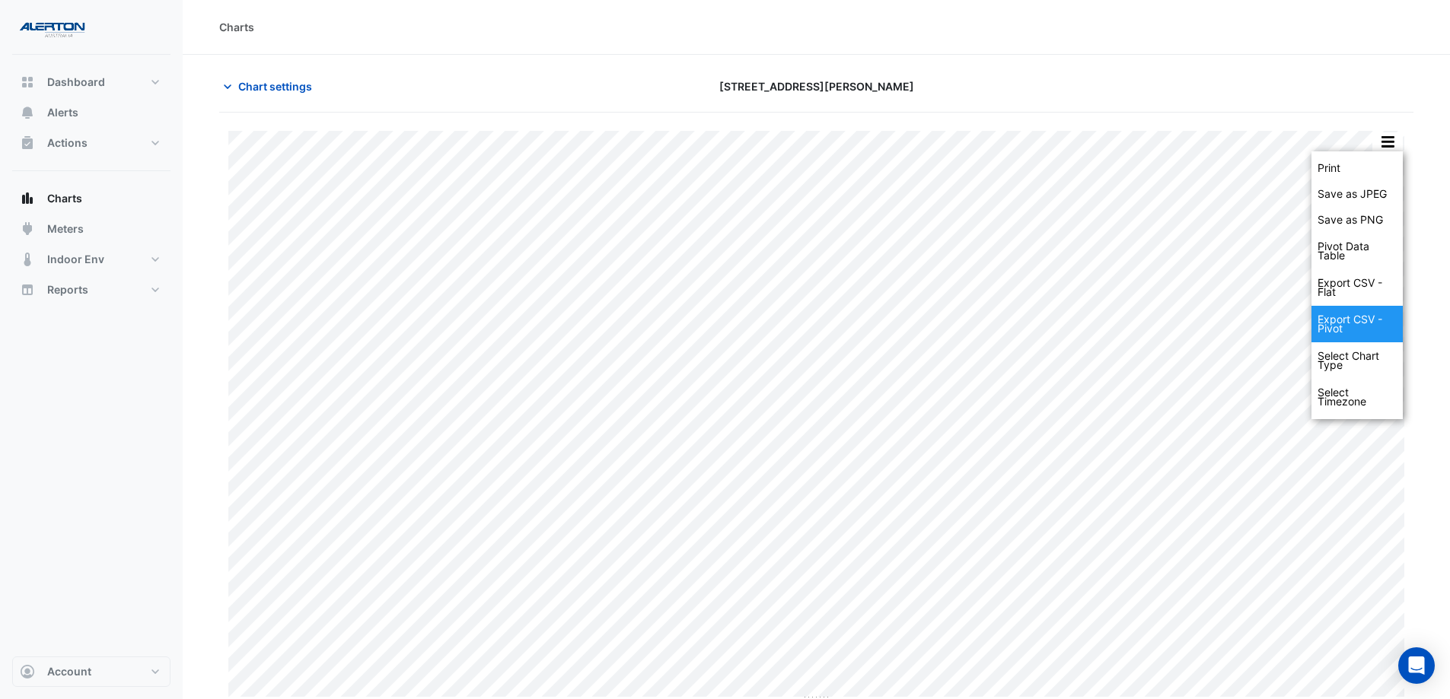
click at [1168, 322] on div "Export CSV - Pivot" at bounding box center [1356, 324] width 91 height 37
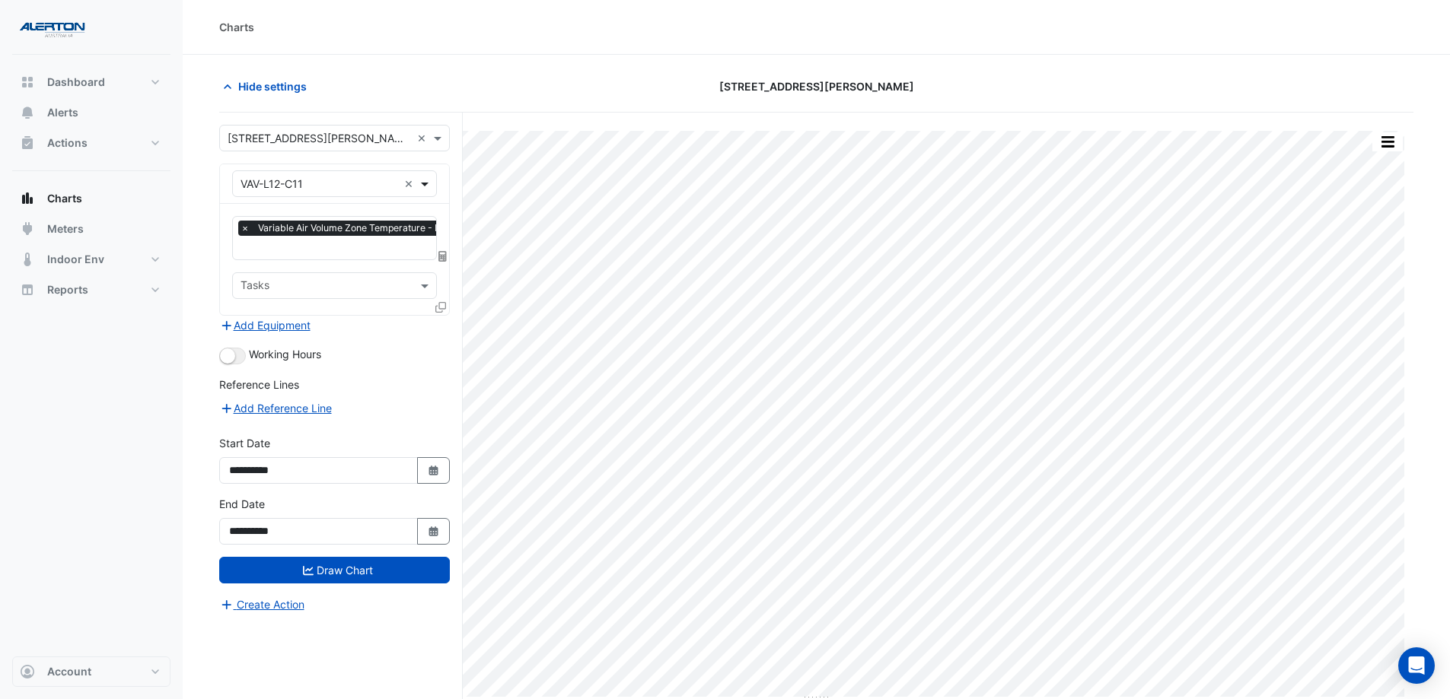
click at [419, 187] on span at bounding box center [426, 184] width 19 height 16
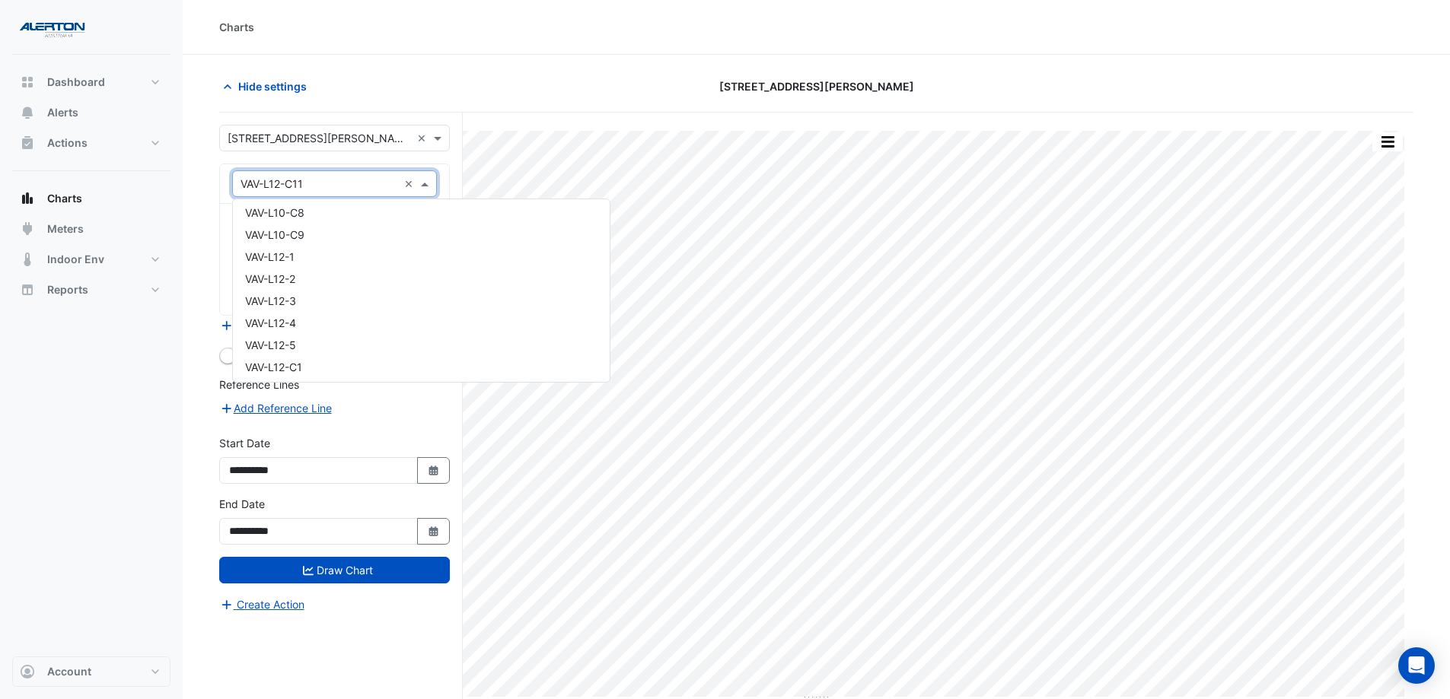
scroll to position [15976, 0]
click at [438, 309] on div "VAV-L12-2" at bounding box center [421, 306] width 377 height 22
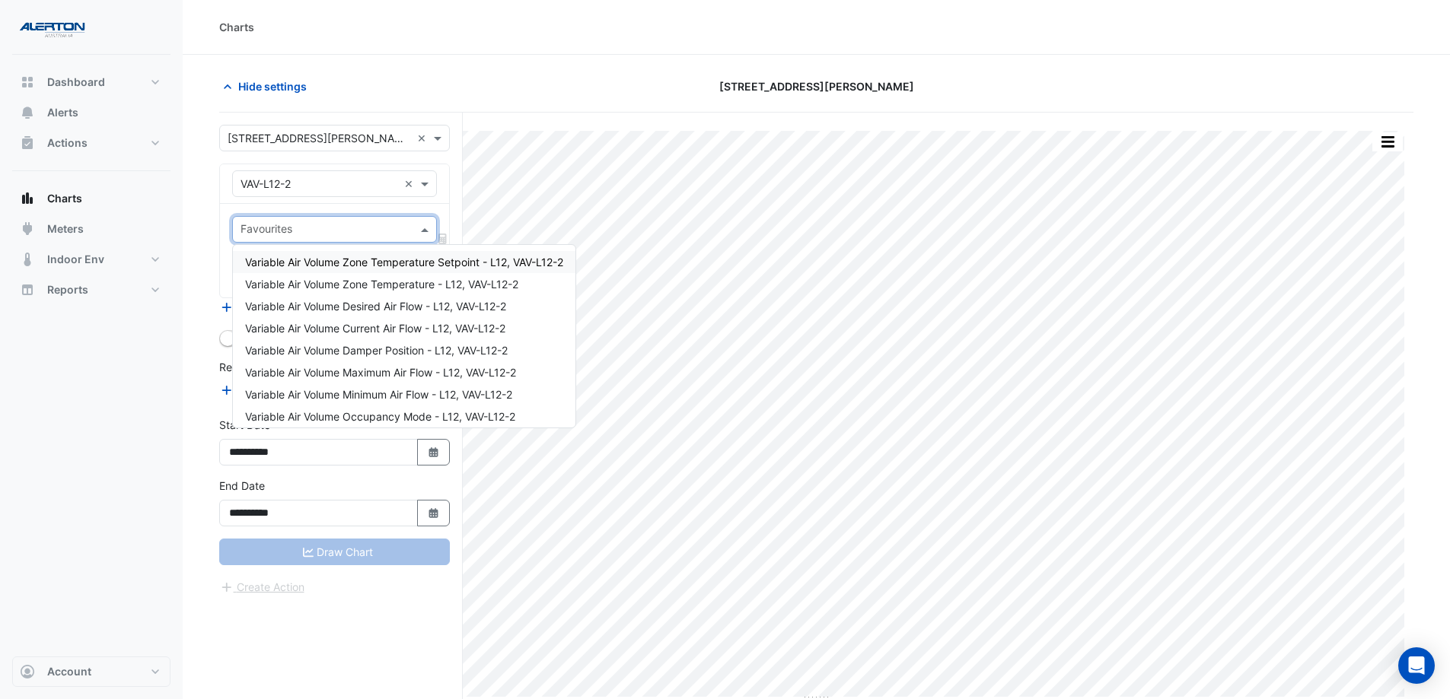
click at [424, 231] on span at bounding box center [426, 229] width 19 height 16
click at [415, 283] on span "Variable Air Volume Zone Temperature - L12, VAV-L12-2" at bounding box center [381, 284] width 273 height 13
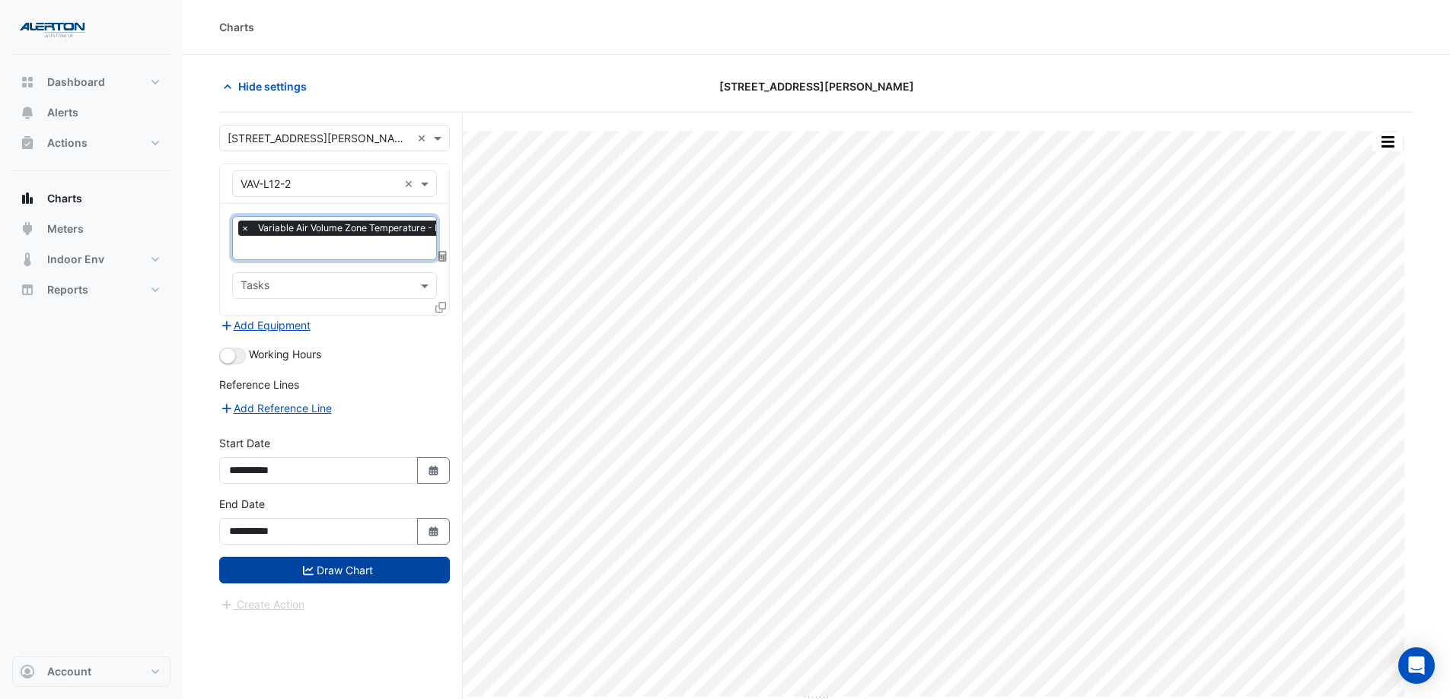
click at [345, 534] on button "Draw Chart" at bounding box center [334, 570] width 231 height 27
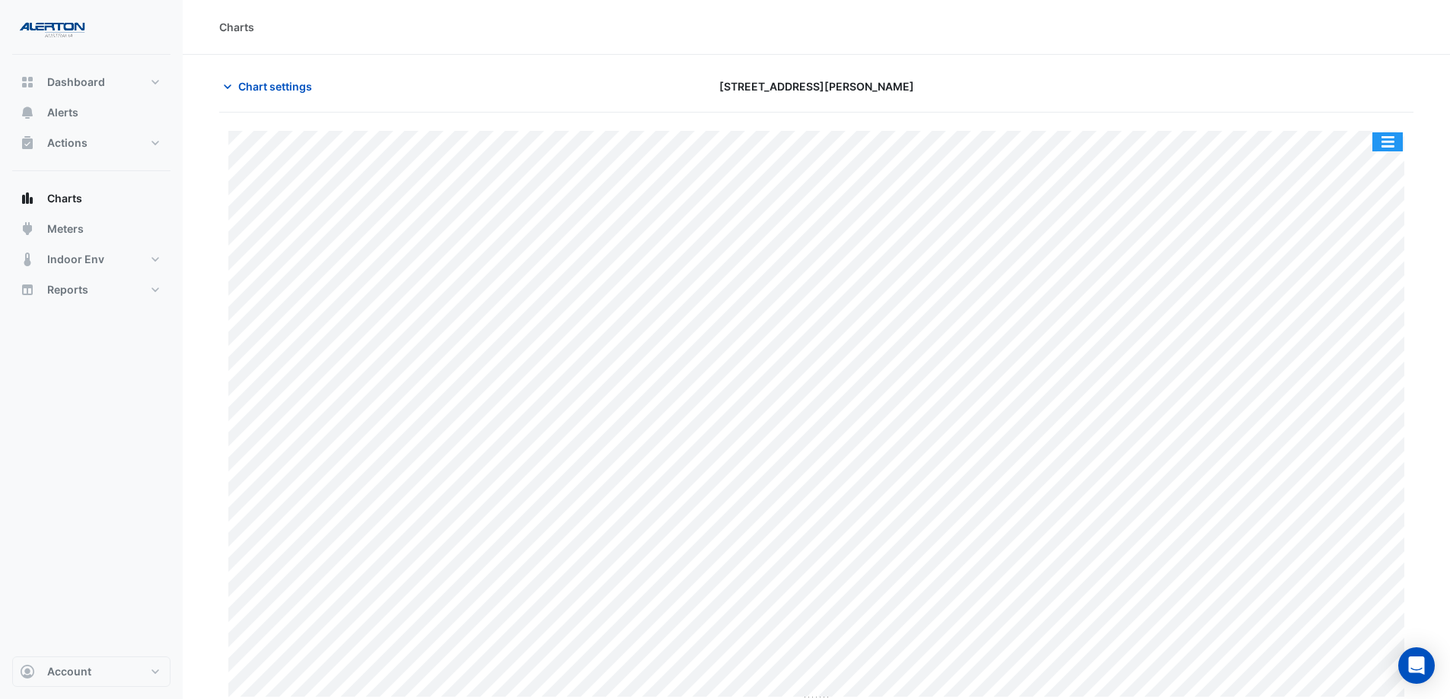
click at [1168, 151] on button "button" at bounding box center [1387, 141] width 30 height 19
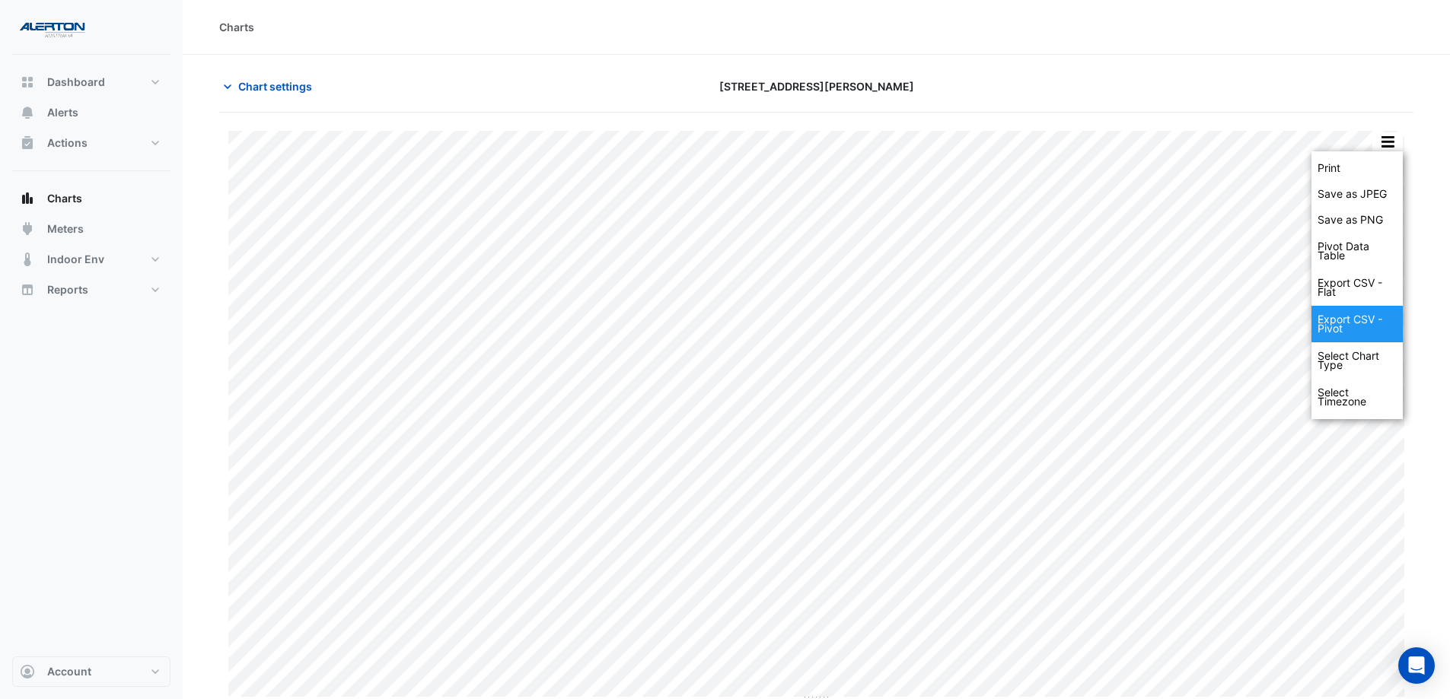
click at [1168, 322] on div "Export CSV - Pivot" at bounding box center [1356, 324] width 91 height 37
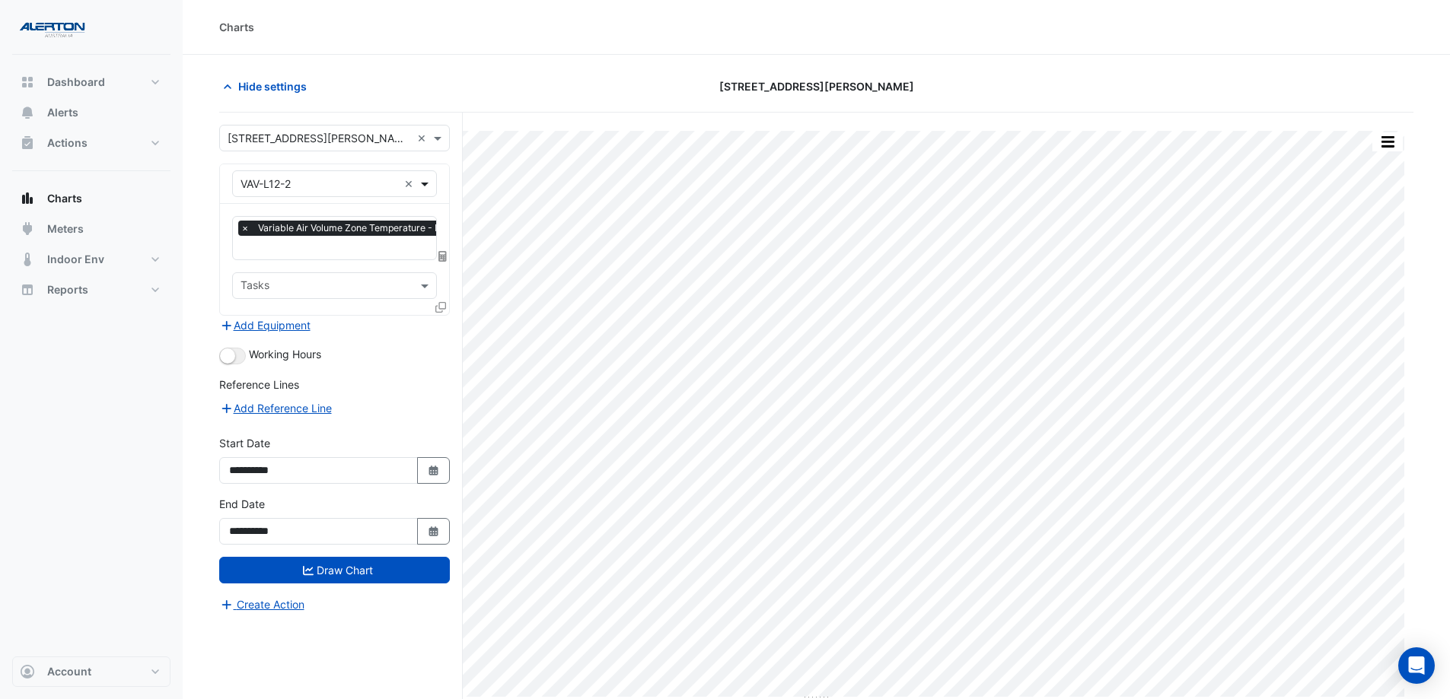
click at [421, 185] on span at bounding box center [426, 184] width 19 height 16
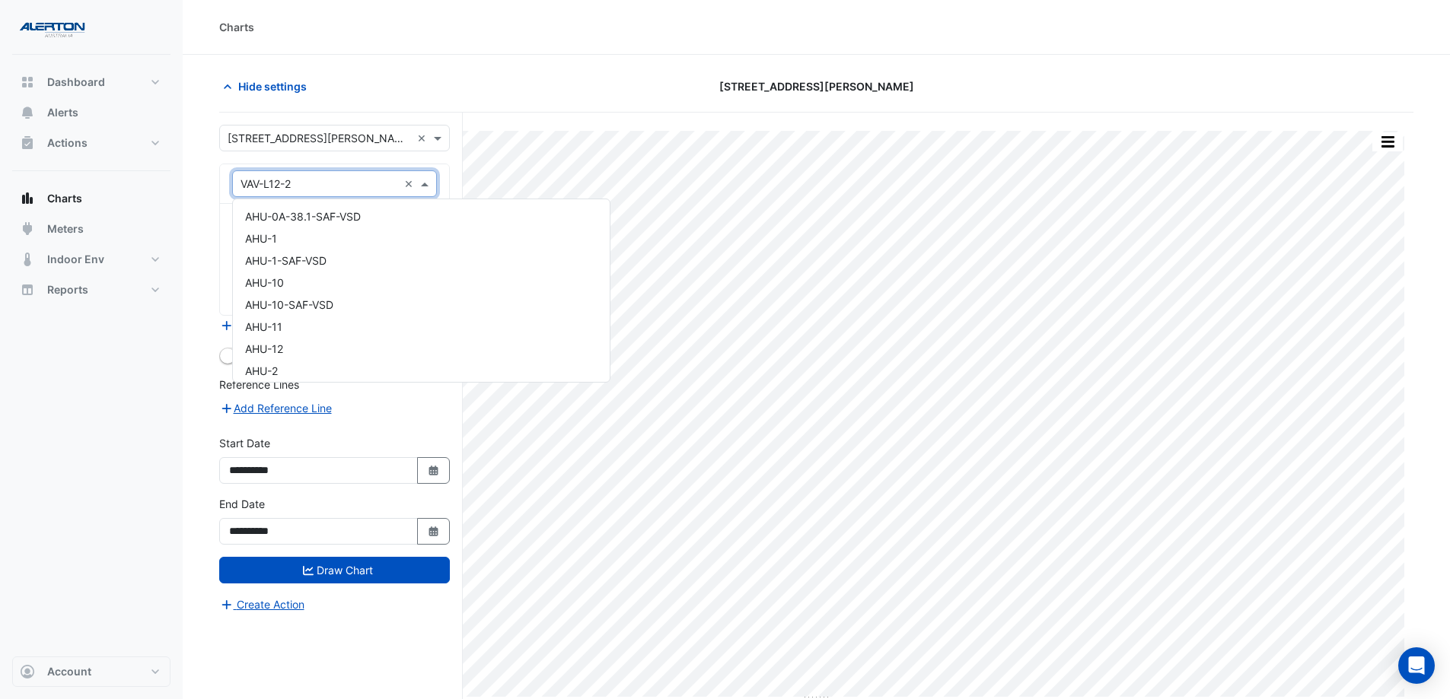
scroll to position [16072, 0]
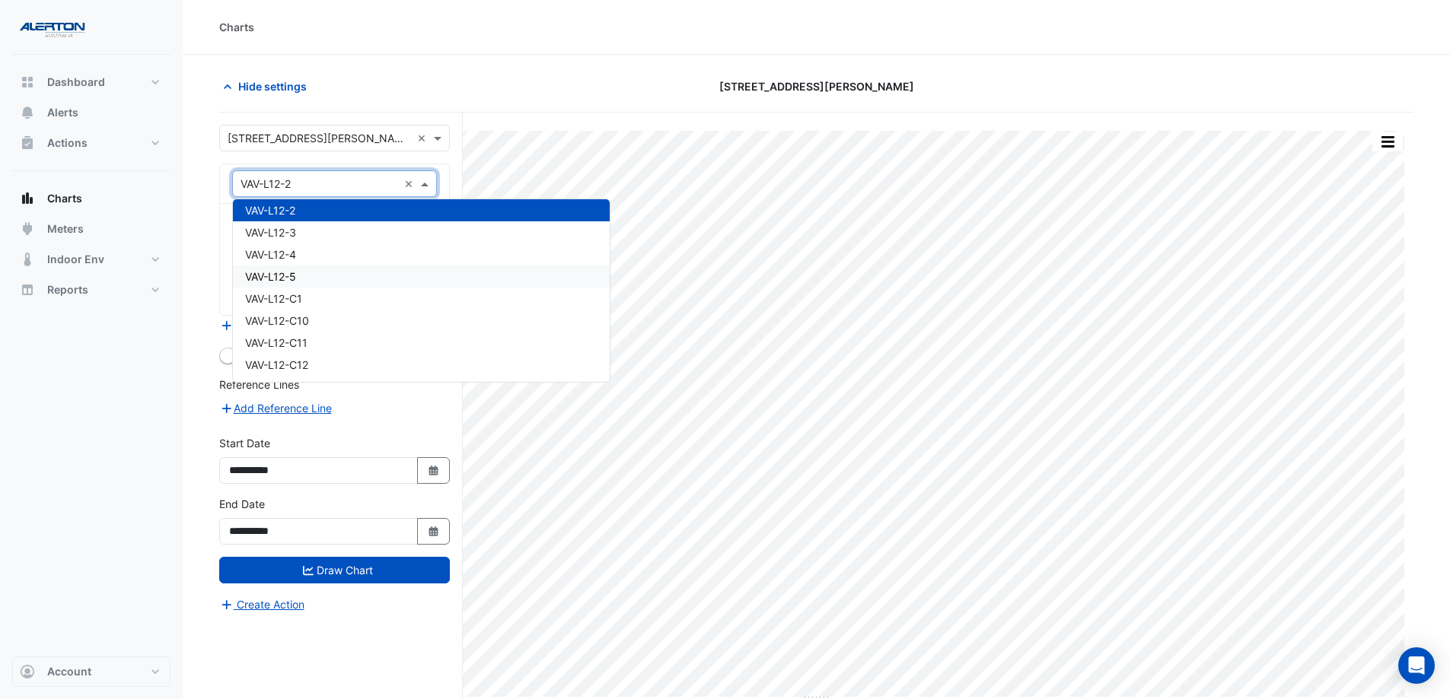
click at [407, 275] on div "VAV-L12-5" at bounding box center [421, 277] width 377 height 22
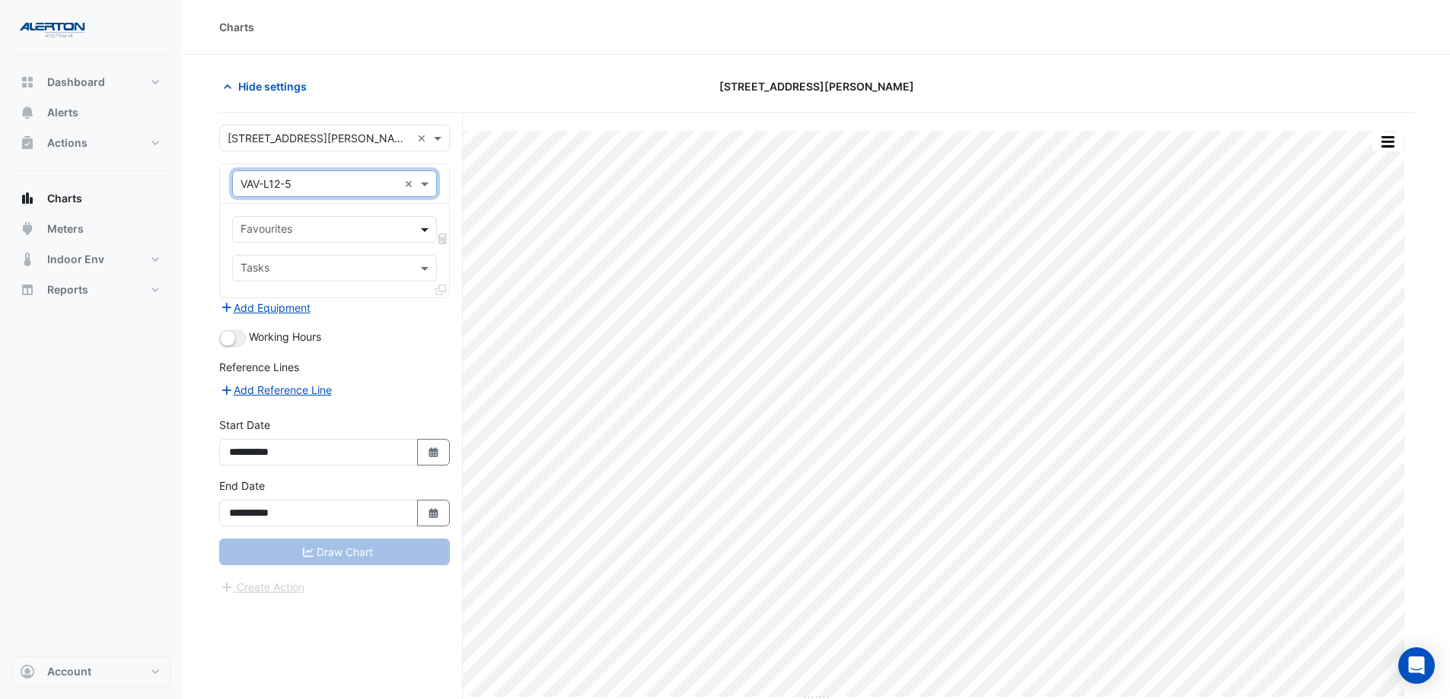
click at [421, 231] on span at bounding box center [426, 229] width 19 height 16
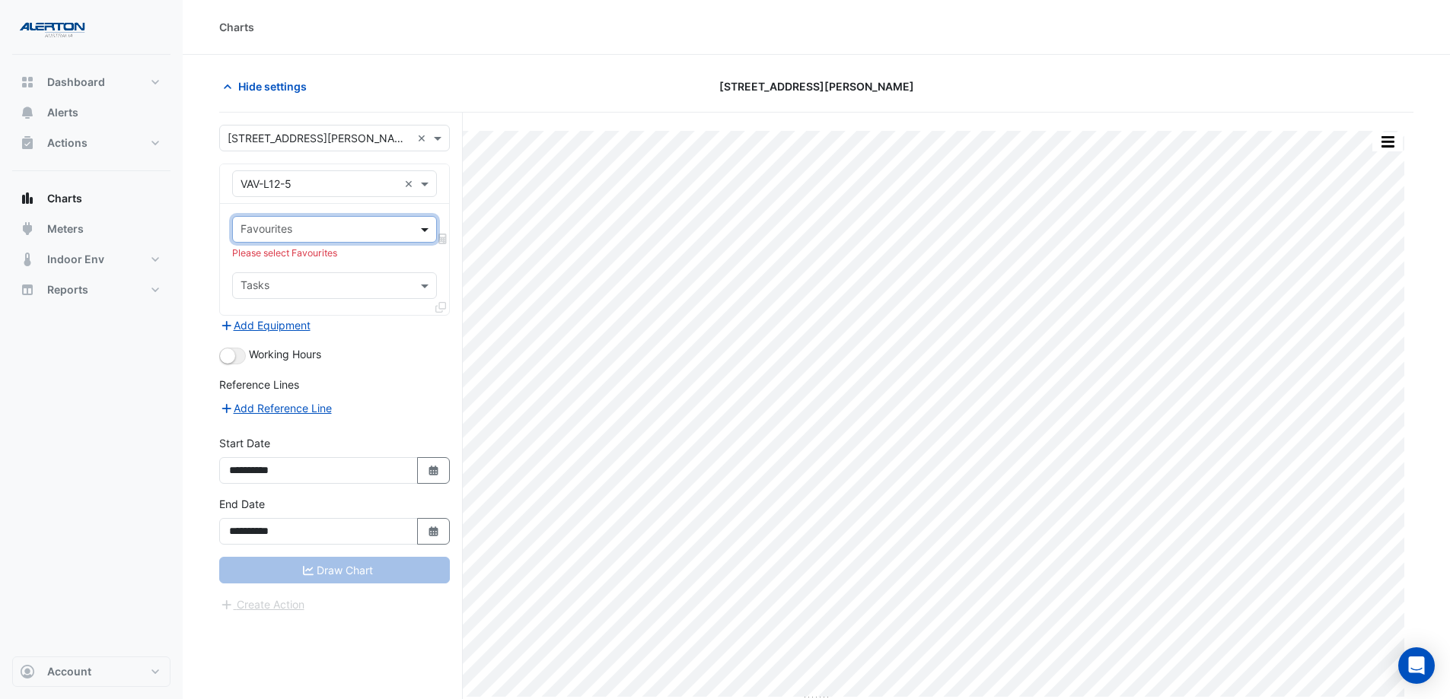
click at [421, 231] on span at bounding box center [426, 229] width 19 height 16
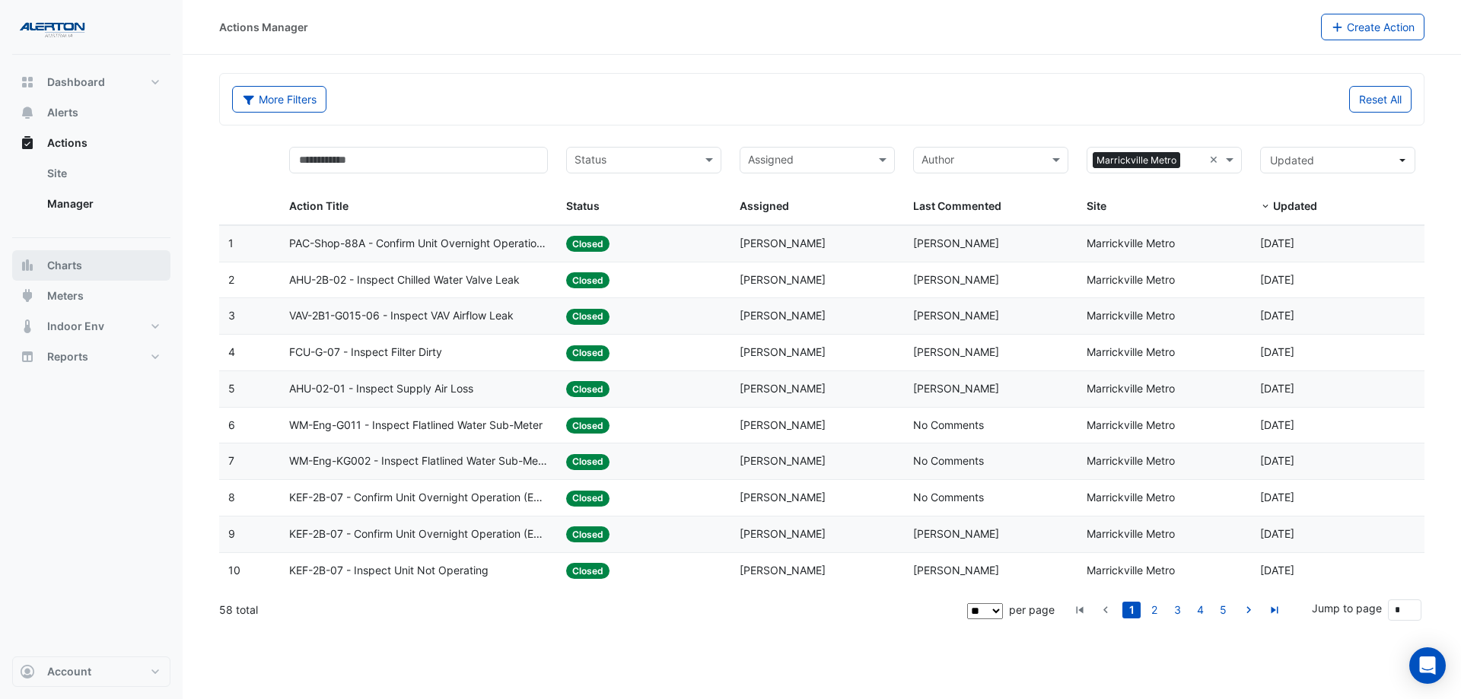
click at [75, 260] on span "Charts" at bounding box center [64, 265] width 35 height 15
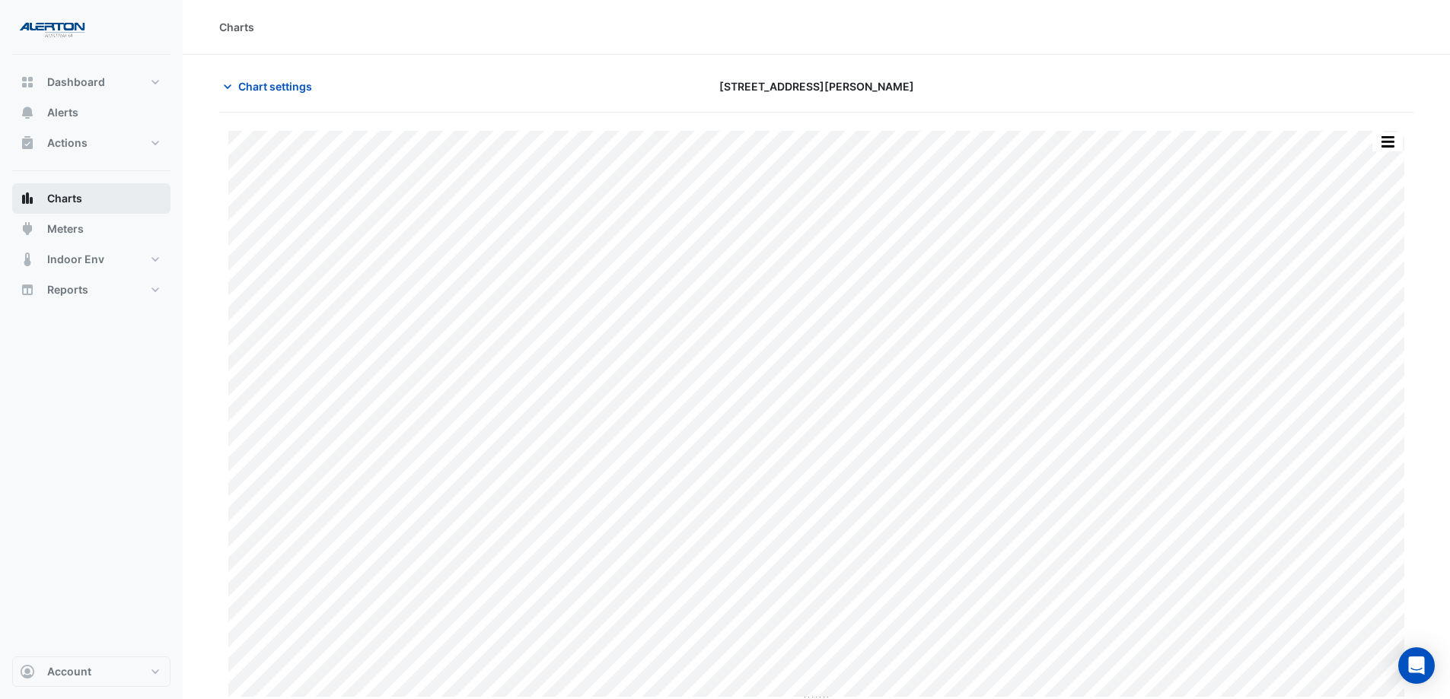
click at [107, 195] on button "Charts" at bounding box center [91, 198] width 158 height 30
click at [88, 198] on button "Charts" at bounding box center [91, 198] width 158 height 30
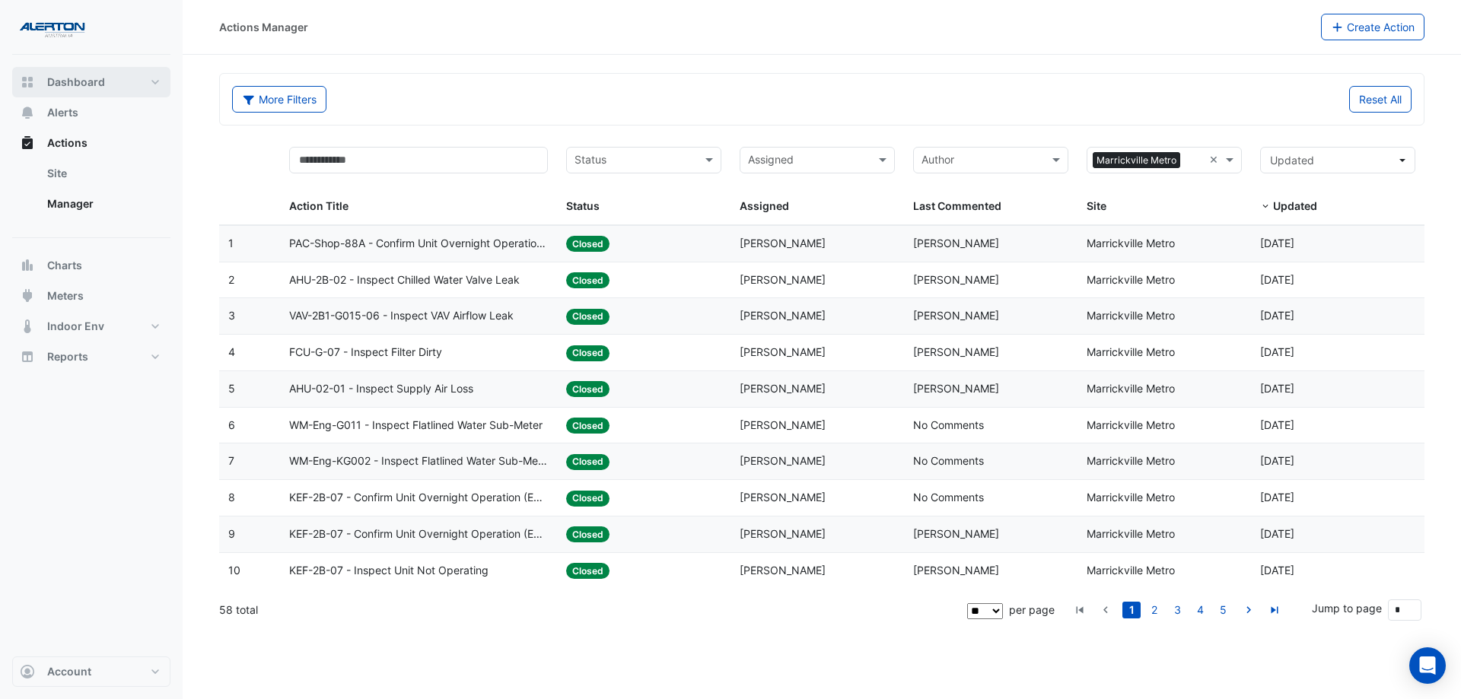
click at [65, 74] on button "Dashboard" at bounding box center [91, 82] width 158 height 30
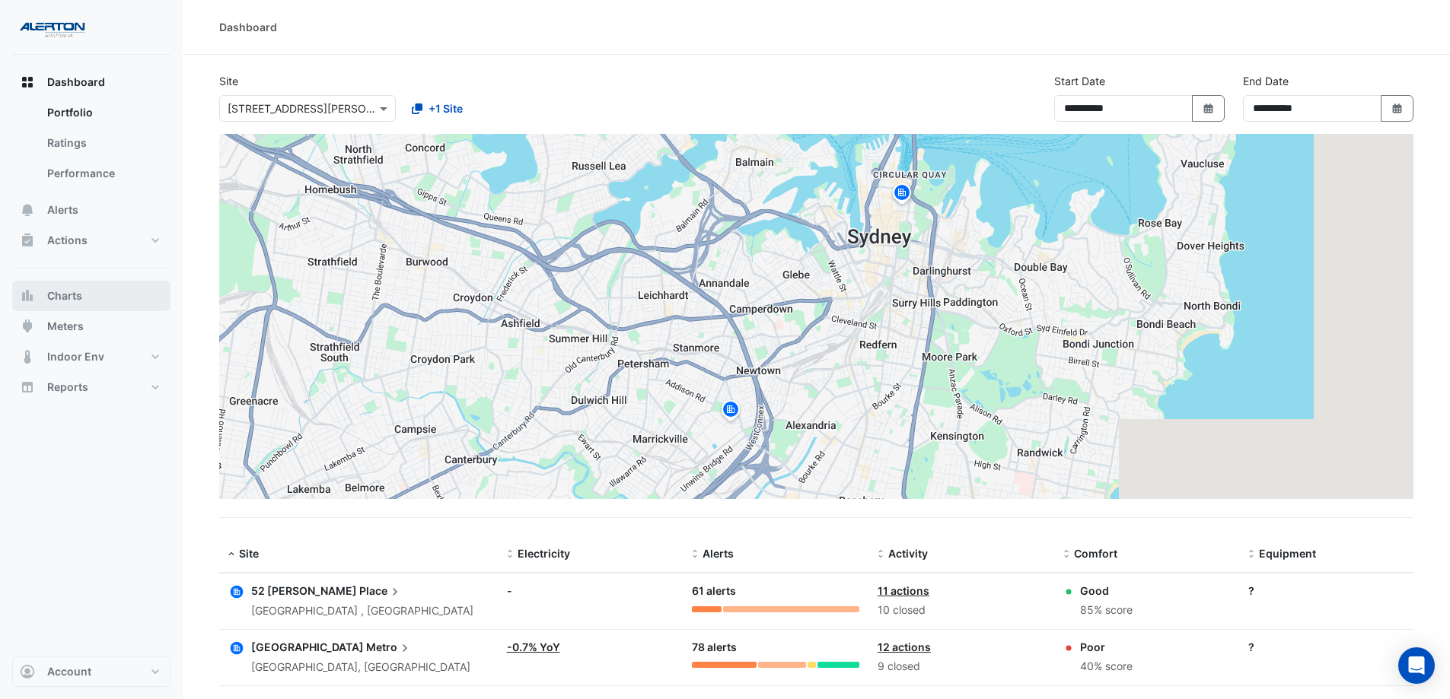
click at [74, 298] on span "Charts" at bounding box center [64, 295] width 35 height 15
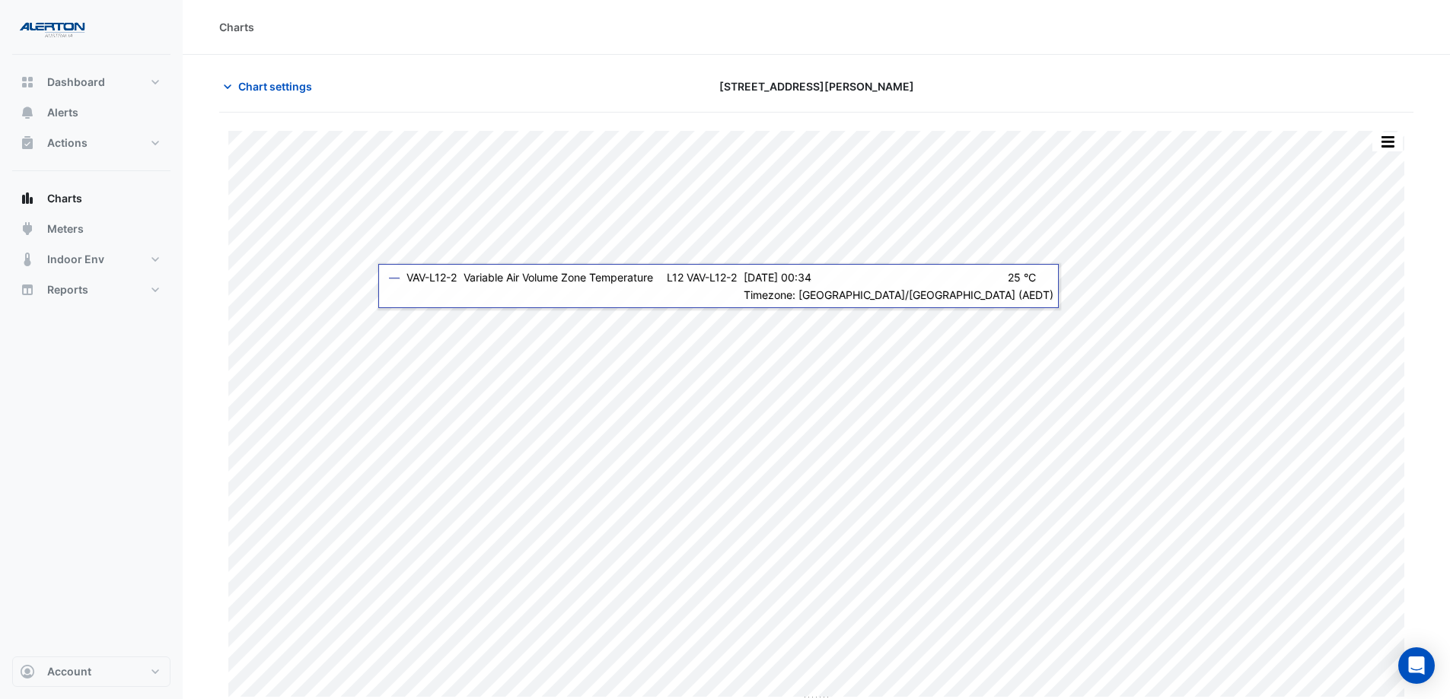
type input "**********"
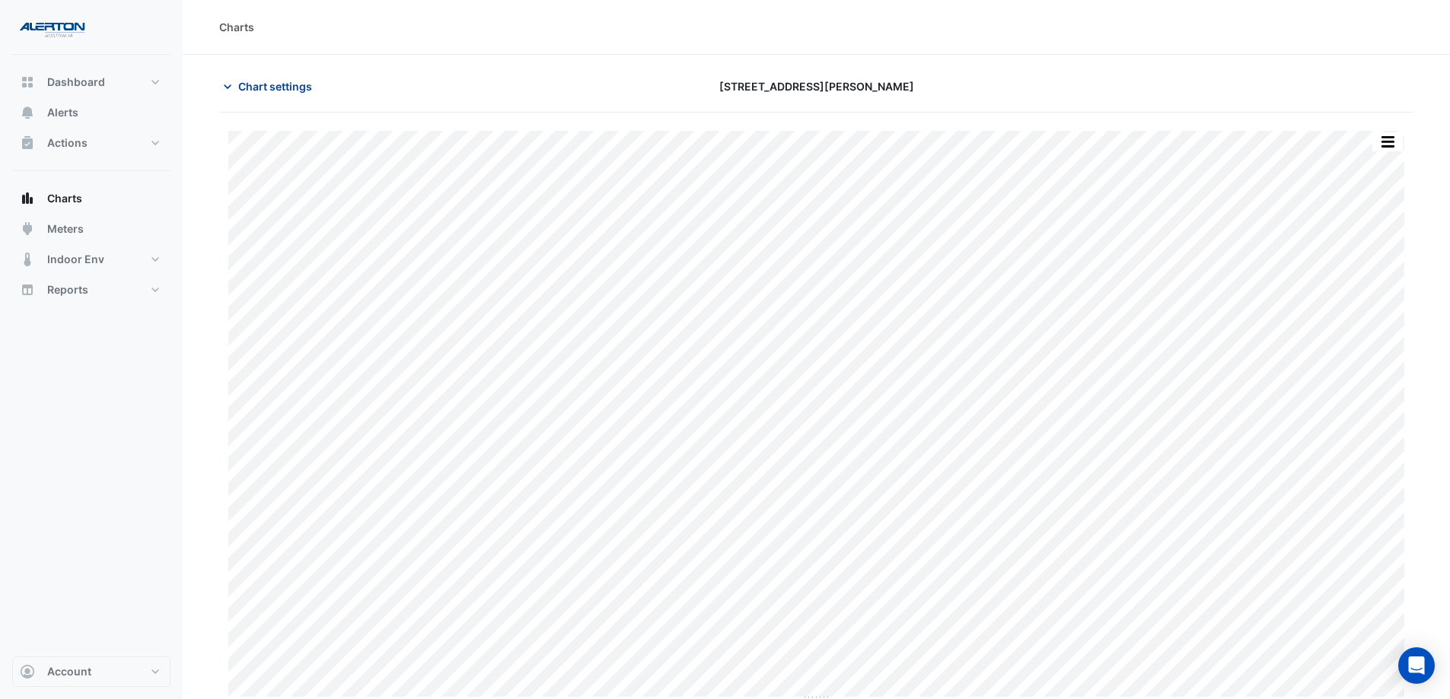
click at [252, 91] on span "Chart settings" at bounding box center [275, 86] width 74 height 16
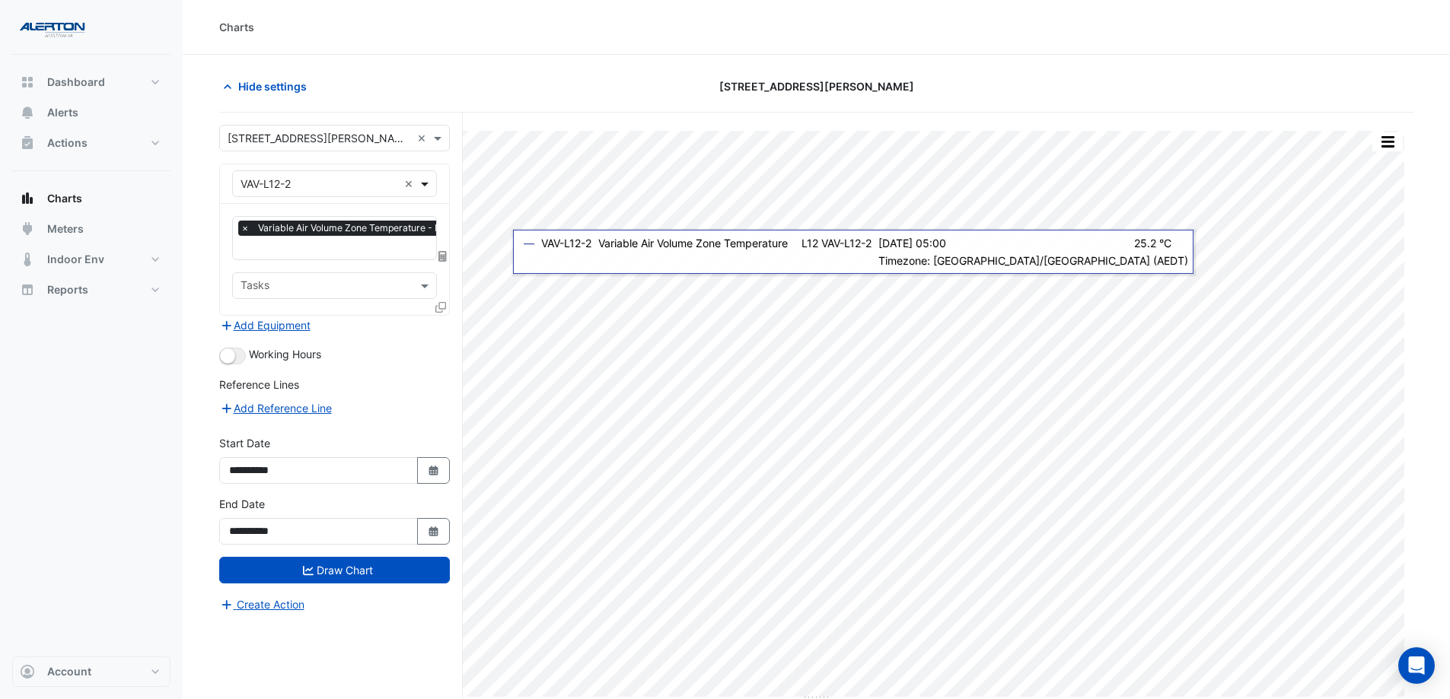
click at [424, 180] on span at bounding box center [426, 184] width 19 height 16
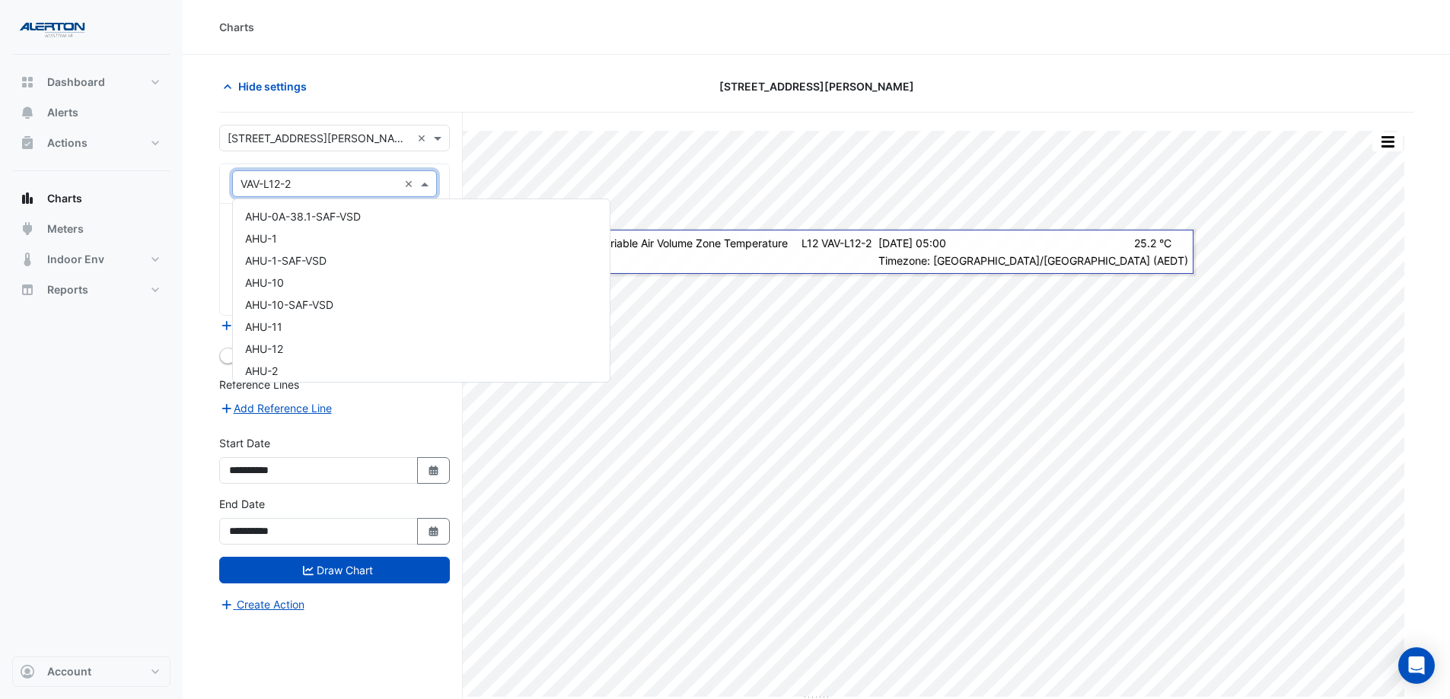
scroll to position [16072, 0]
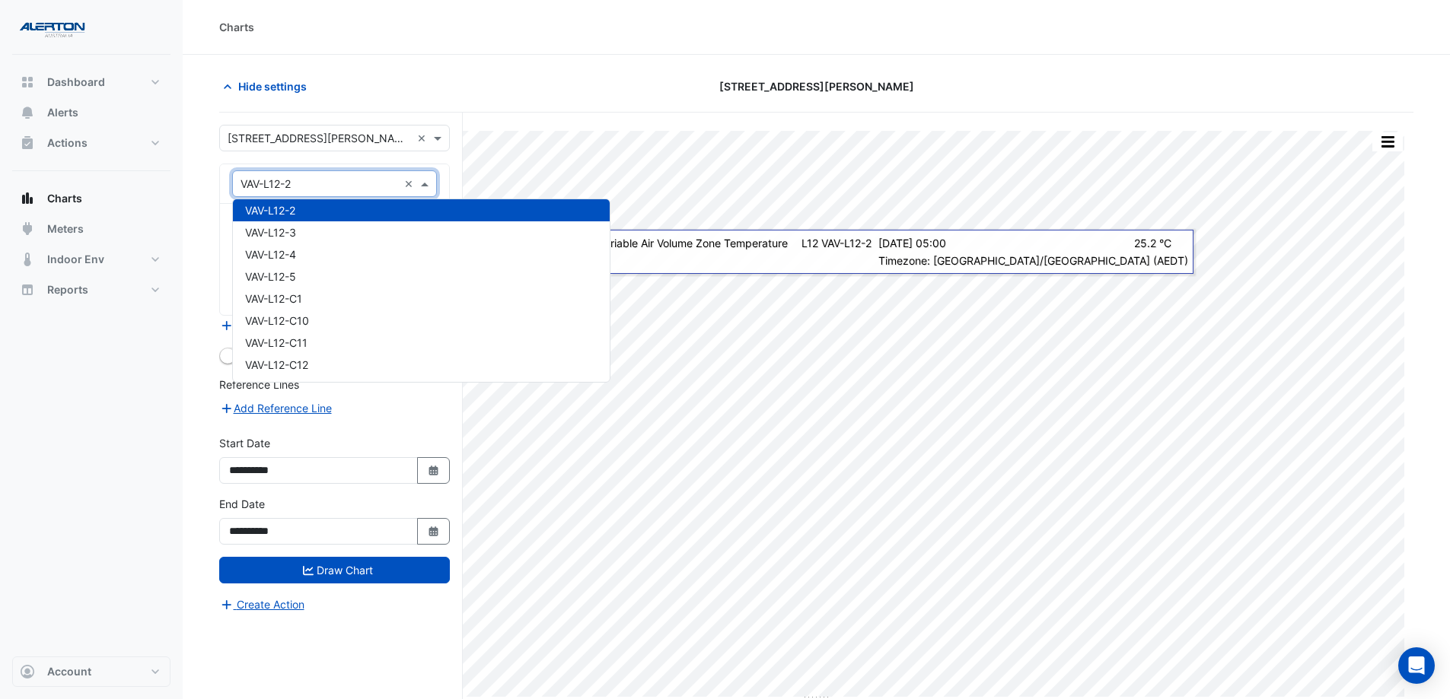
drag, startPoint x: 313, startPoint y: 180, endPoint x: 273, endPoint y: 184, distance: 39.8
click at [273, 184] on input "text" at bounding box center [319, 185] width 158 height 16
click at [296, 183] on input "text" at bounding box center [319, 185] width 158 height 16
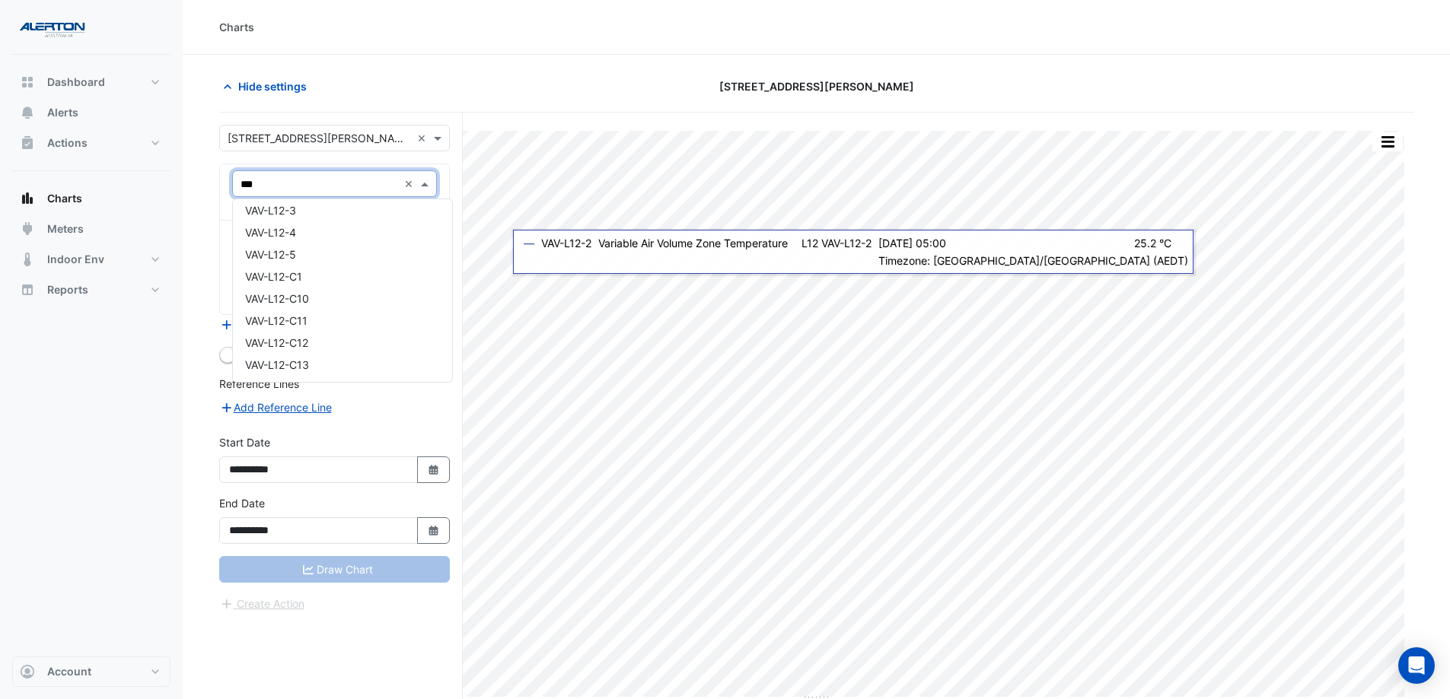
scroll to position [470, 0]
type input "*******"
click at [361, 323] on div "VAV-L24-C6" at bounding box center [334, 327] width 203 height 22
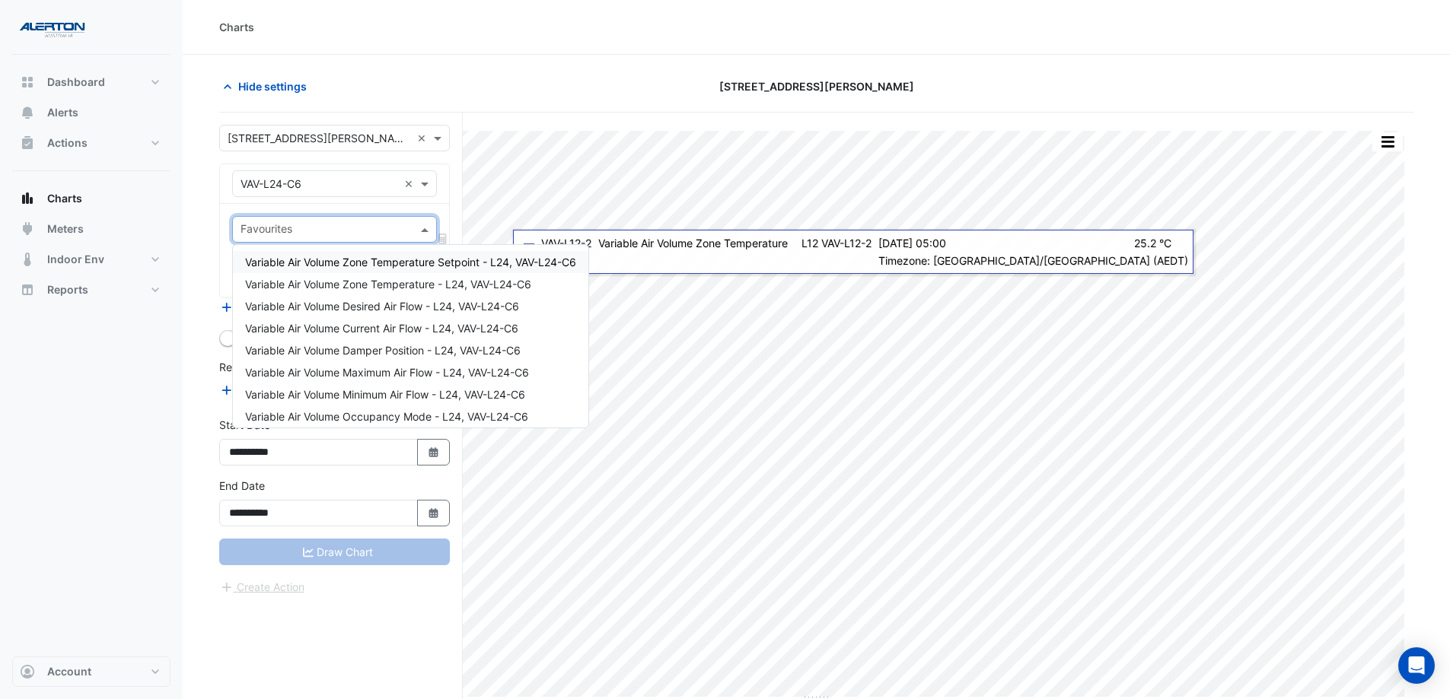
click at [427, 229] on span at bounding box center [426, 229] width 19 height 16
click at [413, 282] on span "Variable Air Volume Zone Temperature - L24, VAV-L24-C6" at bounding box center [388, 284] width 286 height 13
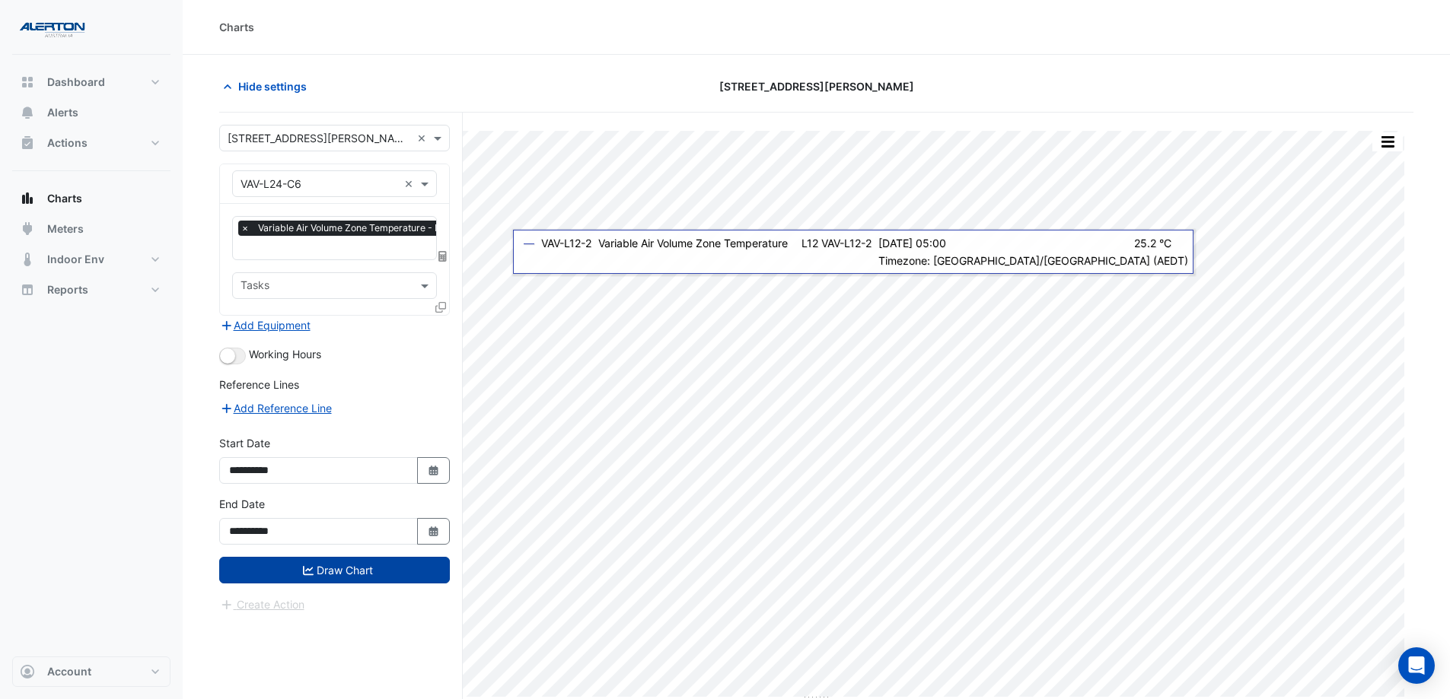
click at [386, 534] on button "Draw Chart" at bounding box center [334, 570] width 231 height 27
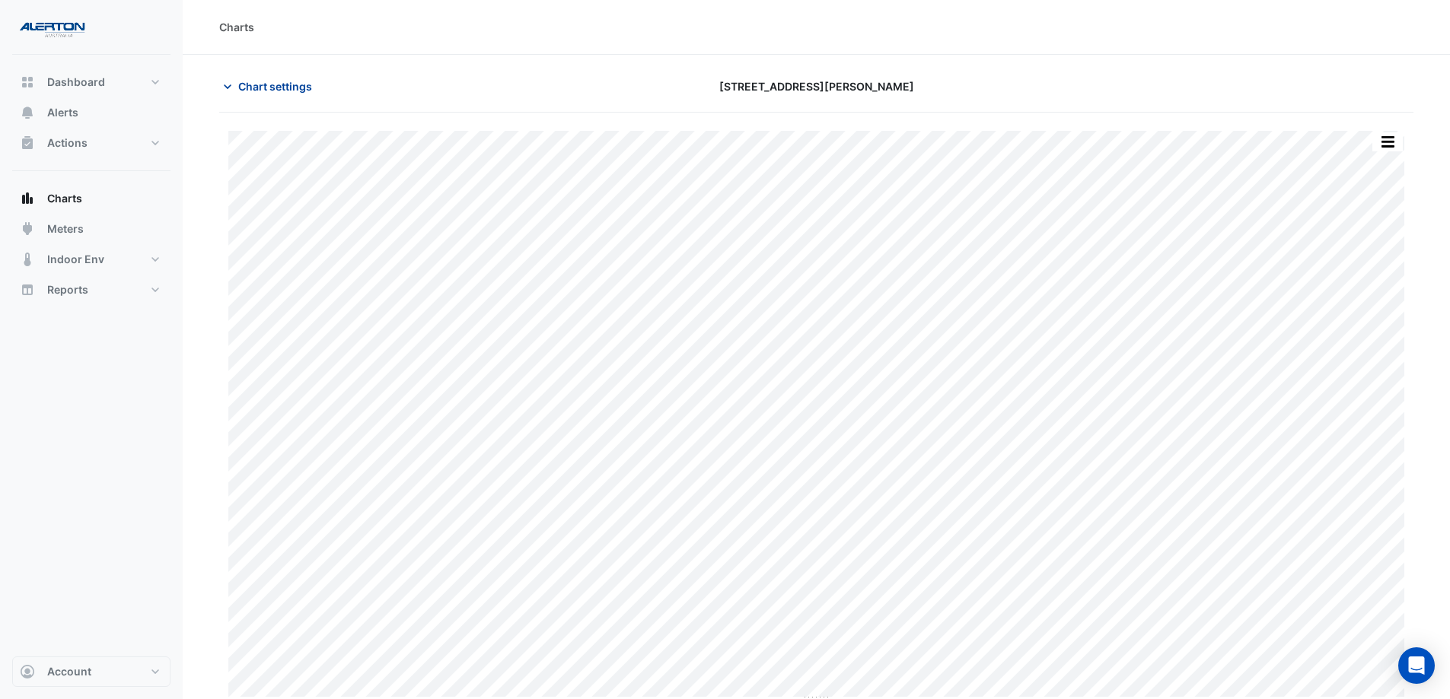
click at [235, 85] on button "Chart settings" at bounding box center [270, 86] width 103 height 27
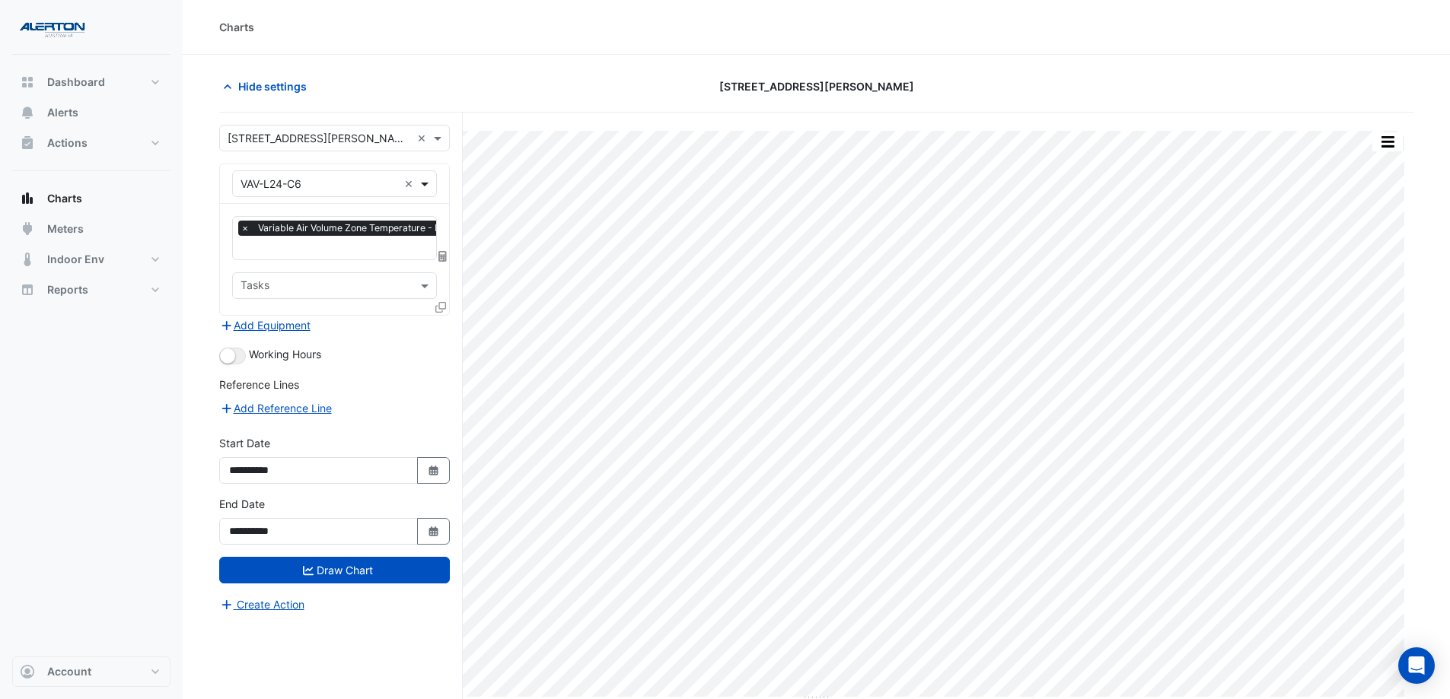
click at [423, 184] on span at bounding box center [426, 184] width 19 height 16
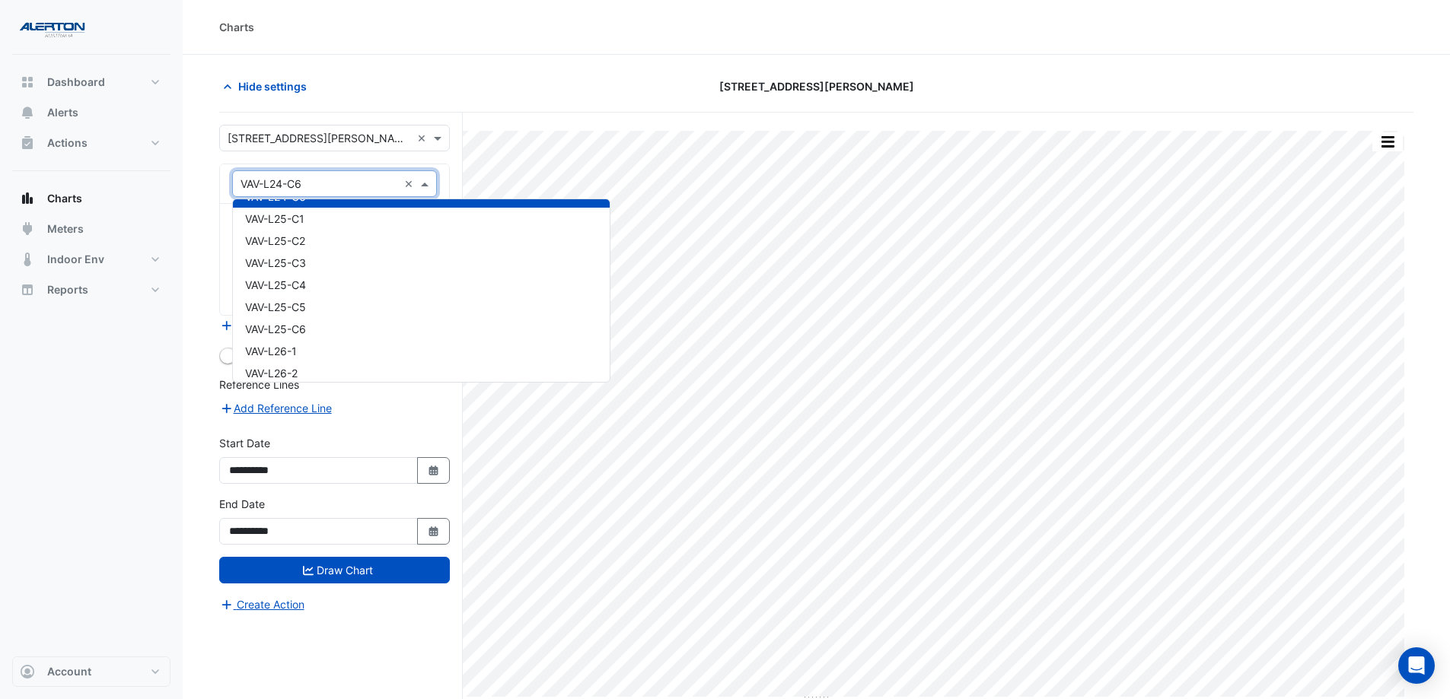
scroll to position [20309, 0]
click at [352, 174] on div "× VAV-L24-C6 ×" at bounding box center [334, 183] width 205 height 27
click at [337, 180] on input "text" at bounding box center [319, 185] width 158 height 16
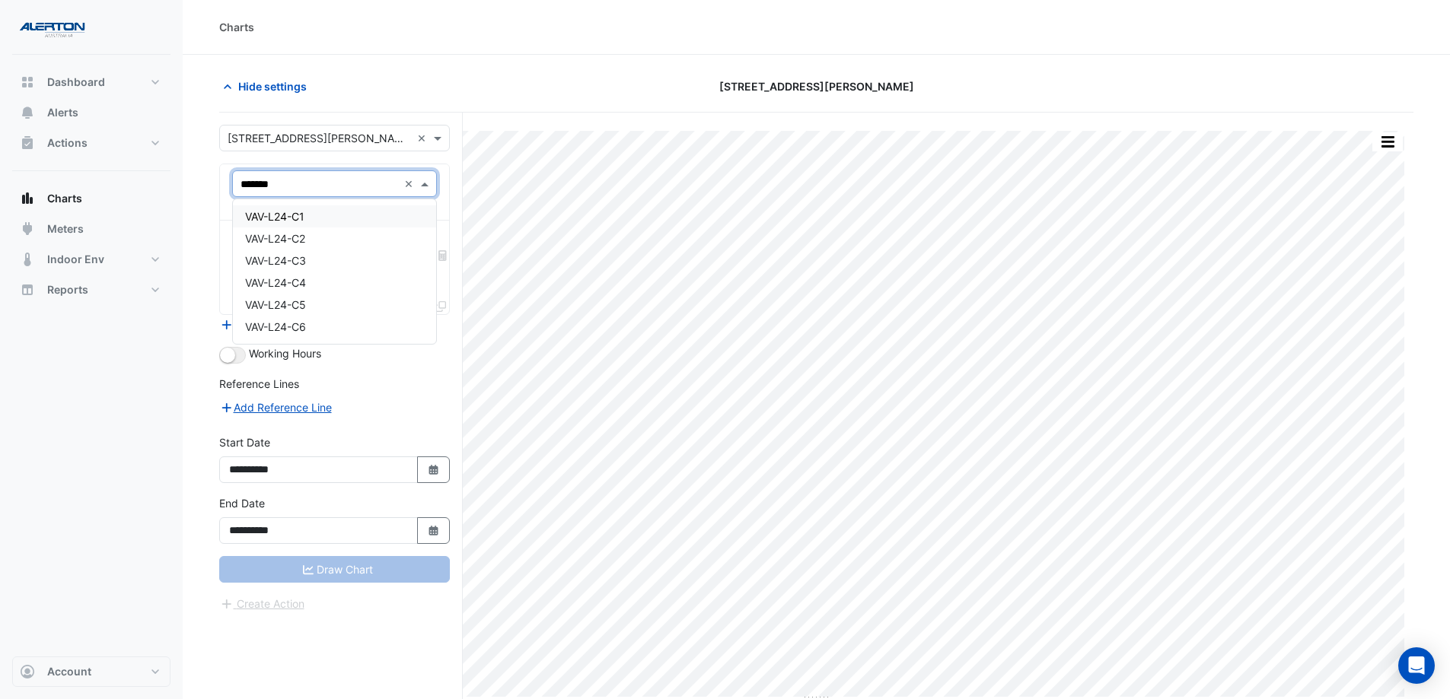
click at [320, 177] on input "*******" at bounding box center [319, 185] width 158 height 16
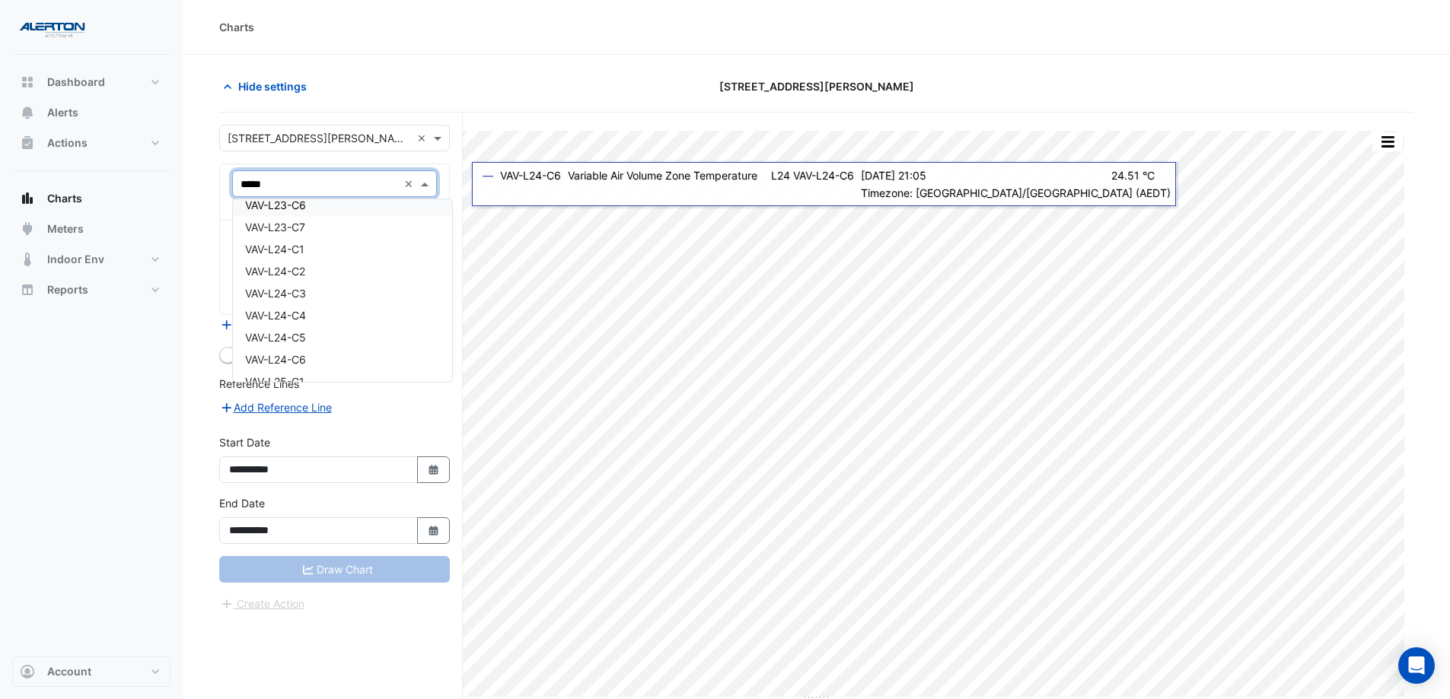
click at [322, 177] on input "*****" at bounding box center [319, 185] width 158 height 16
drag, startPoint x: 334, startPoint y: 183, endPoint x: 234, endPoint y: 183, distance: 99.7
click at [234, 183] on div "*****" at bounding box center [334, 184] width 203 height 18
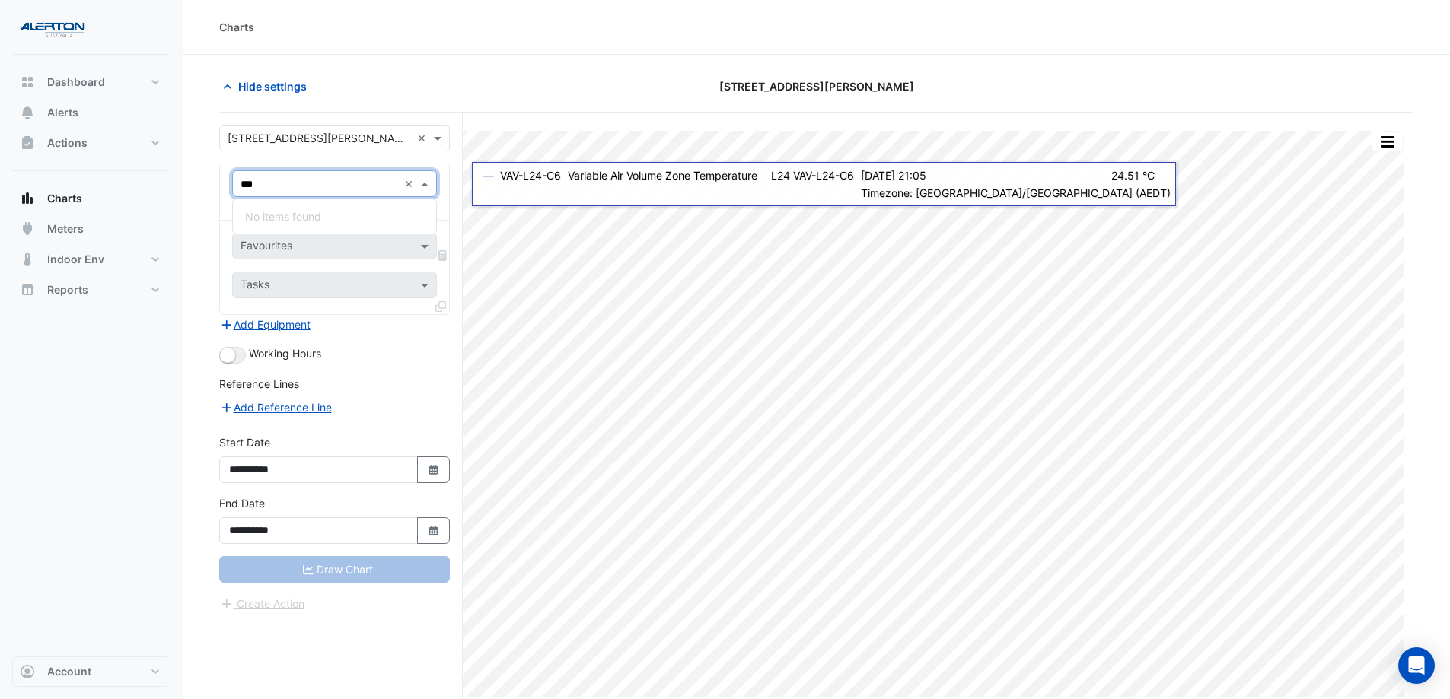
scroll to position [0, 0]
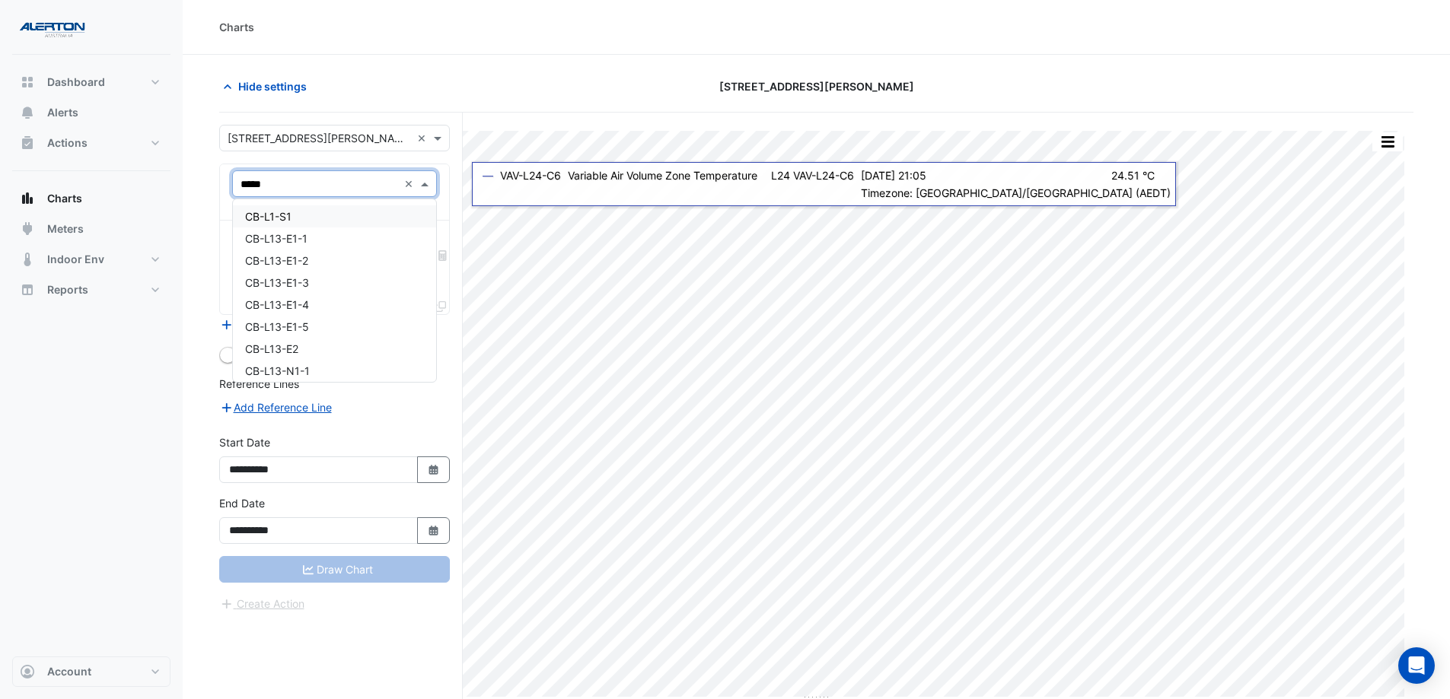
type input "******"
click at [329, 253] on div "CB-L24-N" at bounding box center [334, 261] width 203 height 22
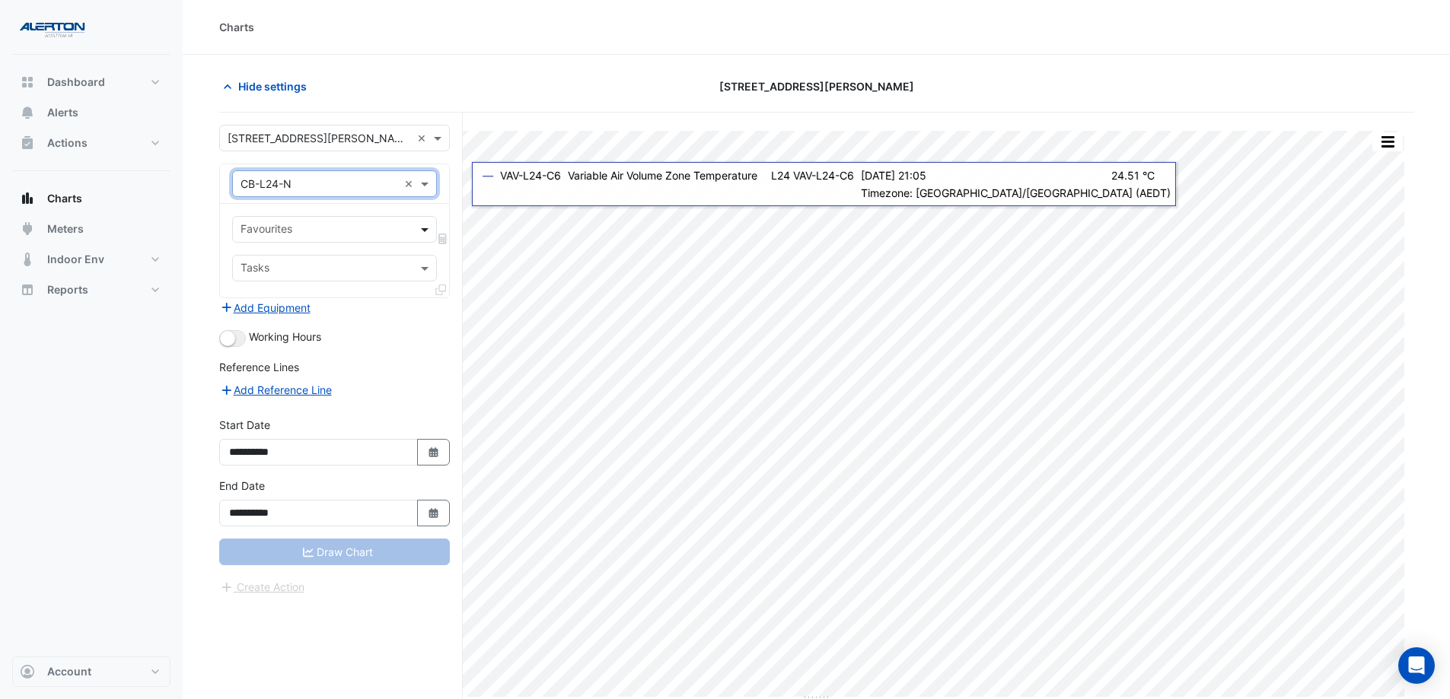
click at [425, 224] on span at bounding box center [426, 229] width 19 height 16
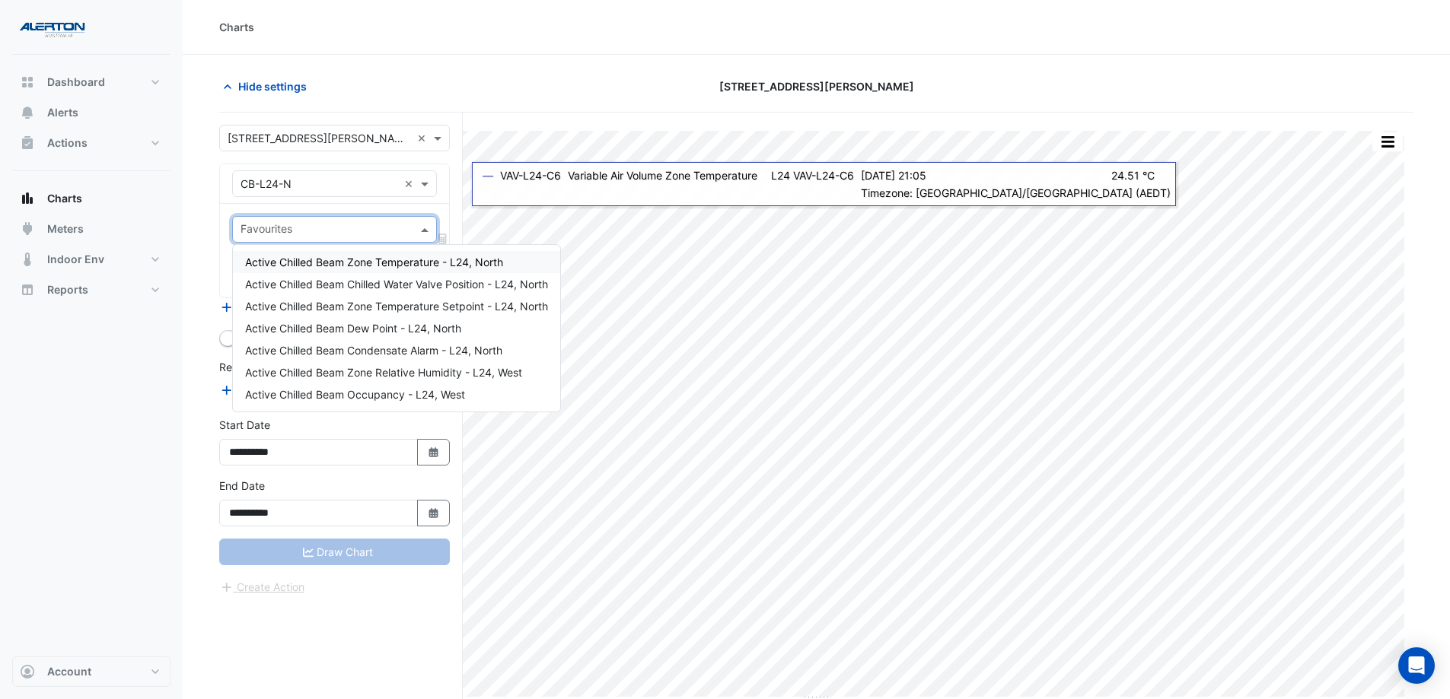
click at [436, 261] on span "Active Chilled Beam Zone Temperature - L24, North" at bounding box center [374, 262] width 258 height 13
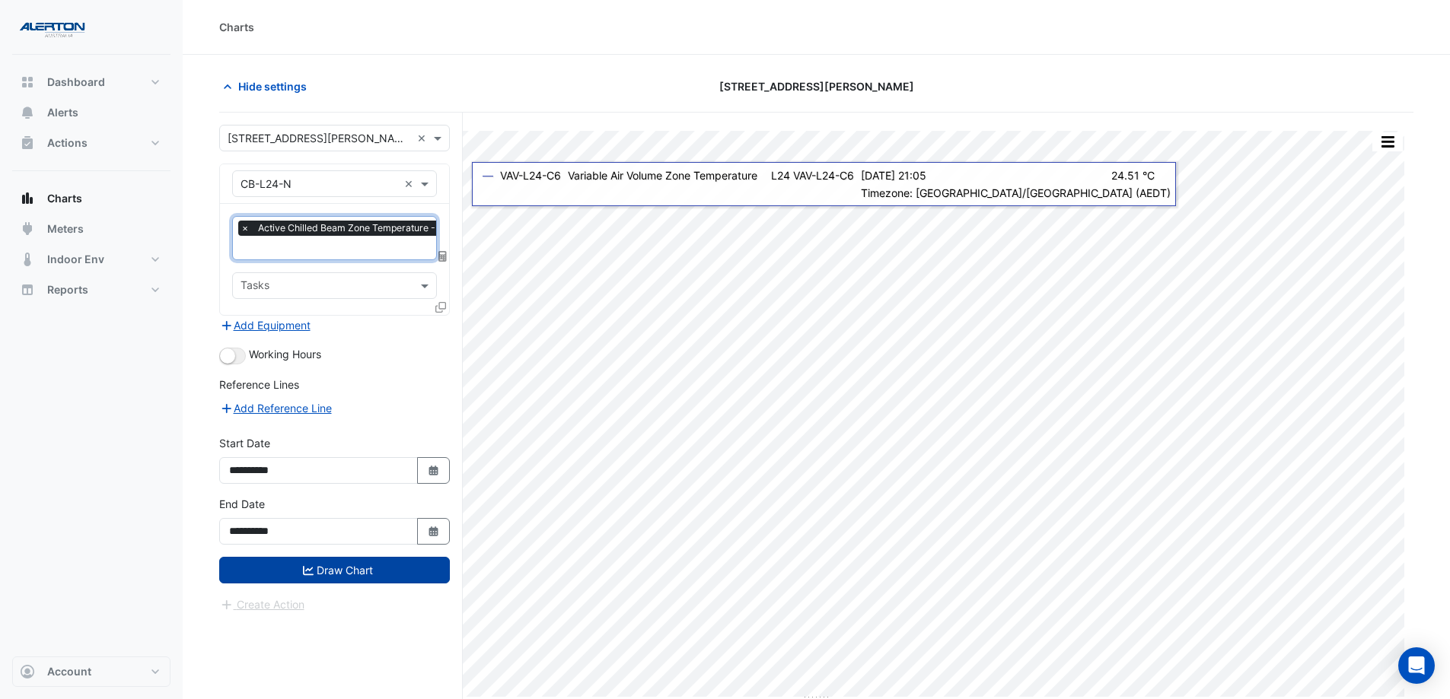
click at [323, 568] on button "Draw Chart" at bounding box center [334, 570] width 231 height 27
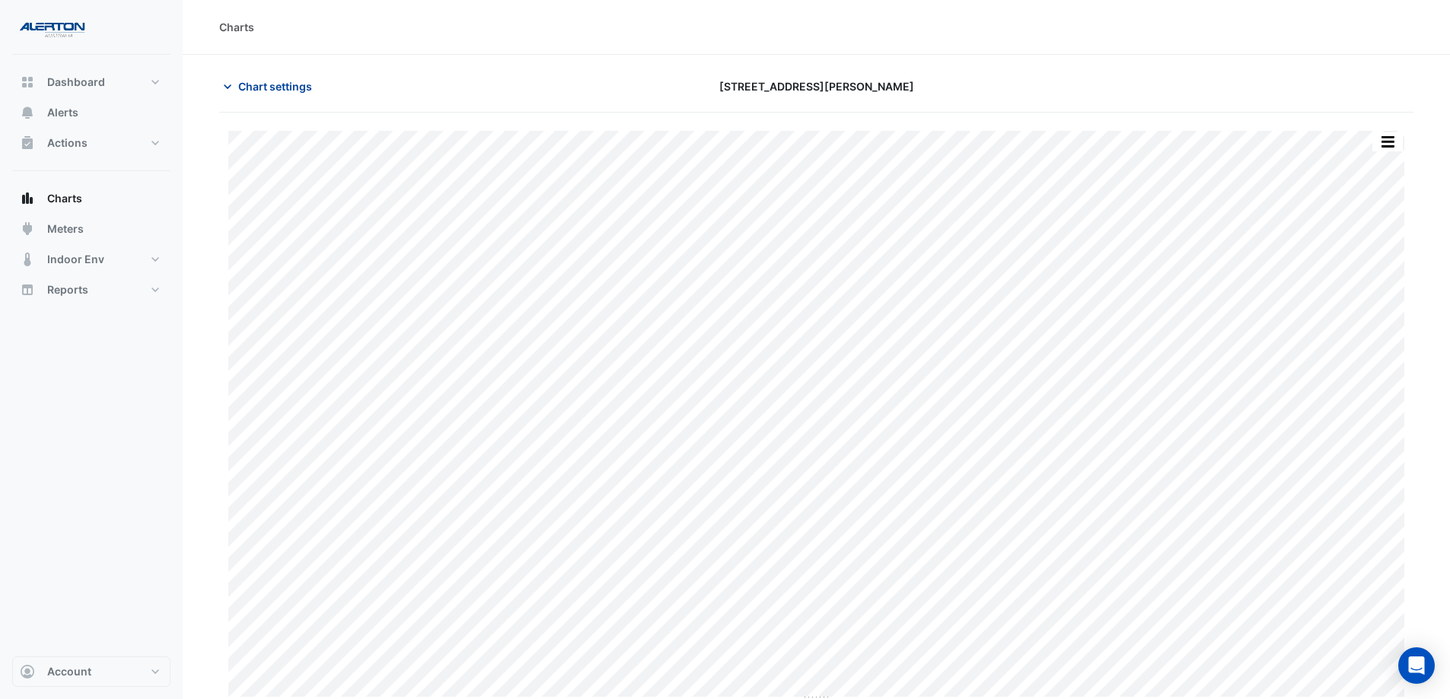
click at [266, 88] on span "Chart settings" at bounding box center [275, 86] width 74 height 16
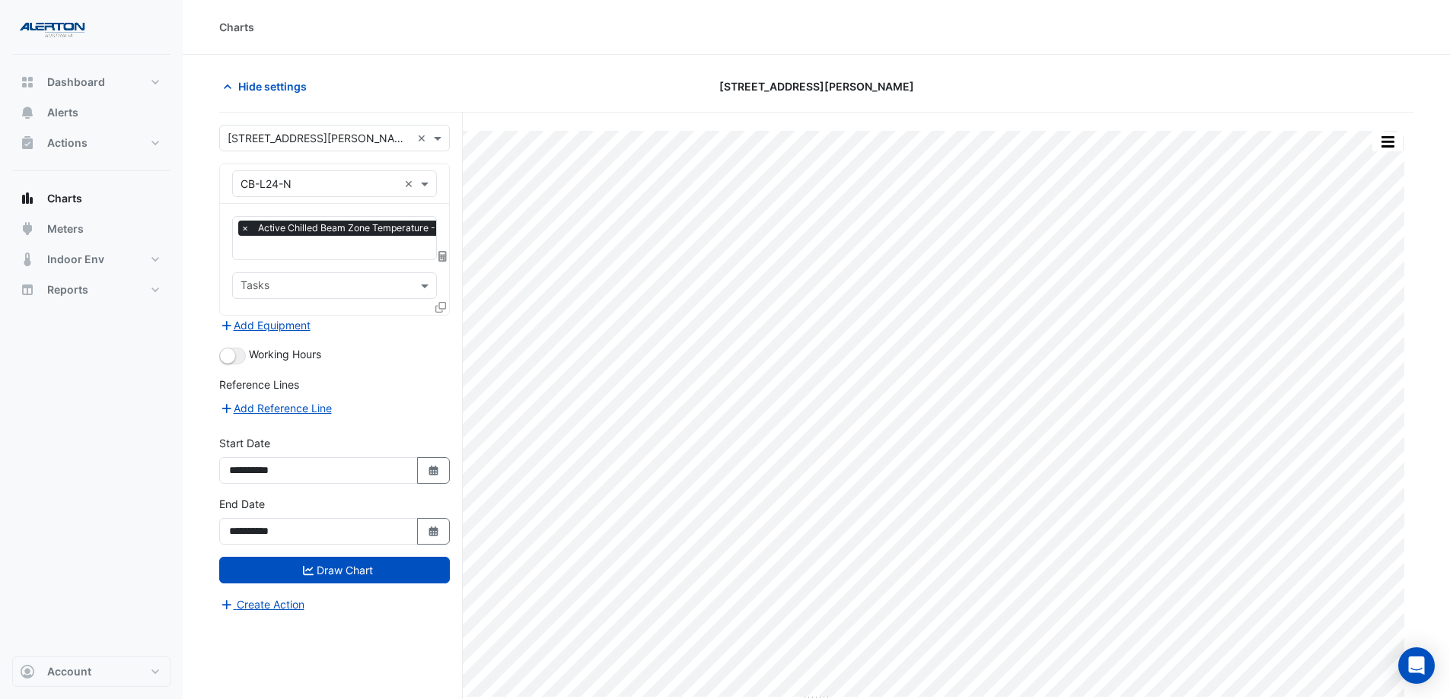
click at [402, 183] on div at bounding box center [334, 184] width 203 height 18
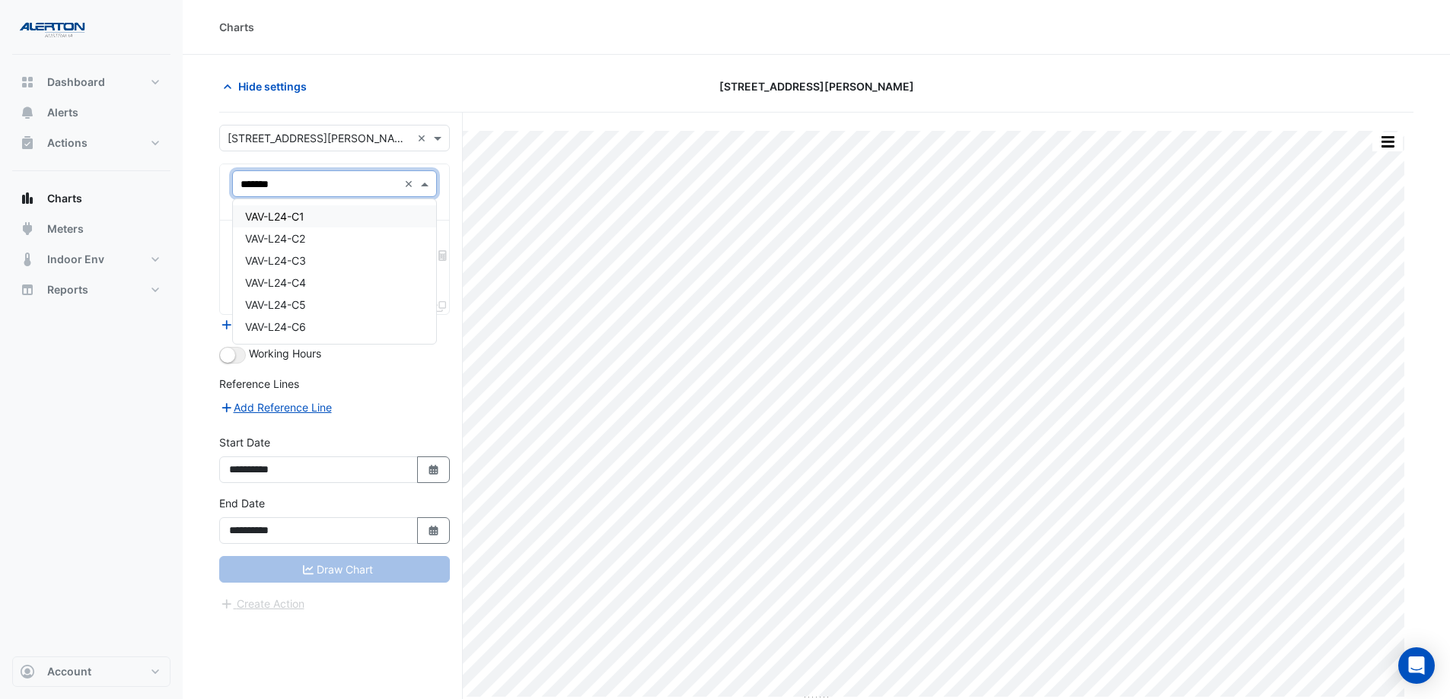
type input "*******"
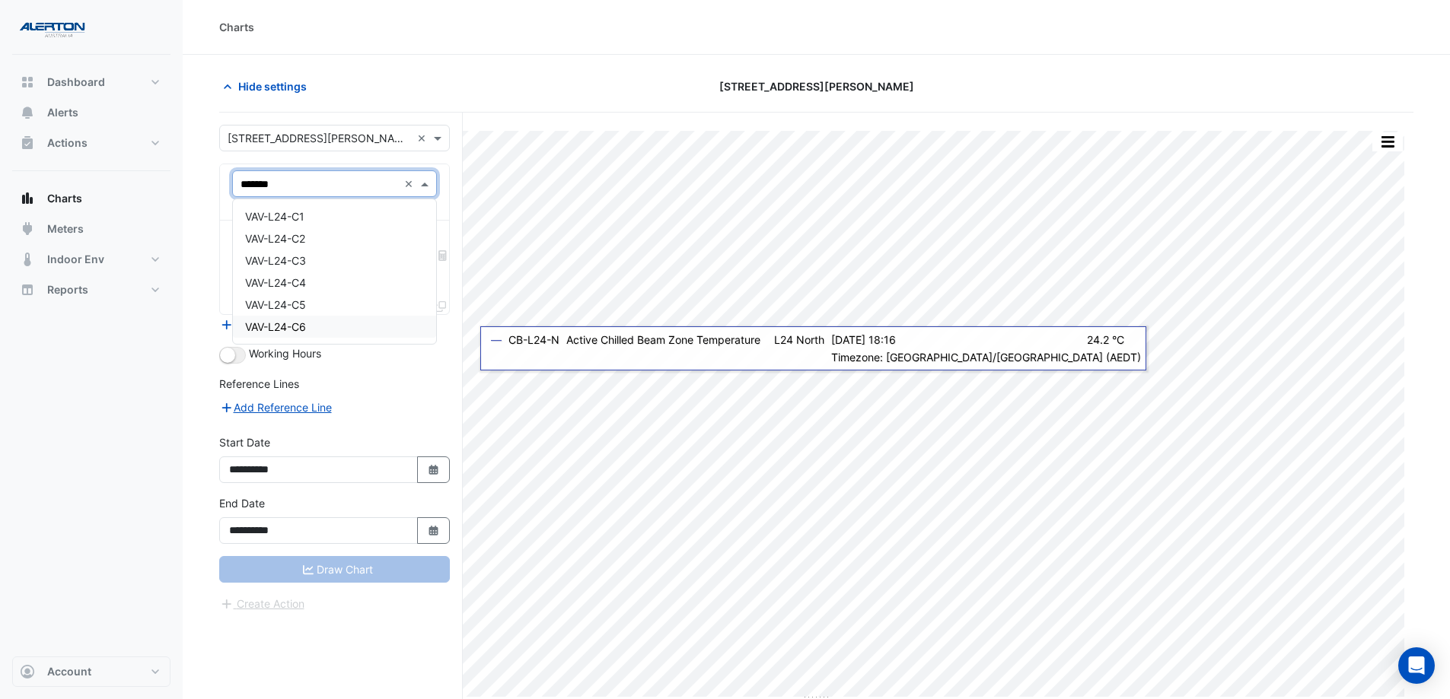
click at [306, 321] on span "VAV-L24-C6" at bounding box center [275, 326] width 61 height 13
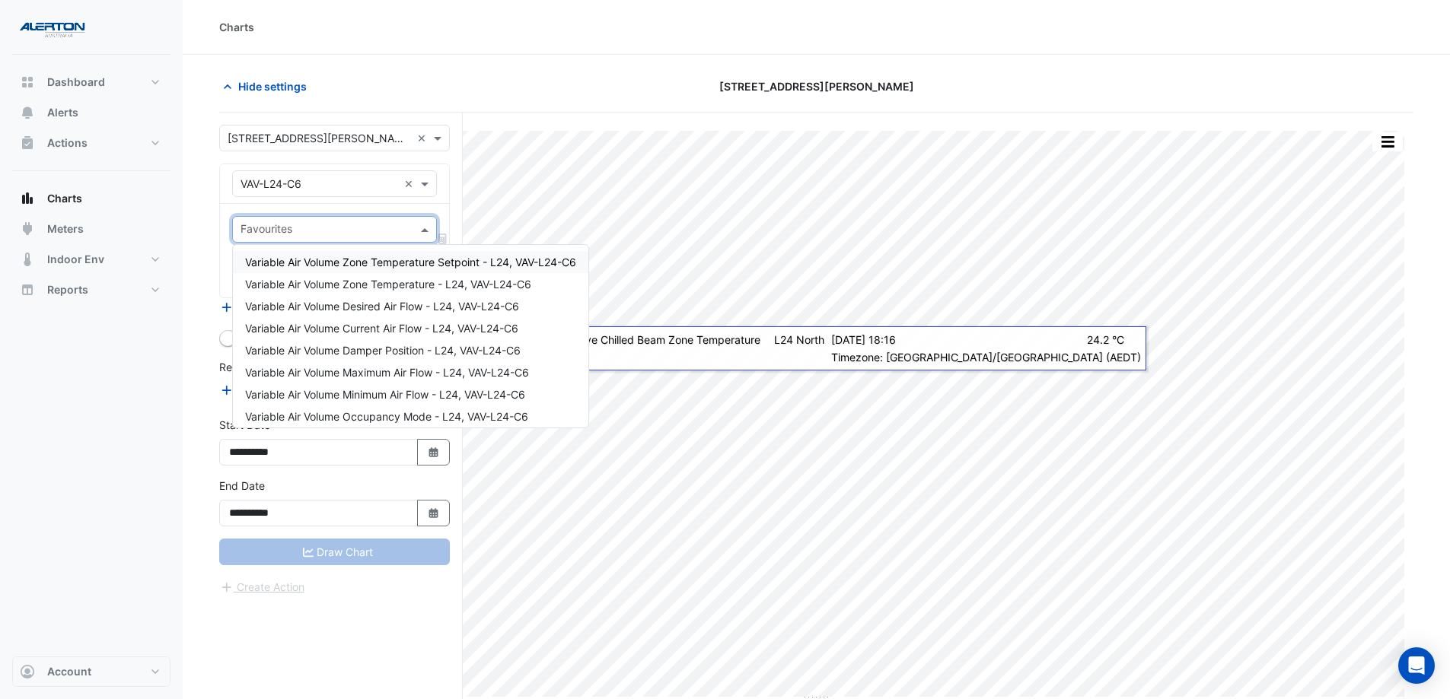
click at [422, 230] on span at bounding box center [426, 229] width 19 height 16
click at [405, 280] on span "Variable Air Volume Zone Temperature - L24, VAV-L24-C6" at bounding box center [388, 284] width 286 height 13
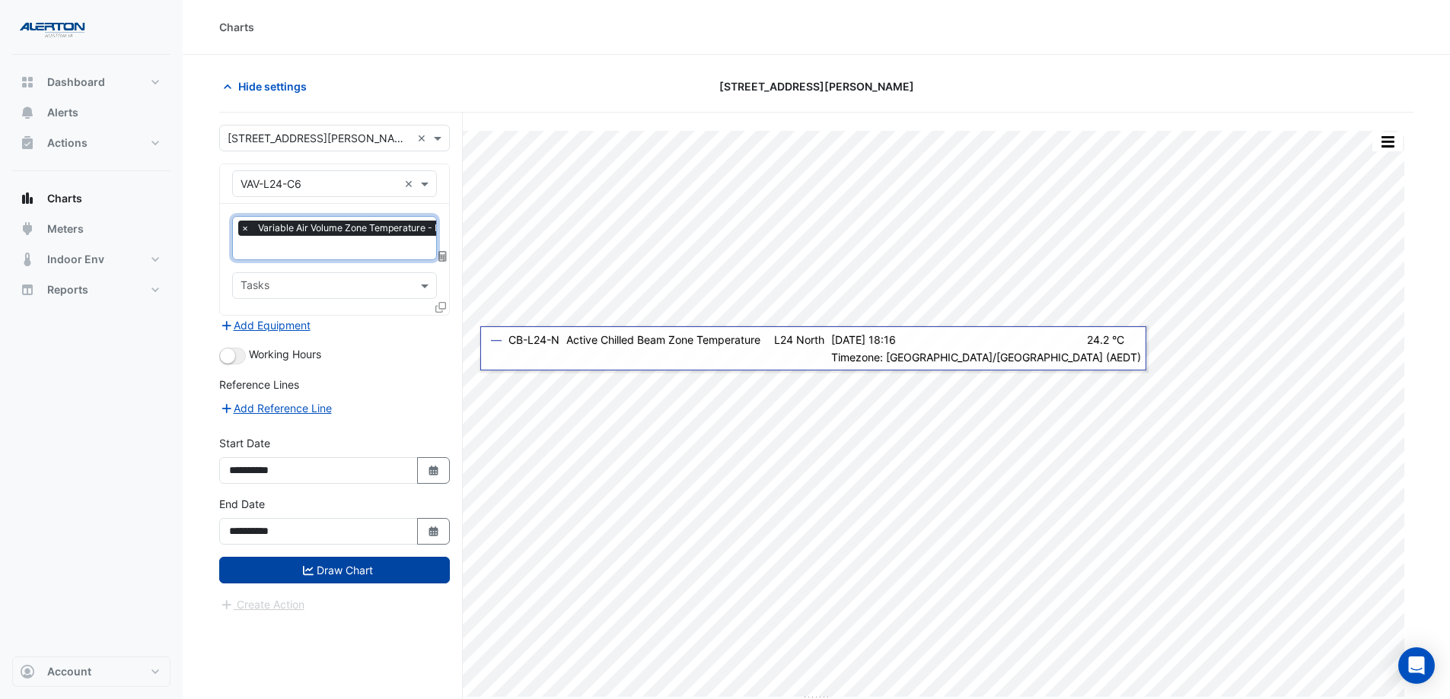
click at [360, 562] on button "Draw Chart" at bounding box center [334, 570] width 231 height 27
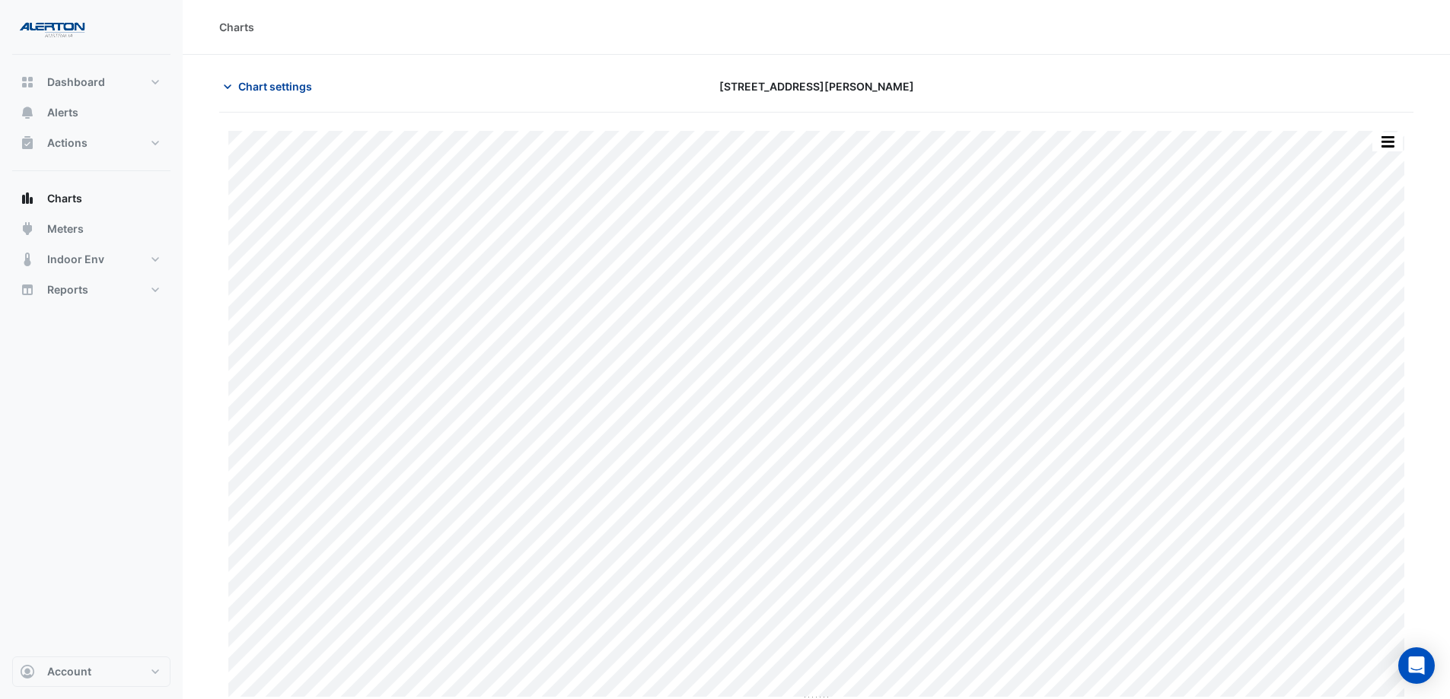
click at [286, 79] on span "Chart settings" at bounding box center [275, 86] width 74 height 16
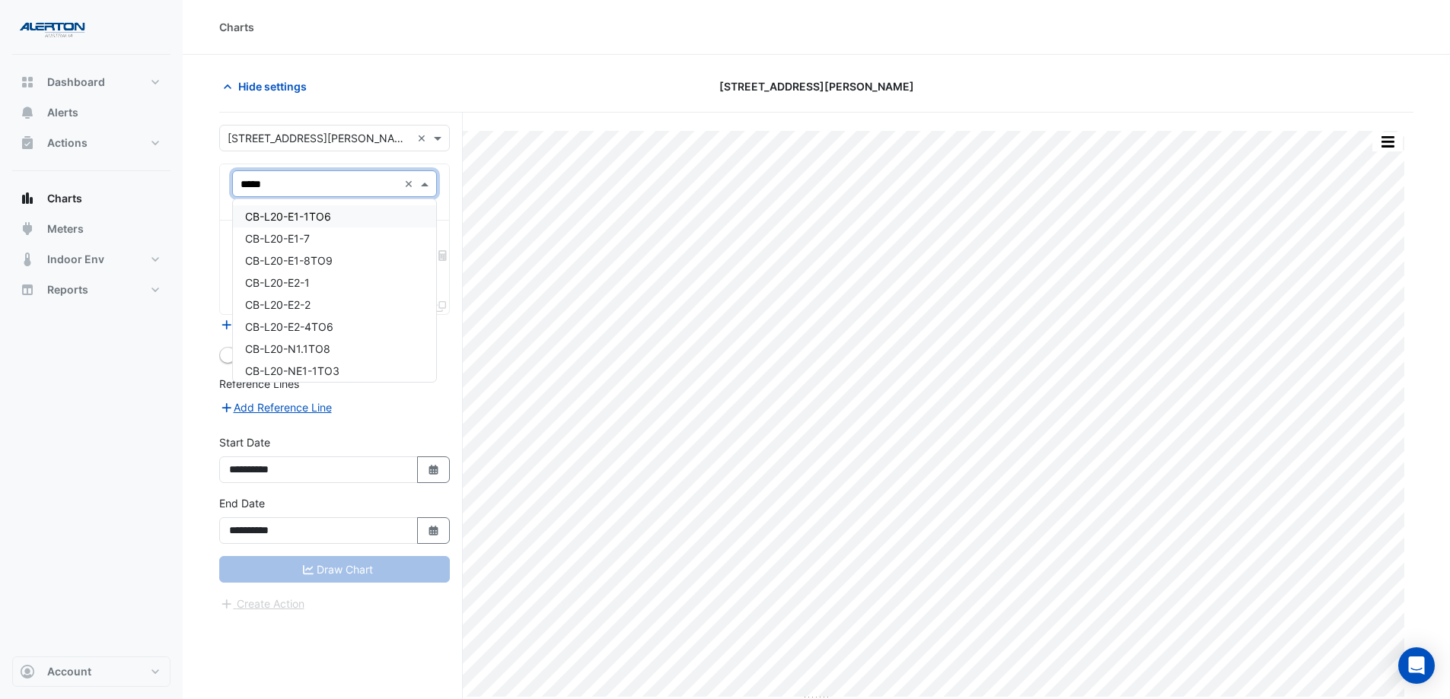
type input "******"
click at [350, 253] on div "CB-L24-N" at bounding box center [334, 261] width 203 height 22
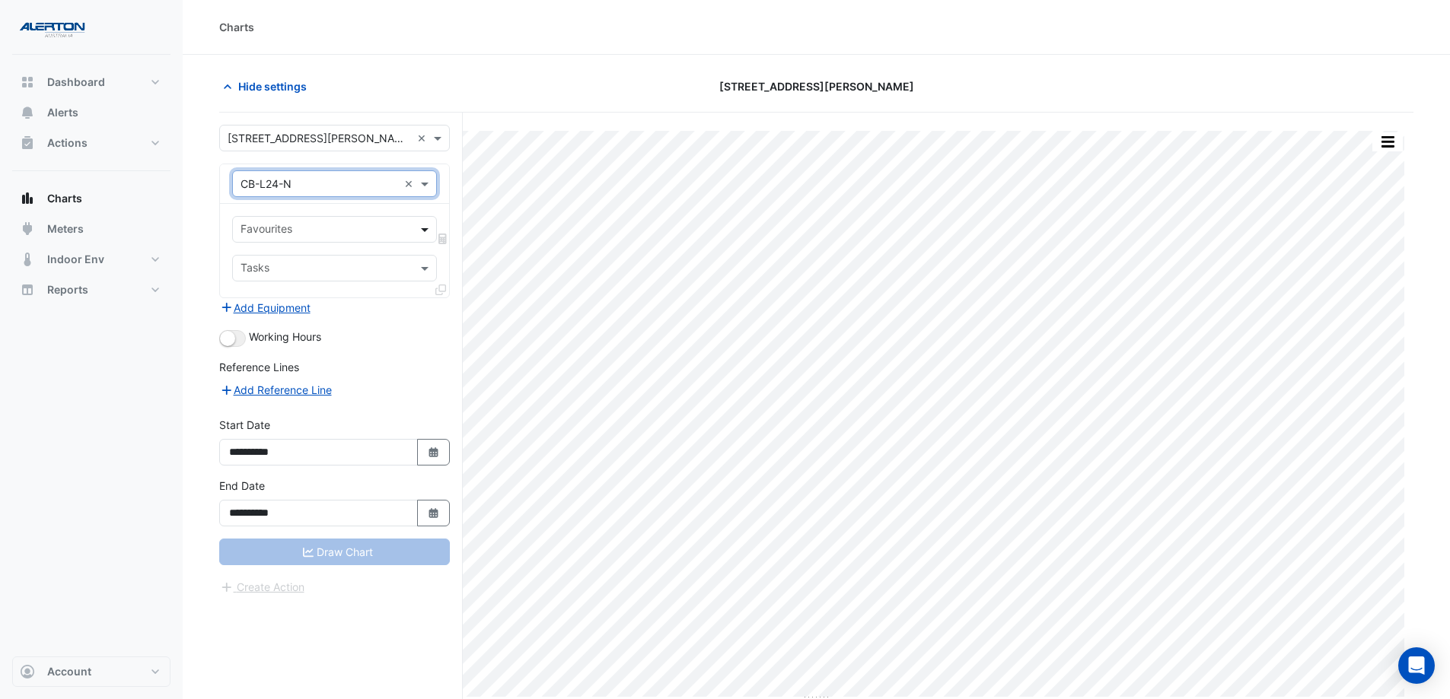
click at [419, 231] on span at bounding box center [426, 229] width 19 height 16
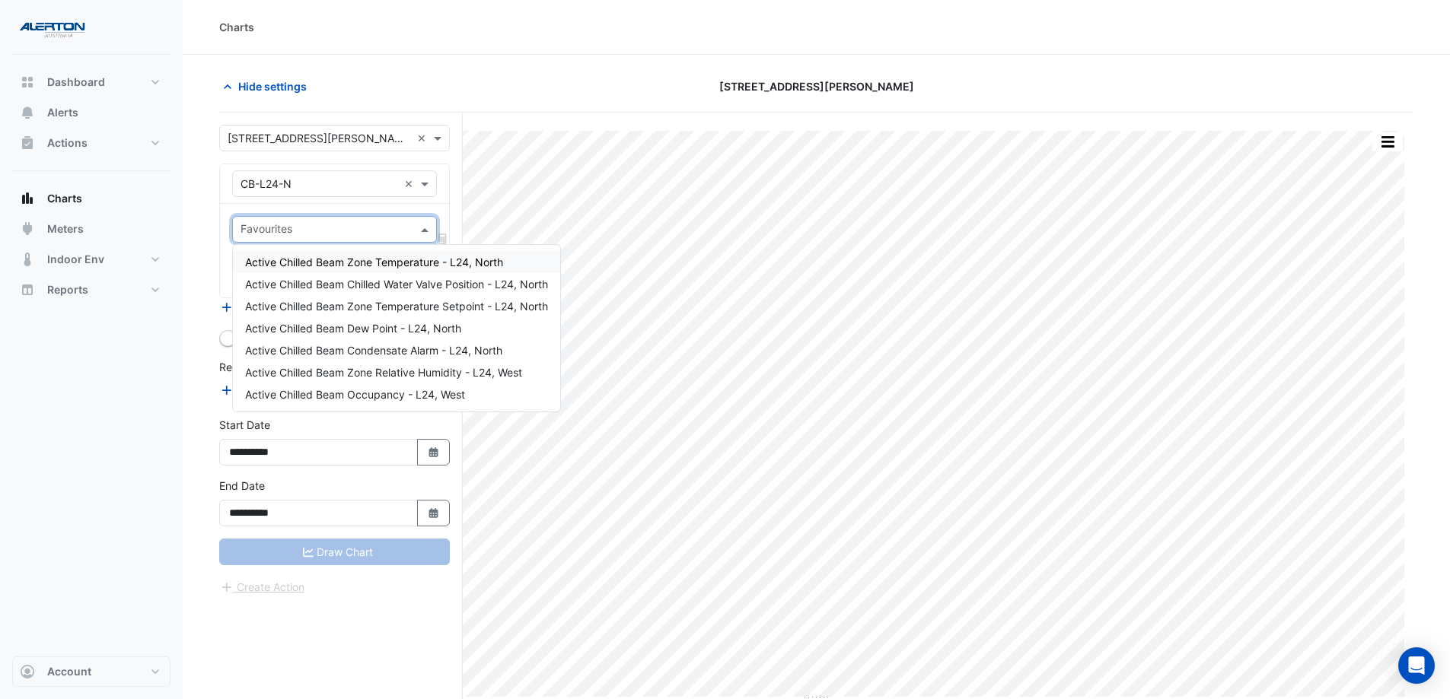
click at [396, 265] on span "Active Chilled Beam Zone Temperature - L24, North" at bounding box center [374, 262] width 258 height 13
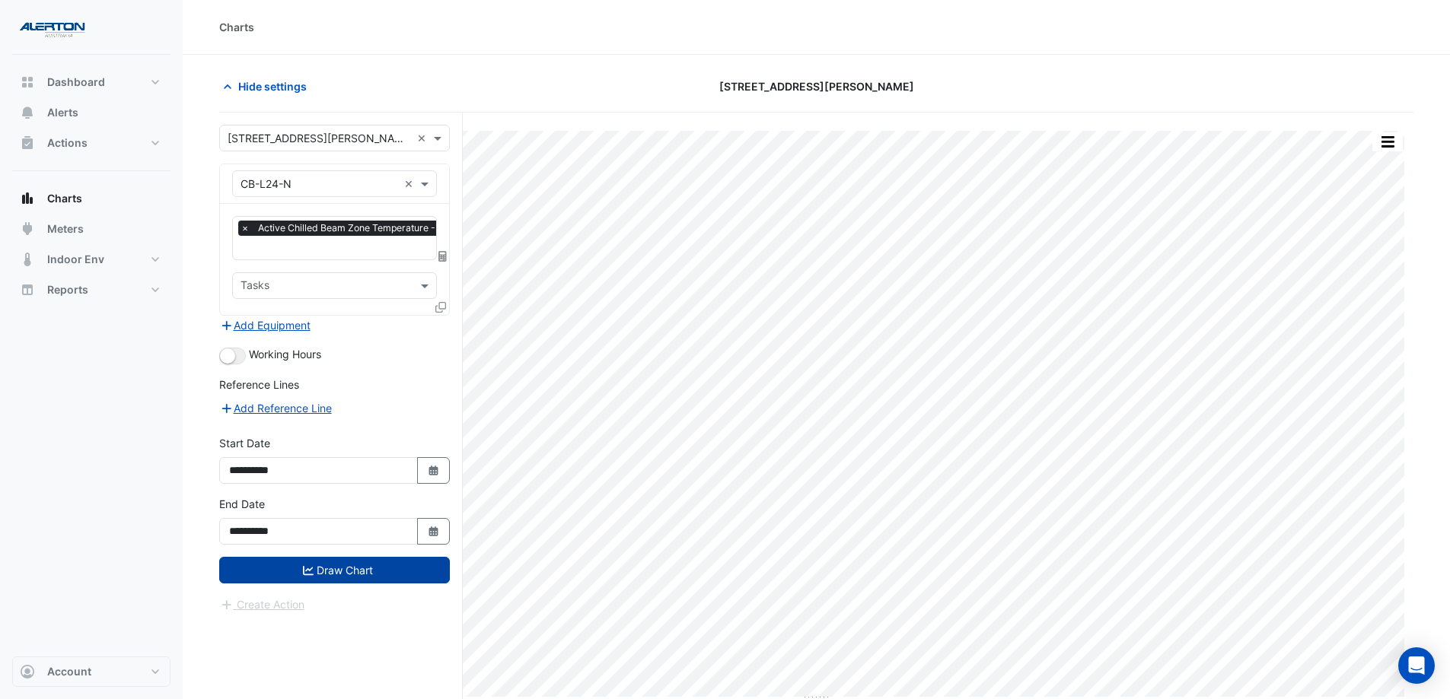
click at [357, 565] on button "Draw Chart" at bounding box center [334, 570] width 231 height 27
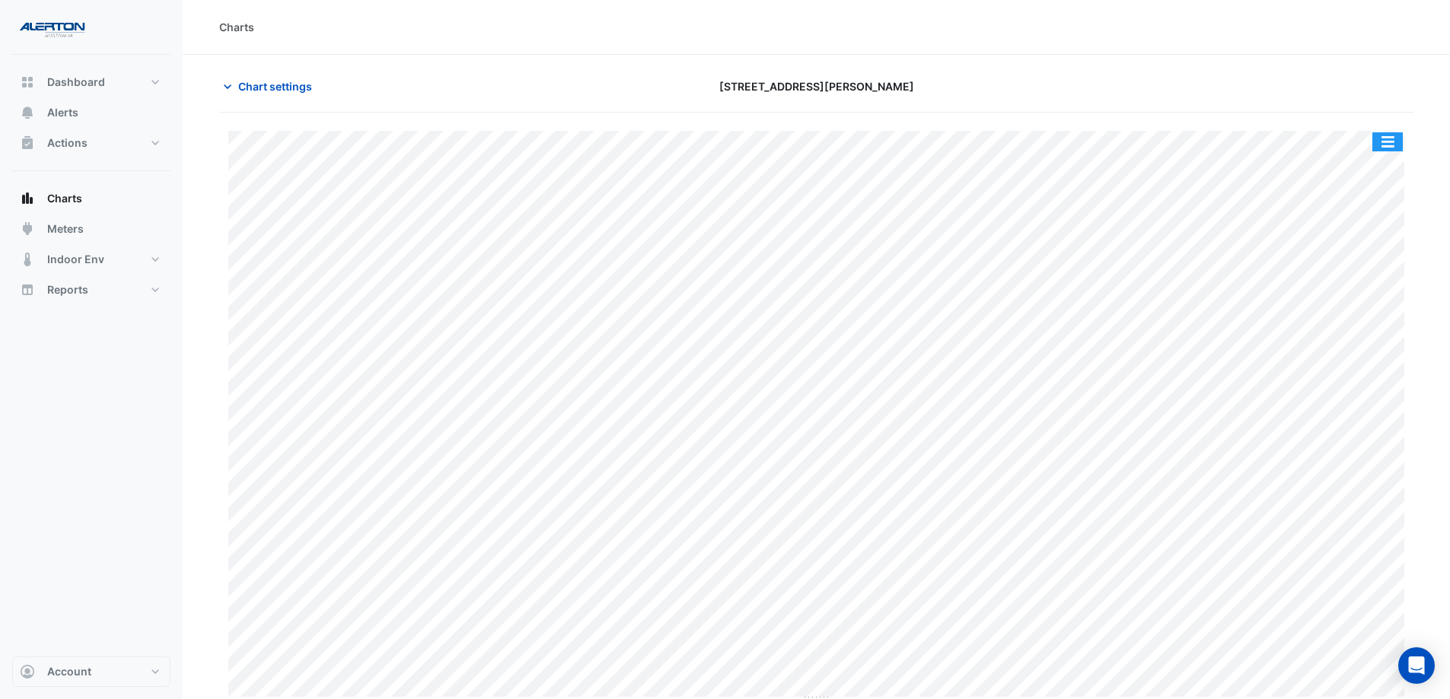
click at [1390, 144] on button "button" at bounding box center [1387, 141] width 30 height 19
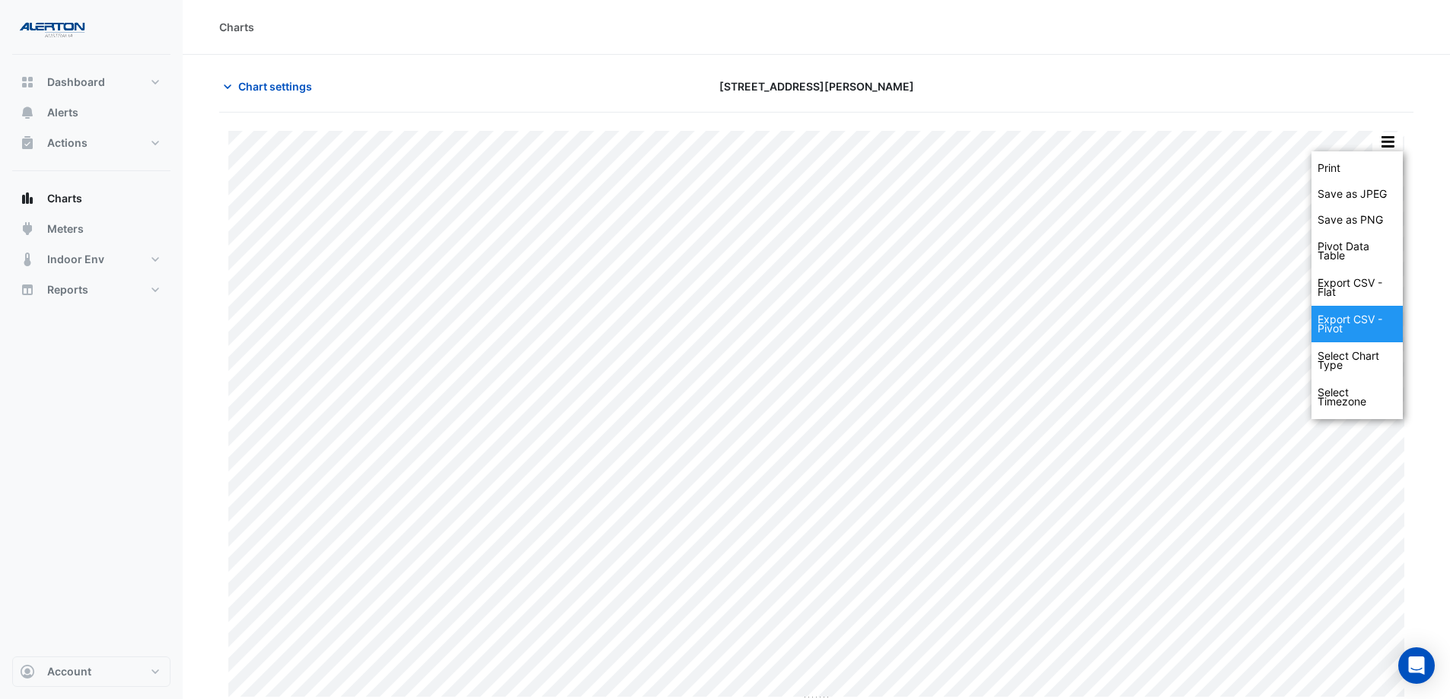
click at [1361, 313] on div "Export CSV - Pivot" at bounding box center [1356, 324] width 91 height 37
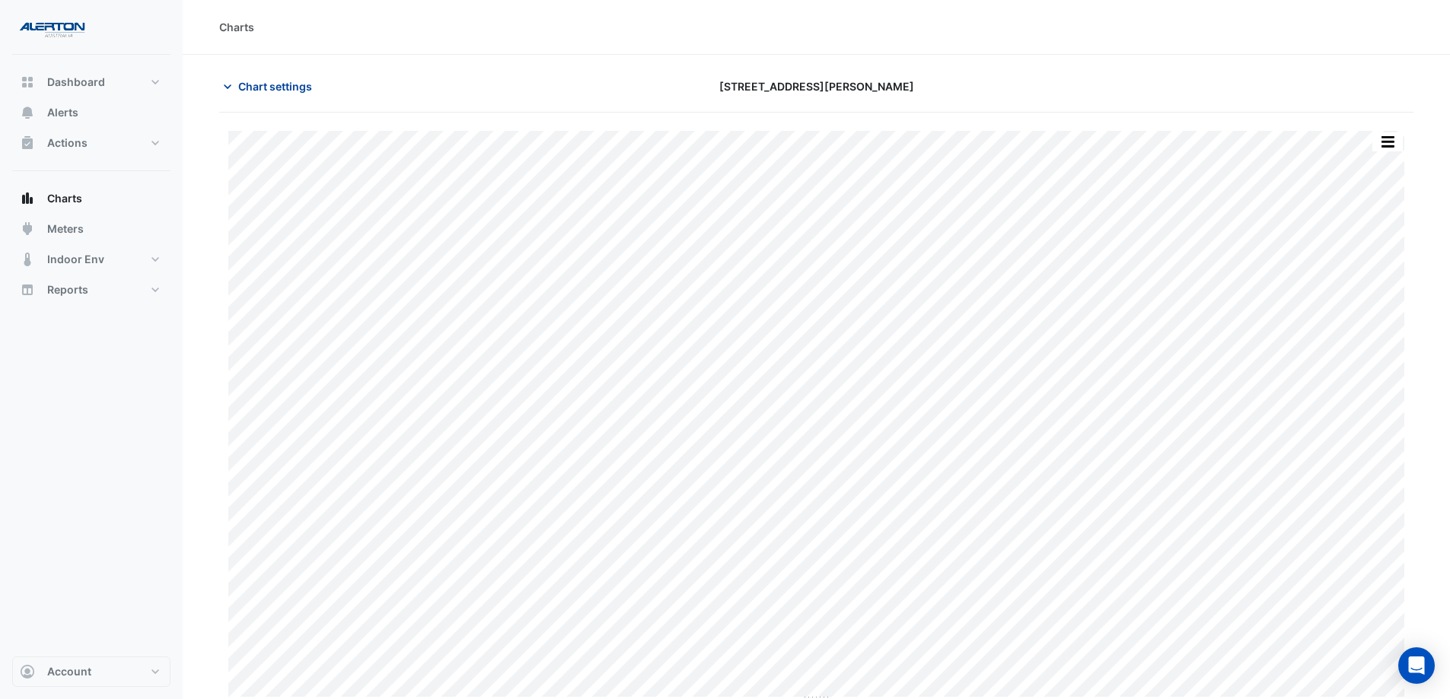
click at [247, 84] on span "Chart settings" at bounding box center [275, 86] width 74 height 16
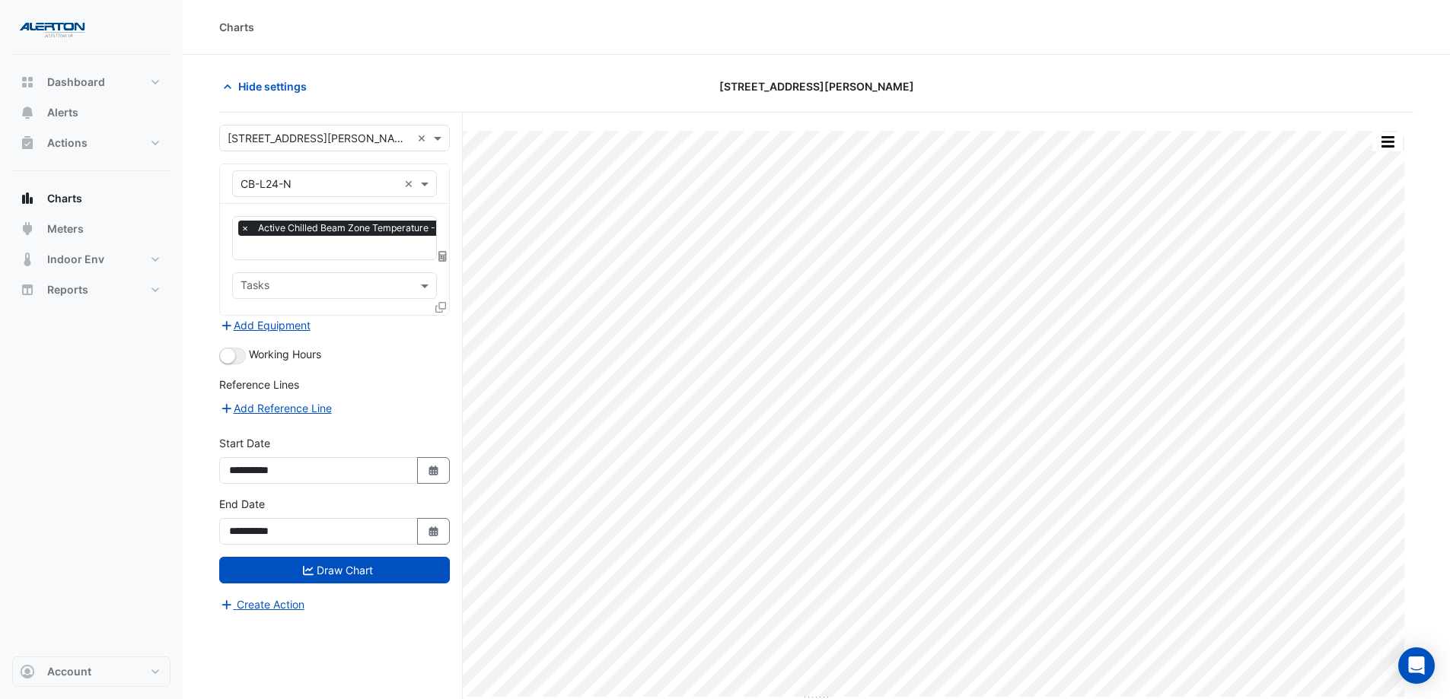
click at [369, 177] on input "text" at bounding box center [319, 185] width 158 height 16
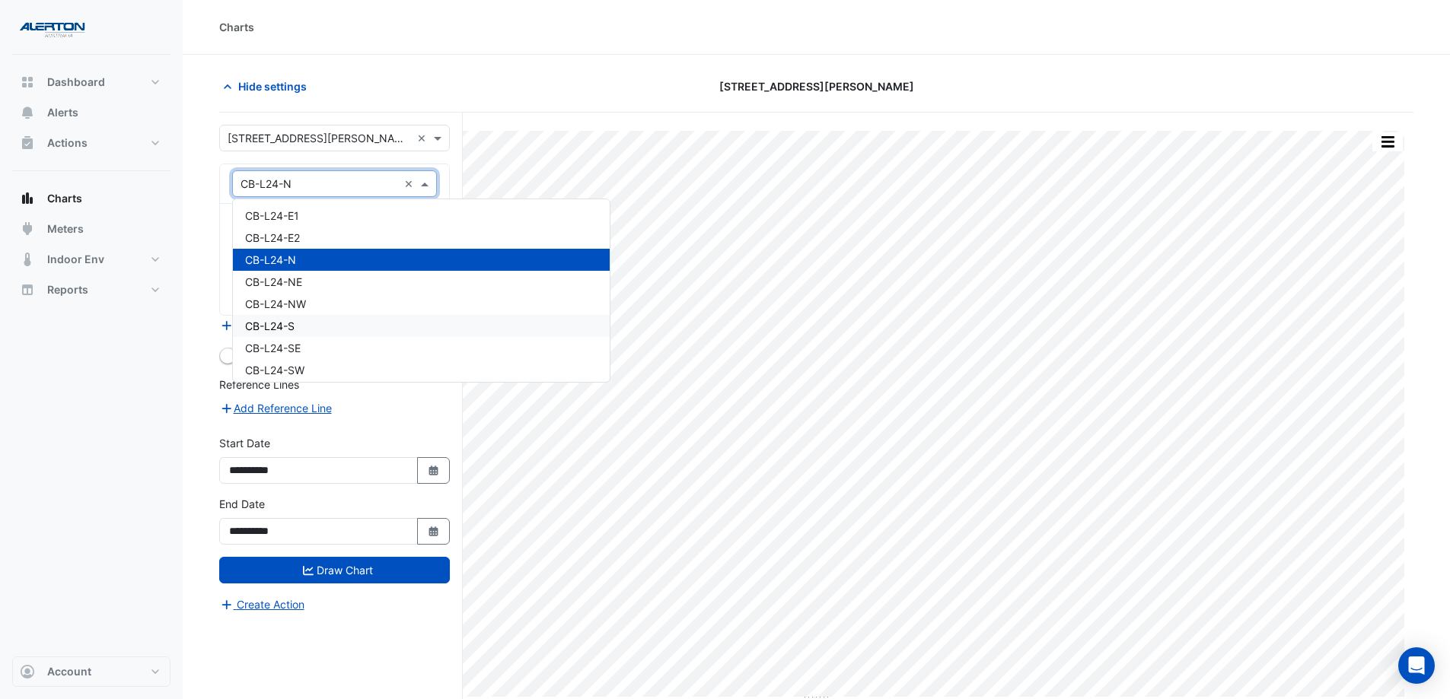
scroll to position [6175, 0]
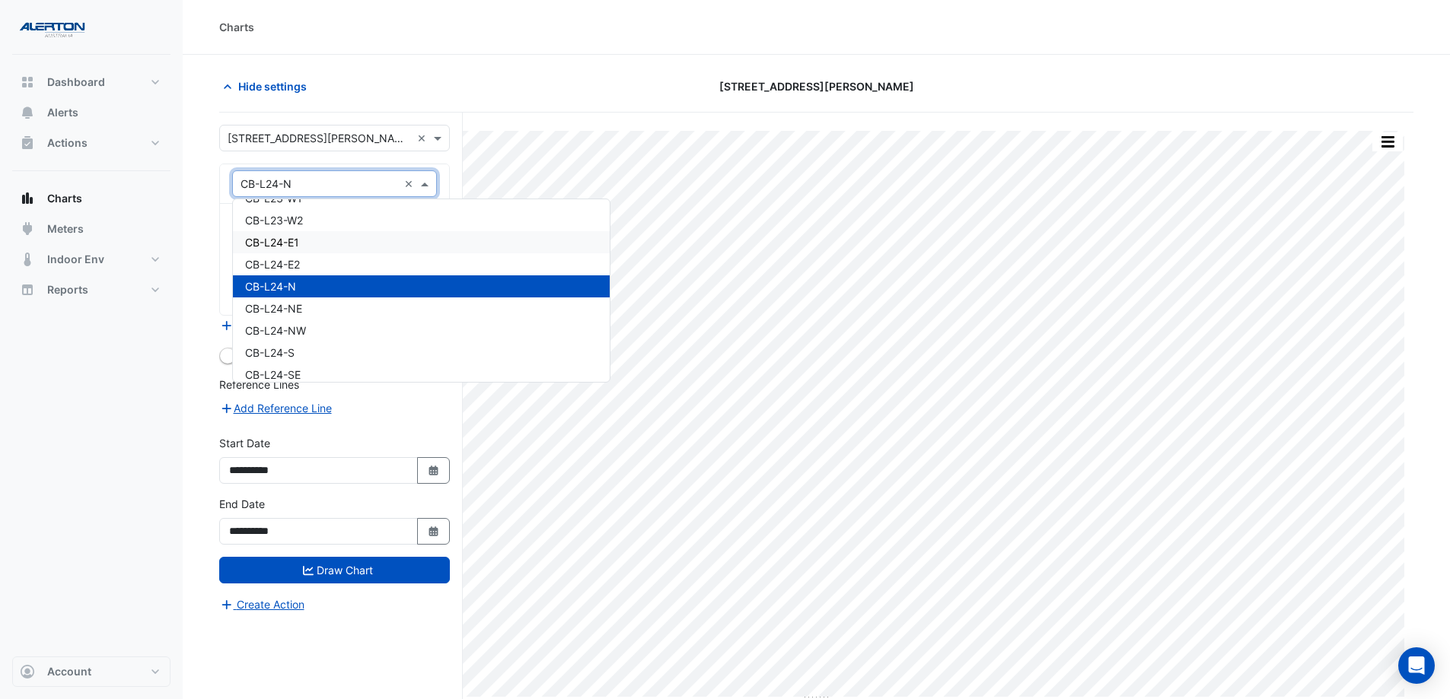
click at [355, 247] on div "CB-L24-E1" at bounding box center [421, 242] width 377 height 22
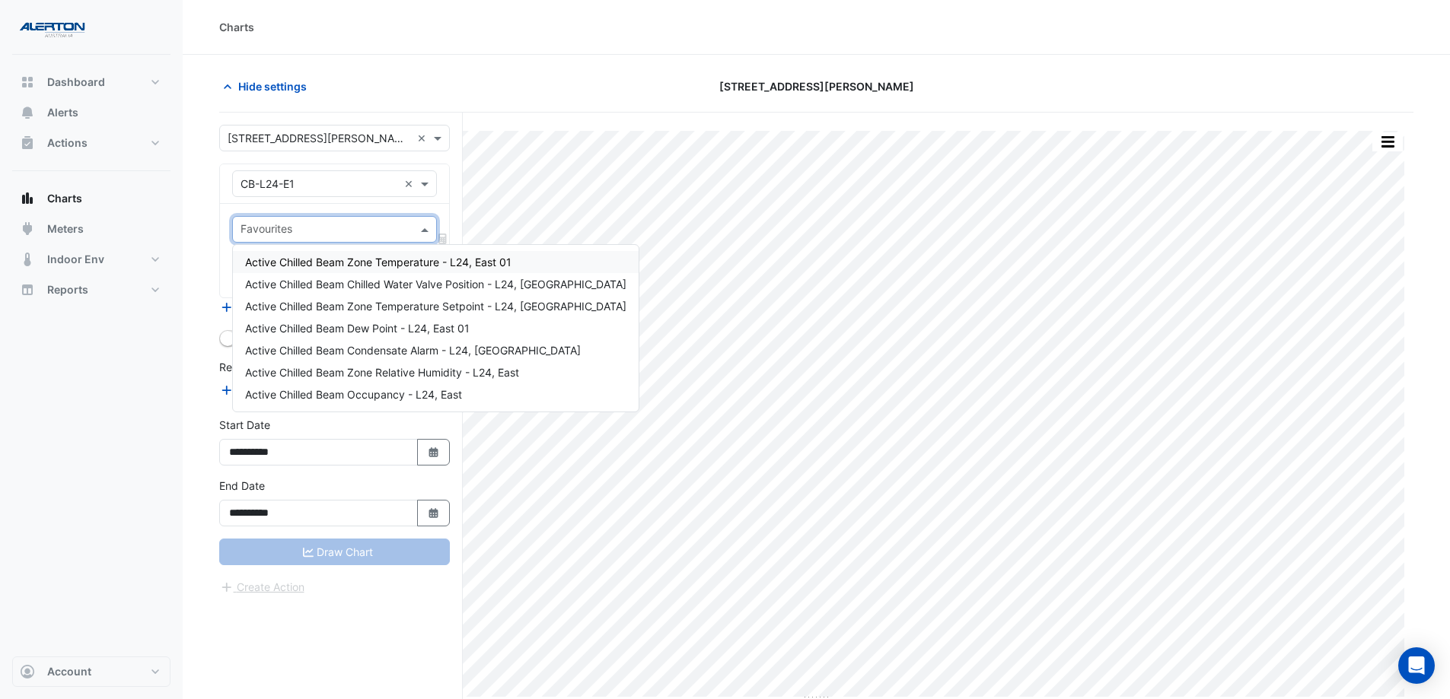
click at [400, 232] on input "text" at bounding box center [325, 231] width 170 height 16
click at [402, 264] on span "Active Chilled Beam Zone Temperature - L24, East 01" at bounding box center [378, 262] width 266 height 13
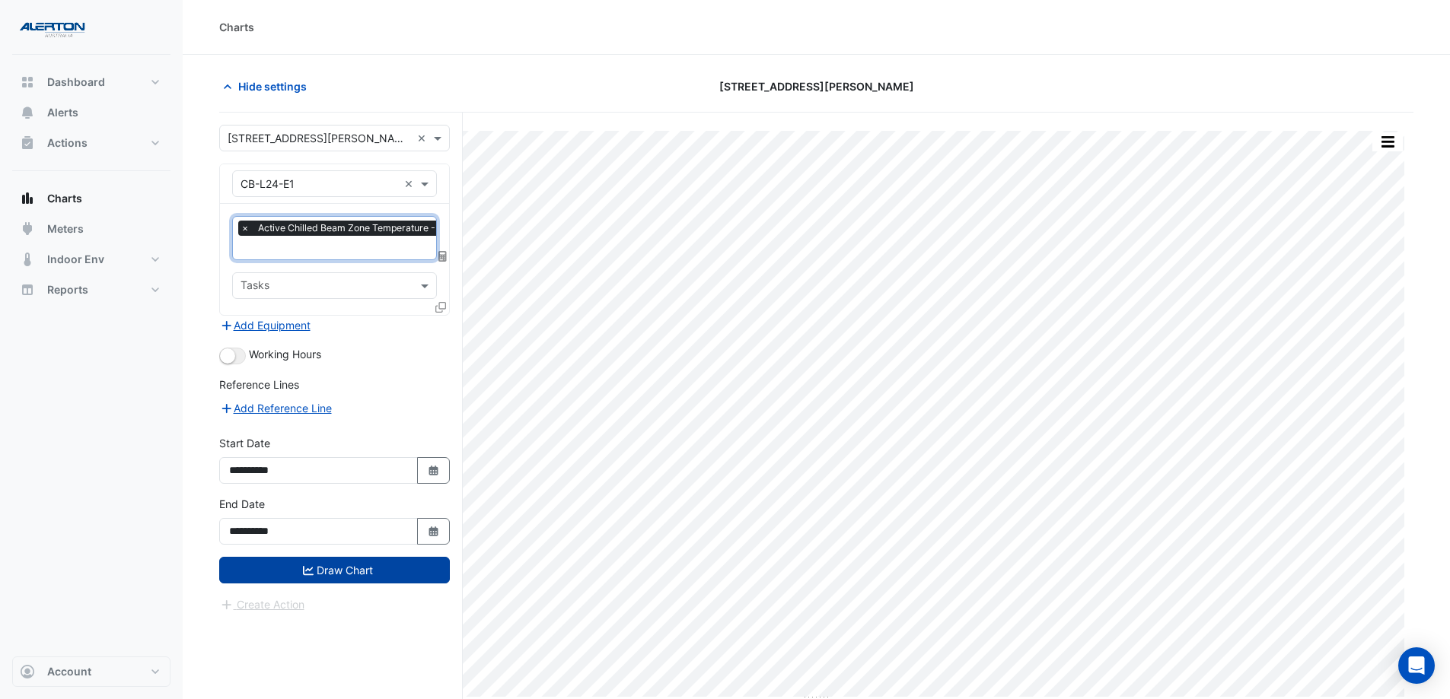
click at [365, 568] on button "Draw Chart" at bounding box center [334, 570] width 231 height 27
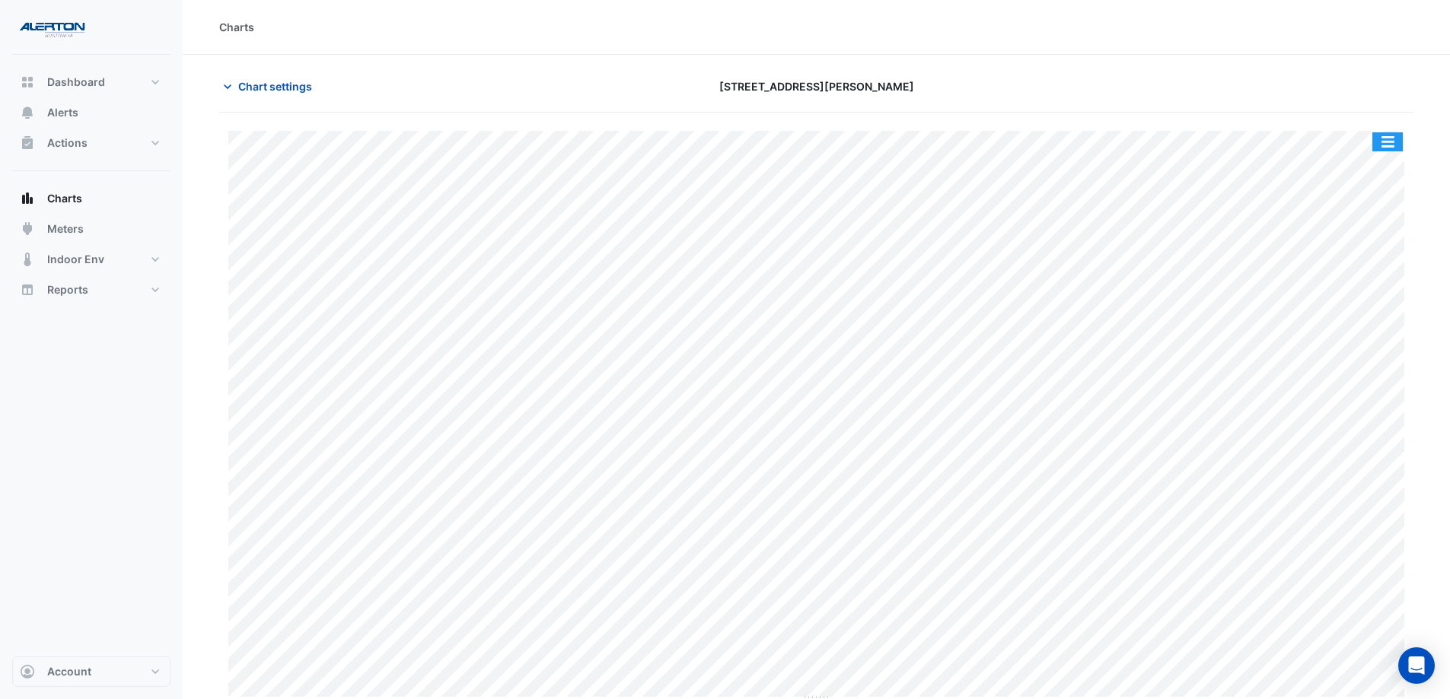
click at [1394, 142] on button "button" at bounding box center [1387, 141] width 30 height 19
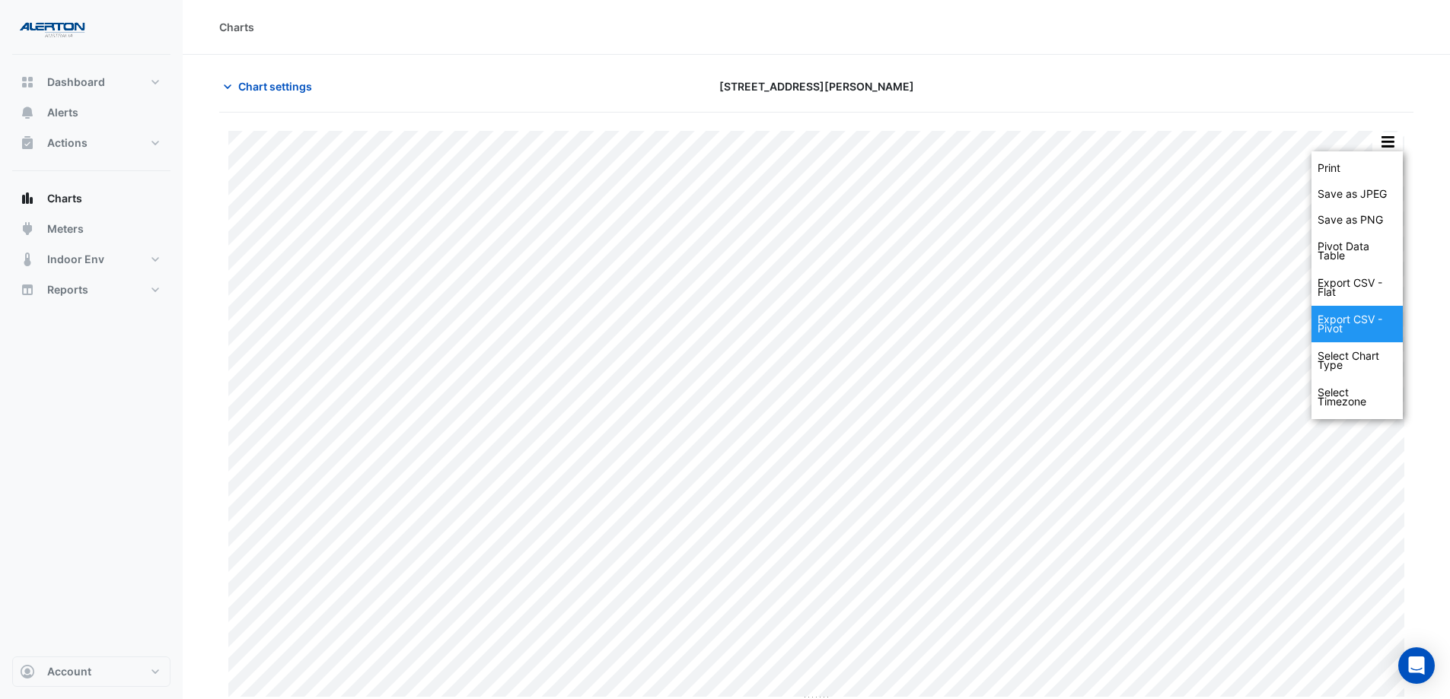
click at [1340, 318] on div "Export CSV - Pivot" at bounding box center [1356, 324] width 91 height 37
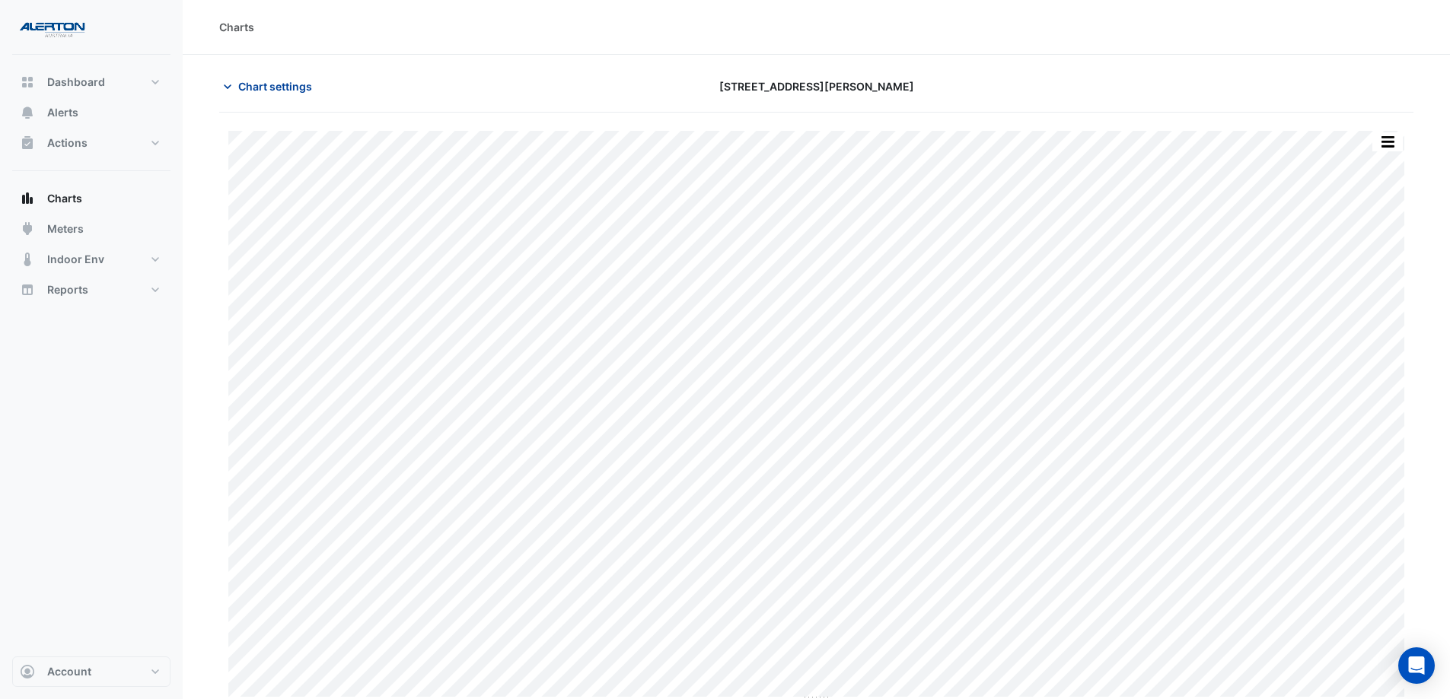
click at [269, 84] on span "Chart settings" at bounding box center [275, 86] width 74 height 16
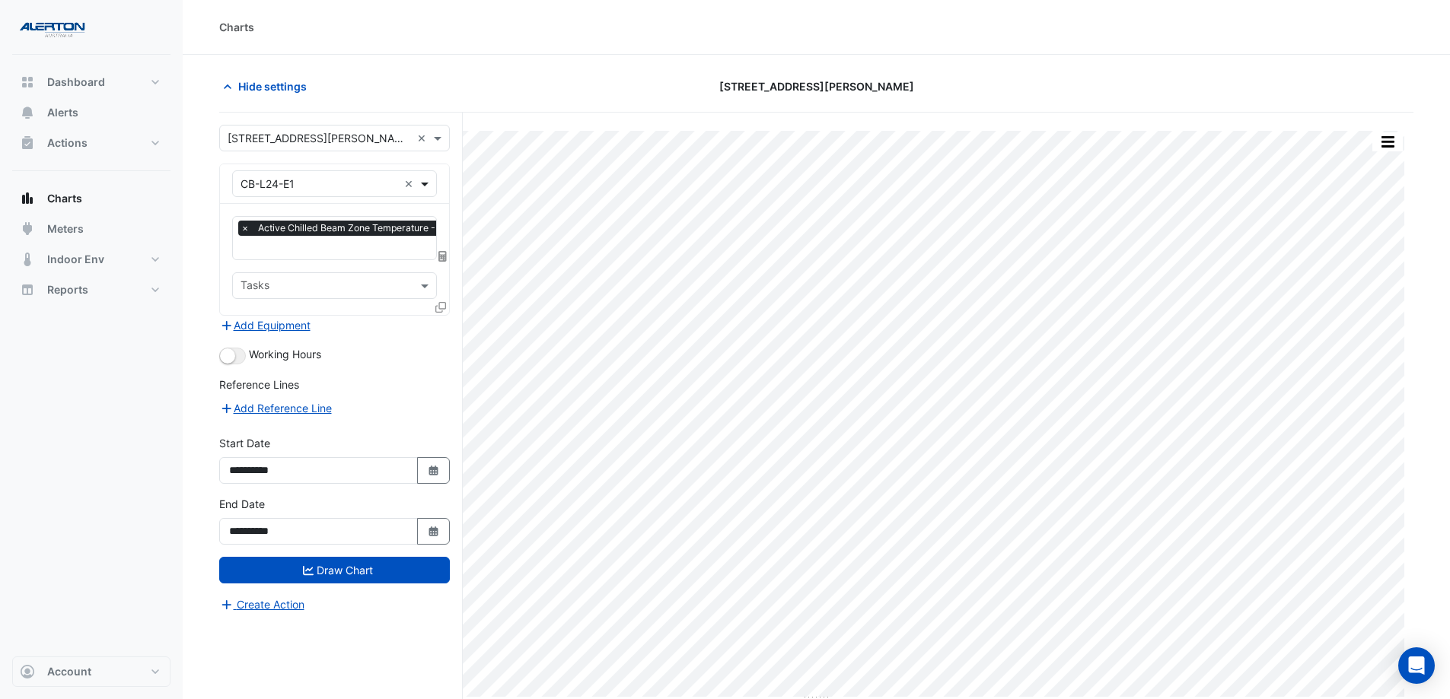
click at [428, 181] on span at bounding box center [426, 184] width 19 height 16
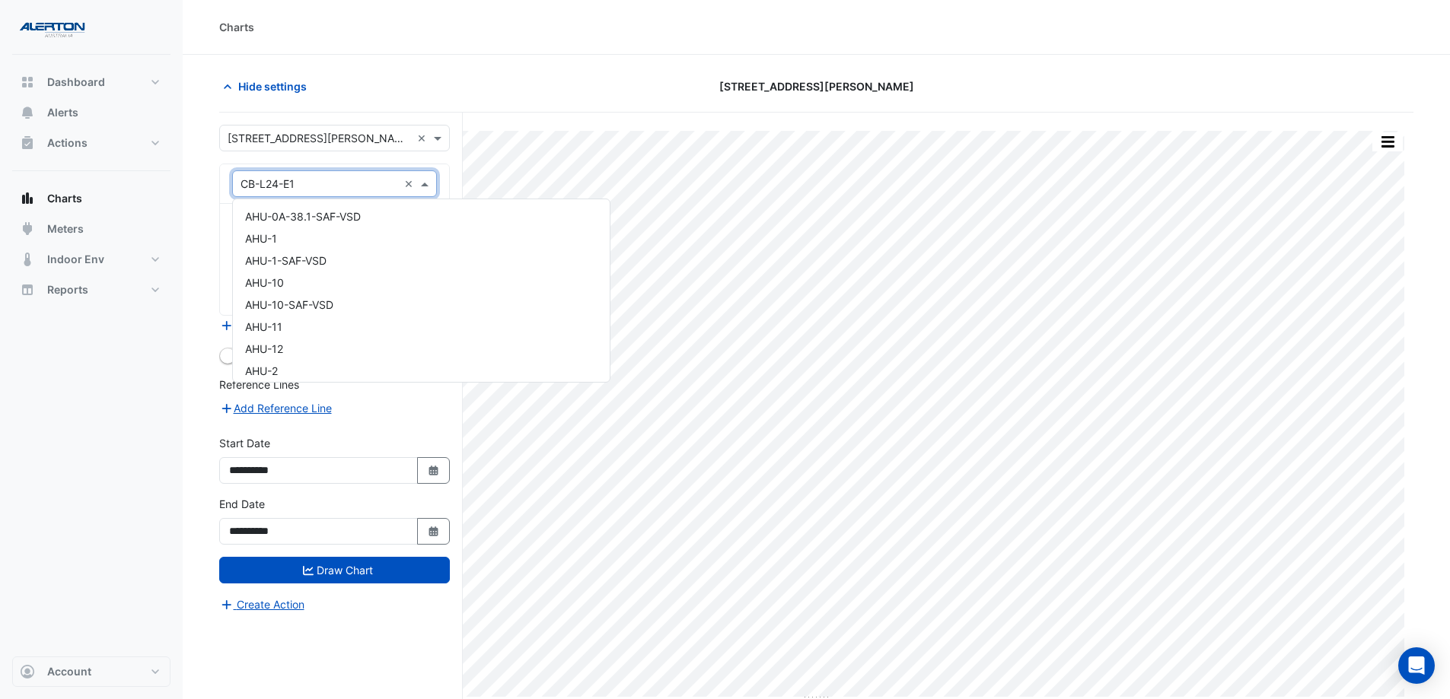
scroll to position [6207, 0]
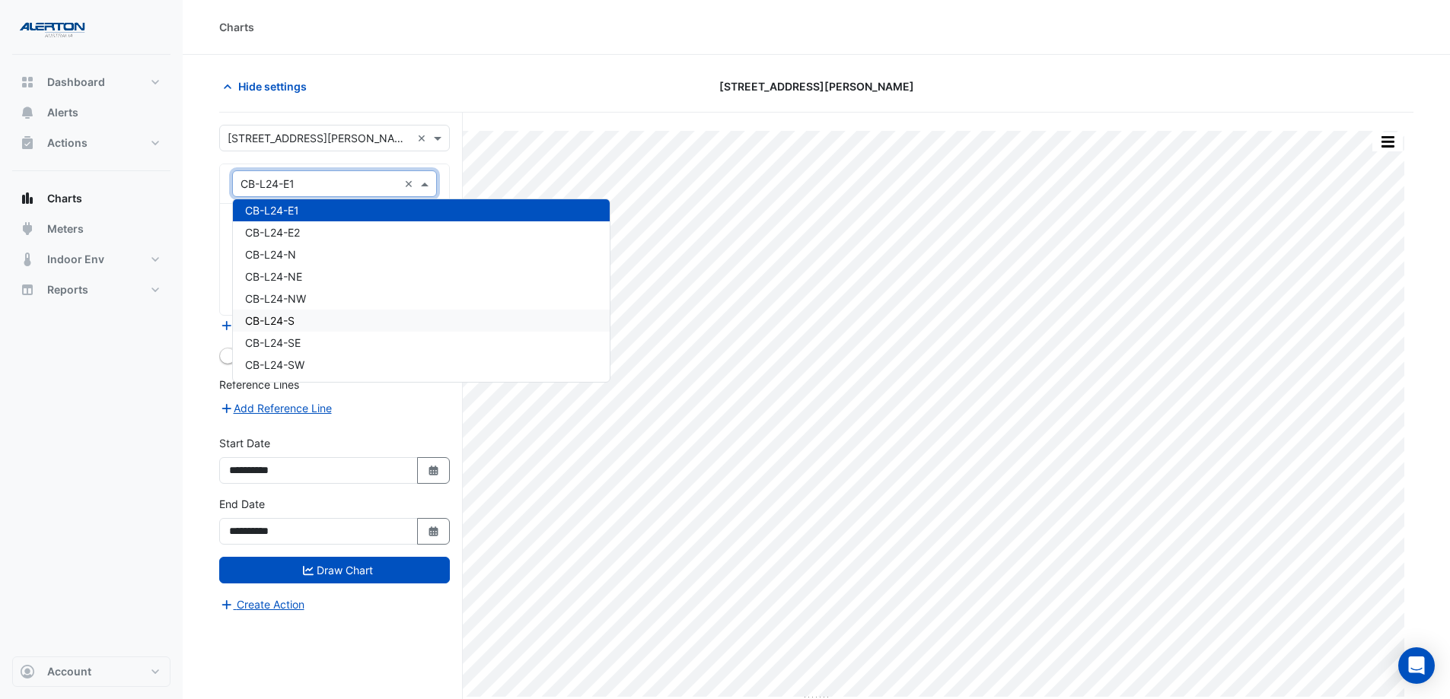
click at [390, 317] on div "CB-L24-S" at bounding box center [421, 321] width 377 height 22
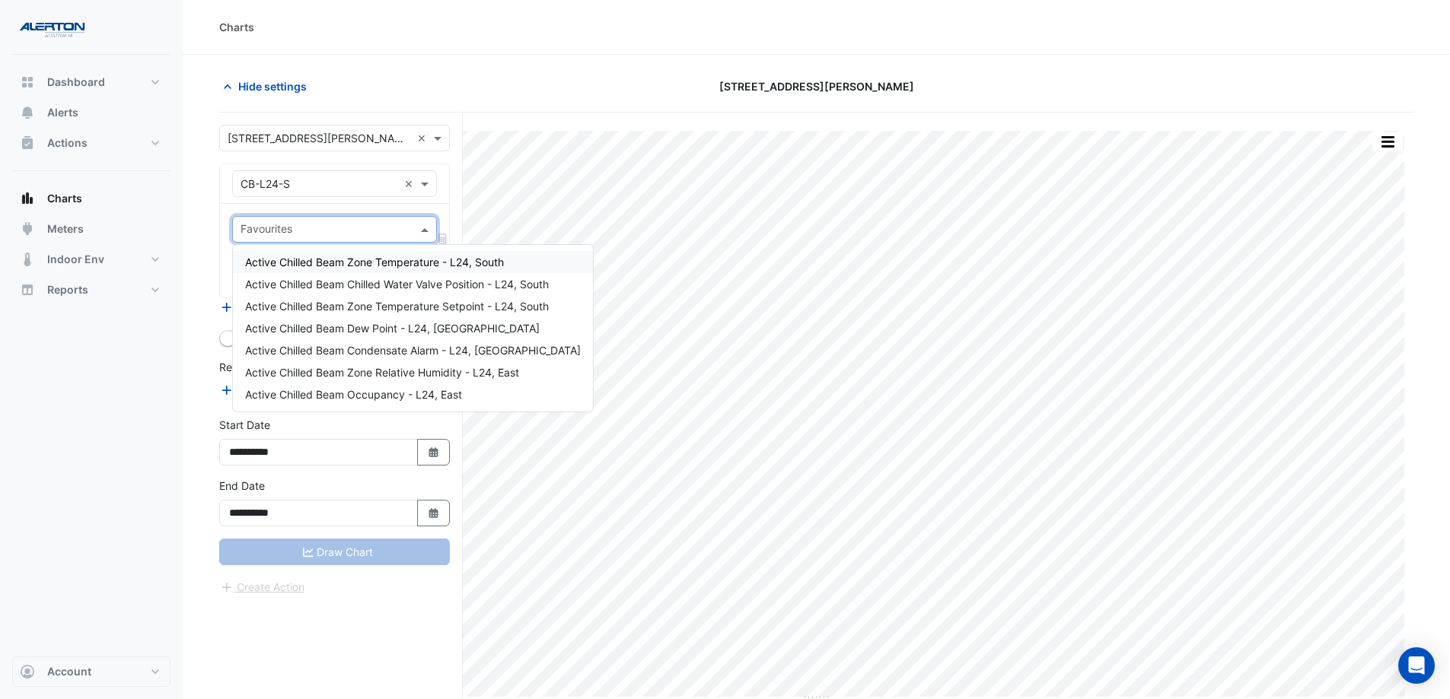
click at [430, 231] on span at bounding box center [426, 229] width 19 height 16
click at [412, 265] on span "Active Chilled Beam Zone Temperature - L24, South" at bounding box center [374, 262] width 259 height 13
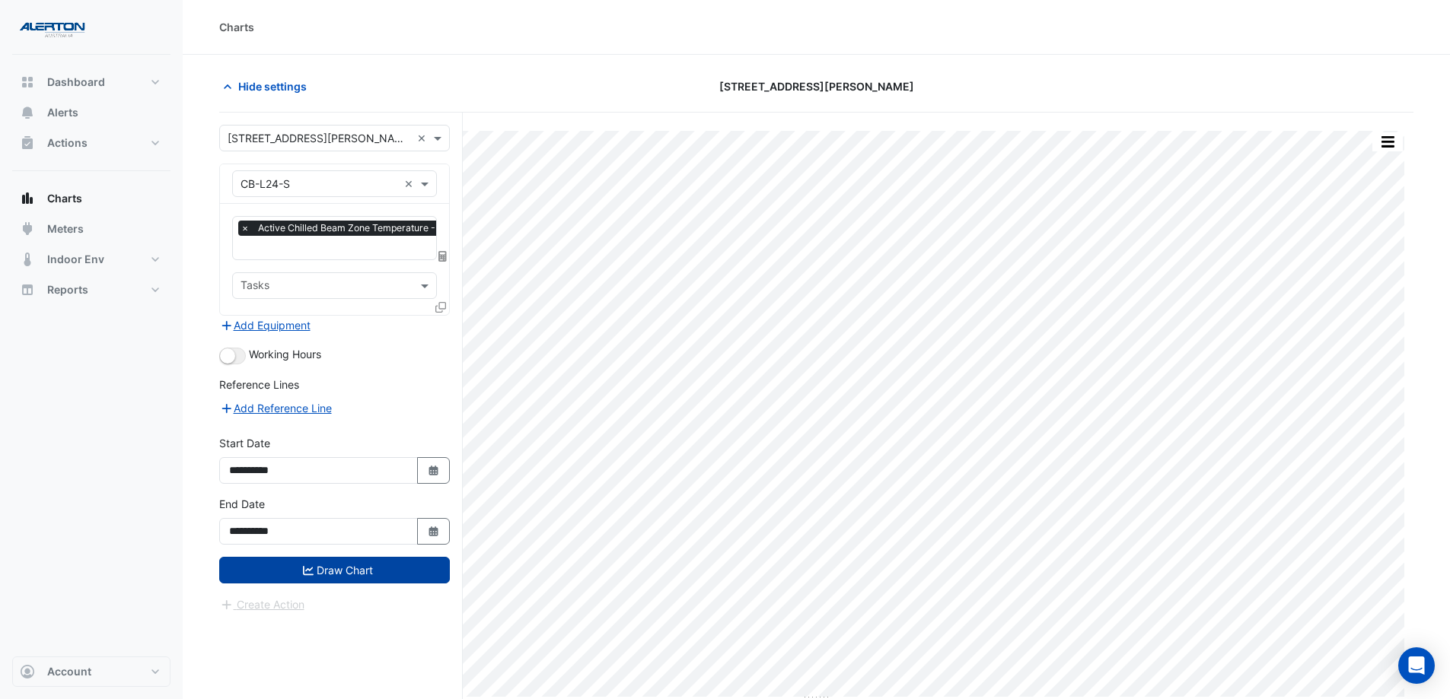
click at [383, 573] on button "Draw Chart" at bounding box center [334, 570] width 231 height 27
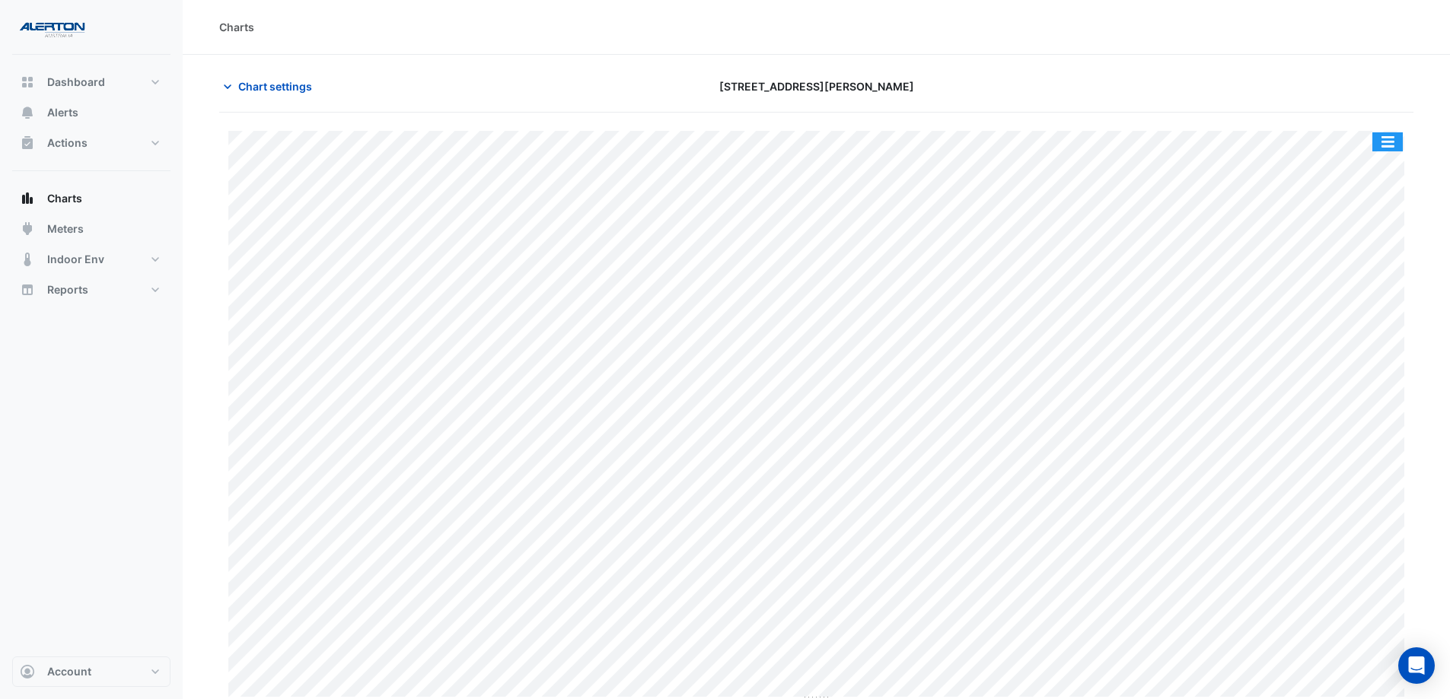
click at [1384, 137] on button "button" at bounding box center [1387, 141] width 30 height 19
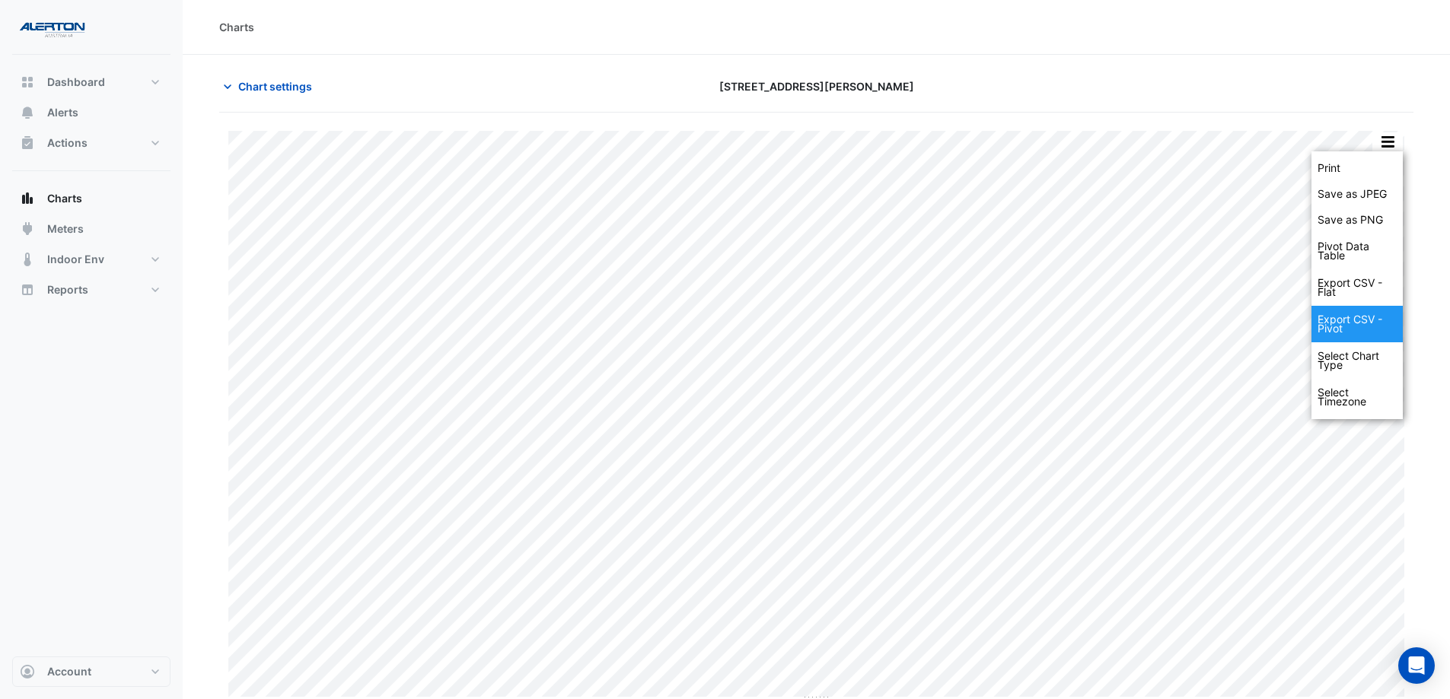
click at [1371, 320] on div "Export CSV - Pivot" at bounding box center [1356, 324] width 91 height 37
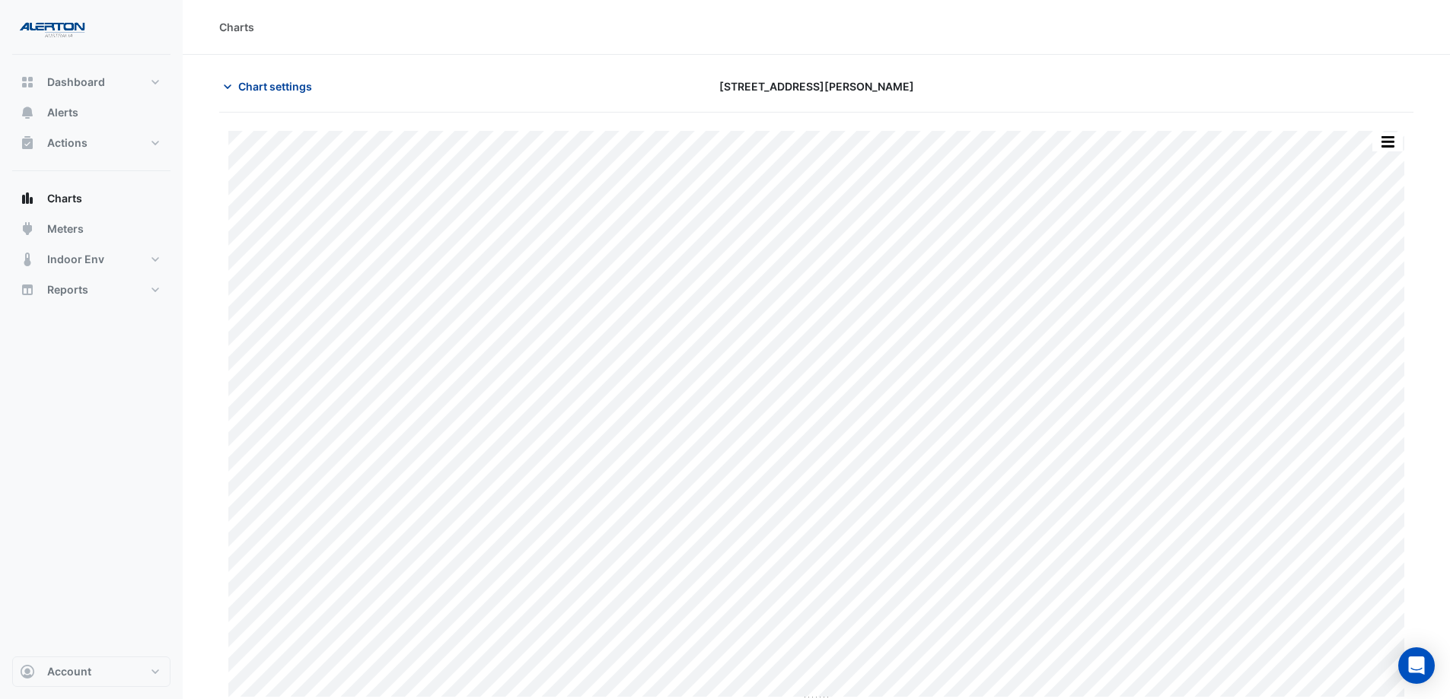
click at [253, 89] on span "Chart settings" at bounding box center [275, 86] width 74 height 16
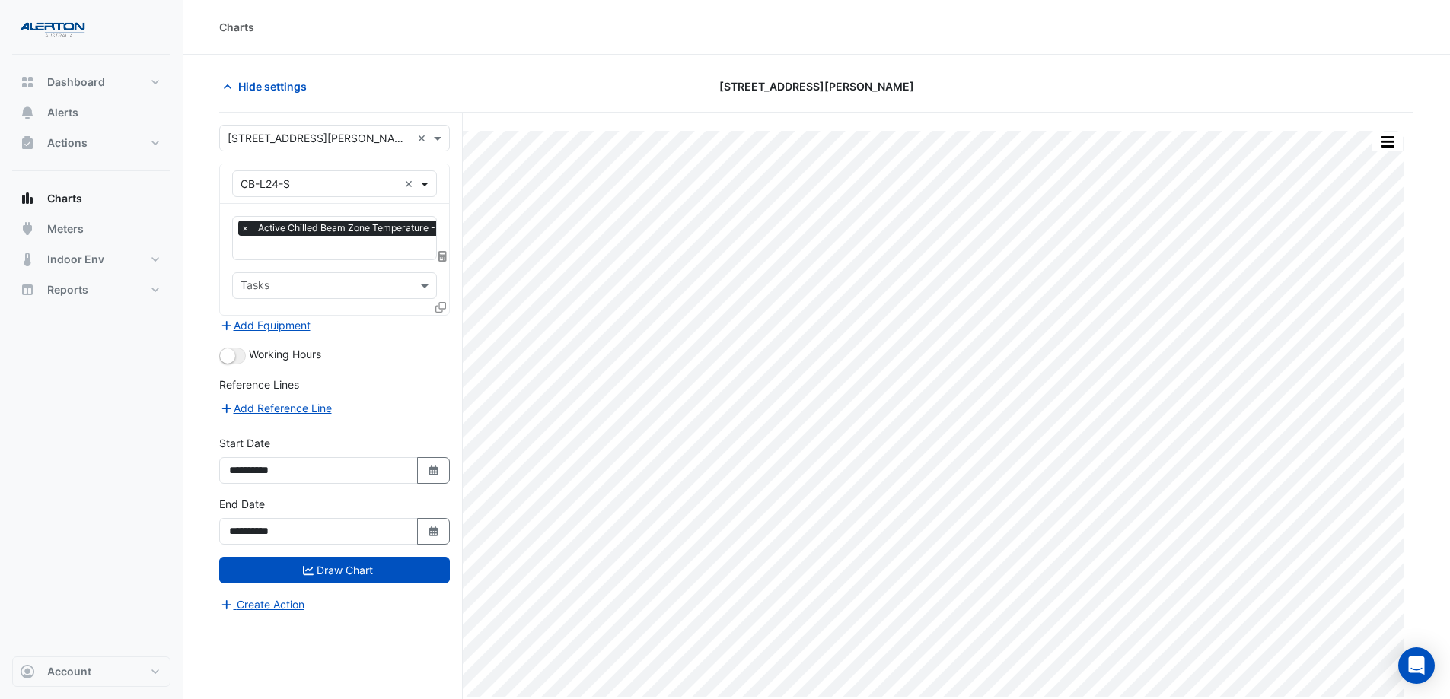
click at [423, 182] on span at bounding box center [426, 184] width 19 height 16
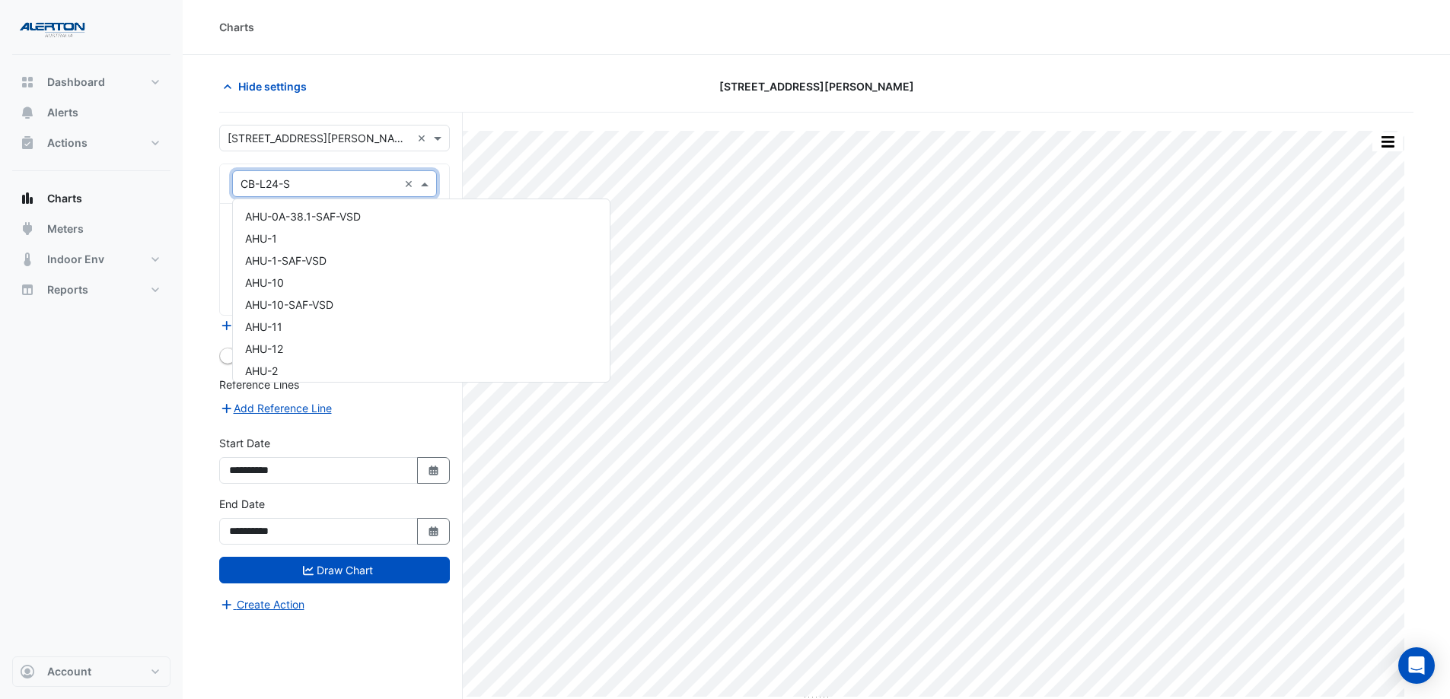
scroll to position [6318, 0]
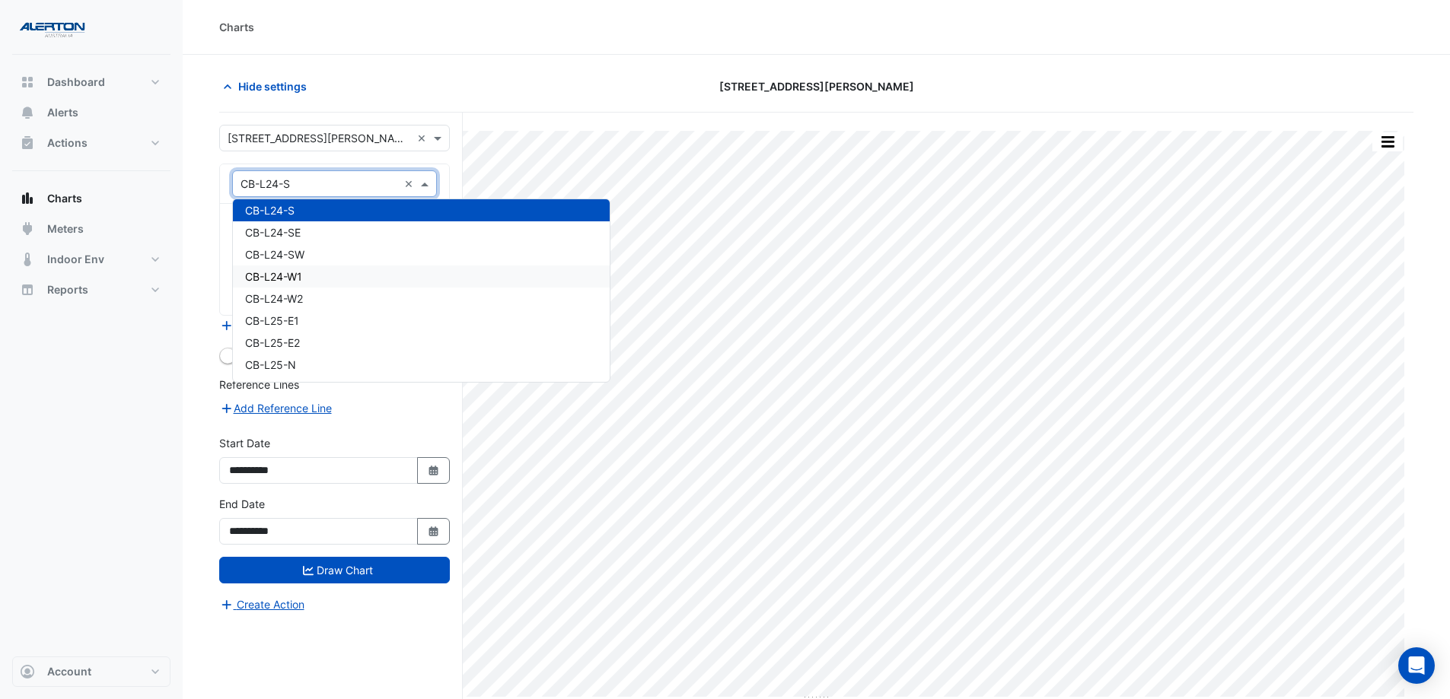
click at [412, 273] on div "CB-L24-W1" at bounding box center [421, 277] width 377 height 22
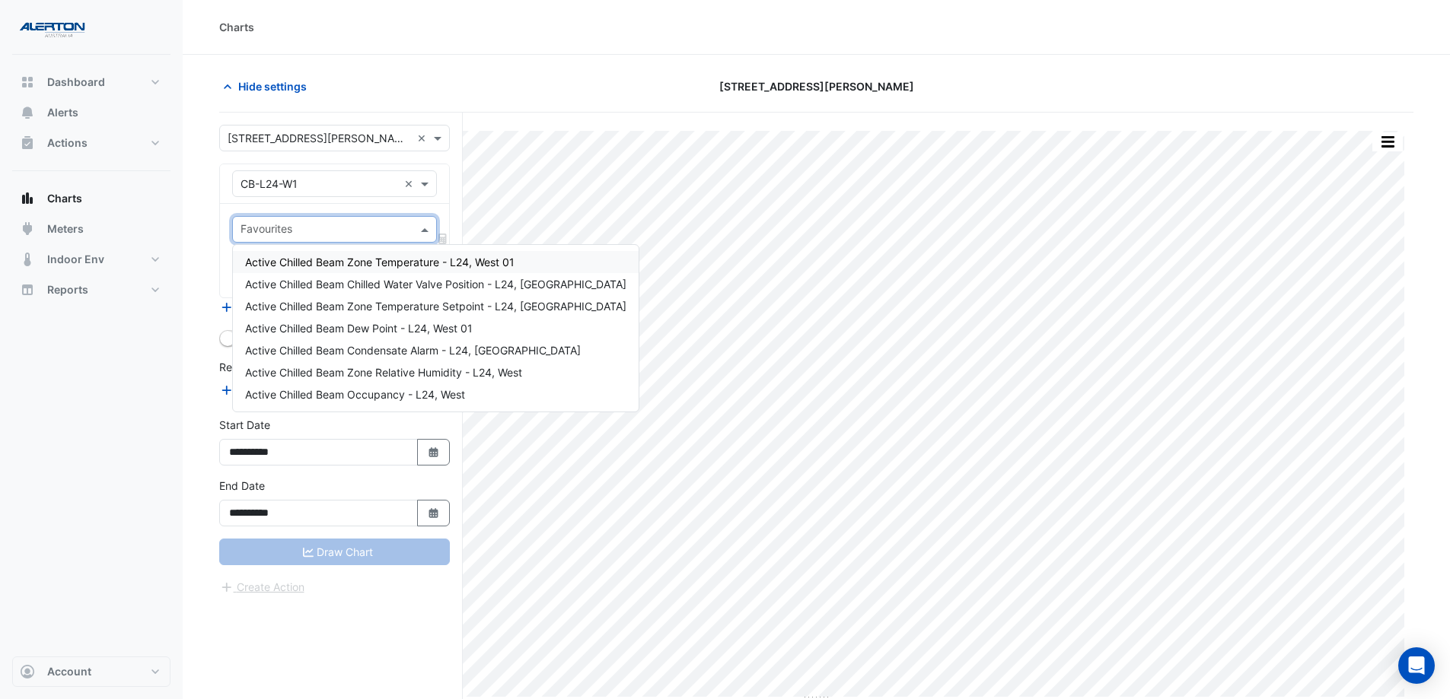
click at [423, 228] on span at bounding box center [426, 229] width 19 height 16
click at [405, 265] on span "Active Chilled Beam Zone Temperature - L24, West 01" at bounding box center [379, 262] width 269 height 13
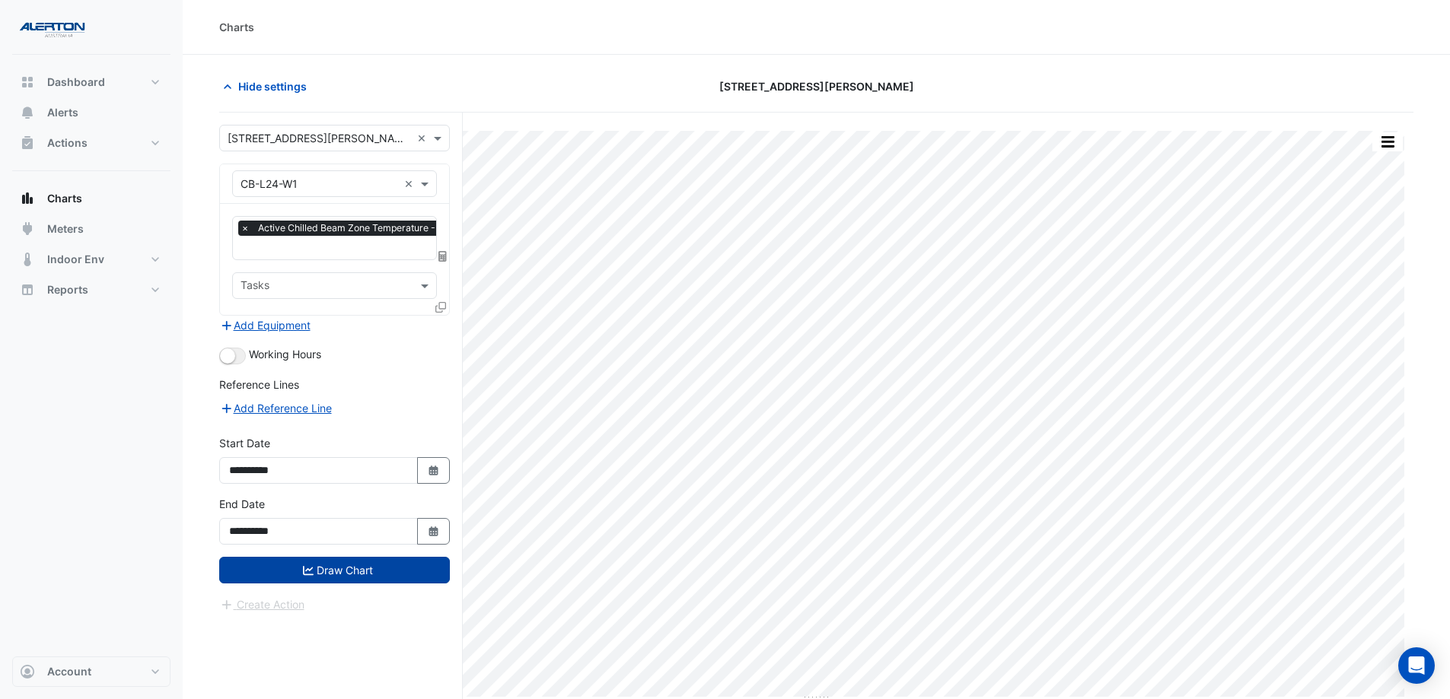
click at [389, 576] on button "Draw Chart" at bounding box center [334, 570] width 231 height 27
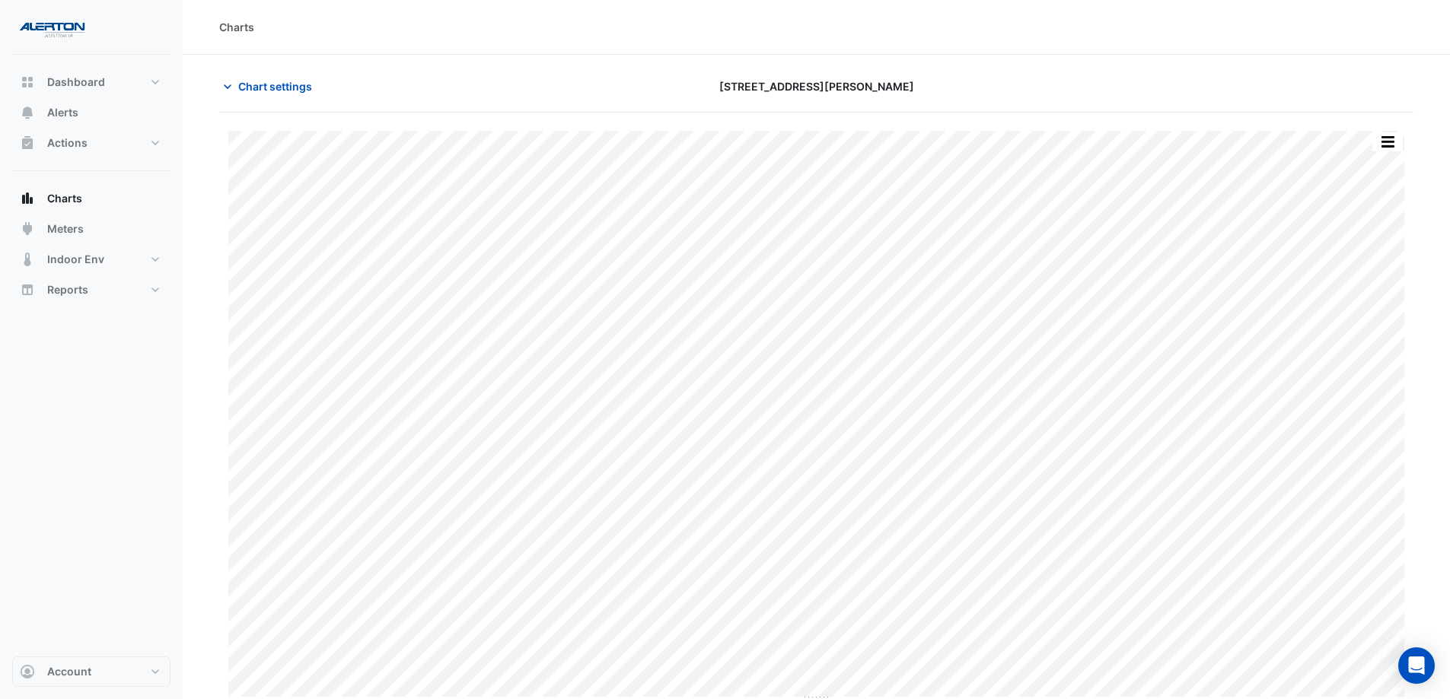
click at [1400, 132] on div "Print Save as JPEG Save as PNG Pivot Data Table Export CSV - Flat Export CSV - …" at bounding box center [1387, 142] width 32 height 21
click at [1400, 142] on button "button" at bounding box center [1387, 141] width 30 height 19
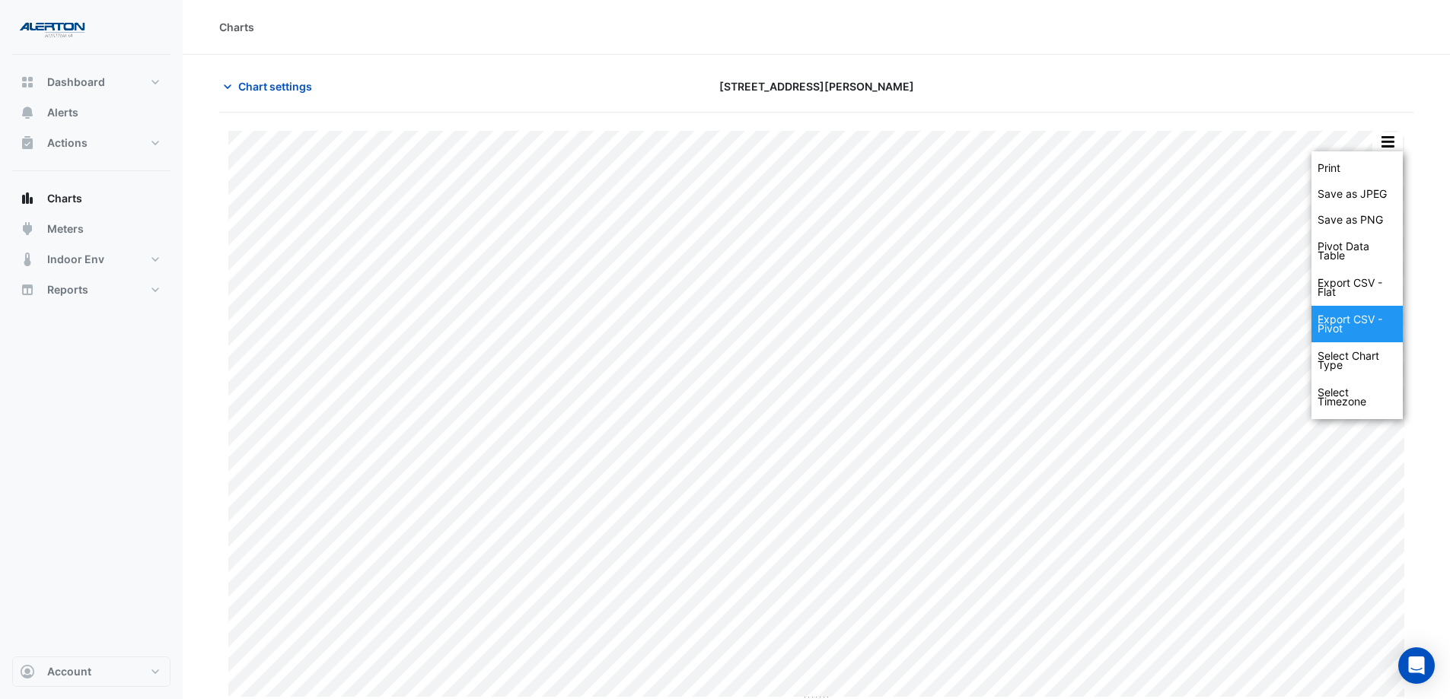
click at [1368, 330] on div "Export CSV - Pivot" at bounding box center [1356, 324] width 91 height 37
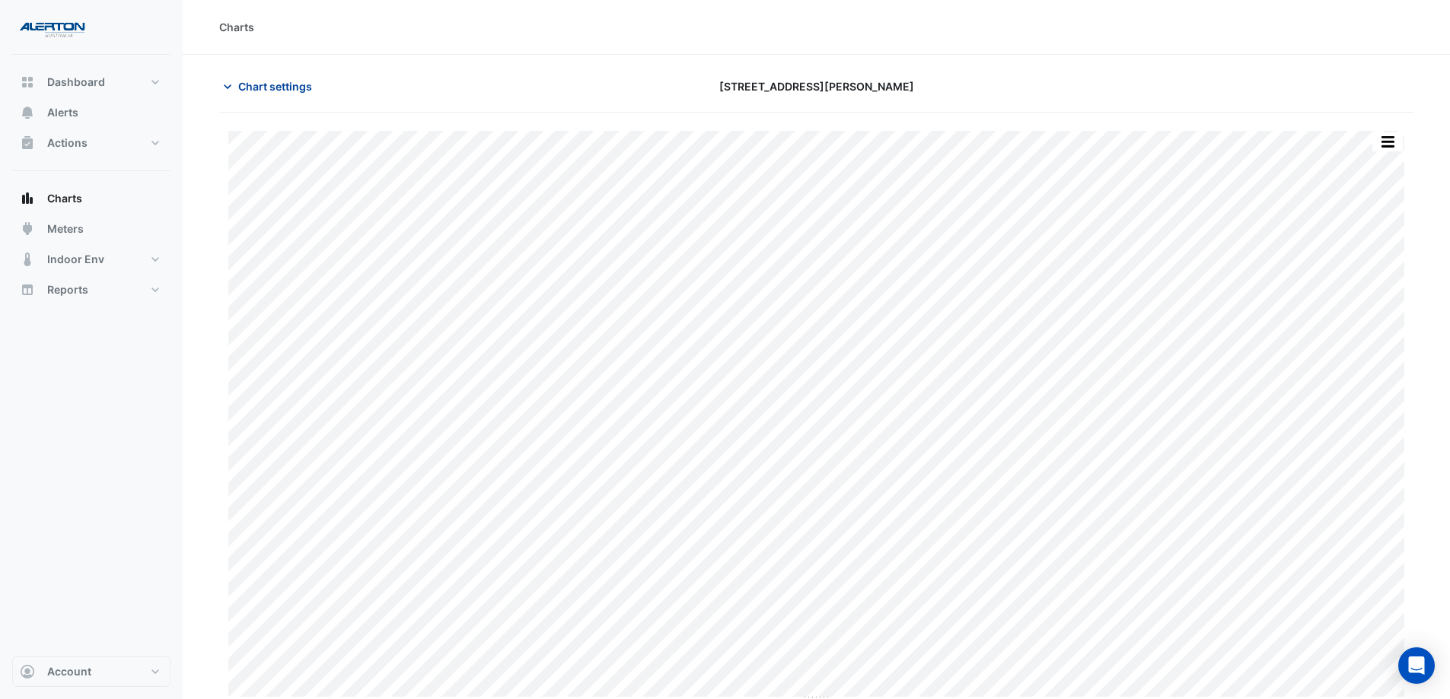
click at [249, 95] on button "Chart settings" at bounding box center [270, 86] width 103 height 27
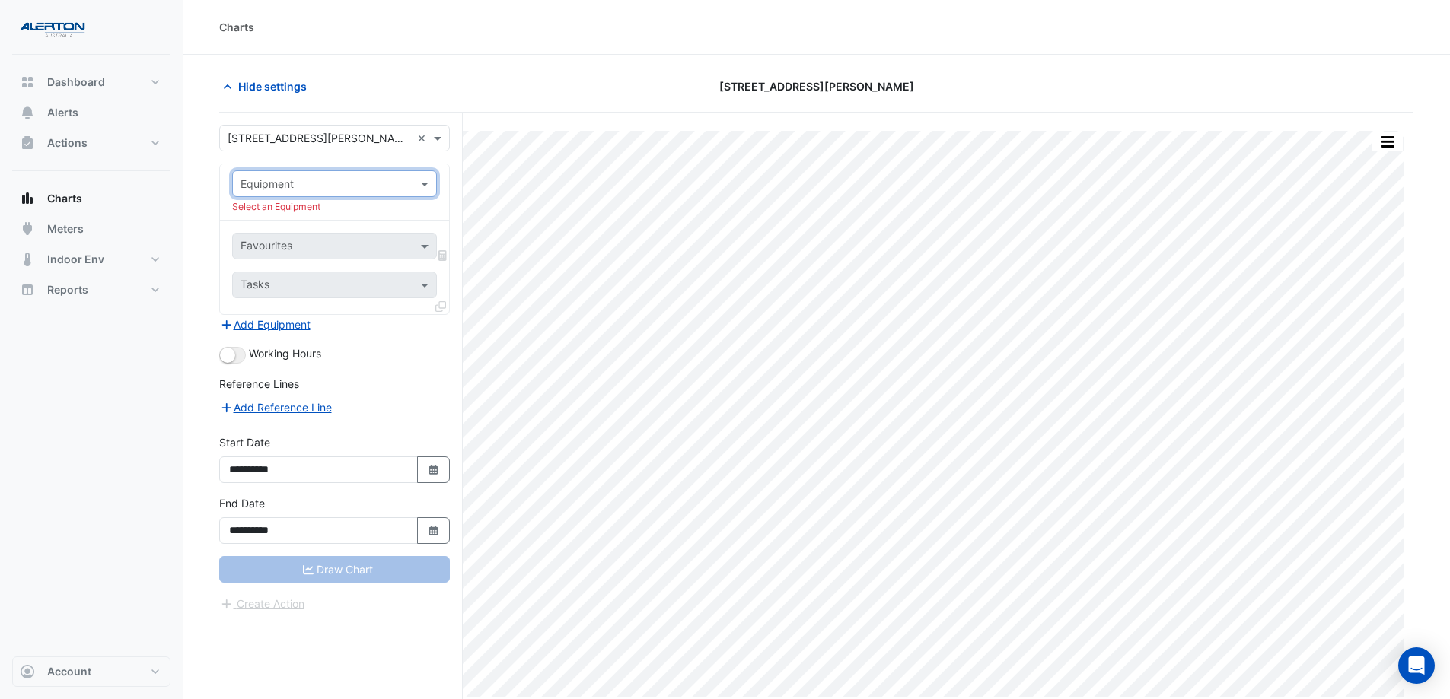
click at [378, 182] on input "text" at bounding box center [319, 185] width 158 height 16
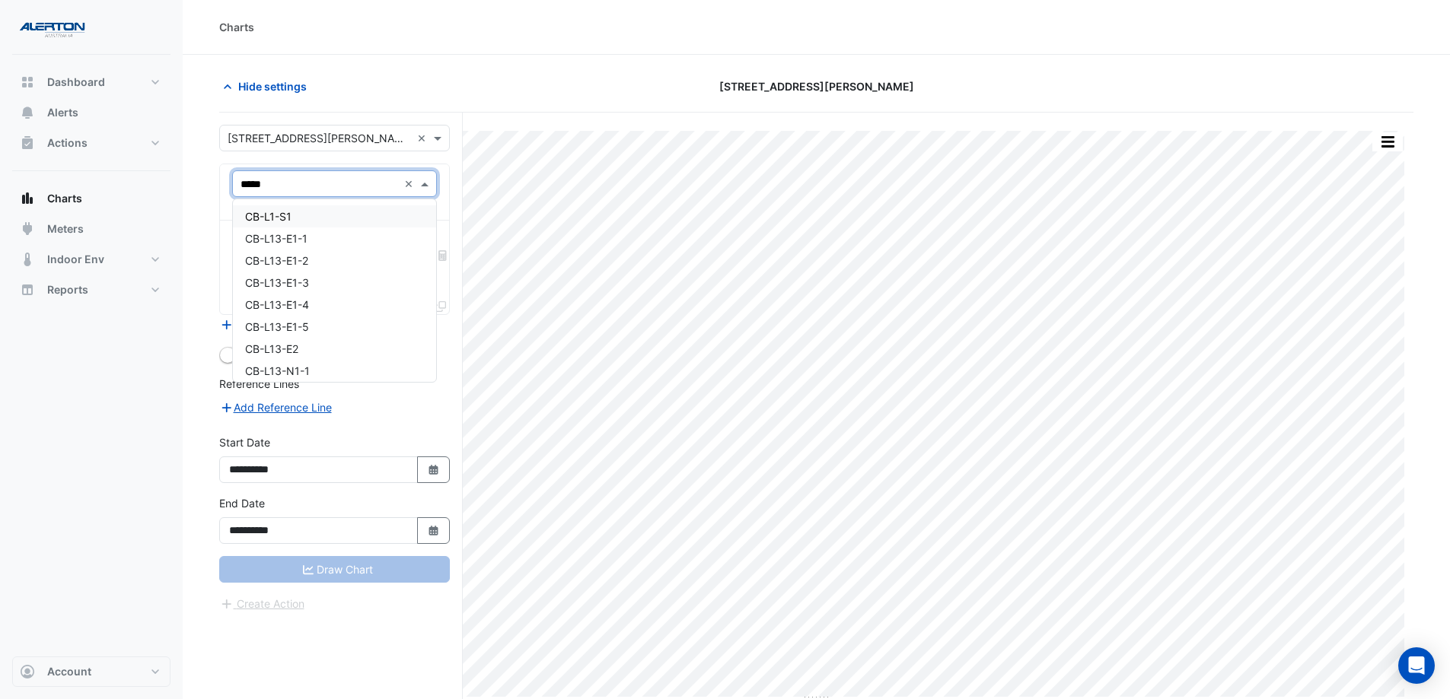
type input "******"
click at [344, 241] on div "CB-L35-E2" at bounding box center [334, 239] width 203 height 22
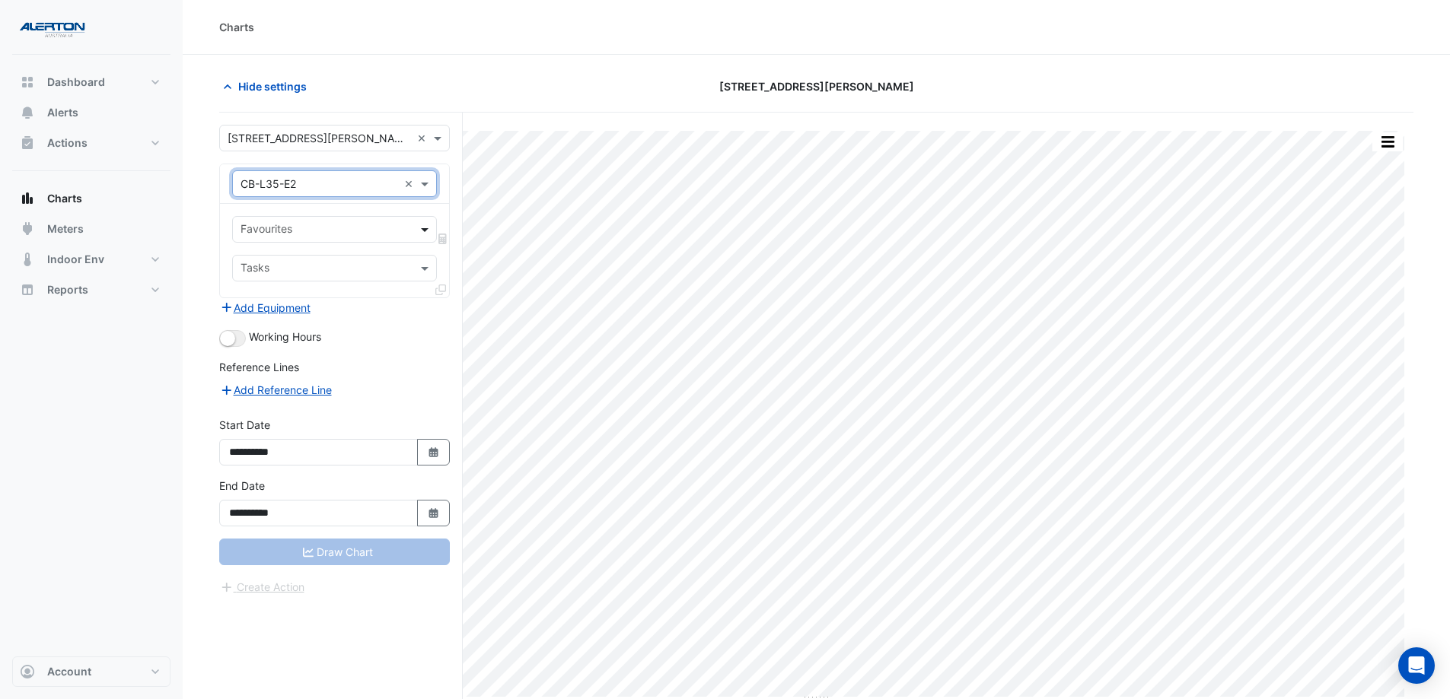
click at [419, 231] on span at bounding box center [426, 229] width 19 height 16
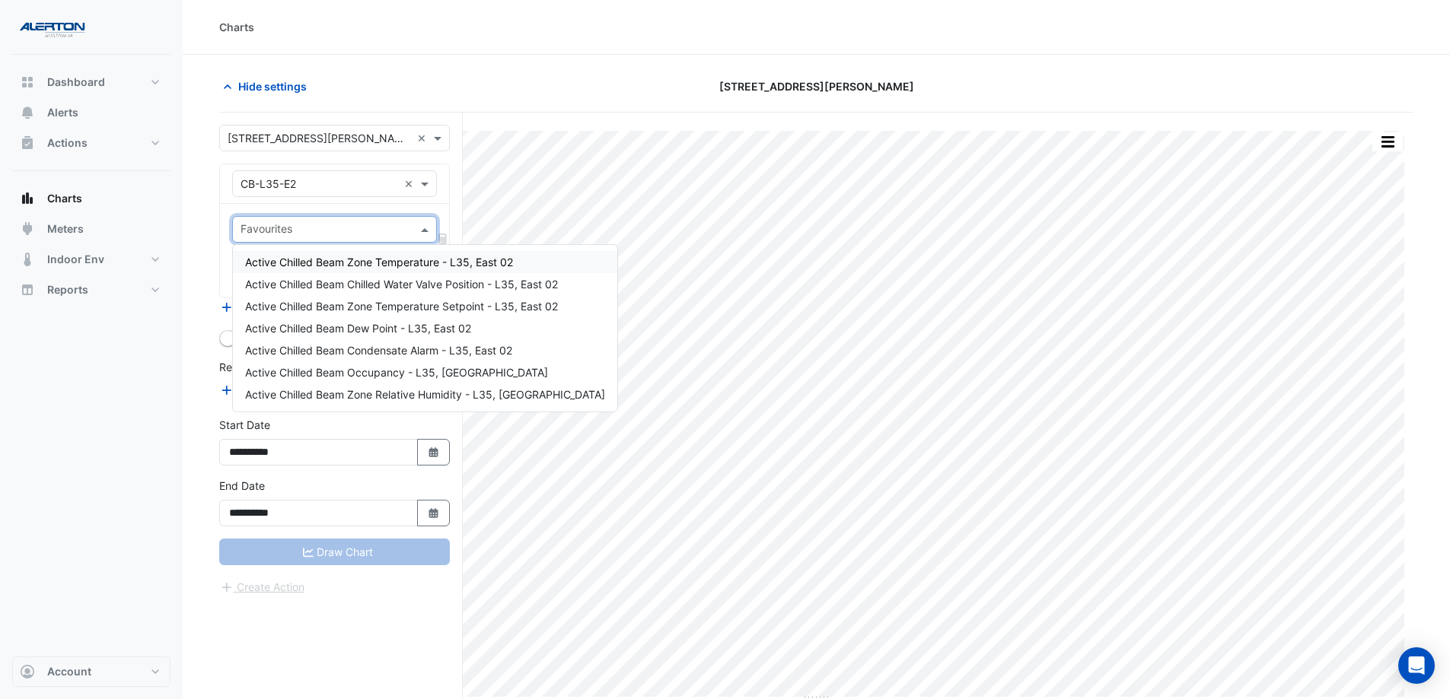
click at [402, 264] on span "Active Chilled Beam Zone Temperature - L35, East 02" at bounding box center [379, 262] width 268 height 13
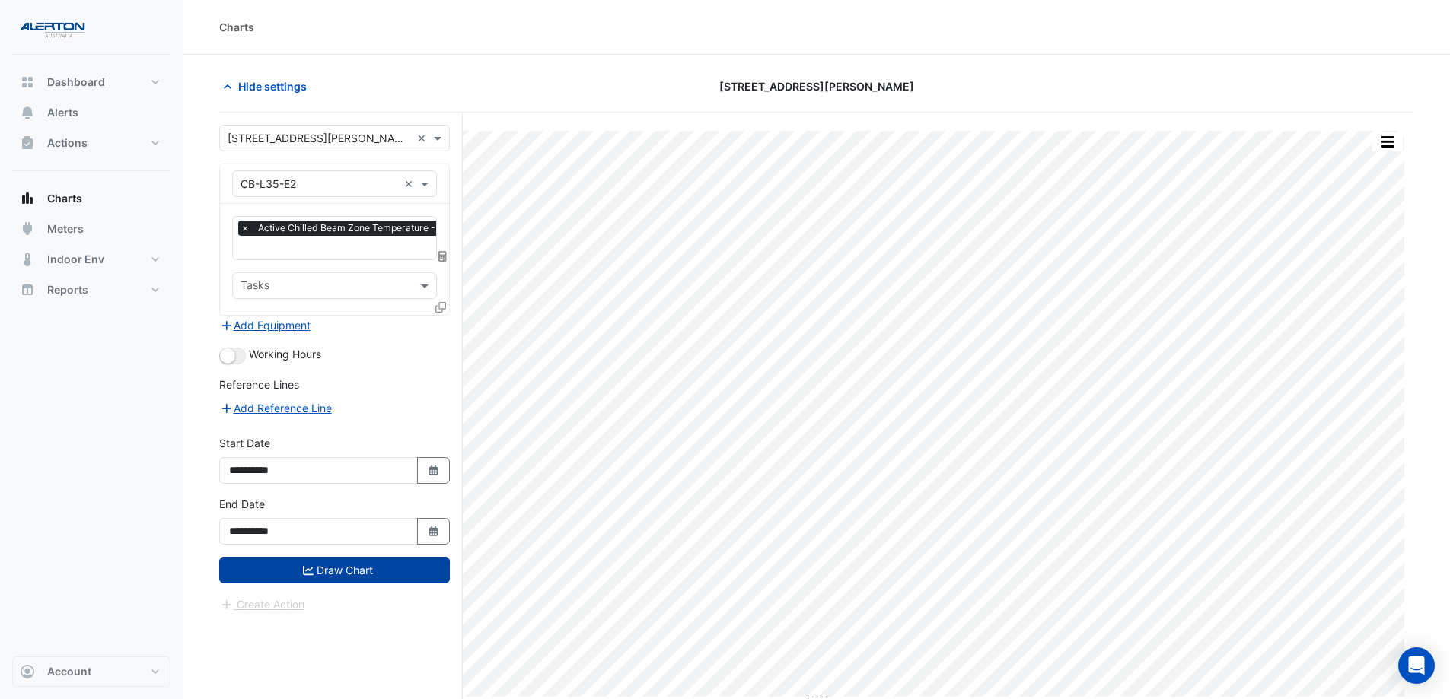
click at [344, 562] on button "Draw Chart" at bounding box center [334, 570] width 231 height 27
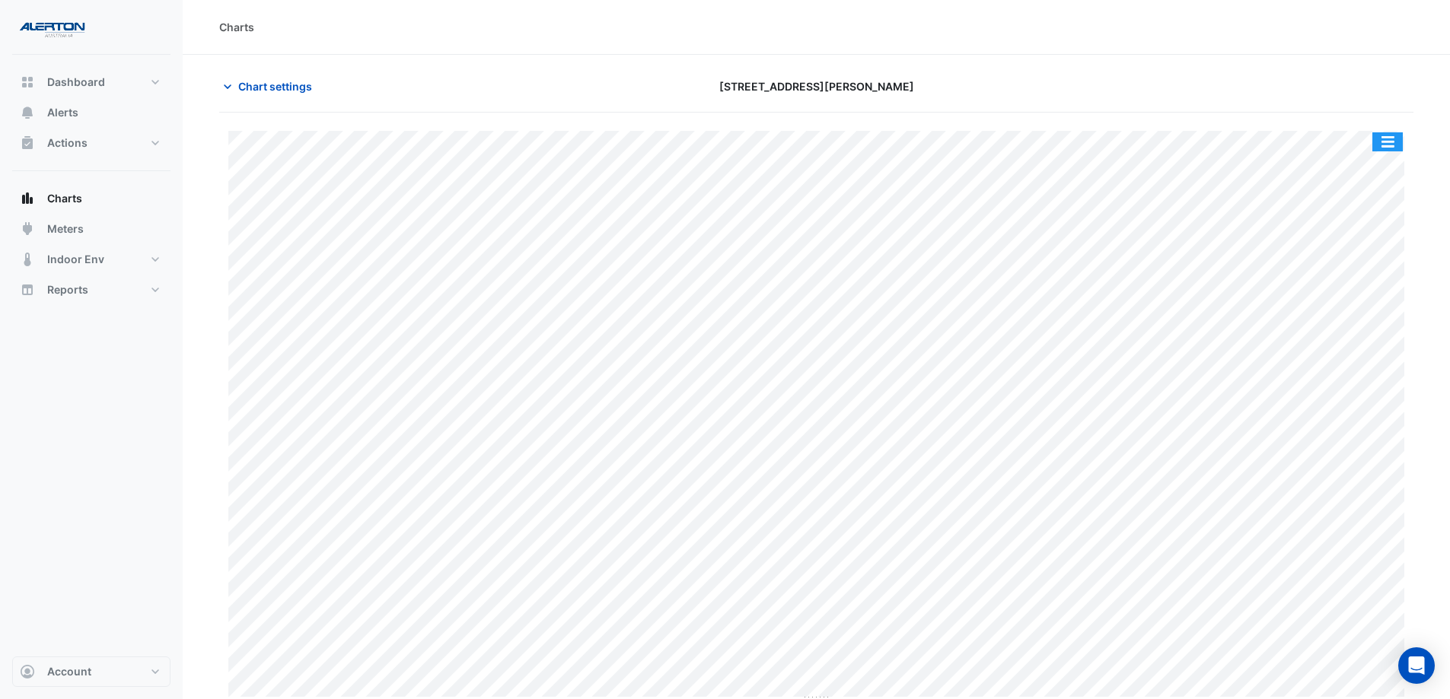
click at [1388, 145] on button "button" at bounding box center [1387, 141] width 30 height 19
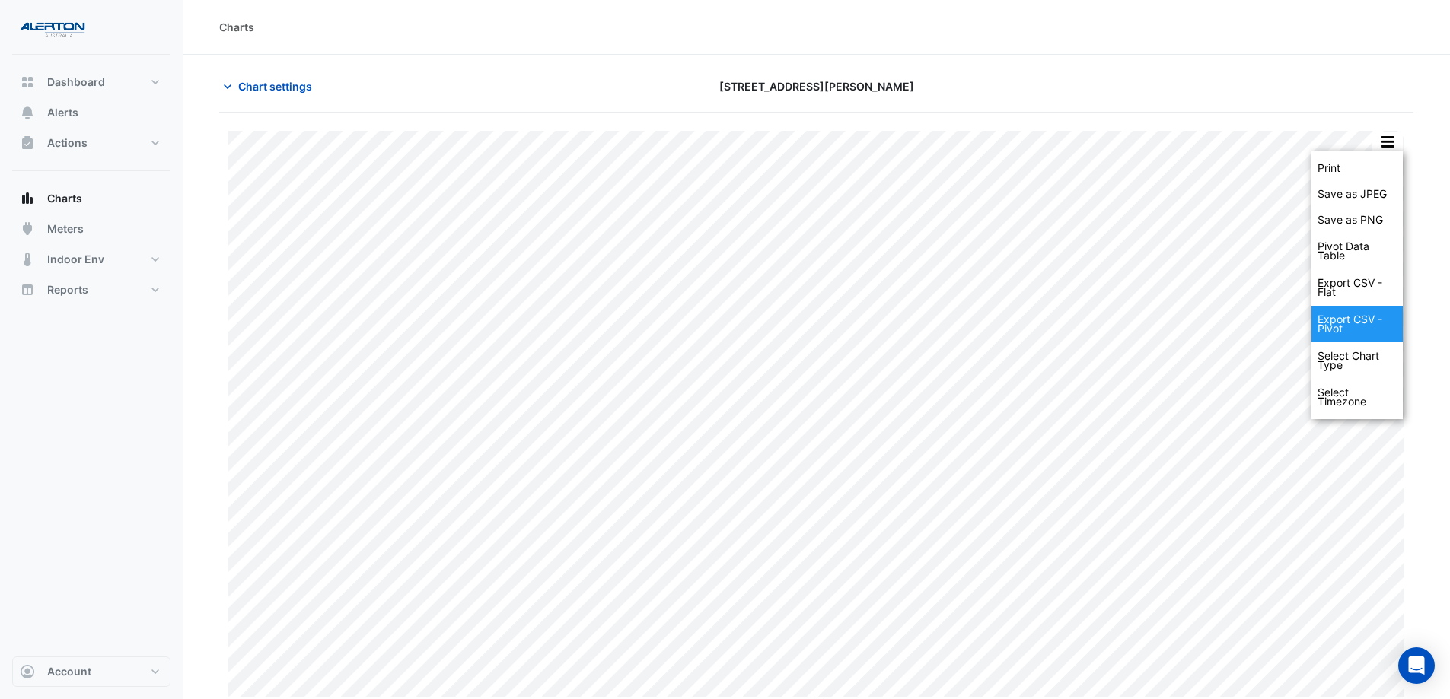
click at [1361, 324] on div "Export CSV - Pivot" at bounding box center [1356, 324] width 91 height 37
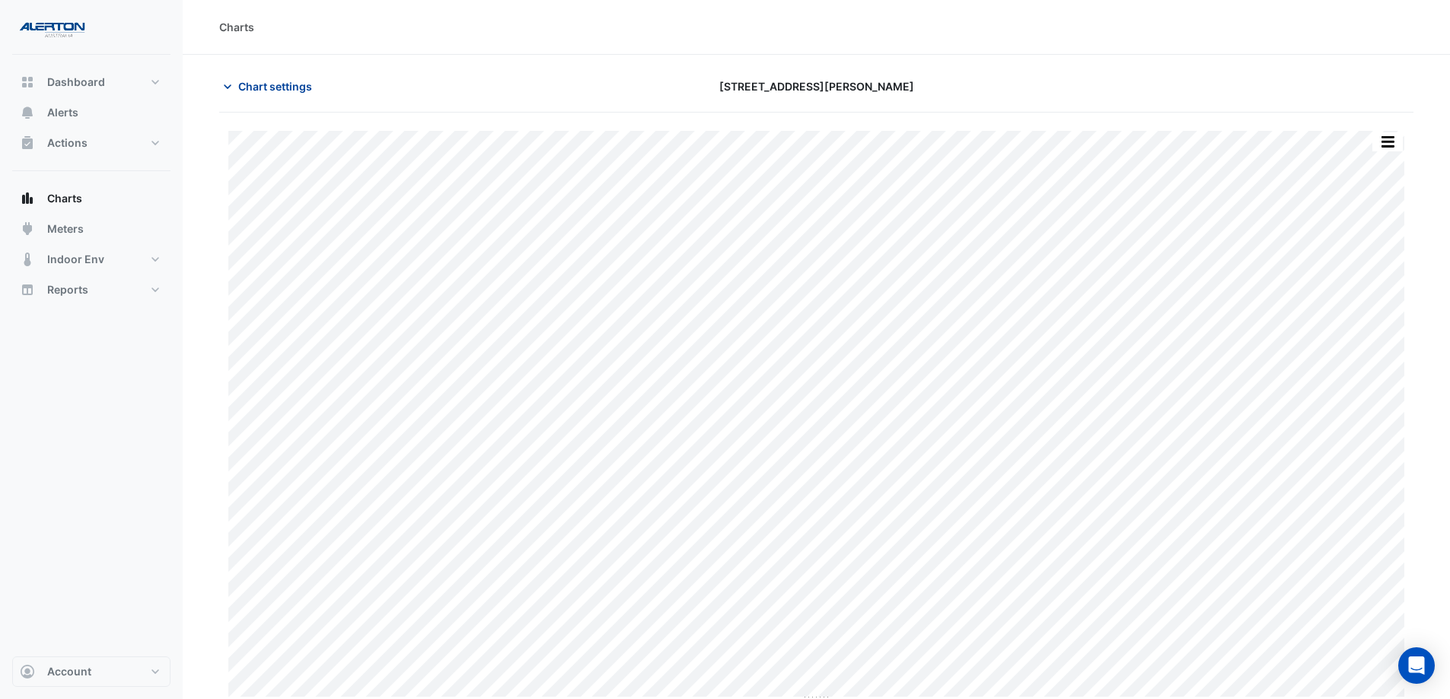
click at [247, 81] on span "Chart settings" at bounding box center [275, 86] width 74 height 16
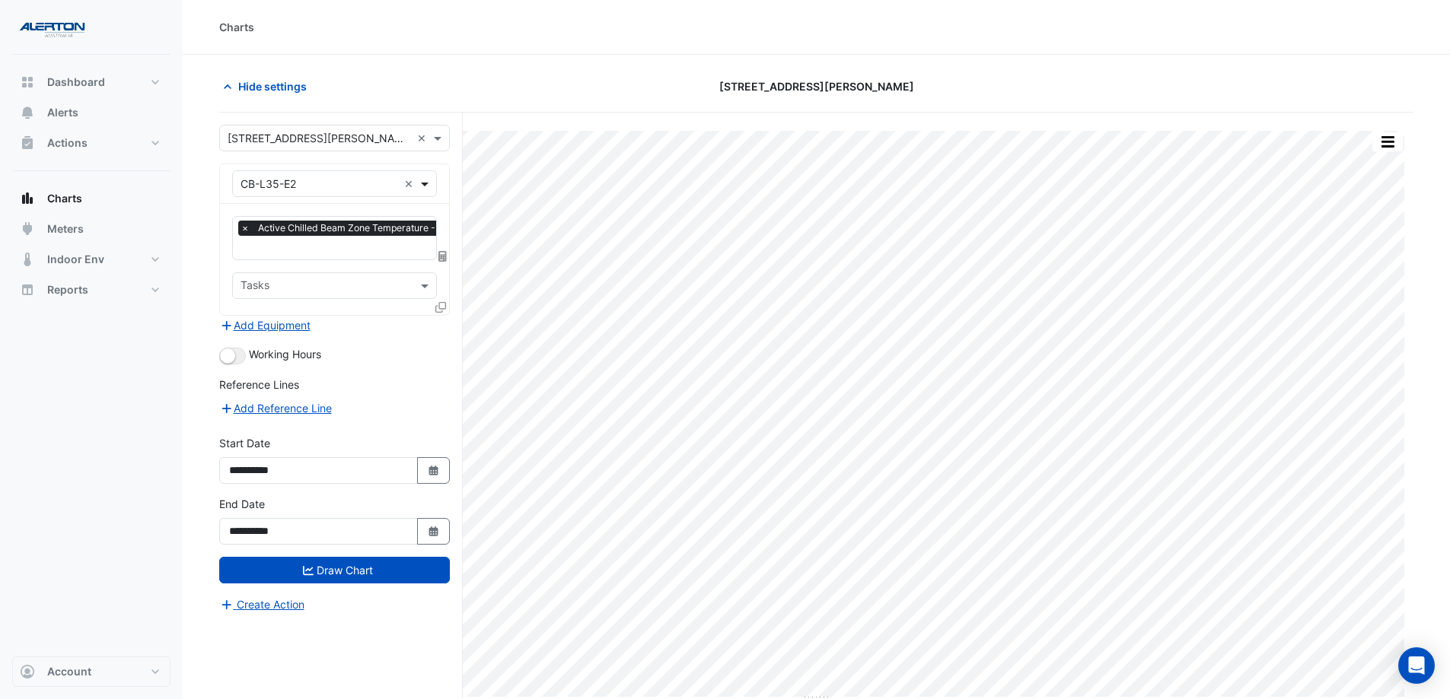
click at [425, 184] on span at bounding box center [426, 184] width 19 height 16
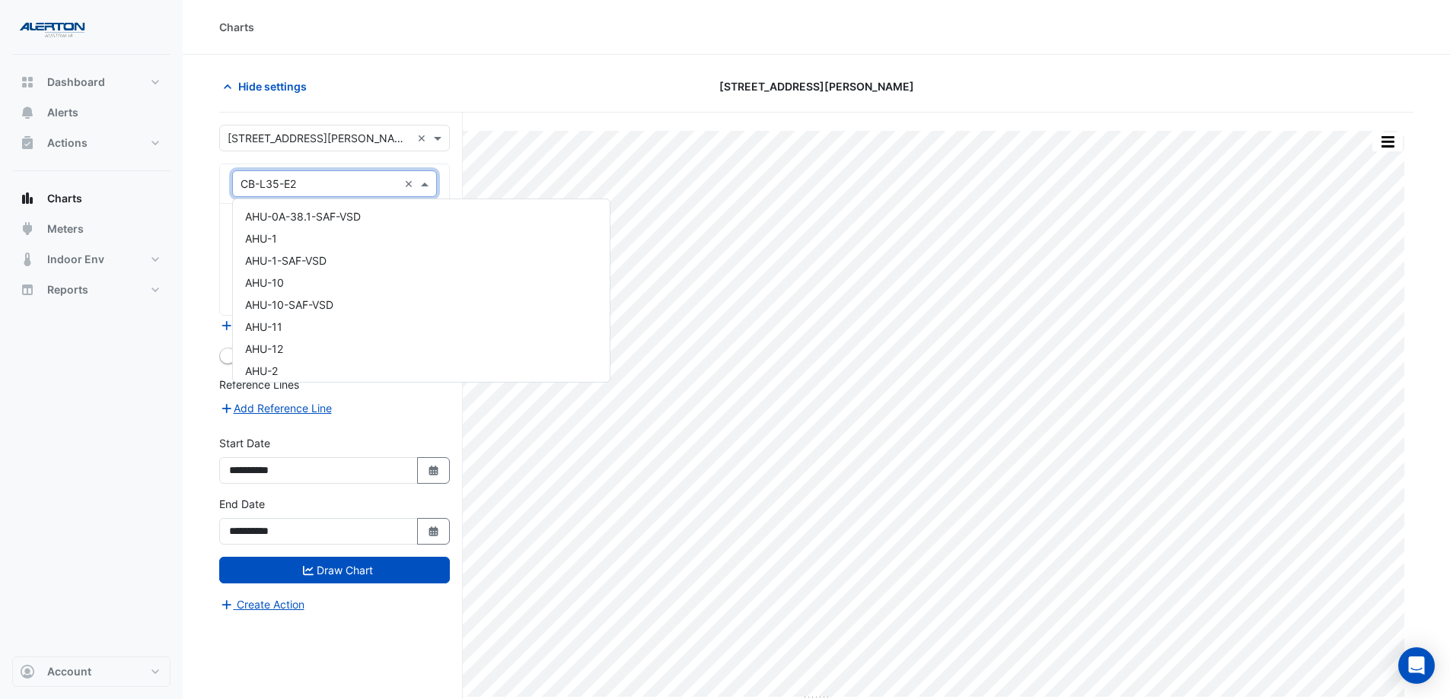
scroll to position [8547, 0]
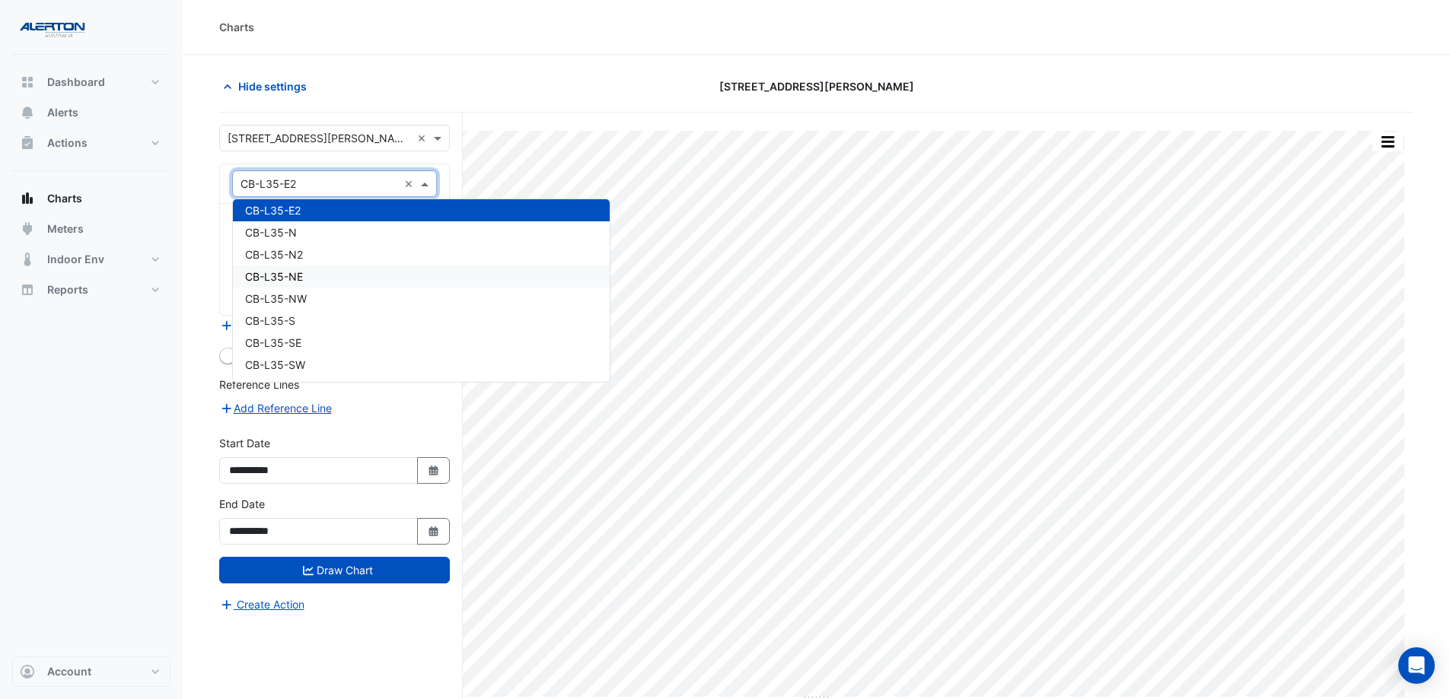
click at [415, 277] on div "CB-L35-NE" at bounding box center [421, 277] width 377 height 22
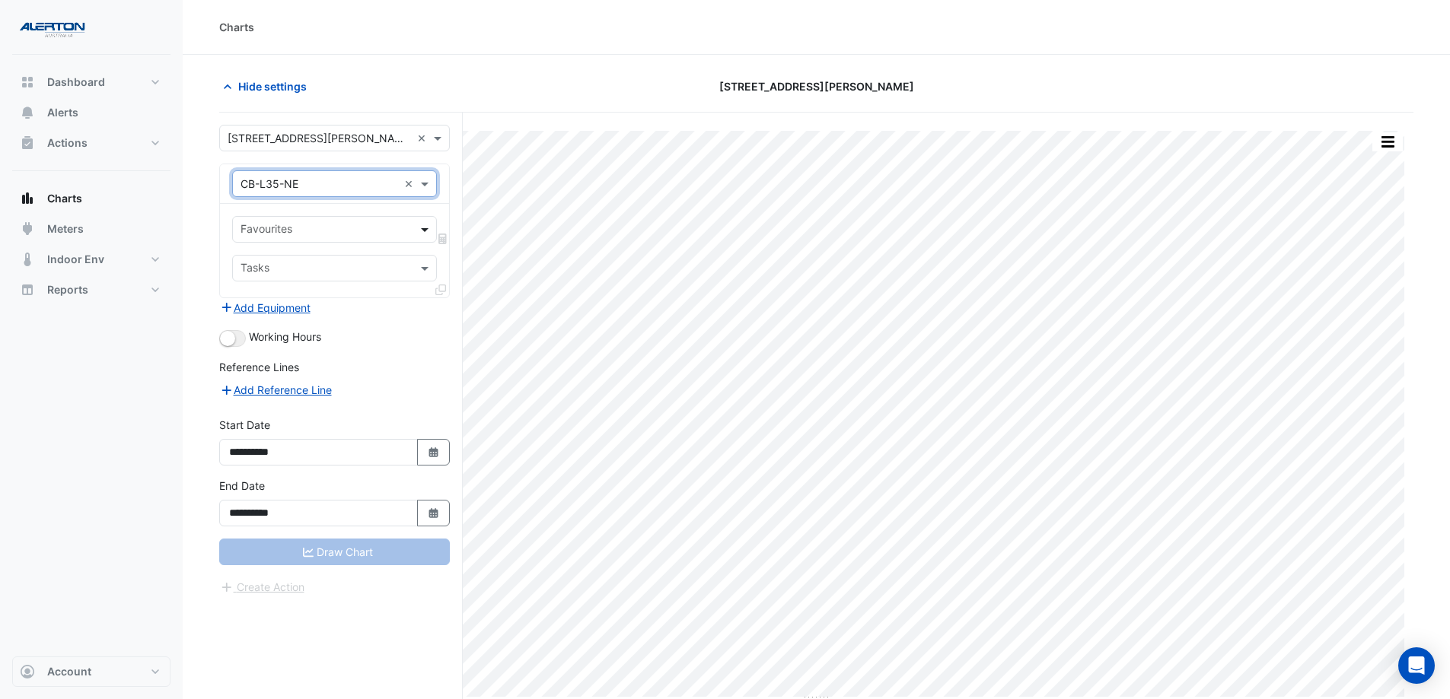
click at [428, 229] on span at bounding box center [426, 229] width 19 height 16
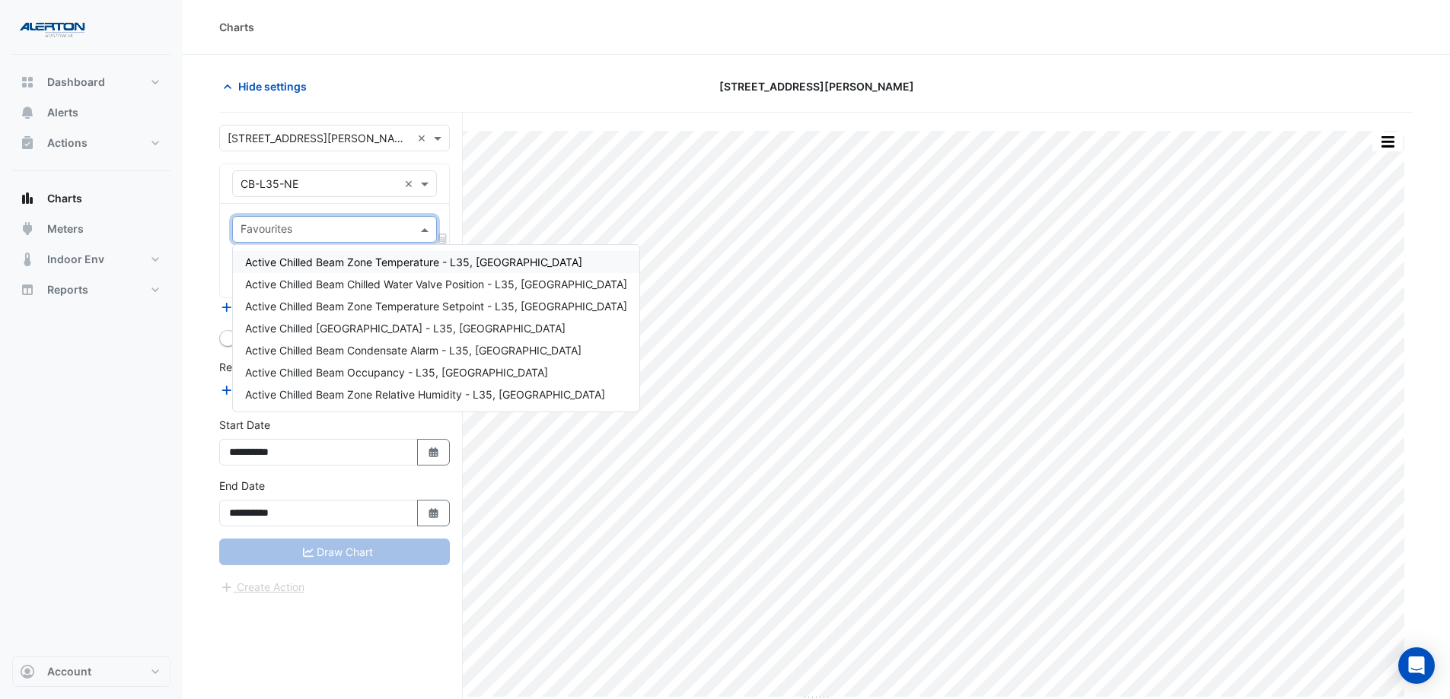
click at [419, 259] on span "Active Chilled Beam Zone Temperature - L35, North East" at bounding box center [413, 262] width 337 height 13
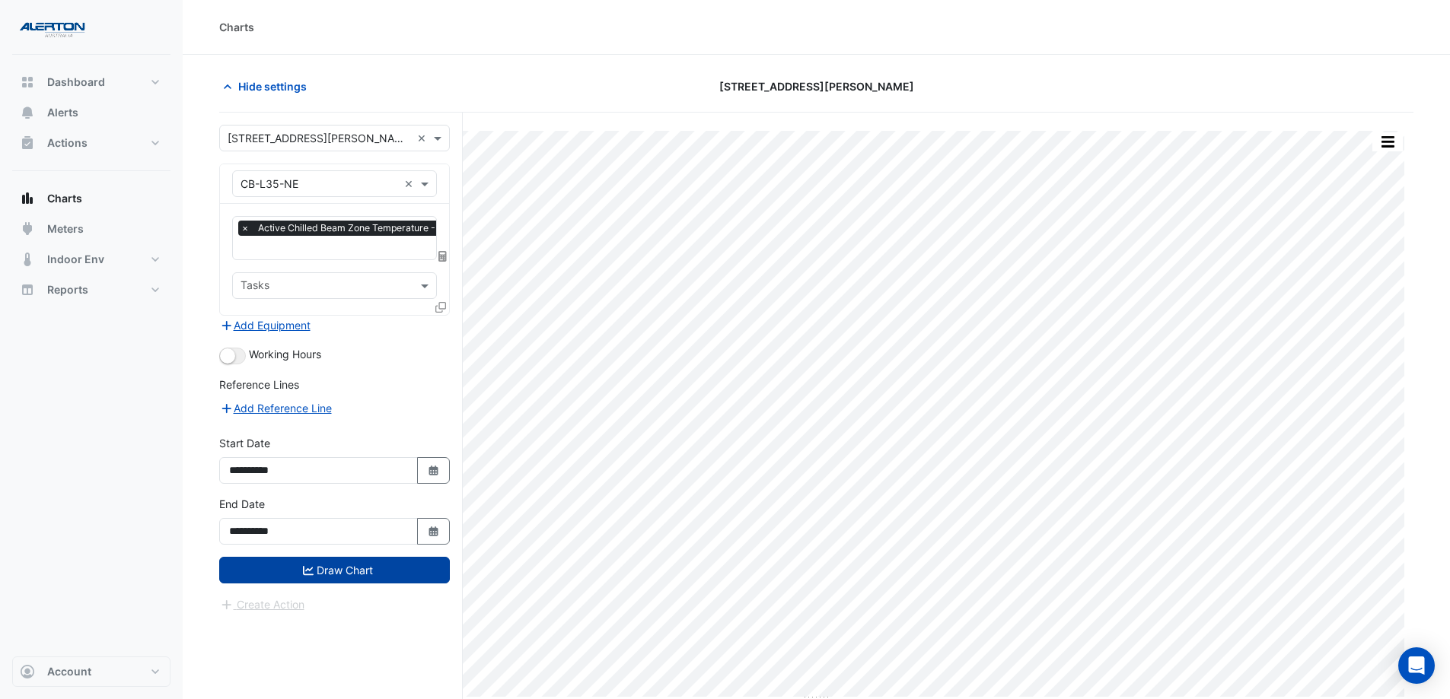
click at [380, 568] on button "Draw Chart" at bounding box center [334, 570] width 231 height 27
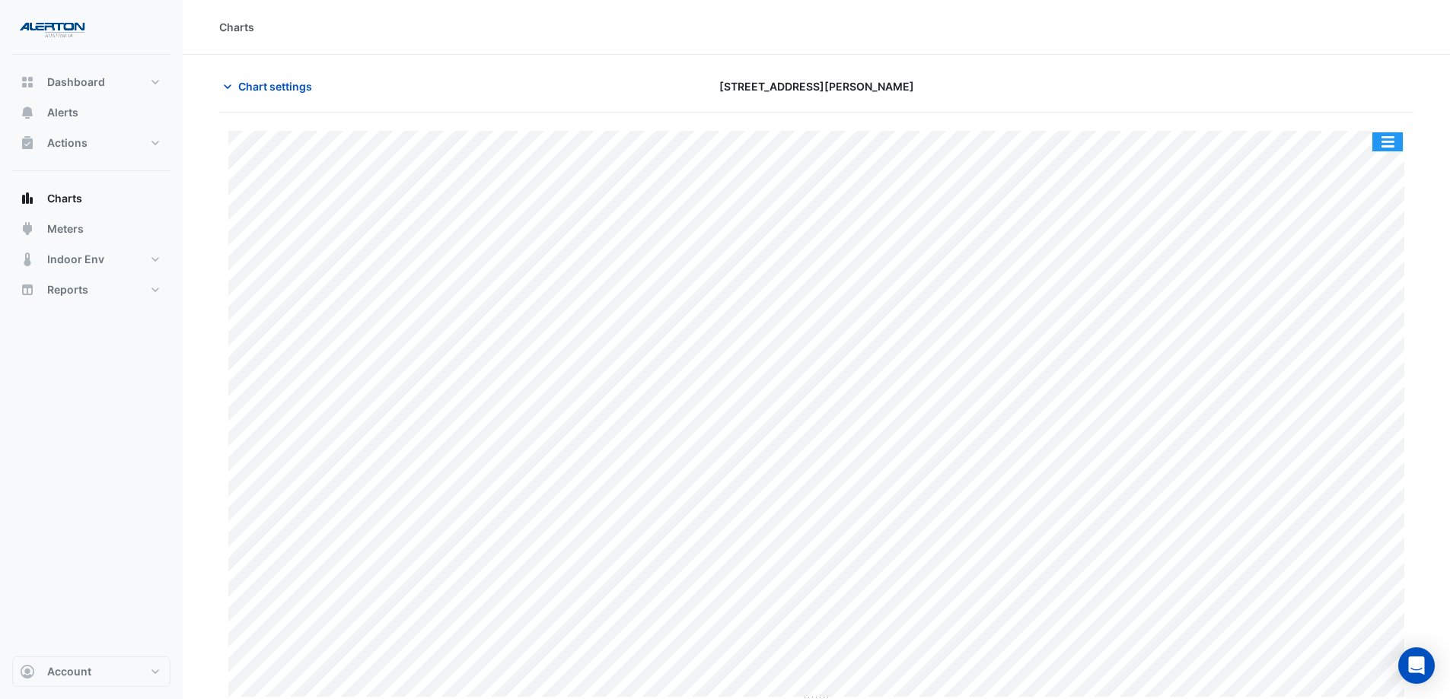
click at [1389, 150] on button "button" at bounding box center [1387, 141] width 30 height 19
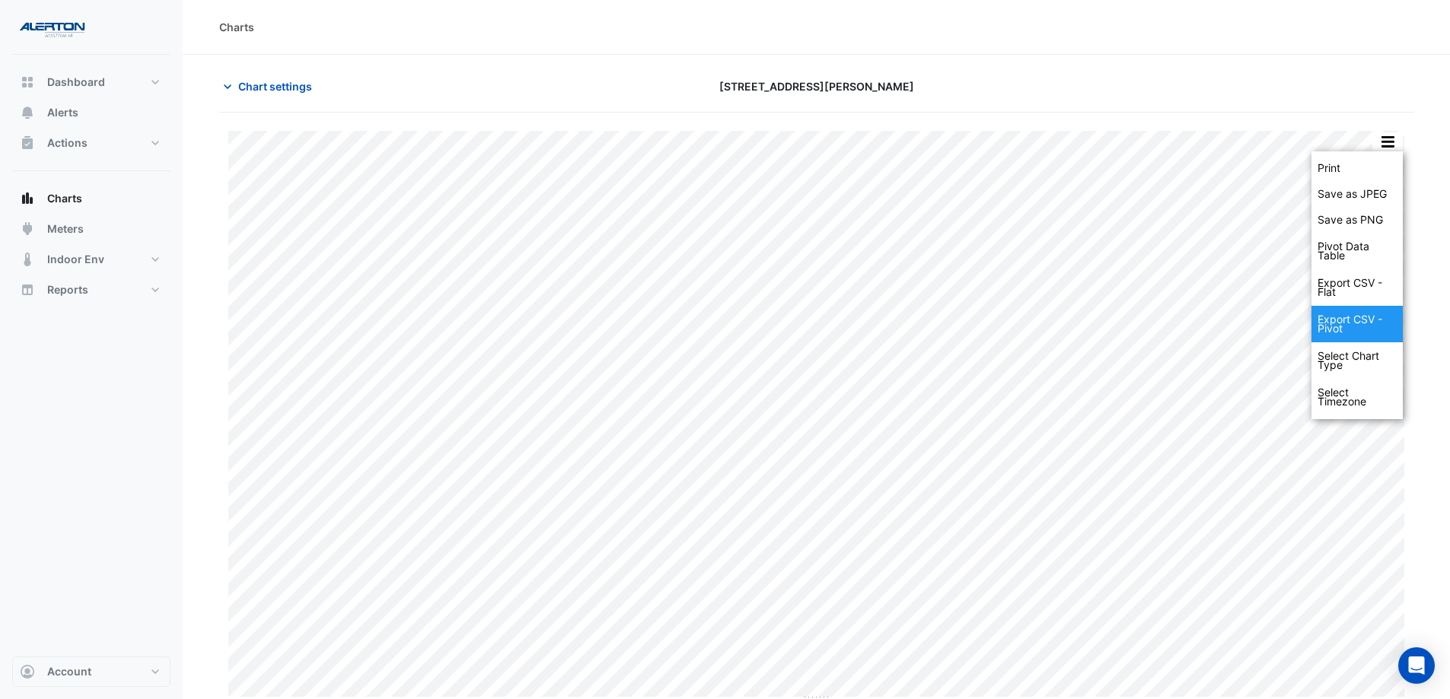
click at [1352, 323] on div "Export CSV - Pivot" at bounding box center [1356, 324] width 91 height 37
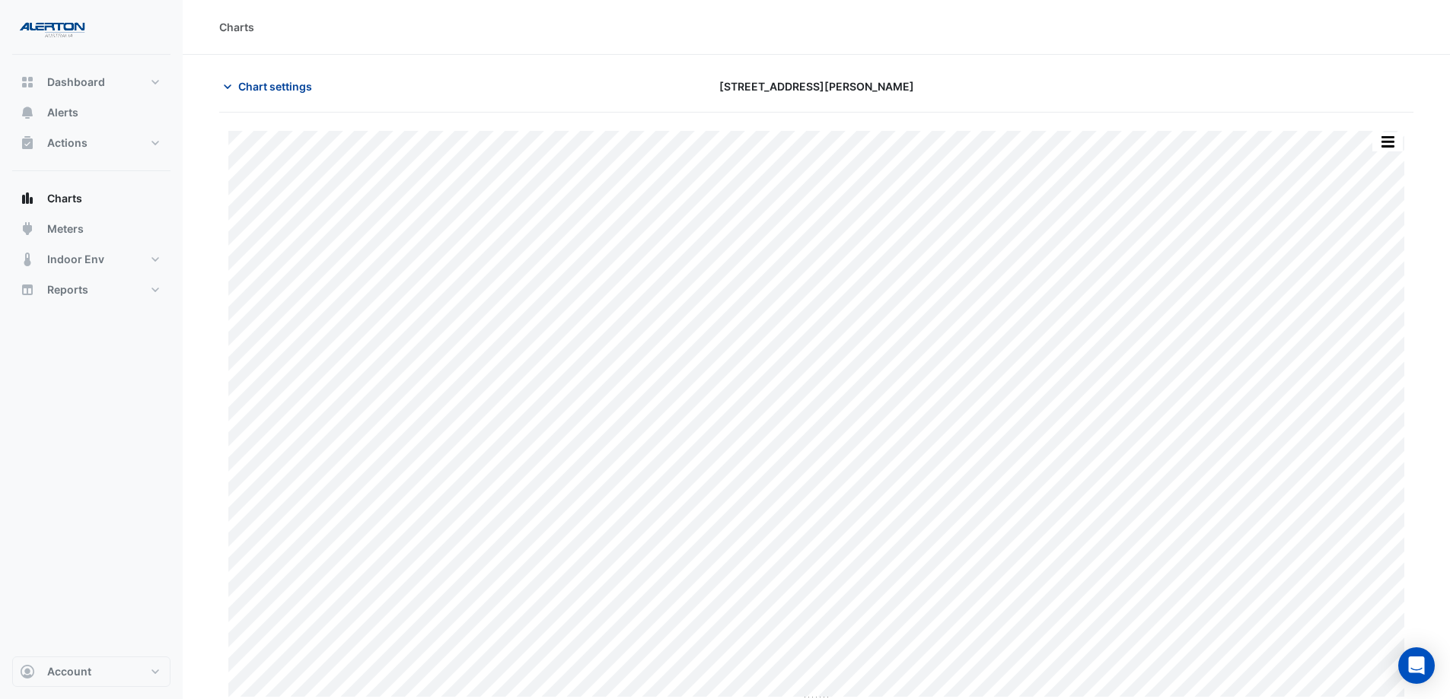
click at [282, 85] on span "Chart settings" at bounding box center [275, 86] width 74 height 16
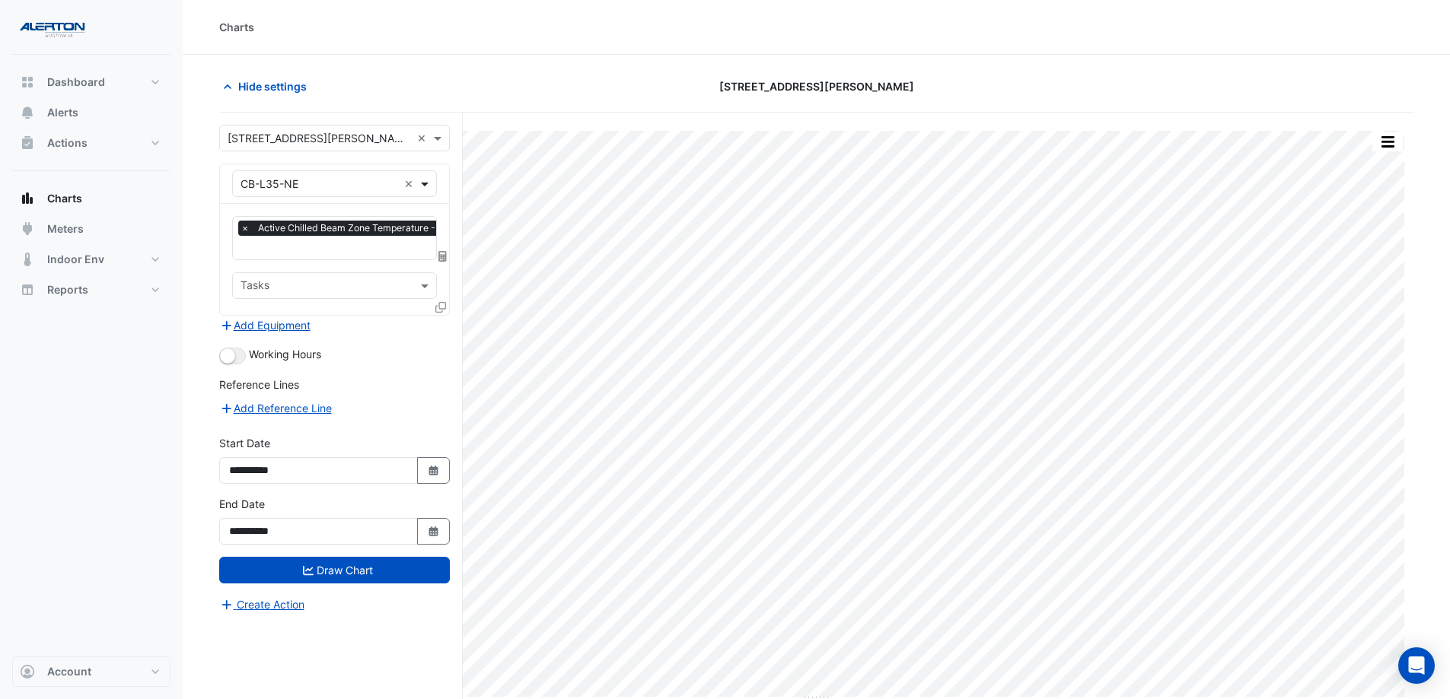
click at [428, 181] on span at bounding box center [426, 184] width 19 height 16
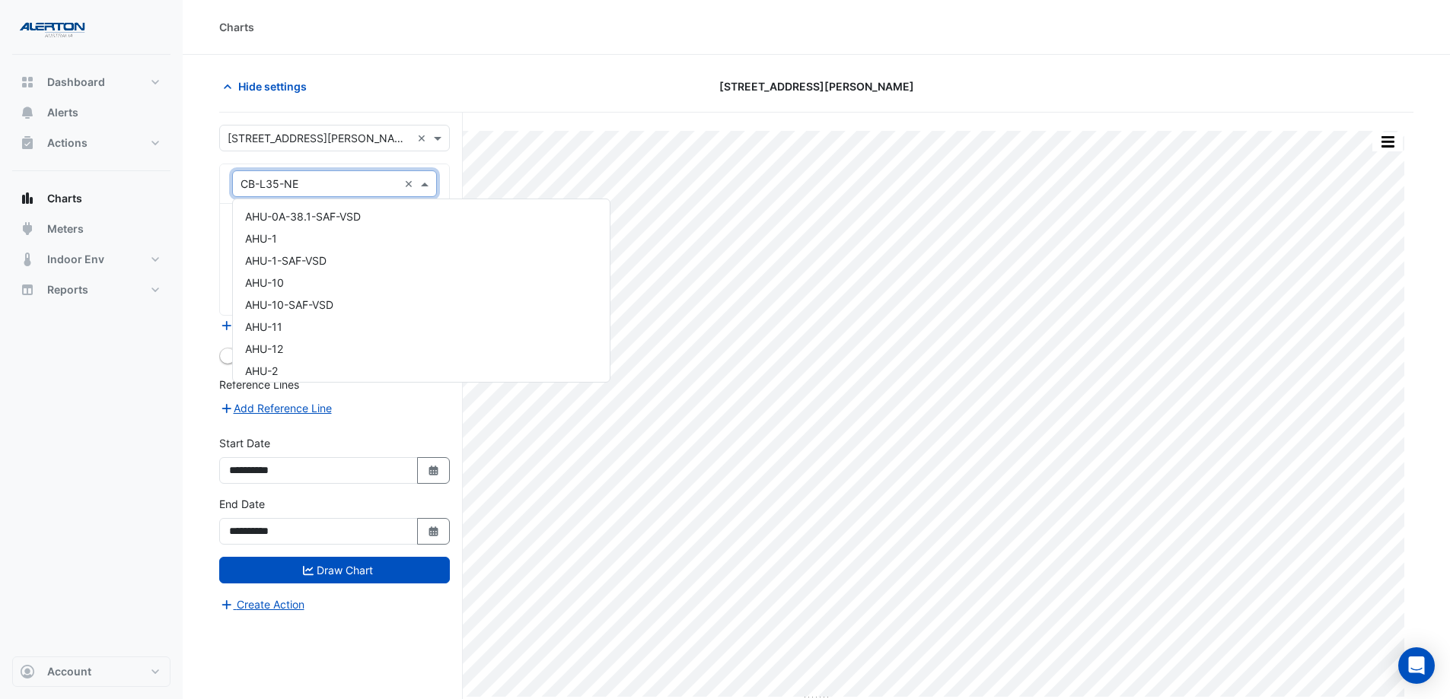
scroll to position [8613, 0]
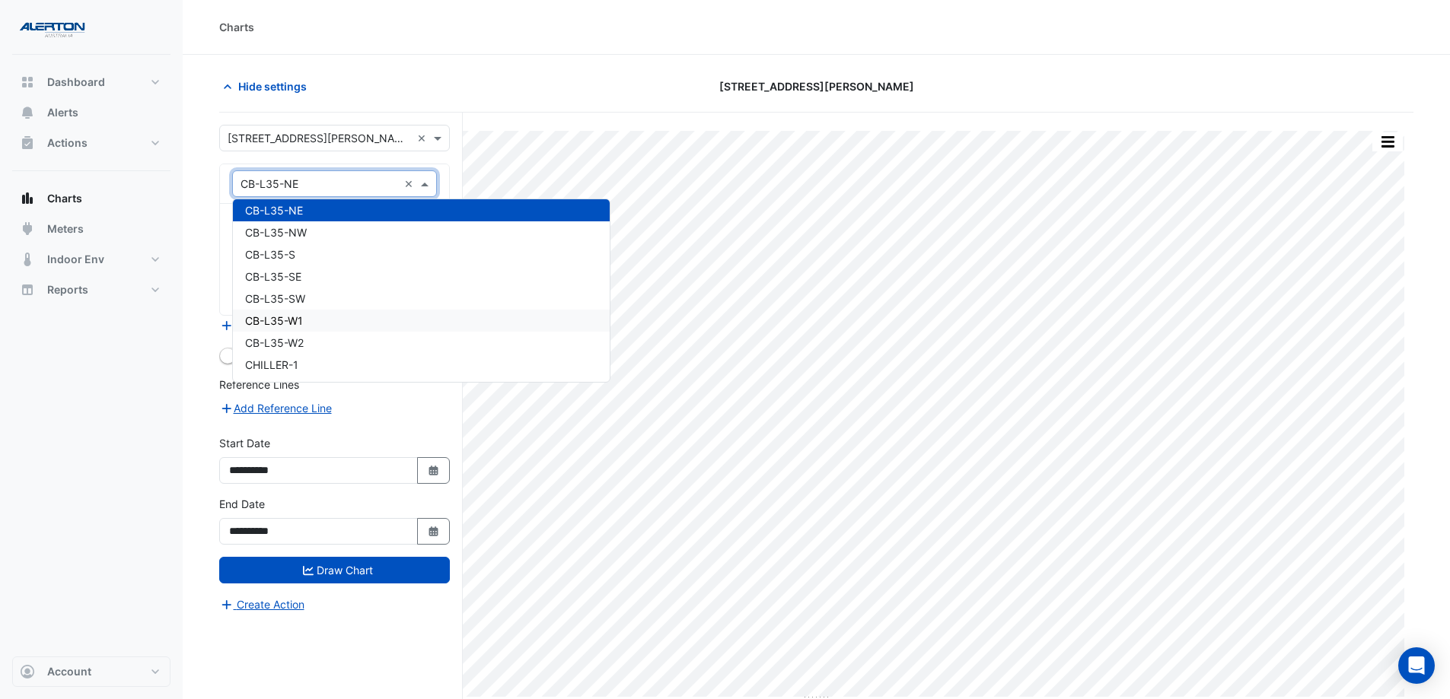
click at [374, 315] on div "CB-L35-W1" at bounding box center [421, 321] width 377 height 22
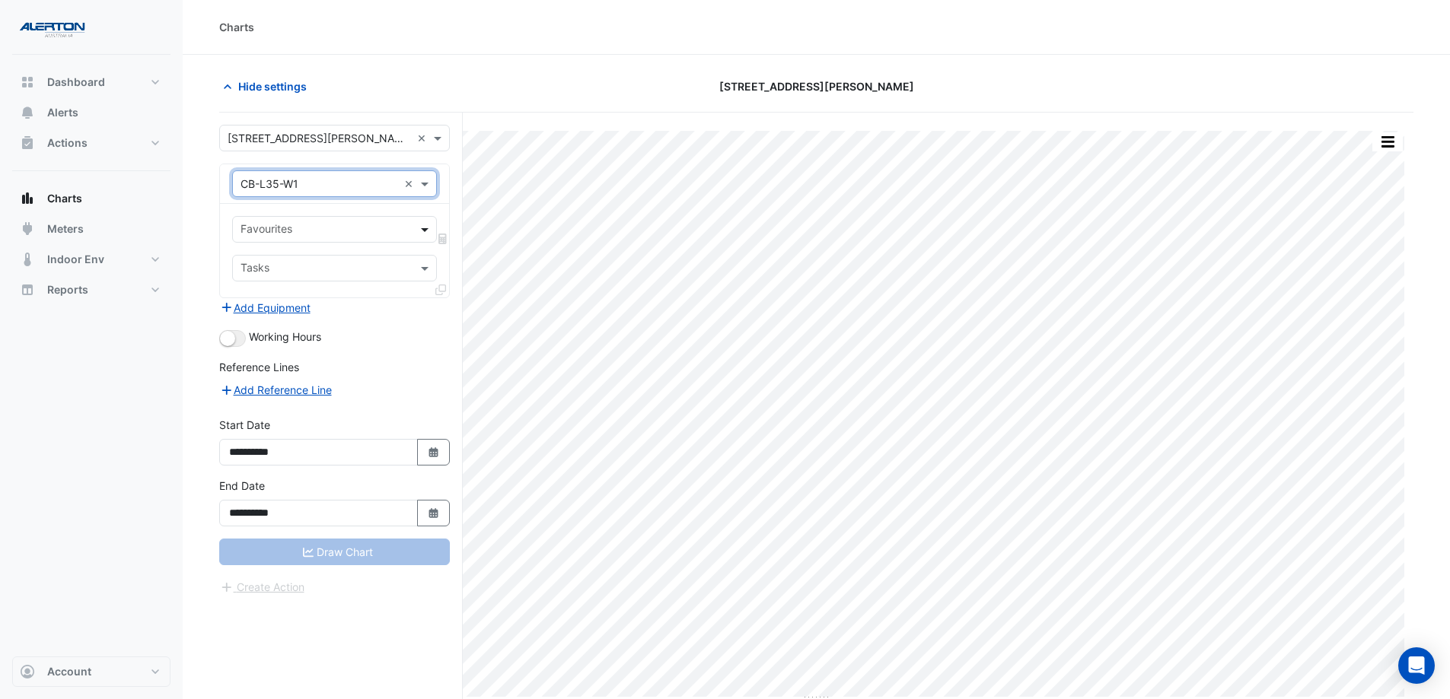
click at [421, 228] on span at bounding box center [426, 229] width 19 height 16
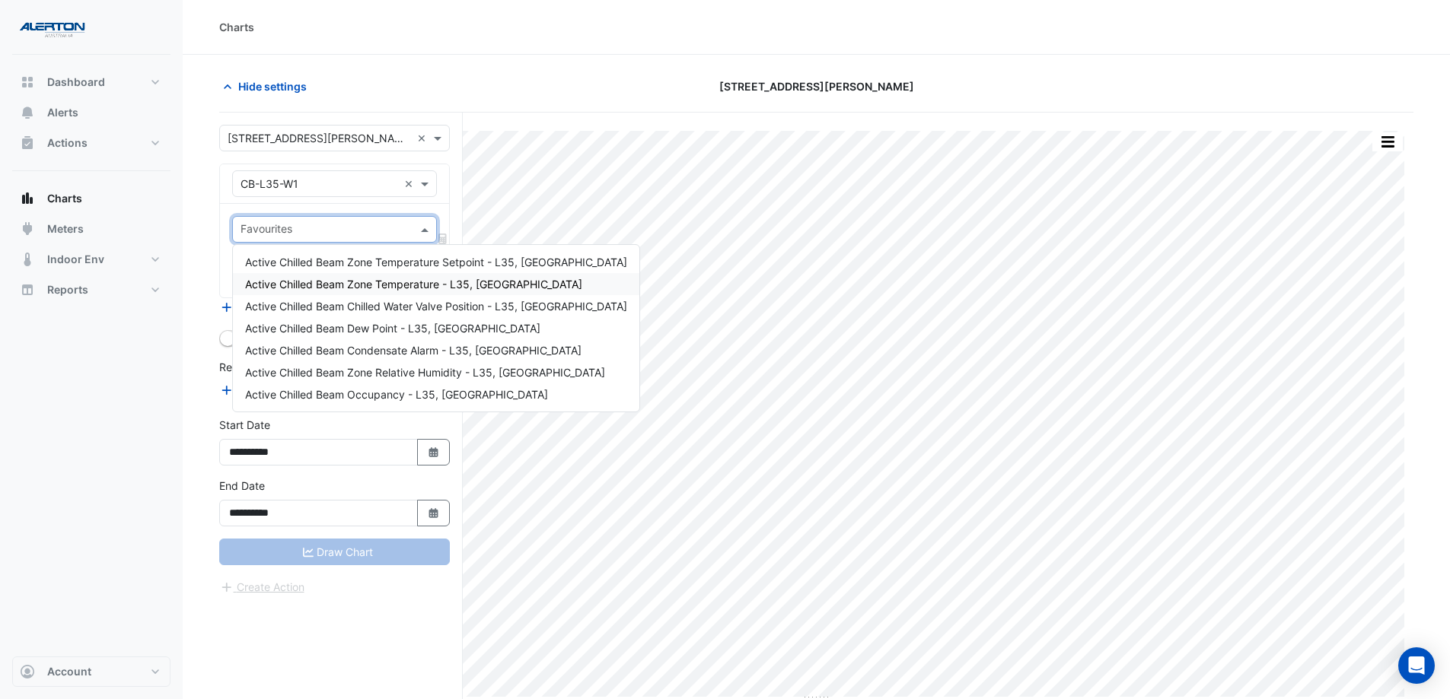
click at [411, 287] on span "Active Chilled Beam Zone Temperature - L35, West 01" at bounding box center [413, 284] width 337 height 13
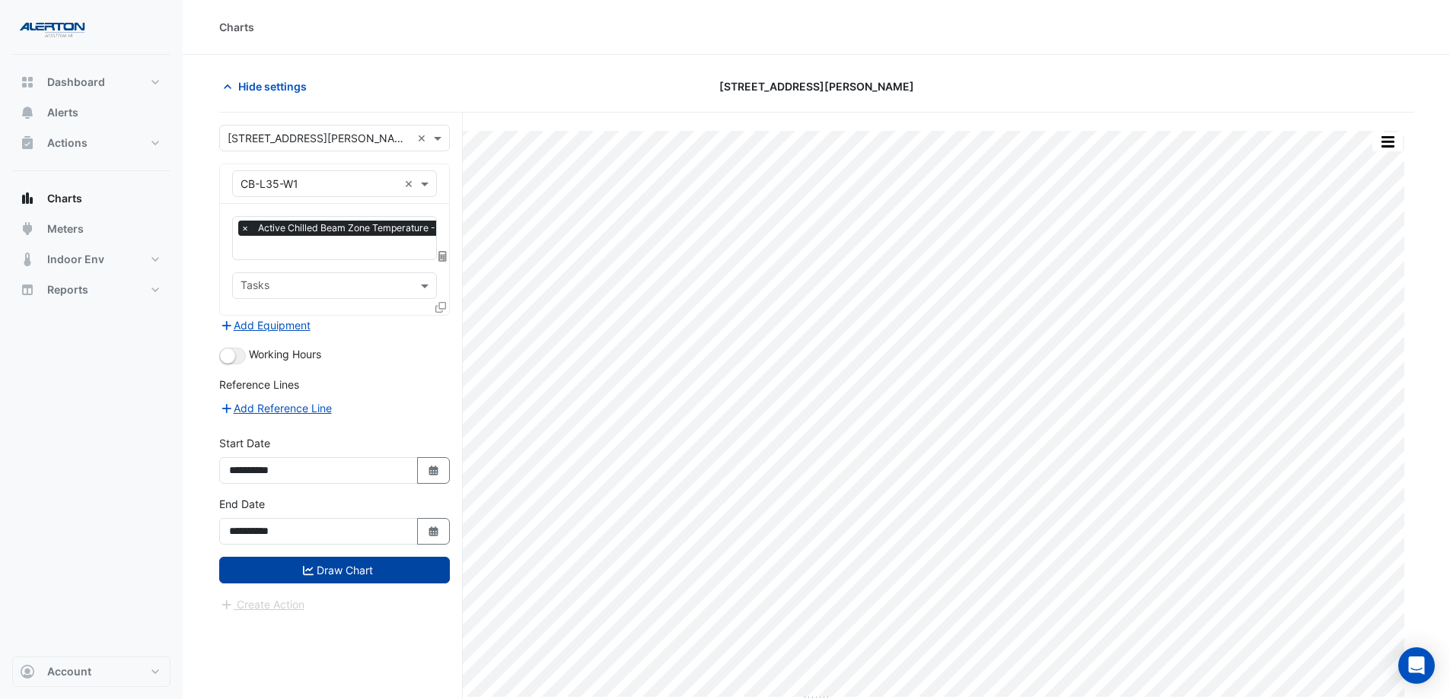
click at [377, 562] on button "Draw Chart" at bounding box center [334, 570] width 231 height 27
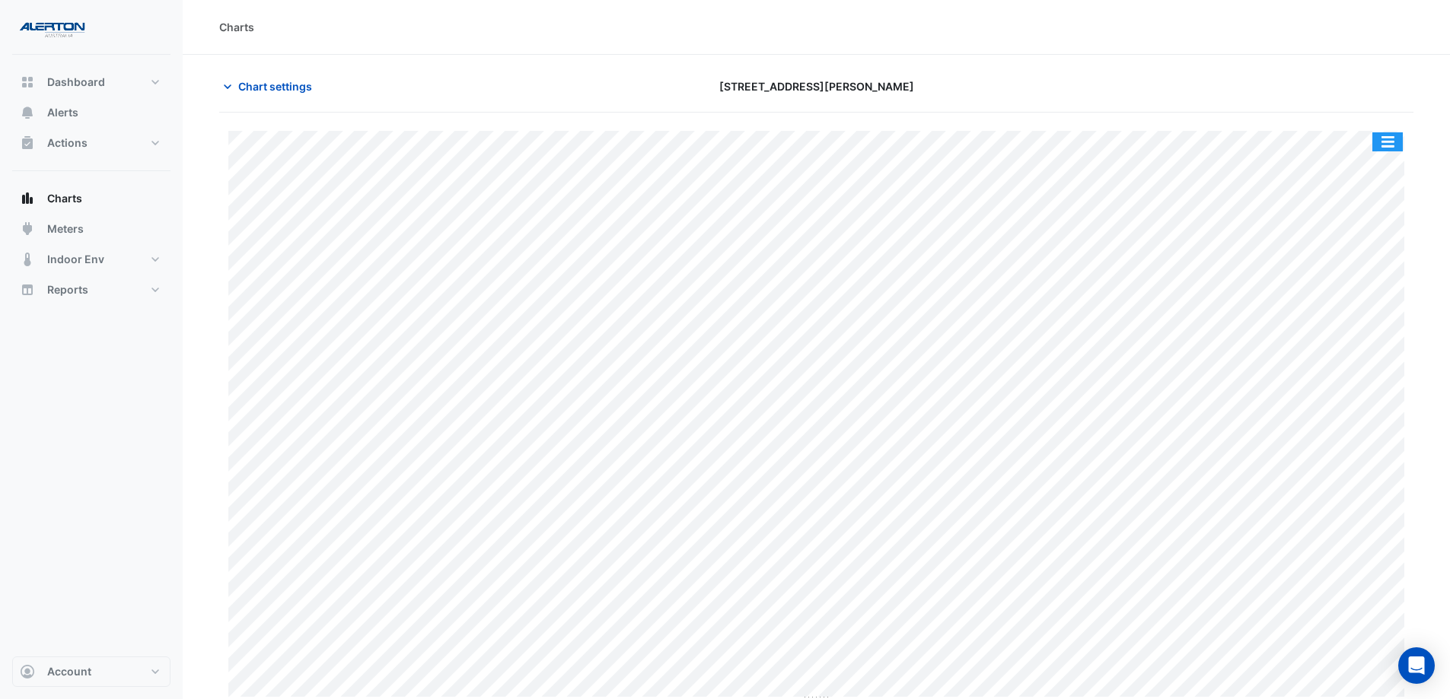
click at [1392, 136] on button "button" at bounding box center [1387, 141] width 30 height 19
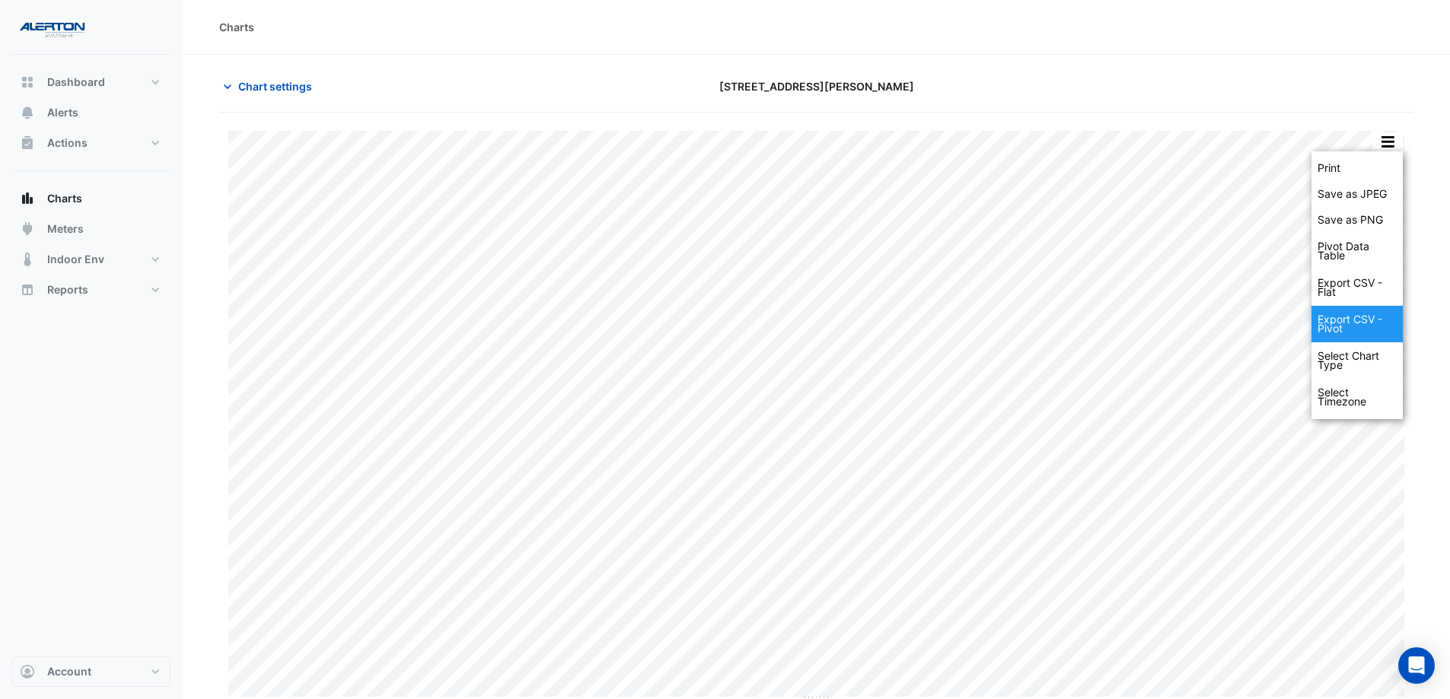
click at [1343, 321] on div "Export CSV - Pivot" at bounding box center [1356, 324] width 91 height 37
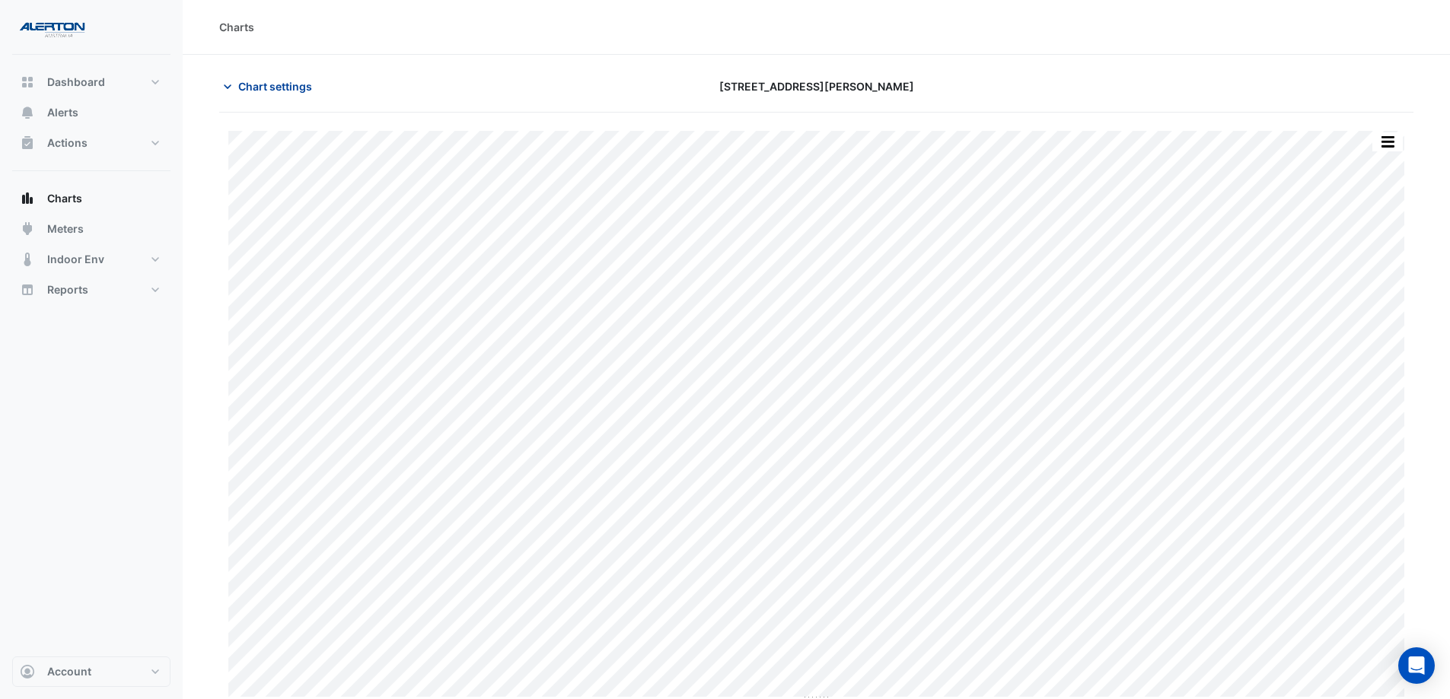
click at [262, 84] on span "Chart settings" at bounding box center [275, 86] width 74 height 16
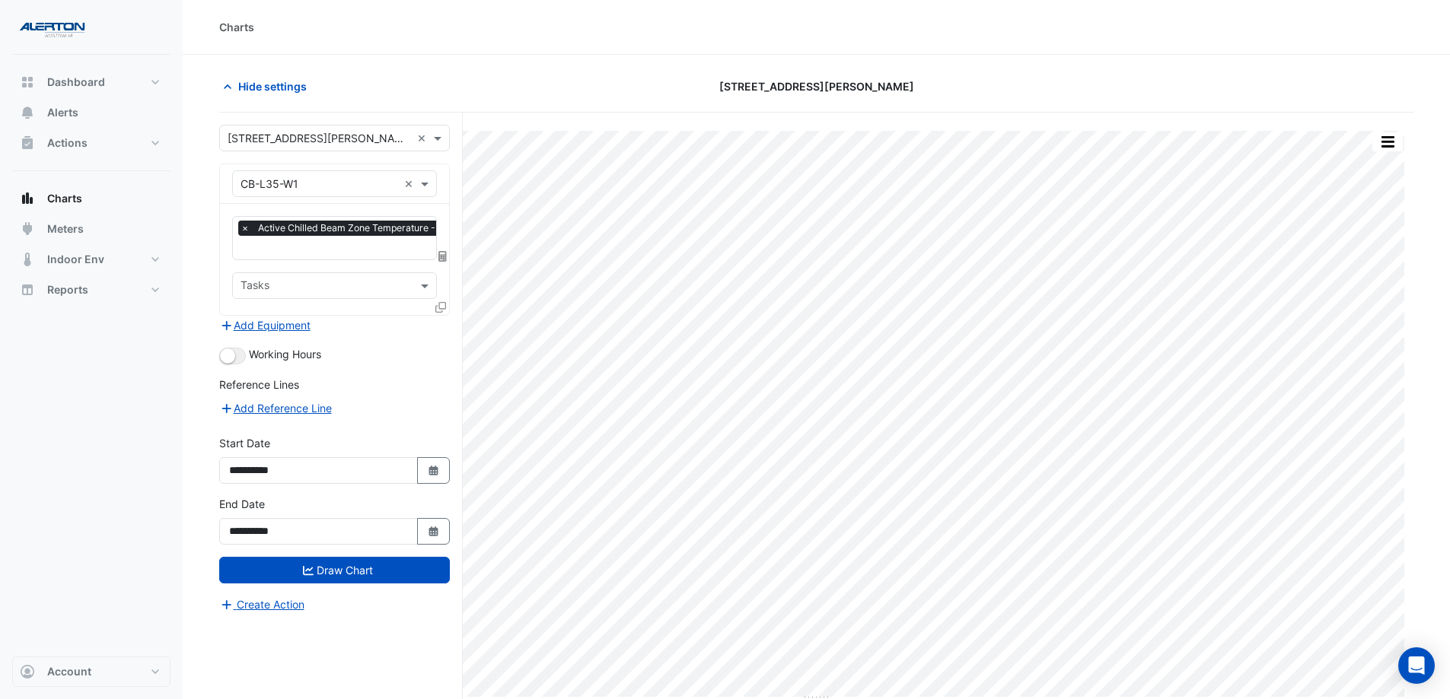
drag, startPoint x: 407, startPoint y: 184, endPoint x: 387, endPoint y: 184, distance: 19.8
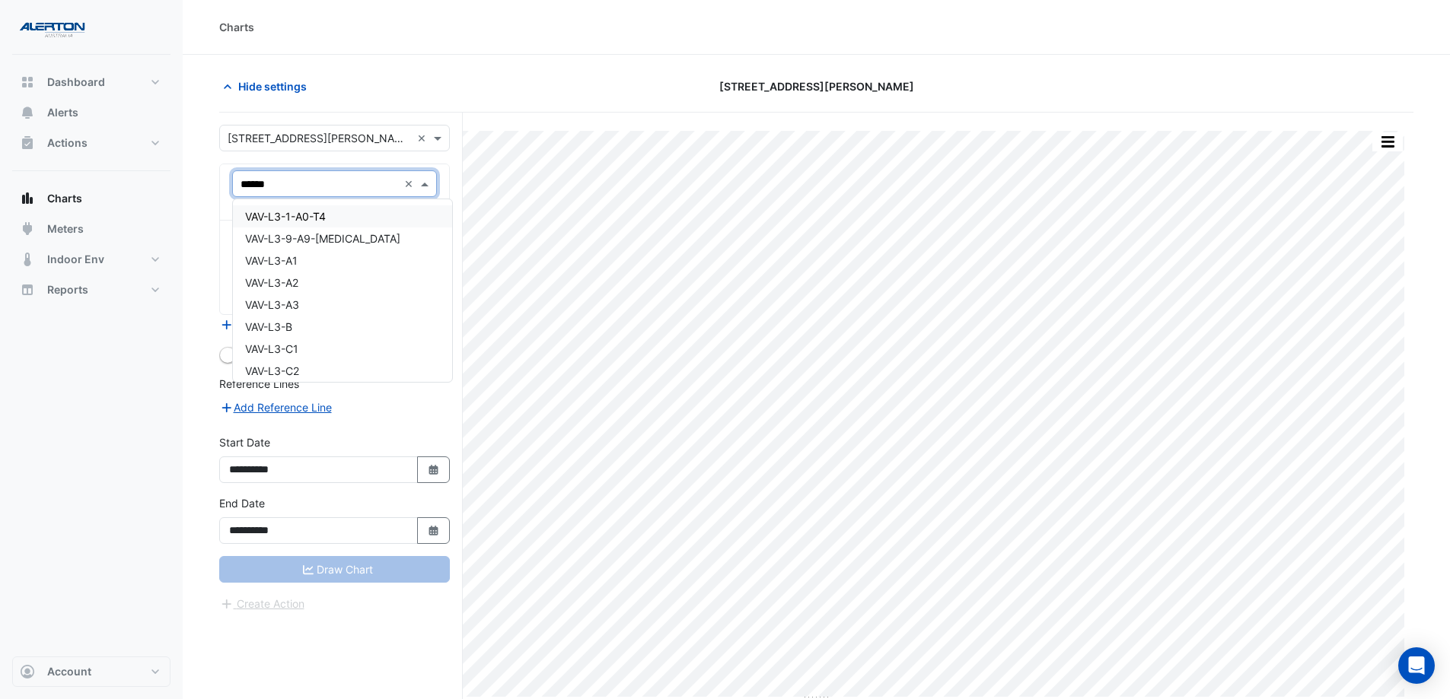
type input "*******"
click at [339, 285] on div "VAV-L35-C3" at bounding box center [334, 283] width 203 height 22
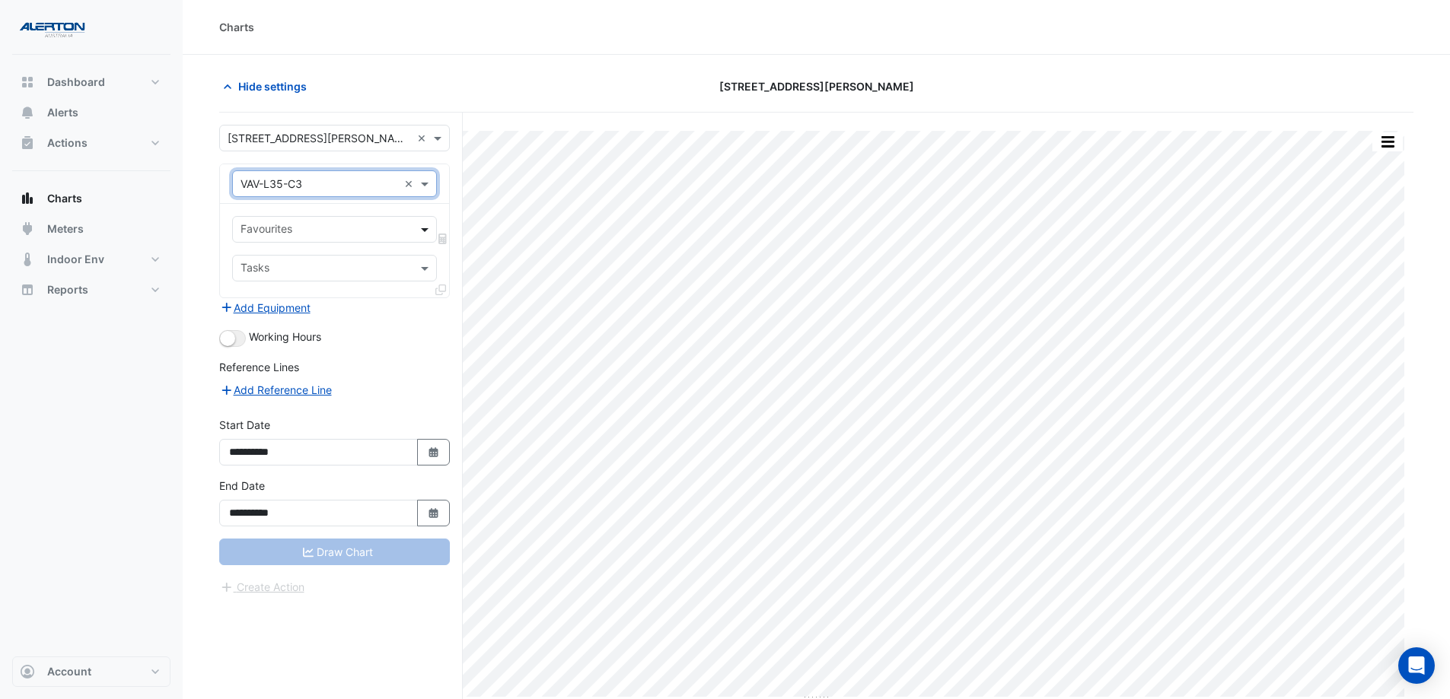
click at [427, 229] on span at bounding box center [426, 229] width 19 height 16
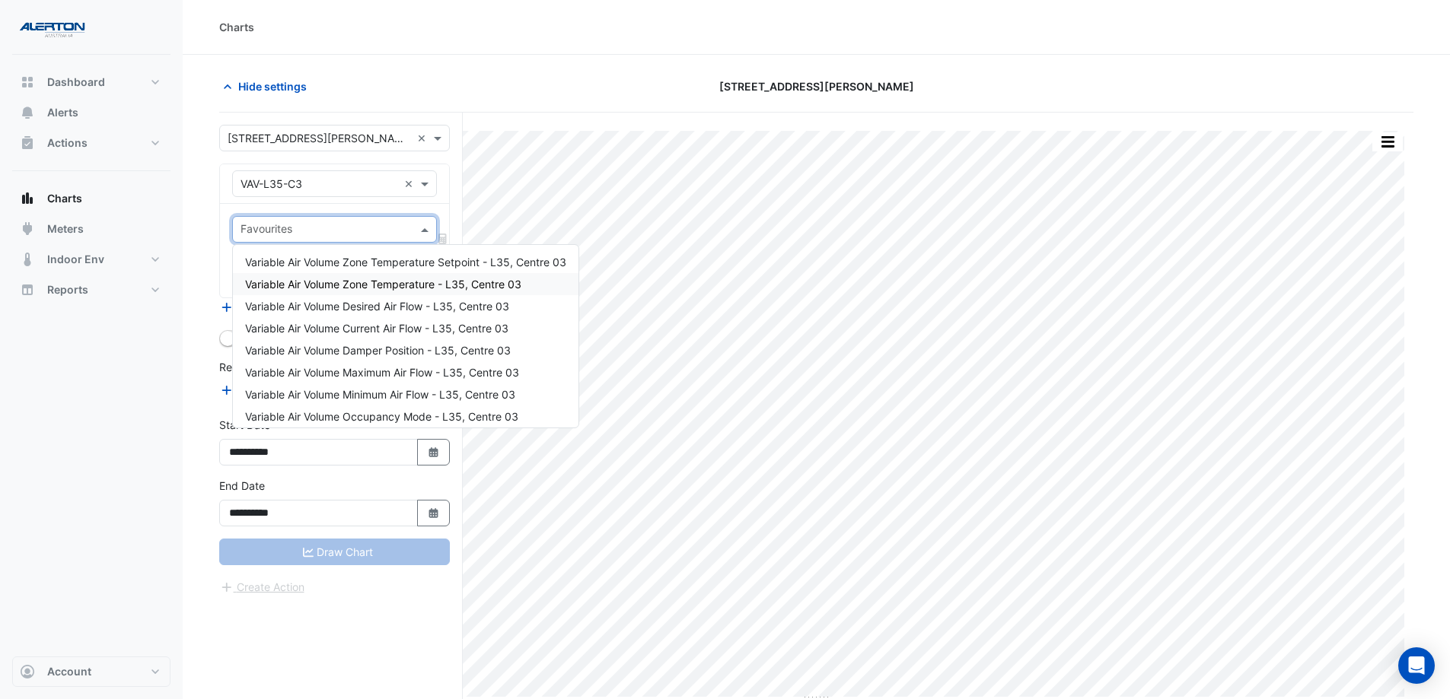
click at [411, 284] on span "Variable Air Volume Zone Temperature - L35, Centre 03" at bounding box center [383, 284] width 276 height 13
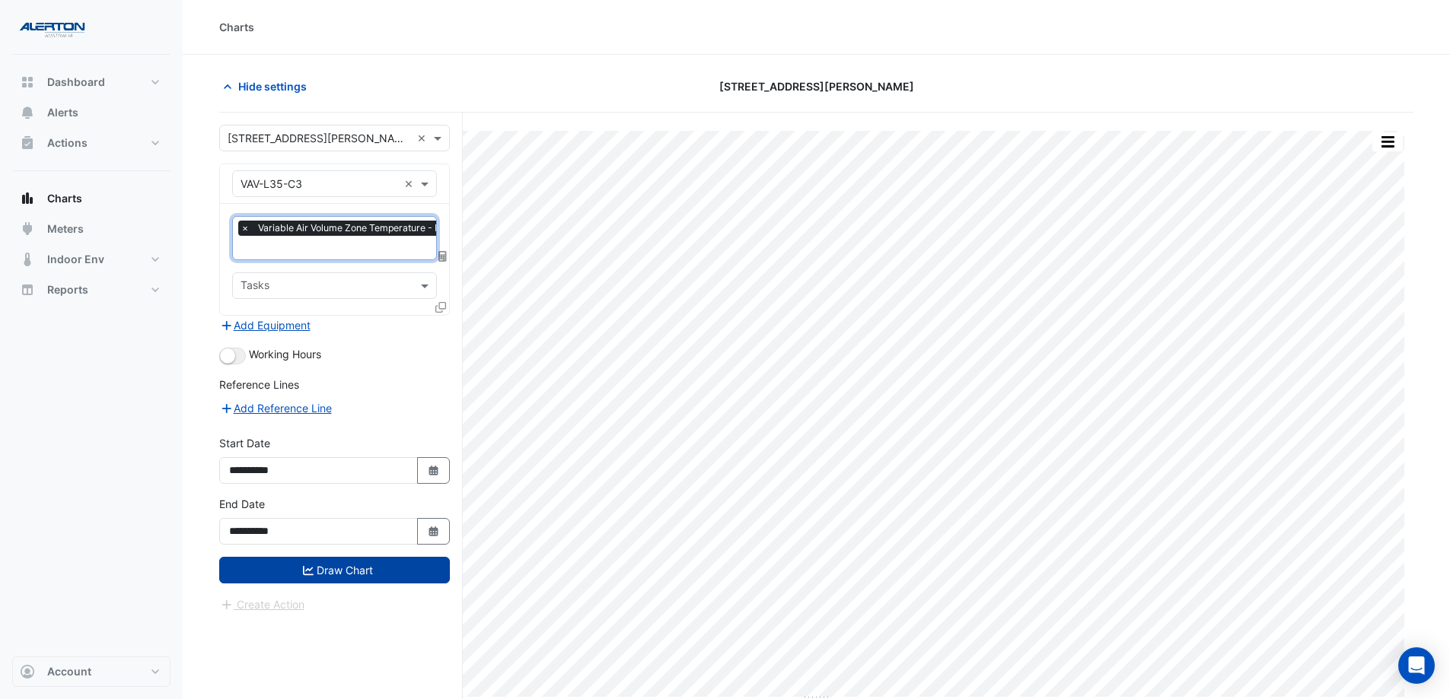
click at [378, 564] on button "Draw Chart" at bounding box center [334, 570] width 231 height 27
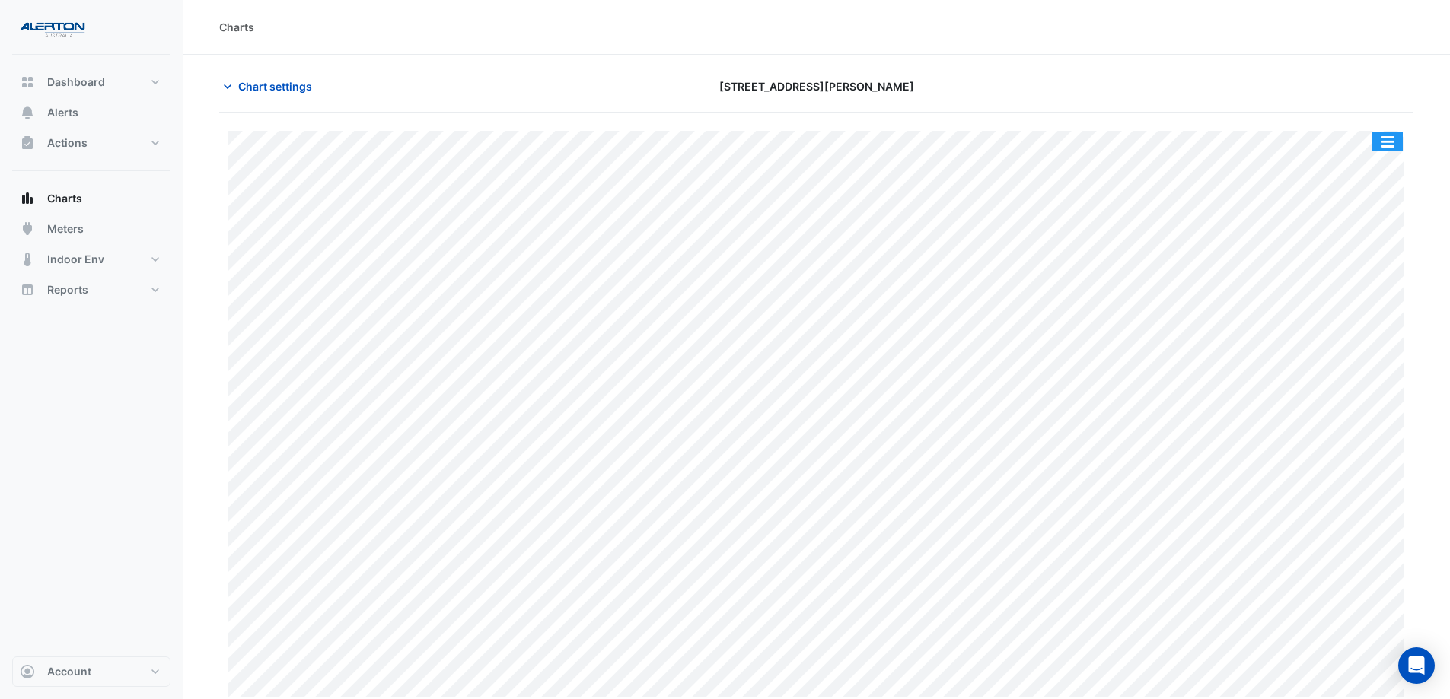
click at [1386, 140] on button "button" at bounding box center [1387, 141] width 30 height 19
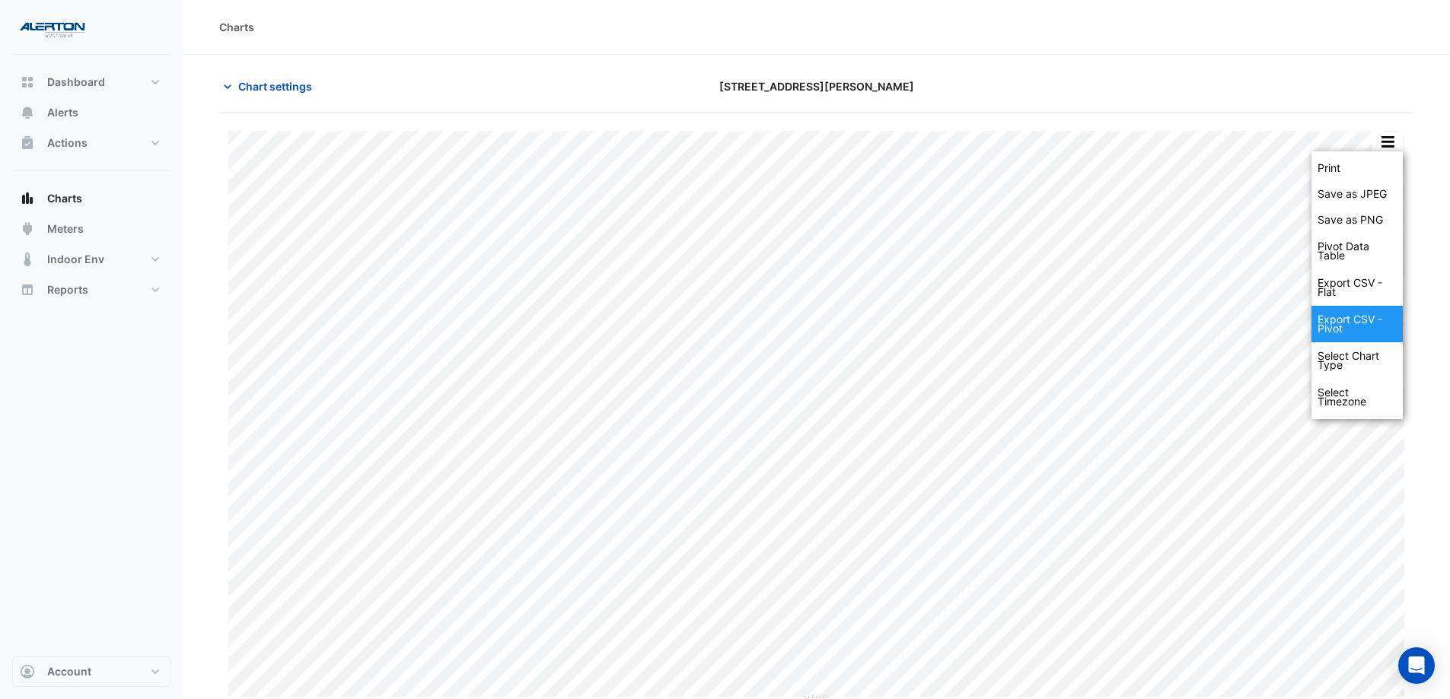
click at [1367, 319] on div "Export CSV - Pivot" at bounding box center [1356, 324] width 91 height 37
